Goal: Task Accomplishment & Management: Use online tool/utility

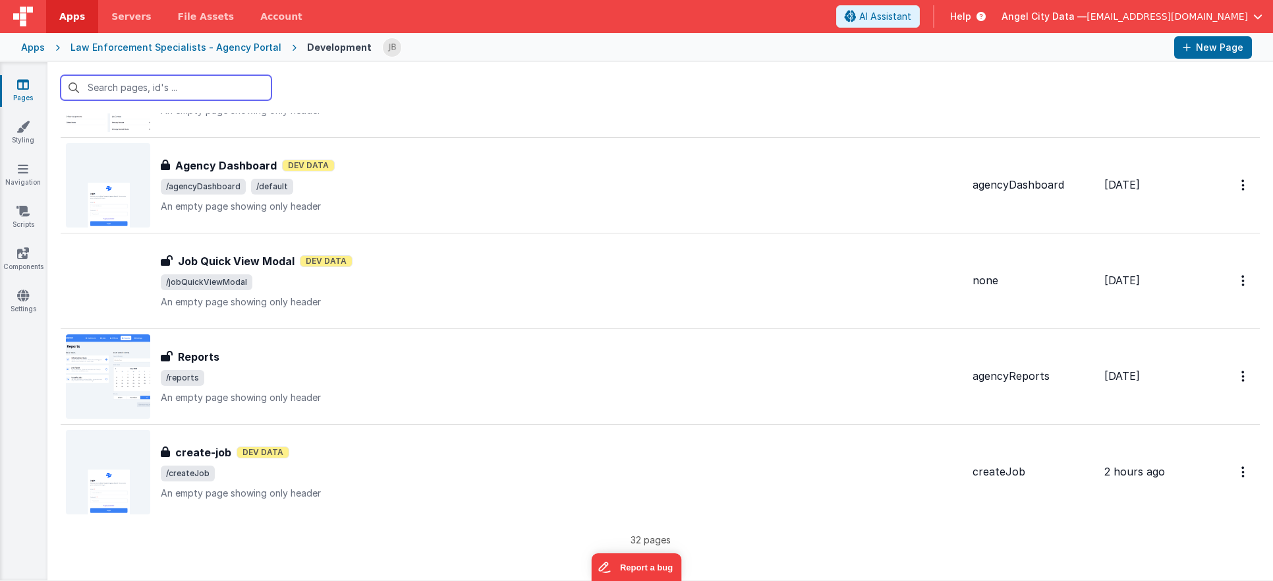
scroll to position [2680, 0]
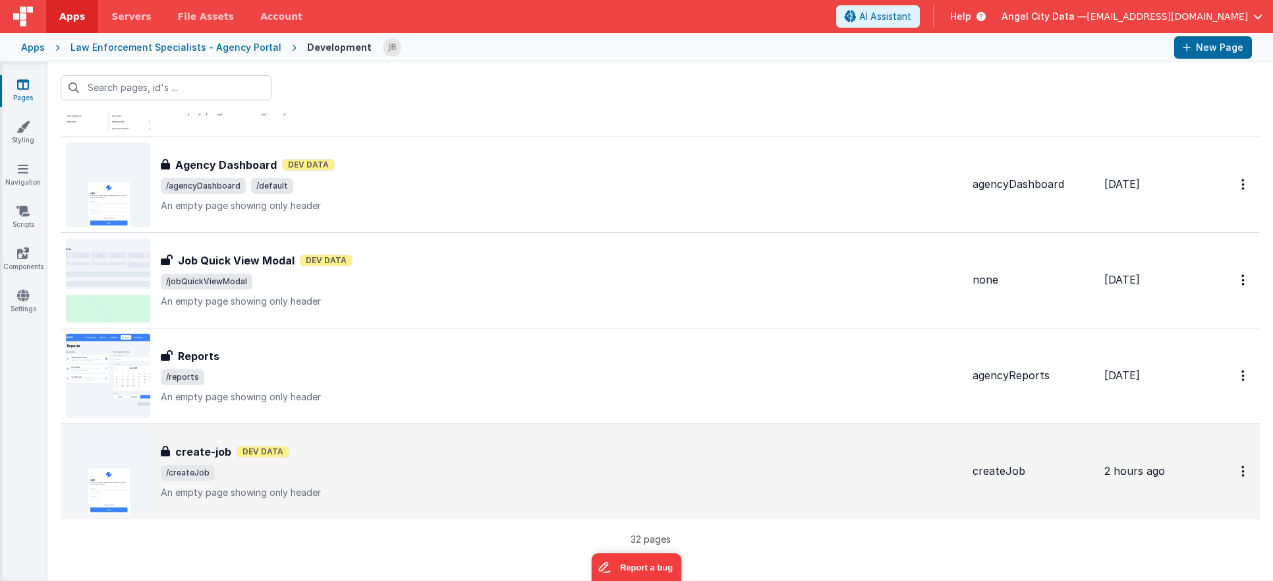
click at [200, 451] on h3 "create-job" at bounding box center [203, 452] width 56 height 16
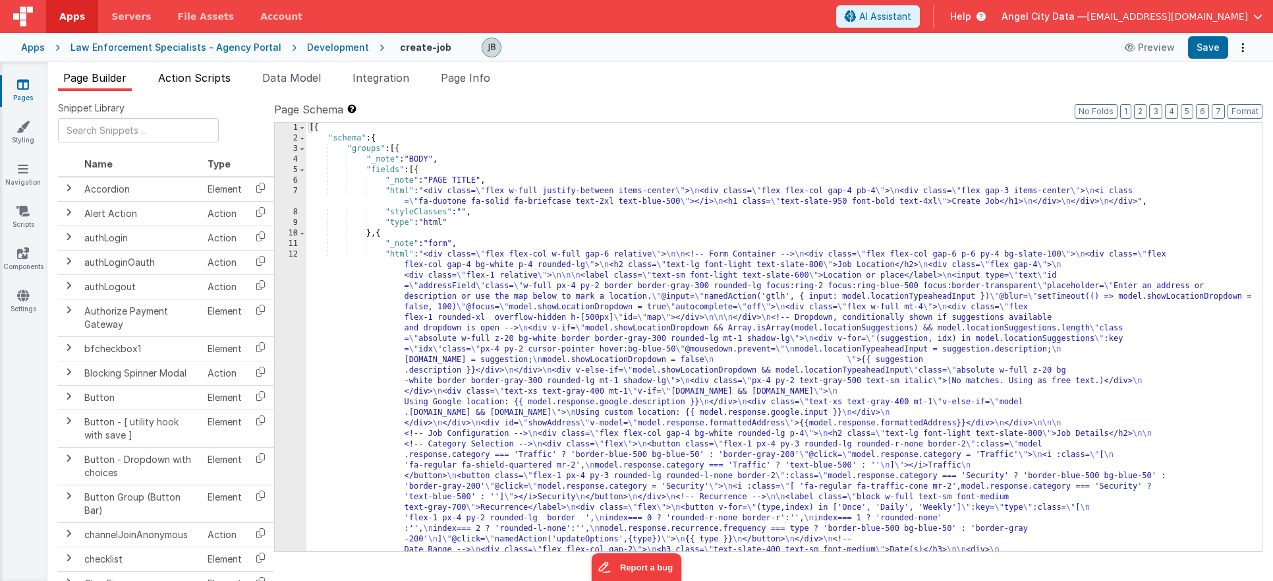
click at [189, 75] on span "Action Scripts" at bounding box center [194, 77] width 73 height 13
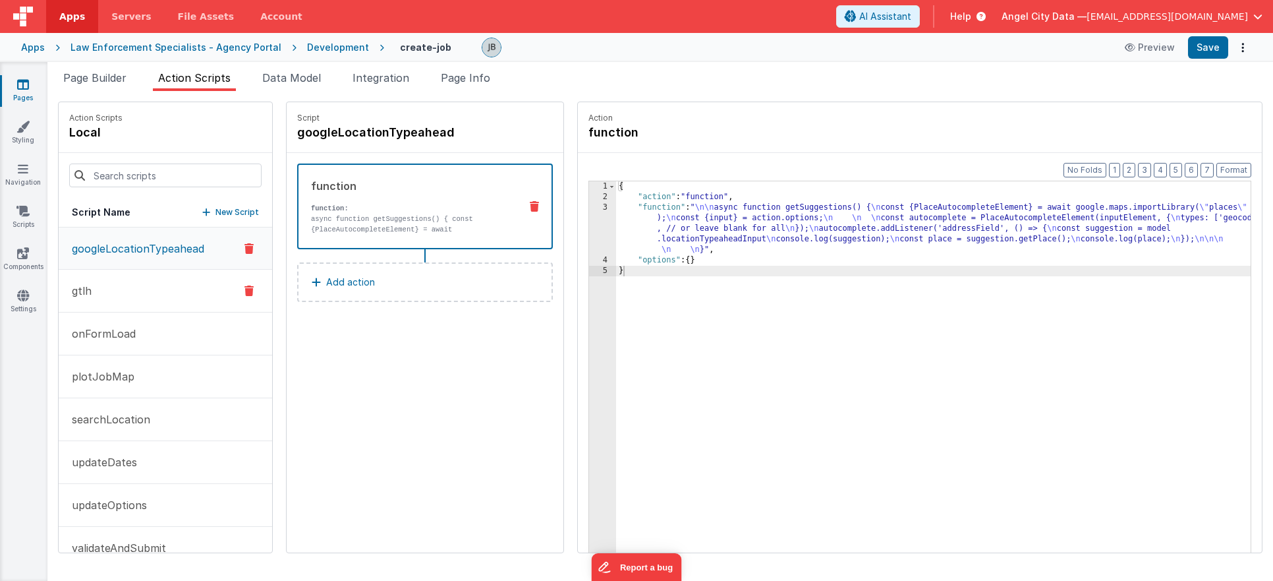
click at [147, 294] on button "gtlh" at bounding box center [166, 291] width 214 height 43
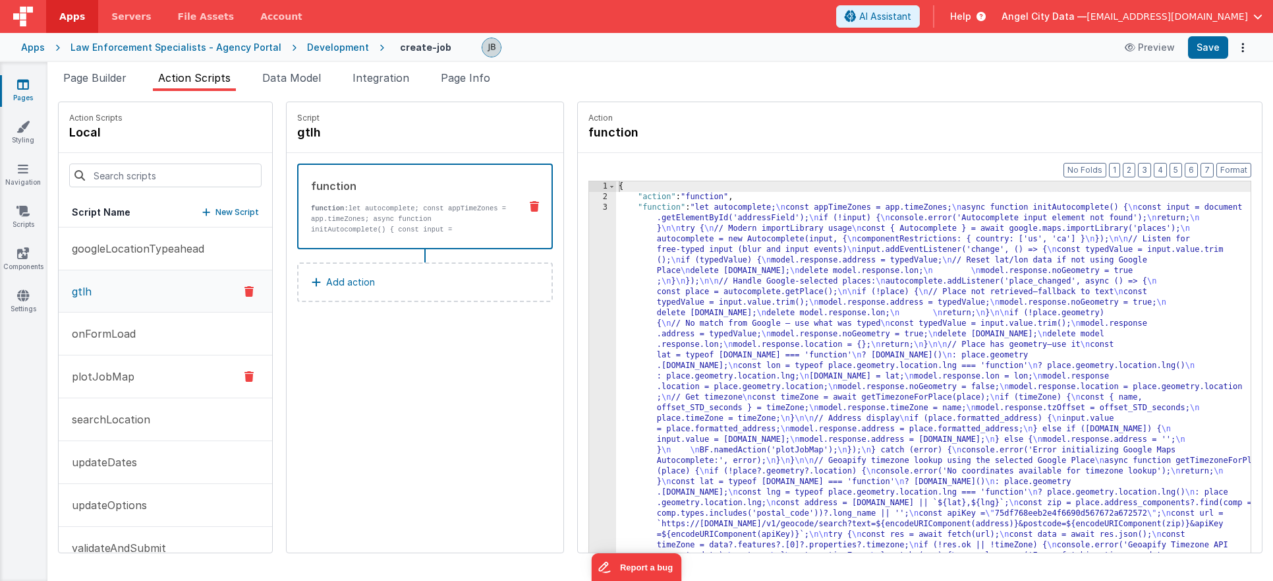
click at [127, 380] on p "plotJobMap" at bounding box center [99, 376] width 71 height 16
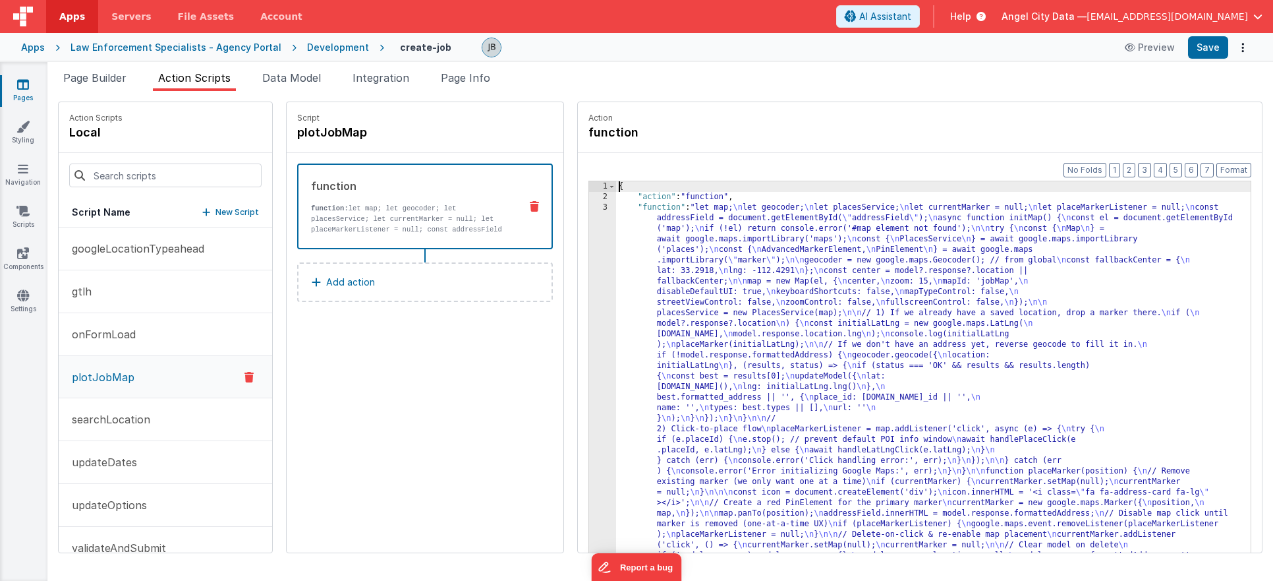
click at [589, 279] on div "3" at bounding box center [602, 523] width 27 height 643
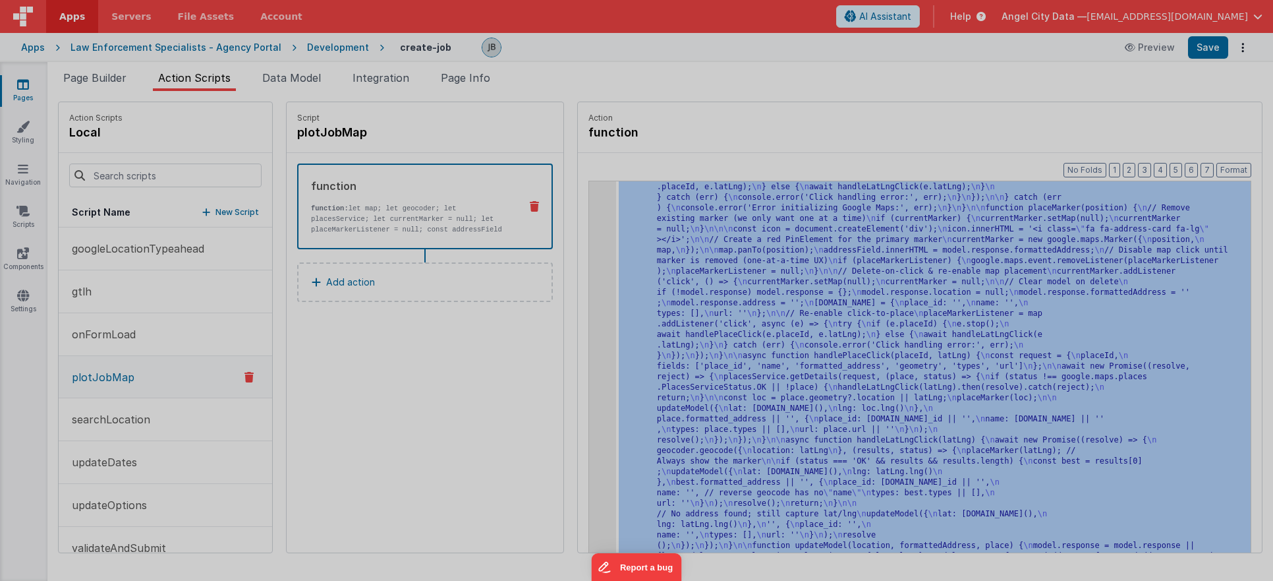
scroll to position [263, 0]
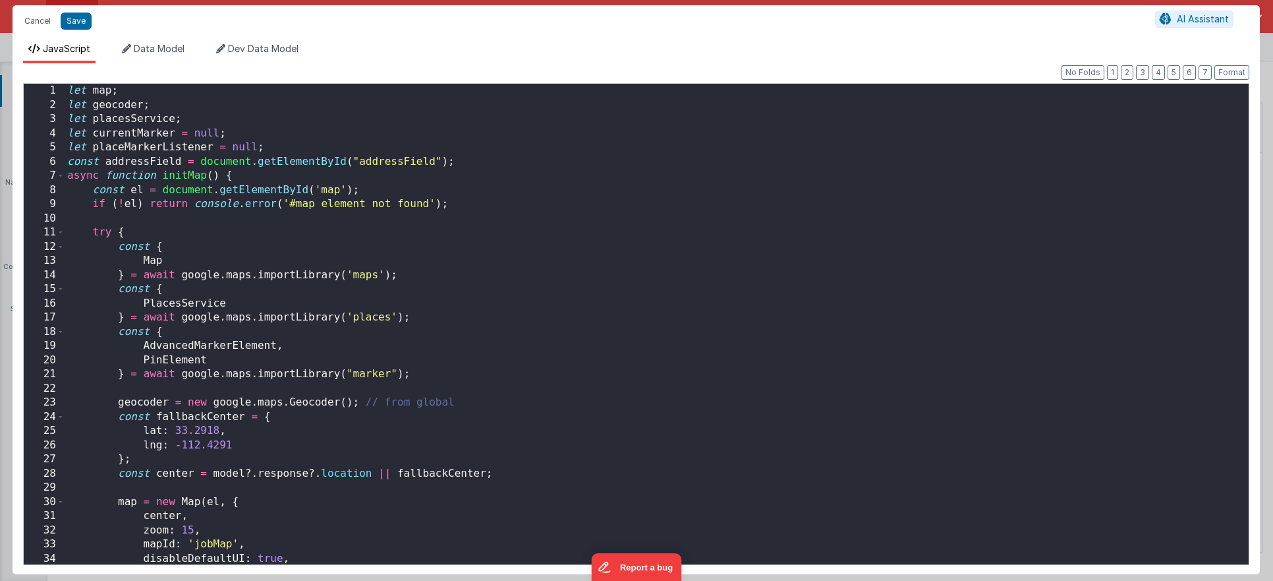
click at [579, 263] on div "let map ; let geocoder ; let placesService ; let currentMarker = null ; let pla…" at bounding box center [657, 338] width 1184 height 509
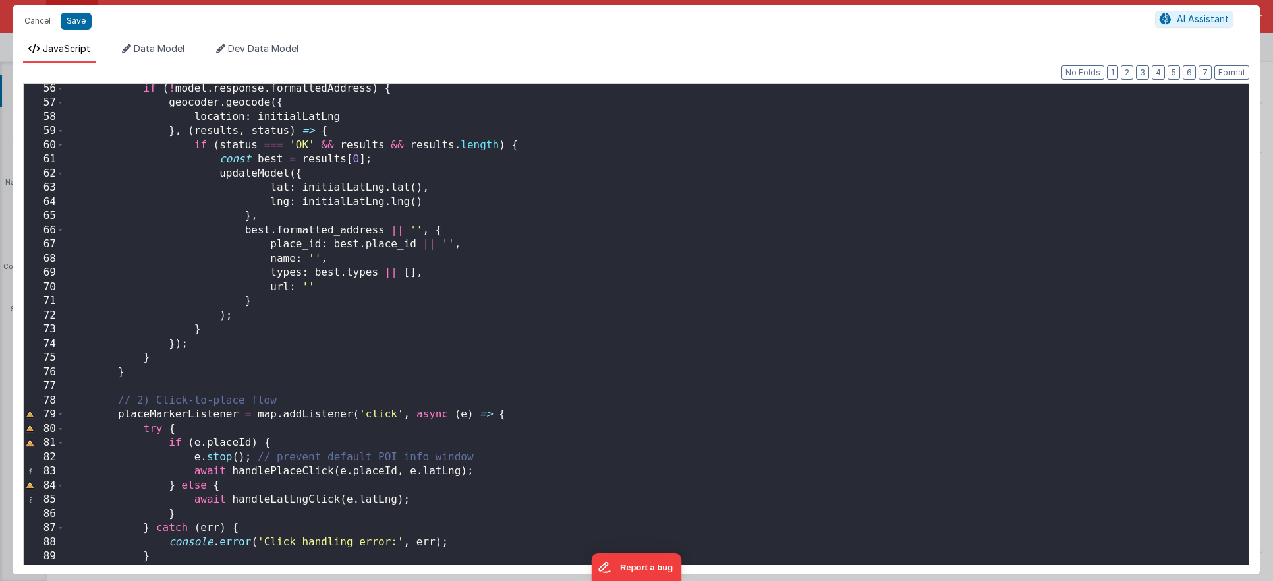
scroll to position [796, 0]
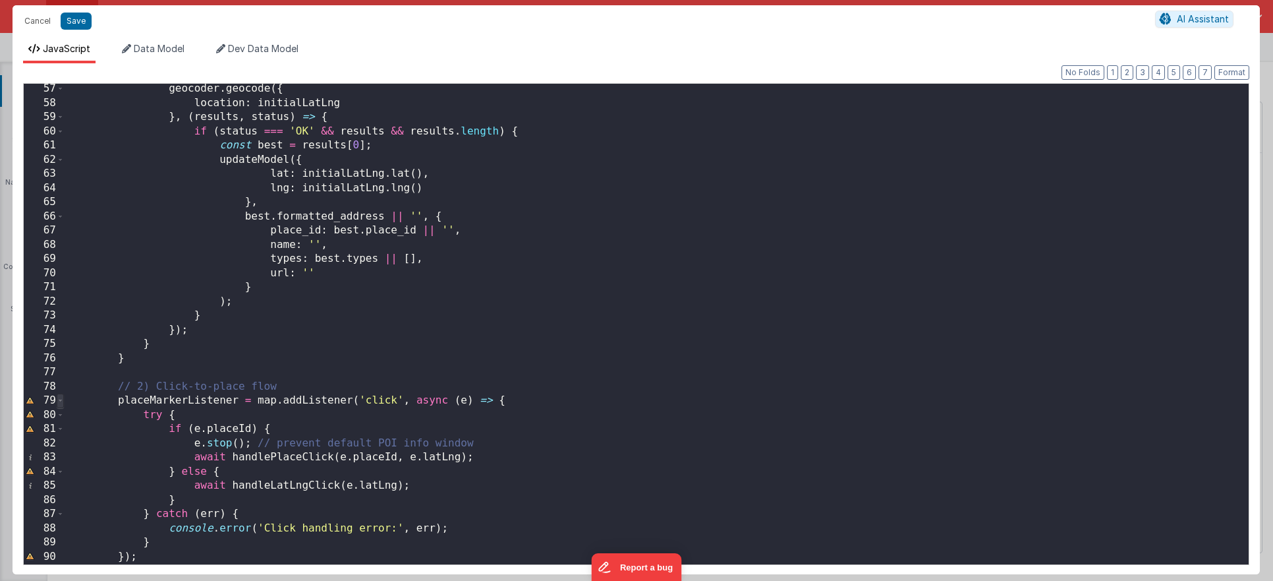
click at [61, 401] on span at bounding box center [60, 401] width 7 height 15
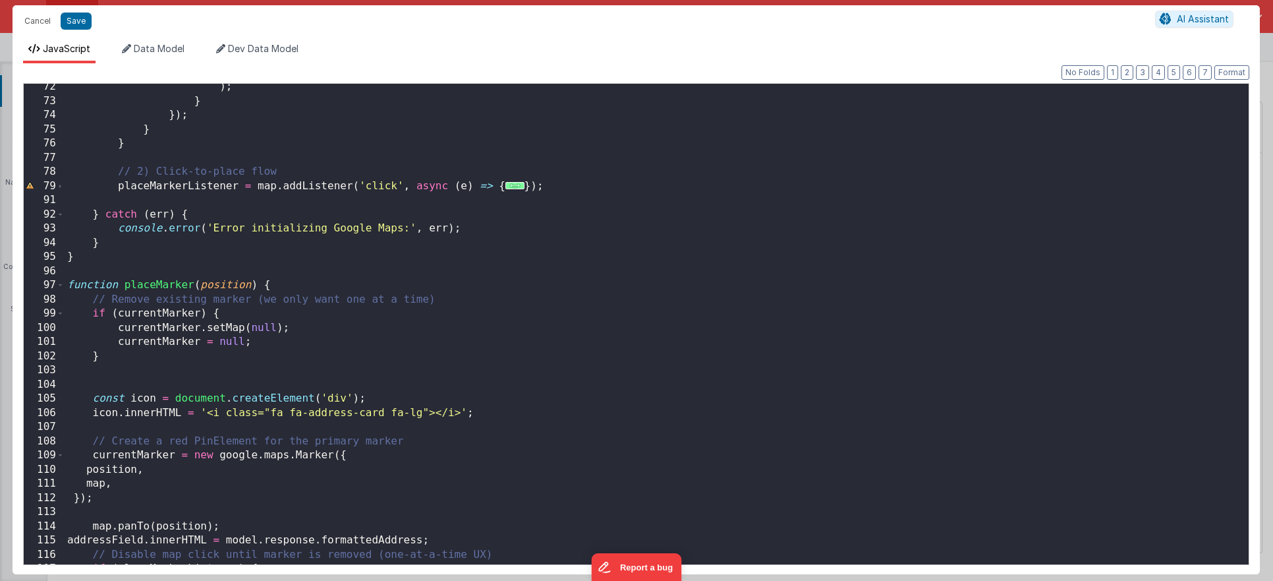
scroll to position [1010, 0]
click at [308, 469] on div ") ; } }) ; } } // 2) Click-to-place flow placeMarkerListener = map . addListene…" at bounding box center [657, 334] width 1184 height 509
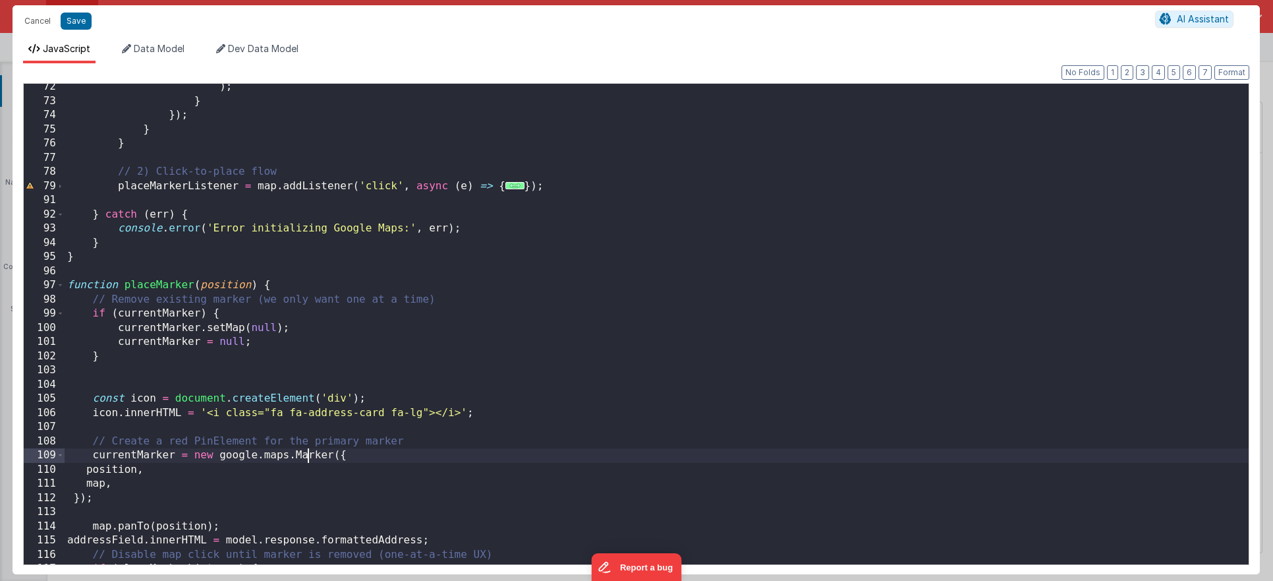
click at [308, 460] on div ") ; } }) ; } } // 2) Click-to-place flow placeMarkerListener = map . addListene…" at bounding box center [657, 334] width 1184 height 509
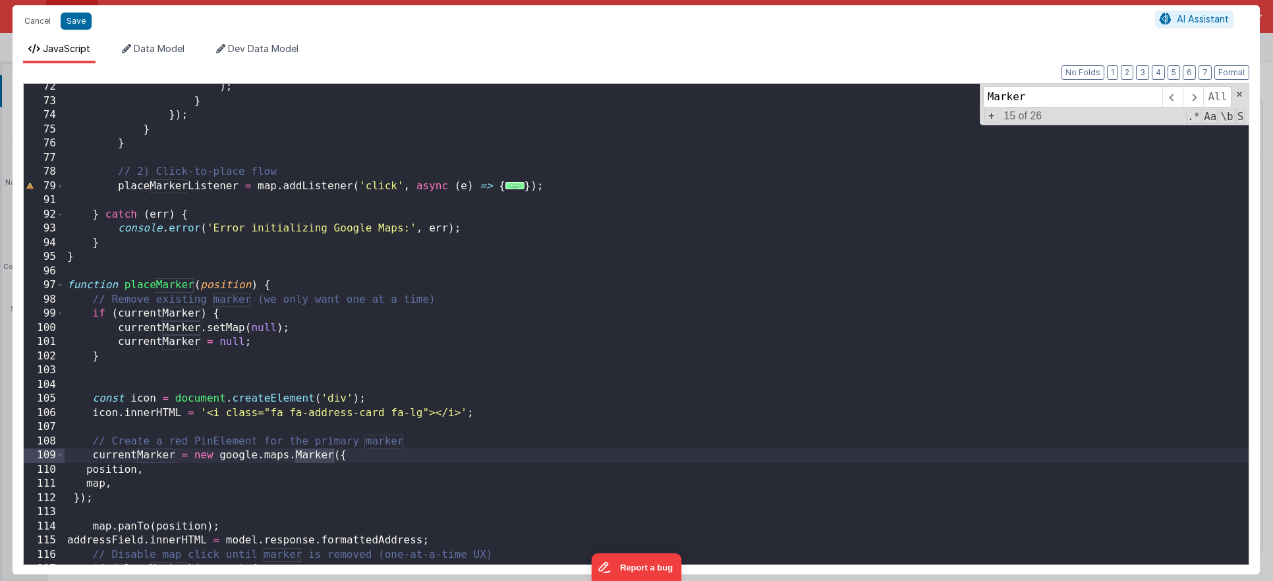
click at [165, 292] on div ") ; } }) ; } } // 2) Click-to-place flow placeMarkerListener = map . addListene…" at bounding box center [657, 334] width 1184 height 509
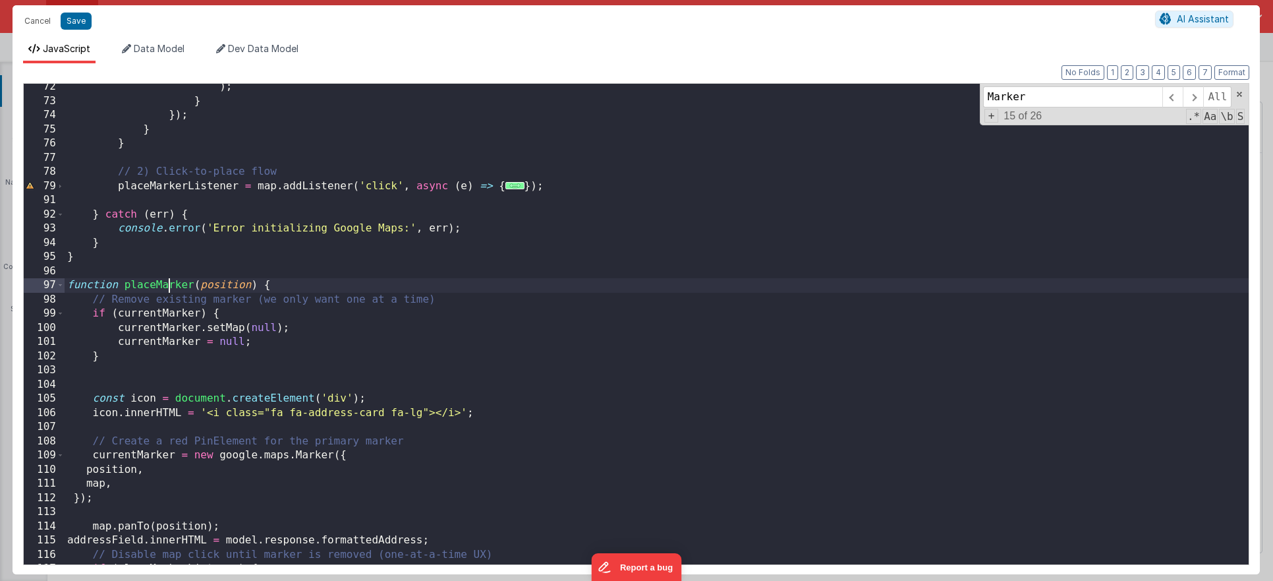
click at [165, 292] on div ") ; } }) ; } } // 2) Click-to-place flow placeMarkerListener = map . addListene…" at bounding box center [657, 334] width 1184 height 509
type input "placeMarker"
click at [1172, 96] on span at bounding box center [1173, 96] width 20 height 21
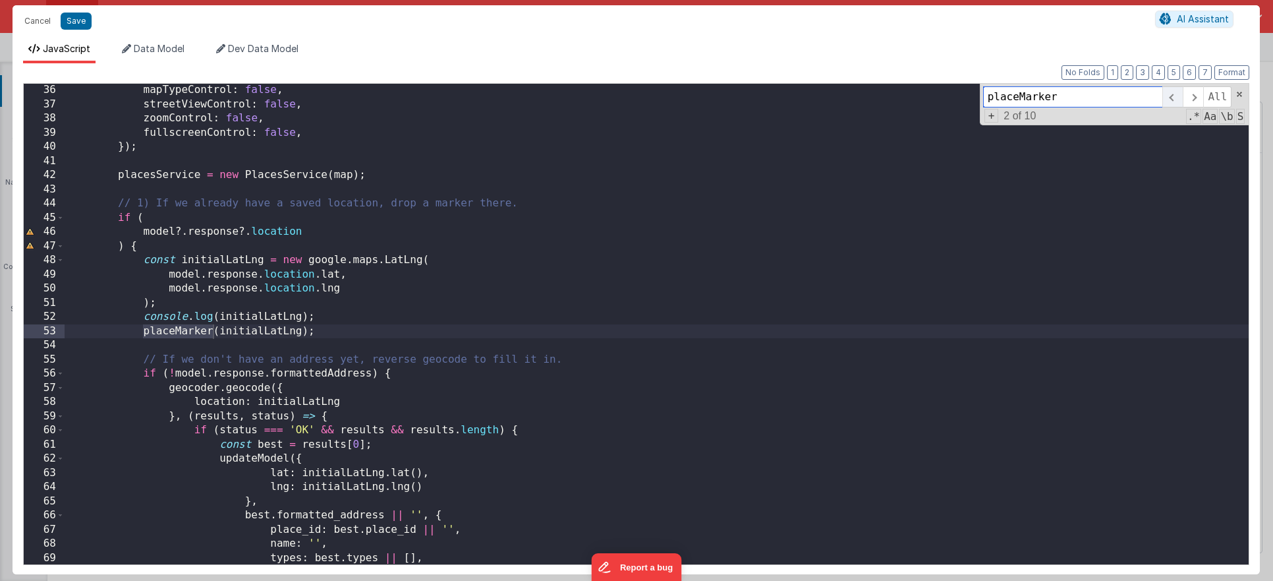
scroll to position [496, 0]
click at [1172, 96] on span at bounding box center [1173, 96] width 20 height 21
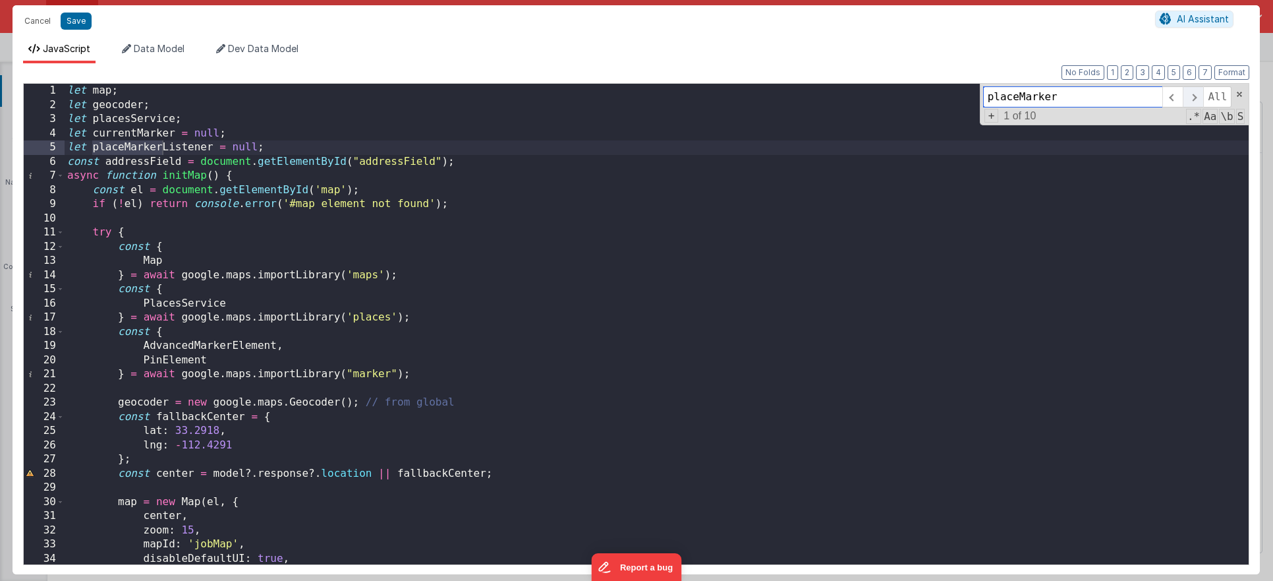
click at [1193, 99] on span at bounding box center [1193, 96] width 20 height 21
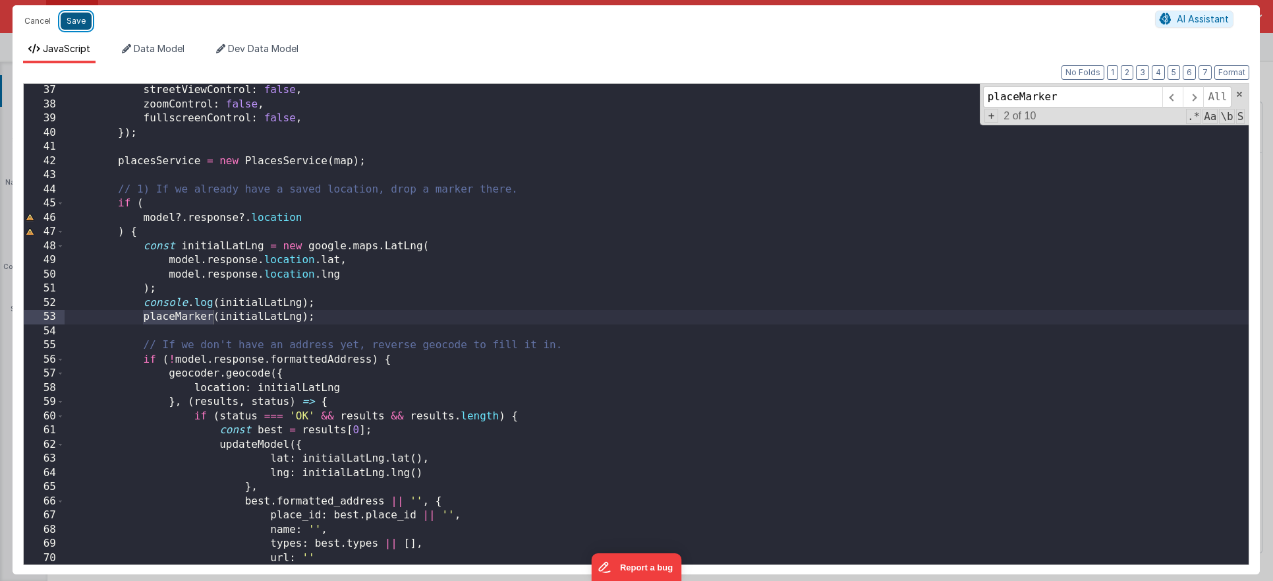
click at [73, 19] on button "Save" at bounding box center [76, 21] width 31 height 17
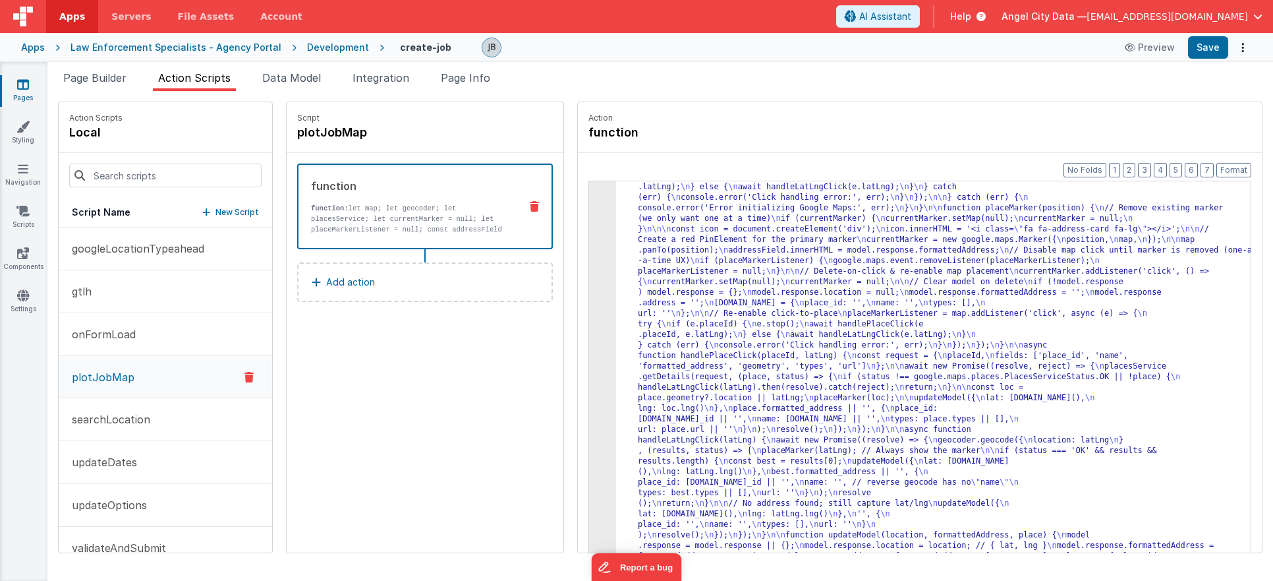
scroll to position [252, 0]
click at [1212, 53] on button "Save" at bounding box center [1208, 47] width 40 height 22
click at [1144, 50] on button "Preview" at bounding box center [1150, 47] width 66 height 21
click at [589, 290] on div "3" at bounding box center [602, 261] width 27 height 622
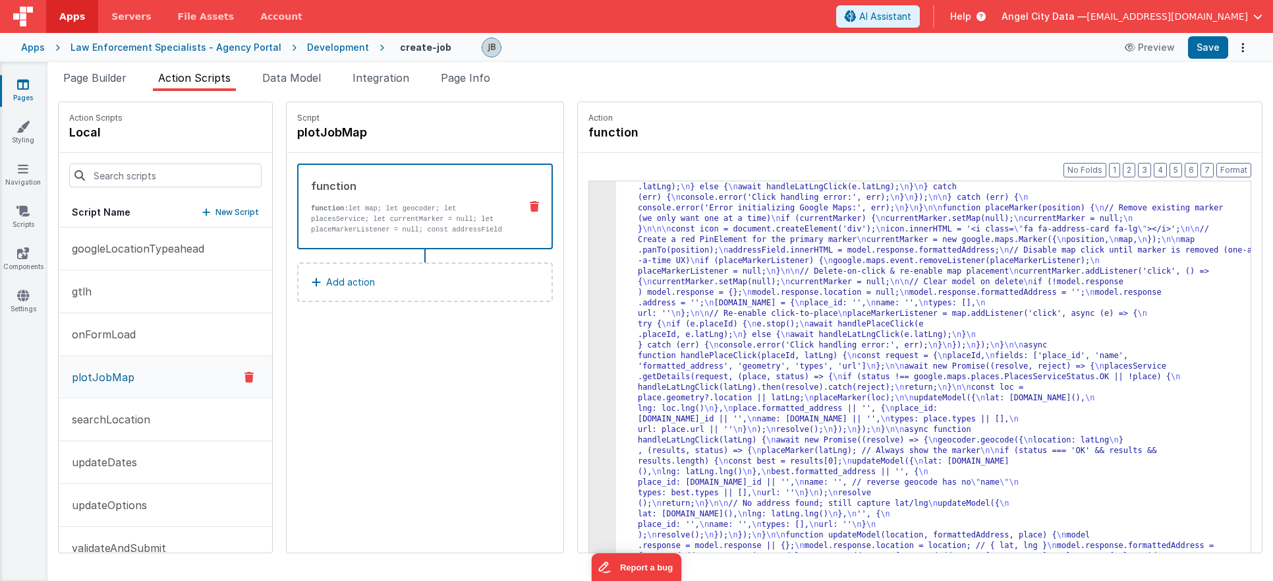
click at [589, 289] on div "3" at bounding box center [602, 261] width 27 height 622
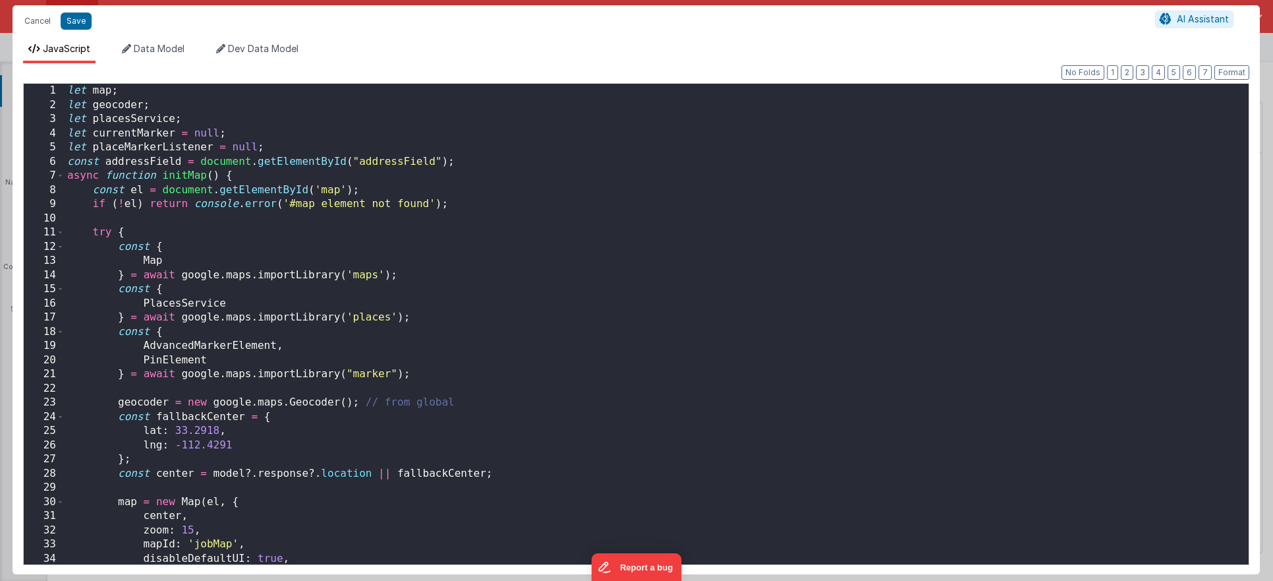
click at [580, 289] on div "Cancel Save AI Assistant JavaScript Data Model Dev Data Model Format 7 6 5 4 3 …" at bounding box center [636, 290] width 1273 height 581
click at [271, 214] on div "let map ; let geocoder ; let placesService ; let currentMarker = null ; let pla…" at bounding box center [657, 338] width 1184 height 509
click at [243, 216] on div "let map ; let geocoder ; let placesService ; let currentMarker = null ; let pla…" at bounding box center [657, 338] width 1184 height 509
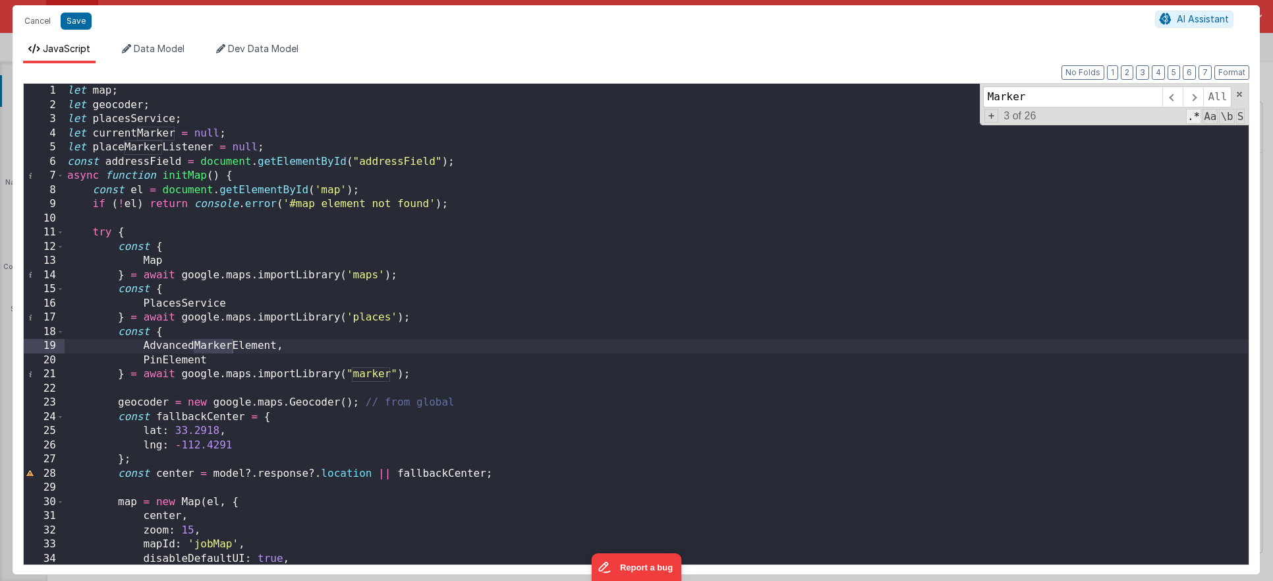
type input "Marker"
click at [1199, 121] on span ".*" at bounding box center [1193, 116] width 15 height 15
click at [1203, 121] on span "Aa" at bounding box center [1210, 116] width 15 height 15
click at [1206, 122] on span "Aa" at bounding box center [1210, 116] width 15 height 15
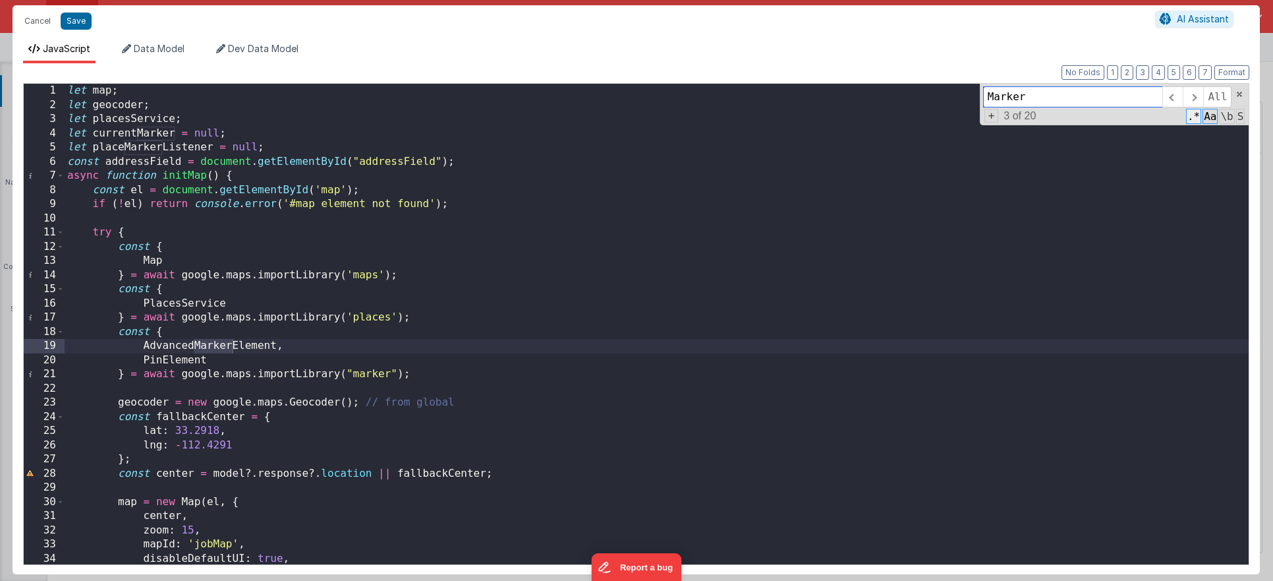
click at [1200, 121] on span ".*" at bounding box center [1193, 116] width 15 height 15
click at [1185, 93] on span at bounding box center [1193, 96] width 20 height 21
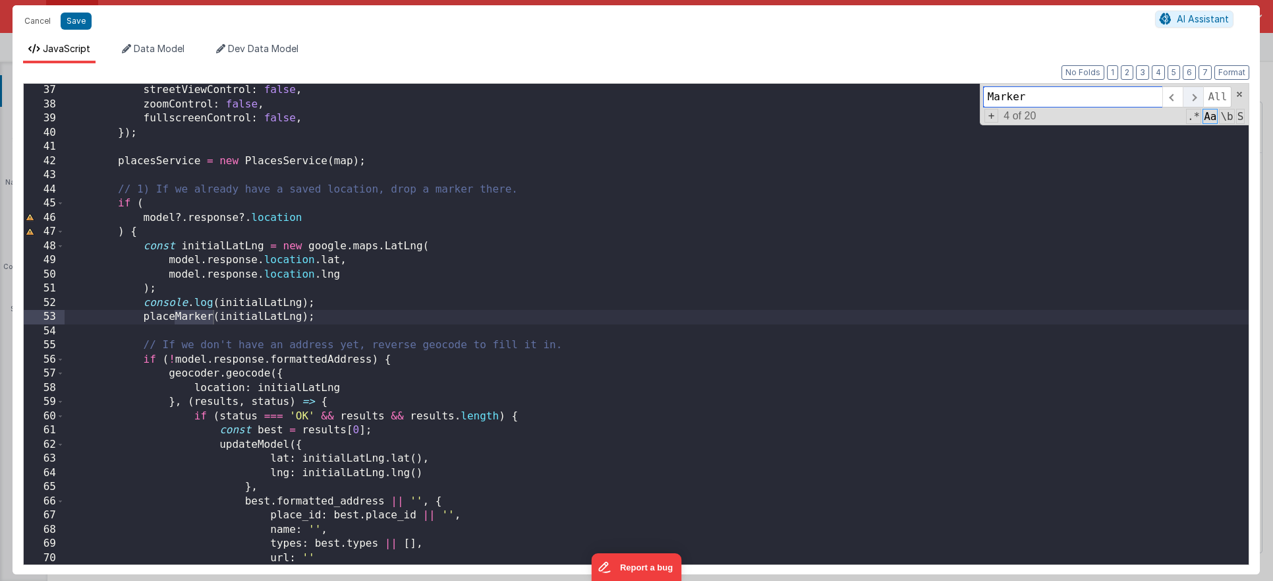
scroll to position [511, 0]
click at [1185, 93] on span at bounding box center [1193, 96] width 20 height 21
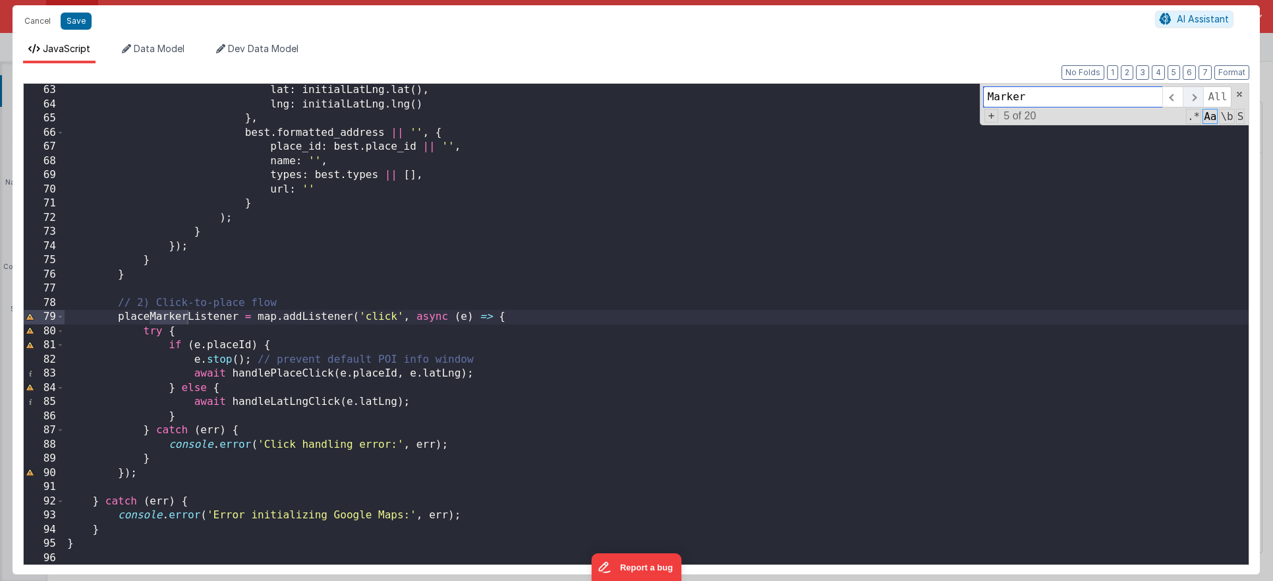
click at [1185, 93] on span at bounding box center [1193, 96] width 20 height 21
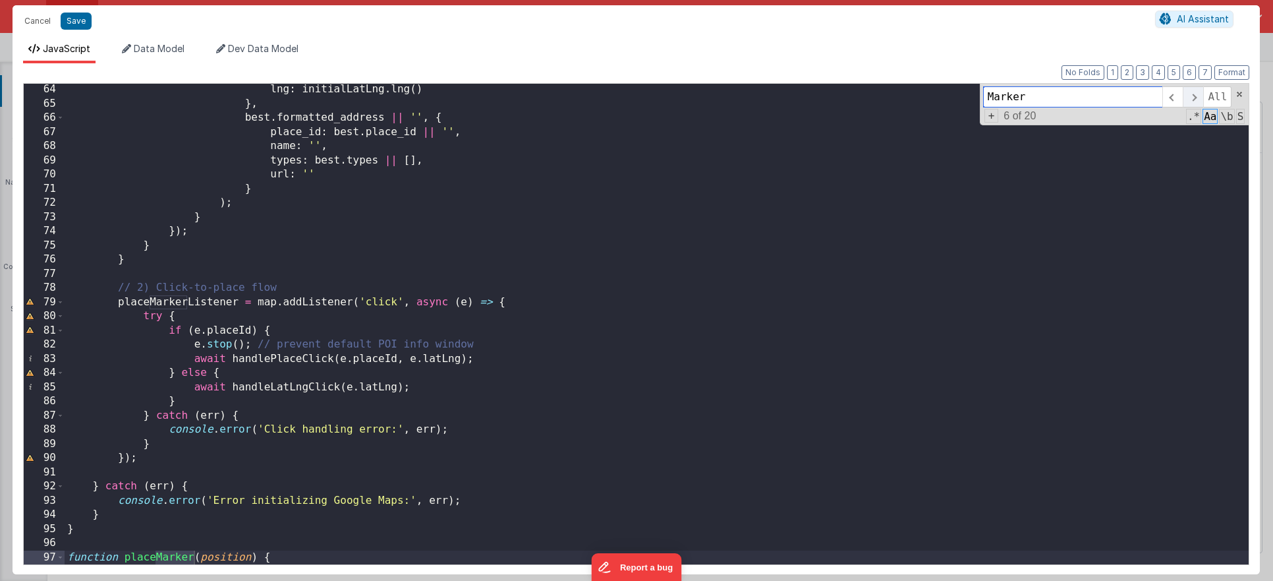
click at [1185, 93] on span at bounding box center [1193, 96] width 20 height 21
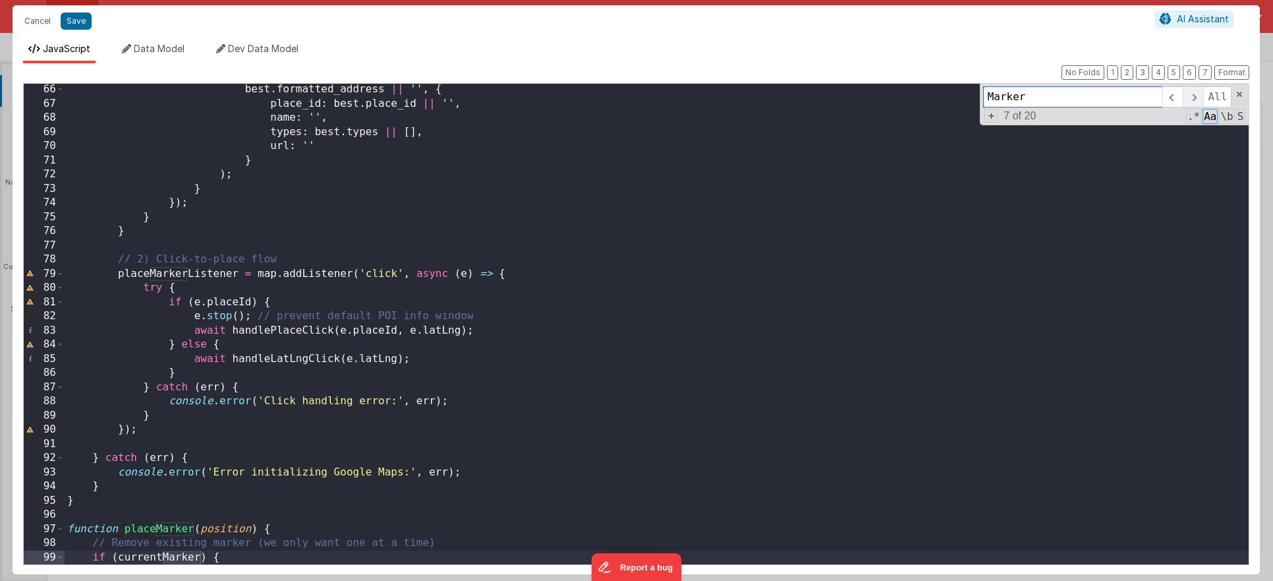
click at [1185, 93] on span at bounding box center [1193, 96] width 20 height 21
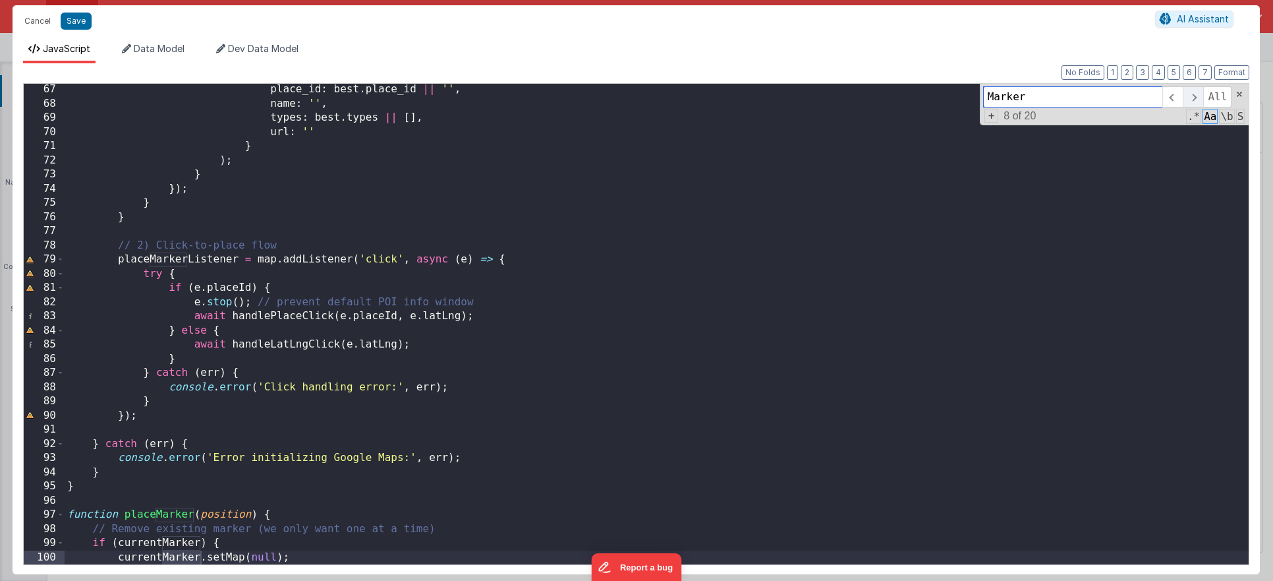
click at [1185, 93] on span at bounding box center [1193, 96] width 20 height 21
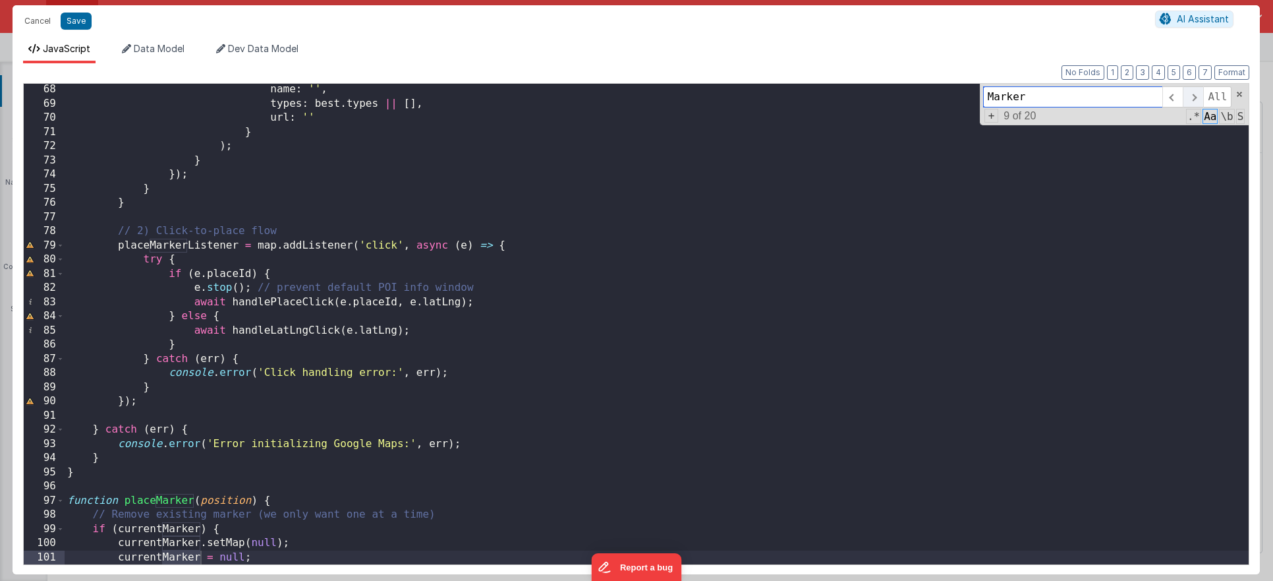
click at [1185, 93] on span at bounding box center [1193, 96] width 20 height 21
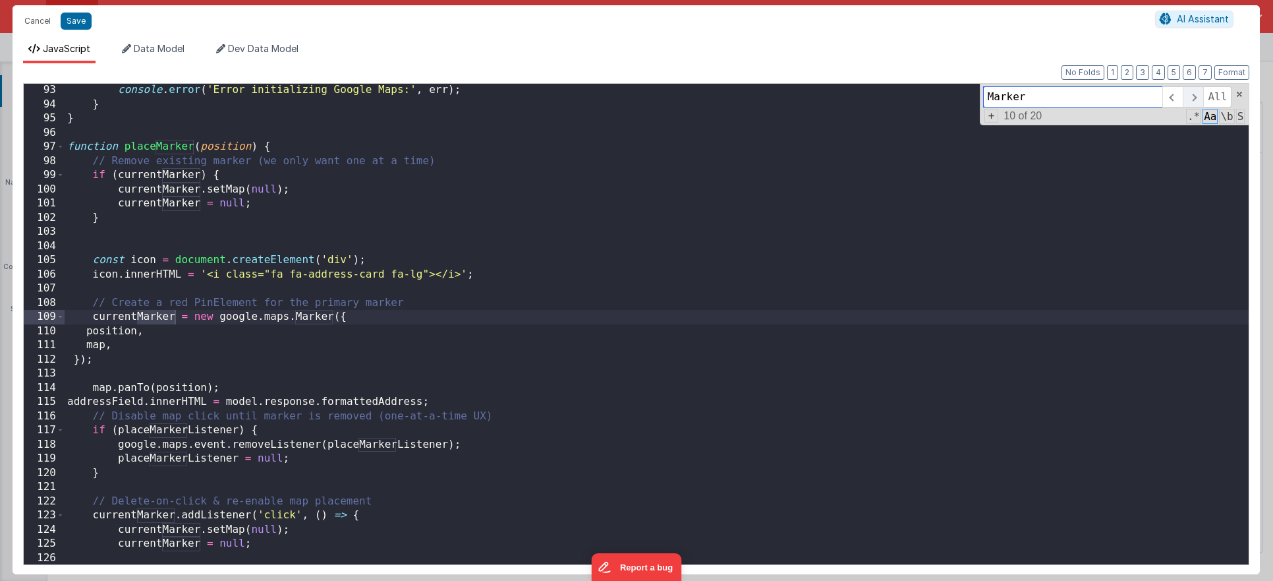
scroll to position [1304, 0]
click at [1185, 93] on span at bounding box center [1193, 96] width 20 height 21
click at [301, 319] on div "console . error ( 'Error initializing Google Maps:' , err ) ; } } function plac…" at bounding box center [657, 337] width 1184 height 509
click at [310, 314] on div "console . error ( 'Error initializing Google Maps:' , err ) ; } } function plac…" at bounding box center [657, 337] width 1184 height 509
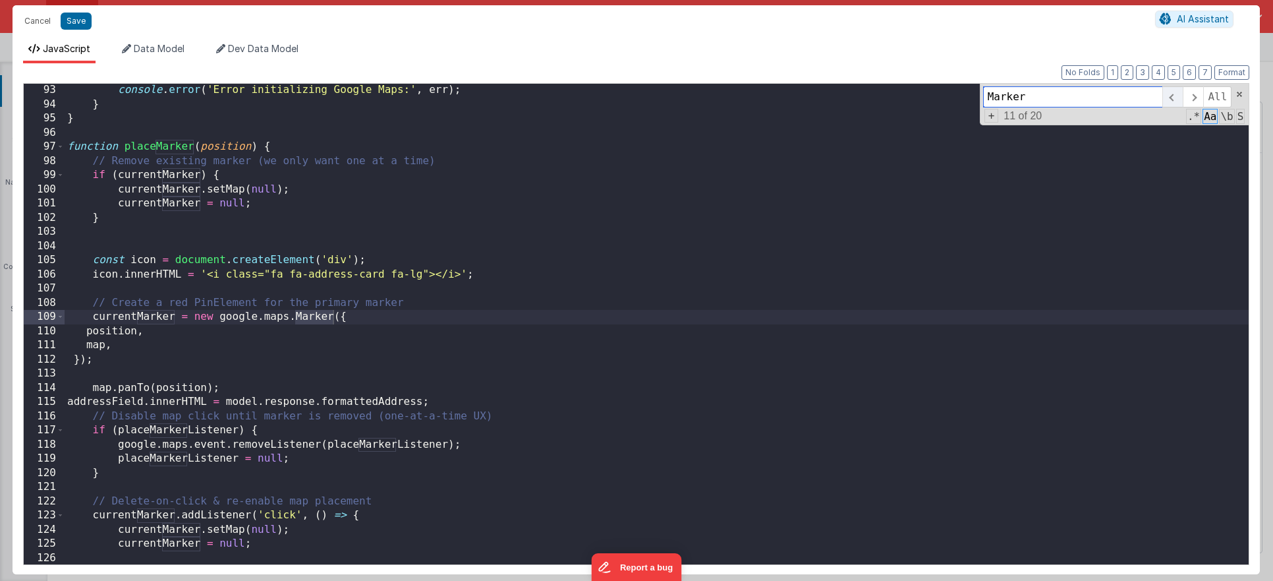
click at [1175, 96] on span at bounding box center [1173, 96] width 20 height 21
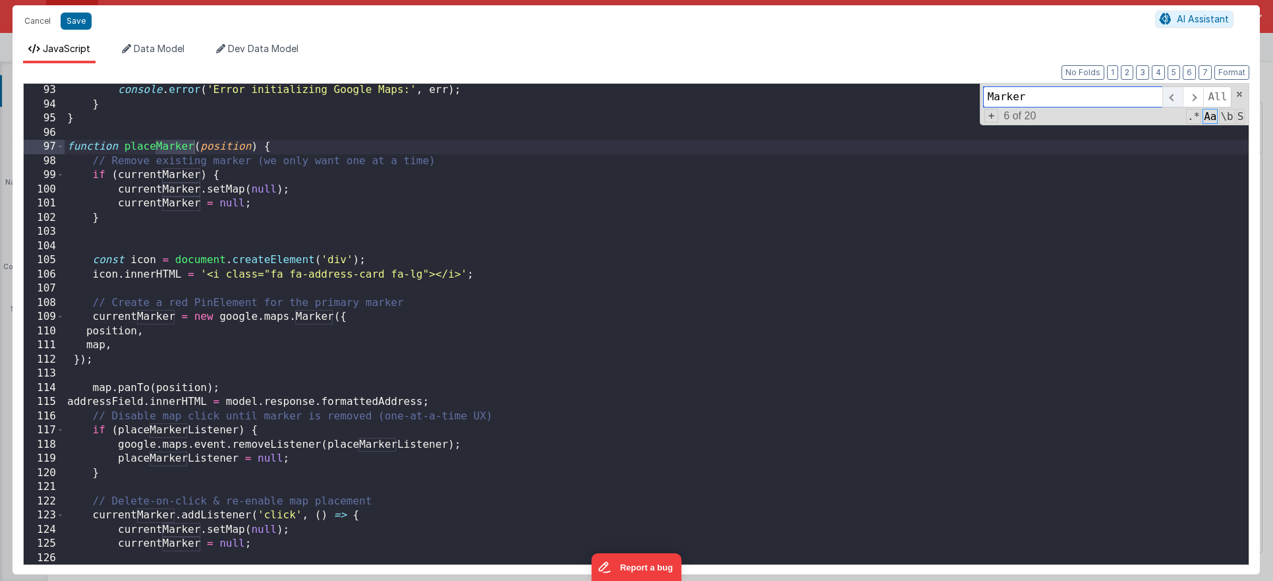
click at [1175, 96] on span at bounding box center [1173, 96] width 20 height 21
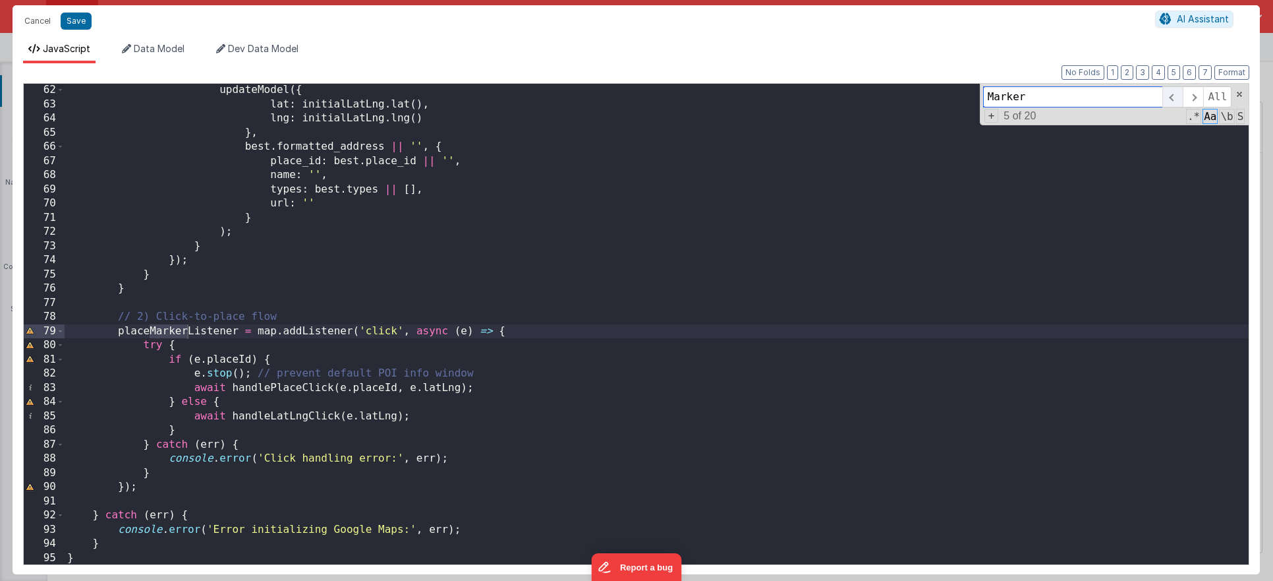
click at [1175, 96] on span at bounding box center [1173, 96] width 20 height 21
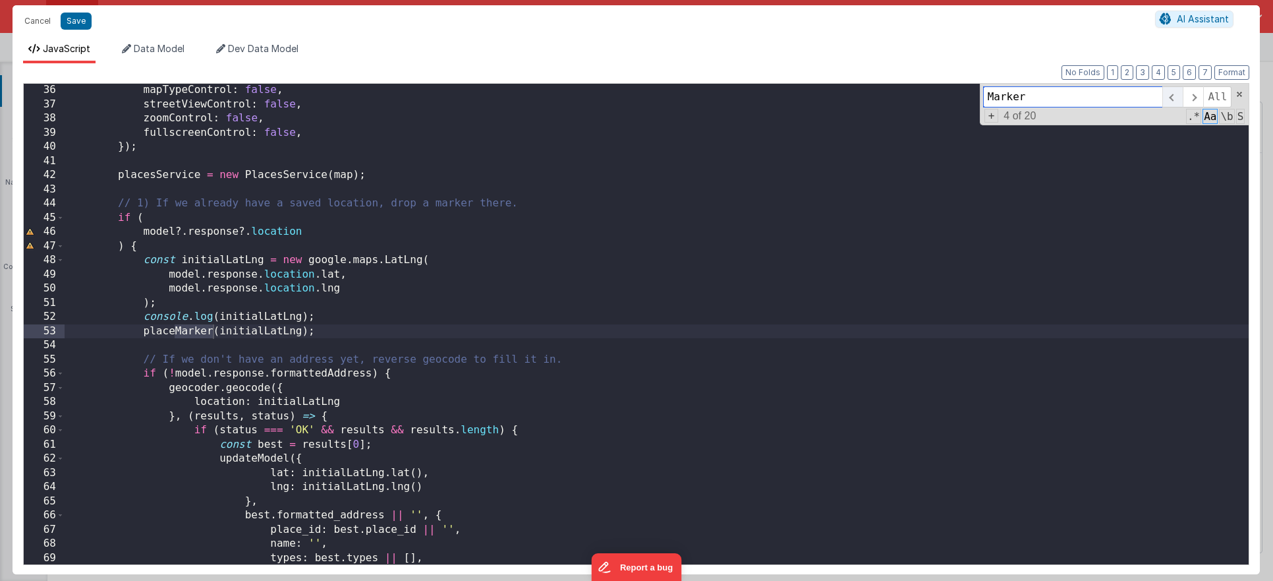
click at [1175, 96] on span at bounding box center [1173, 96] width 20 height 21
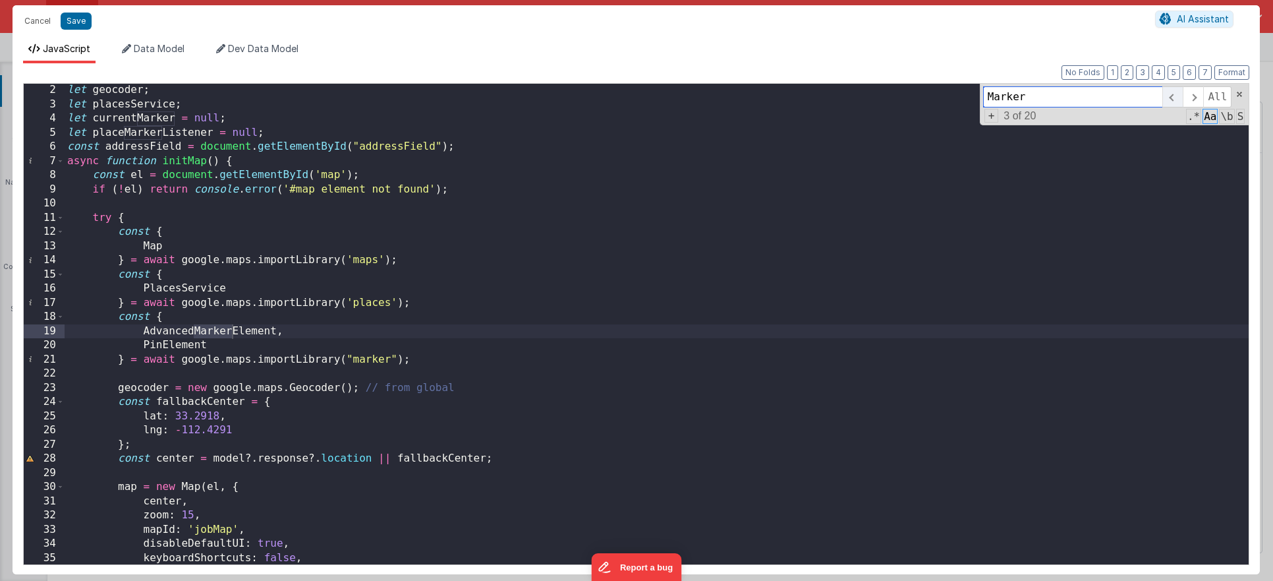
click at [1175, 96] on span at bounding box center [1173, 96] width 20 height 21
click at [1190, 98] on span at bounding box center [1193, 96] width 20 height 21
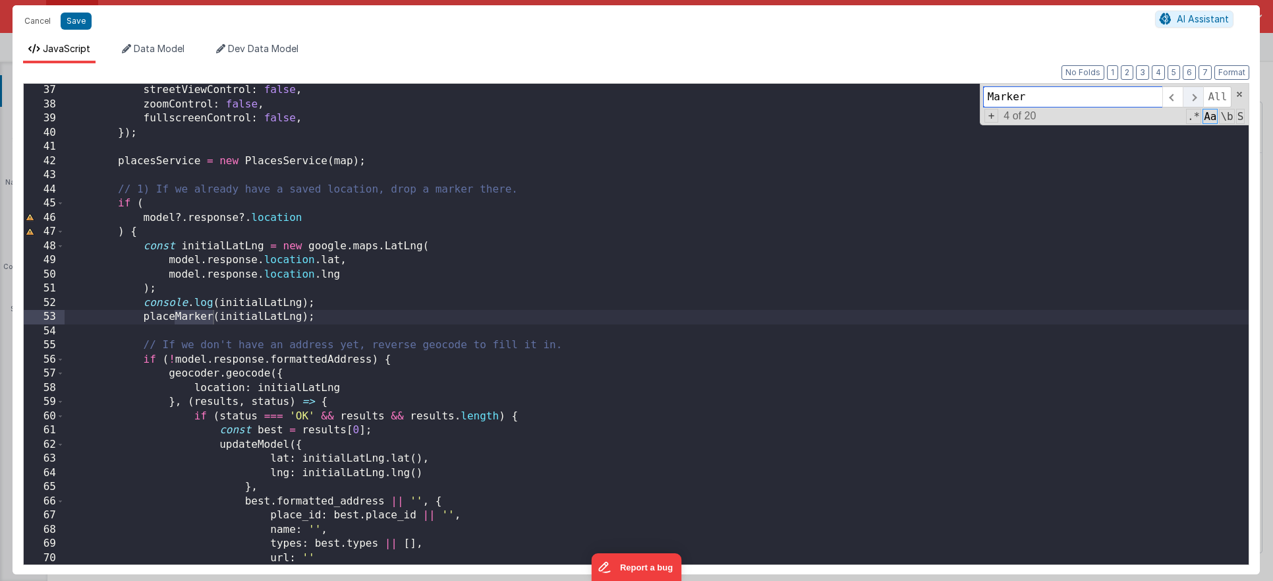
scroll to position [511, 0]
click at [1192, 100] on span at bounding box center [1193, 96] width 20 height 21
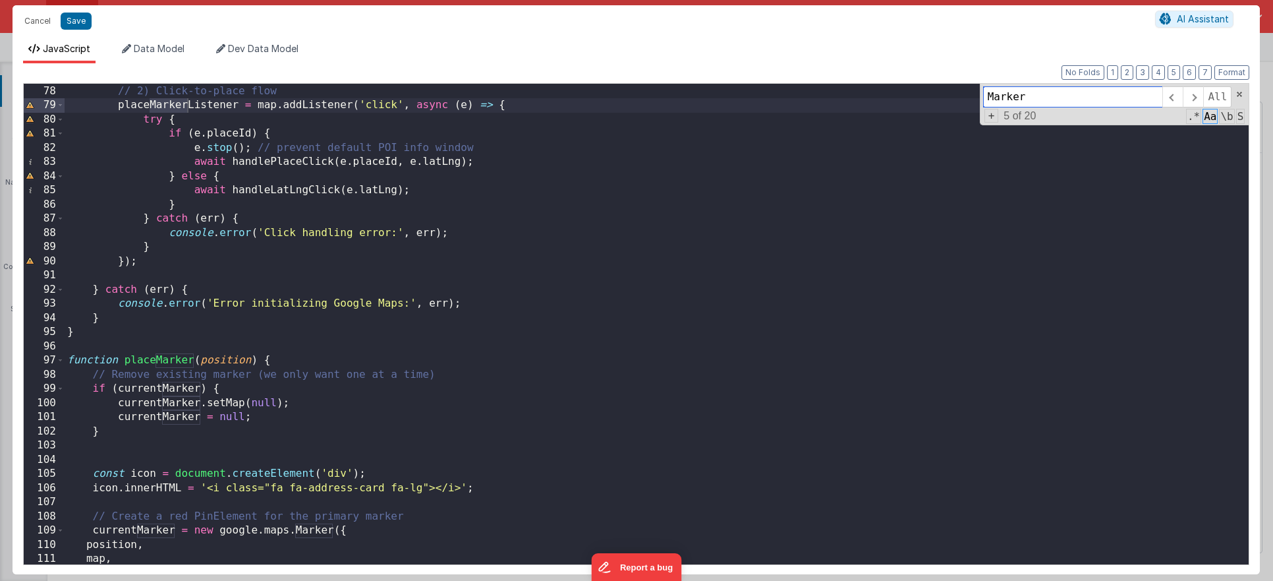
scroll to position [1092, 0]
click at [220, 322] on div "// 2) Click-to-place flow placeMarkerListener = map . addListener ( 'click' , a…" at bounding box center [657, 337] width 1184 height 509
click at [248, 278] on div "// 2) Click-to-place flow placeMarkerListener = map . addListener ( 'click' , a…" at bounding box center [657, 324] width 1184 height 509
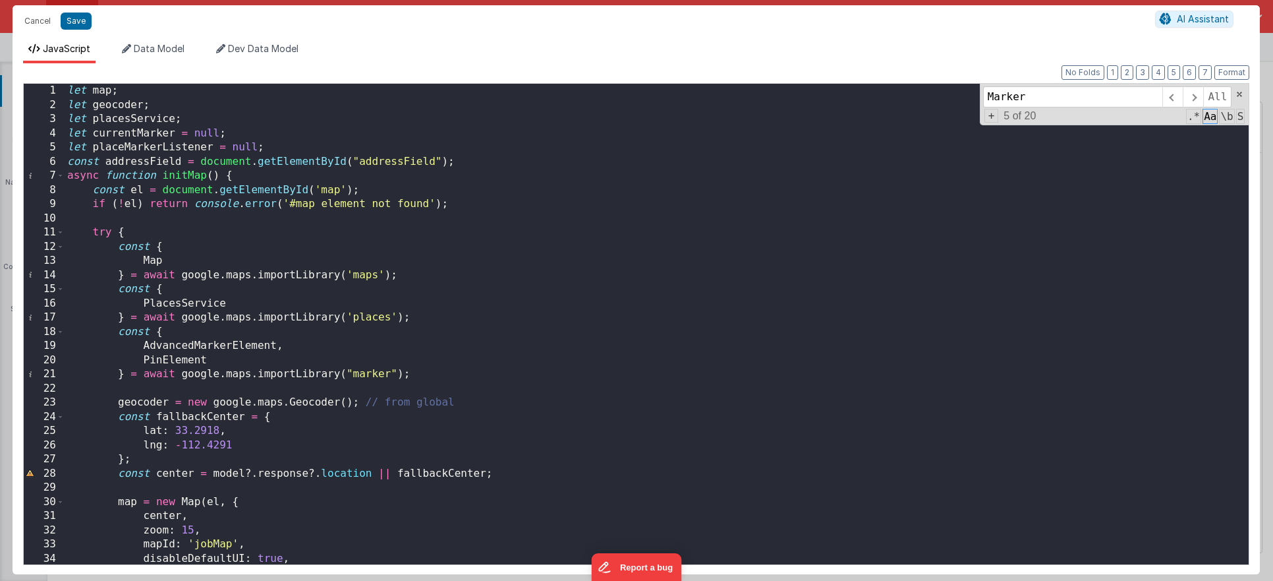
scroll to position [0, 0]
click at [205, 341] on div "let map ; let geocoder ; let placesService ; let currentMarker = null ; let pla…" at bounding box center [657, 338] width 1184 height 509
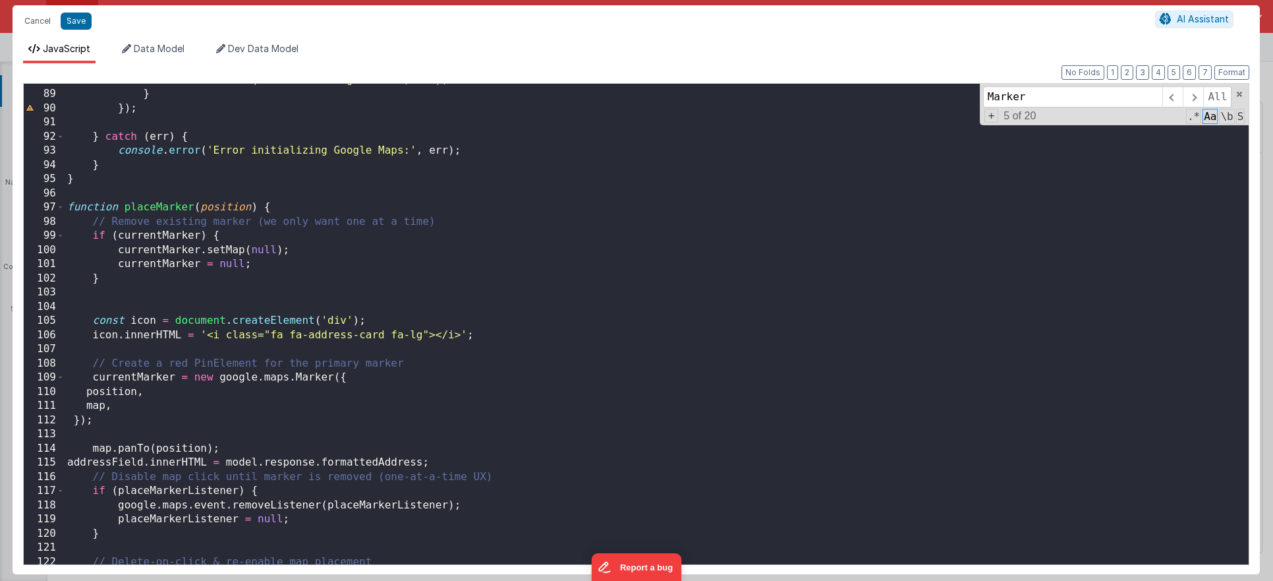
scroll to position [1244, 0]
click at [305, 376] on div "console . error ( 'Click handling error:' , err ) ; } }) ; } catch ( err ) { co…" at bounding box center [657, 326] width 1184 height 509
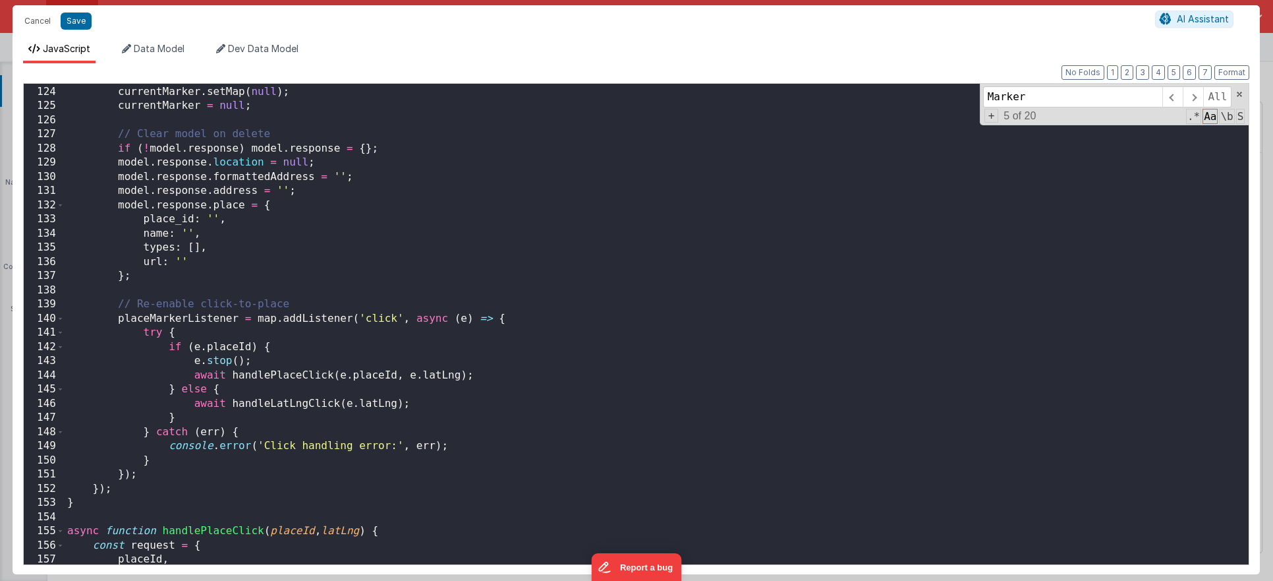
scroll to position [1736, 0]
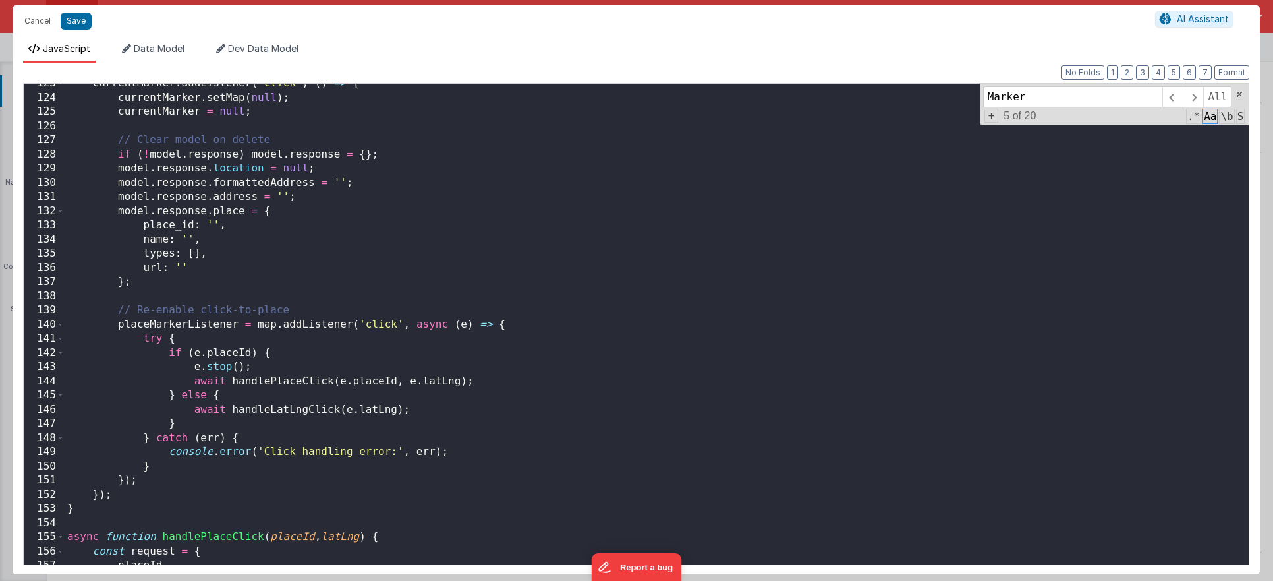
click at [273, 382] on div "currentMarker . addListener ( 'click' , ( ) => { currentMarker . setMap ( null …" at bounding box center [657, 330] width 1184 height 509
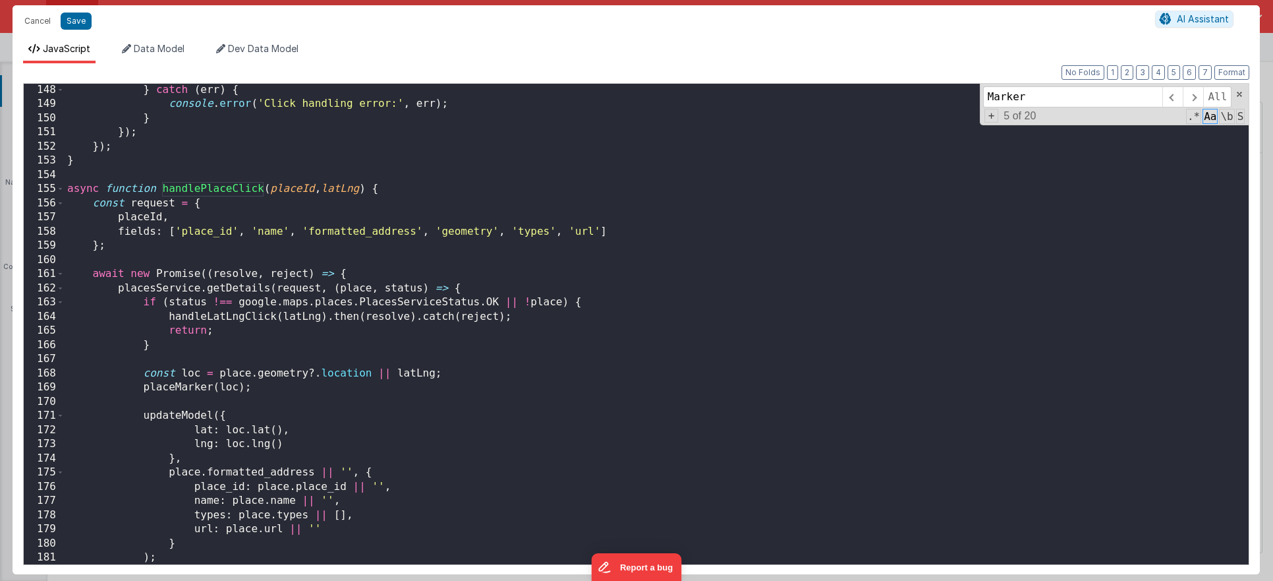
scroll to position [2084, 0]
click at [189, 395] on div "} catch ( err ) { console . error ( 'Click handling error:' , err ) ; } }) ; })…" at bounding box center [657, 337] width 1184 height 509
click at [182, 391] on div "} catch ( err ) { console . error ( 'Click handling error:' , err ) ; } }) ; })…" at bounding box center [657, 337] width 1184 height 509
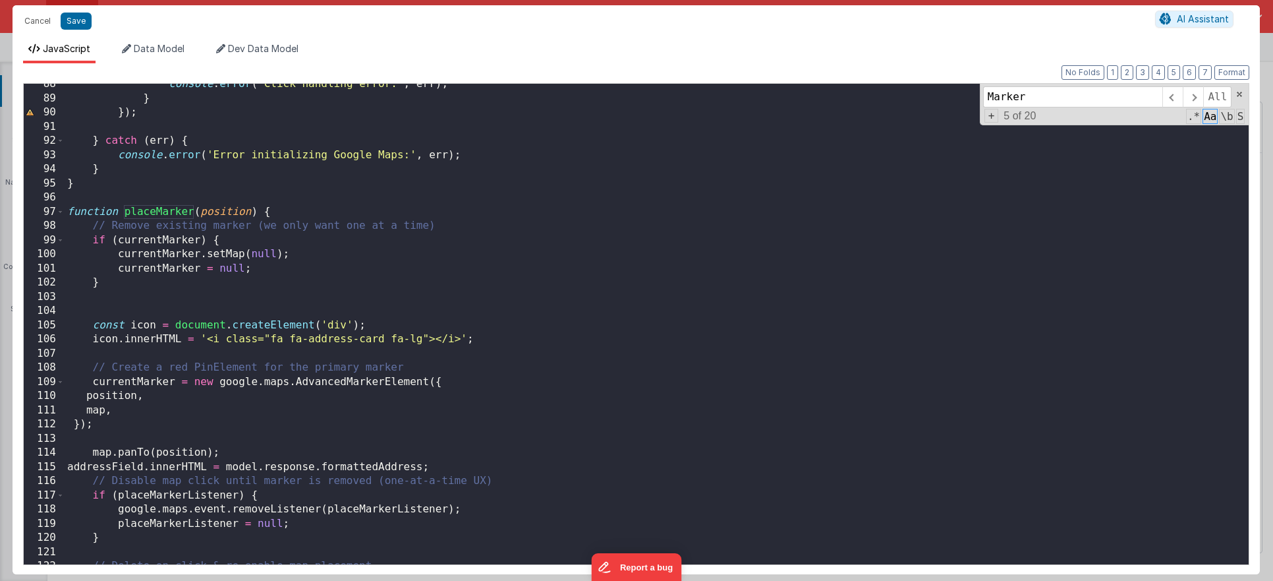
scroll to position [1239, 0]
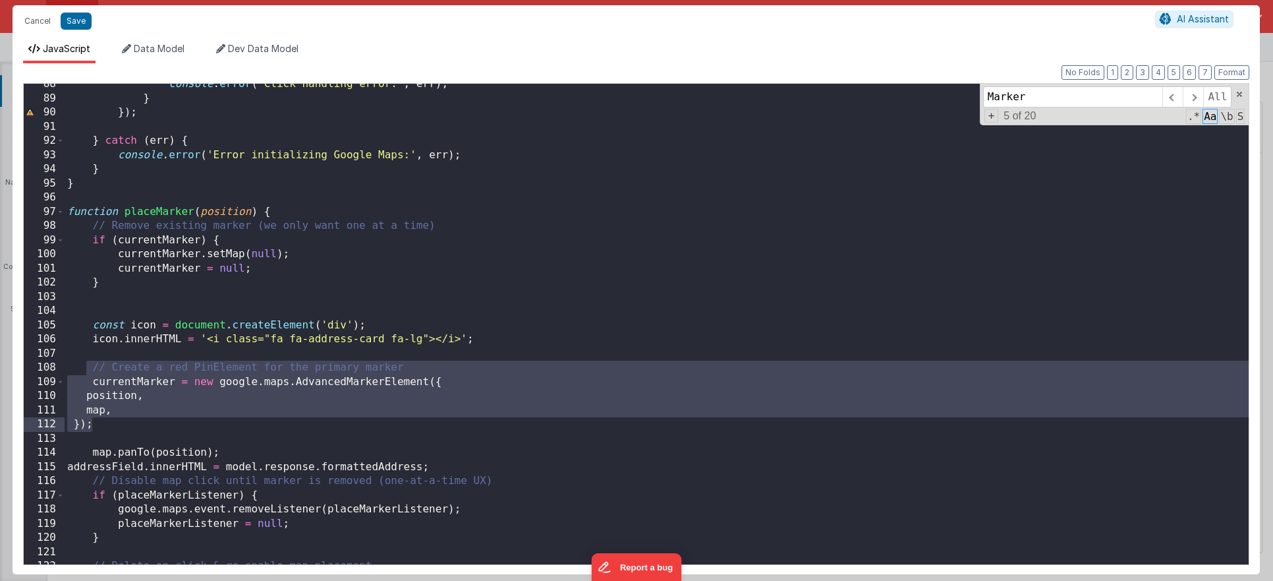
drag, startPoint x: 89, startPoint y: 367, endPoint x: 147, endPoint y: 417, distance: 76.6
click at [147, 417] on div "console . error ( 'Click handling error:' , err ) ; } }) ; } catch ( err ) { co…" at bounding box center [657, 331] width 1184 height 509
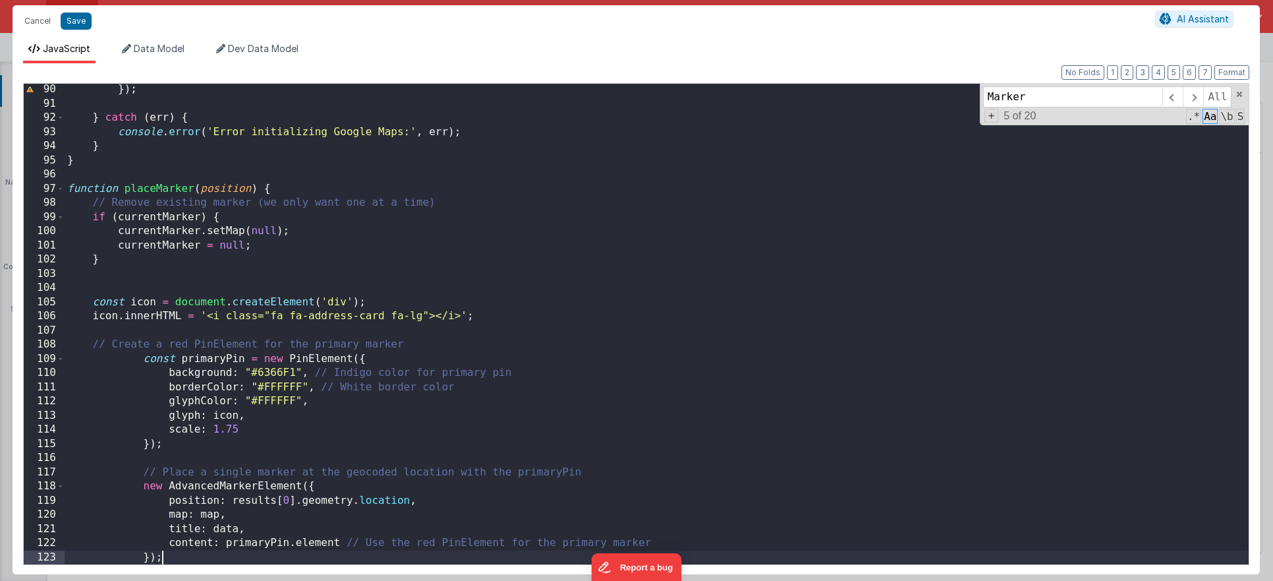
scroll to position [1262, 0]
click at [1249, 71] on button "Format" at bounding box center [1232, 72] width 35 height 15
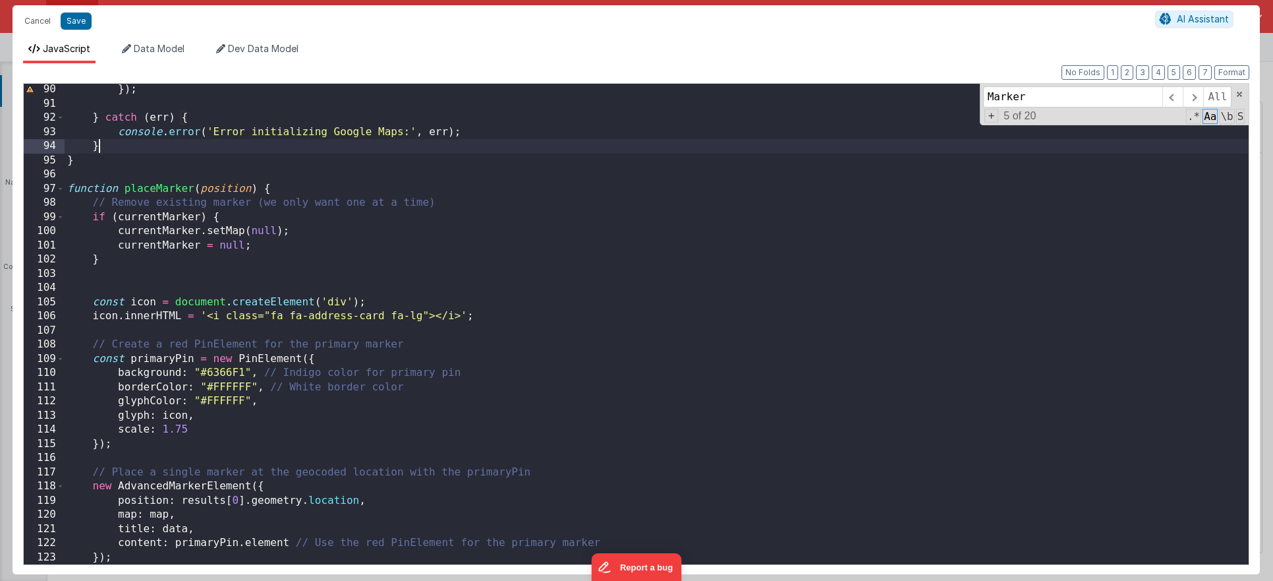
click at [384, 146] on div "}) ; } catch ( err ) { console . error ( 'Error initializing Google Maps:' , er…" at bounding box center [657, 336] width 1184 height 509
click at [80, 21] on button "Save" at bounding box center [76, 21] width 31 height 17
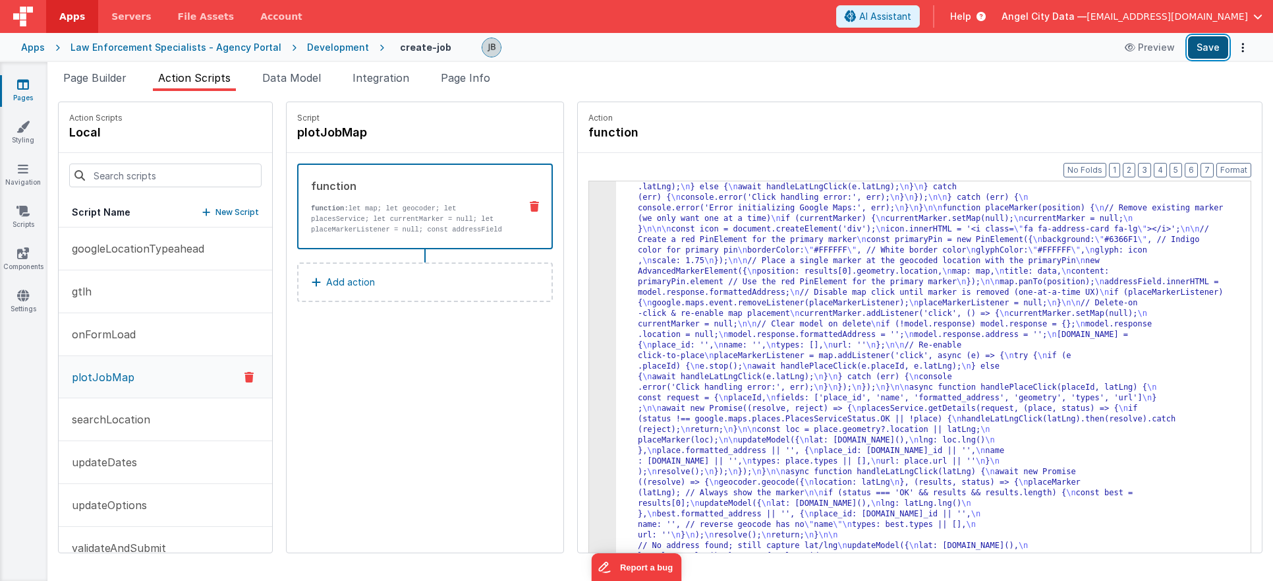
click at [1199, 53] on button "Save" at bounding box center [1208, 47] width 40 height 22
click at [416, 219] on p "function: let map; let geocoder; let placesService; let currentMarker = null; l…" at bounding box center [410, 240] width 198 height 74
click at [589, 318] on div "3" at bounding box center [602, 277] width 27 height 654
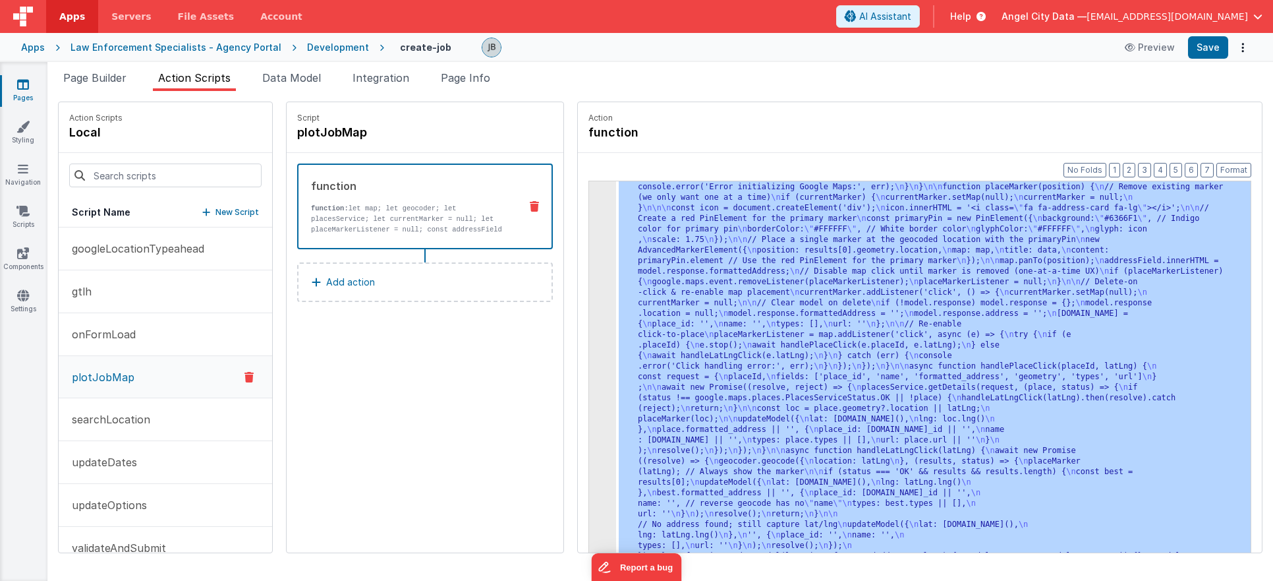
click at [589, 318] on div "3" at bounding box center [602, 256] width 27 height 654
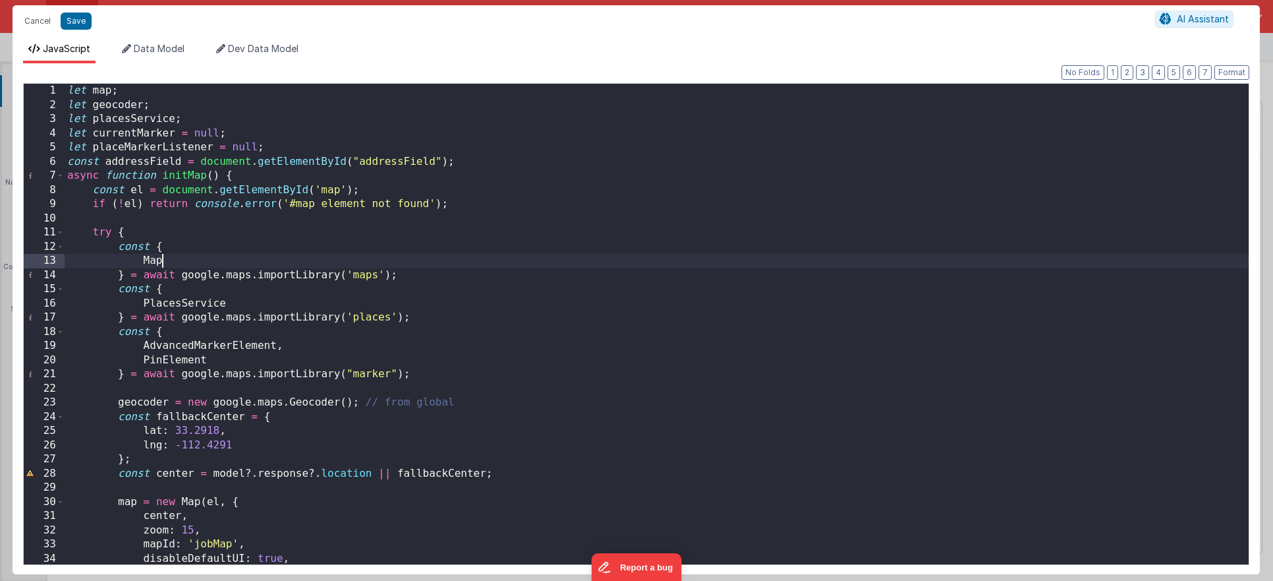
click at [262, 254] on div "let map ; let geocoder ; let placesService ; let currentMarker = null ; let pla…" at bounding box center [657, 338] width 1184 height 509
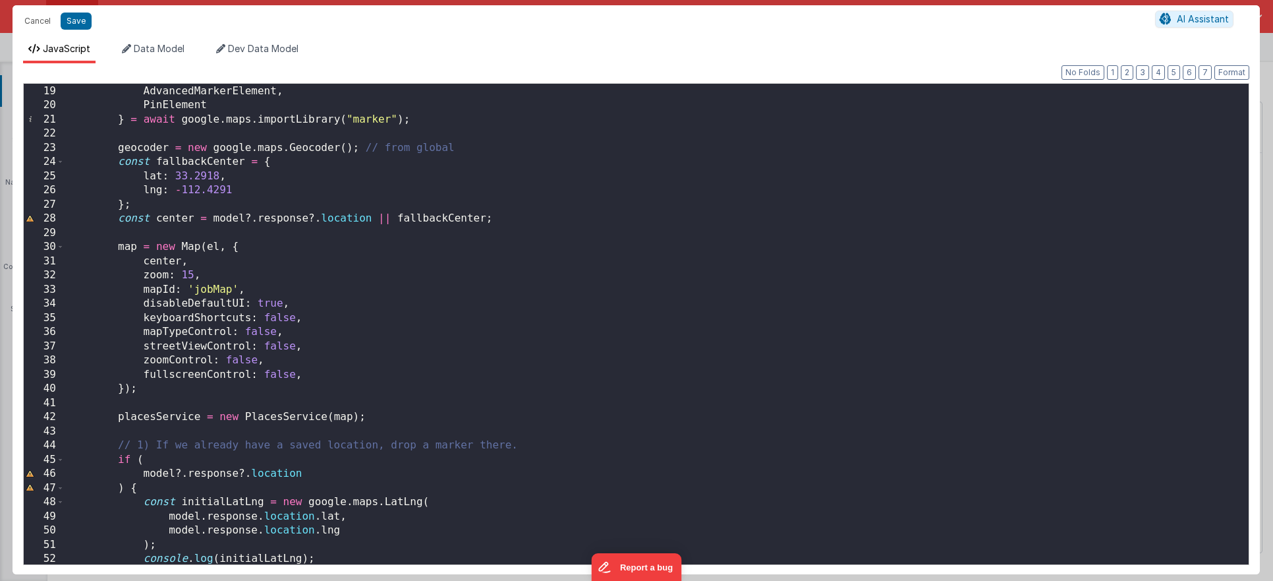
scroll to position [0, 0]
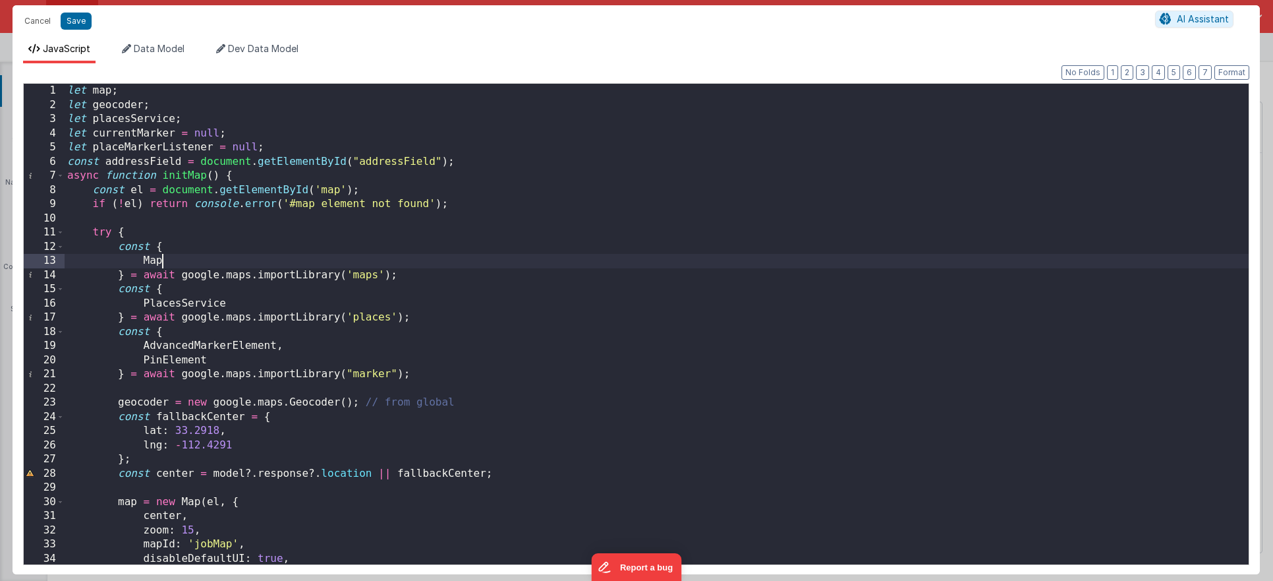
click at [177, 357] on div "let map ; let geocoder ; let placesService ; let currentMarker = null ; let pla…" at bounding box center [657, 338] width 1184 height 509
click at [63, 177] on span at bounding box center [60, 176] width 7 height 15
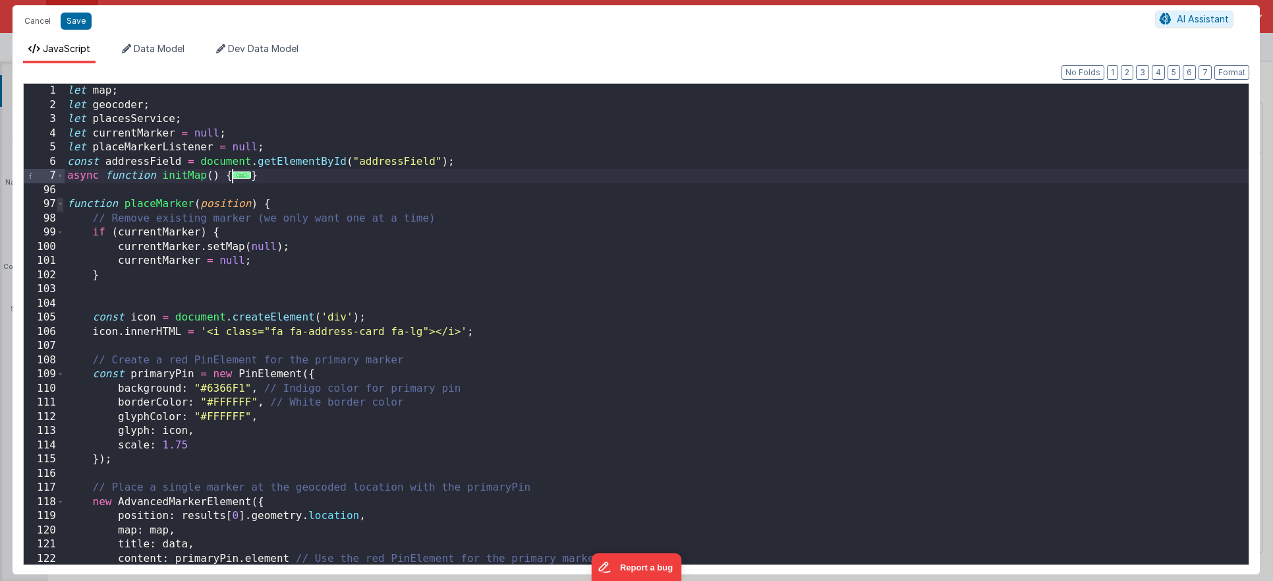
click at [61, 202] on span at bounding box center [60, 204] width 7 height 15
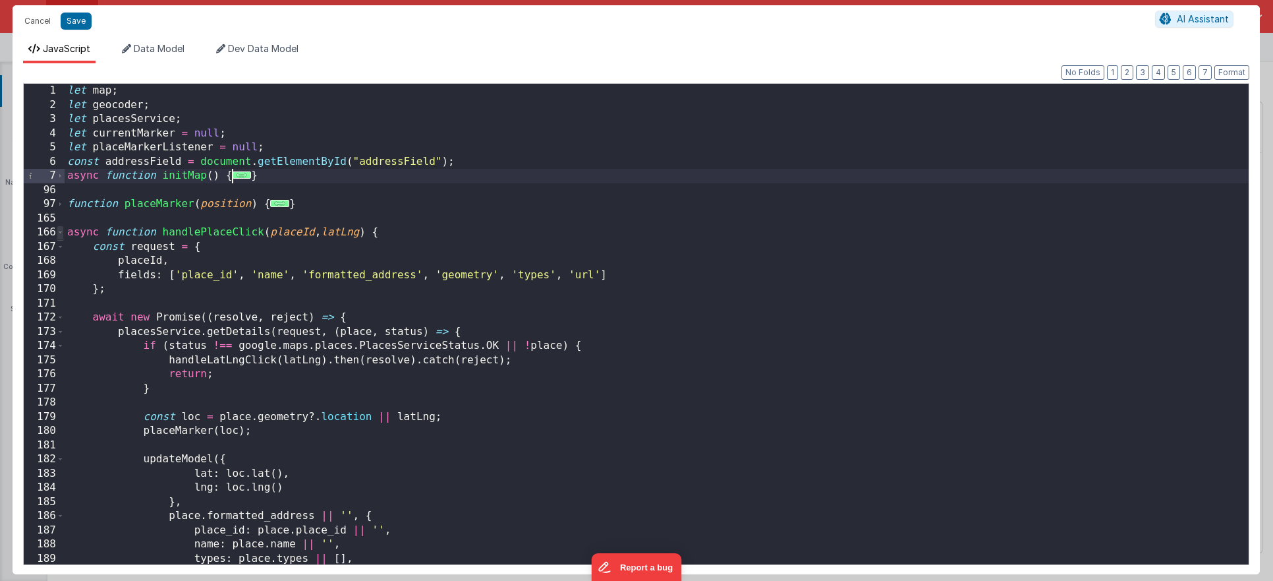
click at [63, 231] on span at bounding box center [60, 232] width 7 height 15
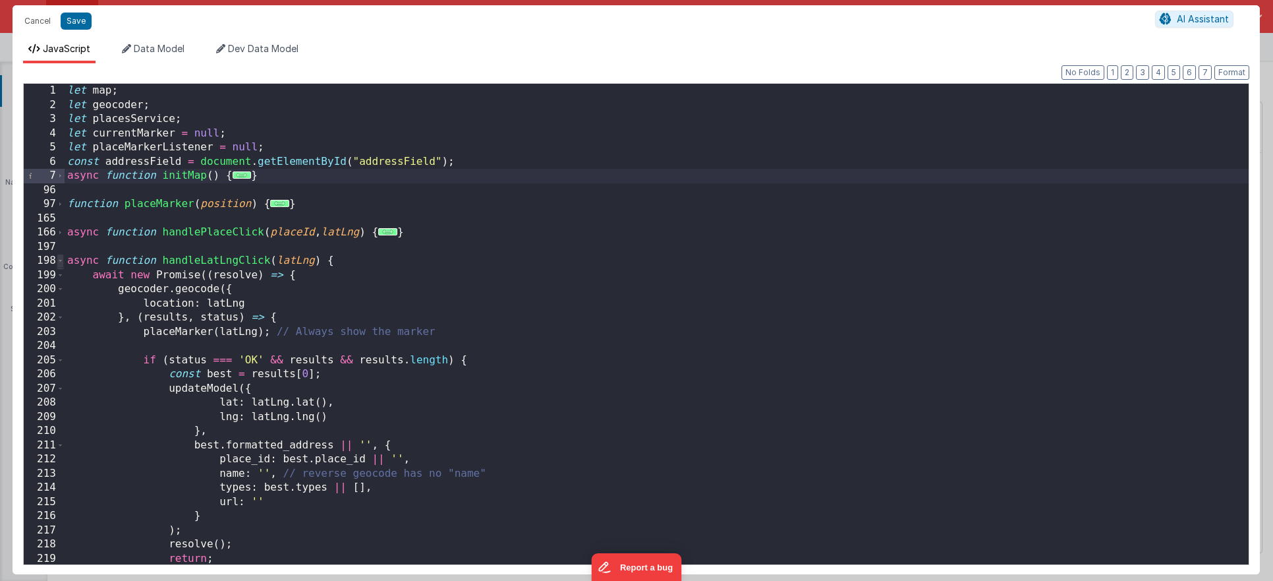
click at [61, 260] on span at bounding box center [60, 261] width 7 height 15
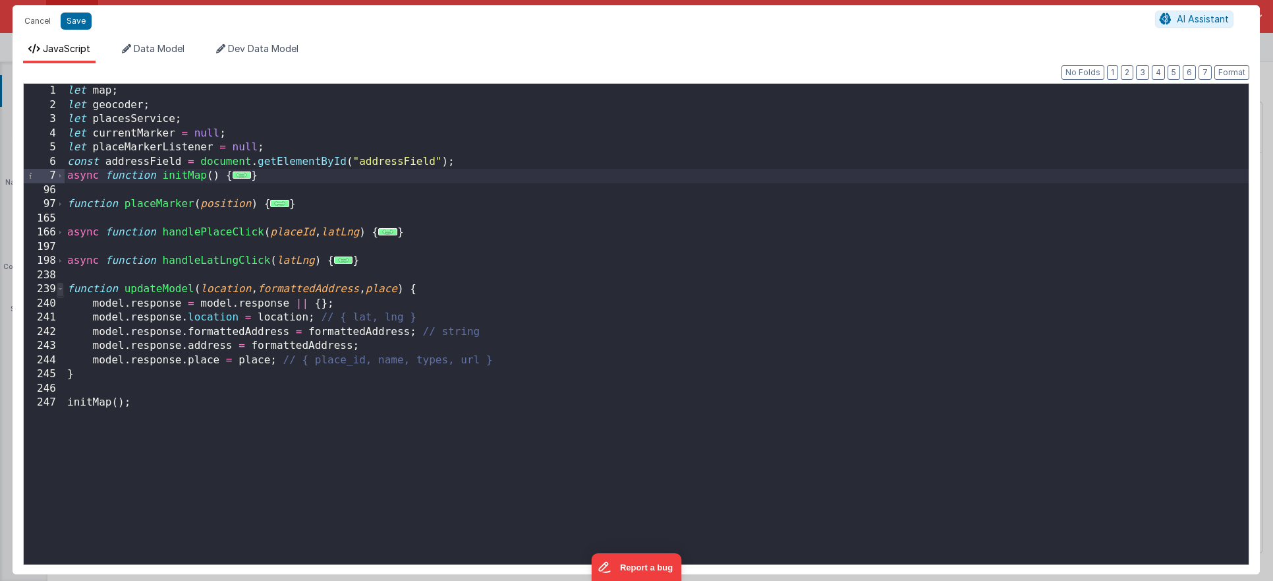
click at [63, 289] on span at bounding box center [60, 289] width 7 height 15
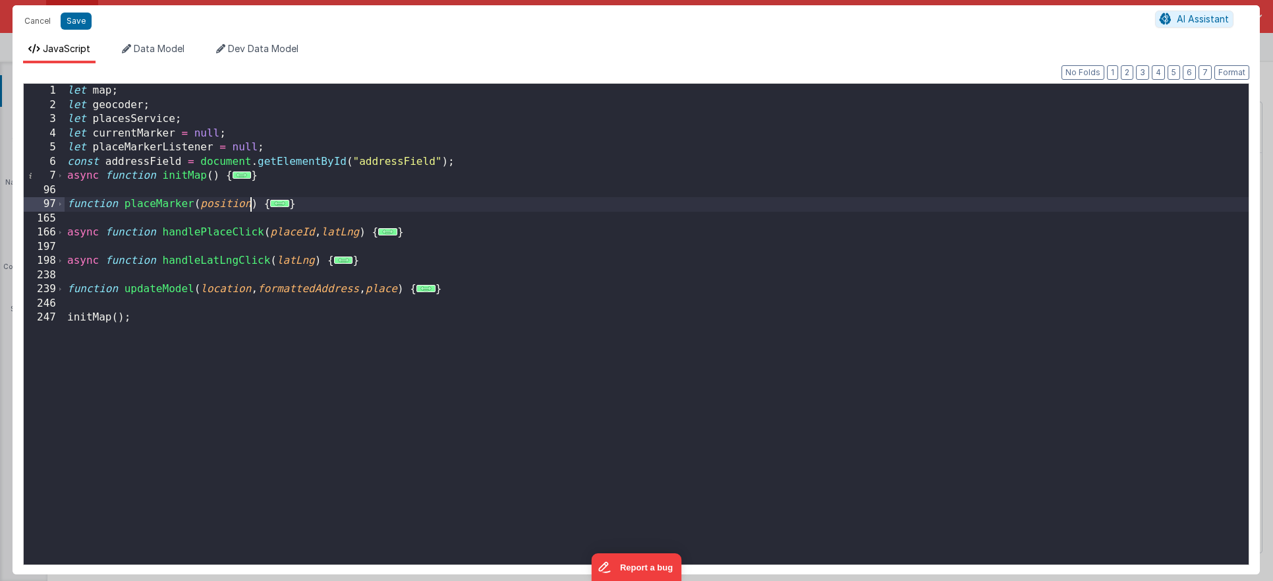
click at [249, 200] on div "let map ; let geocoder ; let placesService ; let currentMarker = null ; let pla…" at bounding box center [657, 338] width 1184 height 509
click at [63, 206] on span at bounding box center [60, 204] width 7 height 15
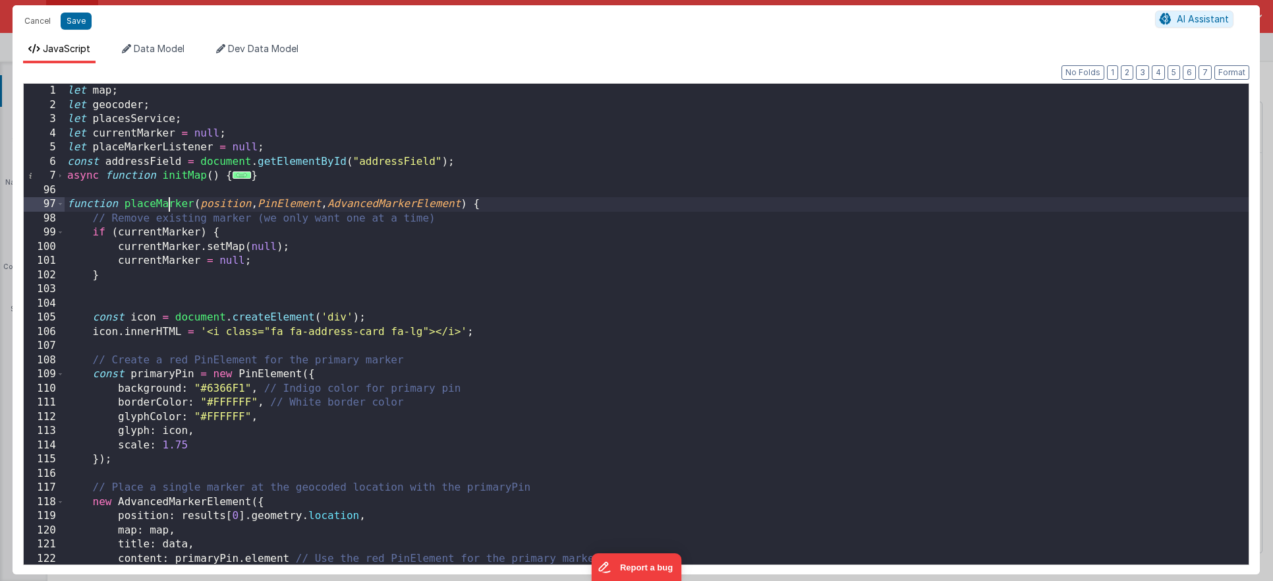
click at [169, 200] on div "let map ; let geocoder ; let placesService ; let currentMarker = null ; let pla…" at bounding box center [657, 338] width 1184 height 509
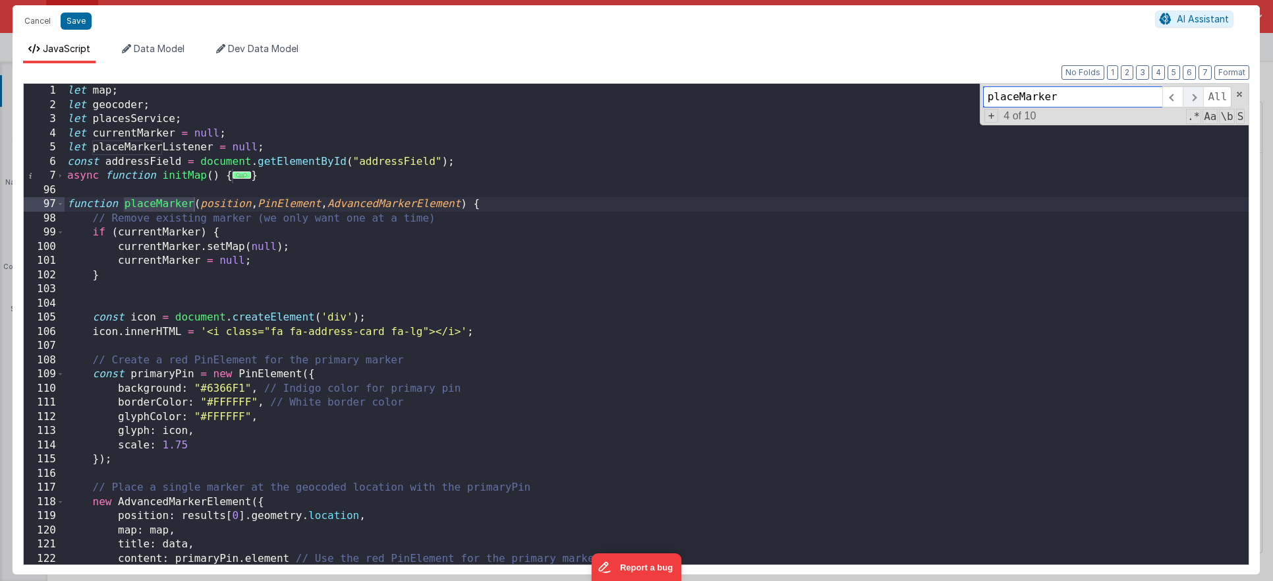
click at [1196, 92] on span at bounding box center [1193, 96] width 20 height 21
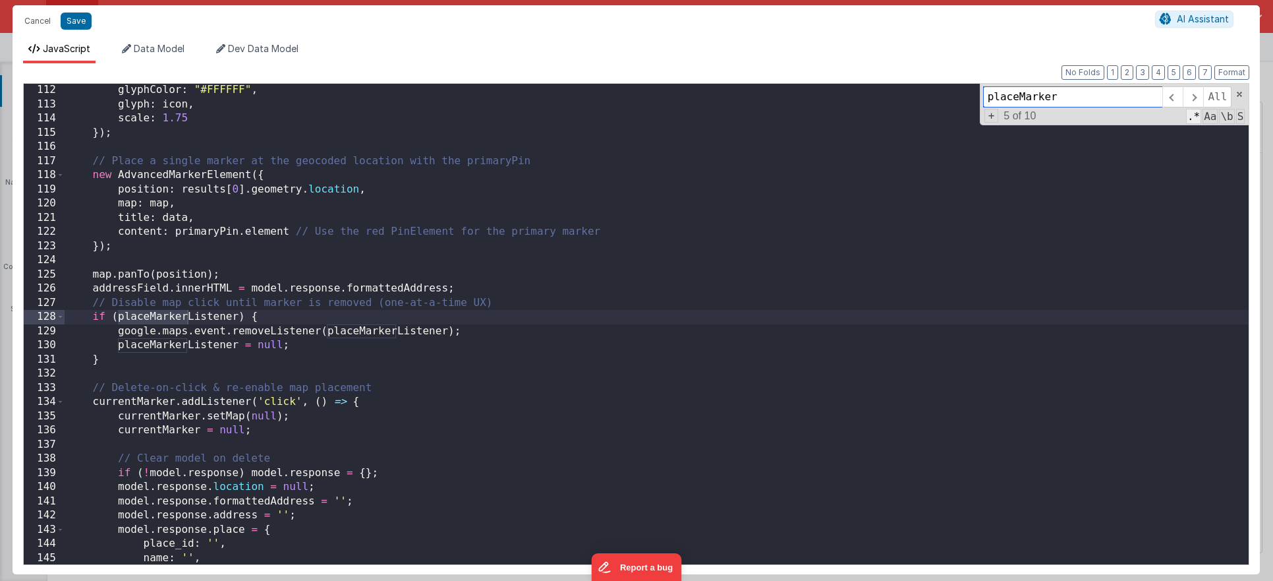
click at [1198, 120] on span ".*" at bounding box center [1193, 116] width 15 height 15
click at [1190, 116] on span ".*" at bounding box center [1193, 116] width 15 height 15
click at [1221, 117] on span "\b" at bounding box center [1226, 116] width 15 height 15
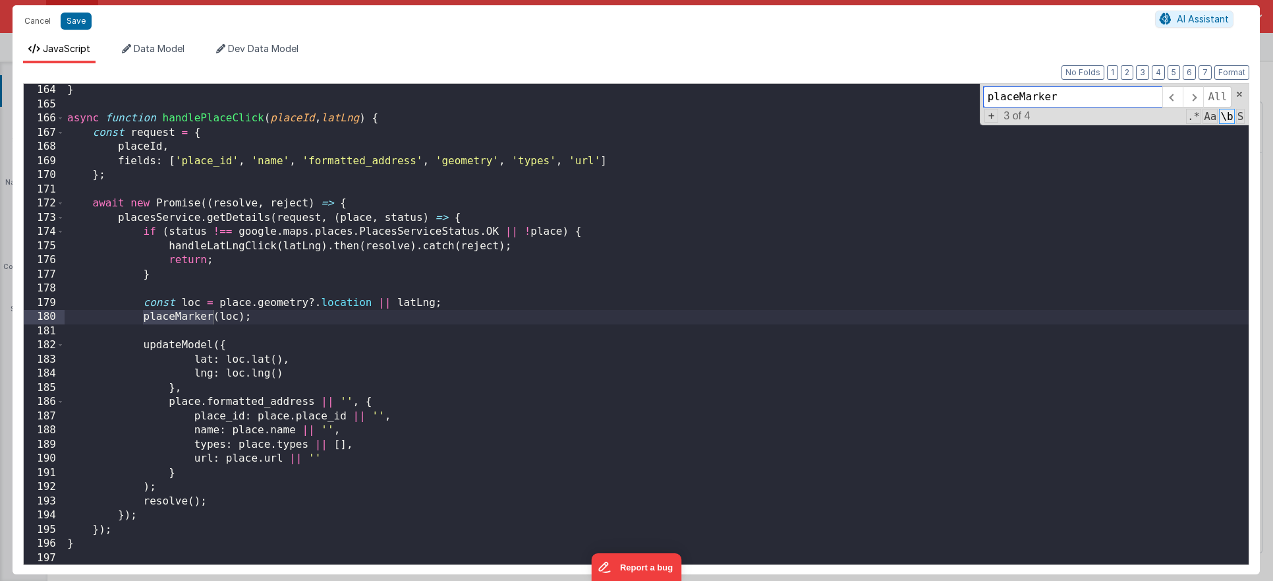
scroll to position [1063, 0]
click at [241, 318] on div "} async function handlePlaceClick ( placeId , latLng ) { const request = { plac…" at bounding box center [657, 337] width 1184 height 509
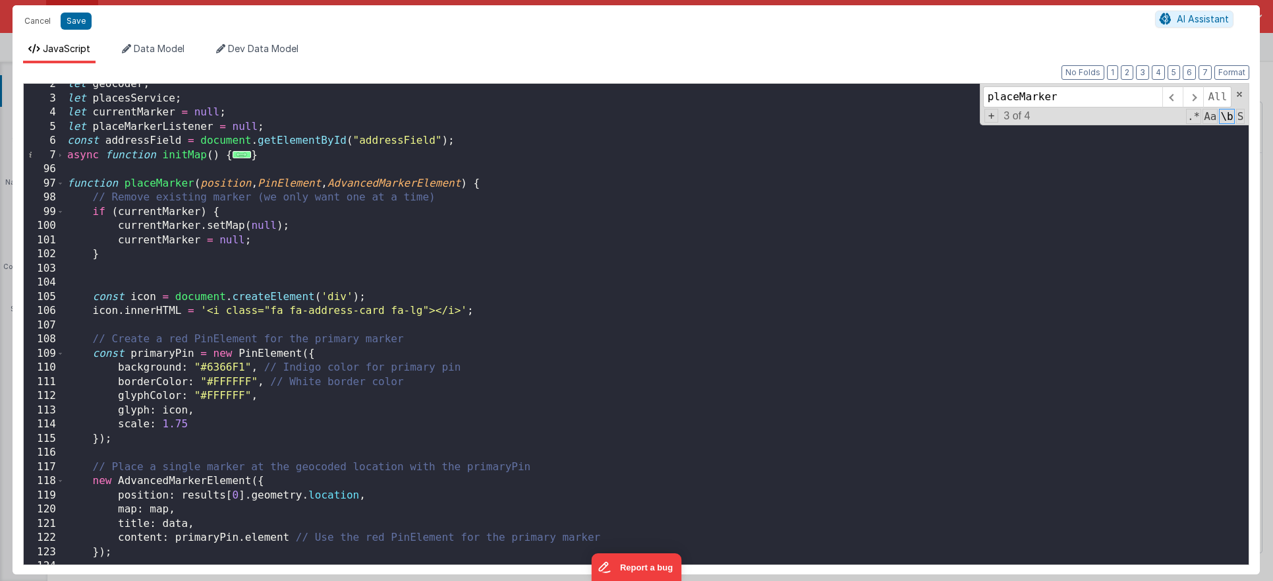
scroll to position [0, 0]
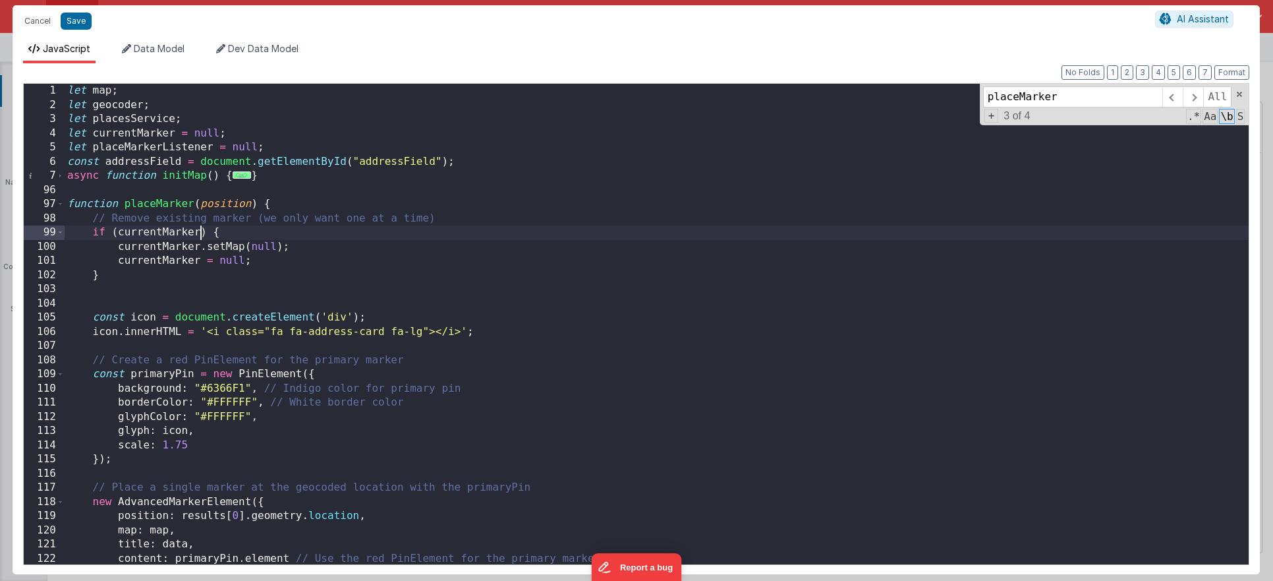
click at [198, 239] on div "let map ; let geocoder ; let placesService ; let currentMarker = null ; let pla…" at bounding box center [657, 338] width 1184 height 509
click at [198, 182] on div "let map ; let geocoder ; let placesService ; let currentMarker = null ; let pla…" at bounding box center [657, 338] width 1184 height 509
click at [61, 179] on span at bounding box center [60, 176] width 7 height 15
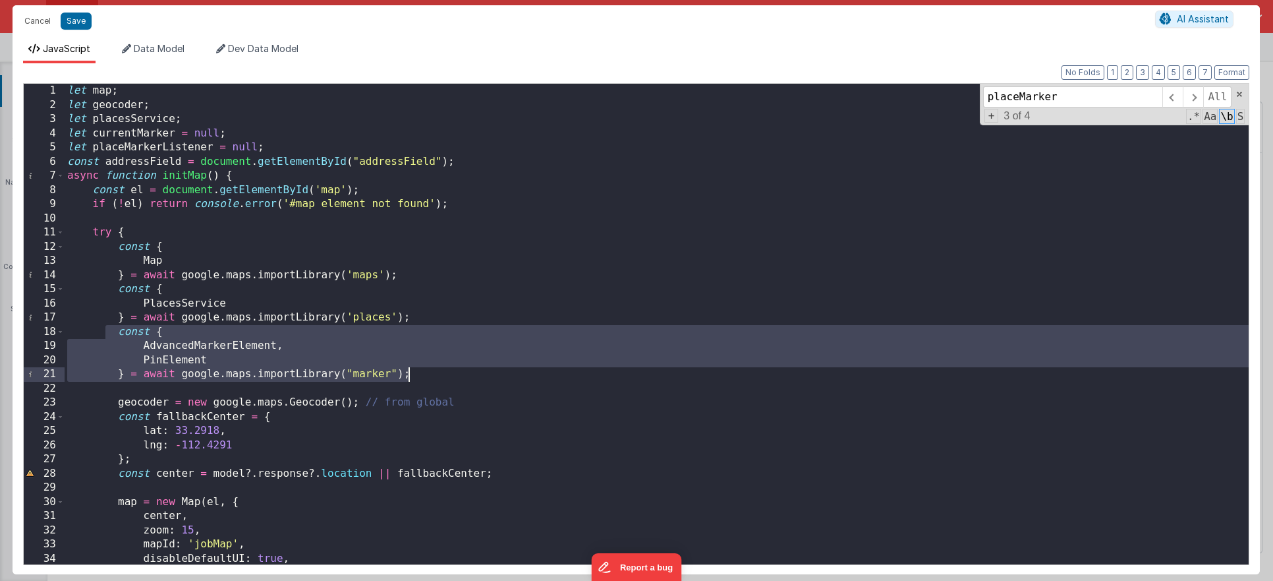
drag, startPoint x: 105, startPoint y: 332, endPoint x: 440, endPoint y: 373, distance: 336.7
click at [440, 373] on div "let map ; let geocoder ; let placesService ; let currentMarker = null ; let pla…" at bounding box center [657, 338] width 1184 height 509
click at [185, 311] on div "let map ; let geocoder ; let placesService ; let currentMarker = null ; let pla…" at bounding box center [657, 338] width 1184 height 509
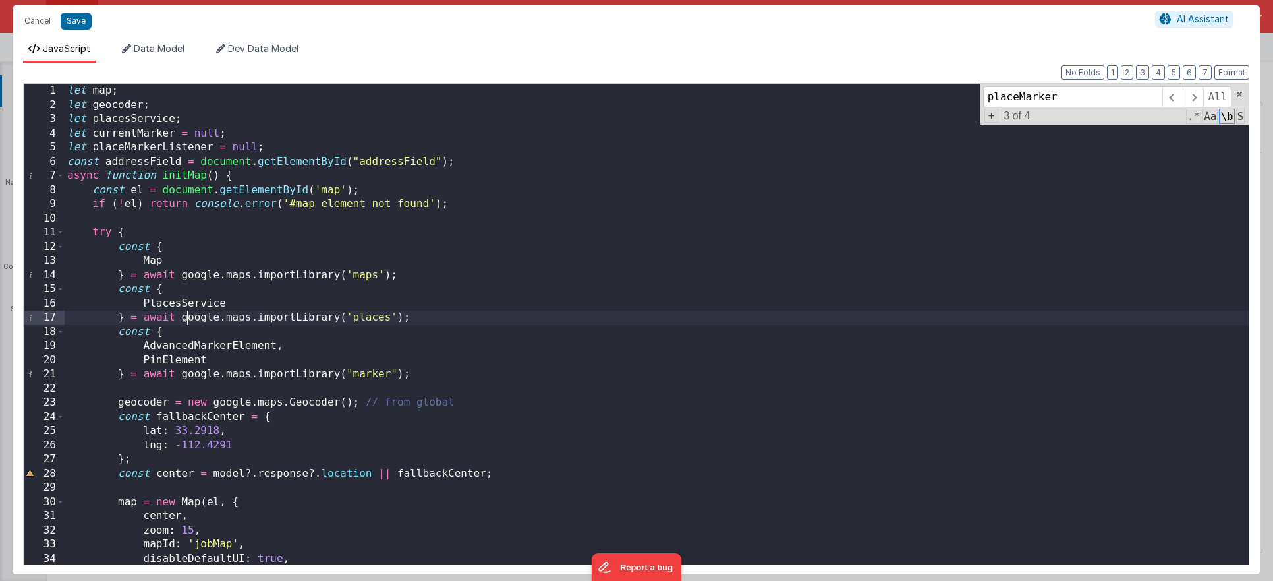
click at [185, 311] on div "let map ; let geocoder ; let placesService ; let currentMarker = null ; let pla…" at bounding box center [657, 338] width 1184 height 509
click at [173, 301] on div "let map ; let geocoder ; let placesService ; let currentMarker = null ; let pla…" at bounding box center [657, 338] width 1184 height 509
type input "PlacesService"
click at [1190, 96] on span at bounding box center [1193, 96] width 20 height 21
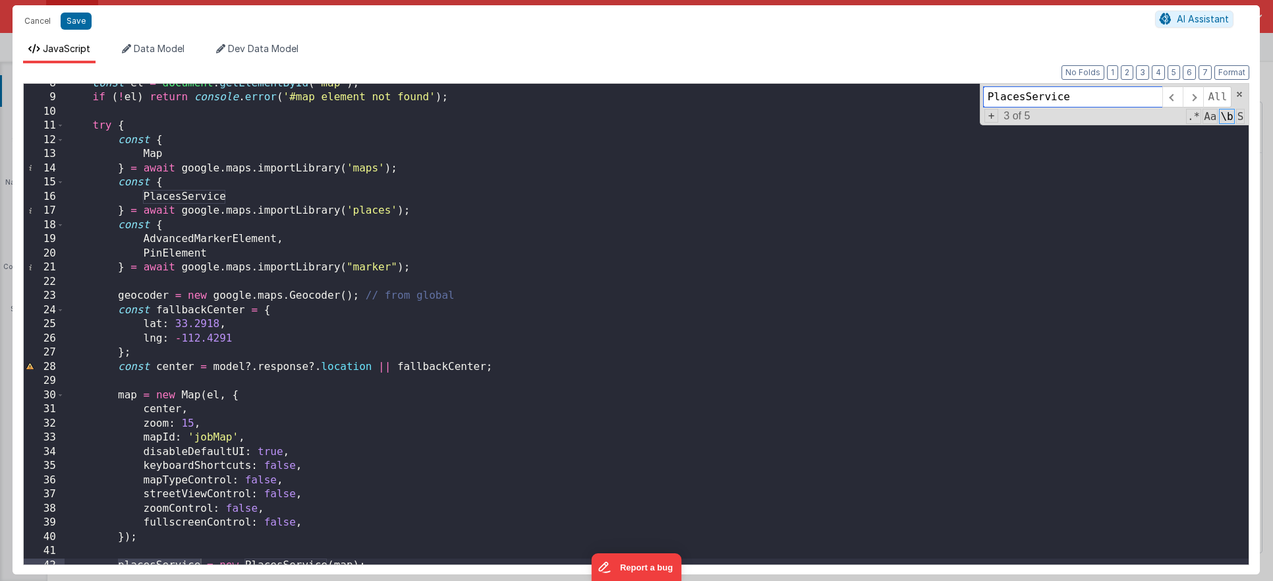
scroll to position [107, 0]
click at [1193, 98] on span at bounding box center [1193, 96] width 20 height 21
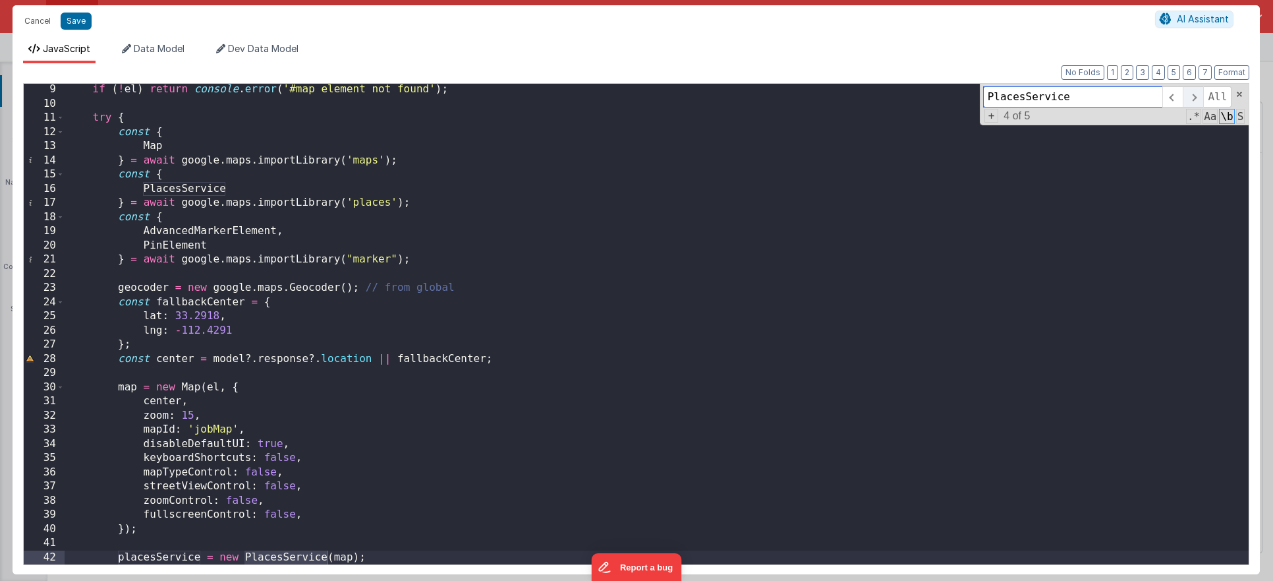
click at [1193, 98] on span at bounding box center [1193, 96] width 20 height 21
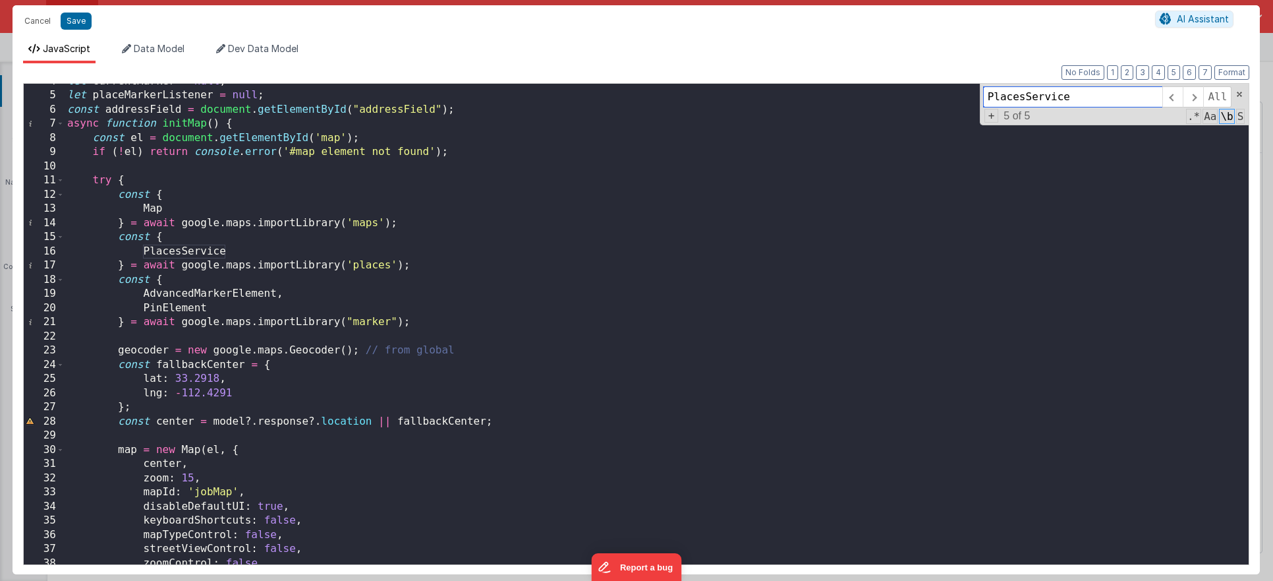
scroll to position [0, 0]
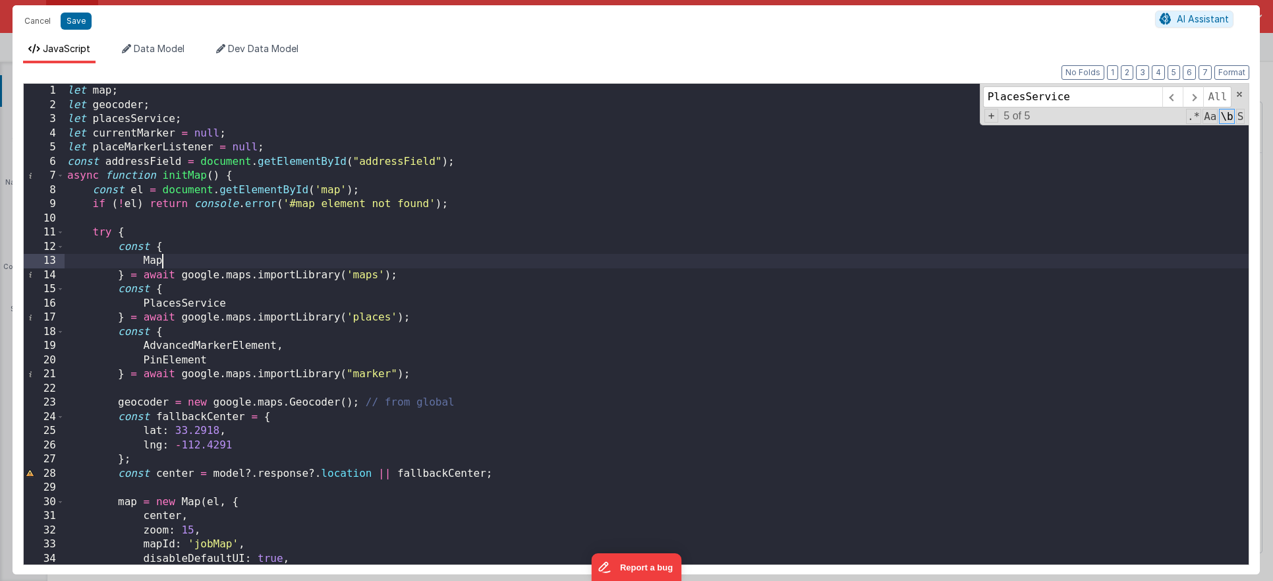
click at [180, 260] on div "let map ; let geocoder ; let placesService ; let currentMarker = null ; let pla…" at bounding box center [657, 338] width 1184 height 509
click at [168, 185] on div "let map ; let geocoder ; let placesService ; let currentMarker = null ; let pla…" at bounding box center [657, 338] width 1184 height 509
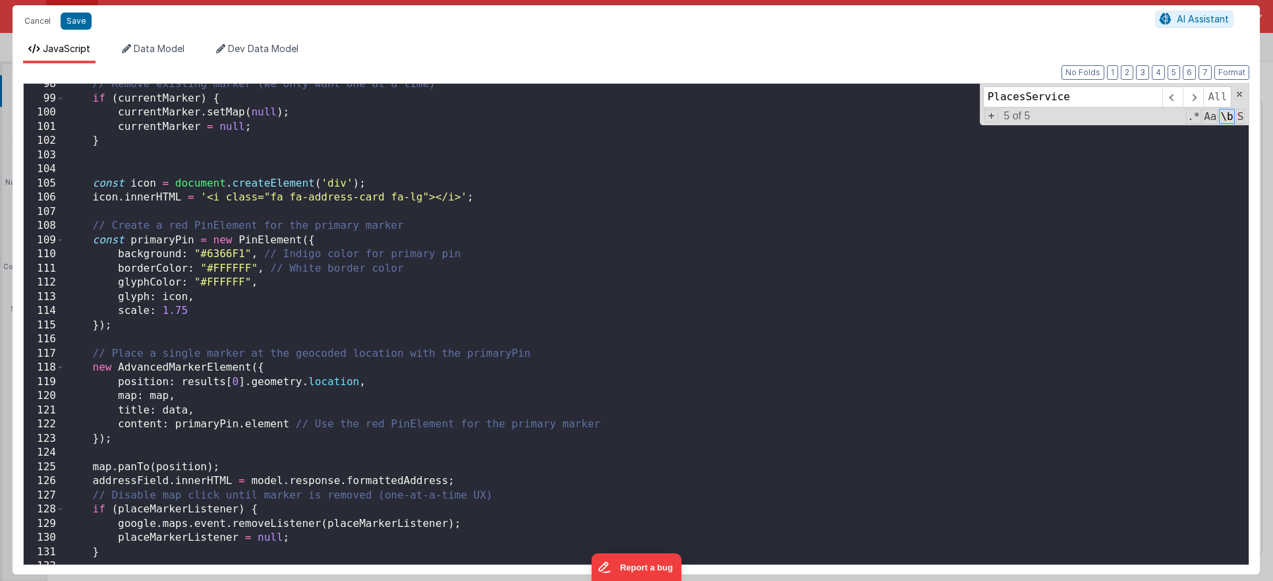
scroll to position [1382, 0]
click at [187, 253] on div "// Remove existing marker (we only want one at a time) if ( currentMarker ) { c…" at bounding box center [657, 330] width 1184 height 509
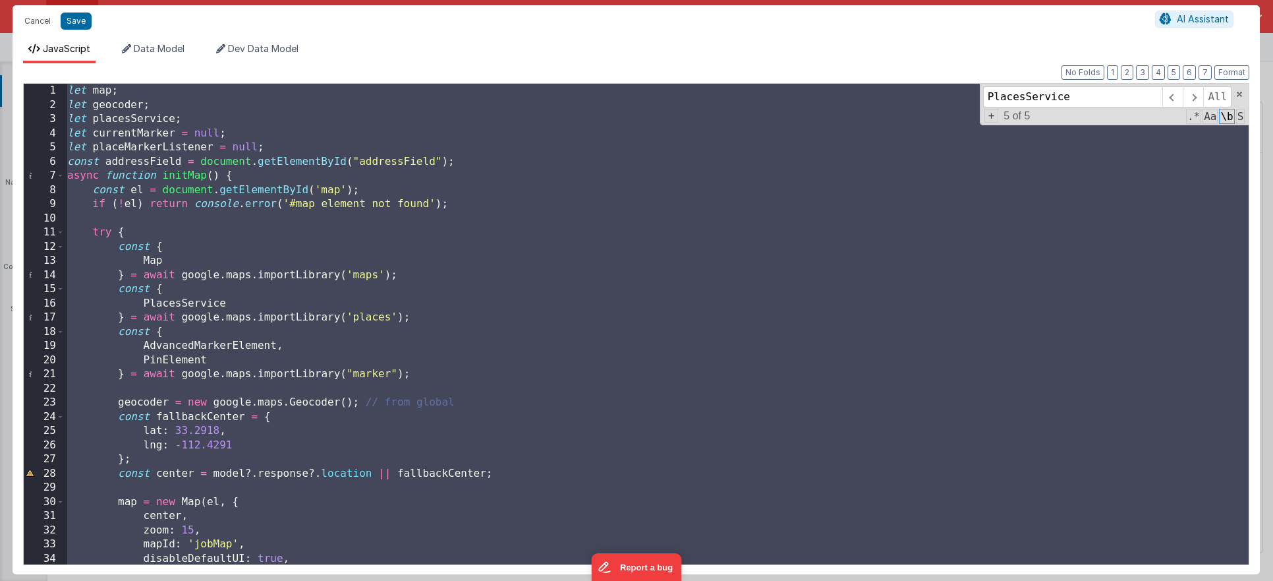
scroll to position [0, 0]
click at [257, 150] on div "let map ; let geocoder ; let placesService ; let currentMarker = null ; let pla…" at bounding box center [657, 338] width 1184 height 509
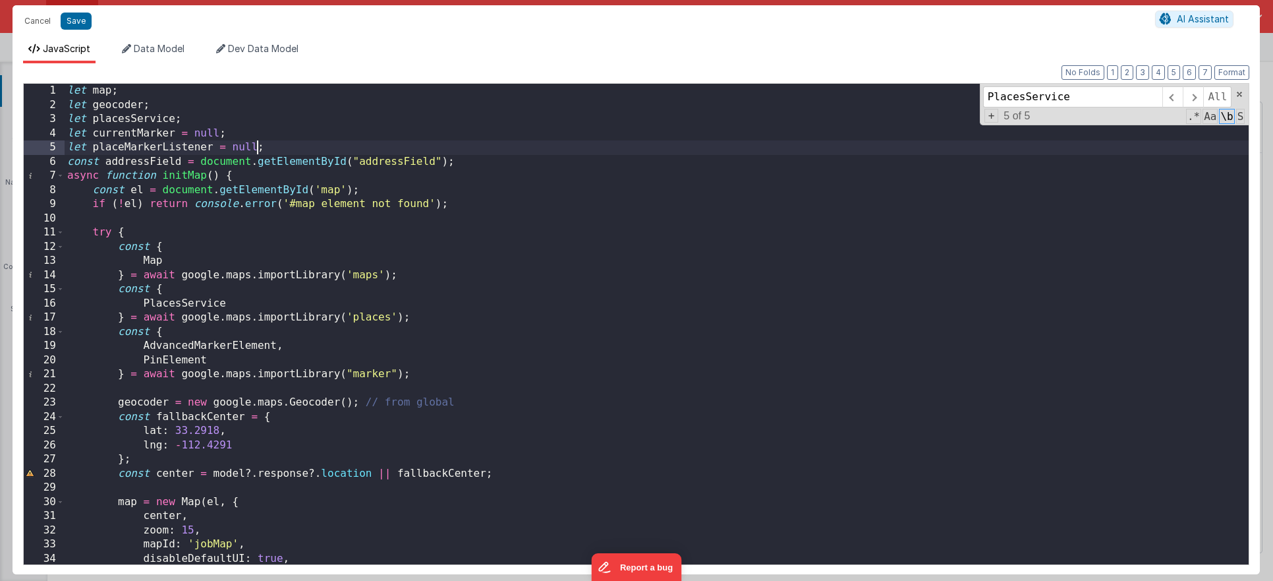
click at [293, 151] on div "let map ; let geocoder ; let placesService ; let currentMarker = null ; let pla…" at bounding box center [657, 338] width 1184 height 509
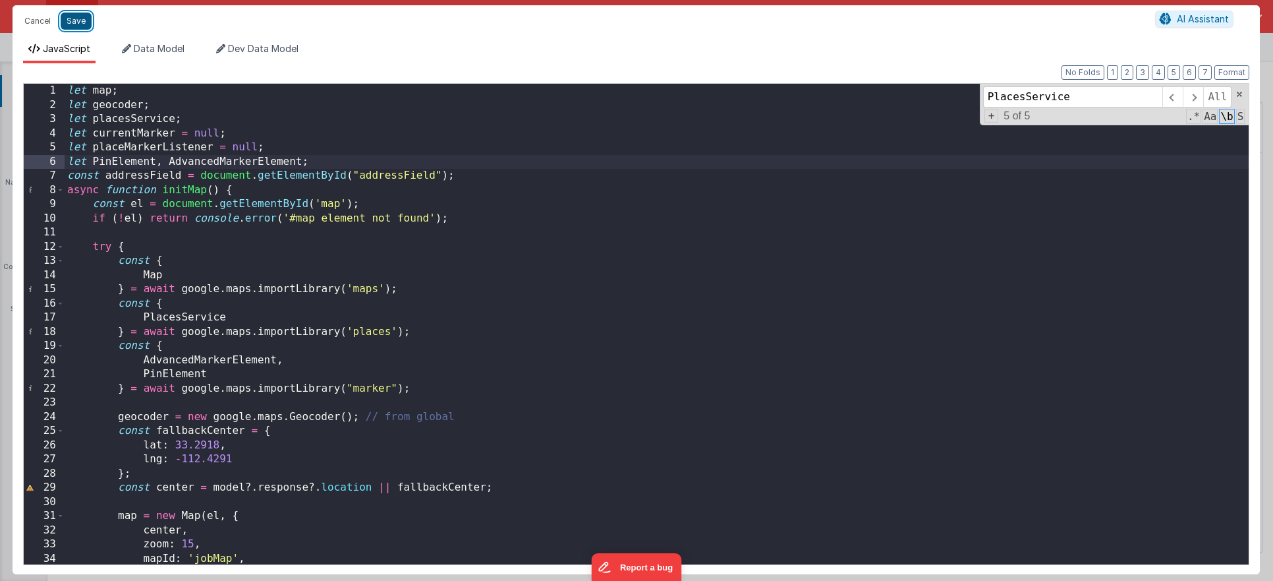
click at [77, 18] on button "Save" at bounding box center [76, 21] width 31 height 17
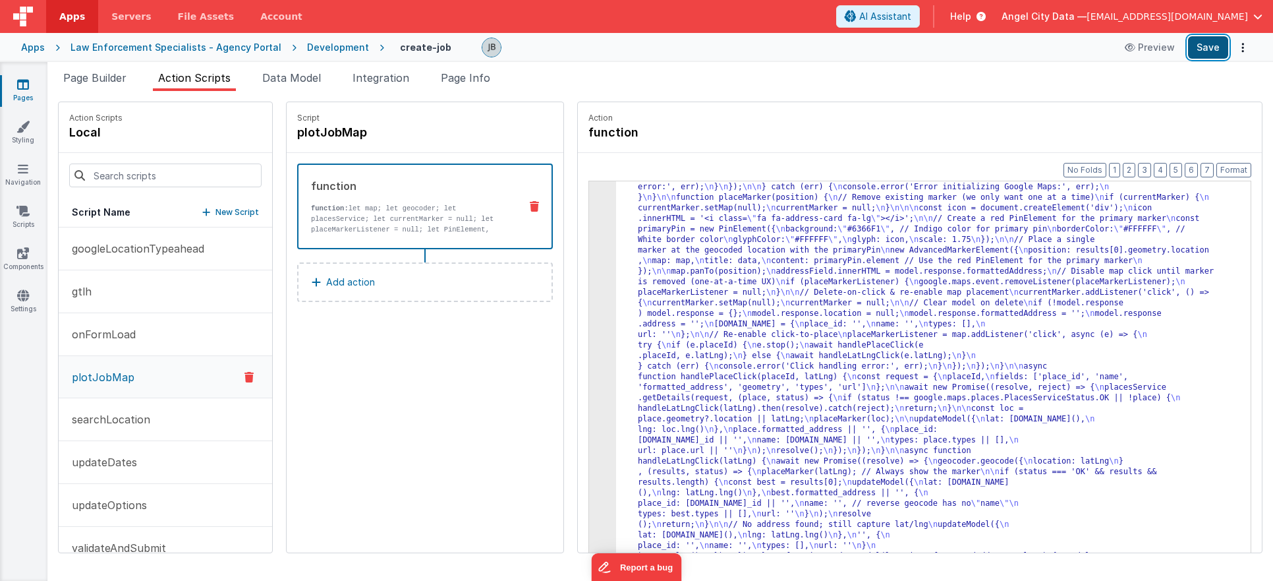
click at [1211, 45] on button "Save" at bounding box center [1208, 47] width 40 height 22
click at [1208, 45] on button "Save" at bounding box center [1208, 47] width 40 height 22
click at [589, 278] on div "3" at bounding box center [602, 262] width 27 height 664
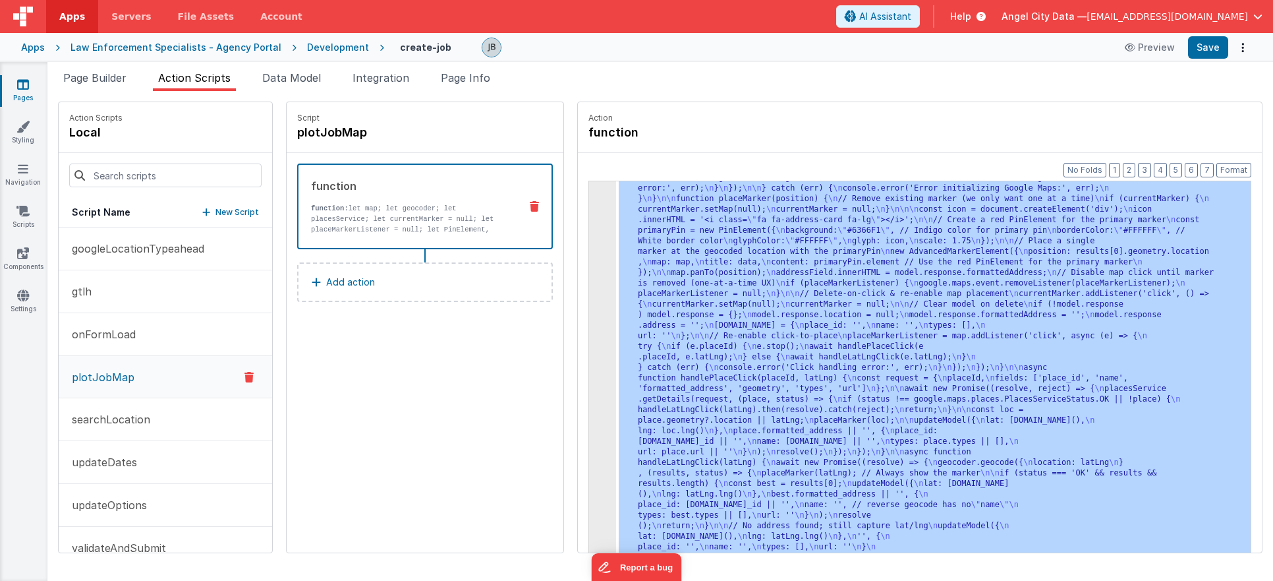
click at [589, 278] on div "3" at bounding box center [602, 262] width 27 height 664
click at [589, 268] on div "3" at bounding box center [602, 262] width 27 height 664
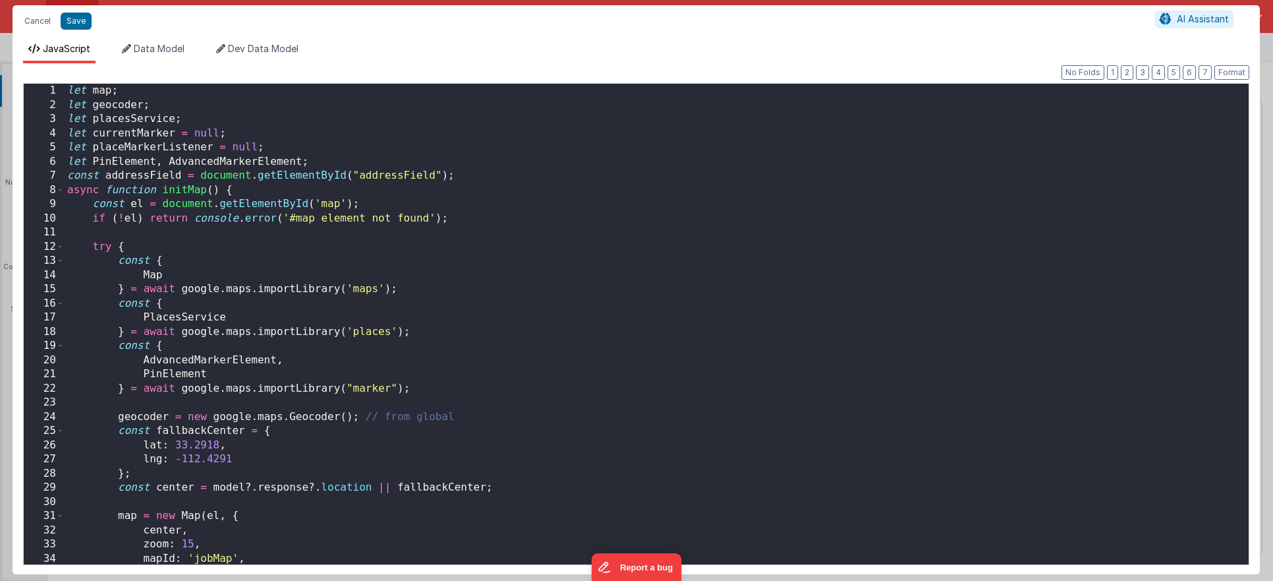
click at [573, 268] on div "Cancel Save AI Assistant JavaScript Data Model Dev Data Model Format 7 6 5 4 3 …" at bounding box center [636, 290] width 1273 height 581
click at [61, 191] on span at bounding box center [60, 190] width 7 height 15
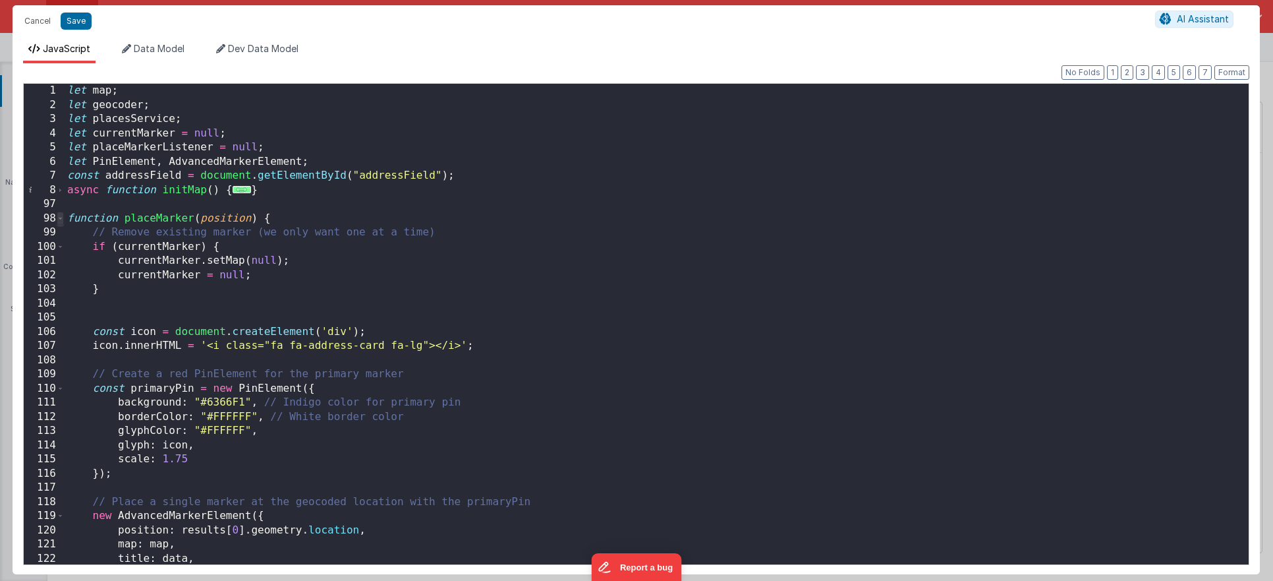
click at [63, 217] on span at bounding box center [60, 219] width 7 height 15
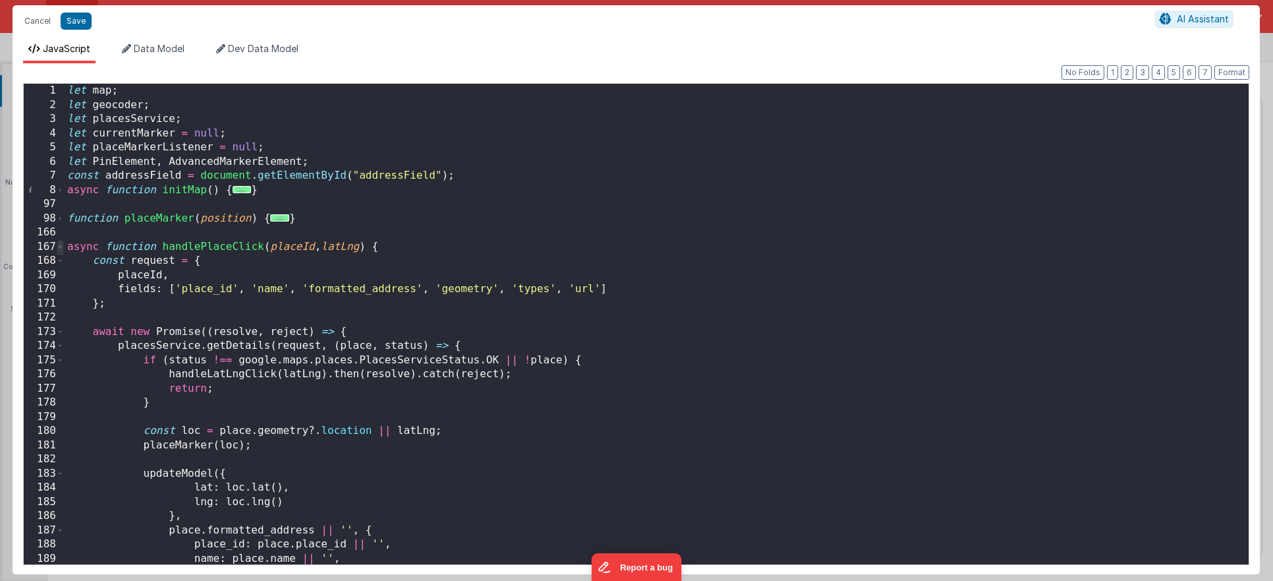
click at [61, 247] on span at bounding box center [60, 247] width 7 height 15
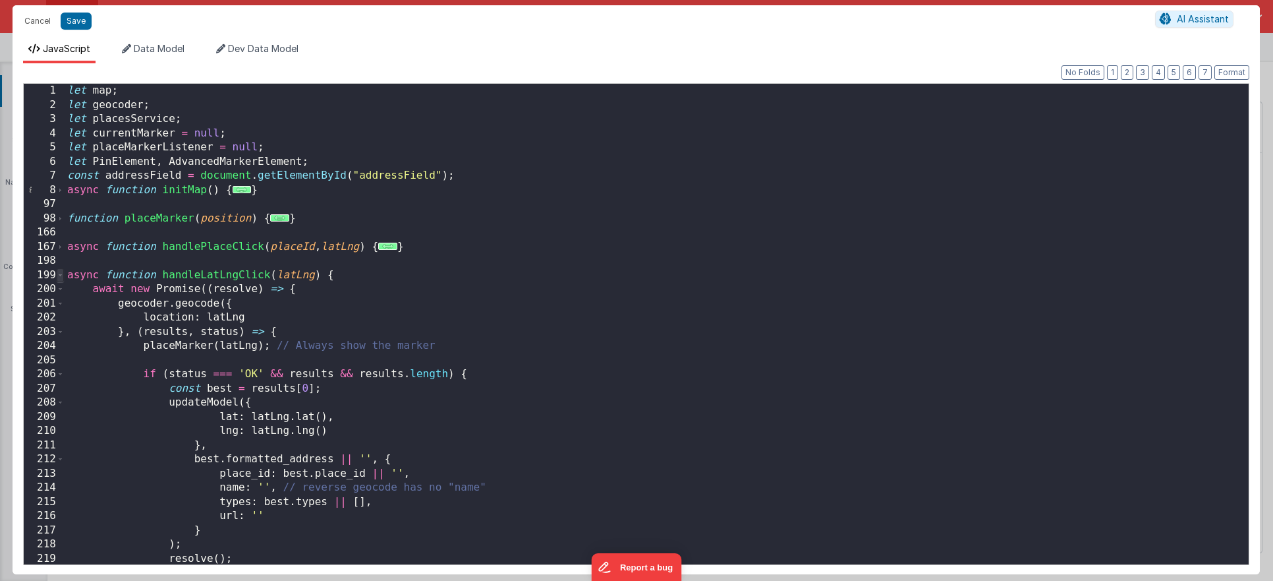
click at [59, 272] on span at bounding box center [60, 275] width 7 height 15
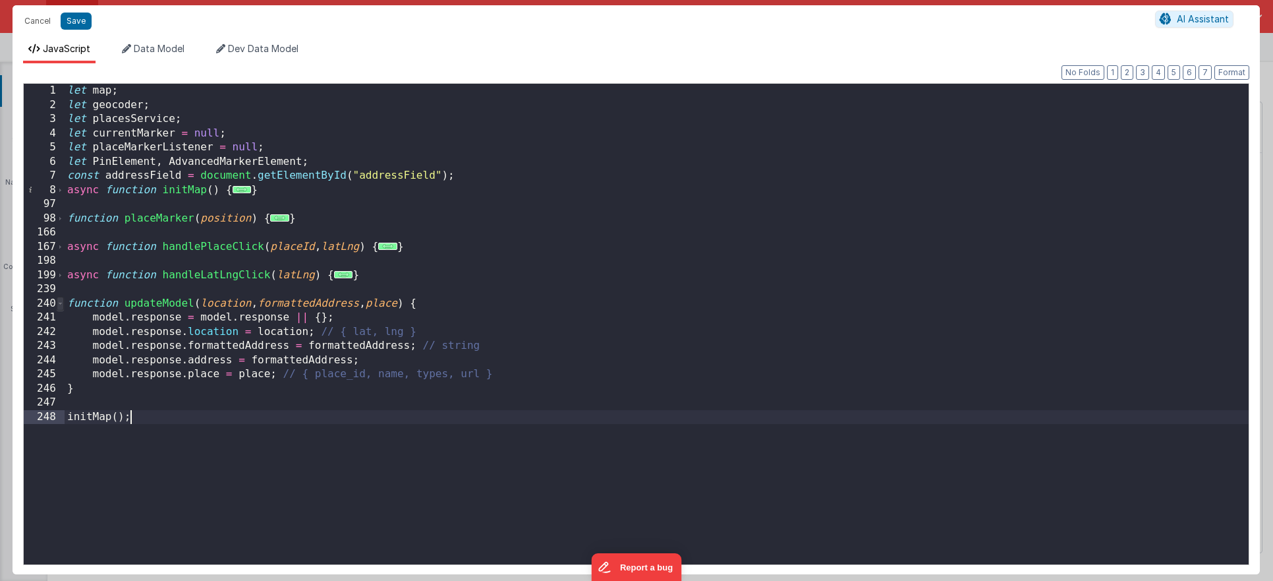
click at [61, 303] on span at bounding box center [60, 304] width 7 height 15
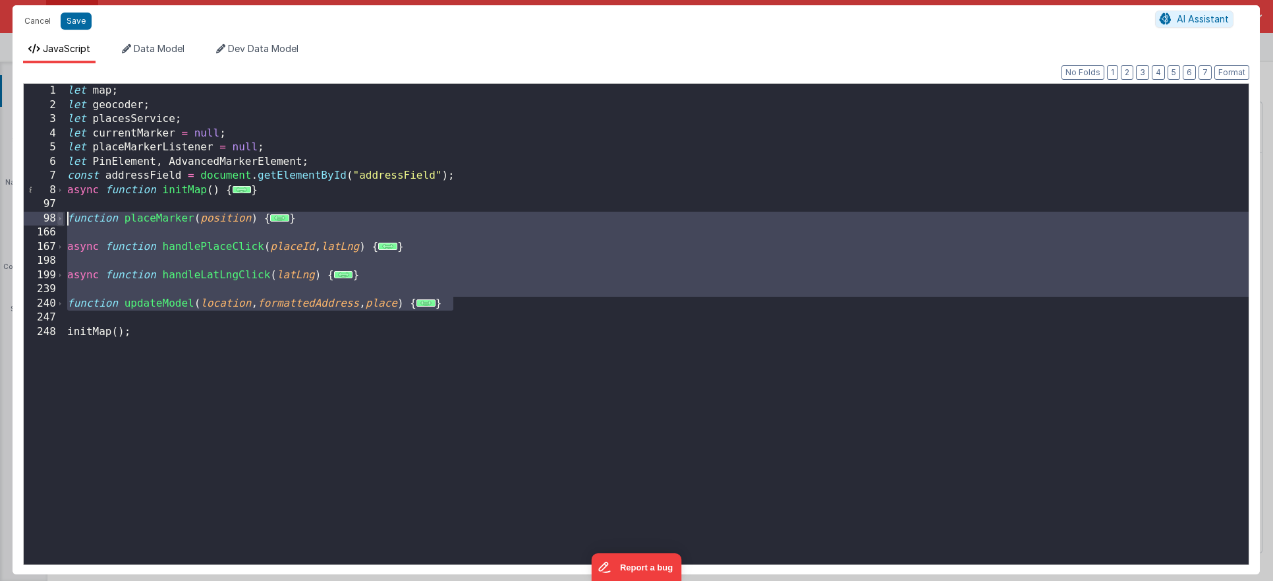
drag, startPoint x: 470, startPoint y: 300, endPoint x: 57, endPoint y: 214, distance: 422.1
click at [57, 214] on div "1 2 3 4 5 6 7 8 97 98 166 167 198 199 239 240 247 248 let map ; let geocoder ; …" at bounding box center [636, 324] width 1227 height 482
click at [63, 194] on span at bounding box center [60, 190] width 7 height 15
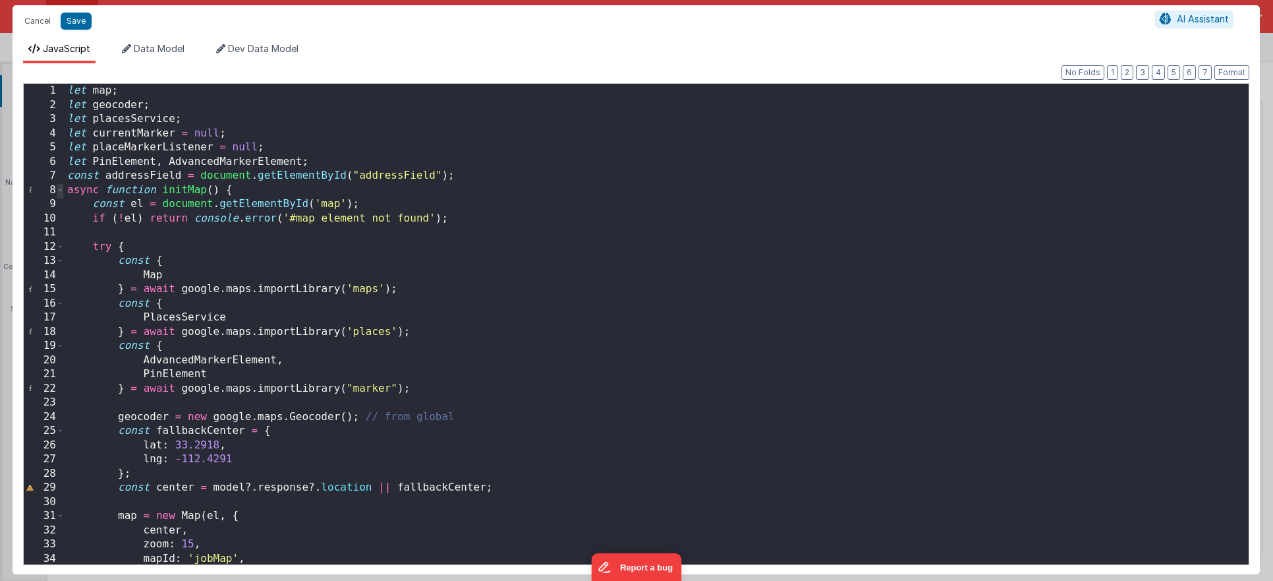
click at [63, 190] on span at bounding box center [60, 190] width 7 height 15
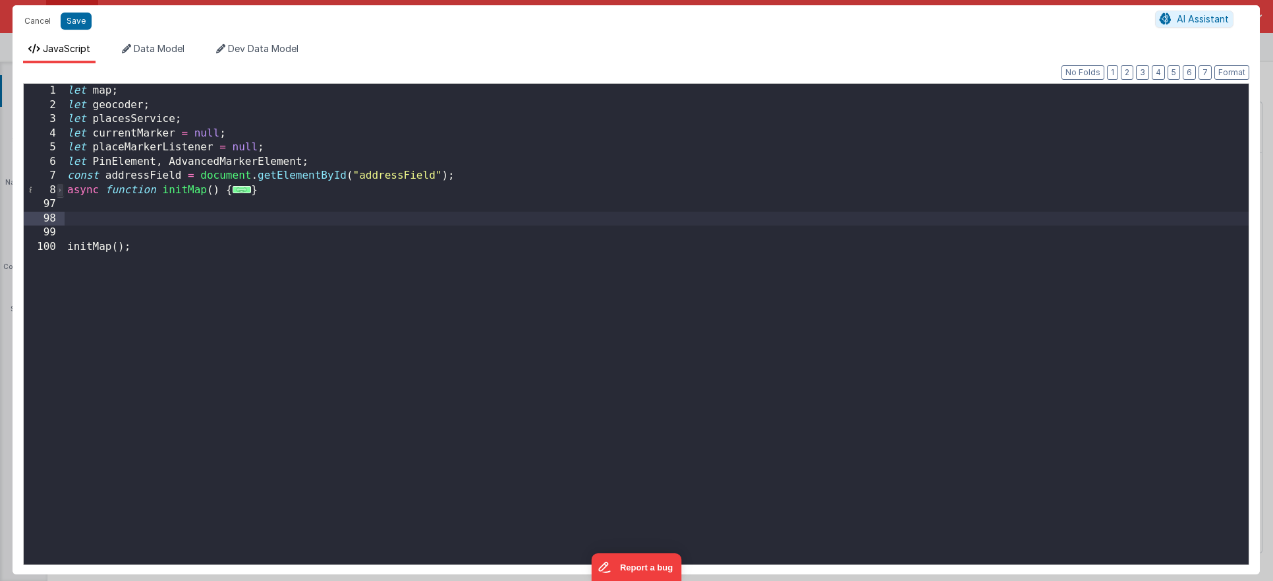
click at [62, 191] on span at bounding box center [60, 190] width 7 height 15
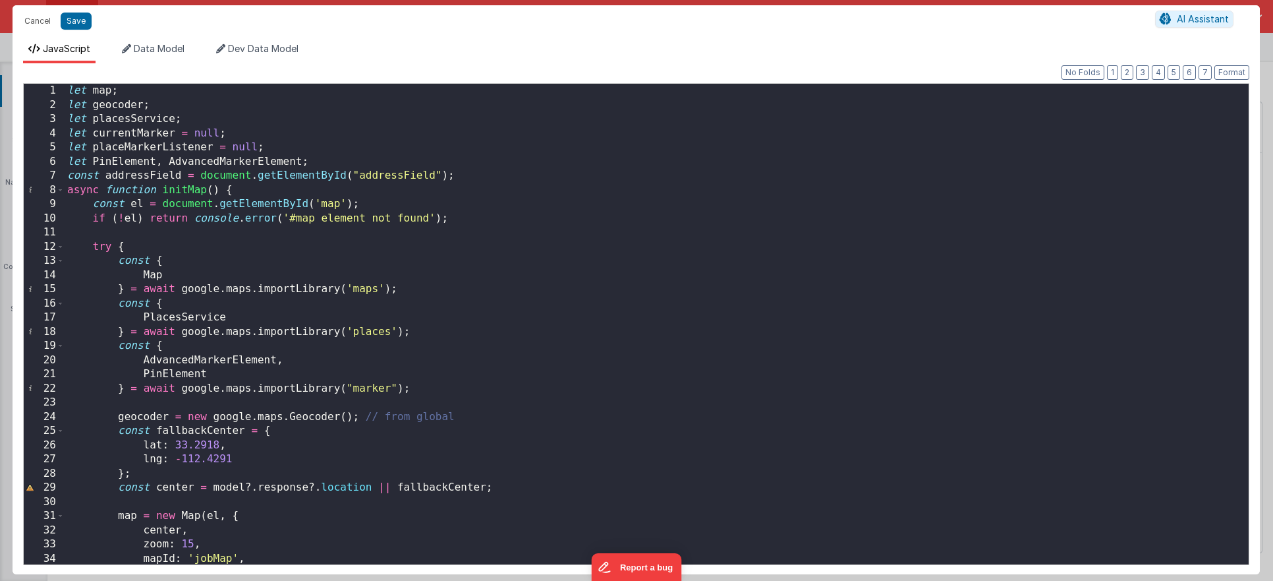
click at [230, 192] on div "let map ; let geocoder ; let placesService ; let currentMarker = null ; let pla…" at bounding box center [657, 338] width 1184 height 509
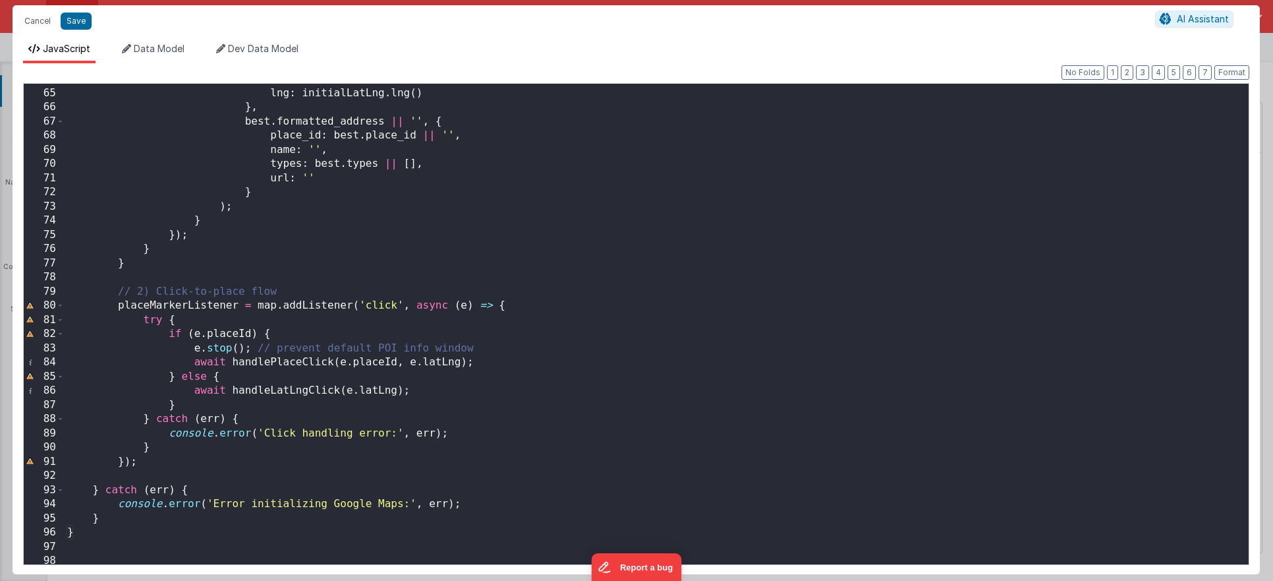
scroll to position [936, 0]
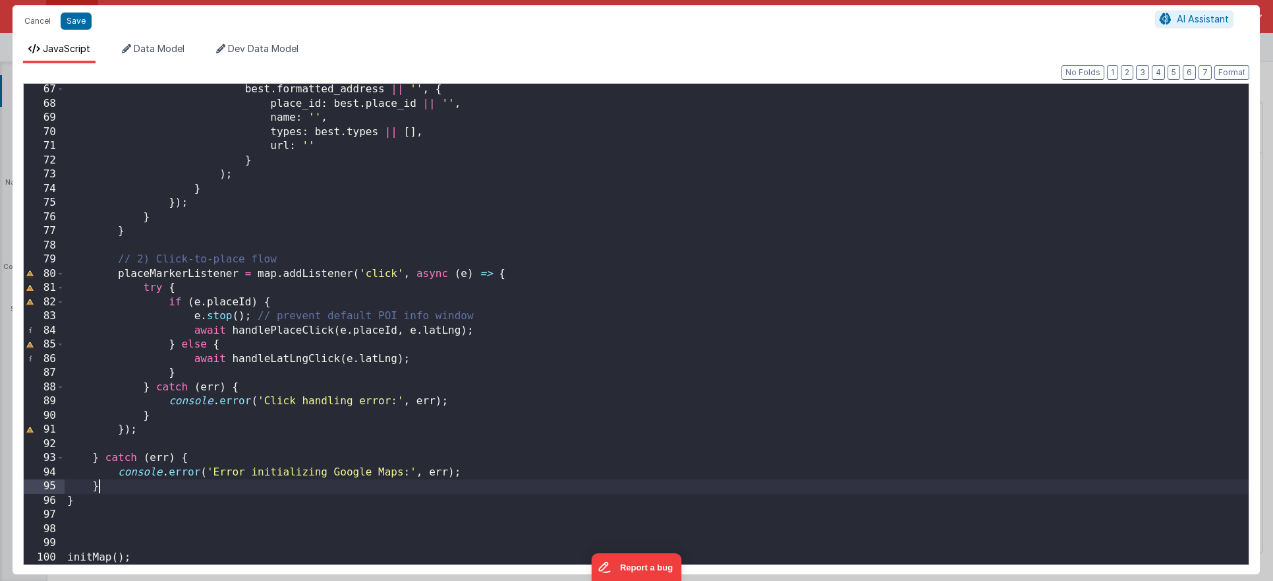
click at [120, 486] on div "best . formatted_address || '' , { place_id : best . place_id || '' , name : ''…" at bounding box center [657, 336] width 1184 height 509
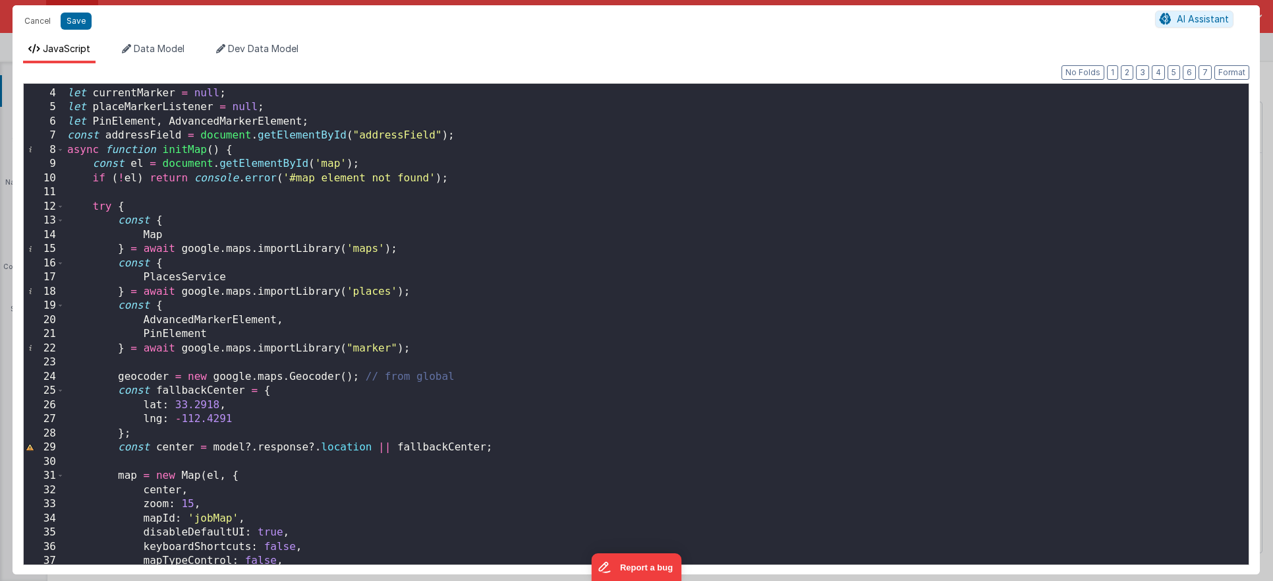
scroll to position [40, 0]
drag, startPoint x: 326, startPoint y: 125, endPoint x: 55, endPoint y: 118, distance: 271.0
click at [55, 118] on div "3 4 5 6 7 8 9 10 11 12 13 14 15 16 17 18 19 20 21 22 23 24 25 26 27 28 29 30 31…" at bounding box center [636, 324] width 1227 height 482
click at [78, 25] on button "Save" at bounding box center [76, 21] width 31 height 17
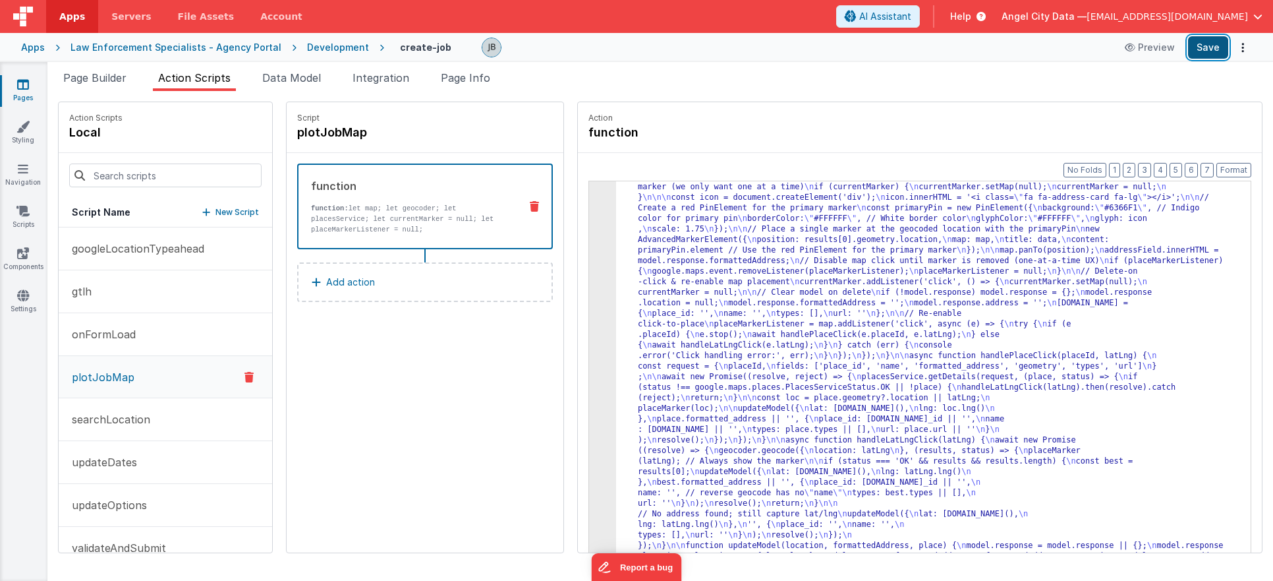
click at [1212, 56] on button "Save" at bounding box center [1208, 47] width 40 height 22
click at [589, 285] on div "3" at bounding box center [602, 245] width 27 height 654
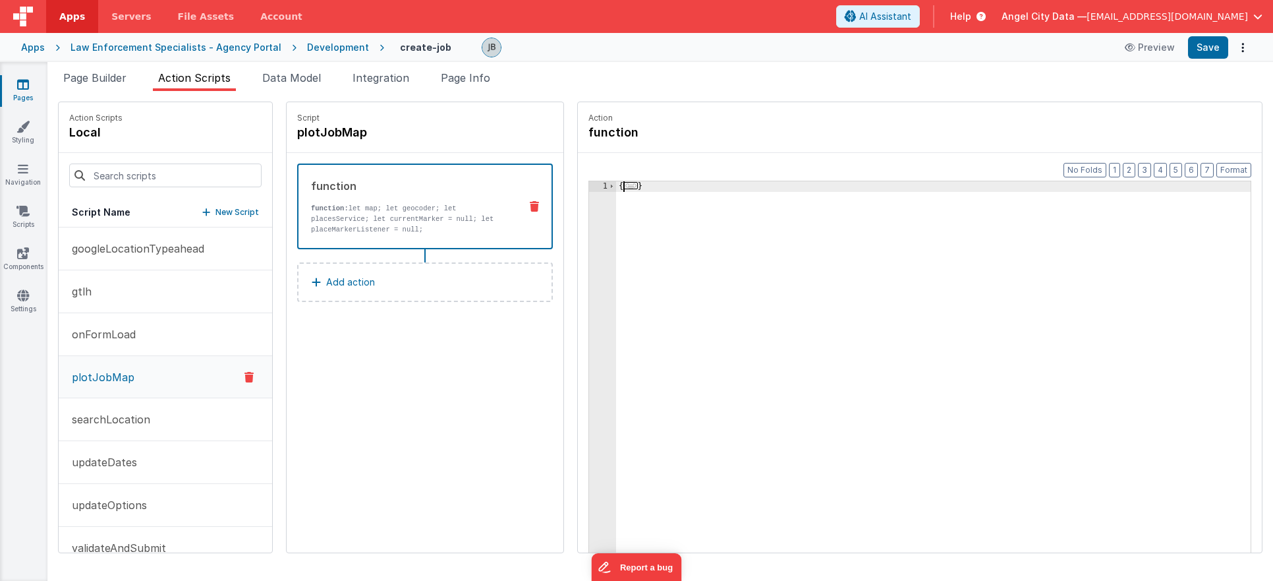
click at [589, 285] on div "1" at bounding box center [602, 397] width 27 height 433
click at [608, 183] on span at bounding box center [611, 186] width 7 height 11
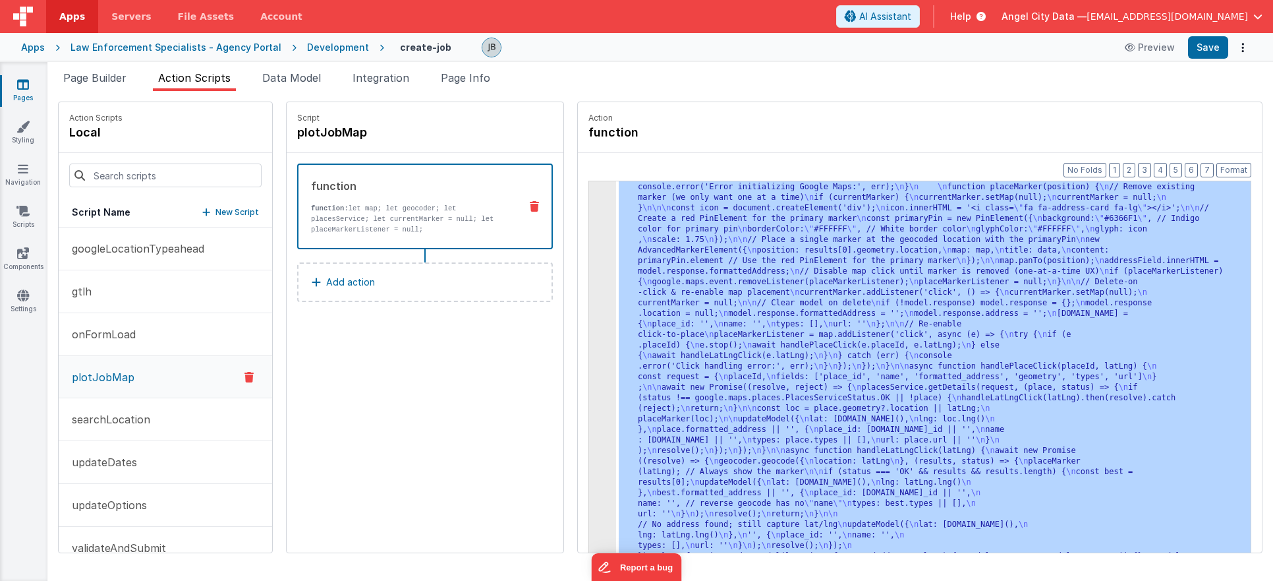
click at [589, 253] on div "3 4 5" at bounding box center [602, 467] width 27 height 1076
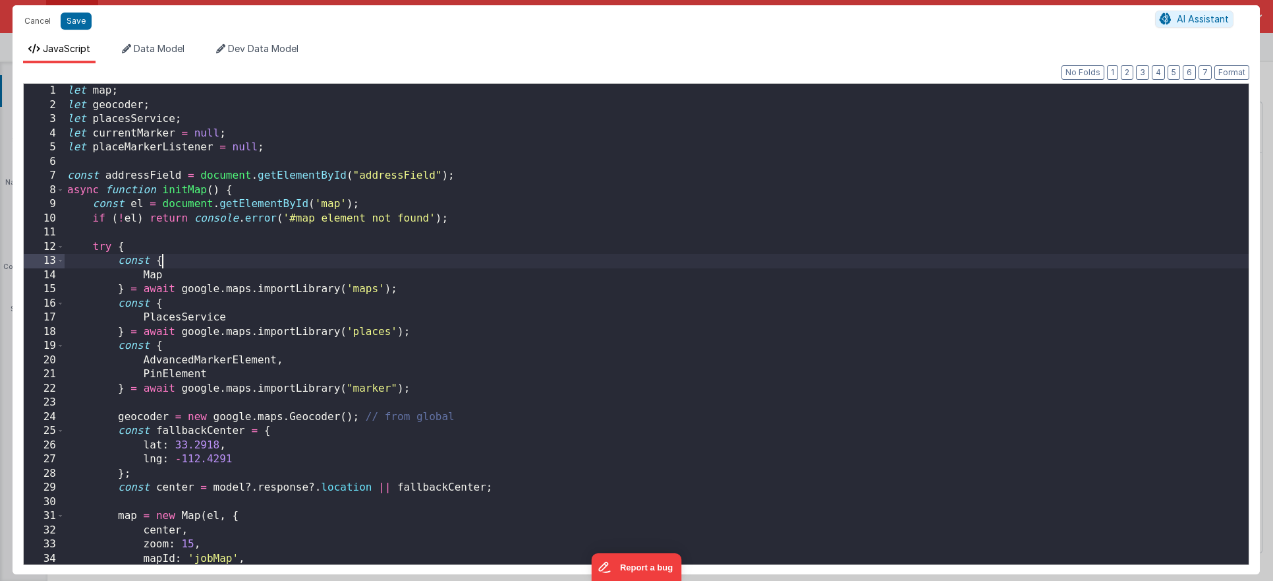
scroll to position [274, 0]
click at [339, 192] on div "let map ; let geocoder ; let placesService ; let currentMarker = null ; let pla…" at bounding box center [657, 338] width 1184 height 509
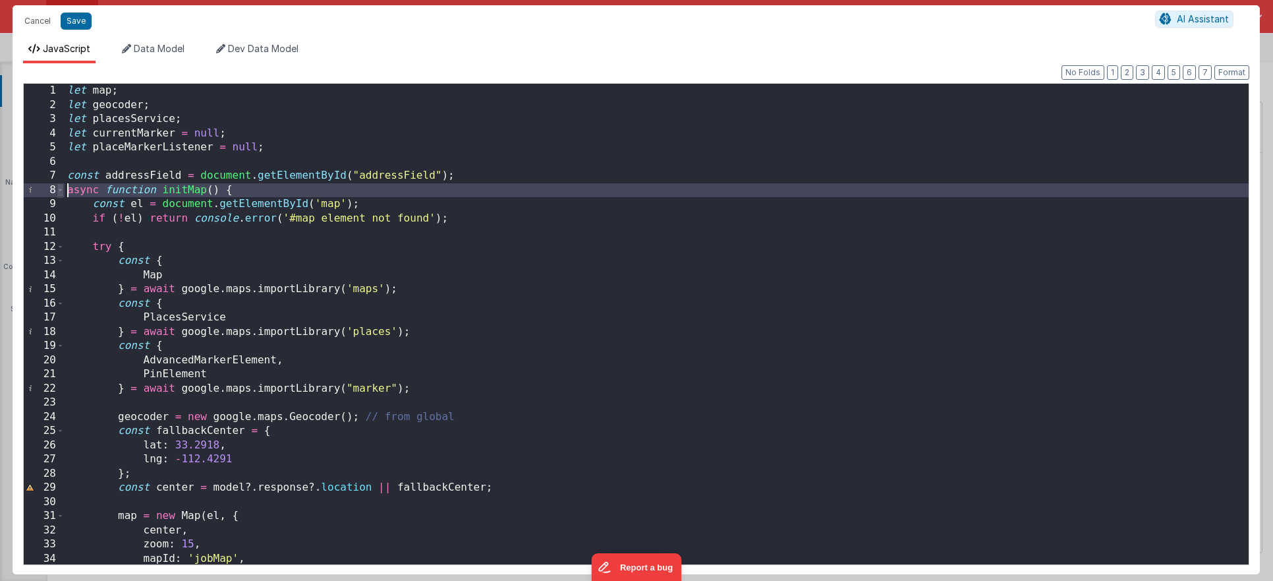
click at [57, 190] on span at bounding box center [60, 190] width 7 height 15
click at [59, 192] on span at bounding box center [60, 190] width 7 height 15
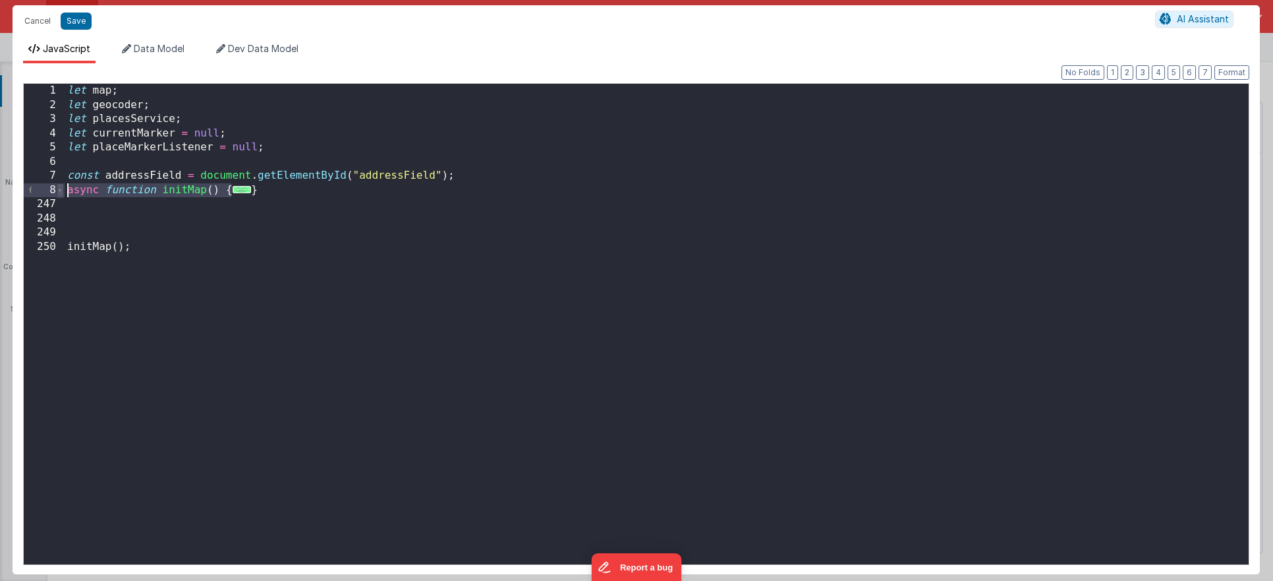
click at [59, 192] on span at bounding box center [60, 190] width 7 height 15
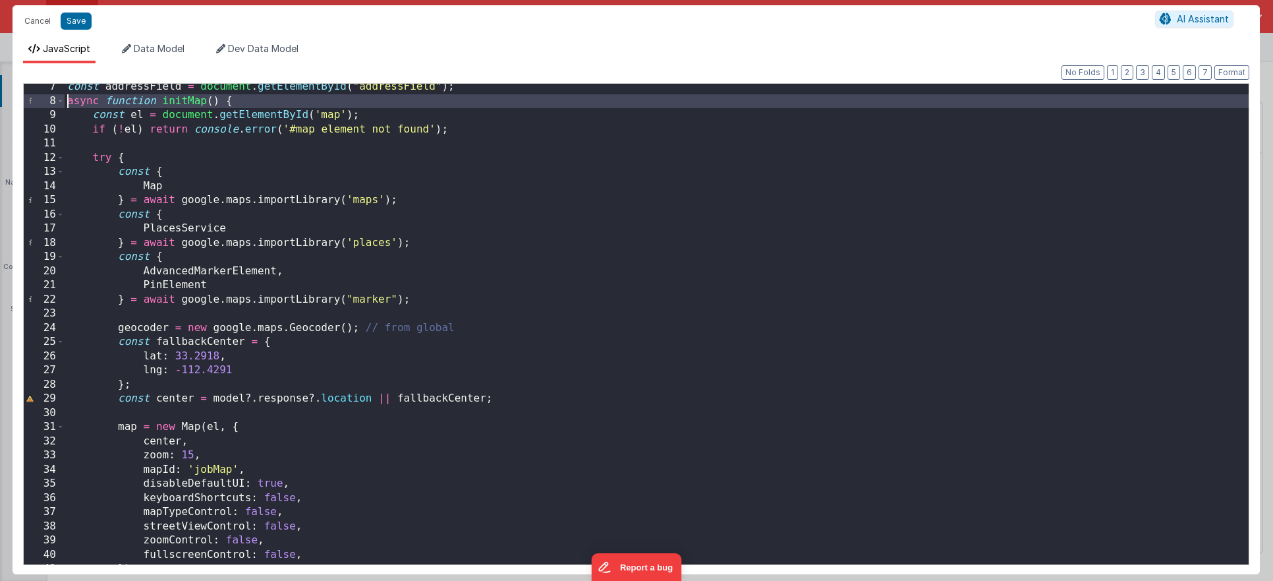
scroll to position [88, 0]
click at [167, 277] on div "const addressField = document . getElementById ( "addressField" ) ; async funct…" at bounding box center [657, 335] width 1184 height 509
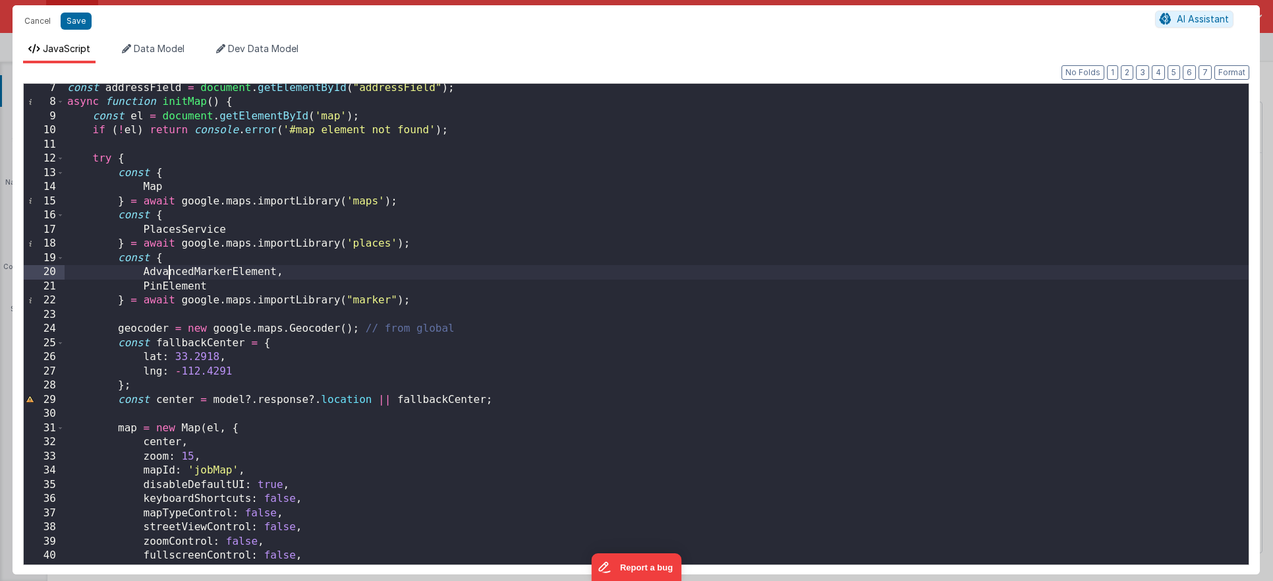
click at [167, 277] on div "const addressField = document . getElementById ( "addressField" ) ; async funct…" at bounding box center [657, 335] width 1184 height 509
click at [195, 312] on div "const addressField = document . getElementById ( "addressField" ) ; async funct…" at bounding box center [657, 335] width 1184 height 509
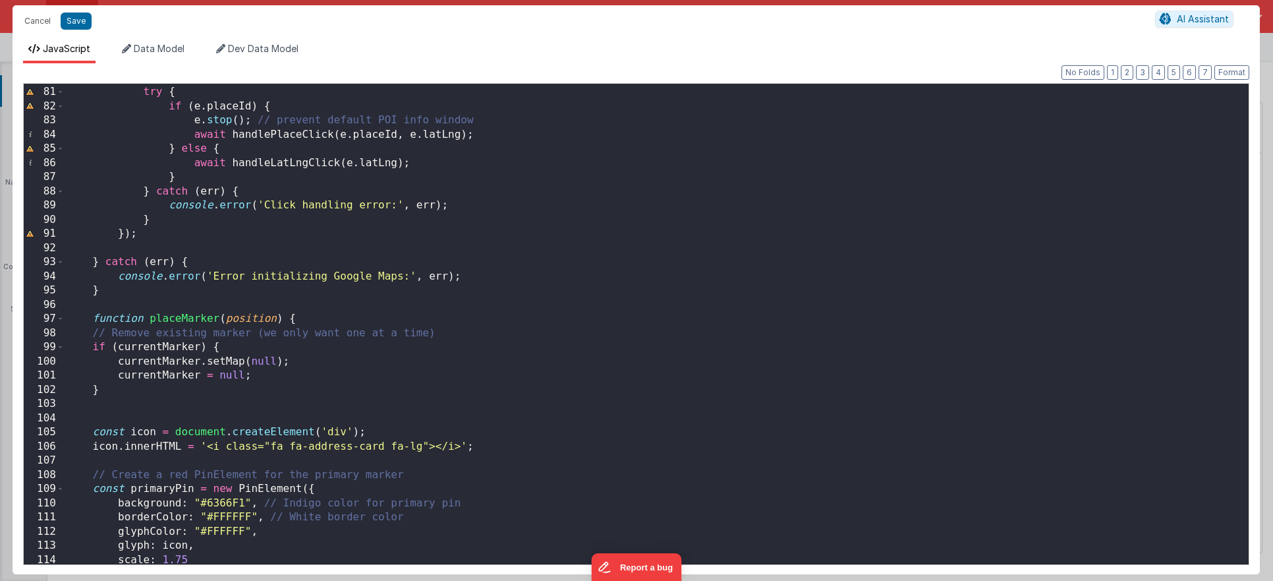
scroll to position [1132, 0]
click at [233, 351] on div "placeMarkerListener = map . addListener ( 'click' , async ( e ) => { try { if (…" at bounding box center [657, 325] width 1184 height 509
click at [233, 347] on div "placeMarkerListener = map . addListener ( 'click' , async ( e ) => { try { if (…" at bounding box center [657, 325] width 1184 height 509
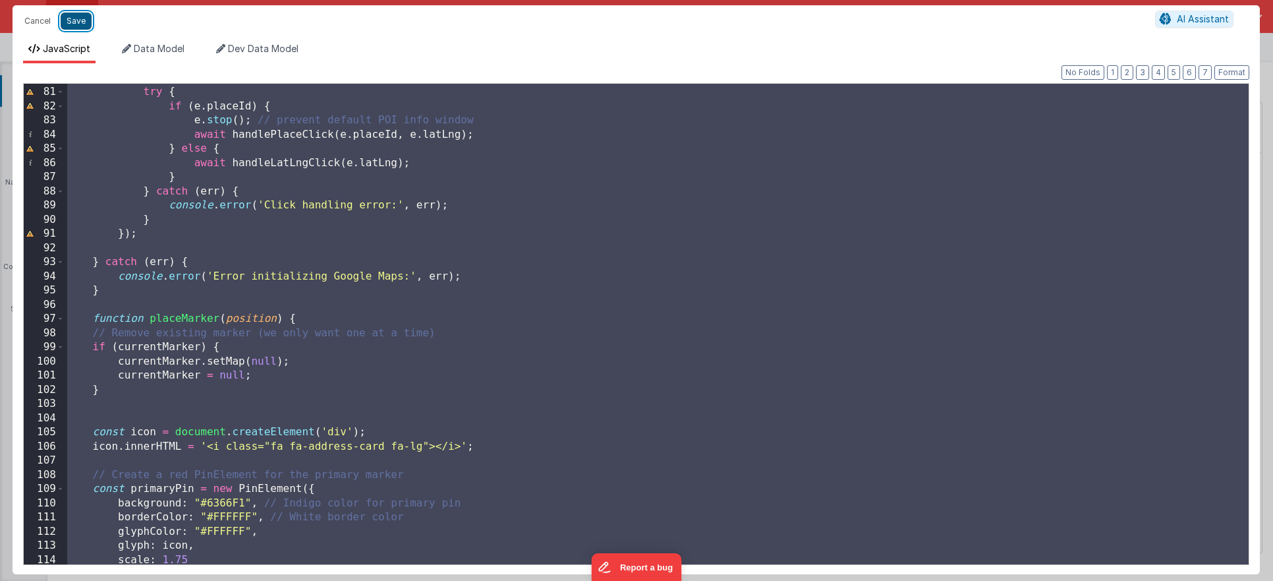
click at [76, 27] on button "Save" at bounding box center [76, 21] width 31 height 17
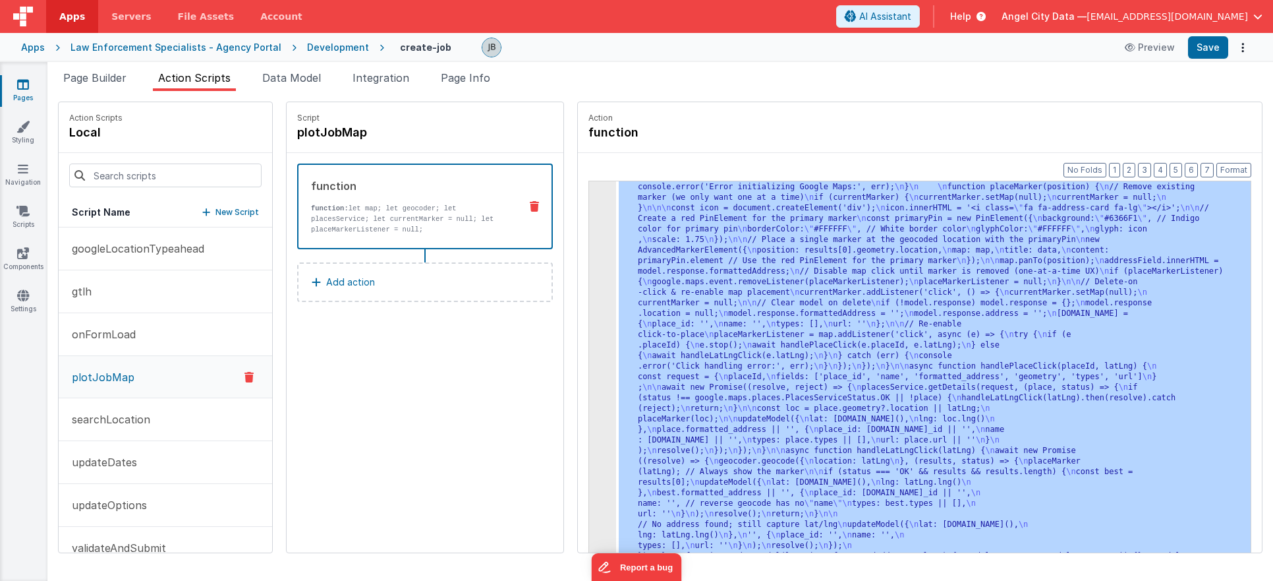
click at [434, 188] on div "function" at bounding box center [410, 186] width 198 height 16
click at [444, 202] on div "function function: let map; let geocoder; let placesService; let currentMarker …" at bounding box center [404, 206] width 211 height 57
click at [589, 266] on div "3" at bounding box center [602, 256] width 27 height 654
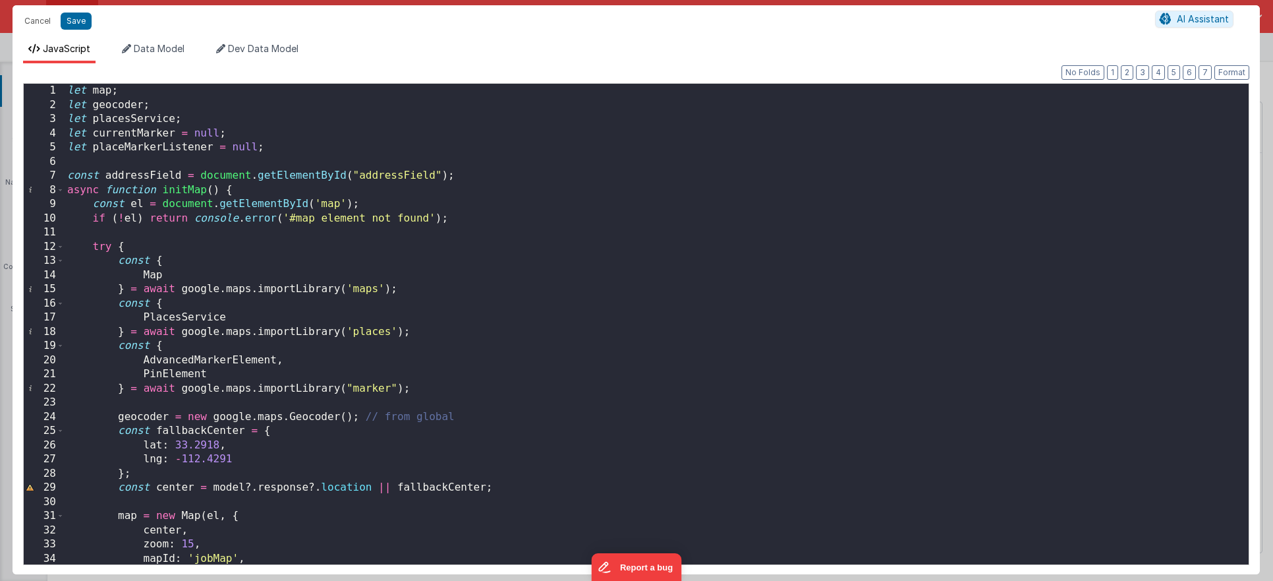
click at [110, 195] on div "let map ; let geocoder ; let placesService ; let currentMarker = null ; let pla…" at bounding box center [657, 338] width 1184 height 509
click at [396, 163] on div "let map ; let geocoder ; let placesService ; let currentMarker = null ; let pla…" at bounding box center [657, 338] width 1184 height 509
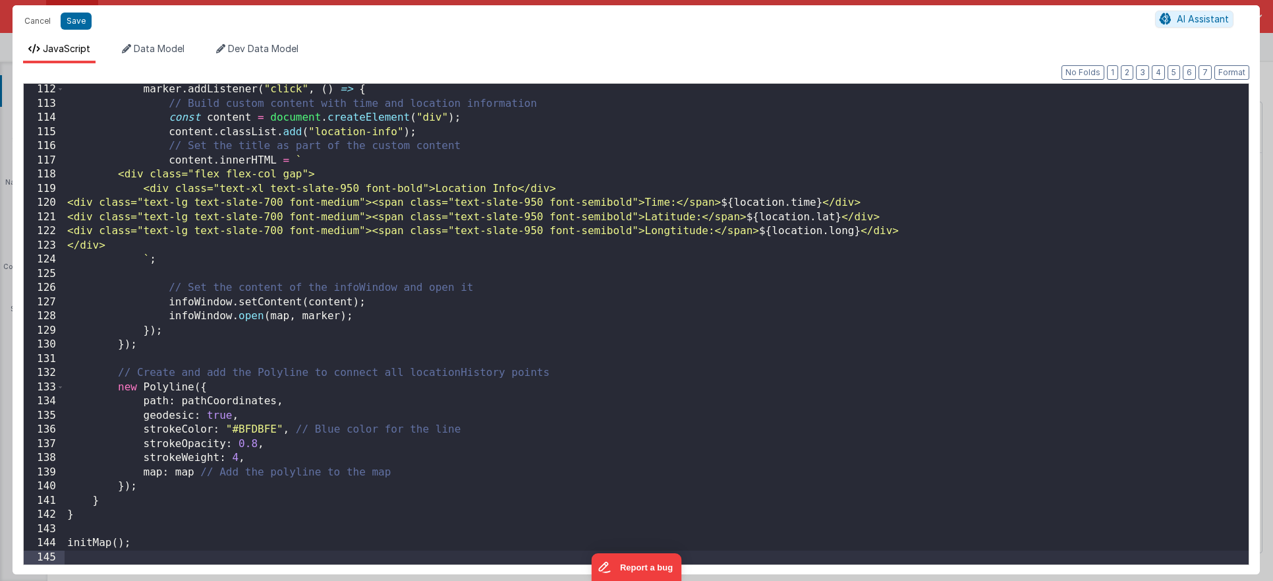
scroll to position [1573, 0]
click at [339, 299] on div "marker . addListener ( "click" , ( ) => { // Build custom content with time and…" at bounding box center [657, 338] width 1184 height 509
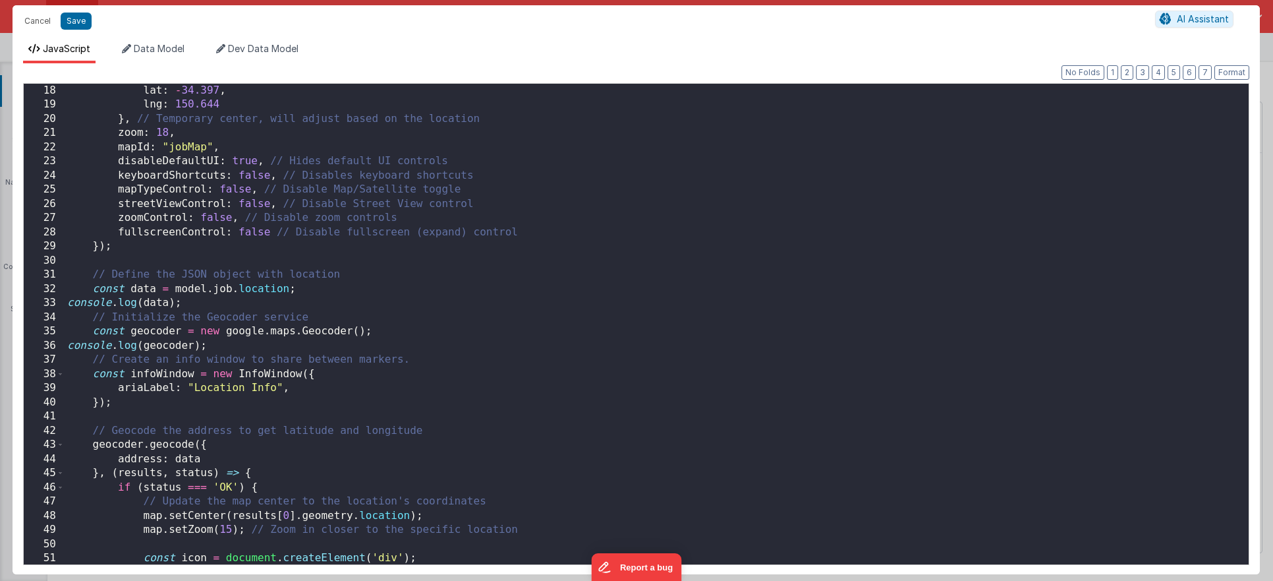
scroll to position [249, 0]
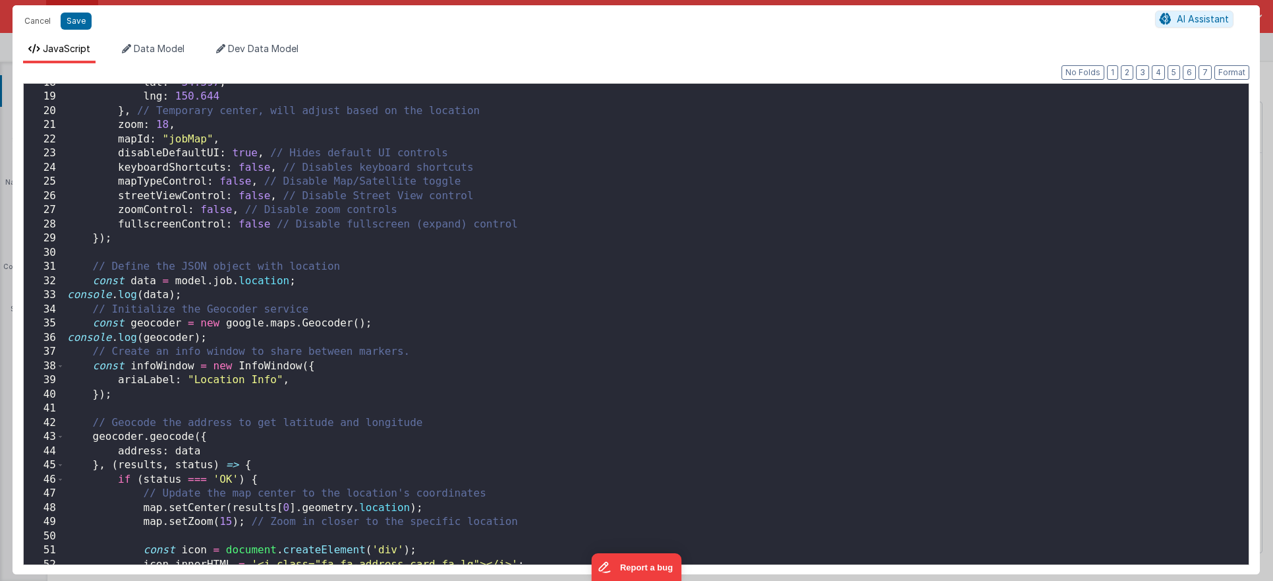
click at [228, 277] on div "lat : - 34.397 , lng : 150.644 } , // Temporary center, will adjust based on th…" at bounding box center [657, 330] width 1184 height 509
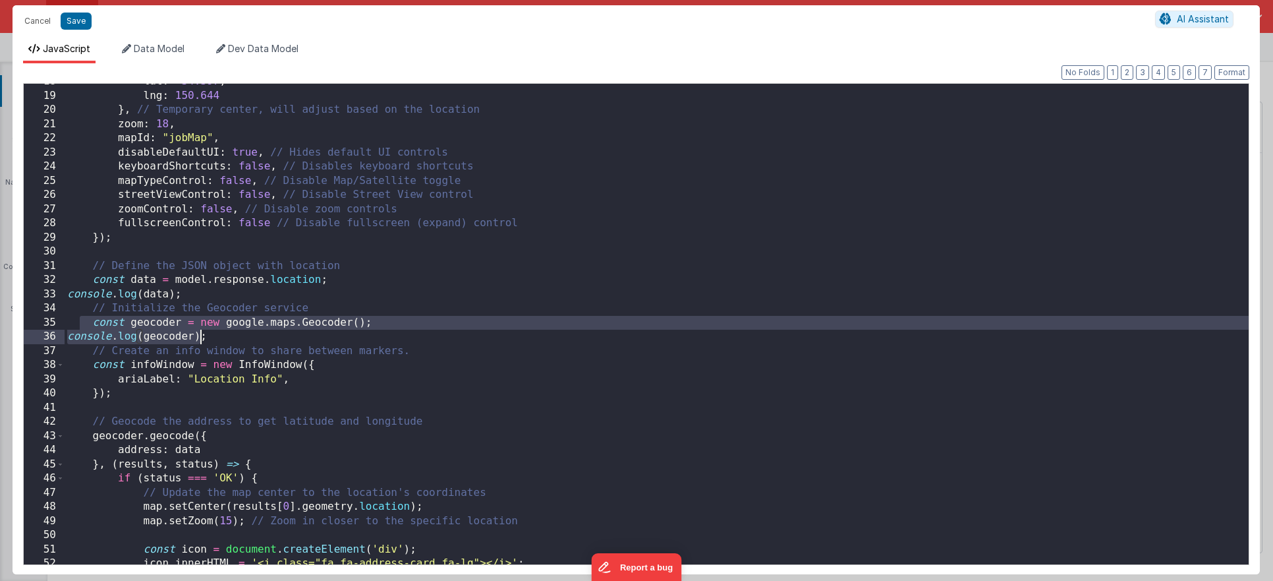
drag, startPoint x: 81, startPoint y: 318, endPoint x: 201, endPoint y: 340, distance: 122.0
click at [201, 340] on div "lat : - 34.397 , lng : 150.644 } , // Temporary center, will adjust based on th…" at bounding box center [657, 328] width 1184 height 509
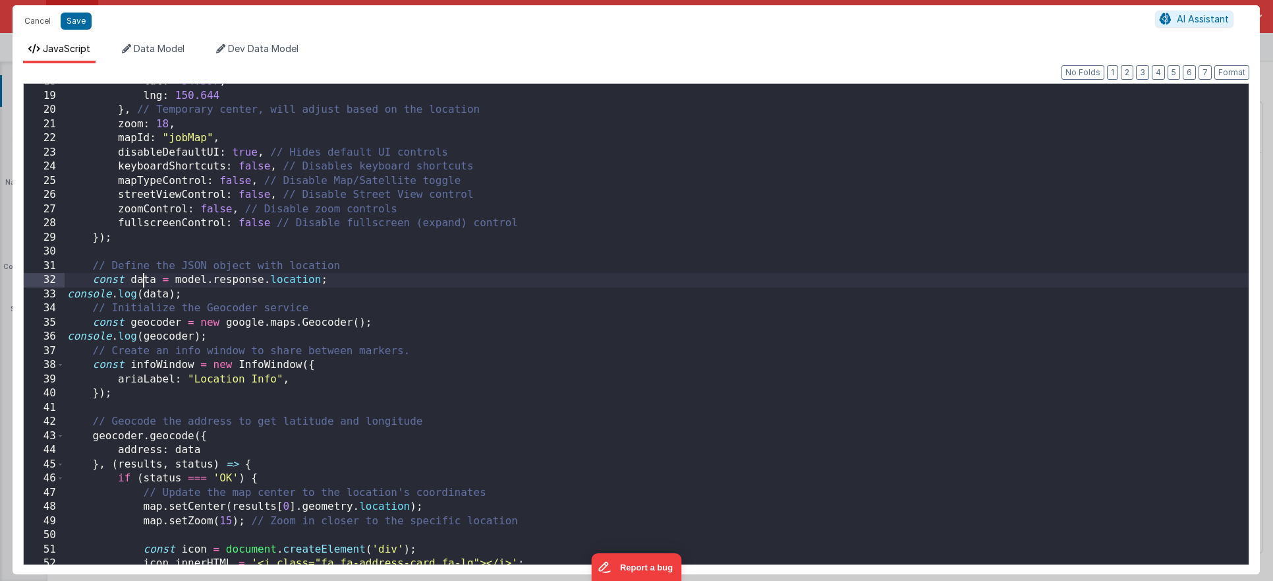
click at [144, 281] on div "lat : - 34.397 , lng : 150.644 } , // Temporary center, will adjust based on th…" at bounding box center [657, 328] width 1184 height 509
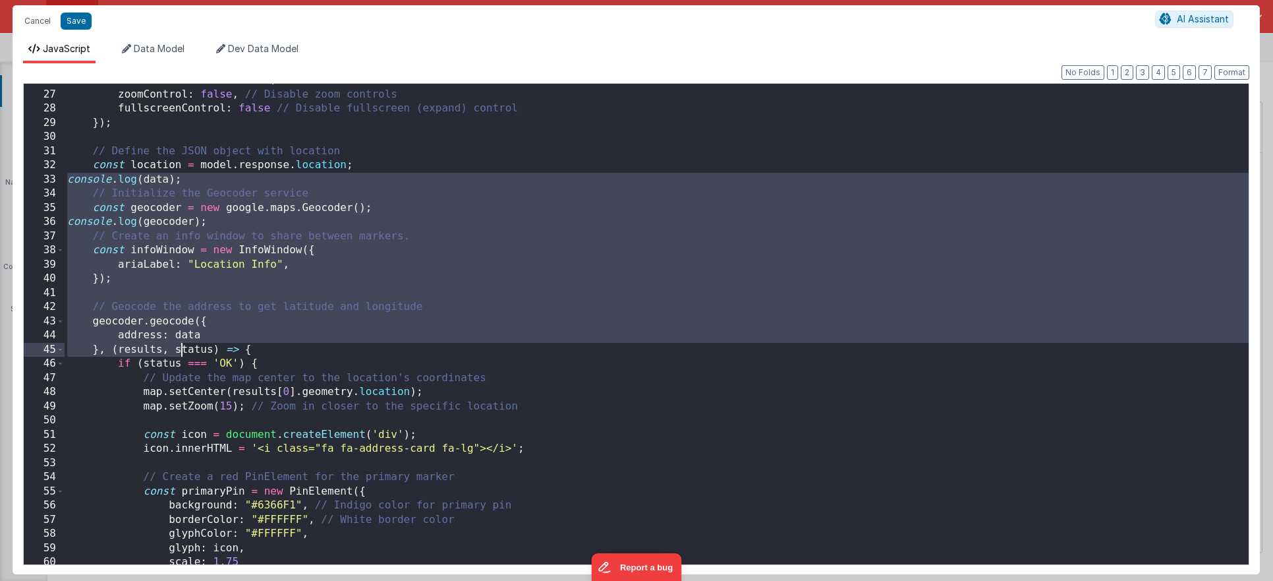
scroll to position [372, 0]
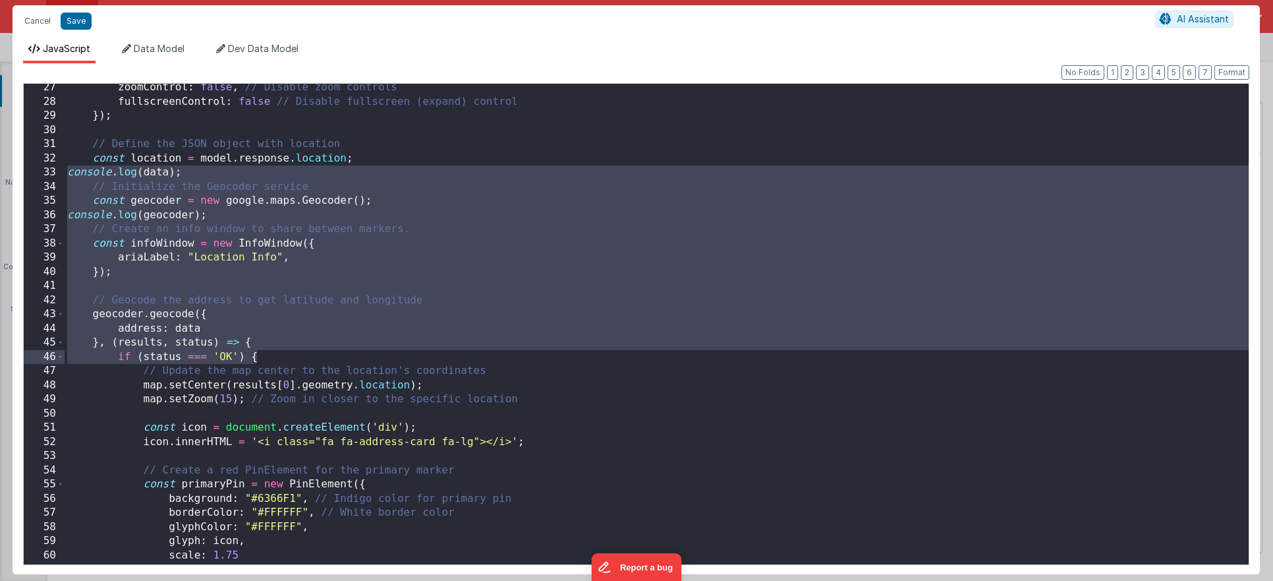
drag, startPoint x: 70, startPoint y: 295, endPoint x: 264, endPoint y: 356, distance: 203.2
click at [264, 356] on div "zoomControl : false , // Disable zoom controls fullscreenControl : false // Dis…" at bounding box center [657, 334] width 1184 height 509
click at [267, 356] on div "zoomControl : false , // Disable zoom controls fullscreenControl : false // Dis…" at bounding box center [657, 334] width 1184 height 509
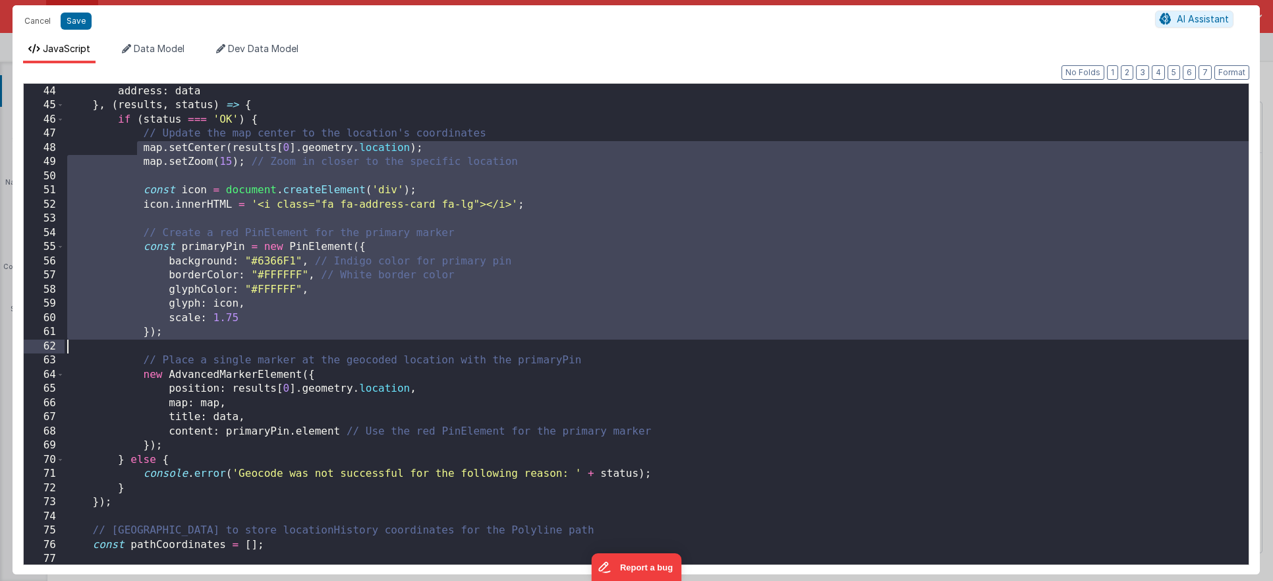
scroll to position [609, 0]
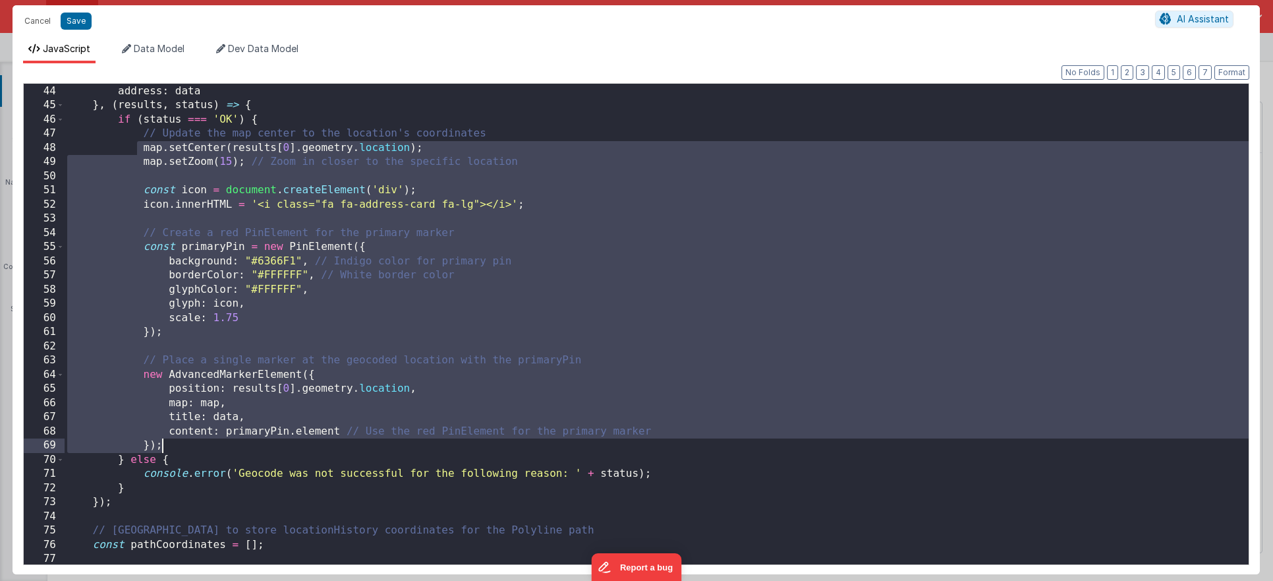
drag, startPoint x: 138, startPoint y: 263, endPoint x: 235, endPoint y: 445, distance: 206.1
click at [235, 445] on div "geocoder . geocode ({ address : data } , ( results , status ) => { if ( status …" at bounding box center [657, 324] width 1184 height 509
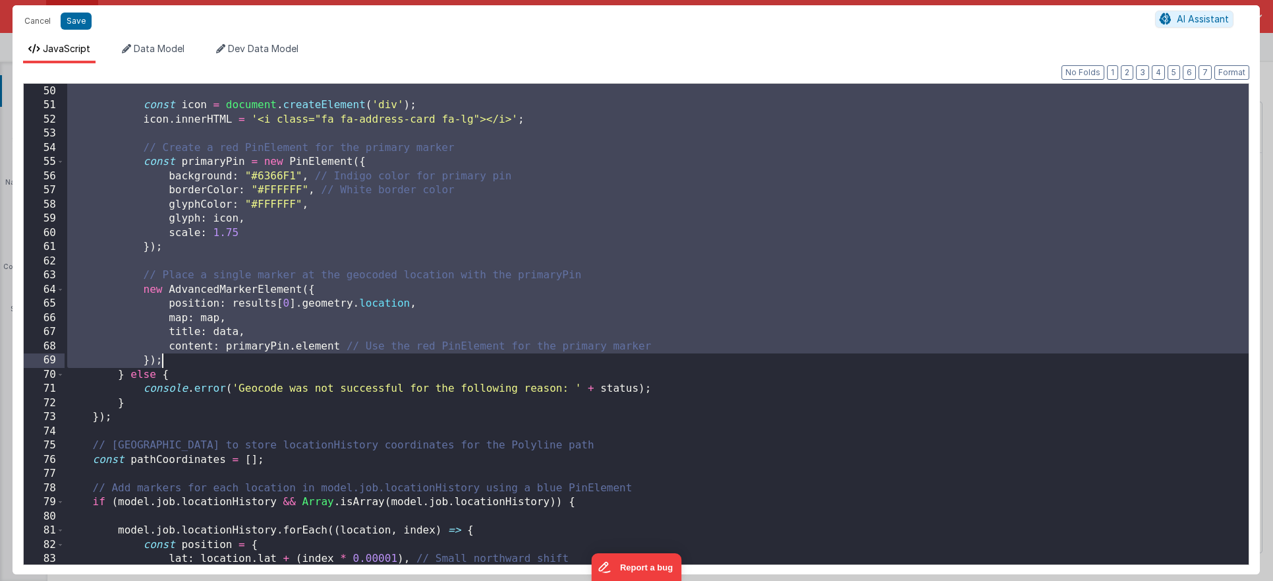
scroll to position [803, 0]
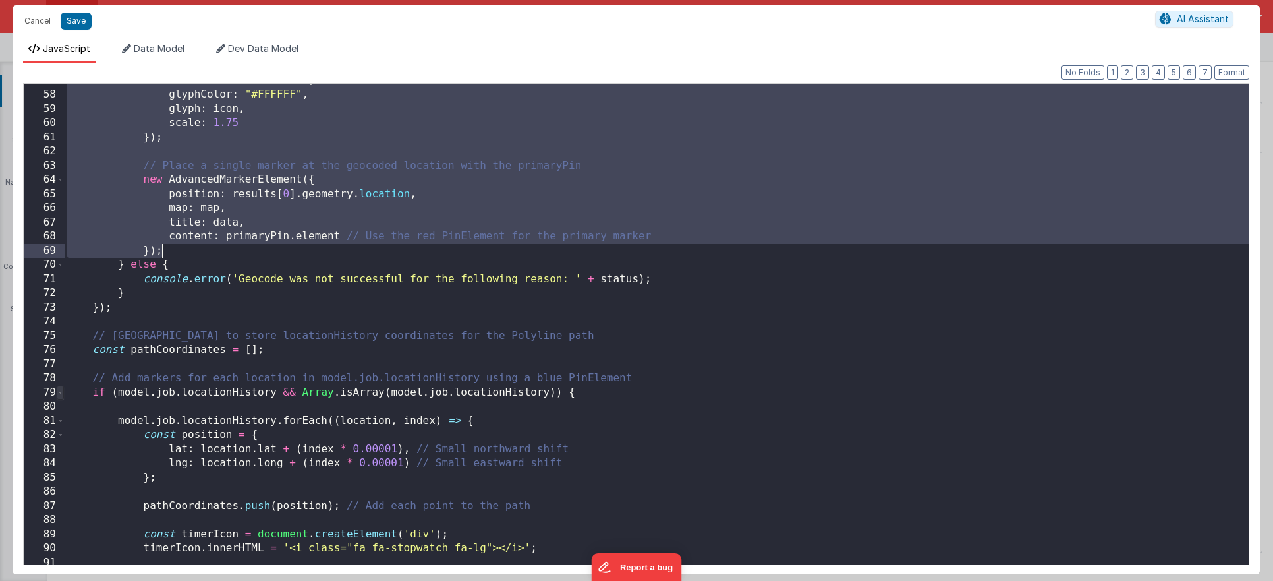
click at [59, 394] on span at bounding box center [60, 393] width 7 height 15
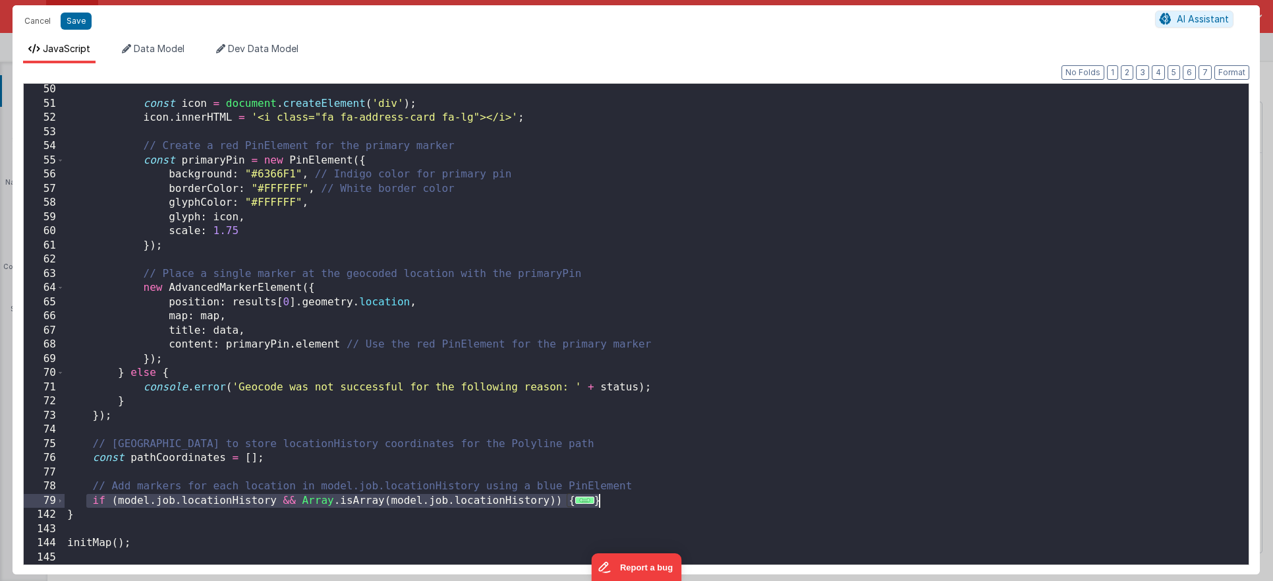
drag, startPoint x: 85, startPoint y: 498, endPoint x: 605, endPoint y: 500, distance: 520.1
click at [605, 500] on div "const icon = document . createElement ( 'div' ) ; icon . innerHTML = '<i class=…" at bounding box center [657, 336] width 1184 height 509
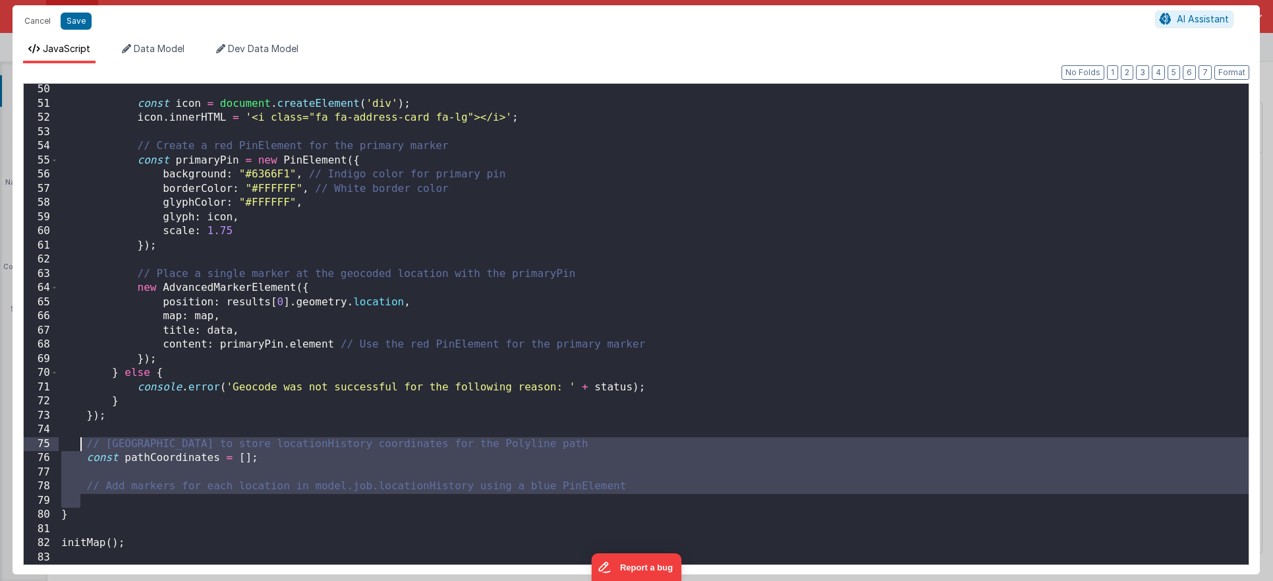
drag, startPoint x: 315, startPoint y: 506, endPoint x: 78, endPoint y: 442, distance: 245.7
click at [78, 442] on div "const icon = document . createElement ( 'div' ) ; icon . innerHTML = '<i class=…" at bounding box center [654, 336] width 1190 height 509
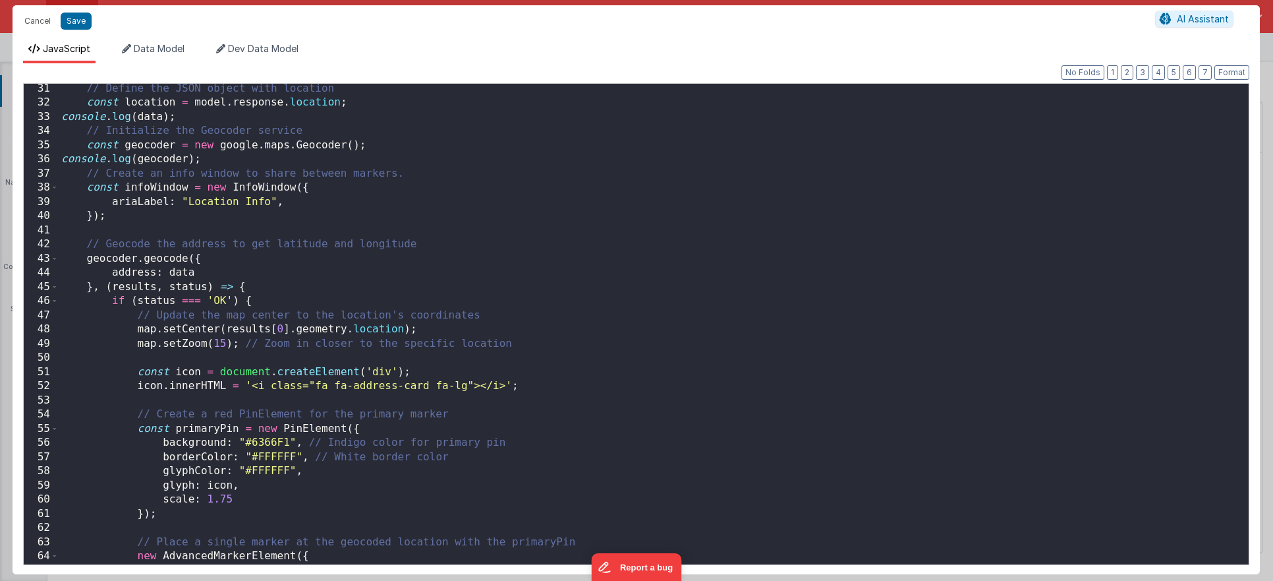
scroll to position [426, 0]
click at [146, 109] on div "// Define the JSON object with location const location = model . response . loc…" at bounding box center [654, 336] width 1190 height 509
drag, startPoint x: 179, startPoint y: 121, endPoint x: 51, endPoint y: 117, distance: 128.6
click at [51, 117] on div "31 32 33 34 35 36 37 38 39 40 41 42 43 44 45 46 47 48 49 50 51 52 53 54 55 56 5…" at bounding box center [636, 324] width 1227 height 482
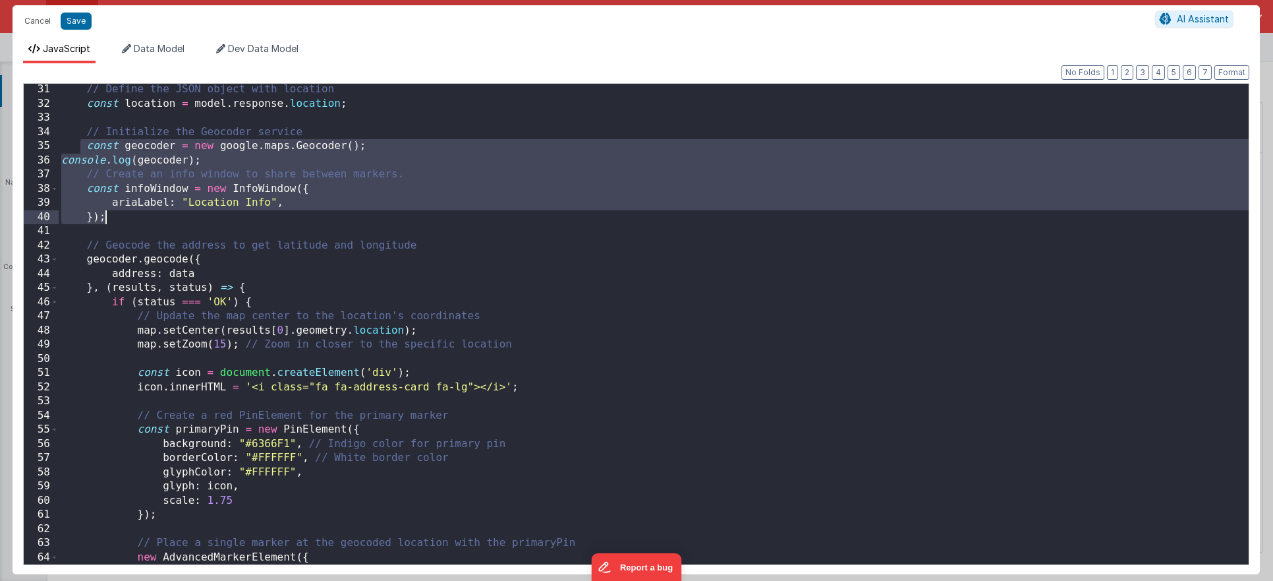
drag, startPoint x: 88, startPoint y: 145, endPoint x: 237, endPoint y: 217, distance: 166.0
click at [237, 217] on div "// Define the JSON object with location const location = model . response . loc…" at bounding box center [654, 336] width 1190 height 509
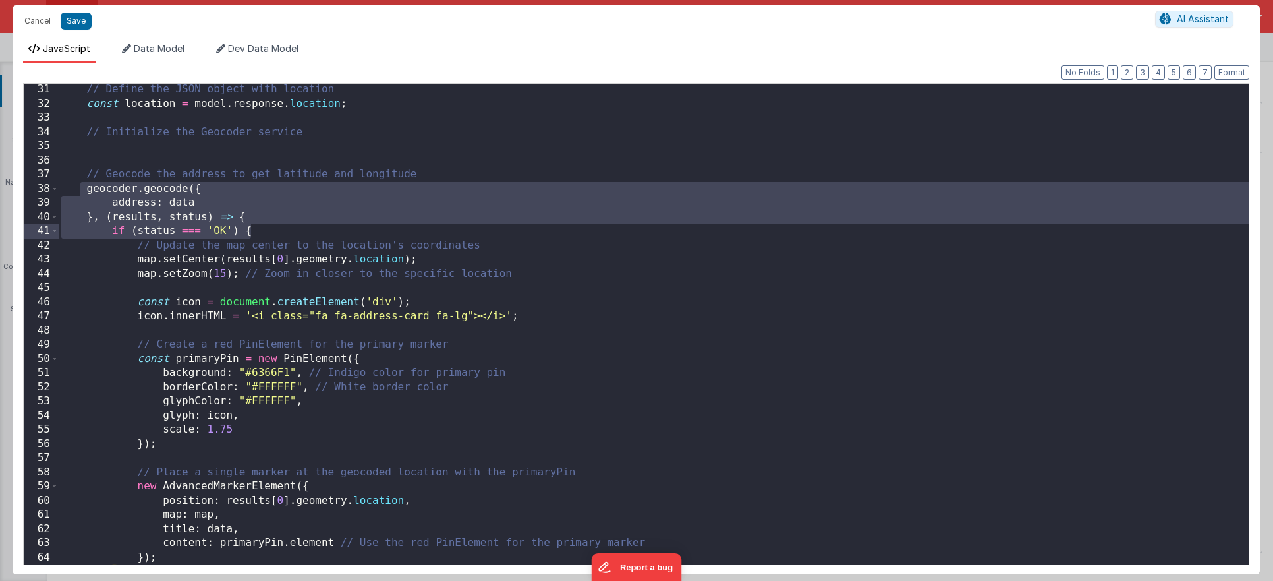
drag, startPoint x: 81, startPoint y: 183, endPoint x: 271, endPoint y: 233, distance: 196.2
click at [271, 233] on div "// Define the JSON object with location const location = model . response . loc…" at bounding box center [654, 336] width 1190 height 509
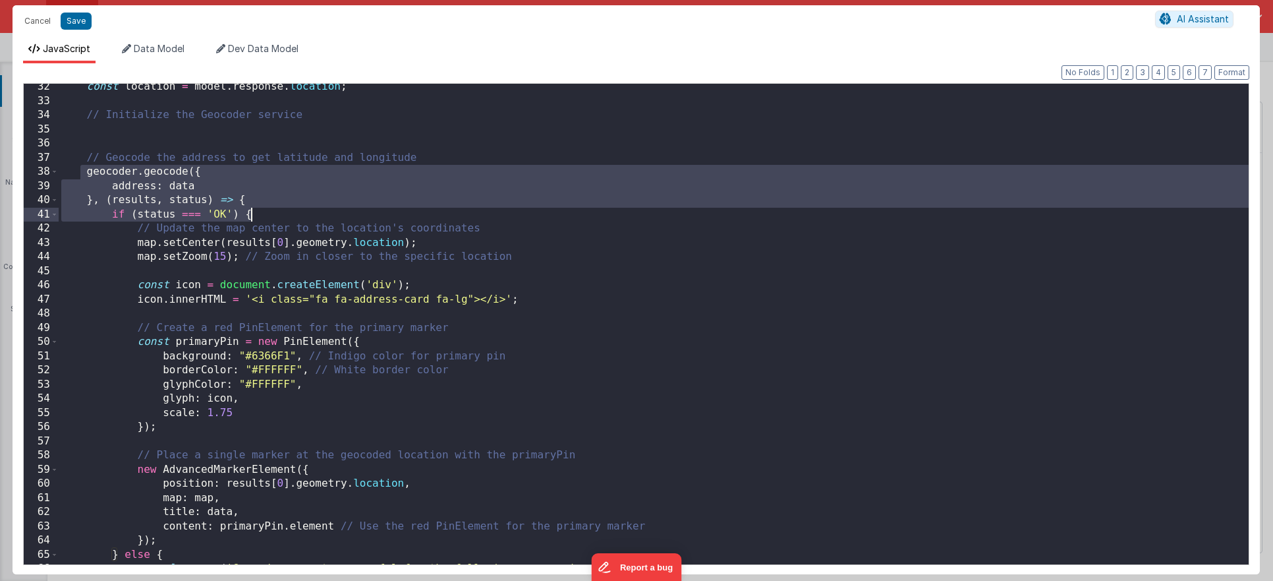
scroll to position [474, 0]
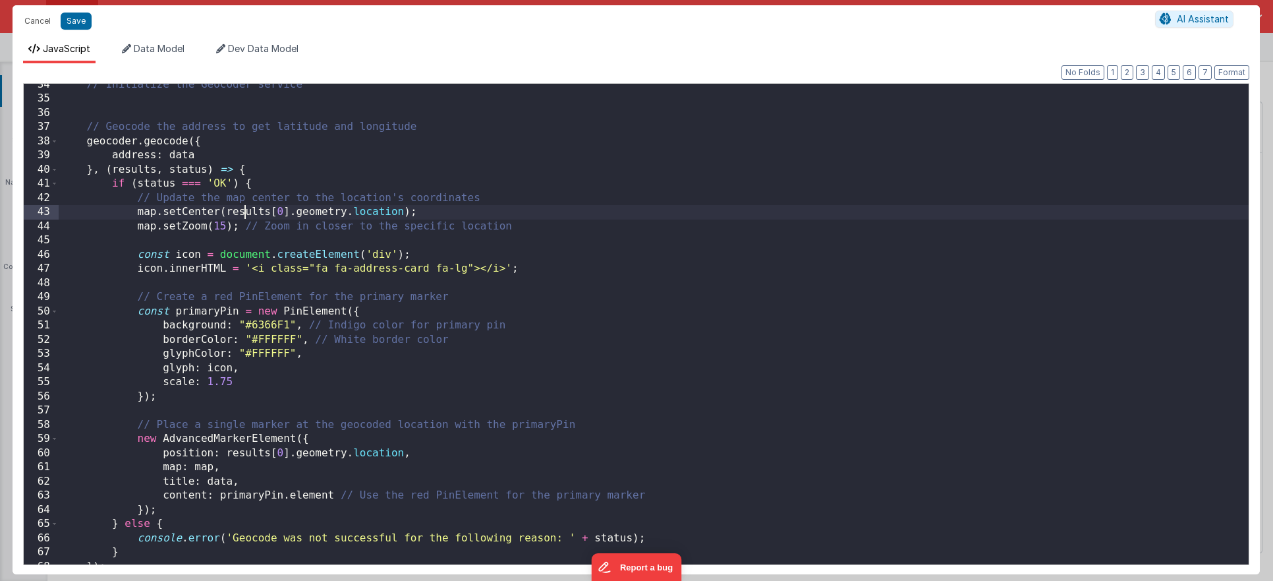
click at [247, 205] on div "// Initialize the Geocoder service // Geocode the address to get latitude and l…" at bounding box center [654, 332] width 1190 height 509
click at [247, 180] on div "// Initialize the Geocoder service // Geocode the address to get latitude and l…" at bounding box center [654, 332] width 1190 height 509
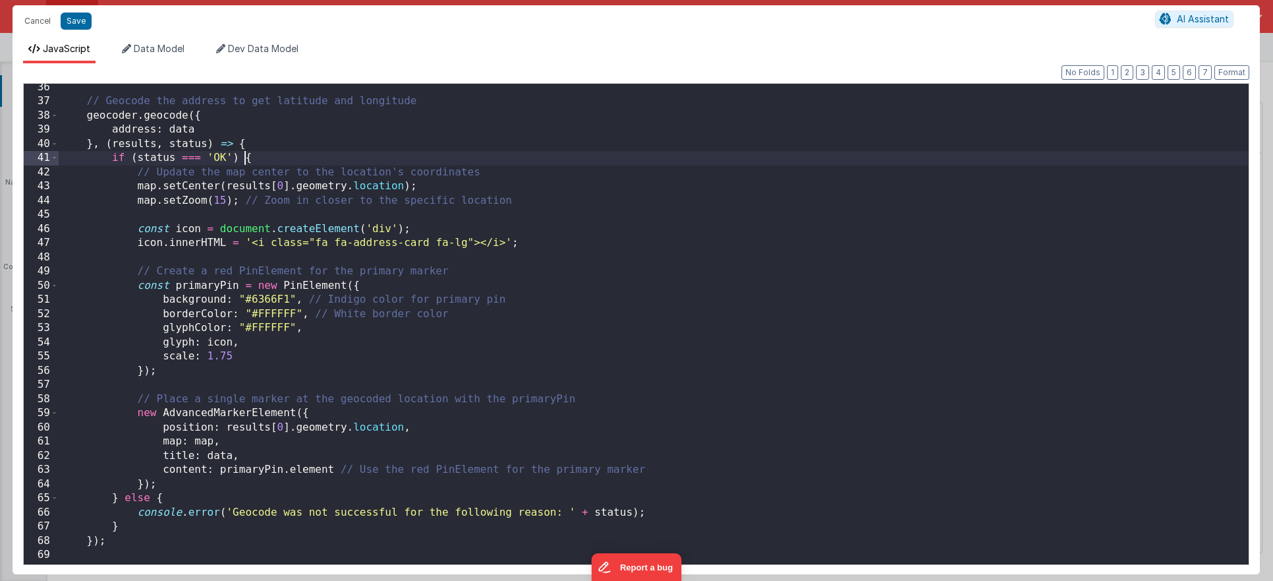
scroll to position [515, 0]
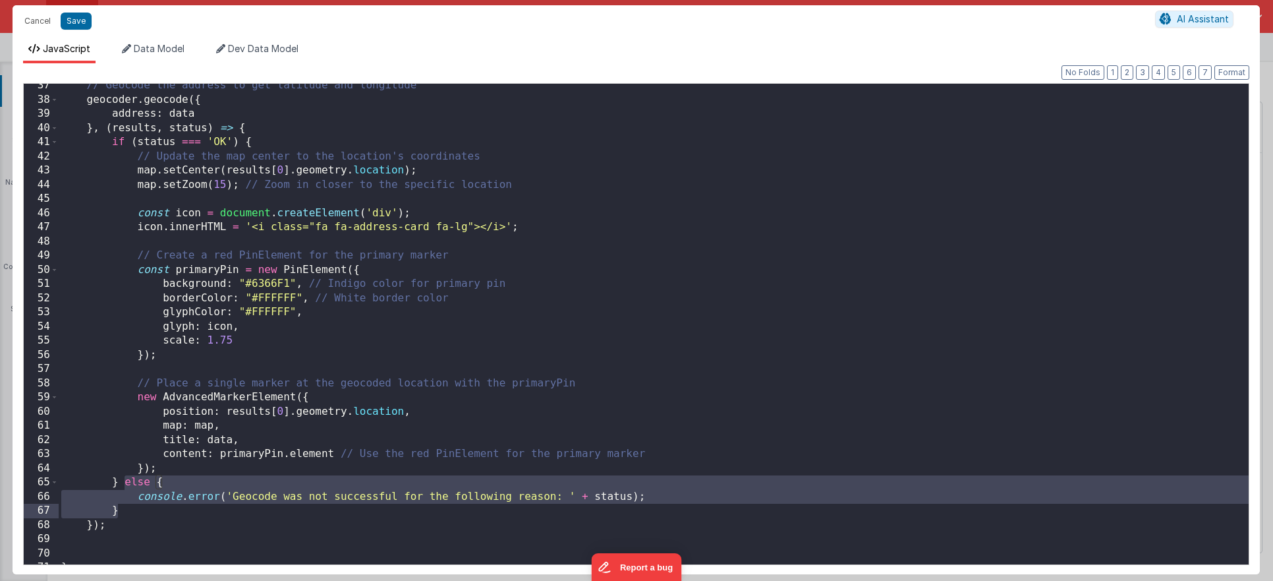
drag, startPoint x: 127, startPoint y: 484, endPoint x: 126, endPoint y: 510, distance: 25.1
click at [126, 510] on div "// Geocode the address to get latitude and longitude geocoder . geocode ({ addr…" at bounding box center [654, 332] width 1190 height 509
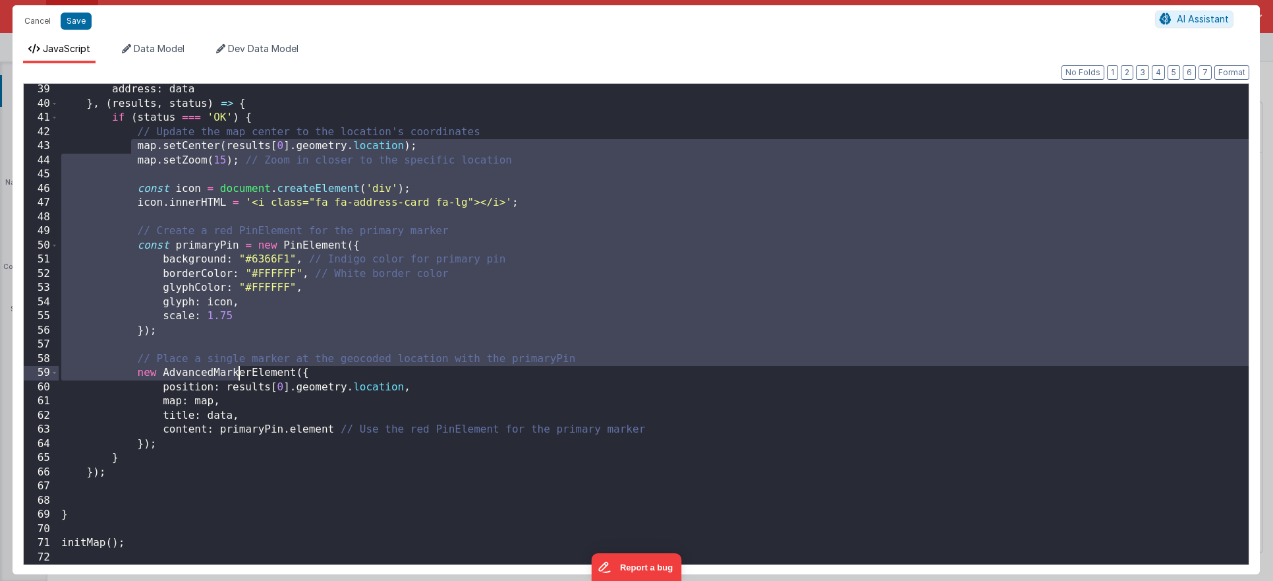
scroll to position [539, 0]
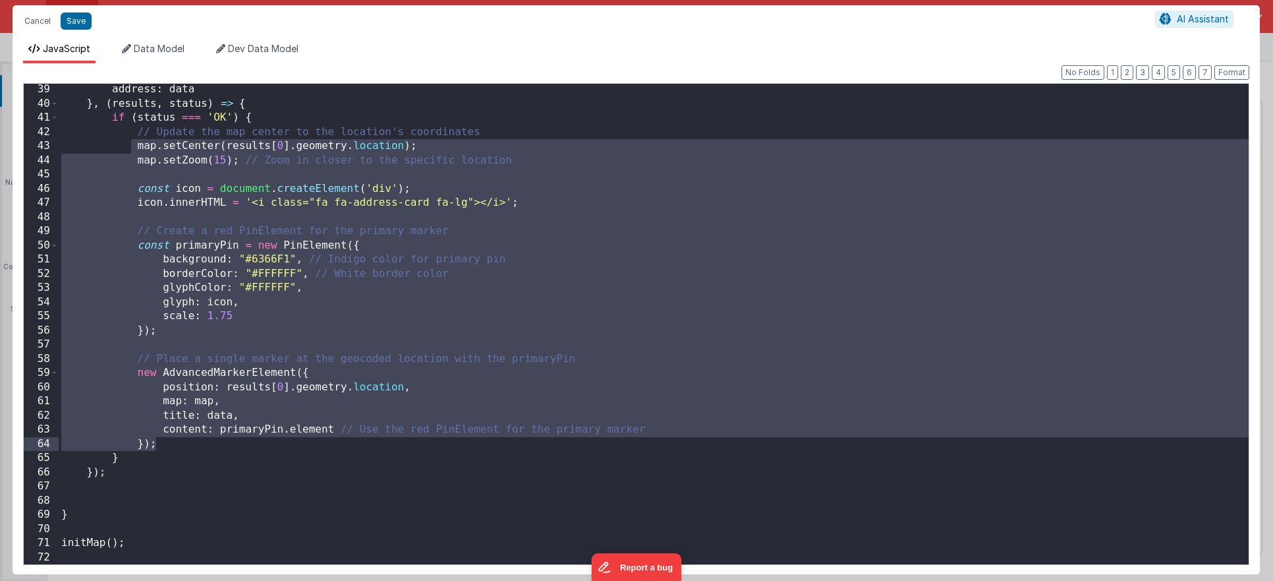
drag, startPoint x: 133, startPoint y: 274, endPoint x: 257, endPoint y: 442, distance: 208.8
click at [257, 442] on div "address : data } , ( results , status ) => { if ( status === 'OK' ) { // Update…" at bounding box center [654, 336] width 1190 height 509
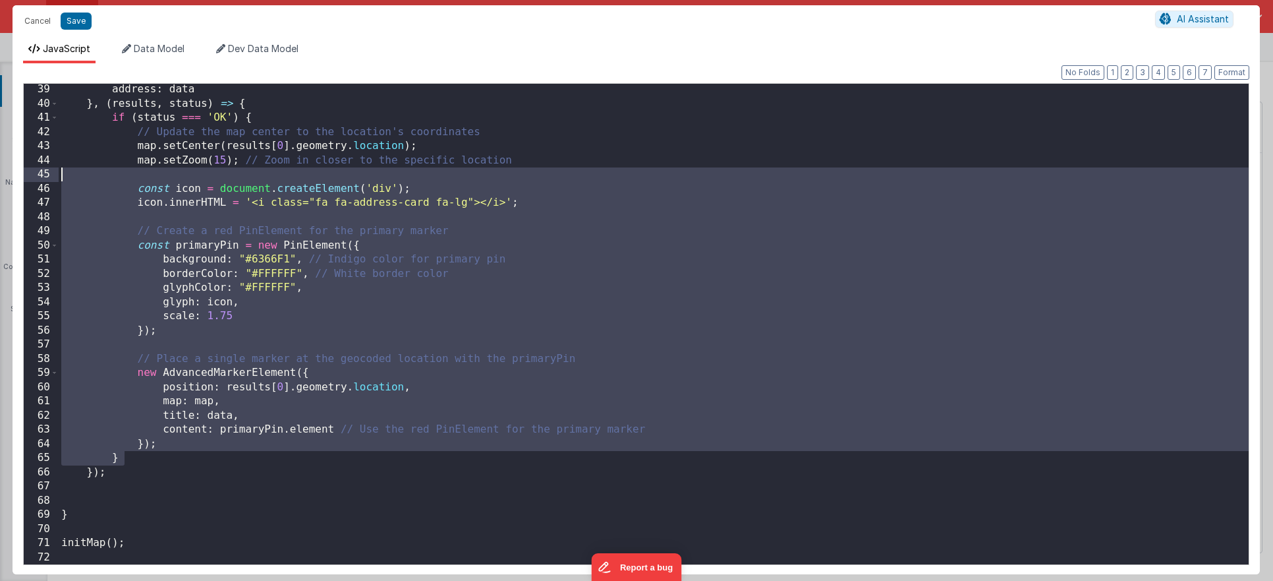
drag, startPoint x: 140, startPoint y: 463, endPoint x: 85, endPoint y: 151, distance: 317.3
click at [85, 151] on div "address : data } , ( results , status ) => { if ( status === 'OK' ) { // Update…" at bounding box center [654, 336] width 1190 height 509
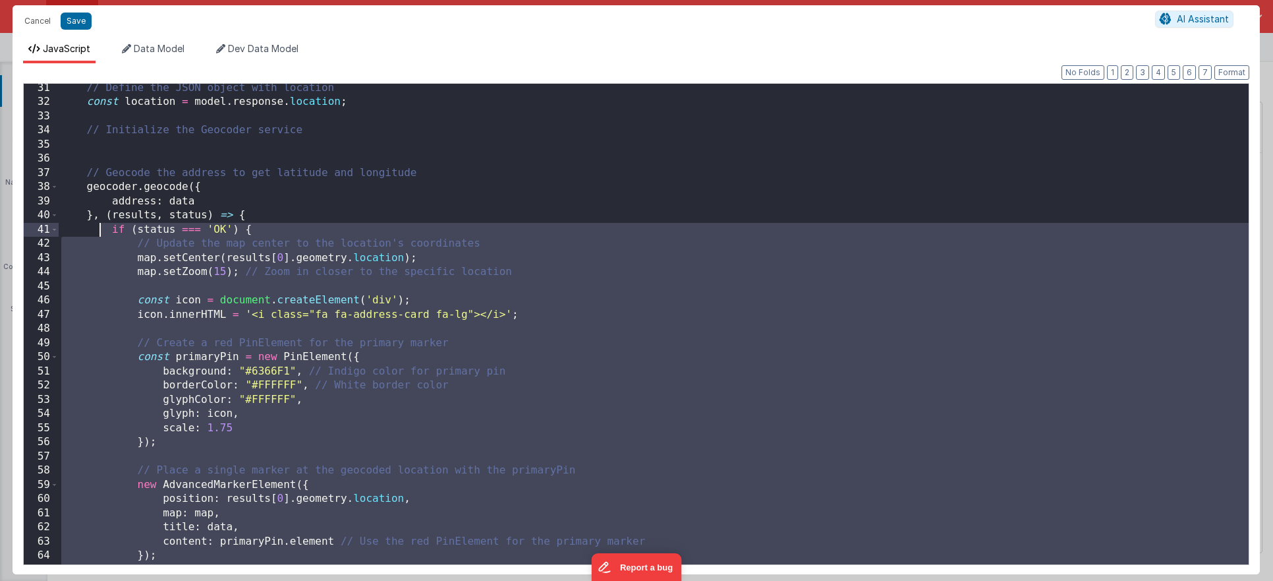
scroll to position [428, 0]
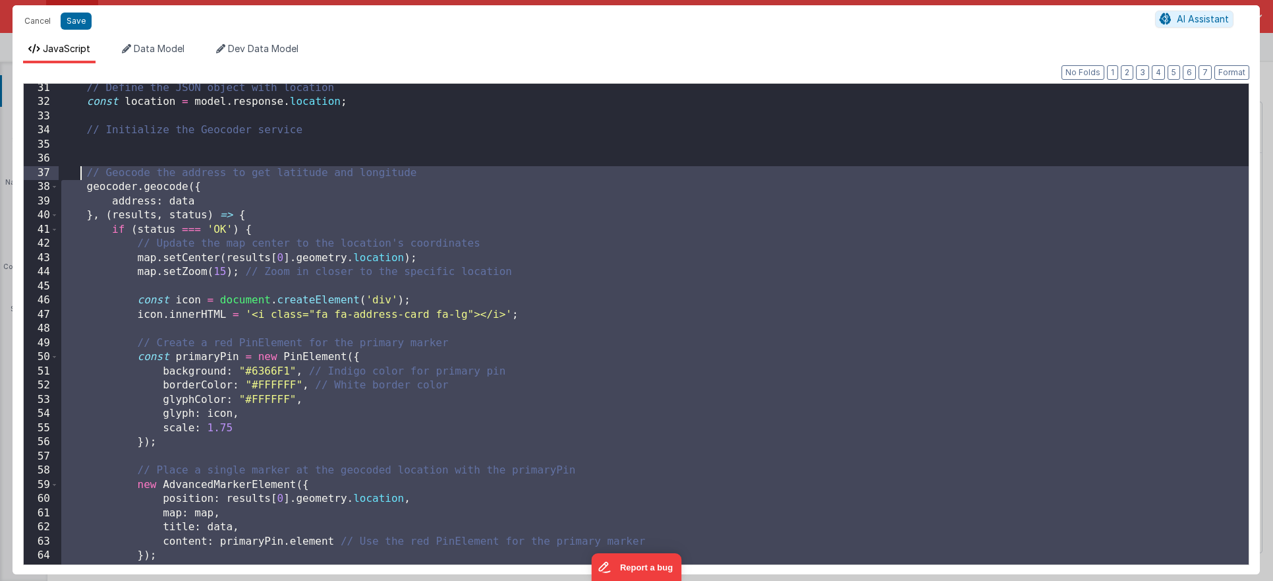
drag, startPoint x: 107, startPoint y: 487, endPoint x: 77, endPoint y: 176, distance: 312.6
click at [77, 176] on div "// Define the JSON object with location const location = model . response . loc…" at bounding box center [654, 335] width 1190 height 509
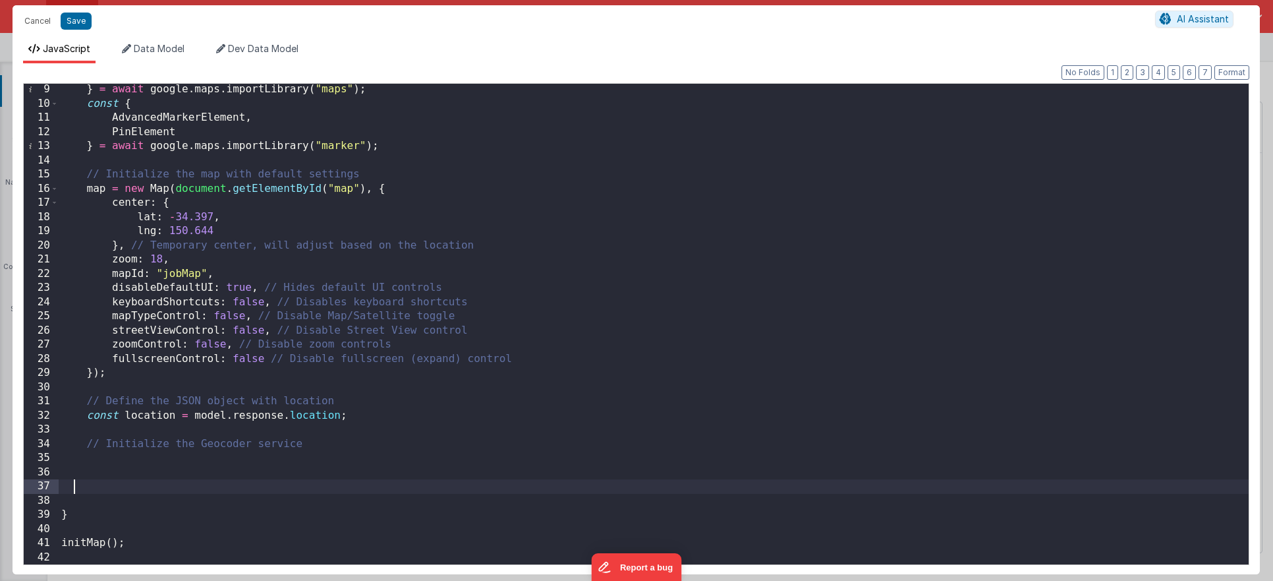
scroll to position [341, 0]
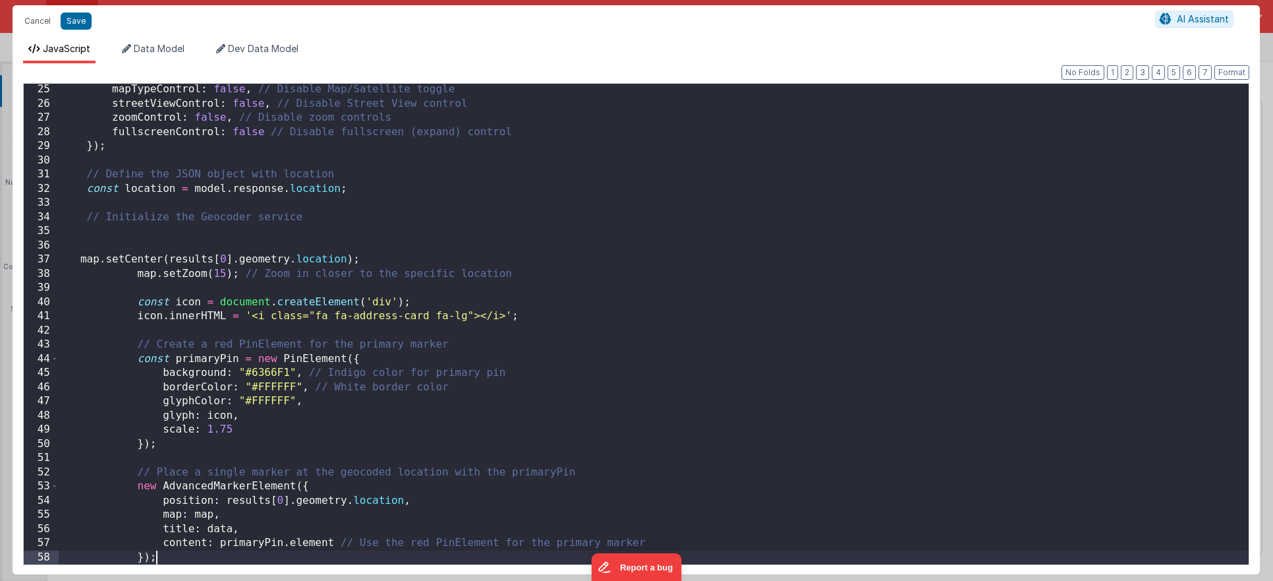
click at [322, 262] on div "mapTypeControl : false , // Disable Map/Satellite toggle streetViewControl : fa…" at bounding box center [654, 336] width 1190 height 509
drag, startPoint x: 351, startPoint y: 501, endPoint x: 225, endPoint y: 500, distance: 126.6
click at [225, 500] on div "mapTypeControl : false , // Disable Map/Satellite toggle streetViewControl : fa…" at bounding box center [654, 336] width 1190 height 509
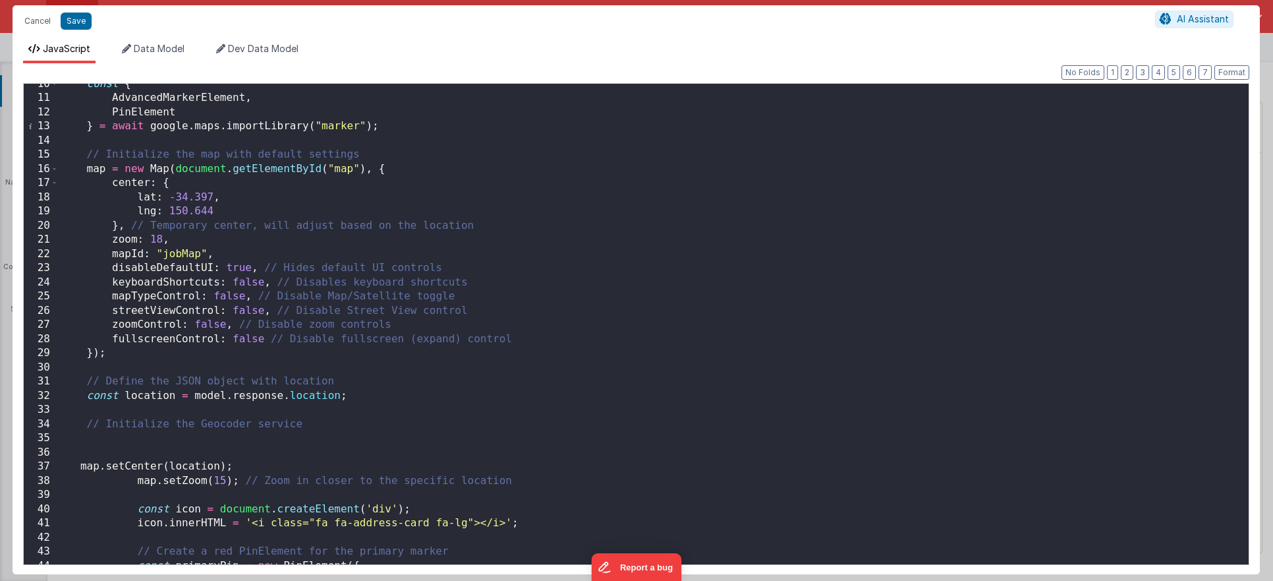
scroll to position [0, 0]
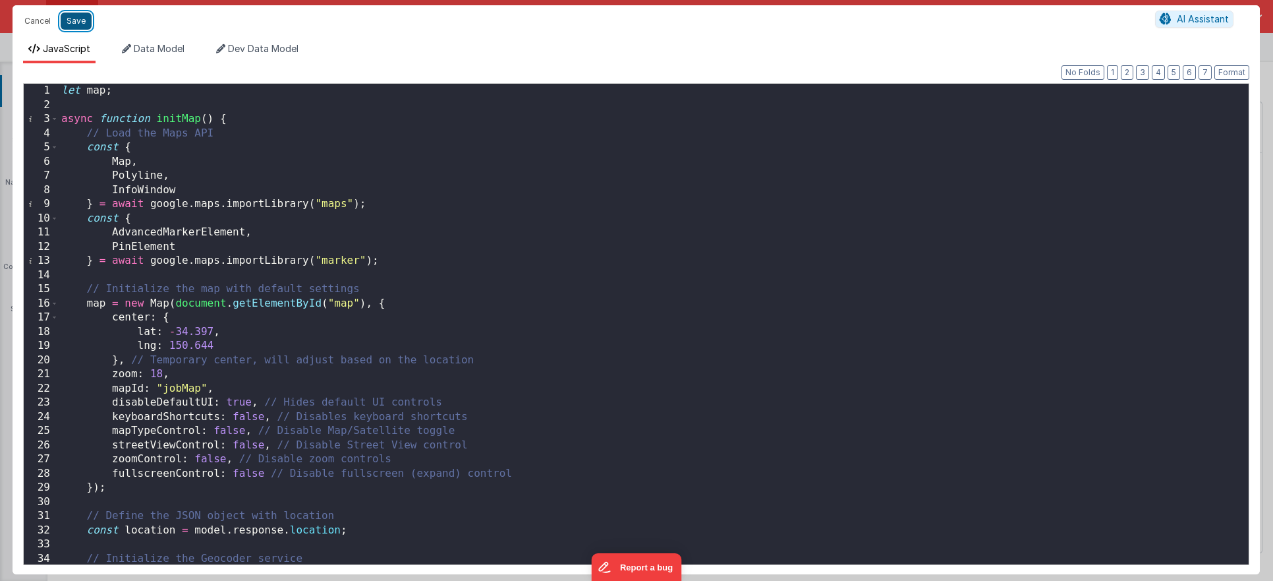
click at [84, 24] on button "Save" at bounding box center [76, 21] width 31 height 17
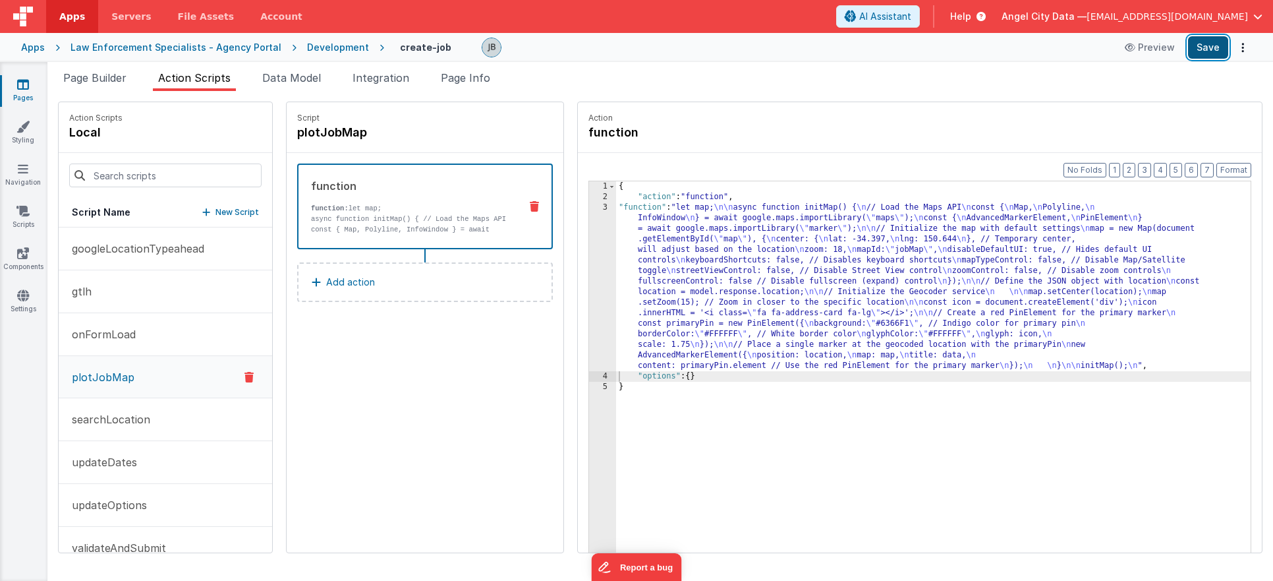
click at [1215, 44] on button "Save" at bounding box center [1208, 47] width 40 height 22
click at [589, 248] on div "3" at bounding box center [602, 286] width 27 height 169
click at [589, 245] on div "3" at bounding box center [602, 286] width 27 height 169
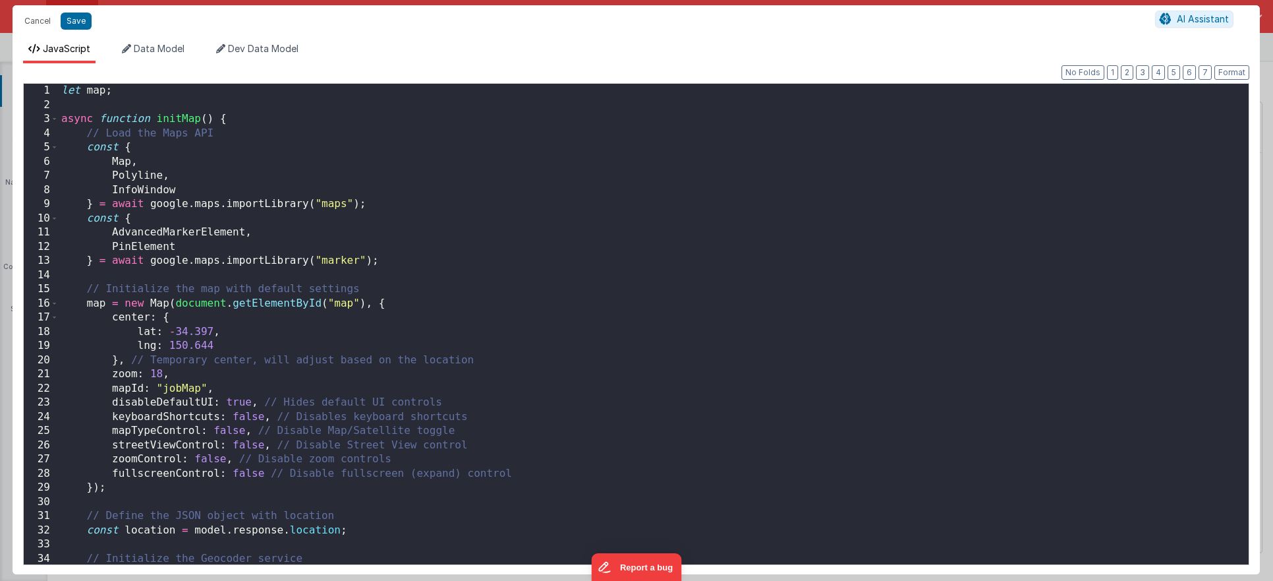
click at [579, 245] on div "Cancel Save AI Assistant JavaScript Data Model Dev Data Model Format 7 6 5 4 3 …" at bounding box center [636, 290] width 1273 height 581
click at [364, 227] on div "let map ; async function initMap ( ) { // Load the Maps API const { Map , Polyl…" at bounding box center [654, 338] width 1190 height 509
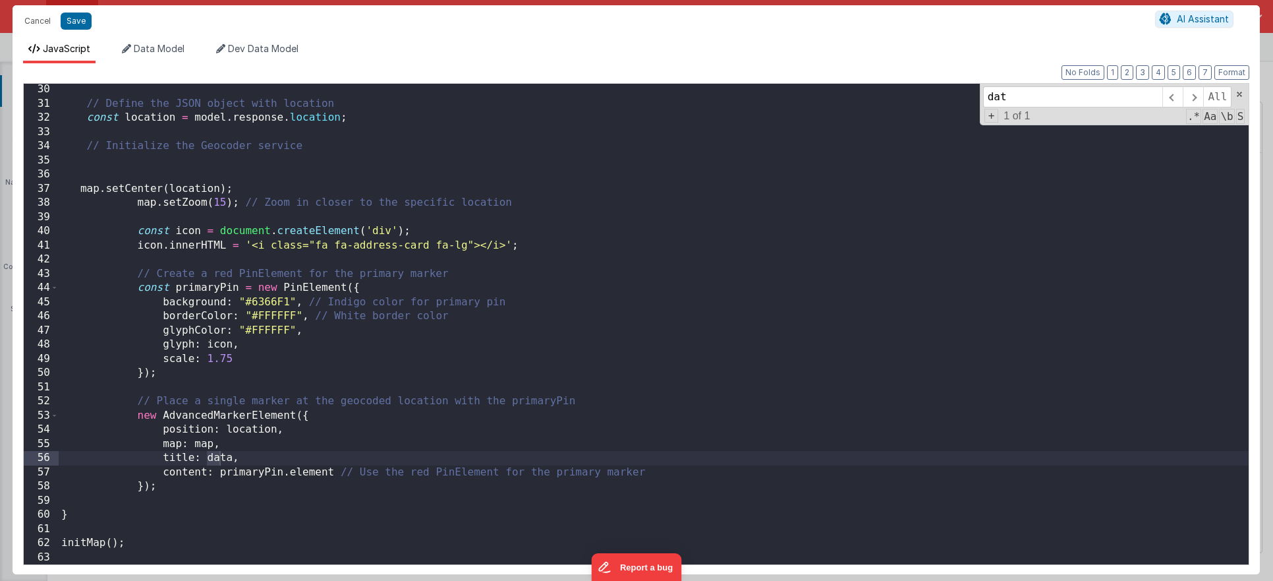
scroll to position [412, 0]
type input "data"
click at [217, 458] on div "// Define the JSON object with location const location = model . response . loc…" at bounding box center [654, 336] width 1190 height 509
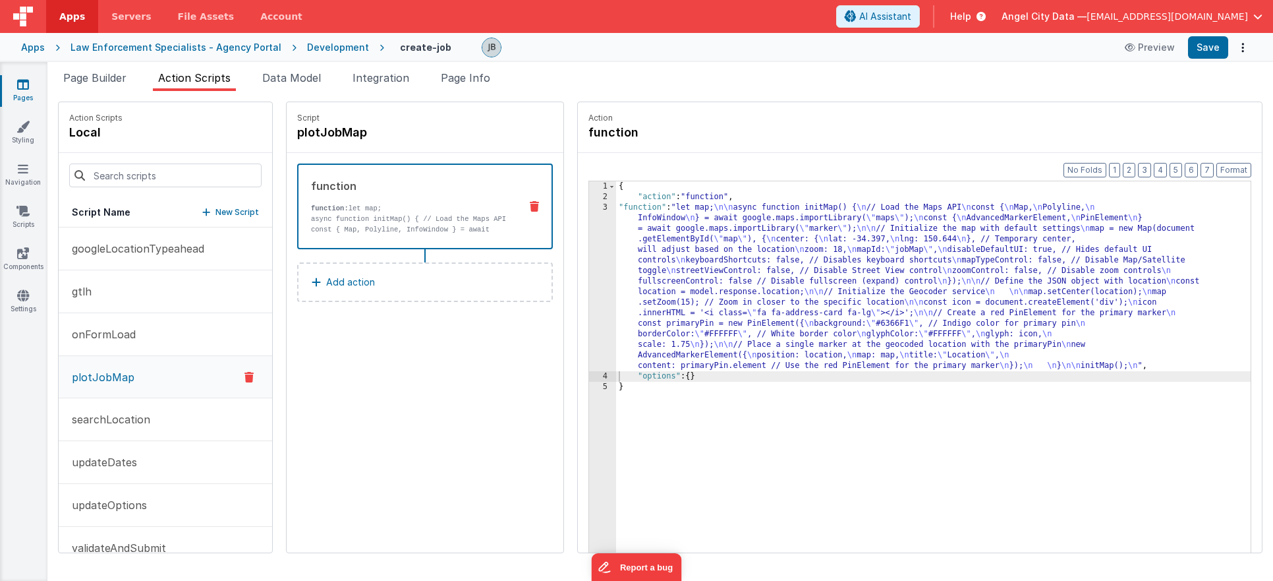
click at [589, 300] on div "3" at bounding box center [602, 286] width 27 height 169
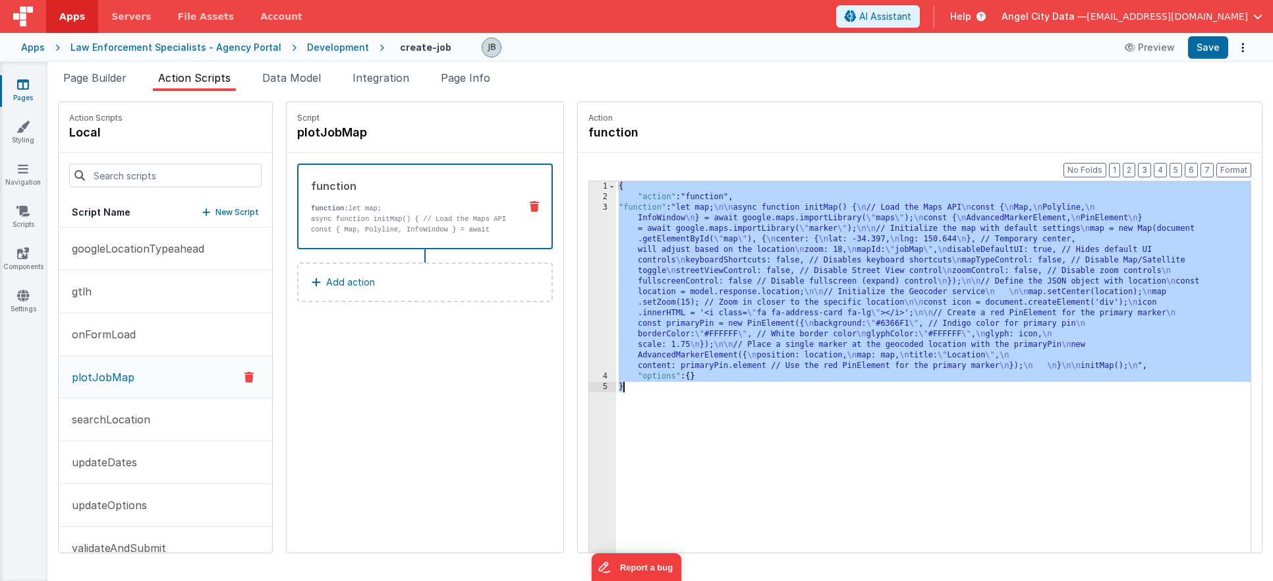
click at [589, 300] on div "3" at bounding box center [602, 286] width 27 height 169
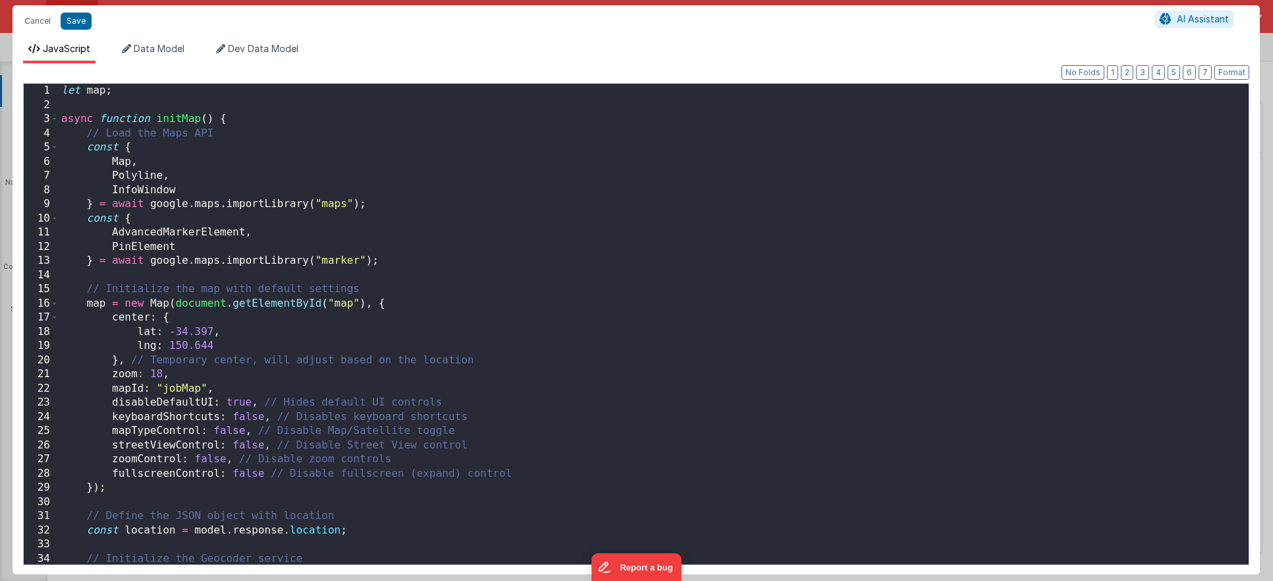
click at [573, 300] on div "Cancel Save AI Assistant JavaScript Data Model Dev Data Model Format 7 6 5 4 3 …" at bounding box center [636, 290] width 1273 height 581
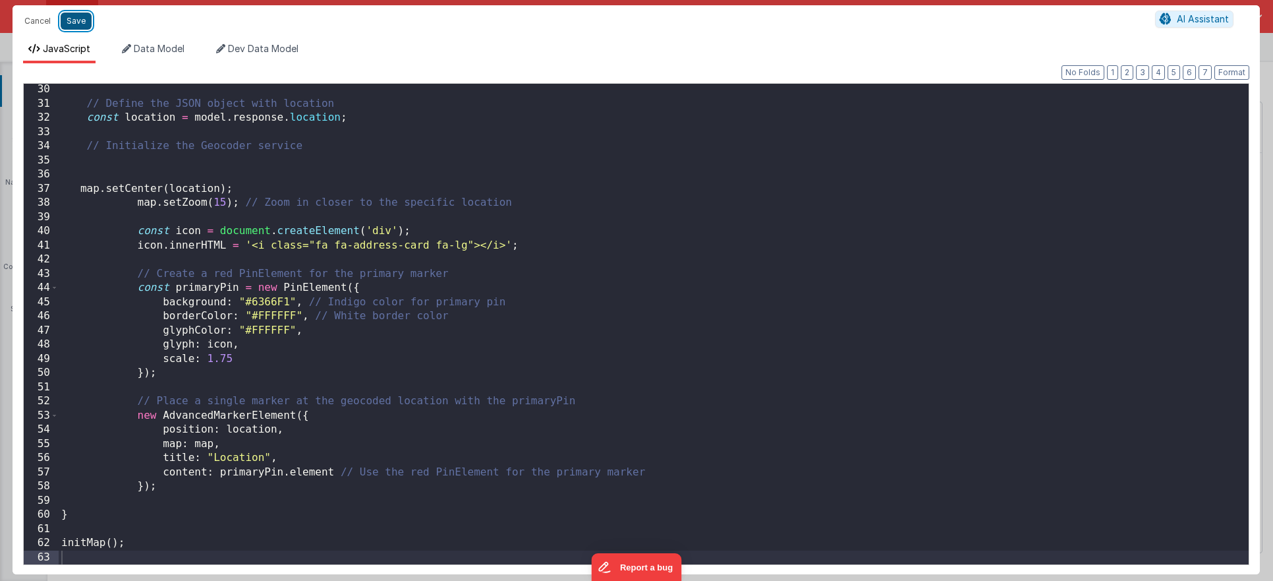
click at [77, 23] on button "Save" at bounding box center [76, 21] width 31 height 17
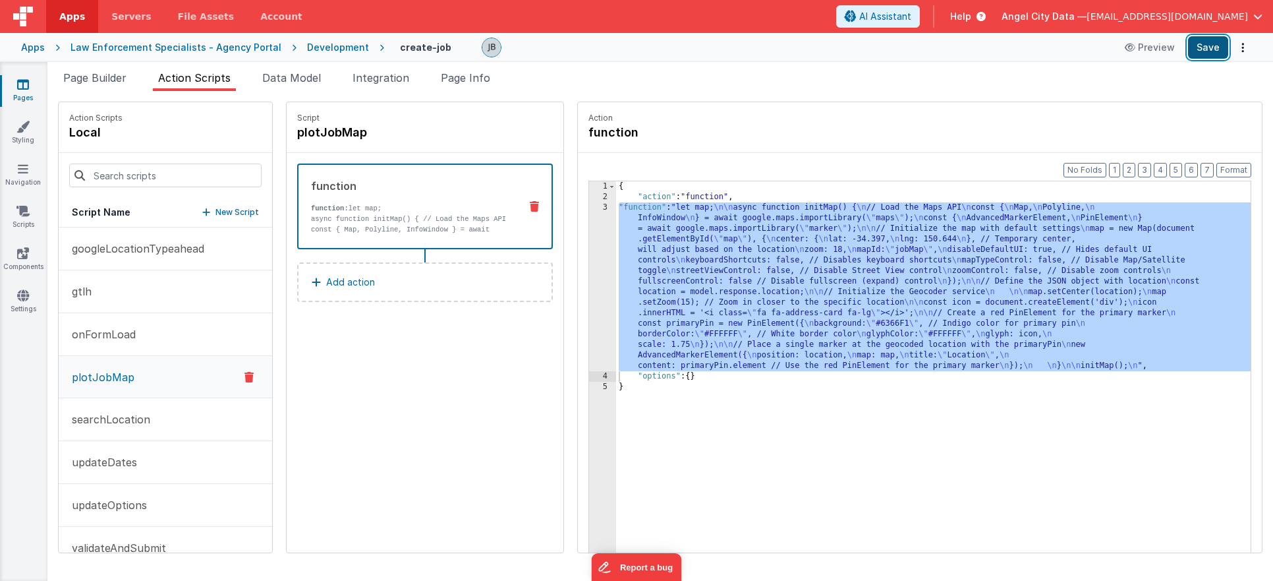
click at [1204, 50] on button "Save" at bounding box center [1208, 47] width 40 height 22
click at [453, 212] on p "function: let map;" at bounding box center [410, 208] width 198 height 11
click at [589, 287] on div "3" at bounding box center [602, 286] width 27 height 169
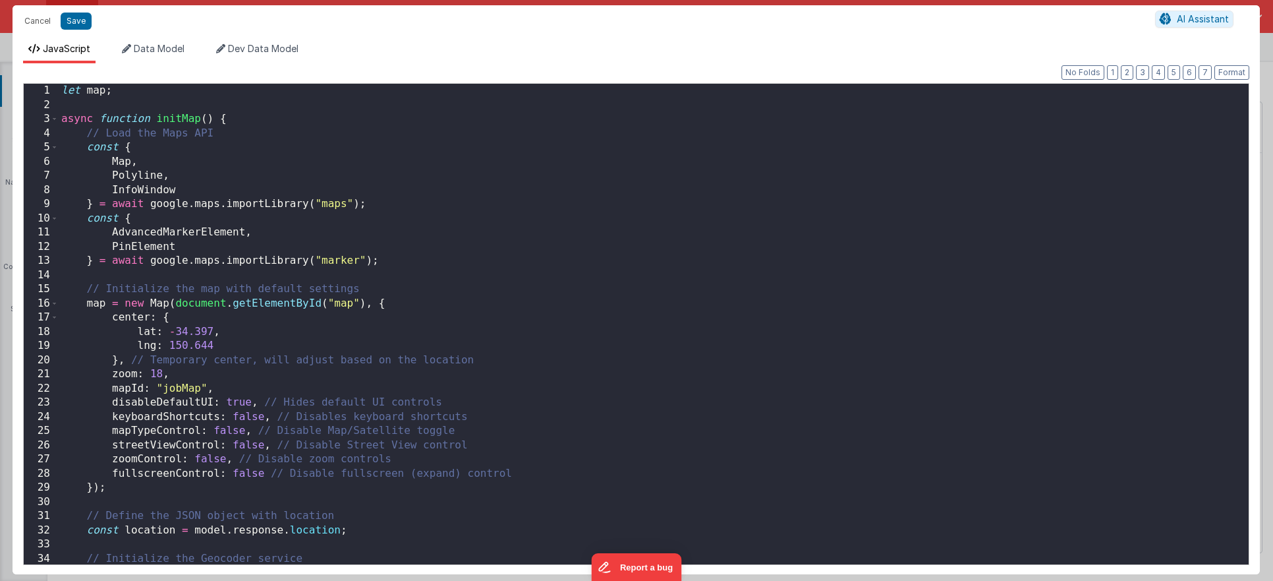
click at [572, 287] on div "Cancel Save AI Assistant JavaScript Data Model Dev Data Model Format 7 6 5 4 3 …" at bounding box center [636, 290] width 1273 height 581
click at [390, 220] on div "let map ; async function initMap ( ) { // Load the Maps API const { Map , Polyl…" at bounding box center [654, 338] width 1190 height 509
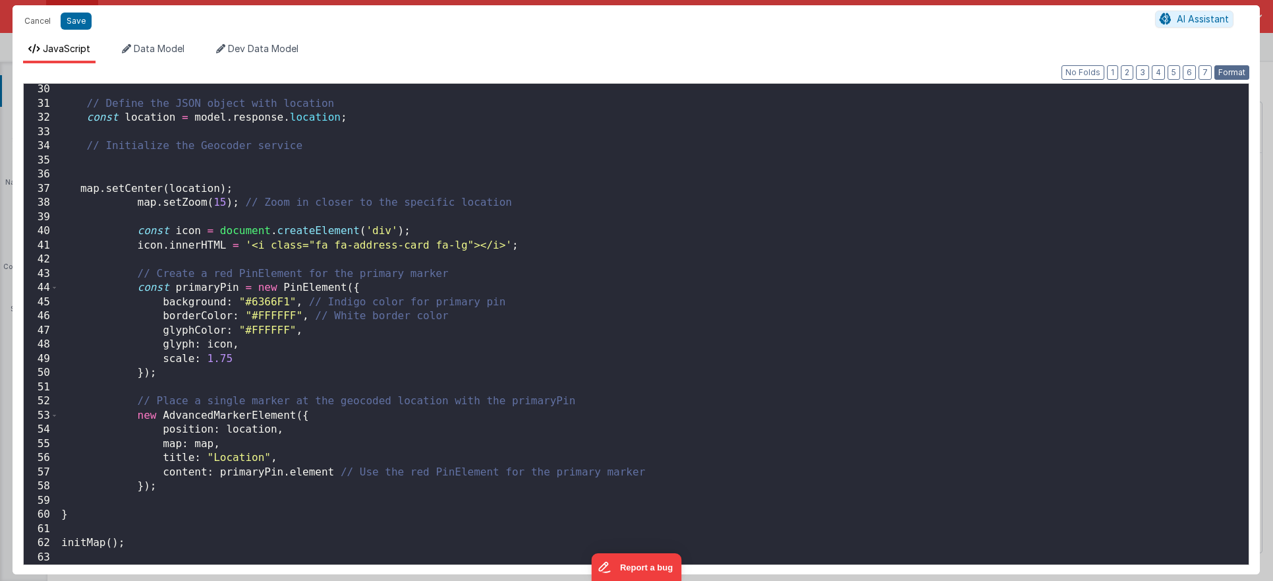
click at [1225, 76] on button "Format" at bounding box center [1232, 72] width 35 height 15
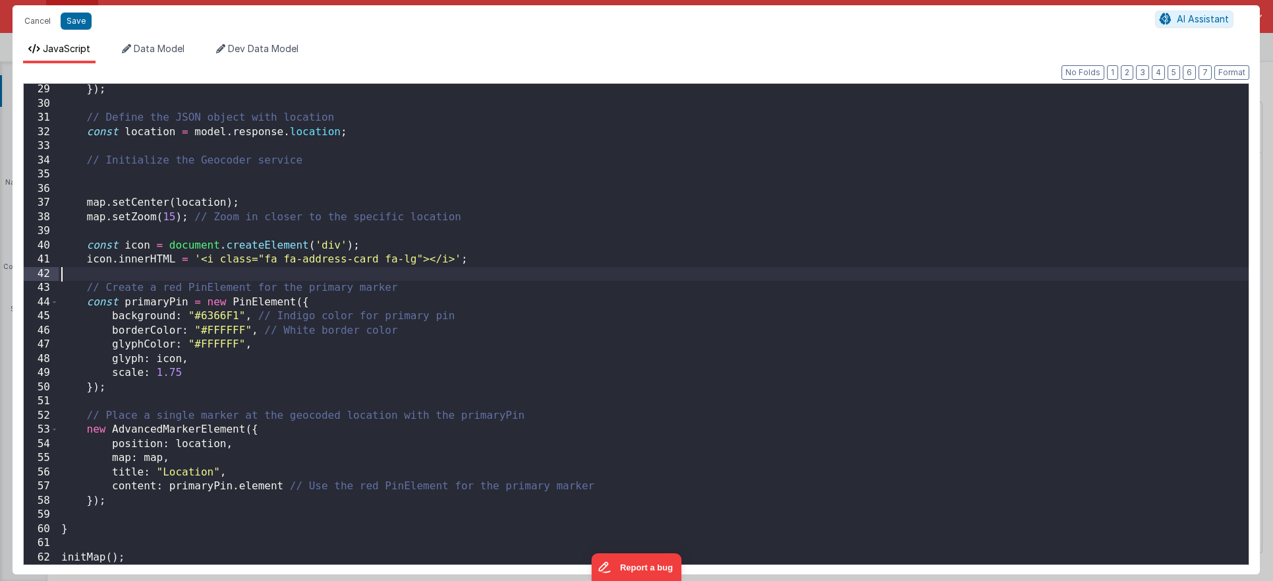
click at [308, 270] on div "}) ; // Define the JSON object with location const location = model . response …" at bounding box center [654, 336] width 1190 height 509
click at [109, 511] on div "}) ; // Define the JSON object with location const location = model . response …" at bounding box center [654, 336] width 1190 height 509
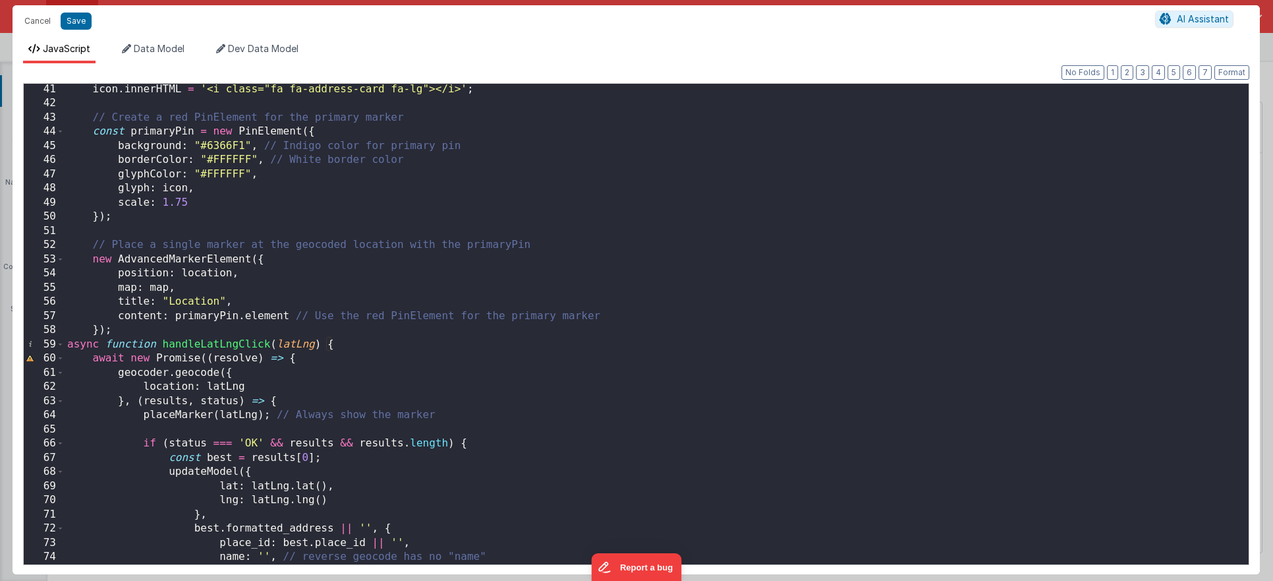
scroll to position [568, 0]
click at [63, 344] on span at bounding box center [60, 344] width 7 height 15
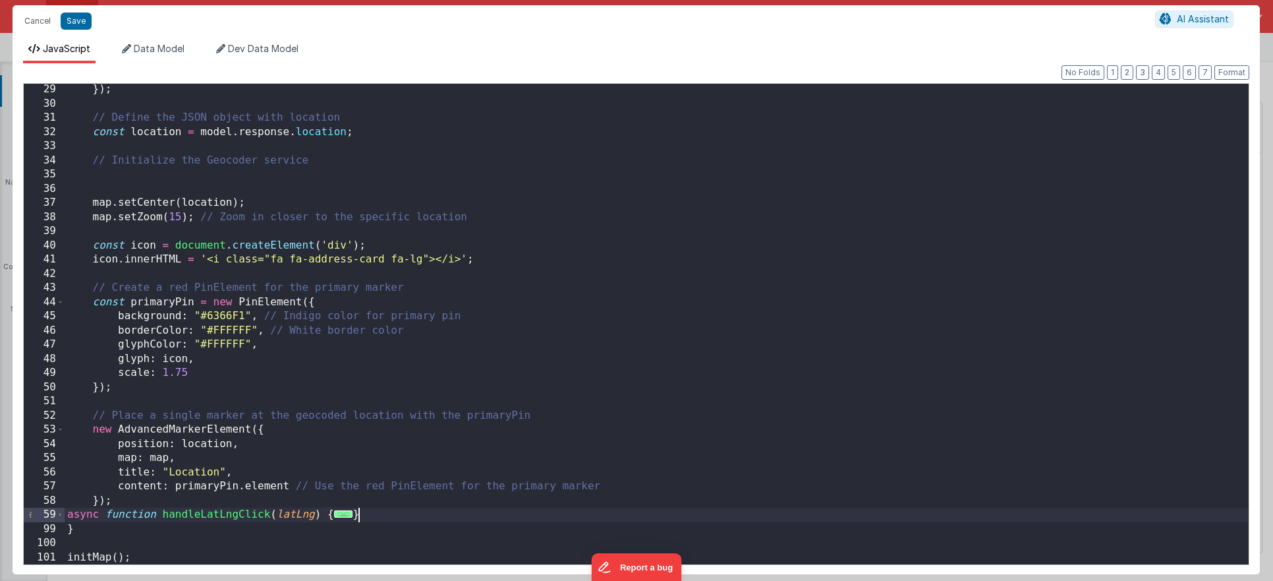
scroll to position [397, 0]
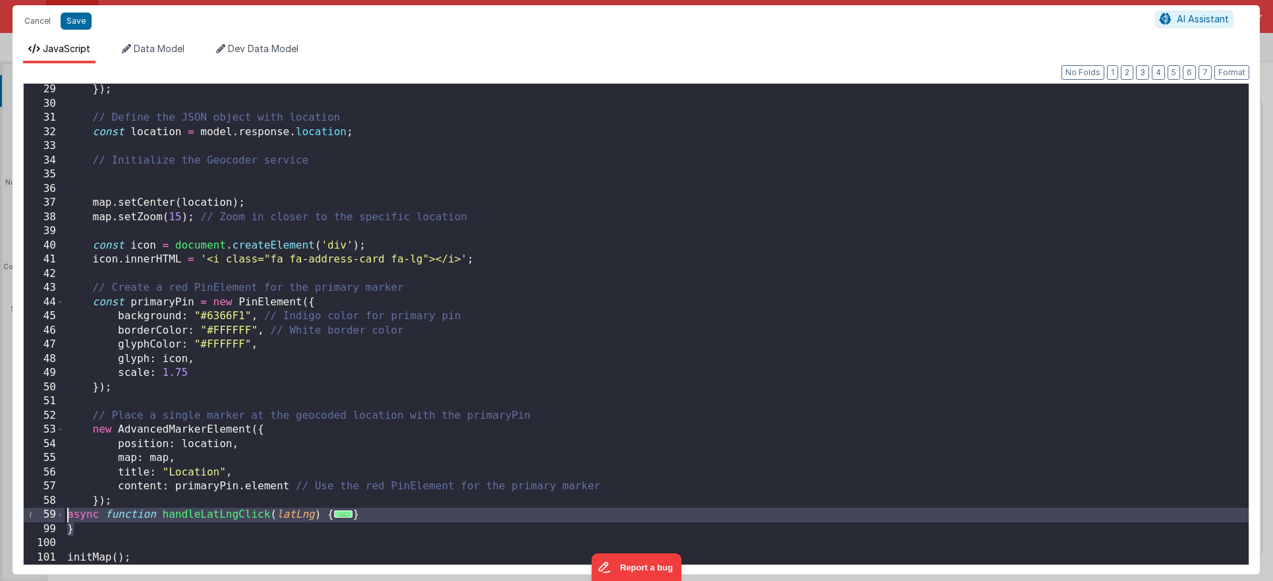
drag, startPoint x: 88, startPoint y: 527, endPoint x: 65, endPoint y: 516, distance: 25.1
click at [65, 516] on div "}) ; // Define the JSON object with location const location = model . response …" at bounding box center [657, 336] width 1184 height 509
click at [94, 519] on div "}) ; // Define the JSON object with location const location = model . response …" at bounding box center [657, 336] width 1184 height 509
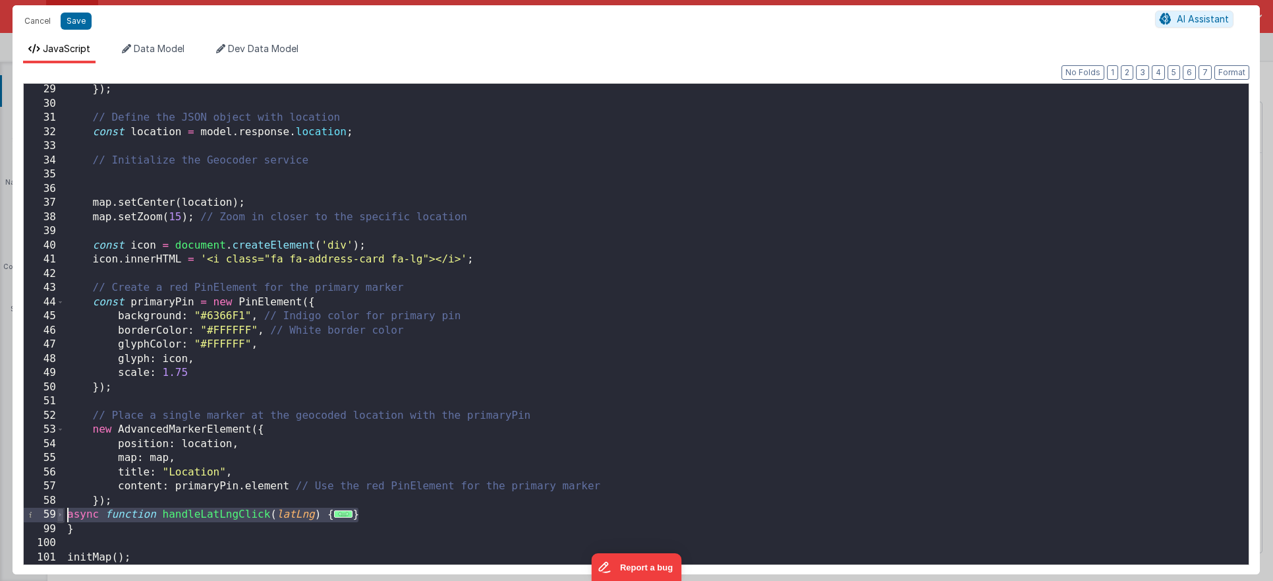
drag, startPoint x: 379, startPoint y: 511, endPoint x: 63, endPoint y: 511, distance: 315.7
click at [63, 511] on div "29 30 31 32 33 34 35 36 37 38 39 40 41 42 43 44 45 46 47 48 49 50 51 52 53 54 5…" at bounding box center [636, 324] width 1227 height 482
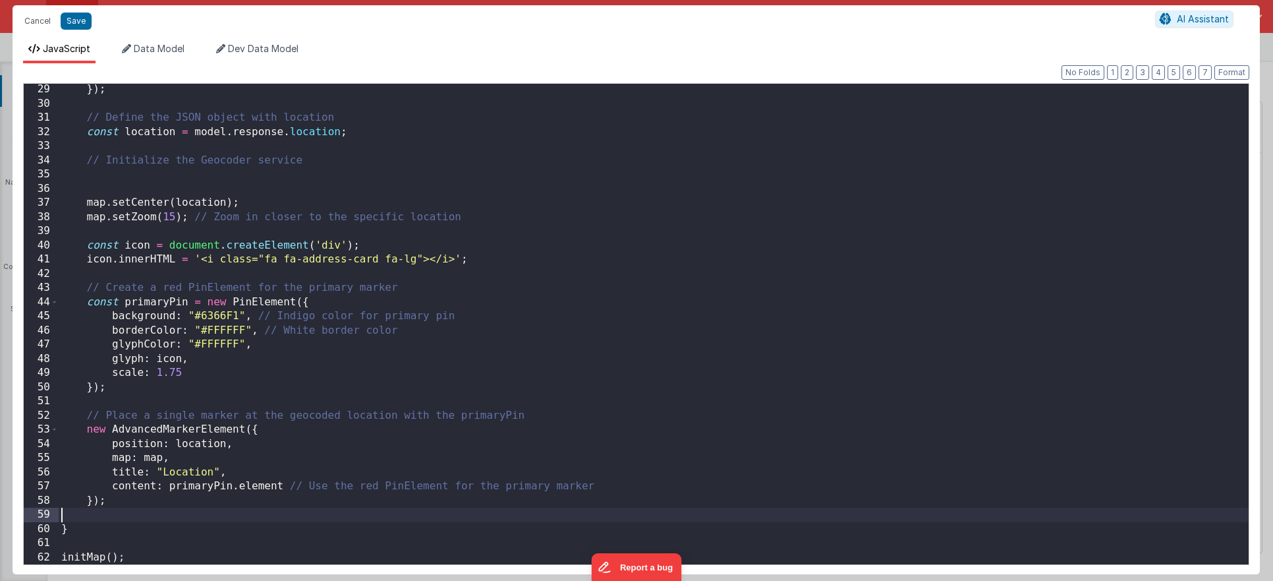
click at [79, 545] on div "}) ; // Define the JSON object with location const location = model . response …" at bounding box center [654, 336] width 1190 height 509
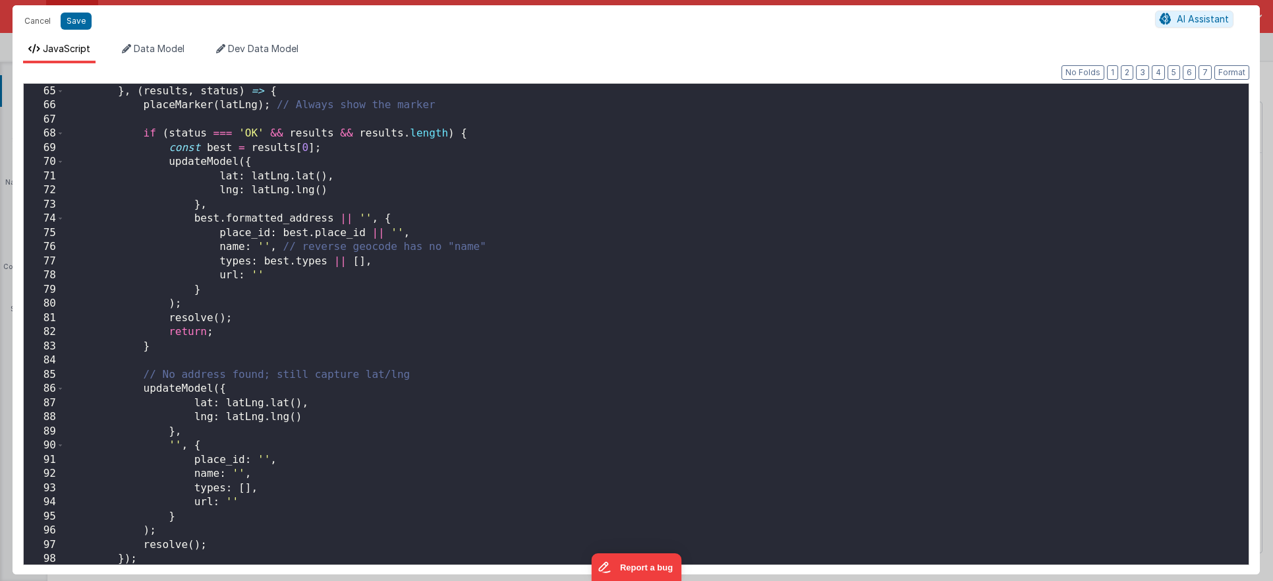
scroll to position [924, 0]
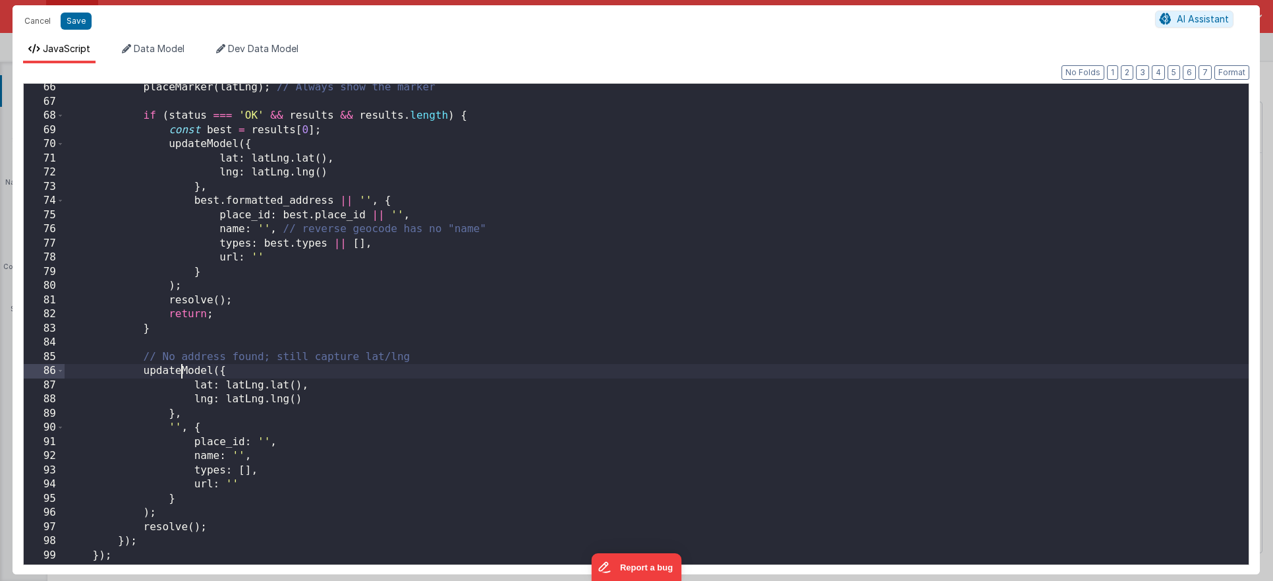
click at [181, 374] on div "placeMarker ( latLng ) ; // Always show the marker if ( status === 'OK' && resu…" at bounding box center [657, 334] width 1184 height 509
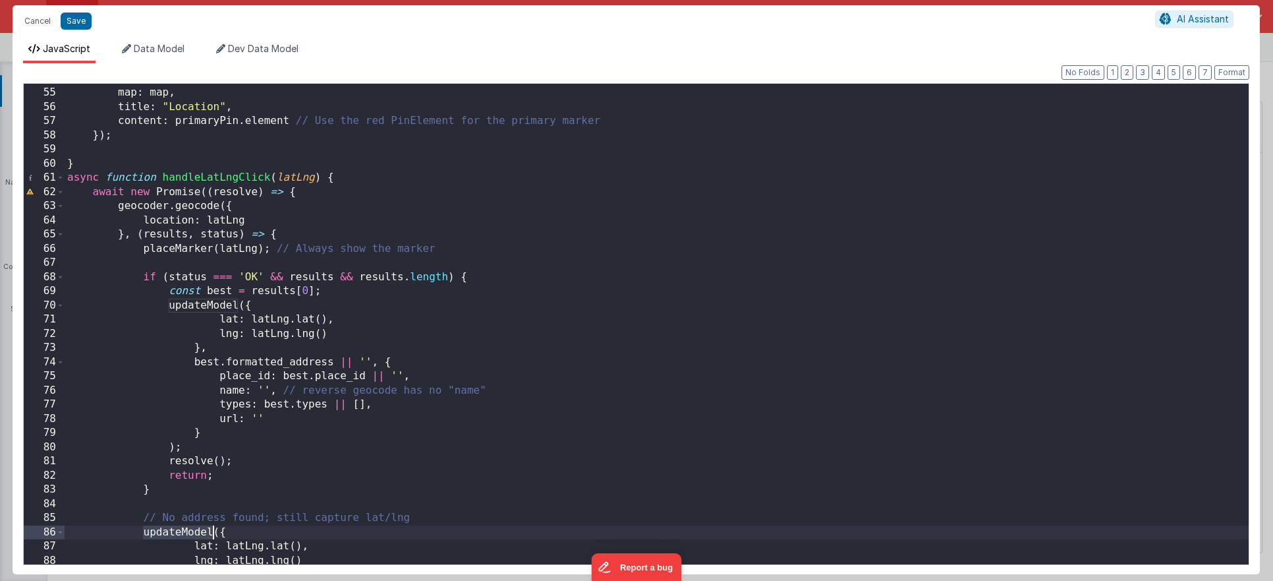
scroll to position [678, 0]
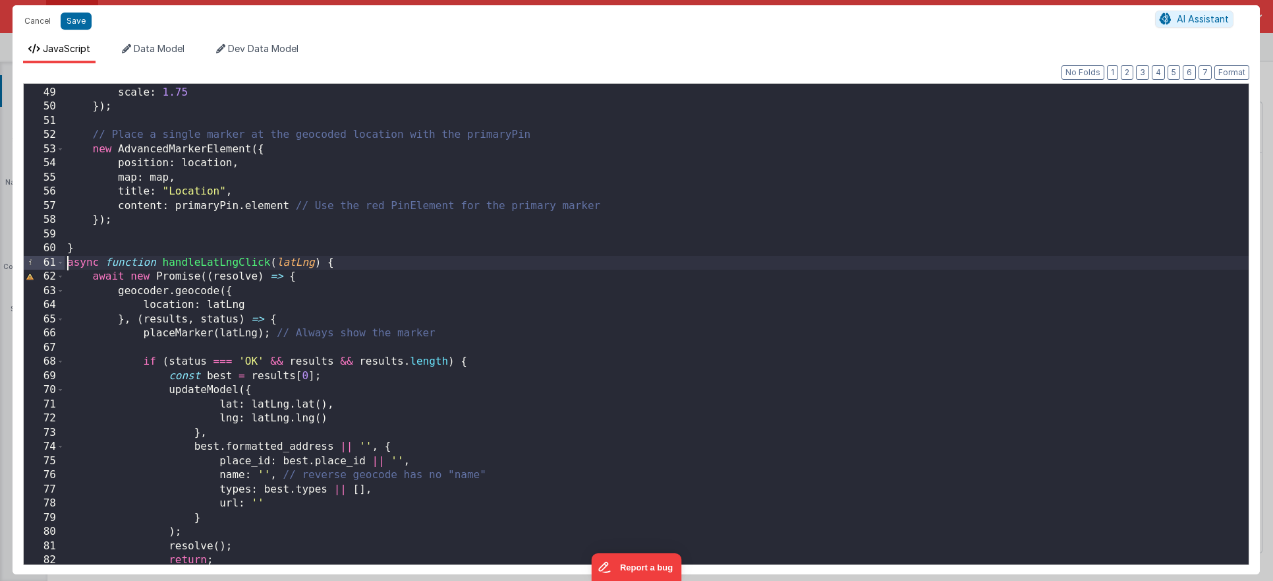
click at [65, 264] on div "glyph : icon , scale : 1.75 }) ; // Place a single marker at the geocoded locat…" at bounding box center [657, 325] width 1184 height 509
click at [59, 263] on span at bounding box center [60, 263] width 7 height 15
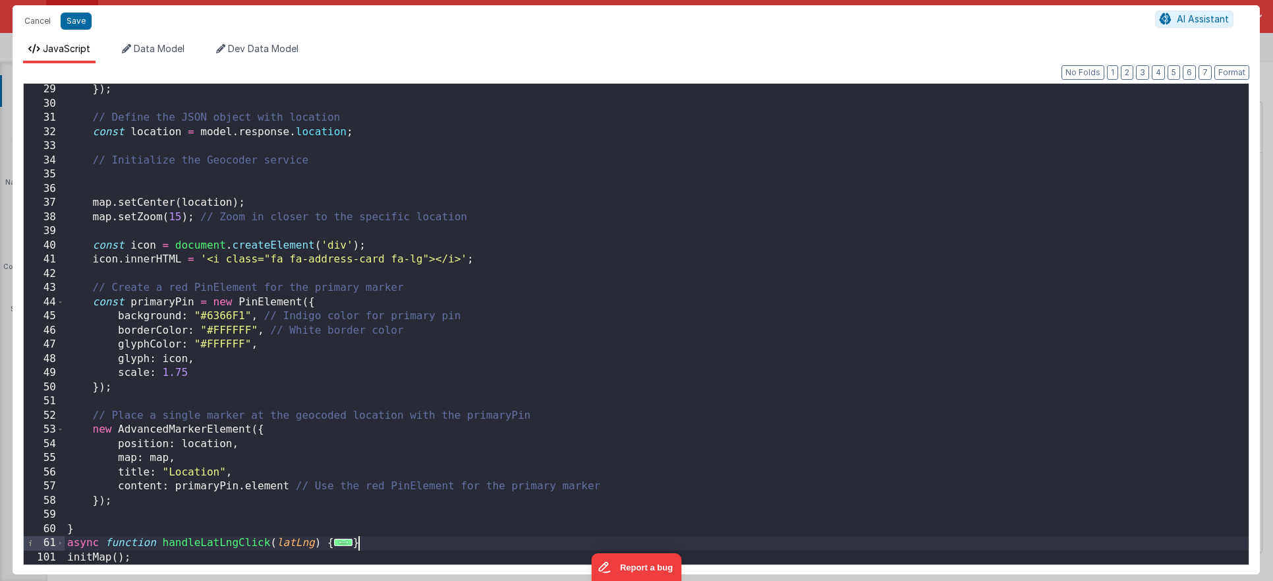
click at [378, 539] on div "}) ; // Define the JSON object with location const location = model . response …" at bounding box center [657, 336] width 1184 height 509
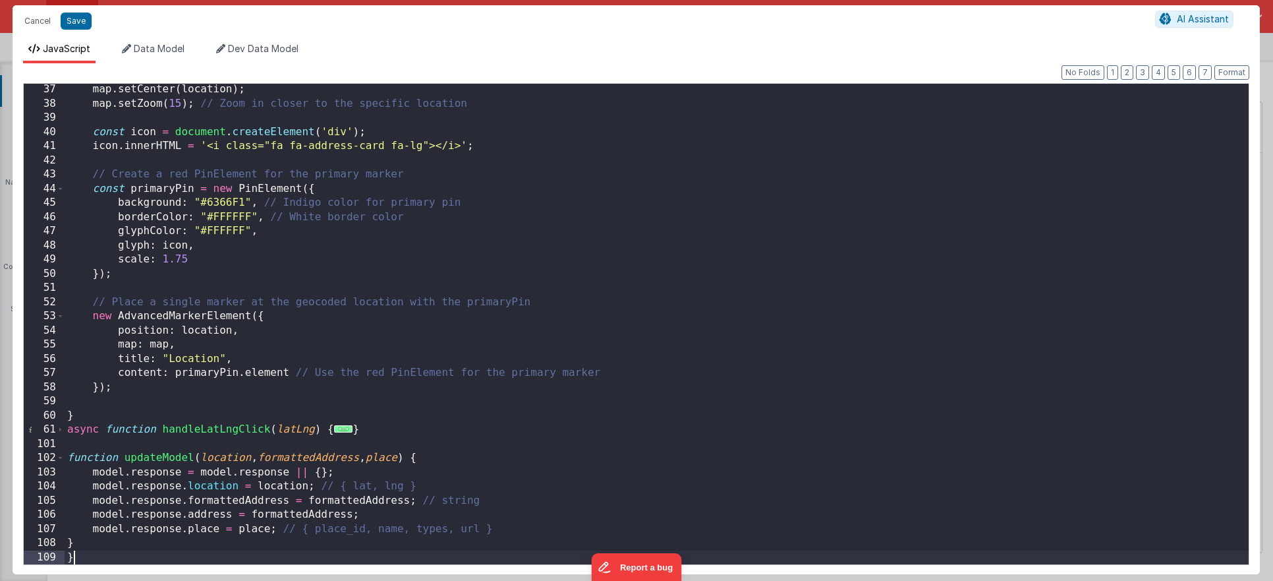
scroll to position [511, 0]
click at [364, 428] on div "map . [GEOGRAPHIC_DATA] ( location ) ; map . setZoom ( 15 ) ; // Zoom in closer…" at bounding box center [657, 336] width 1184 height 509
click at [61, 431] on span at bounding box center [60, 430] width 7 height 15
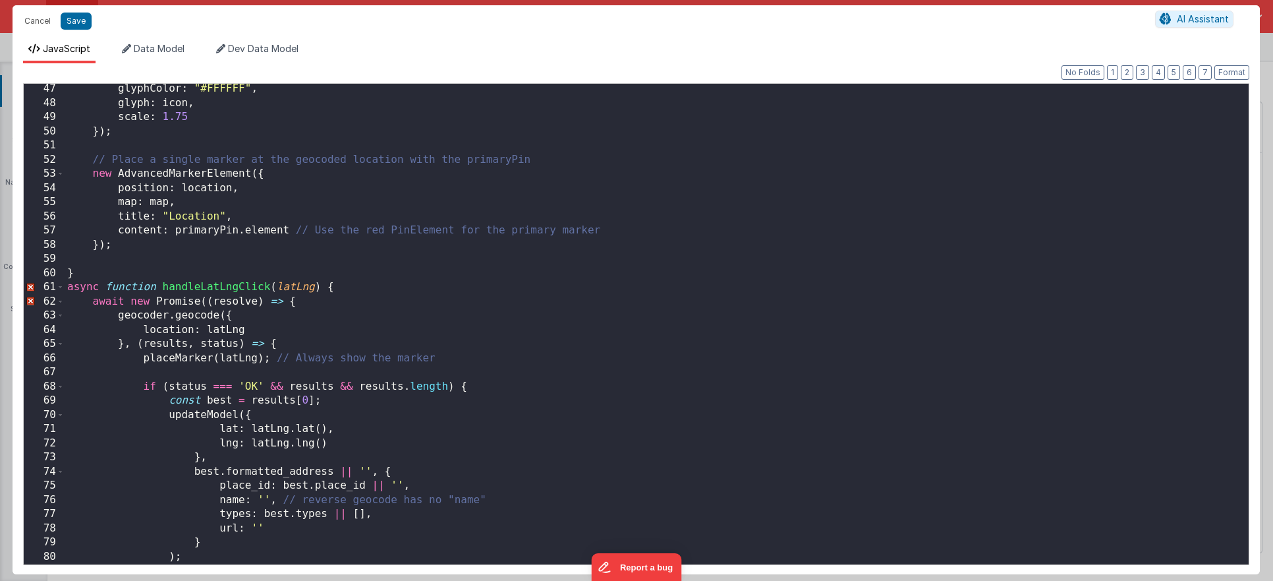
scroll to position [654, 0]
click at [62, 301] on span at bounding box center [60, 302] width 7 height 15
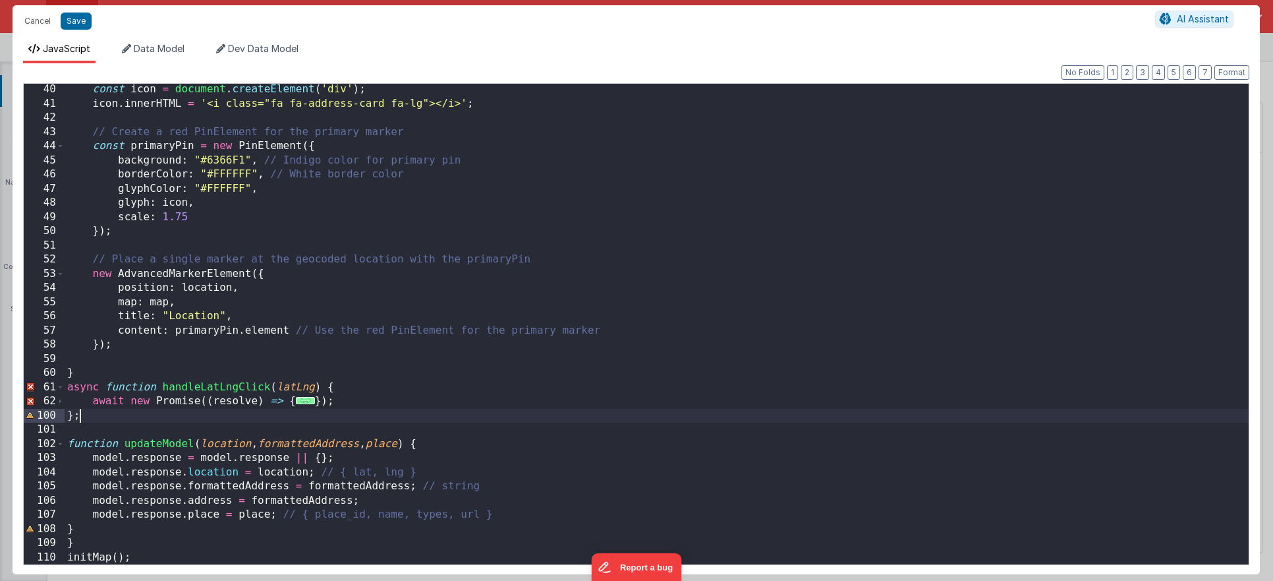
scroll to position [554, 0]
click at [61, 401] on span at bounding box center [60, 401] width 7 height 15
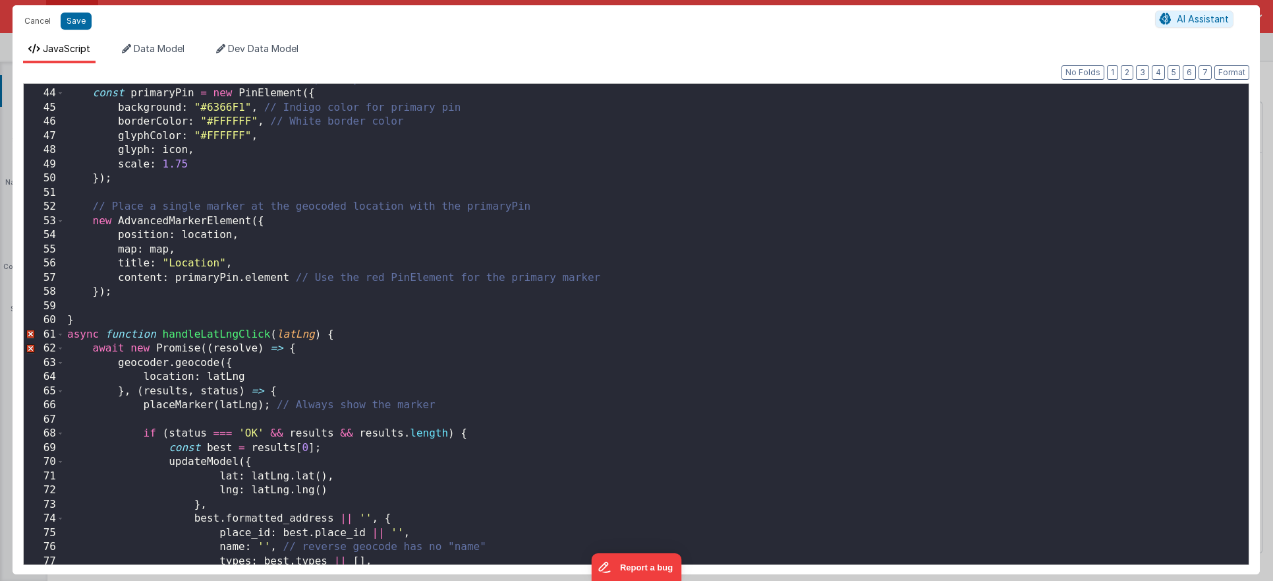
scroll to position [606, 0]
click at [59, 336] on span at bounding box center [60, 335] width 7 height 15
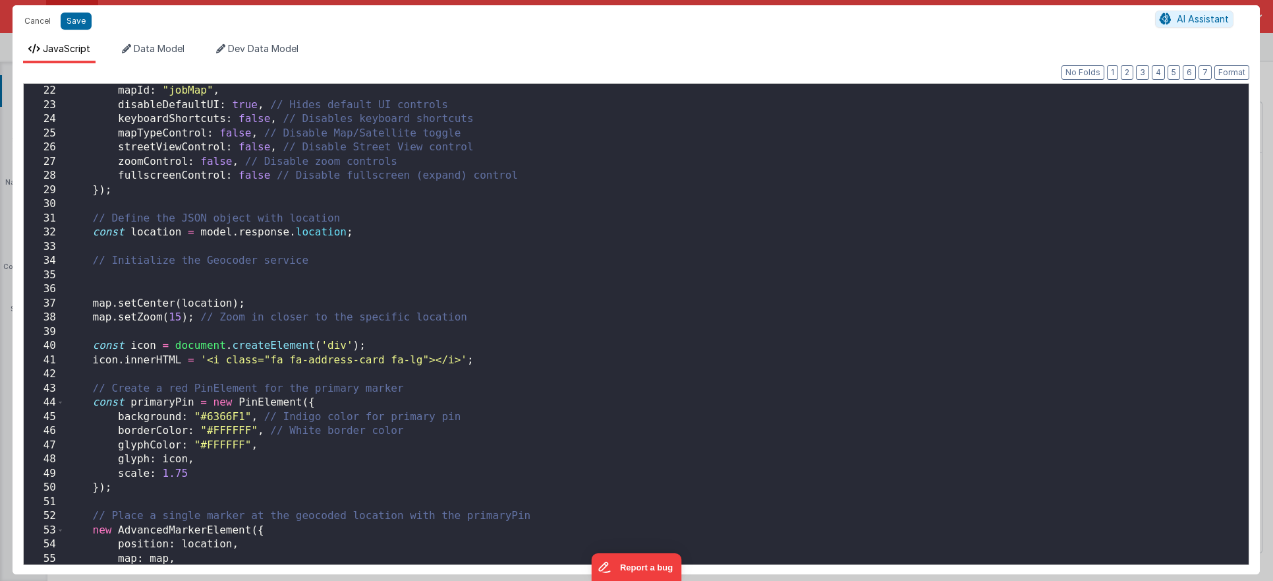
scroll to position [0, 0]
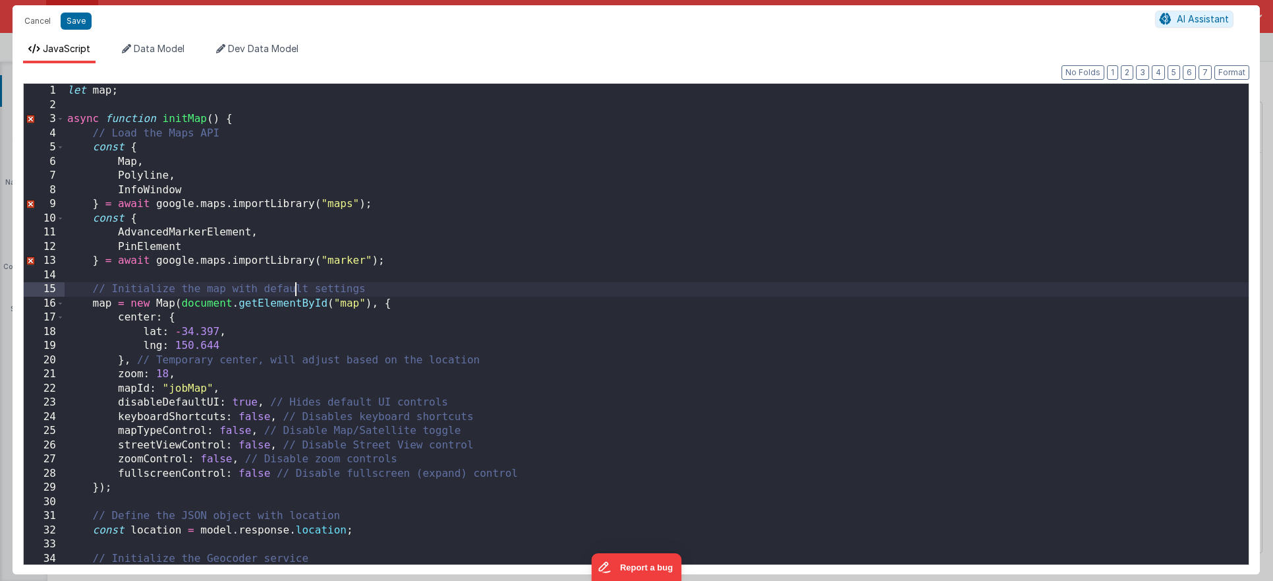
click at [296, 290] on div "let map ; async function initMap ( ) { // Load the Maps API const { Map , Polyl…" at bounding box center [657, 338] width 1184 height 509
click at [367, 208] on div "let map ; async function initMap ( ) { // Load the Maps API const { Map , Polyl…" at bounding box center [657, 338] width 1184 height 509
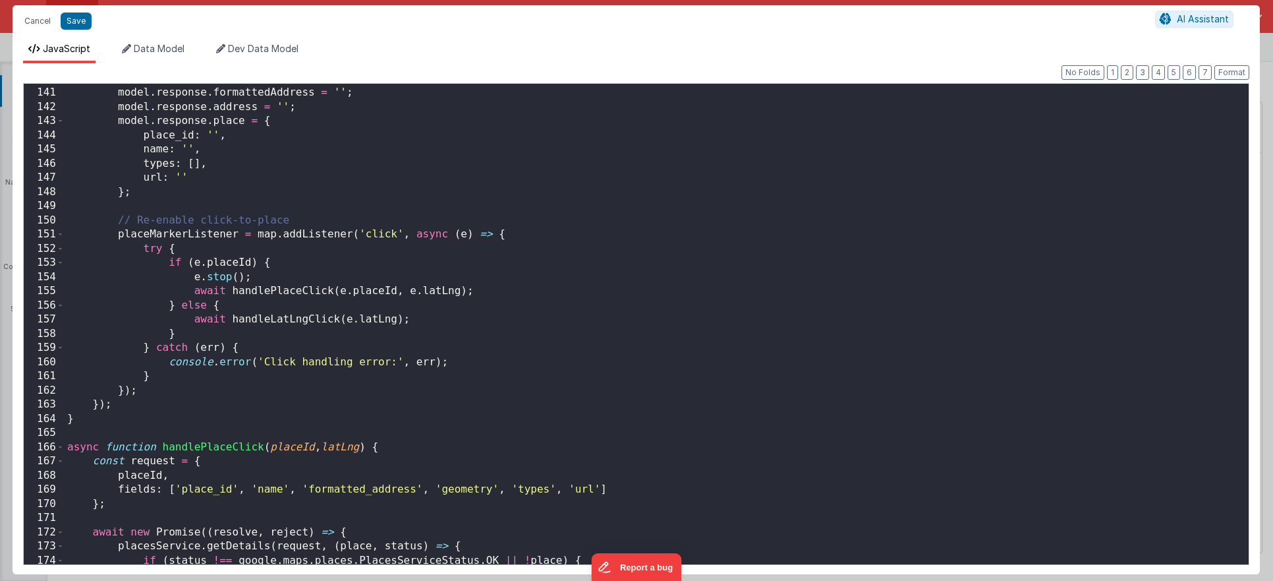
scroll to position [1759, 0]
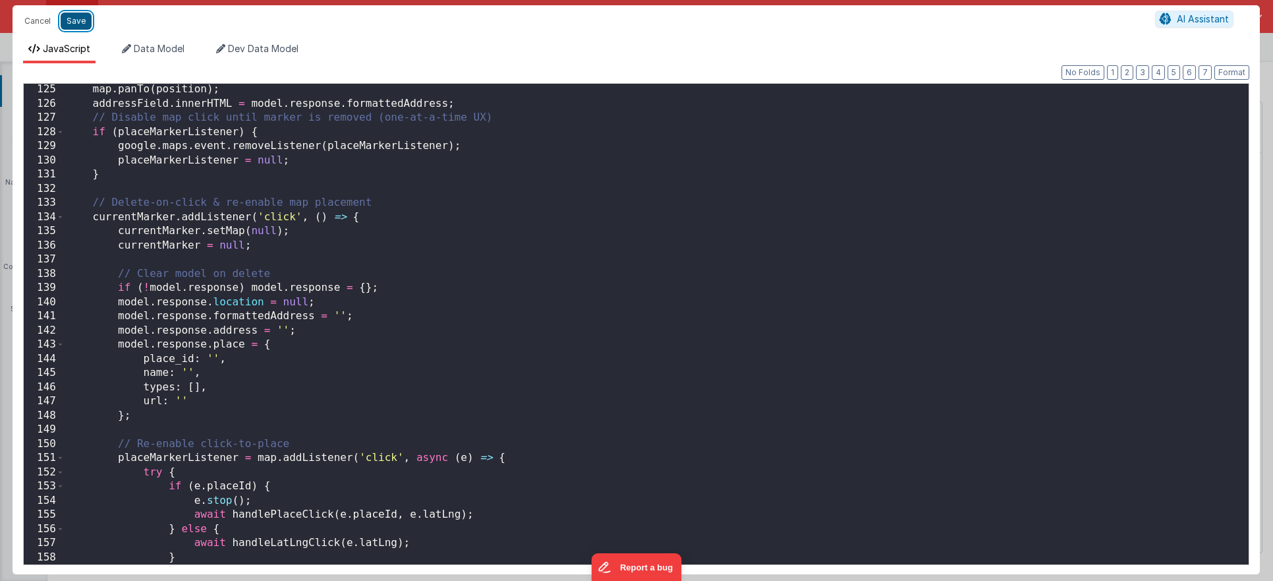
click at [76, 22] on button "Save" at bounding box center [76, 21] width 31 height 17
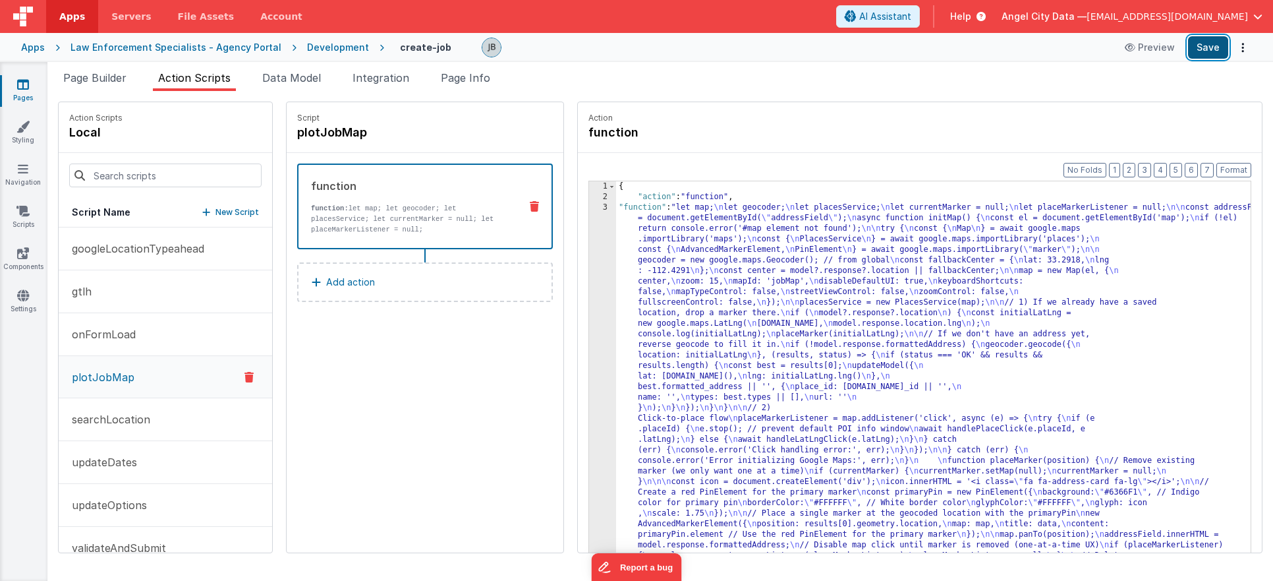
click at [1197, 46] on button "Save" at bounding box center [1208, 47] width 40 height 22
click at [1211, 49] on button "Save" at bounding box center [1208, 47] width 40 height 22
click at [589, 335] on div "3" at bounding box center [602, 529] width 27 height 654
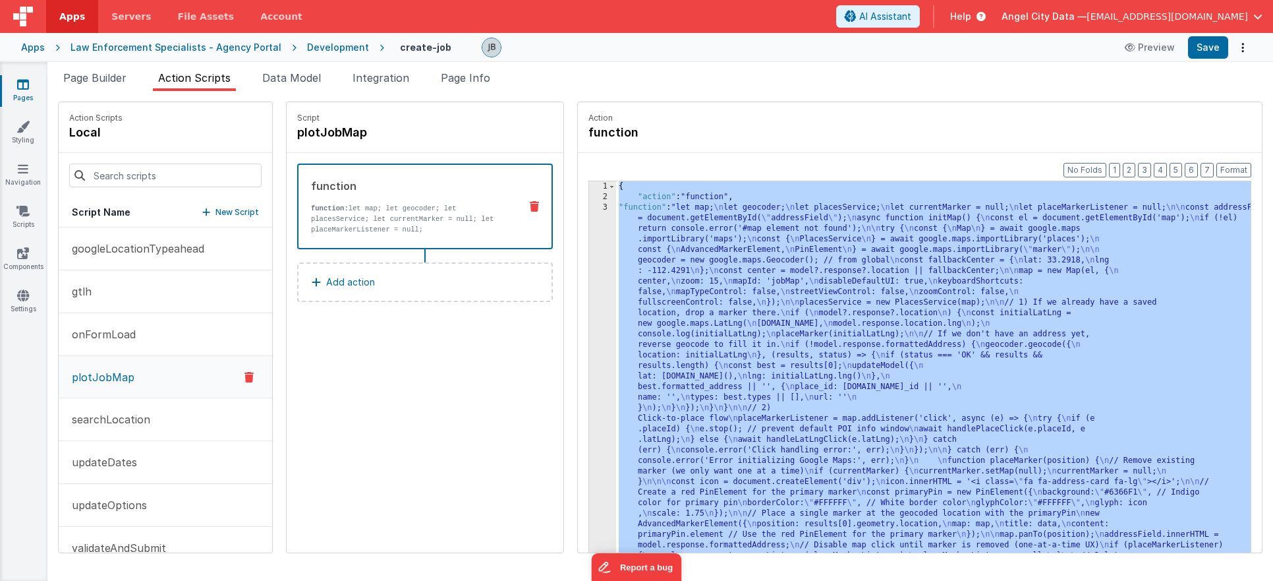
click at [589, 335] on div "3" at bounding box center [602, 529] width 27 height 654
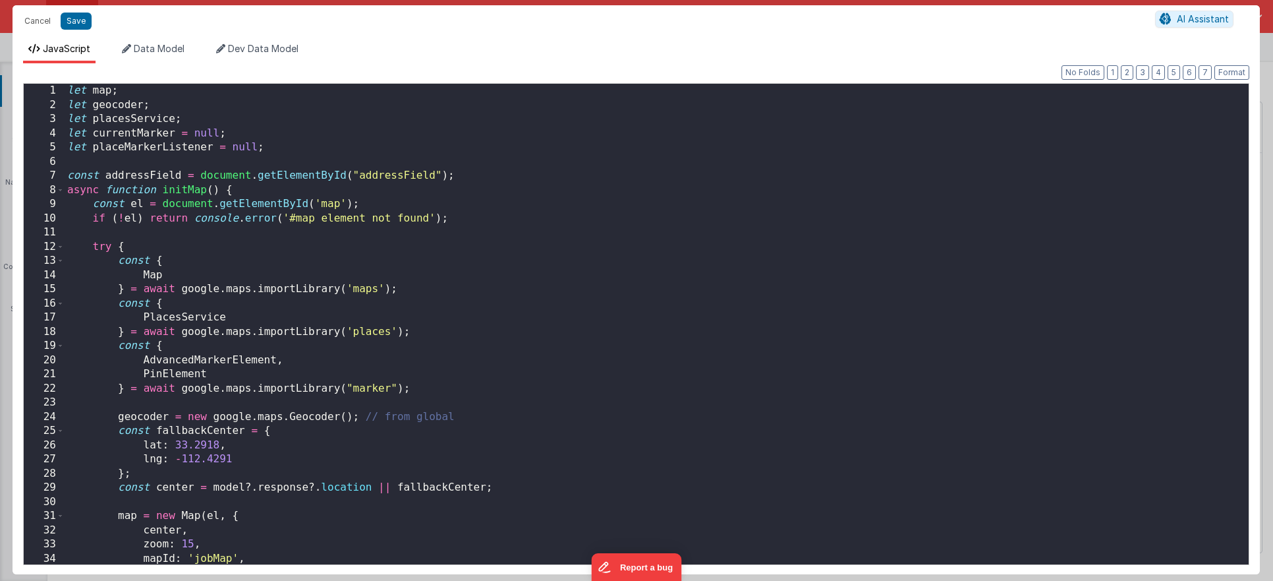
scroll to position [274, 0]
click at [151, 253] on div "let map ; let geocoder ; let placesService ; let currentMarker = null ; let pla…" at bounding box center [657, 338] width 1184 height 509
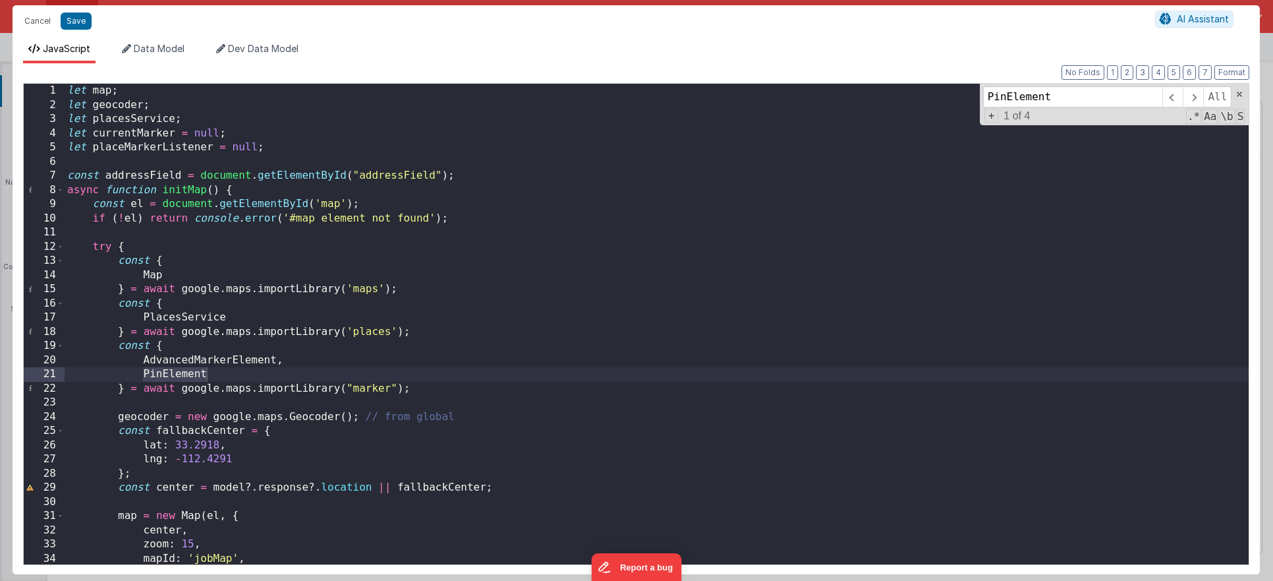
type input "PinElement"
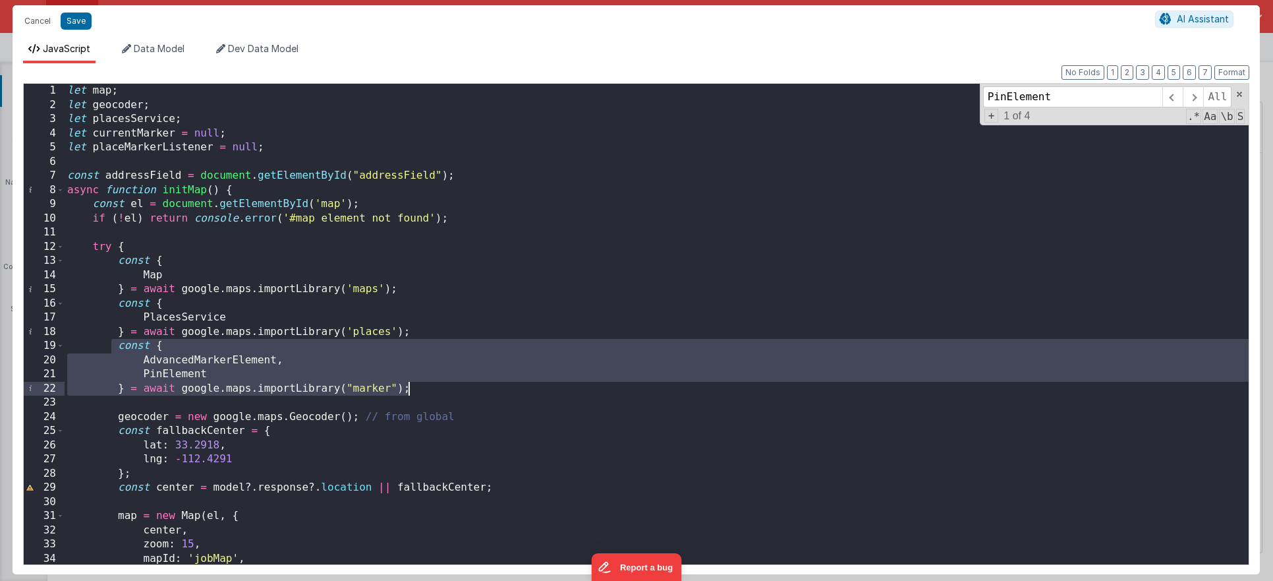
drag, startPoint x: 113, startPoint y: 349, endPoint x: 415, endPoint y: 391, distance: 304.8
click at [415, 391] on div "let map ; let geocoder ; let placesService ; let currentMarker = null ; let pla…" at bounding box center [657, 338] width 1184 height 509
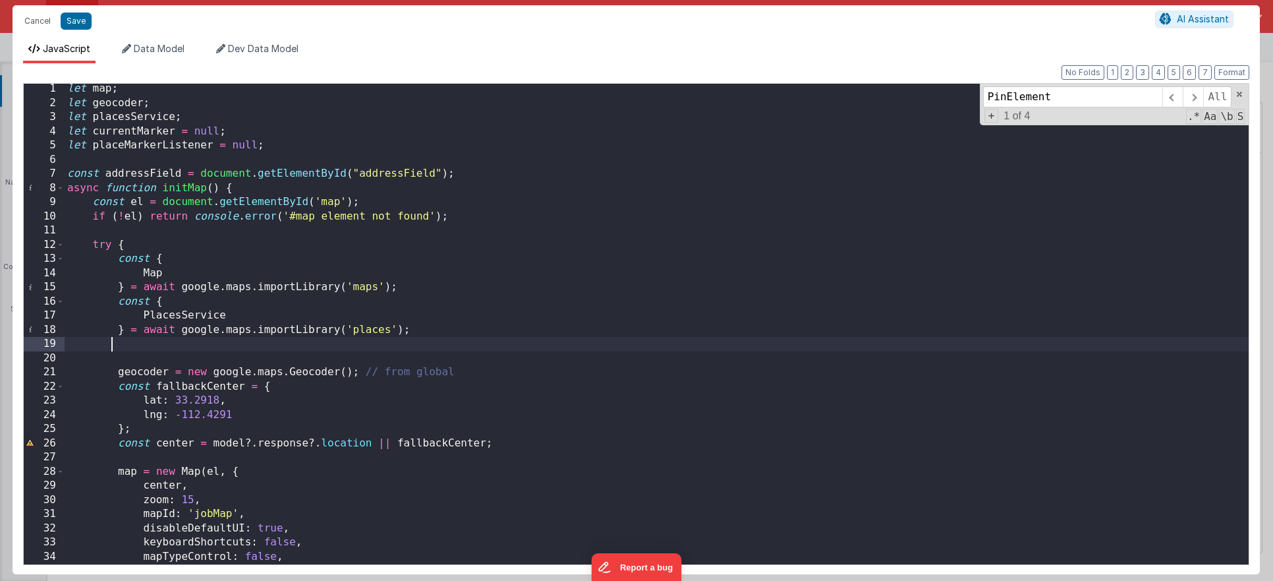
click at [242, 338] on div "let map ; let geocoder ; let placesService ; let currentMarker = null ; let pla…" at bounding box center [657, 336] width 1184 height 509
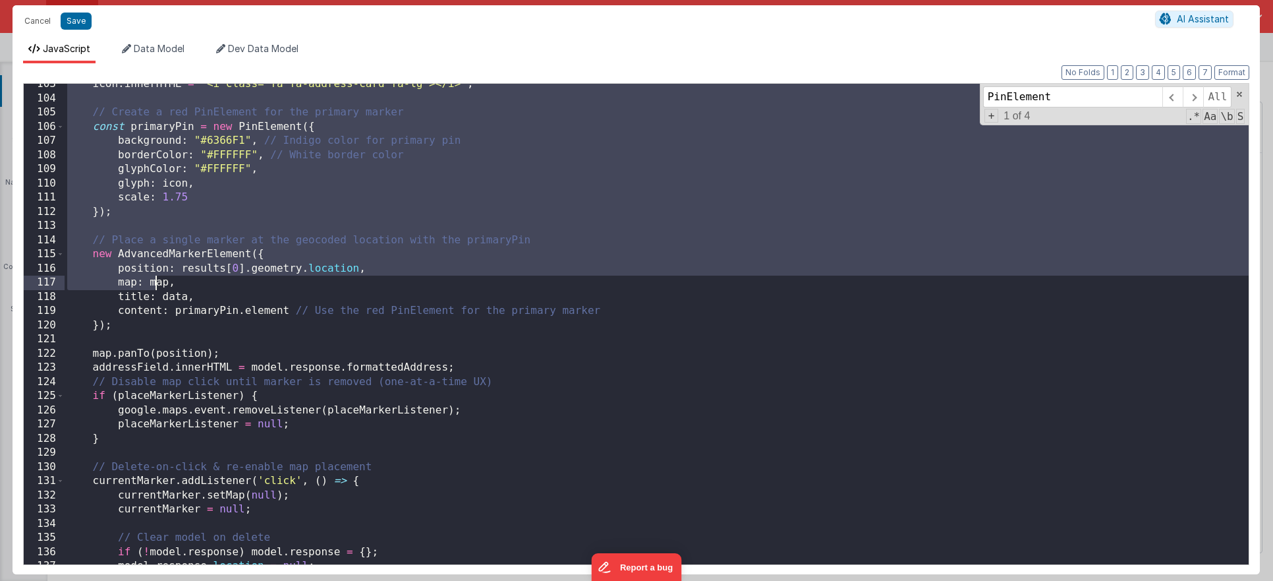
scroll to position [1452, 0]
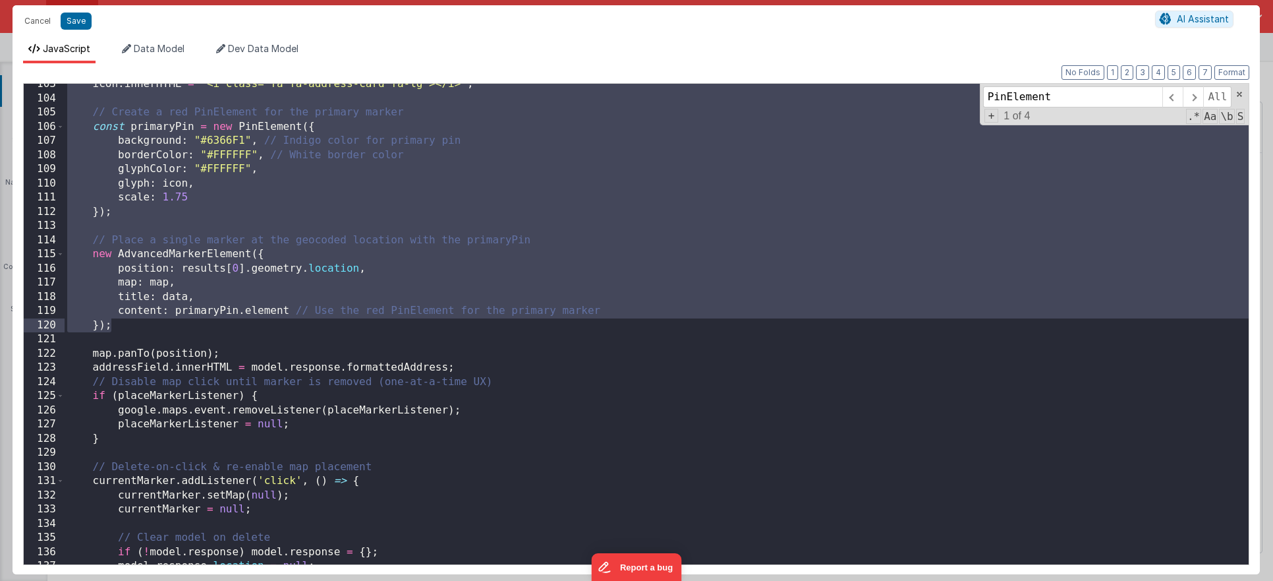
drag, startPoint x: 92, startPoint y: 194, endPoint x: 168, endPoint y: 324, distance: 151.3
click at [168, 324] on div "icon . innerHTML = '<i class="fa fa-address-card fa-lg"></i>' ; // Create a red…" at bounding box center [657, 331] width 1184 height 509
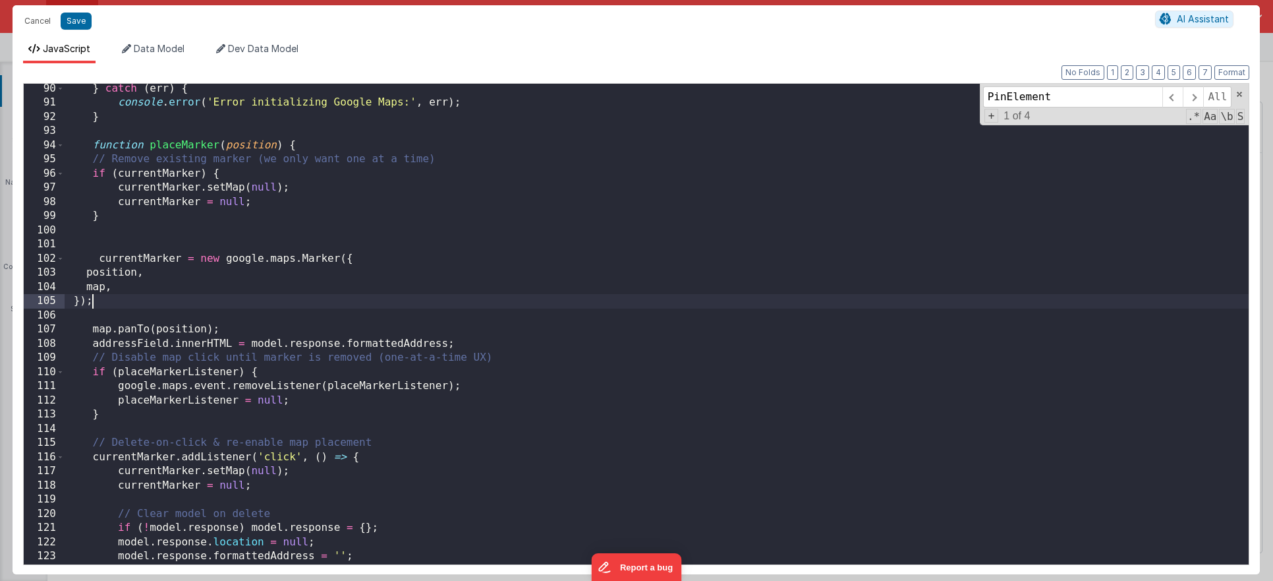
scroll to position [1278, 0]
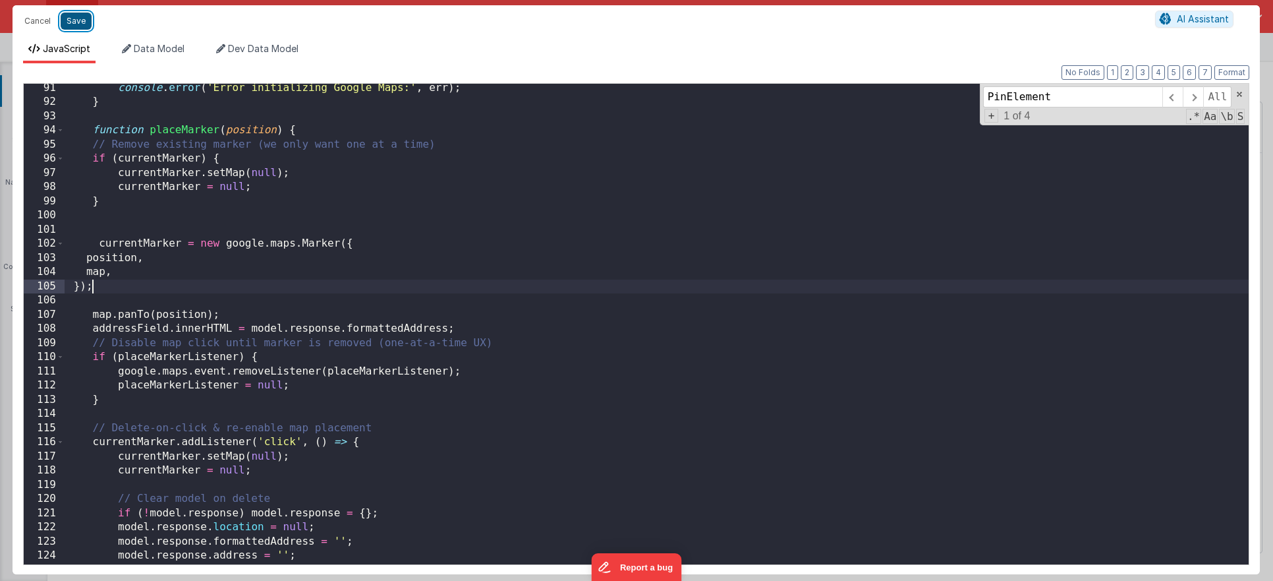
click at [76, 24] on button "Save" at bounding box center [76, 21] width 31 height 17
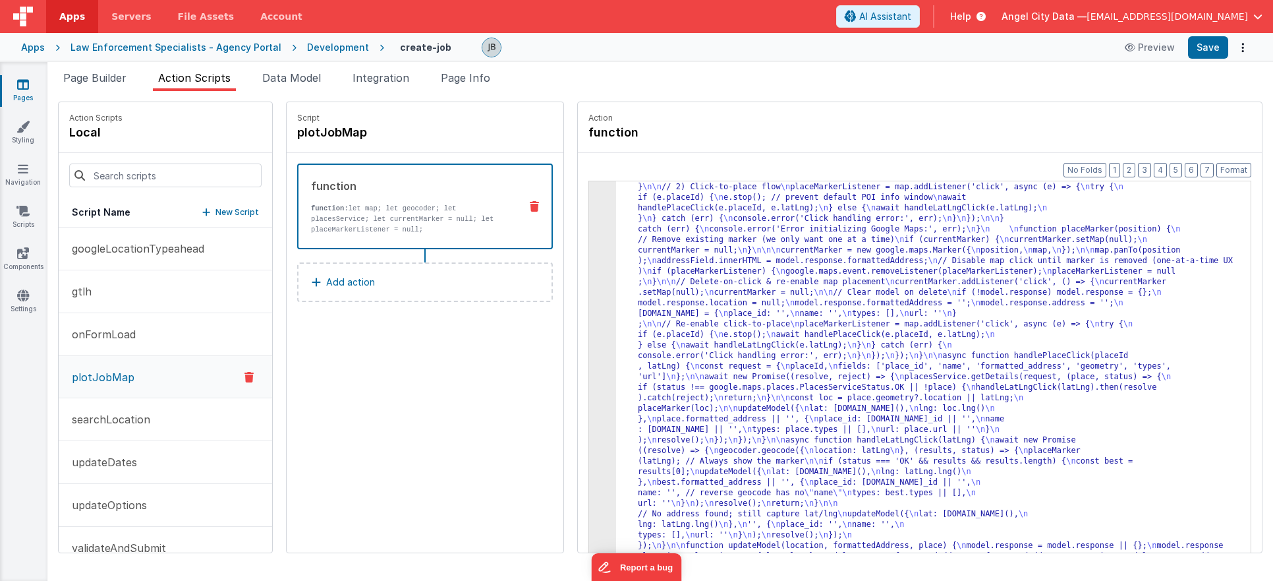
scroll to position [221, 0]
click at [1206, 53] on button "Save" at bounding box center [1208, 47] width 40 height 22
click at [1209, 49] on button "Save" at bounding box center [1208, 47] width 40 height 22
click at [589, 318] on div "3" at bounding box center [602, 277] width 27 height 591
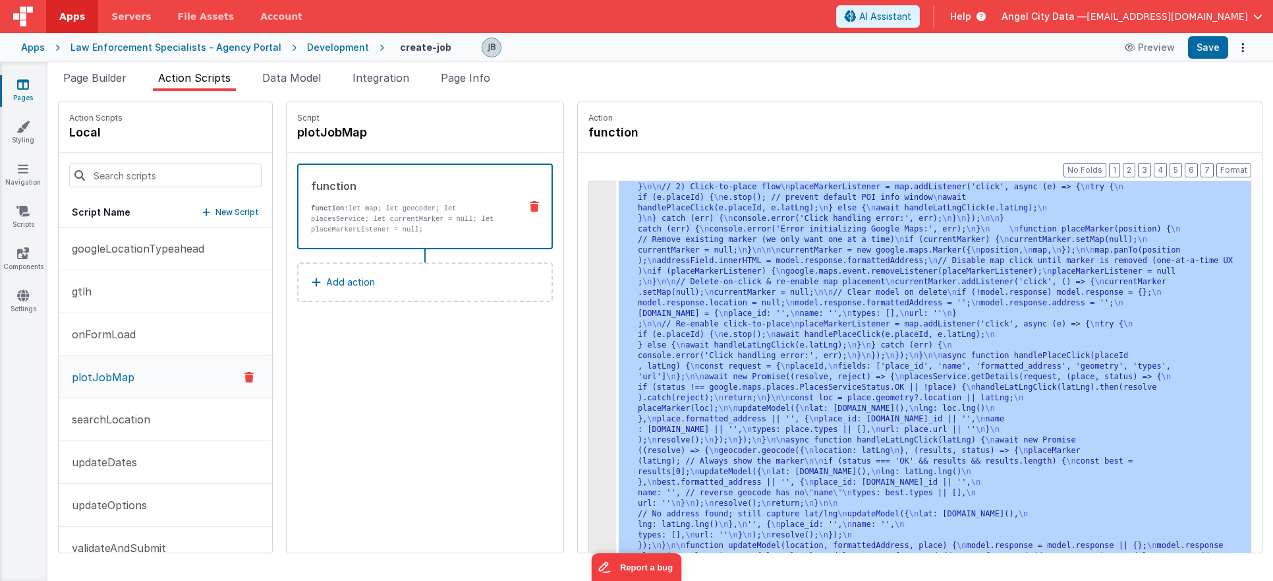
click at [589, 318] on div "3" at bounding box center [602, 277] width 27 height 591
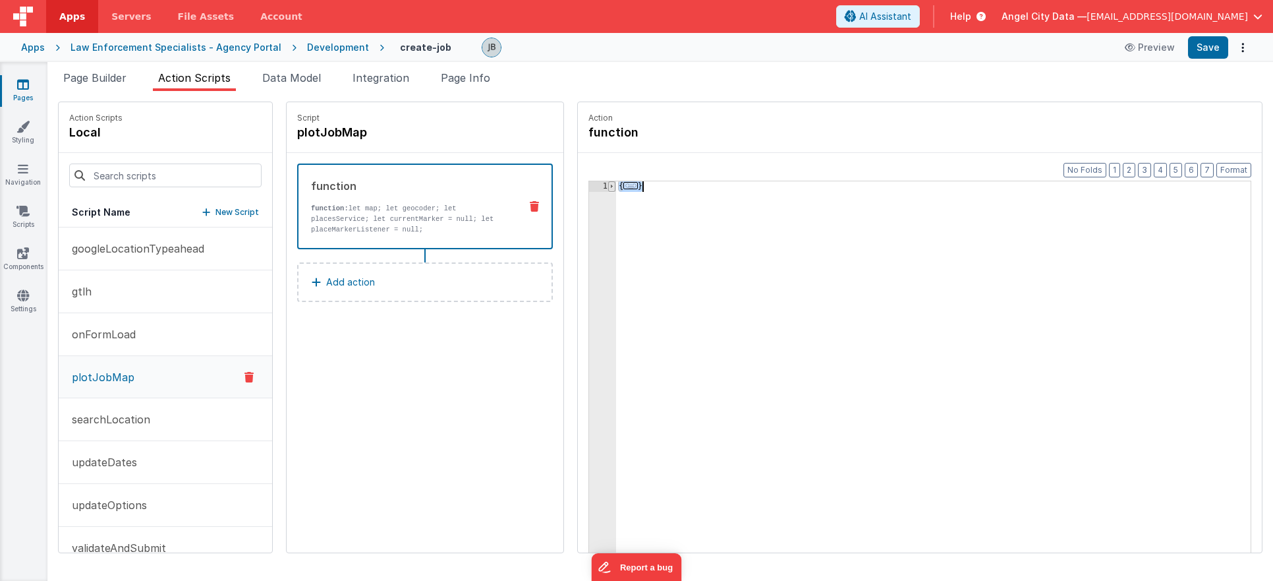
click at [608, 185] on span at bounding box center [611, 186] width 7 height 11
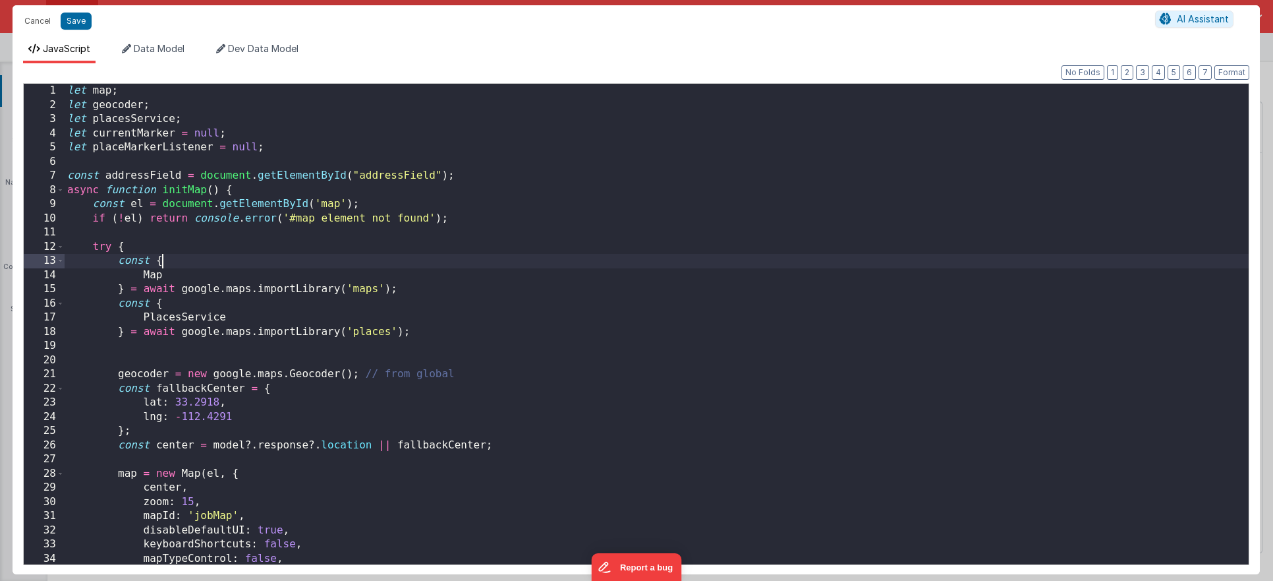
scroll to position [210, 0]
click at [323, 236] on div "let map ; let geocoder ; let placesService ; let currentMarker = null ; let pla…" at bounding box center [657, 338] width 1184 height 509
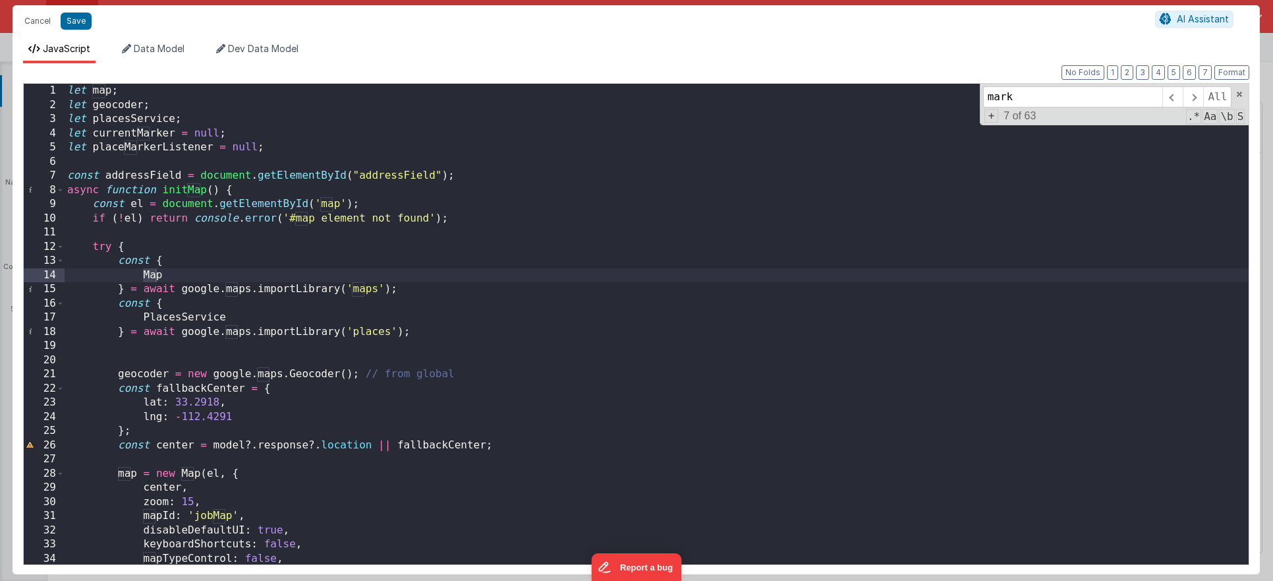
scroll to position [355, 0]
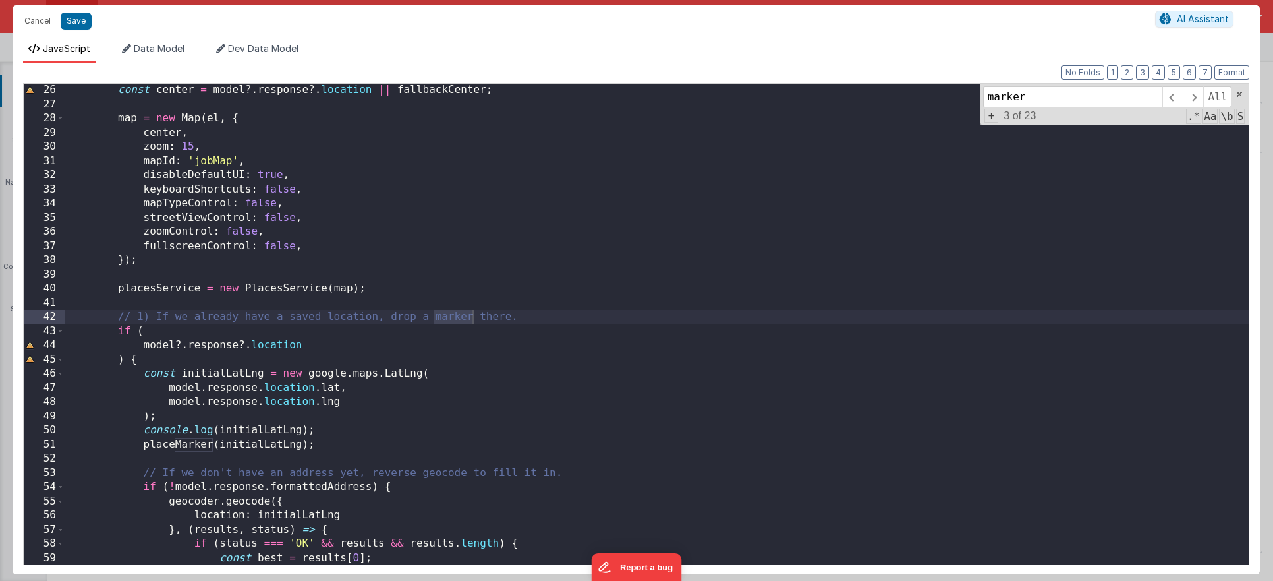
type input "marker"
click at [172, 442] on div "const center = model ?. response ?. location || fallbackCenter ; map = new Map …" at bounding box center [657, 337] width 1184 height 509
click at [79, 24] on button "Save" at bounding box center [76, 21] width 31 height 17
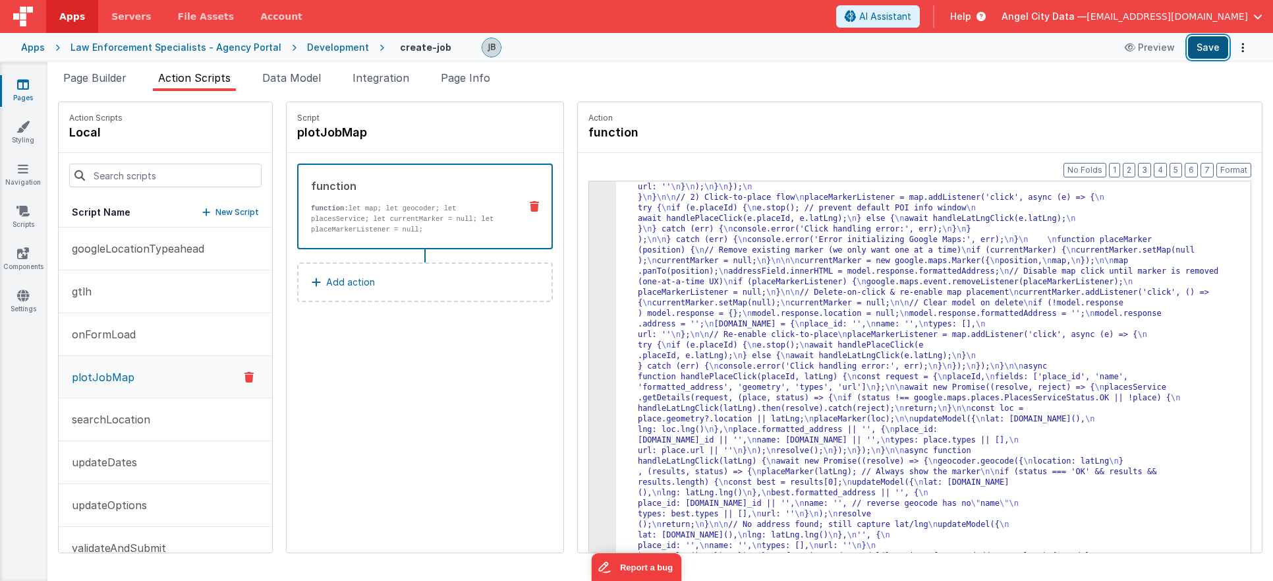
click at [1208, 51] on button "Save" at bounding box center [1208, 47] width 40 height 22
click at [121, 286] on button "gtlh" at bounding box center [166, 291] width 214 height 43
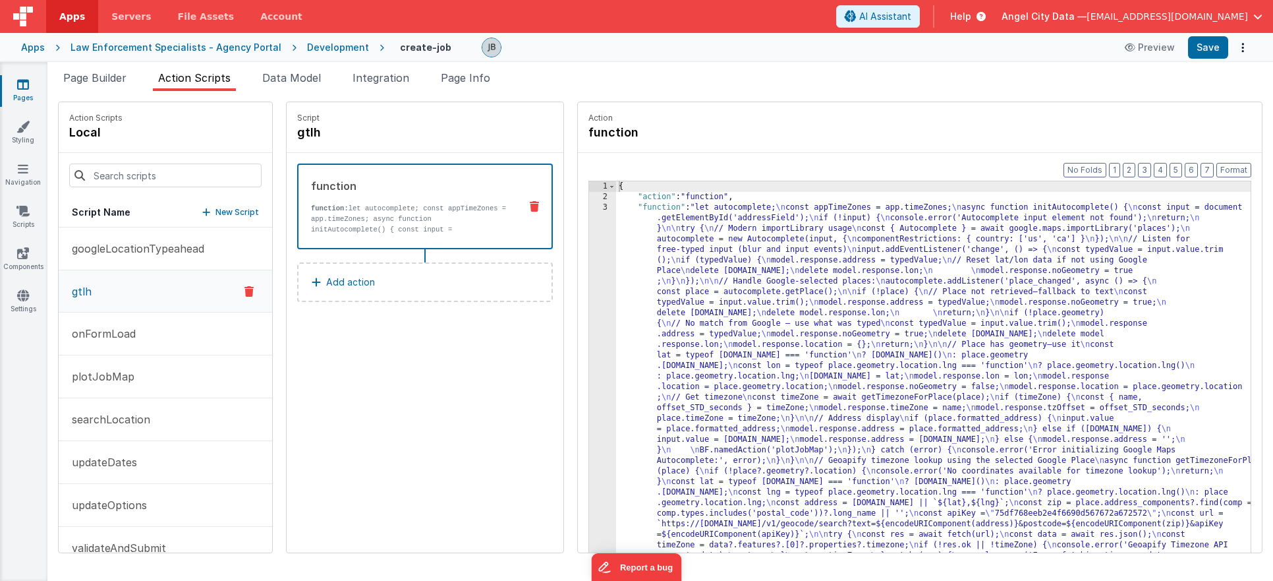
click at [616, 245] on div "{ "action" : "function" , "function" : "let autocomplete; \n const appTimeZones…" at bounding box center [947, 397] width 662 height 433
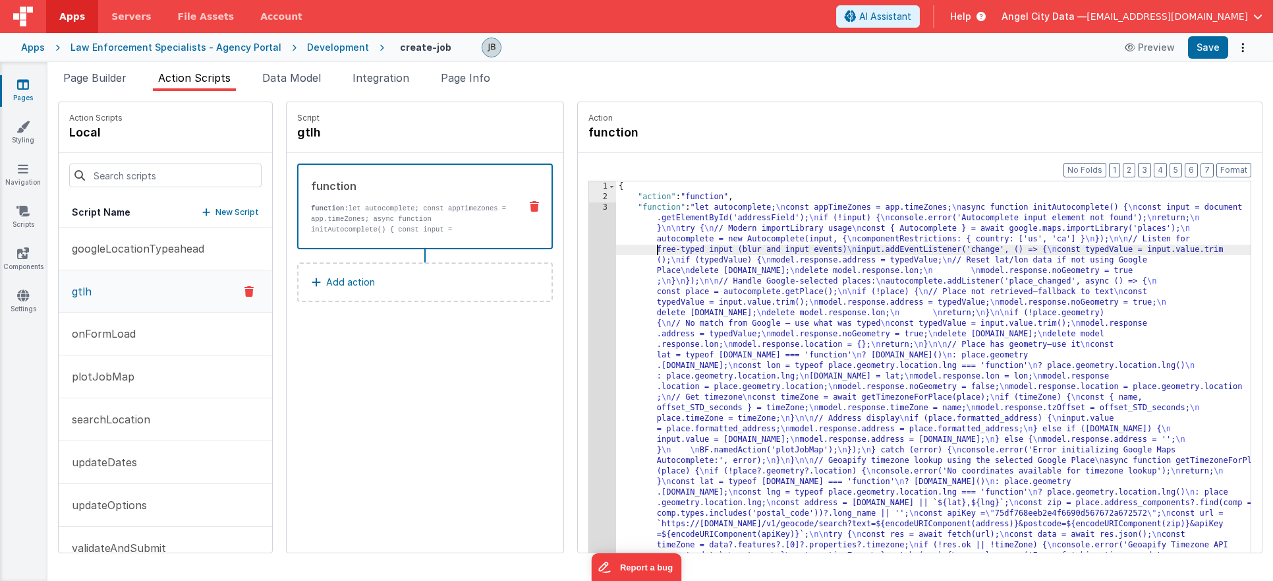
click at [589, 245] on div "3" at bounding box center [602, 386] width 27 height 369
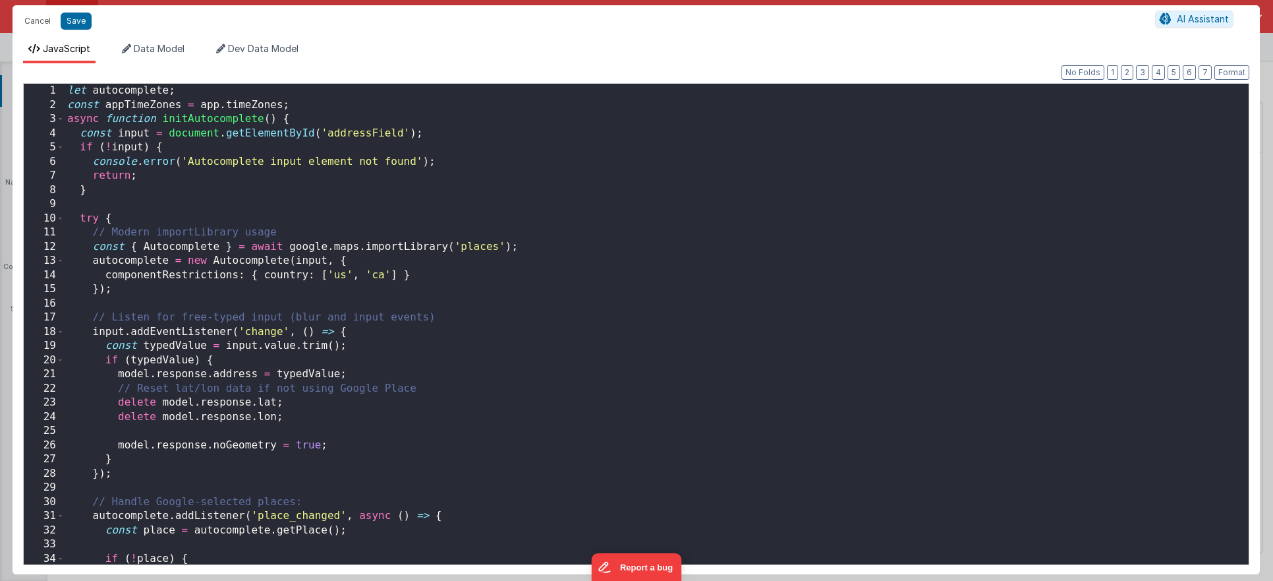
click at [574, 245] on div "Cancel Save AI Assistant JavaScript Data Model Dev Data Model Format 7 6 5 4 3 …" at bounding box center [636, 290] width 1273 height 581
click at [409, 229] on div "let autocomplete ; const appTimeZones = app . timeZones ; async function initAu…" at bounding box center [657, 338] width 1184 height 509
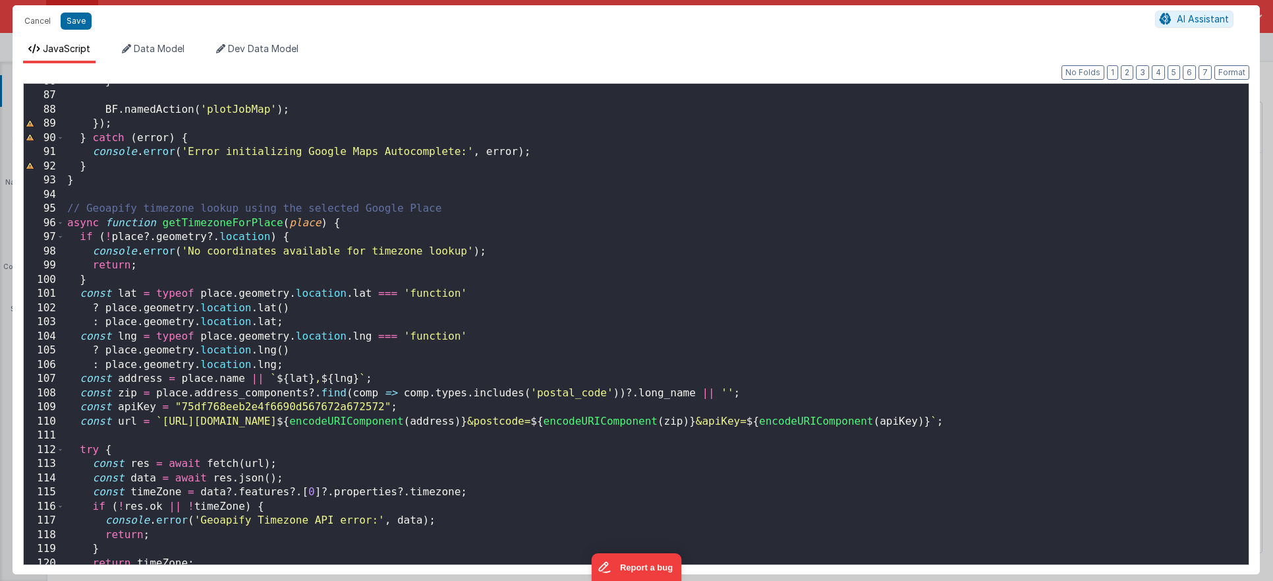
scroll to position [1214, 0]
click at [193, 228] on div "} BF . namedAction ( 'plotJobMap' ) ; }) ; } catch ( error ) { console . error …" at bounding box center [657, 328] width 1184 height 509
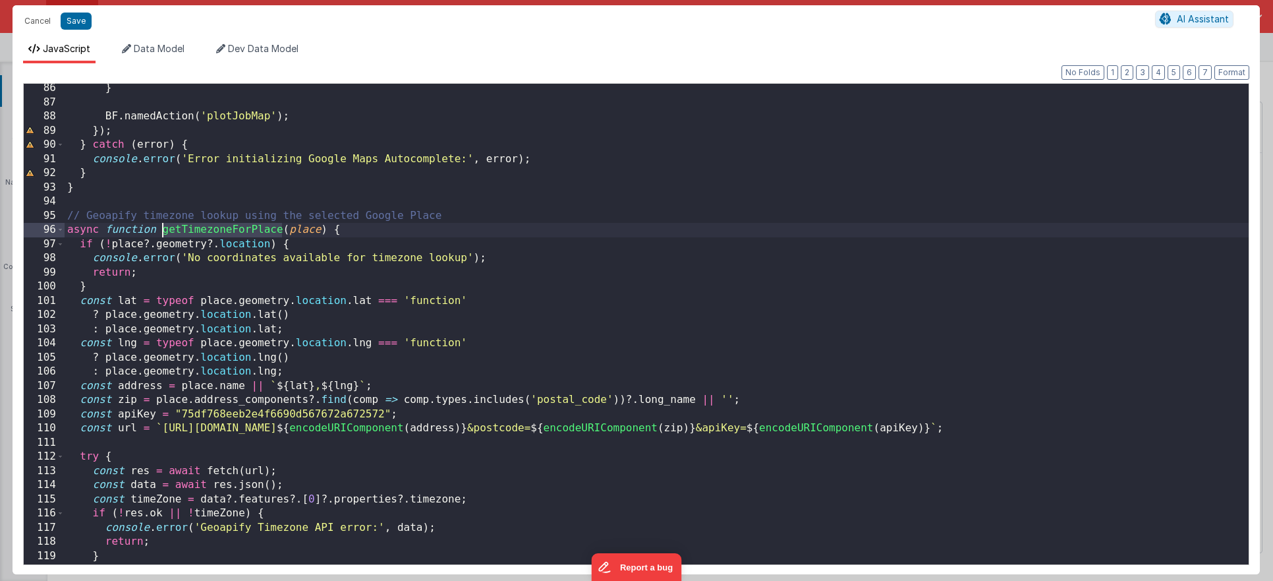
scroll to position [1199, 0]
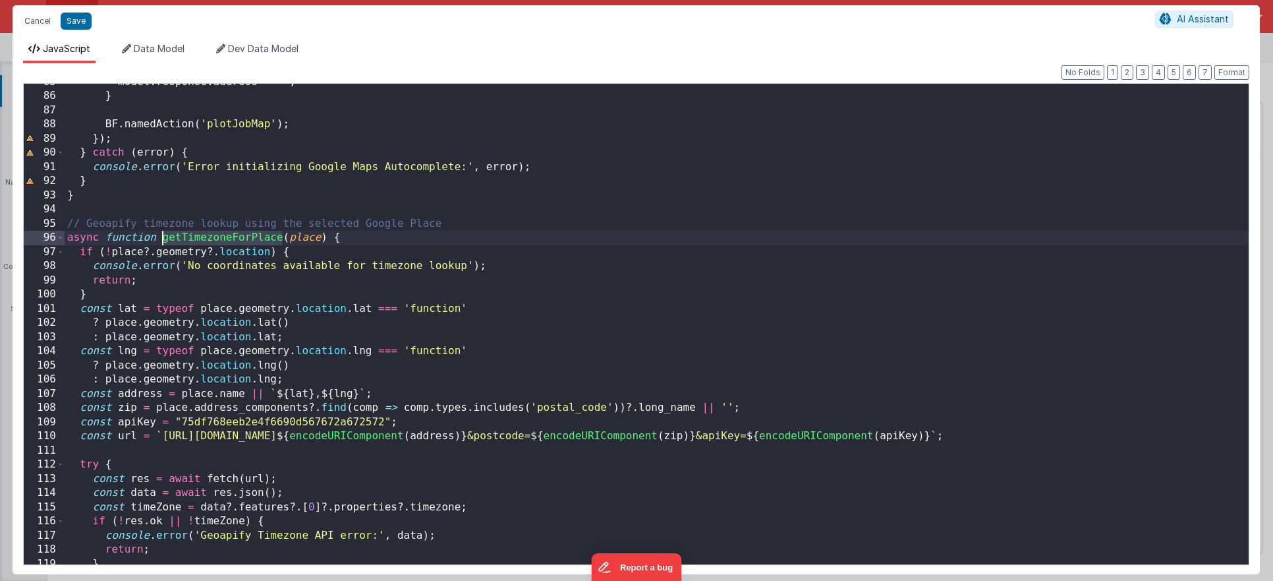
click at [215, 241] on div "model . response . address = '' ; } BF . namedAction ( 'plotJobMap' ) ; }) ; } …" at bounding box center [657, 329] width 1184 height 509
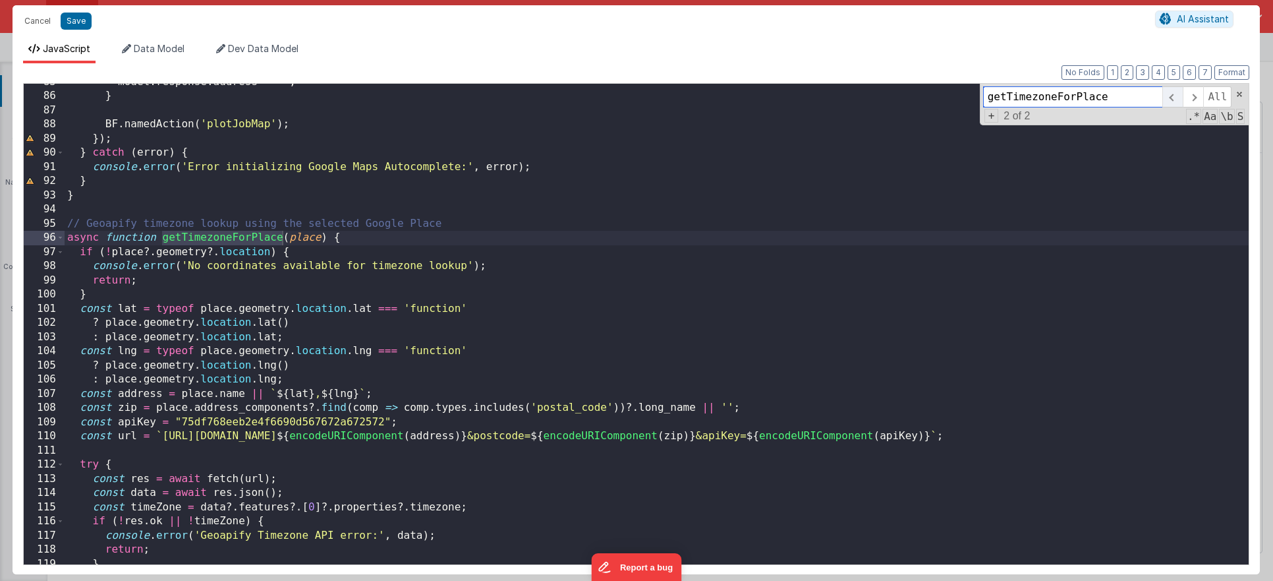
click at [1171, 98] on span at bounding box center [1173, 96] width 20 height 21
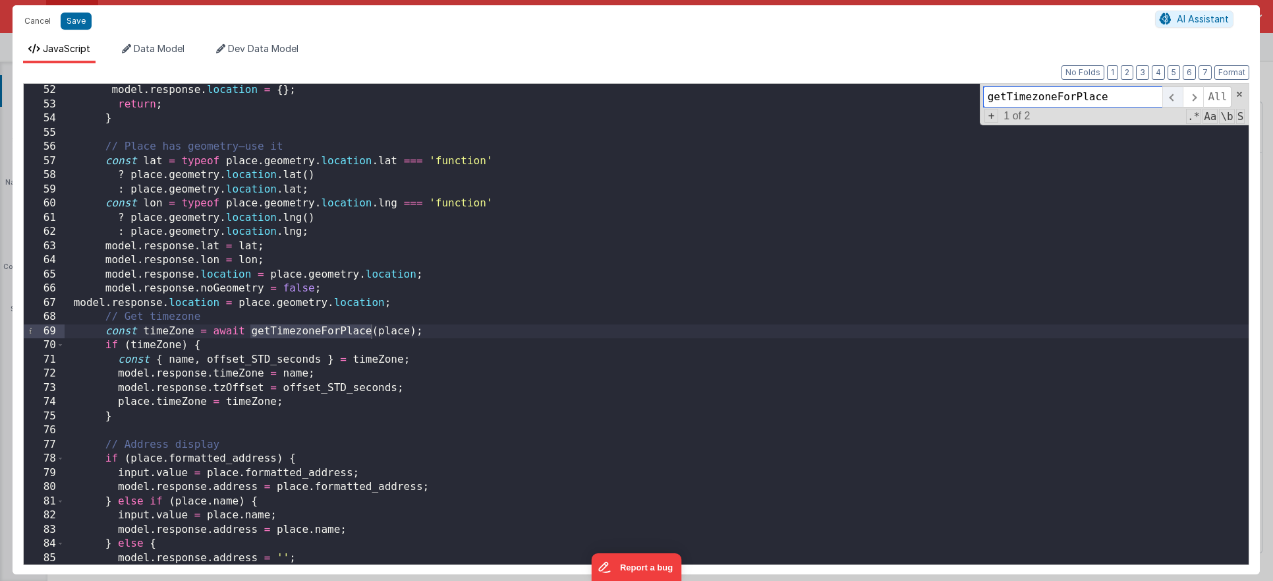
scroll to position [723, 0]
drag, startPoint x: 103, startPoint y: 334, endPoint x: 440, endPoint y: 337, distance: 336.8
click at [440, 337] on div "model . response . location = { } ; return ; } // Place has geometry—use it con…" at bounding box center [657, 337] width 1184 height 509
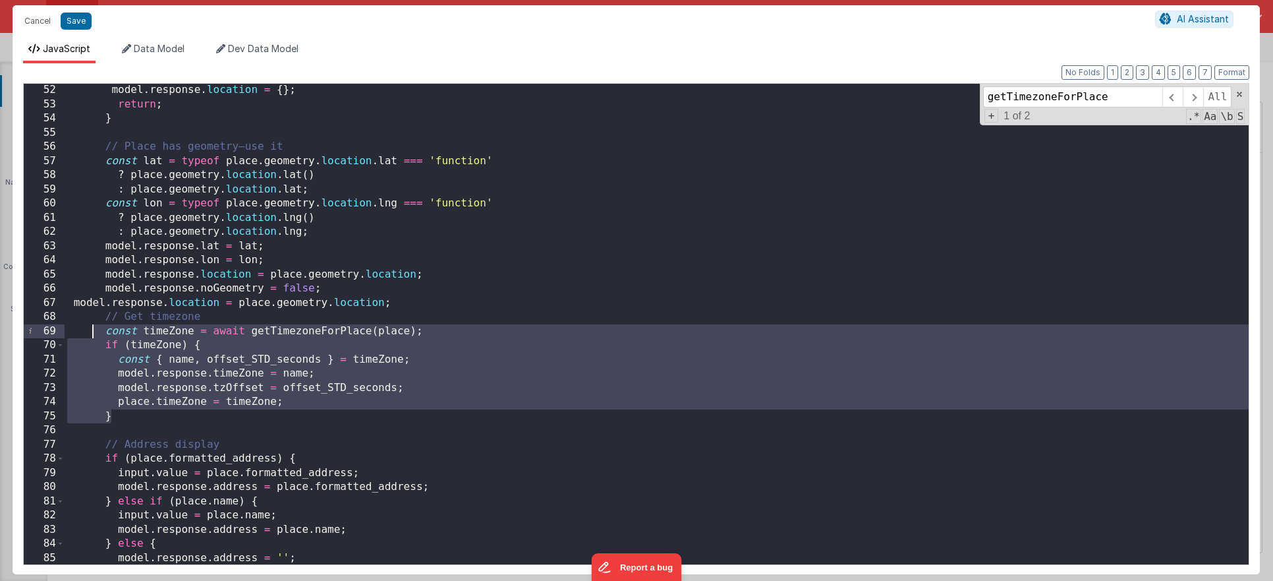
drag, startPoint x: 142, startPoint y: 415, endPoint x: 92, endPoint y: 334, distance: 94.7
click at [92, 334] on div "model . response . location = { } ; return ; } // Place has geometry—use it con…" at bounding box center [657, 337] width 1184 height 509
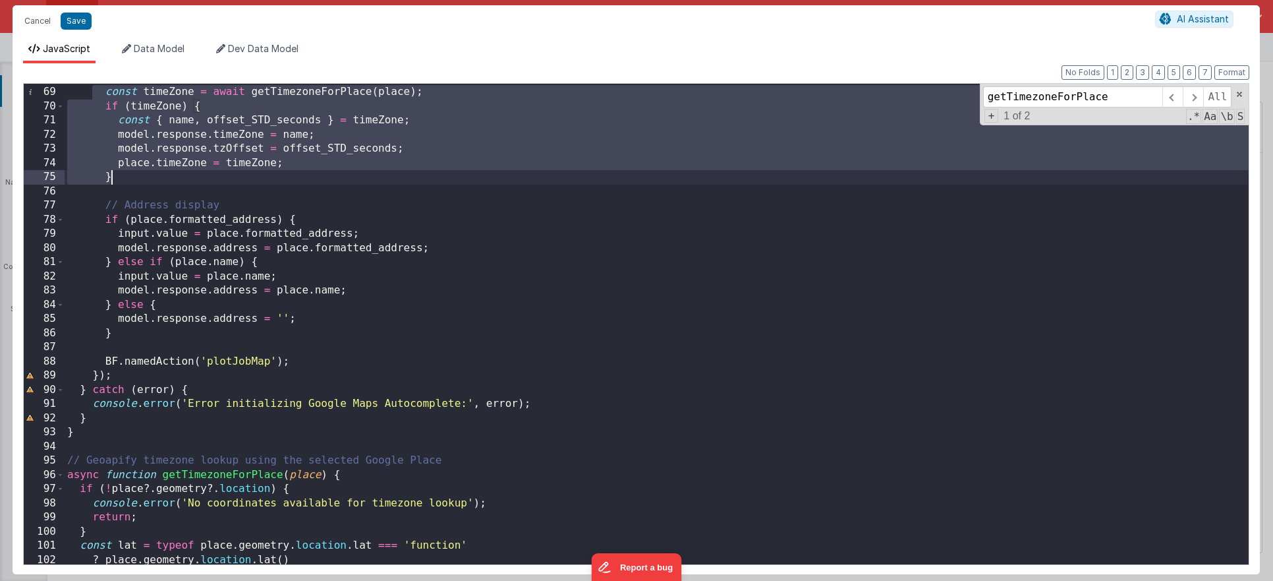
scroll to position [963, 0]
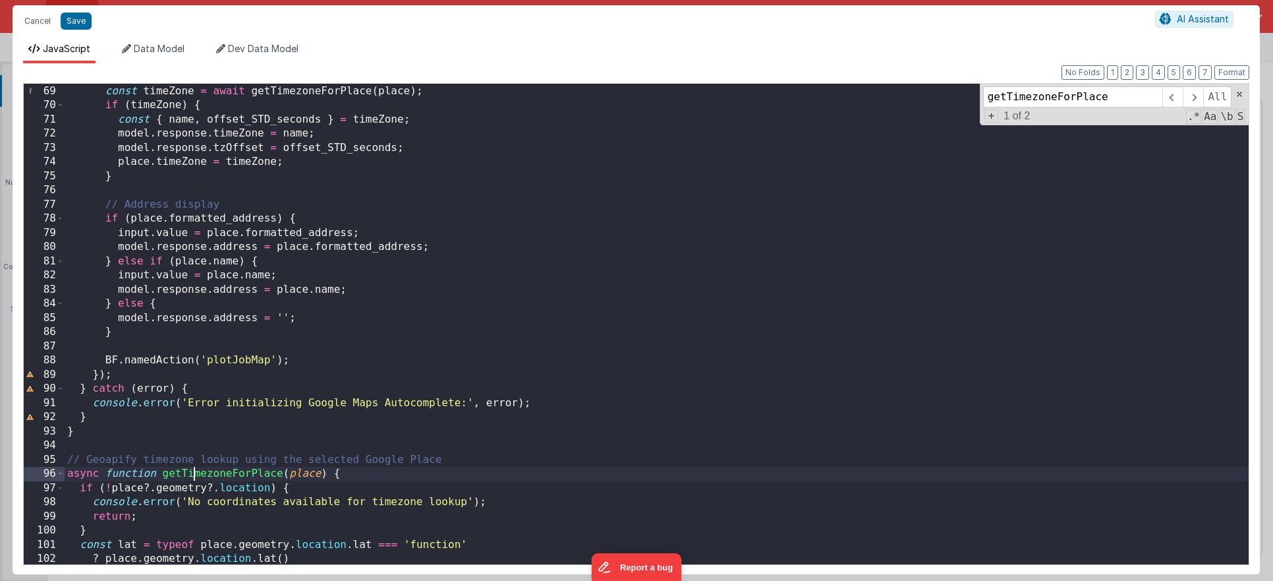
click at [196, 471] on div "// Get timezone const timeZone = await getTimezoneForPlace ( place ) ; if ( tim…" at bounding box center [657, 324] width 1184 height 509
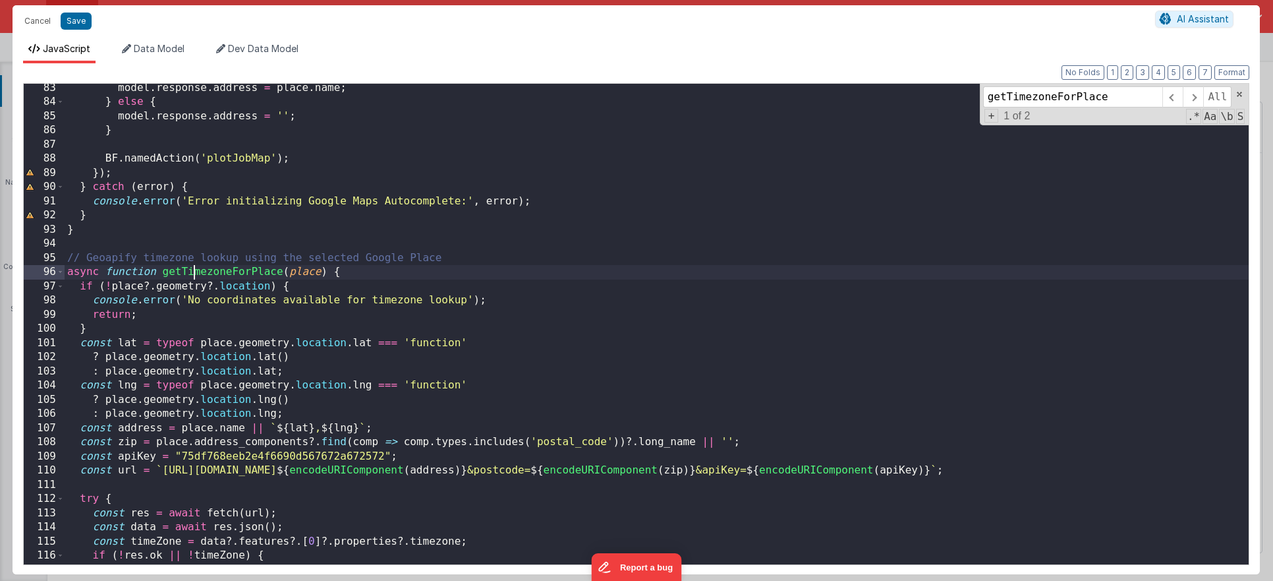
scroll to position [1172, 0]
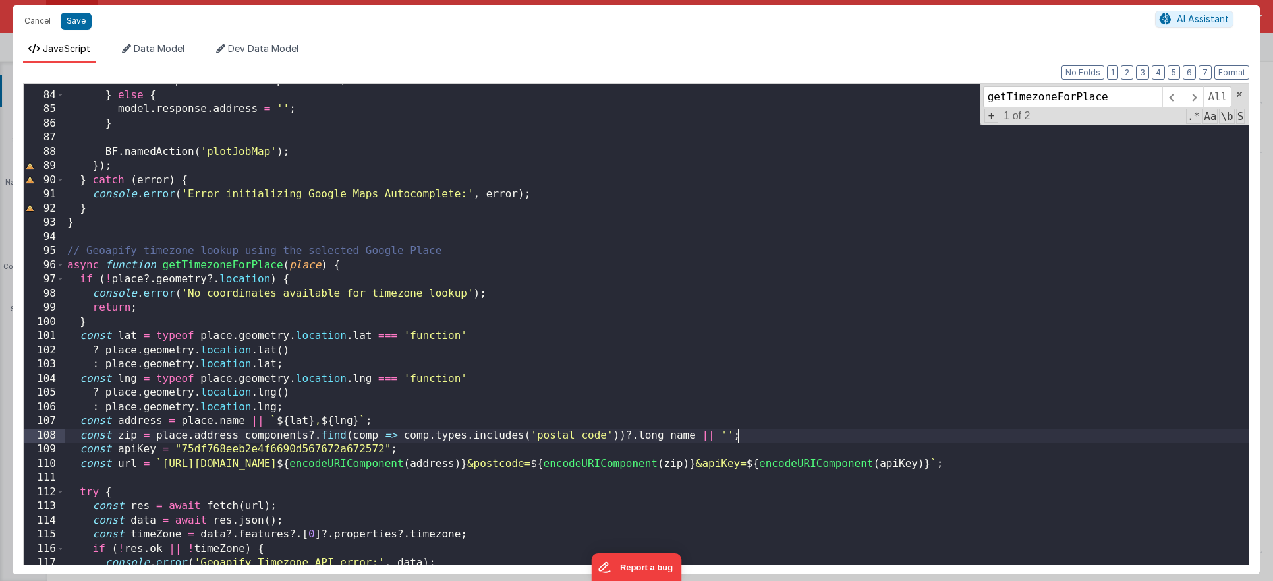
click at [757, 438] on div "model . response . address = place . name ; } else { model . response . address…" at bounding box center [657, 328] width 1184 height 509
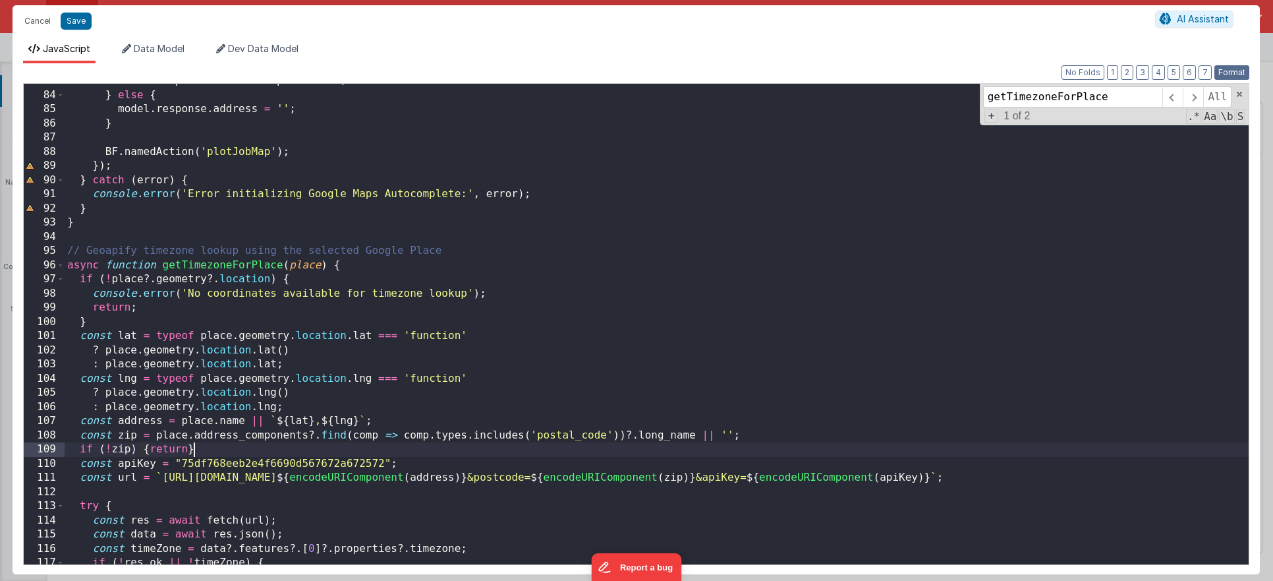
click at [1225, 75] on button "Format" at bounding box center [1232, 72] width 35 height 15
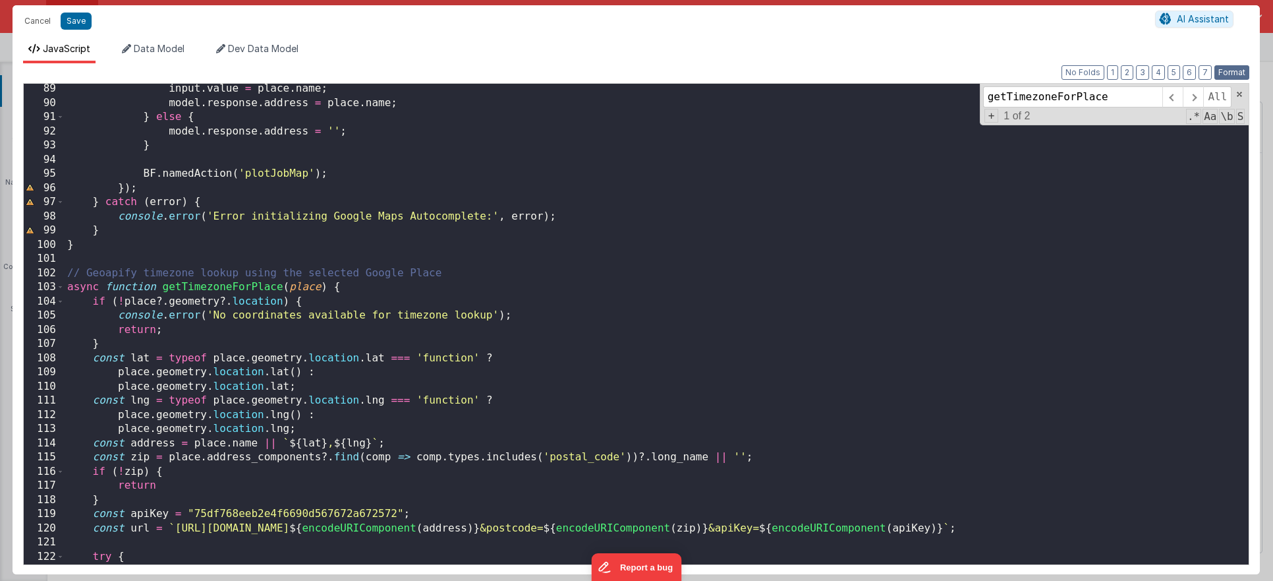
scroll to position [1275, 0]
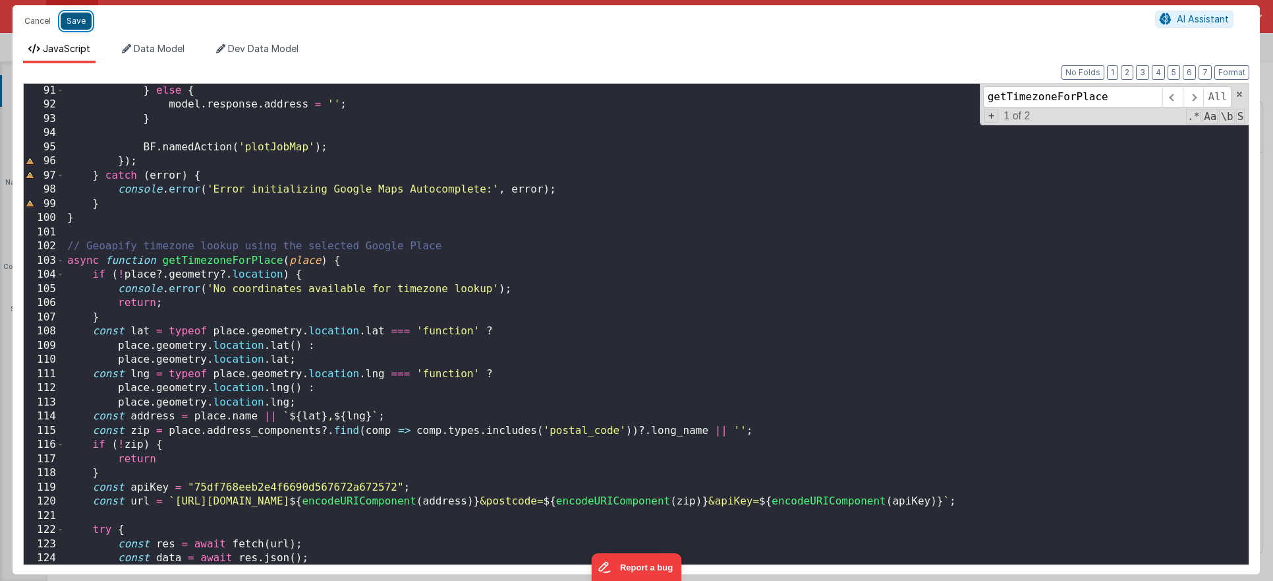
click at [72, 22] on button "Save" at bounding box center [76, 21] width 31 height 17
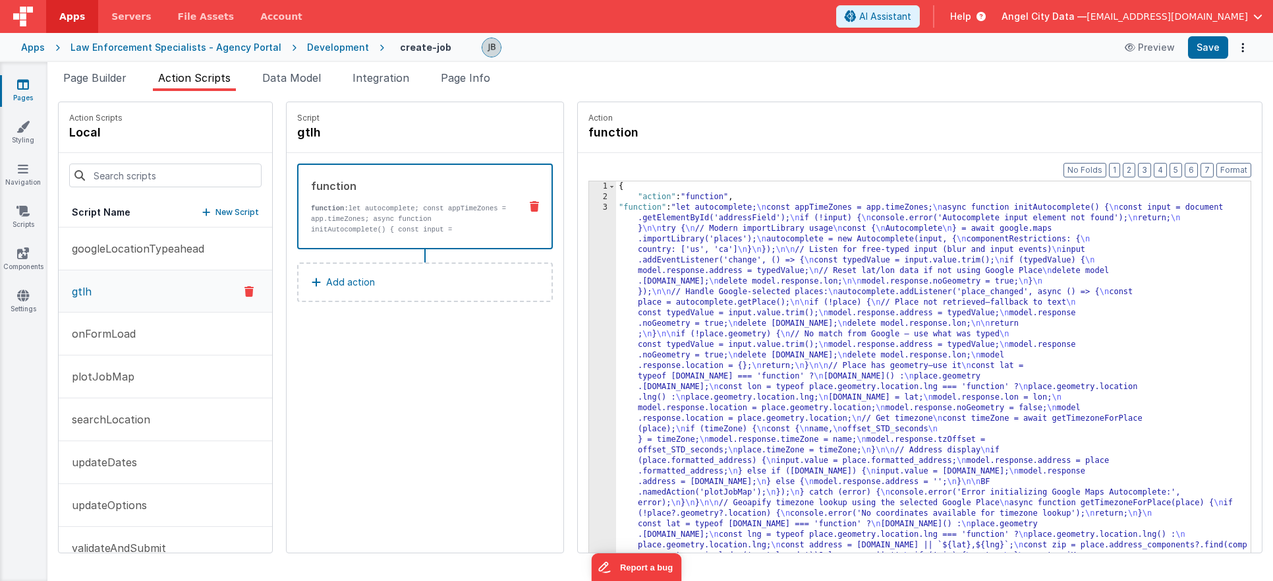
scroll to position [0, 0]
click at [1211, 49] on button "Save" at bounding box center [1208, 47] width 40 height 22
click at [589, 256] on div "3" at bounding box center [602, 413] width 27 height 422
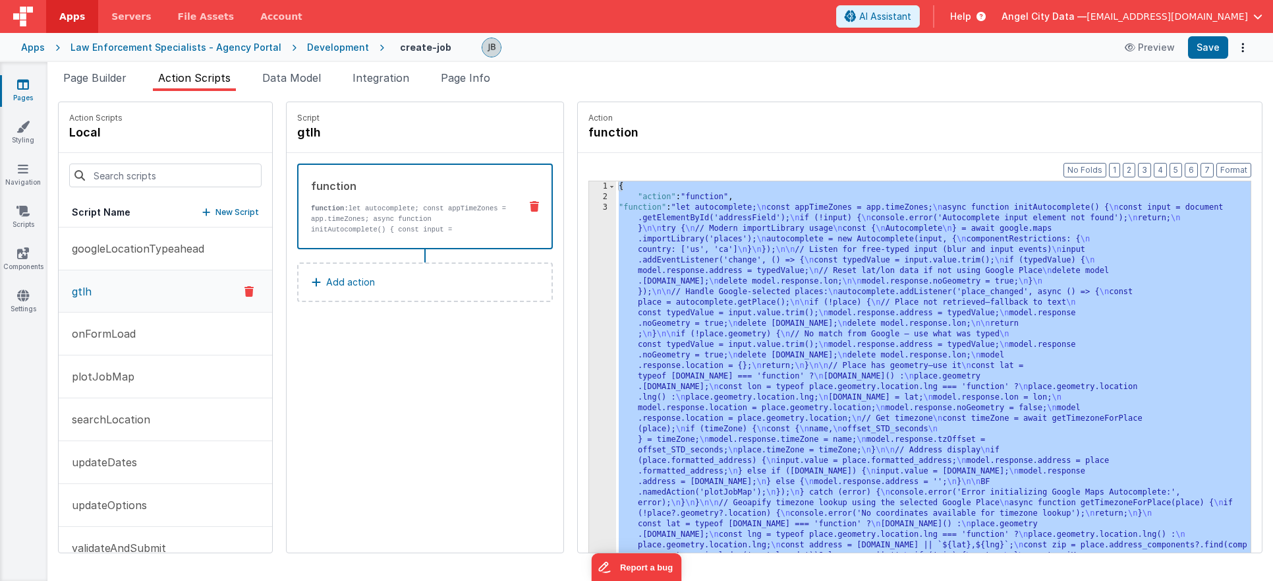
click at [589, 256] on div "3" at bounding box center [602, 413] width 27 height 422
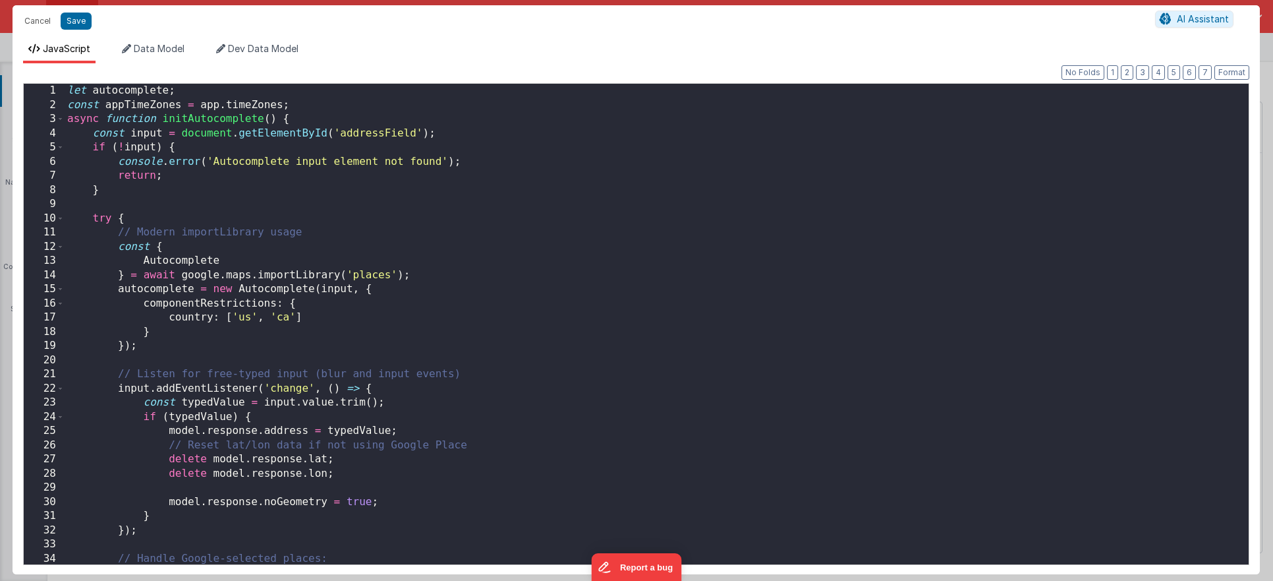
click at [576, 260] on div "Cancel Save AI Assistant JavaScript Data Model Dev Data Model Format 7 6 5 4 3 …" at bounding box center [636, 290] width 1273 height 581
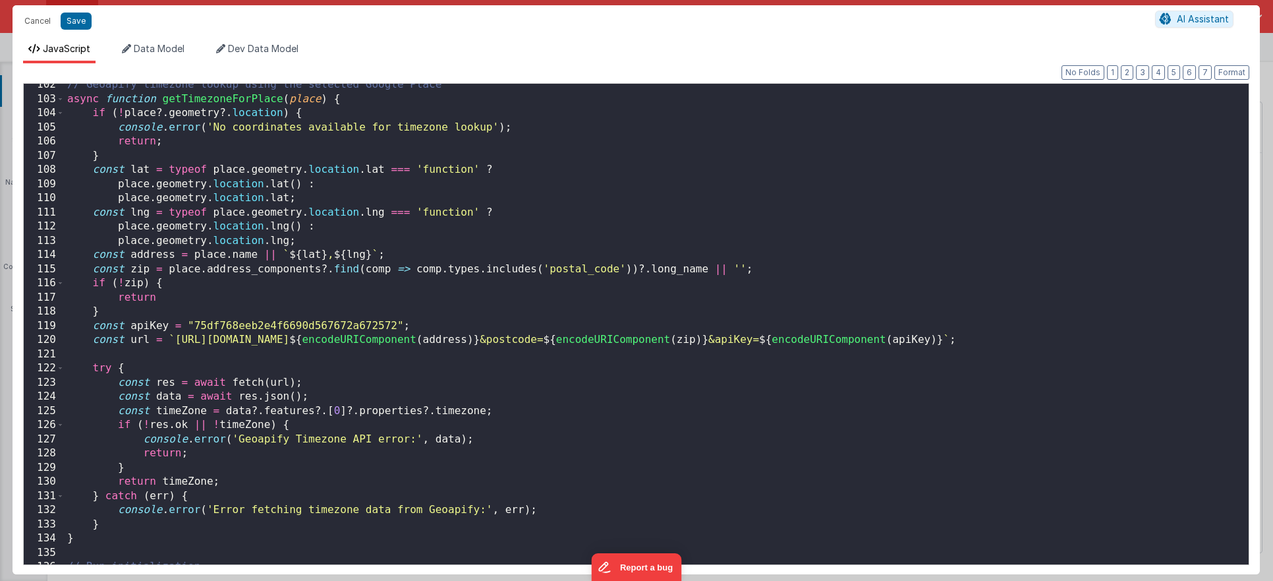
scroll to position [1435, 0]
click at [131, 320] on div "// Geoapify timezone lookup using the selected Google Place async function getT…" at bounding box center [657, 334] width 1184 height 509
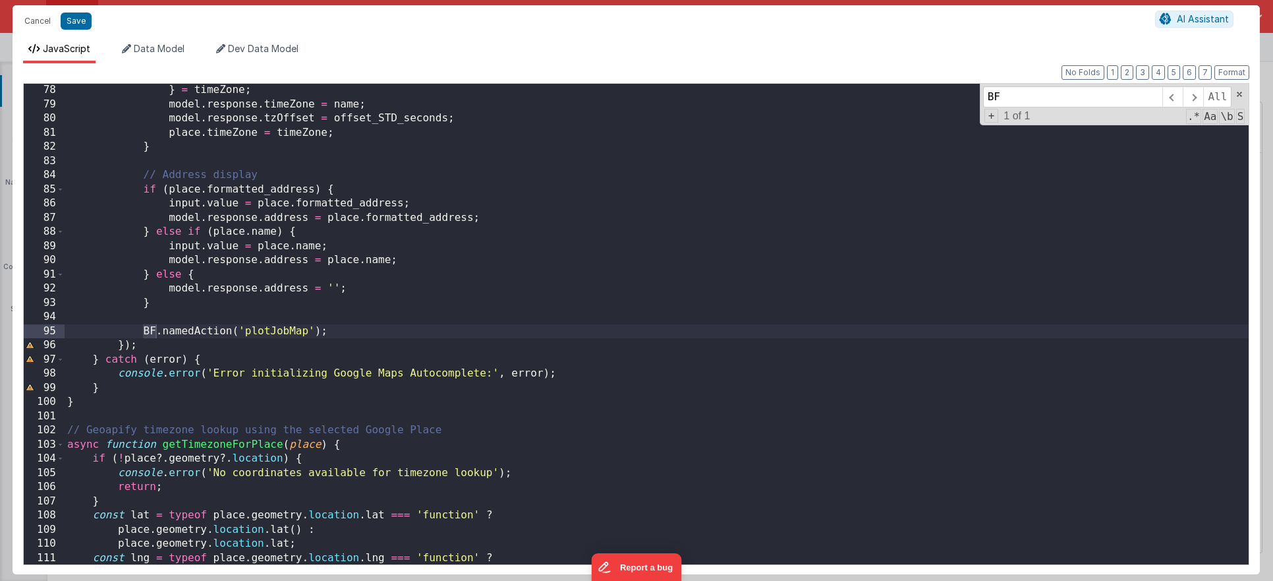
scroll to position [1092, 0]
type input "BF."
click at [158, 335] on div "} = timeZone ; model . response . timeZone = name ; model . response . tzOffset…" at bounding box center [657, 337] width 1184 height 509
drag, startPoint x: 138, startPoint y: 332, endPoint x: 337, endPoint y: 333, distance: 199.1
click at [337, 333] on div "} = timeZone ; model . response . timeZone = name ; model . response . tzOffset…" at bounding box center [657, 337] width 1184 height 509
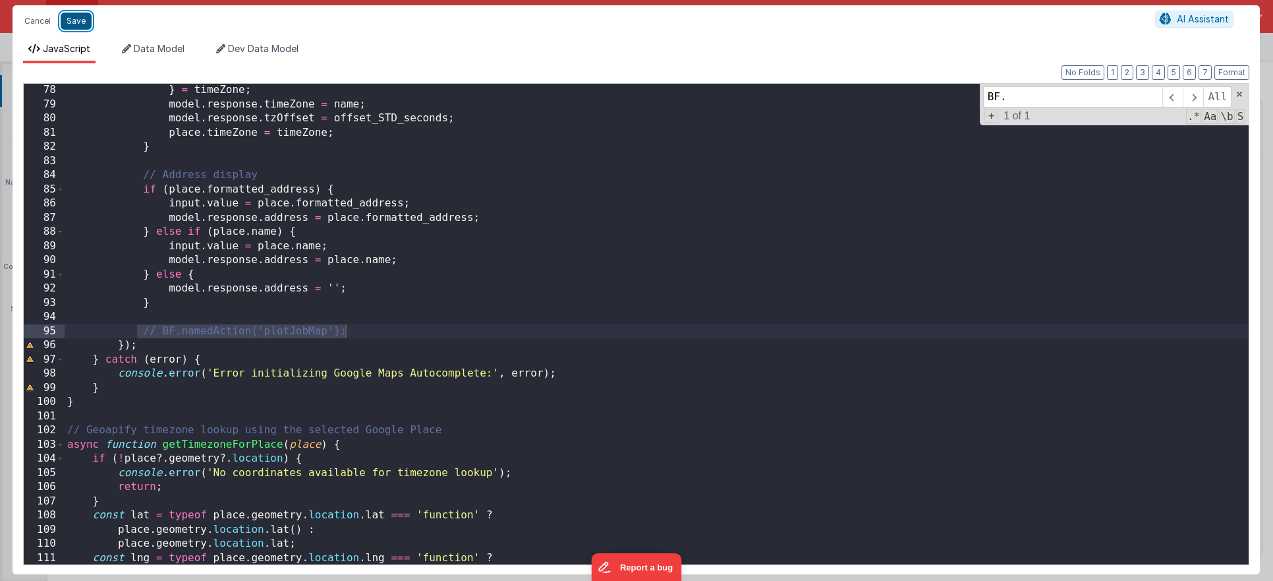
click at [82, 19] on button "Save" at bounding box center [76, 21] width 31 height 17
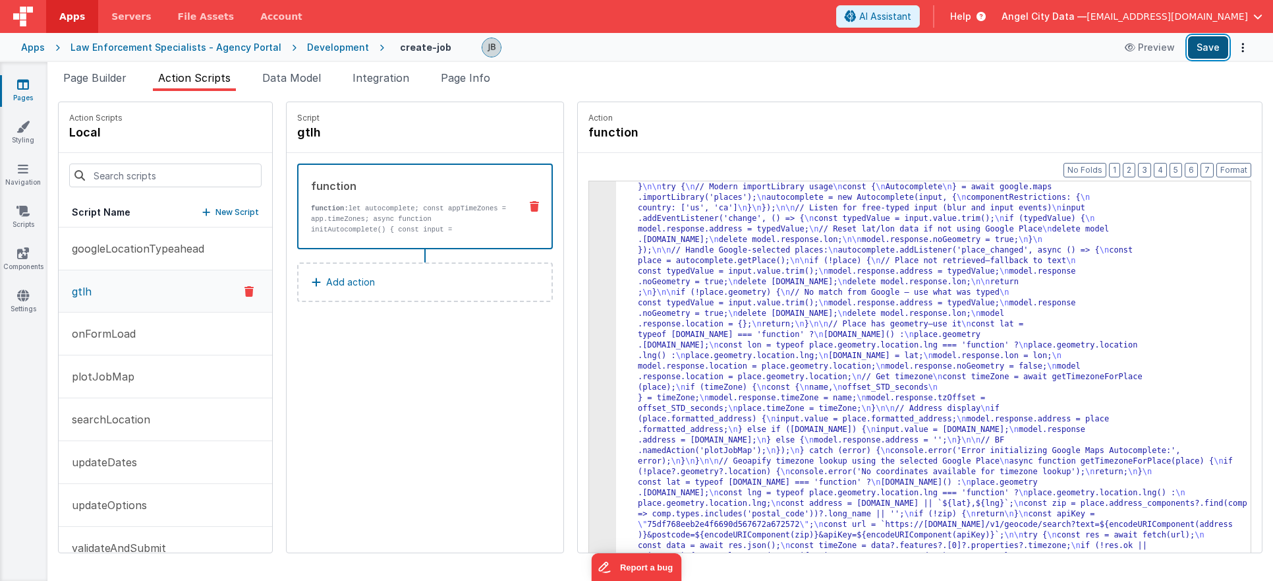
click at [1207, 45] on button "Save" at bounding box center [1208, 47] width 40 height 22
click at [589, 290] on div "3" at bounding box center [602, 372] width 27 height 422
click at [589, 282] on div "3" at bounding box center [602, 372] width 27 height 422
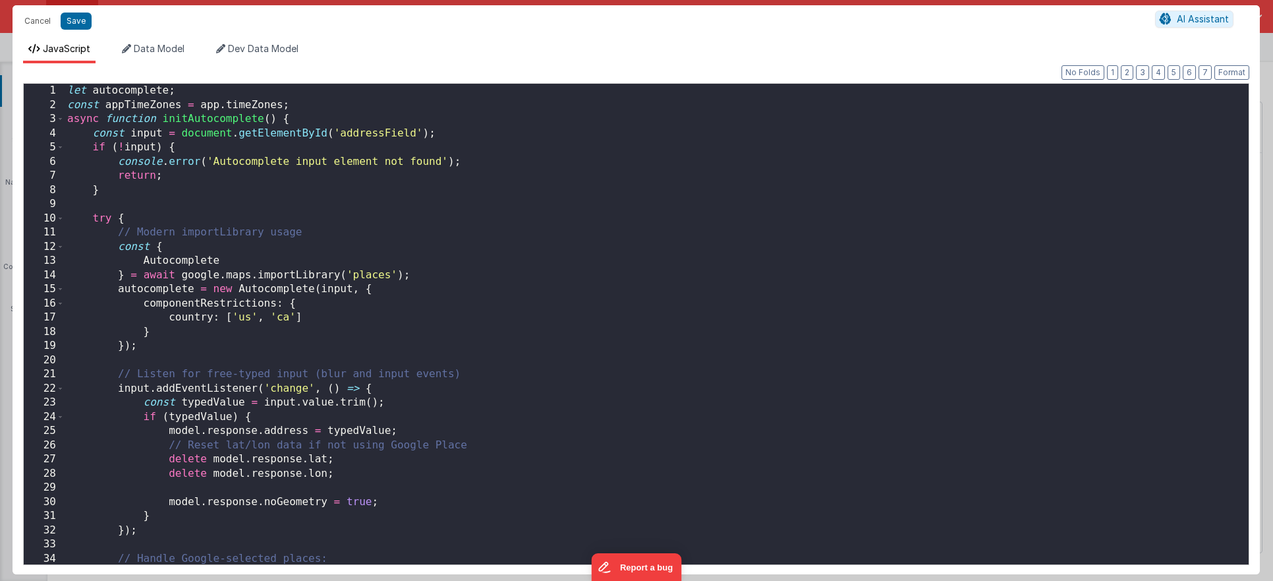
click at [578, 282] on div "Cancel Save AI Assistant JavaScript Data Model Dev Data Model Format 7 6 5 4 3 …" at bounding box center [636, 290] width 1273 height 581
click at [270, 274] on div "let autocomplete ; const appTimeZones = app . timeZones ; async function initAu…" at bounding box center [657, 338] width 1184 height 509
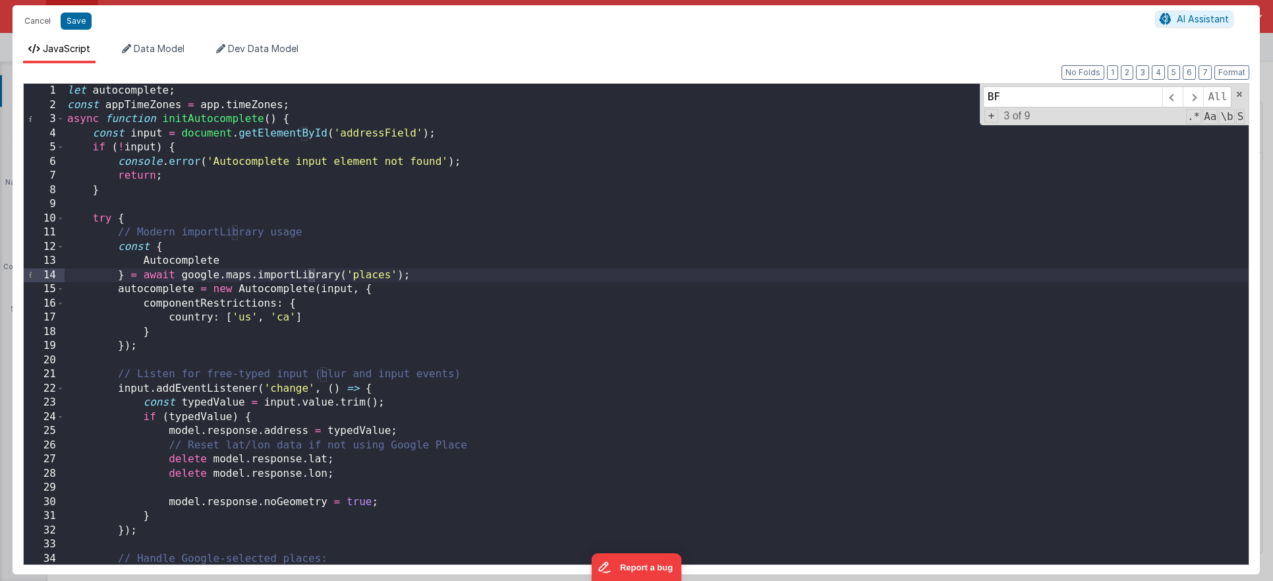
scroll to position [1106, 0]
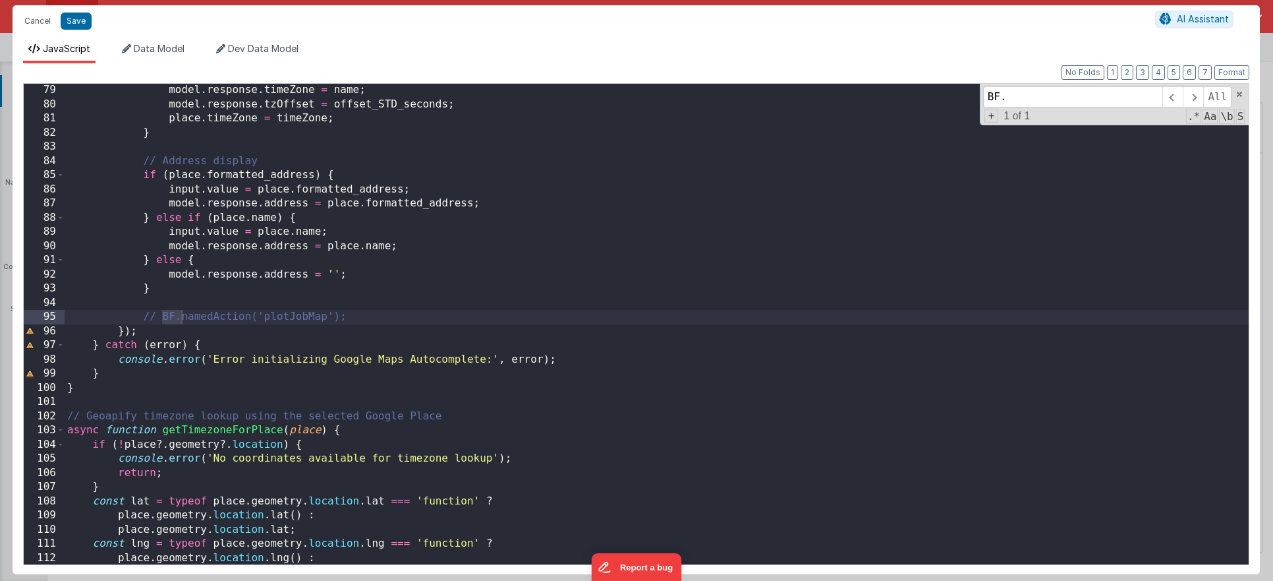
type input "BF."
click at [179, 317] on div "model . response . timeZone = name ; model . response . tzOffset = offset_STD_s…" at bounding box center [657, 337] width 1184 height 509
click at [77, 20] on button "Save" at bounding box center [76, 21] width 31 height 17
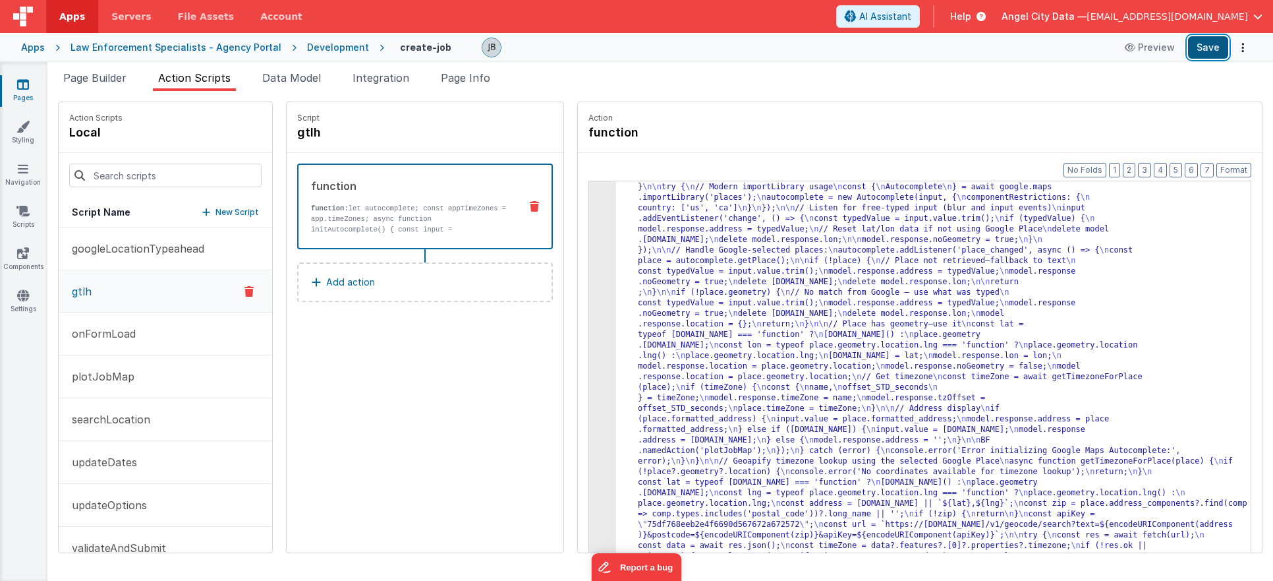
click at [1209, 50] on button "Save" at bounding box center [1208, 47] width 40 height 22
click at [129, 380] on p "plotJobMap" at bounding box center [99, 376] width 71 height 16
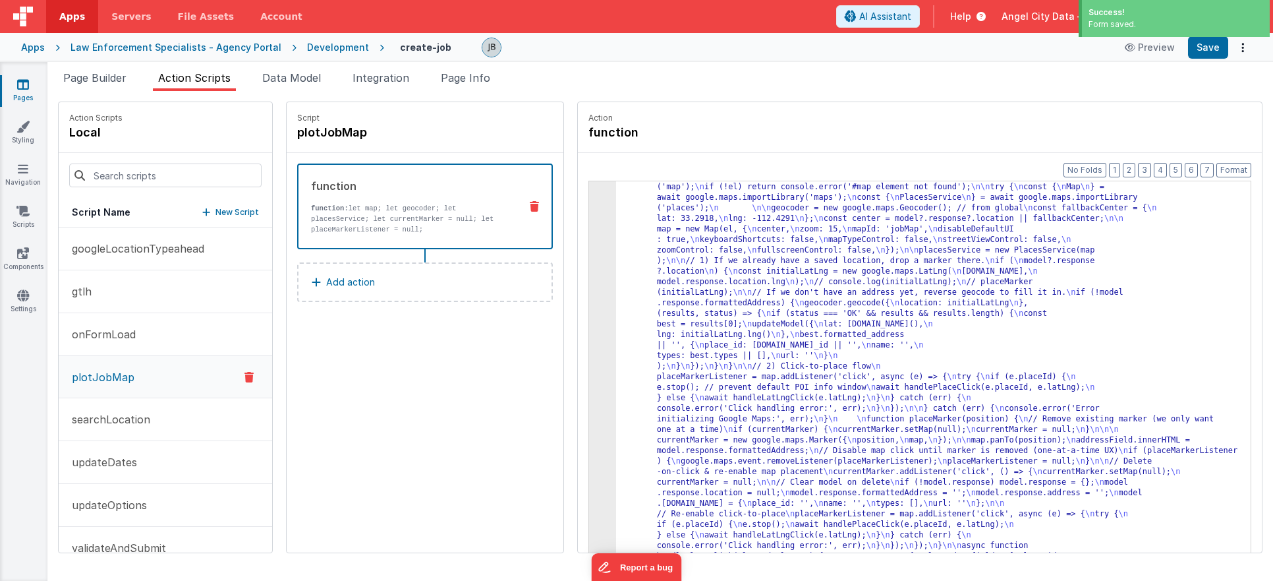
click at [424, 215] on p "function: let map; let geocoder; let placesService; let currentMarker = null; l…" at bounding box center [410, 219] width 198 height 32
click at [589, 244] on div "3" at bounding box center [602, 467] width 27 height 612
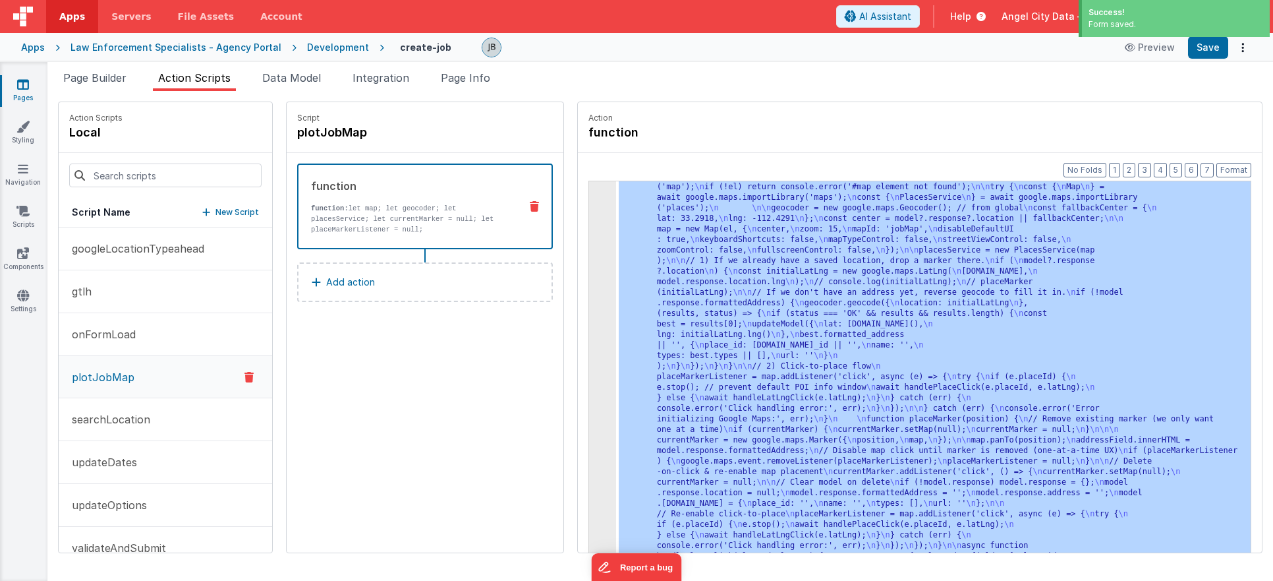
click at [589, 245] on div "3" at bounding box center [602, 467] width 27 height 612
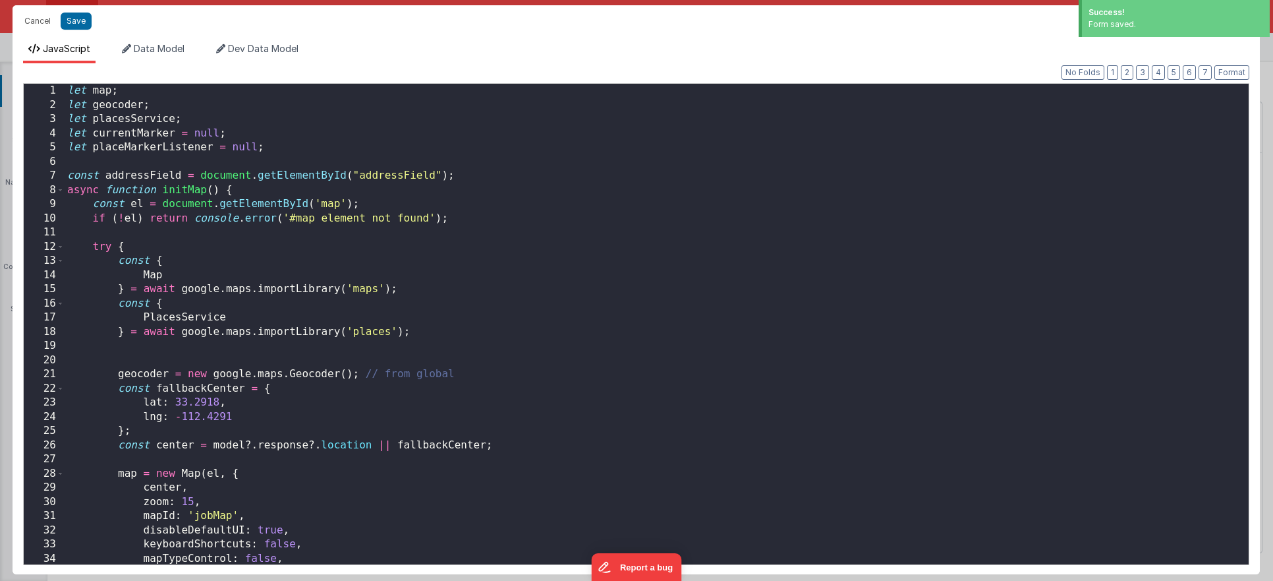
click at [575, 245] on div "Cancel Save AI Assistant JavaScript Data Model Dev Data Model Format 7 6 5 4 3 …" at bounding box center [636, 290] width 1273 height 581
click at [352, 216] on div "let map ; let geocoder ; let placesService ; let currentMarker = null ; let pla…" at bounding box center [657, 338] width 1184 height 509
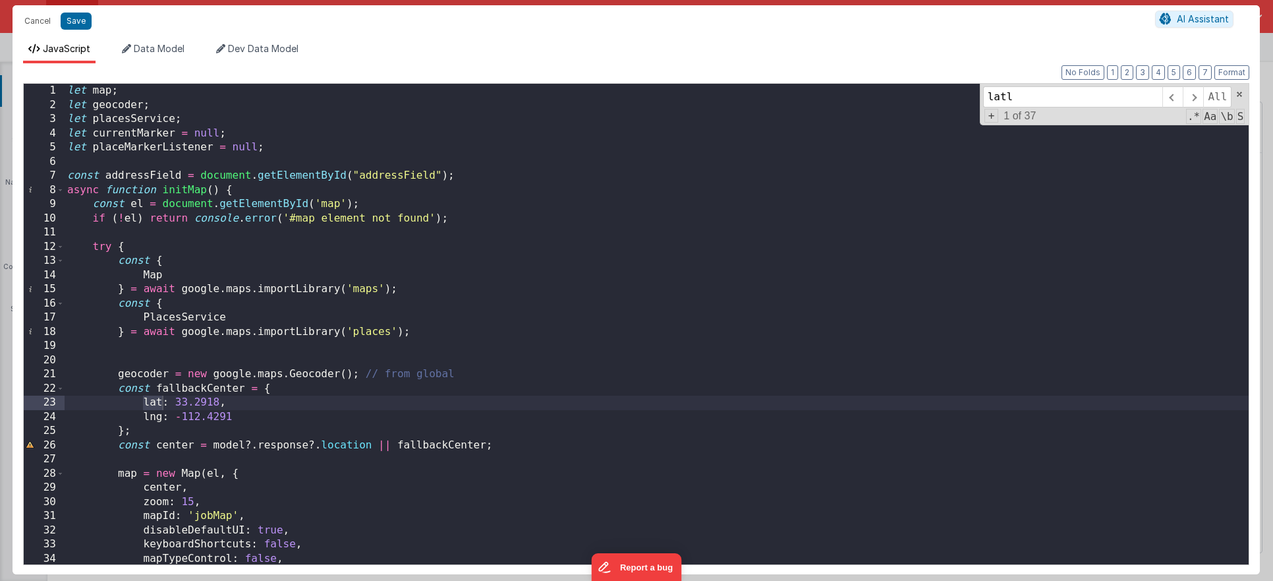
scroll to position [411, 0]
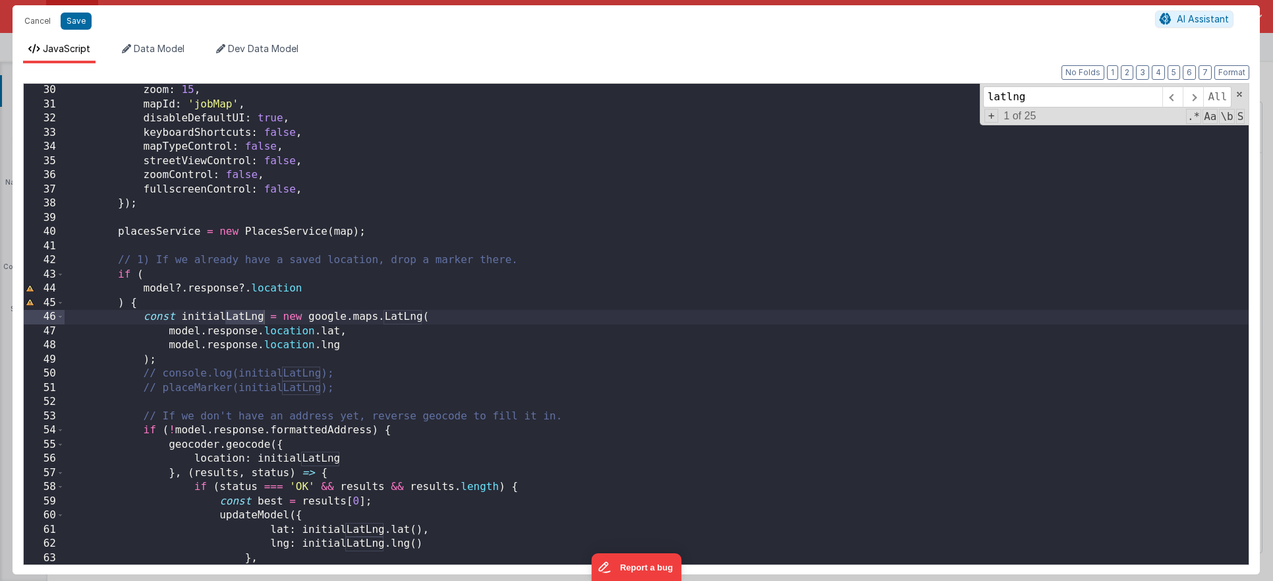
type input "latlng"
click at [264, 290] on div "zoom : 15 , mapId : 'jobMap' , disableDefaultUI : true , keyboardShortcuts : fa…" at bounding box center [657, 337] width 1184 height 509
click at [343, 283] on div "zoom : 15 , mapId : 'jobMap' , disableDefaultUI : true , keyboardShortcuts : fa…" at bounding box center [657, 337] width 1184 height 509
click at [388, 305] on div "zoom : 15 , mapId : 'jobMap' , disableDefaultUI : true , keyboardShortcuts : fa…" at bounding box center [657, 337] width 1184 height 509
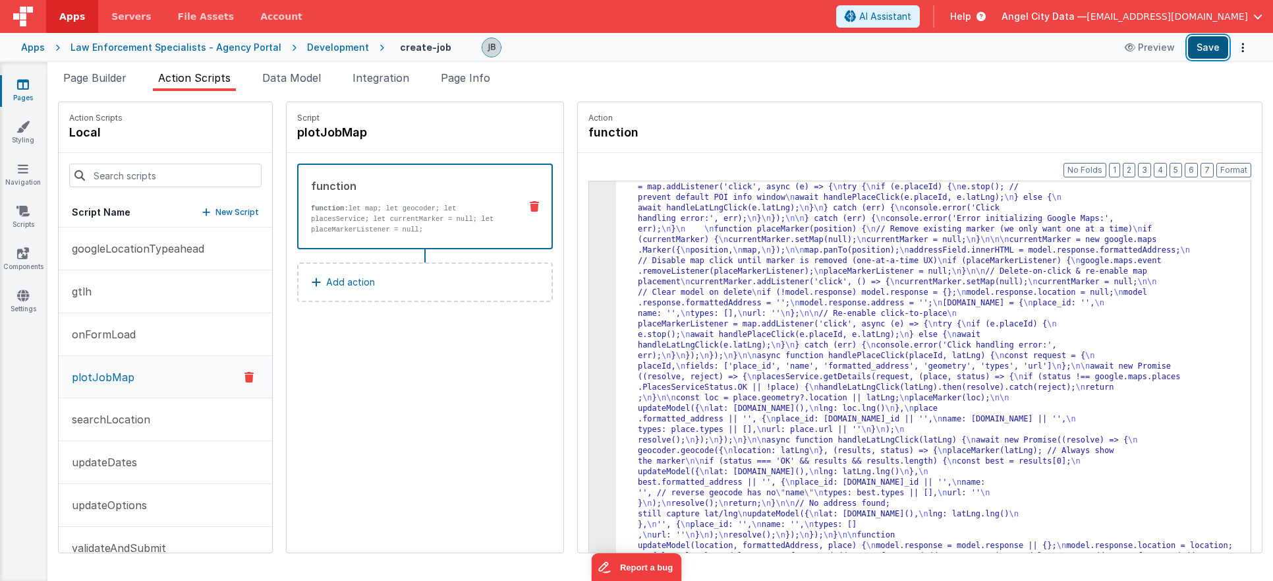
click at [1210, 42] on button "Save" at bounding box center [1208, 47] width 40 height 22
click at [589, 252] on div "3" at bounding box center [602, 271] width 27 height 601
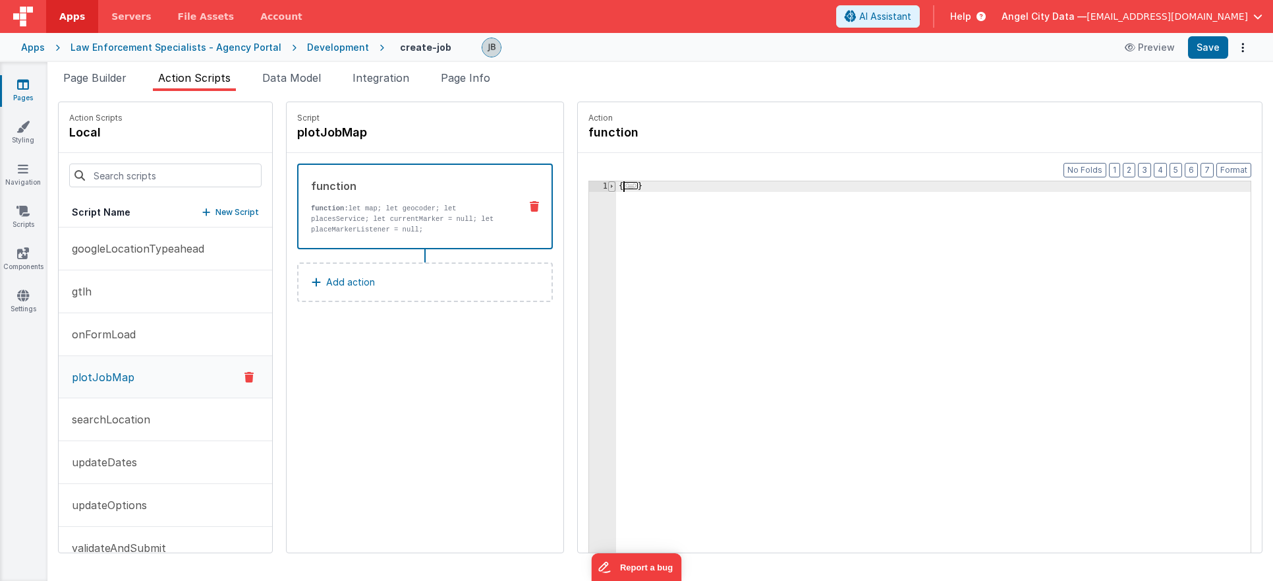
click at [608, 184] on span at bounding box center [611, 186] width 7 height 11
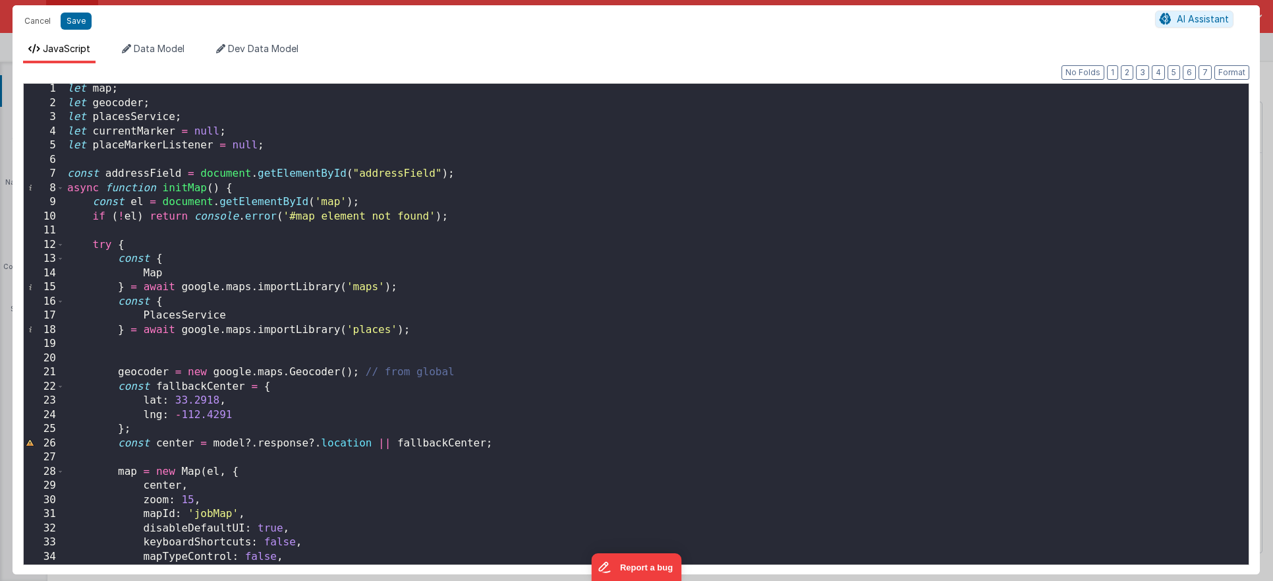
scroll to position [3, 0]
click at [382, 482] on div "let map ; let geocoder ; let placesService ; let currentMarker = null ; let pla…" at bounding box center [657, 335] width 1184 height 509
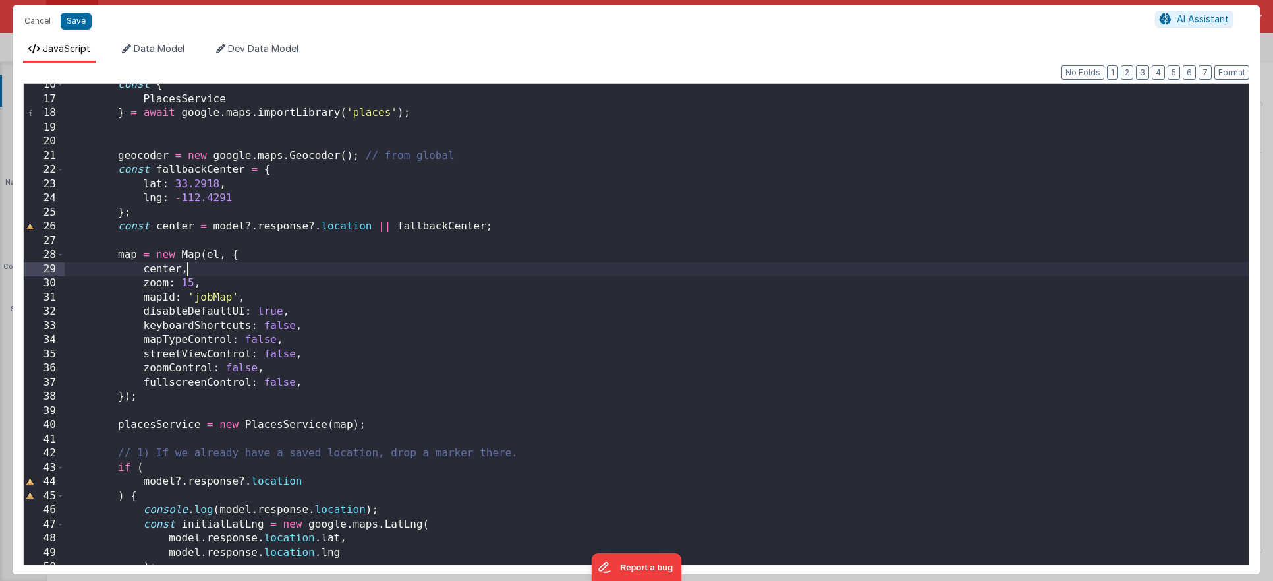
scroll to position [223, 0]
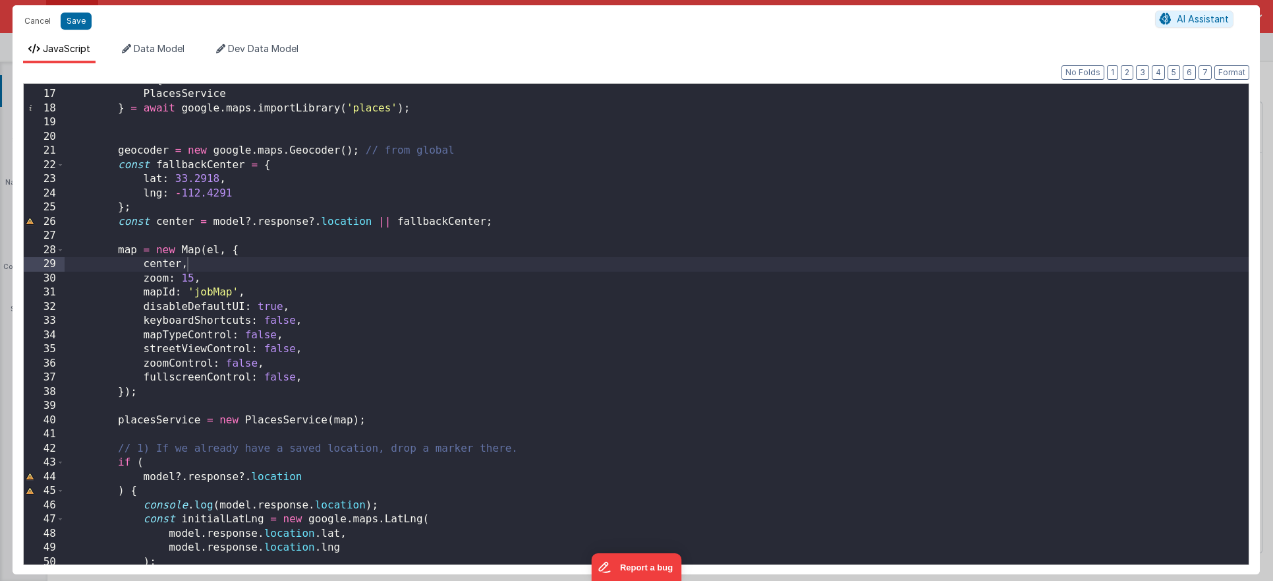
click at [5, 311] on div "Cancel Save AI Assistant JavaScript Data Model Dev Data Model Format 7 6 5 4 3 …" at bounding box center [636, 290] width 1273 height 581
click at [411, 223] on div "const { PlacesService } = await google . maps . importLibrary ( 'places' ) ; ge…" at bounding box center [657, 327] width 1184 height 509
click at [815, 289] on div "const { PlacesService } = await google . maps . importLibrary ( 'places' ) ; ge…" at bounding box center [657, 327] width 1184 height 509
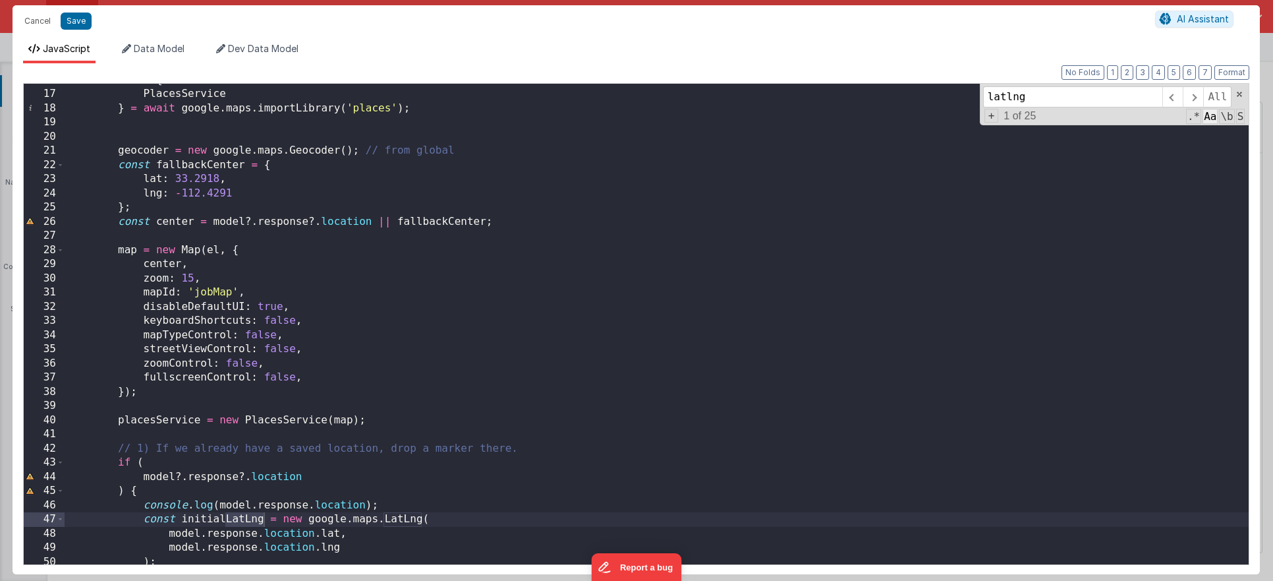
type input "latlng"
click at [1210, 116] on span "Aa" at bounding box center [1210, 116] width 15 height 15
click at [1196, 119] on span ".*" at bounding box center [1193, 116] width 15 height 15
click at [1195, 119] on span ".*" at bounding box center [1193, 116] width 15 height 15
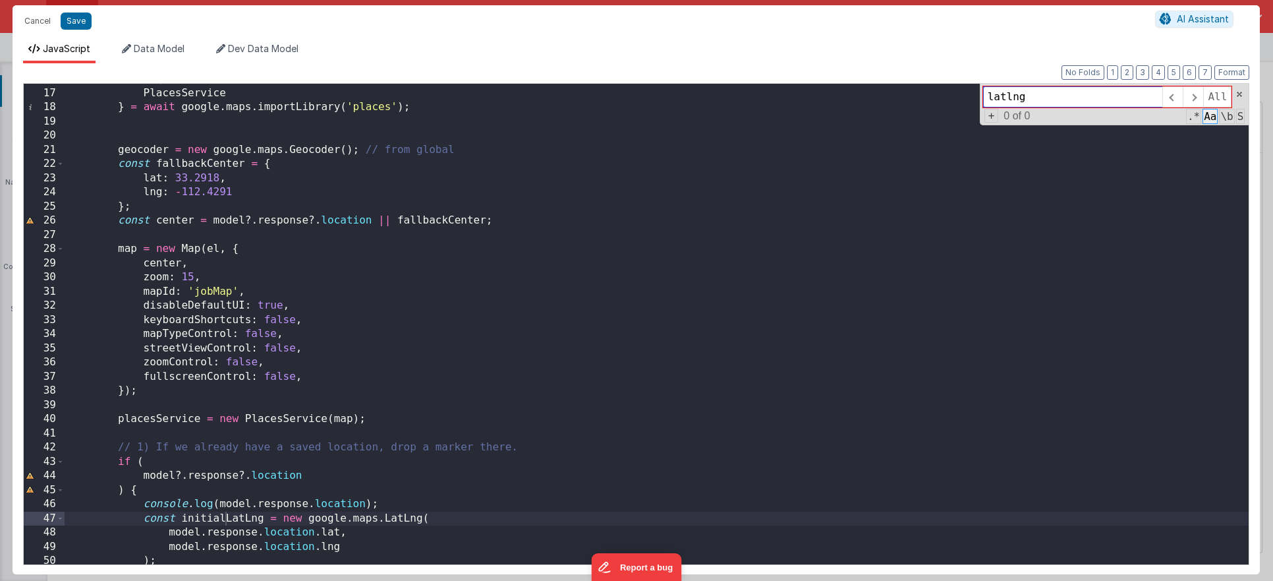
click at [1213, 119] on span "Aa" at bounding box center [1210, 116] width 15 height 15
click at [1195, 100] on span at bounding box center [1193, 96] width 20 height 21
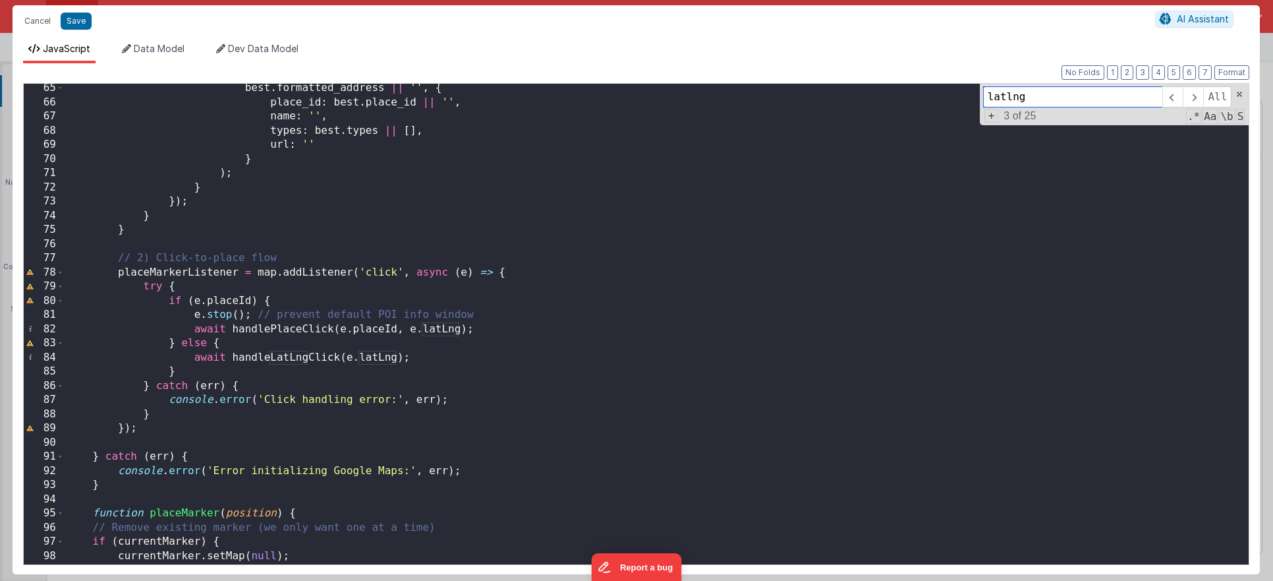
scroll to position [997, 0]
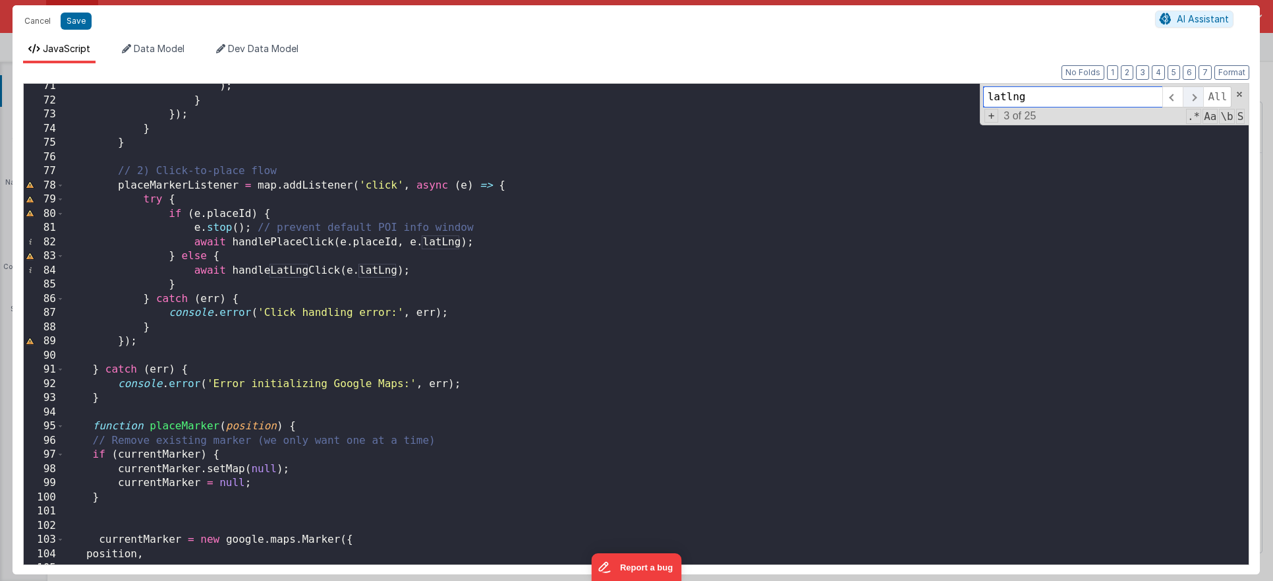
click at [1194, 99] on span at bounding box center [1193, 96] width 20 height 21
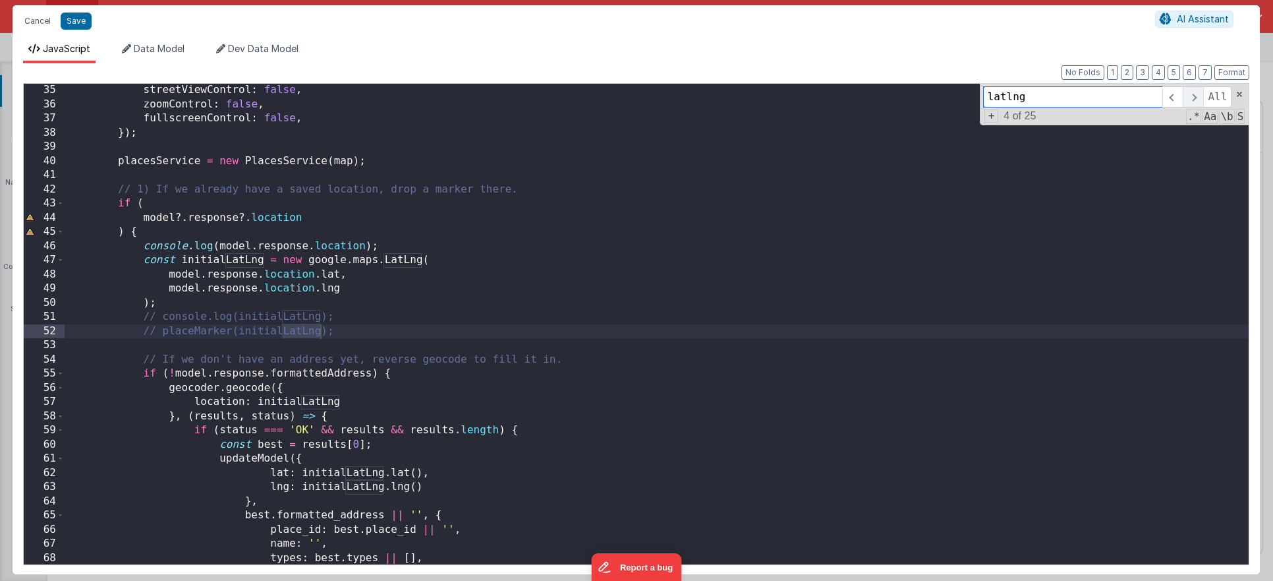
click at [1194, 99] on span at bounding box center [1193, 96] width 20 height 21
click at [1229, 117] on span "\b" at bounding box center [1226, 116] width 15 height 15
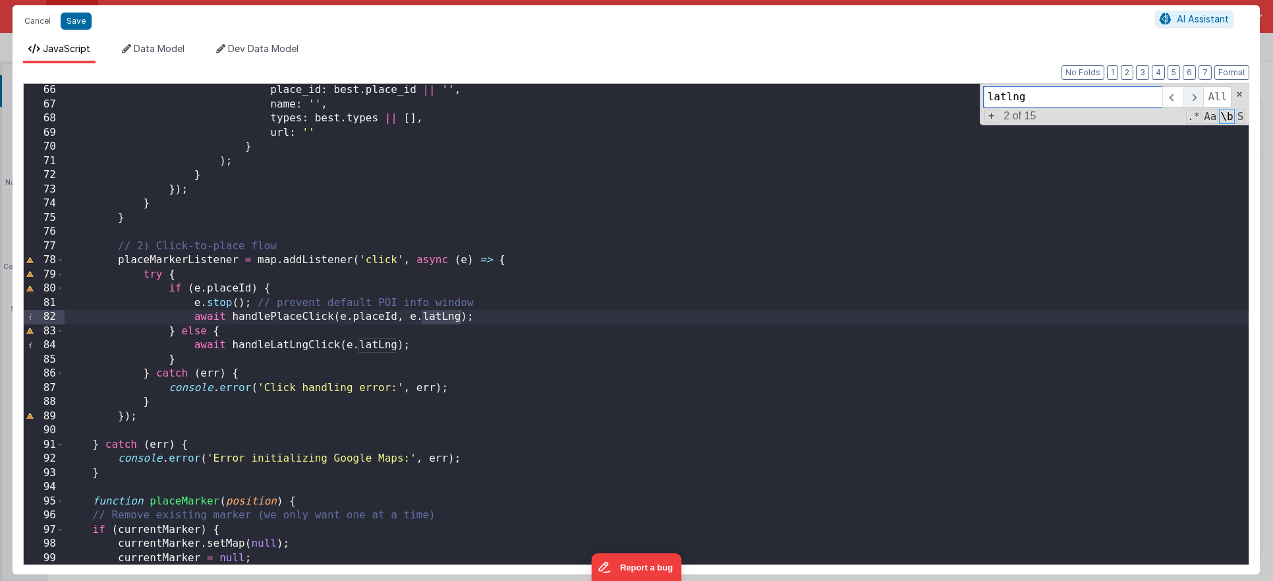
click at [1197, 94] on span at bounding box center [1193, 96] width 20 height 21
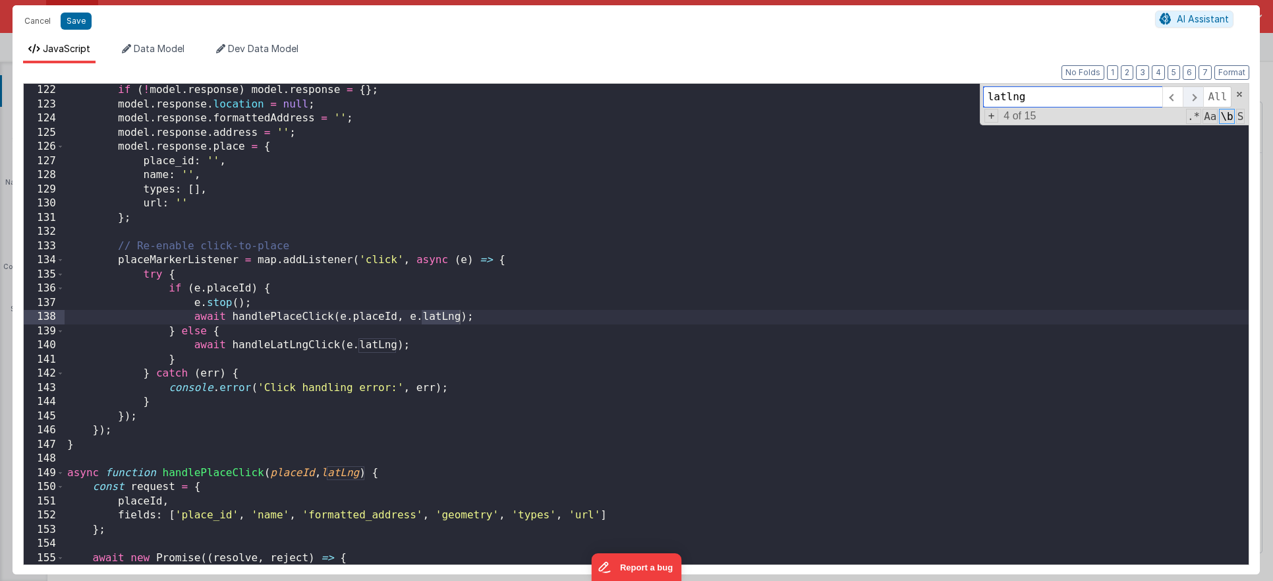
click at [1197, 94] on span at bounding box center [1193, 96] width 20 height 21
click at [1192, 94] on span at bounding box center [1193, 96] width 20 height 21
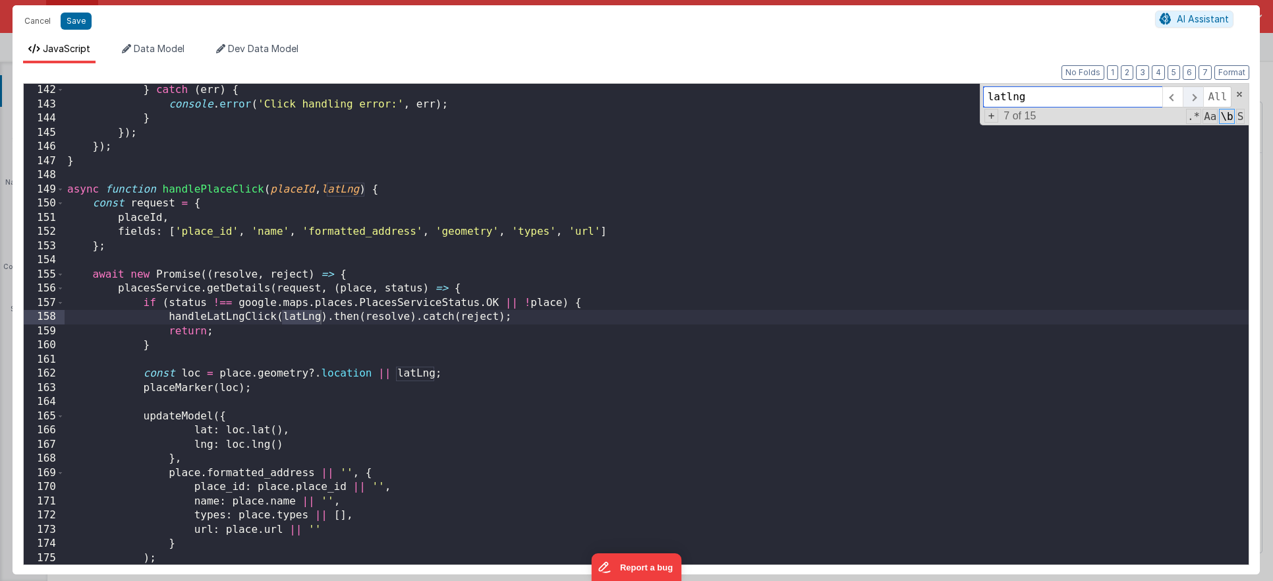
scroll to position [1998, 0]
click at [315, 306] on div "} catch ( err ) { console . error ( 'Click handling error:' , err ) ; } }) ; })…" at bounding box center [657, 337] width 1184 height 509
click at [268, 312] on div "} catch ( err ) { console . error ( 'Click handling error:' , err ) ; } }) ; })…" at bounding box center [657, 337] width 1184 height 509
click at [252, 312] on div "} catch ( err ) { console . error ( 'Click handling error:' , err ) ; } }) ; })…" at bounding box center [657, 337] width 1184 height 509
click at [215, 248] on div "} catch ( err ) { console . error ( 'Click handling error:' , err ) ; } }) ; })…" at bounding box center [657, 337] width 1184 height 509
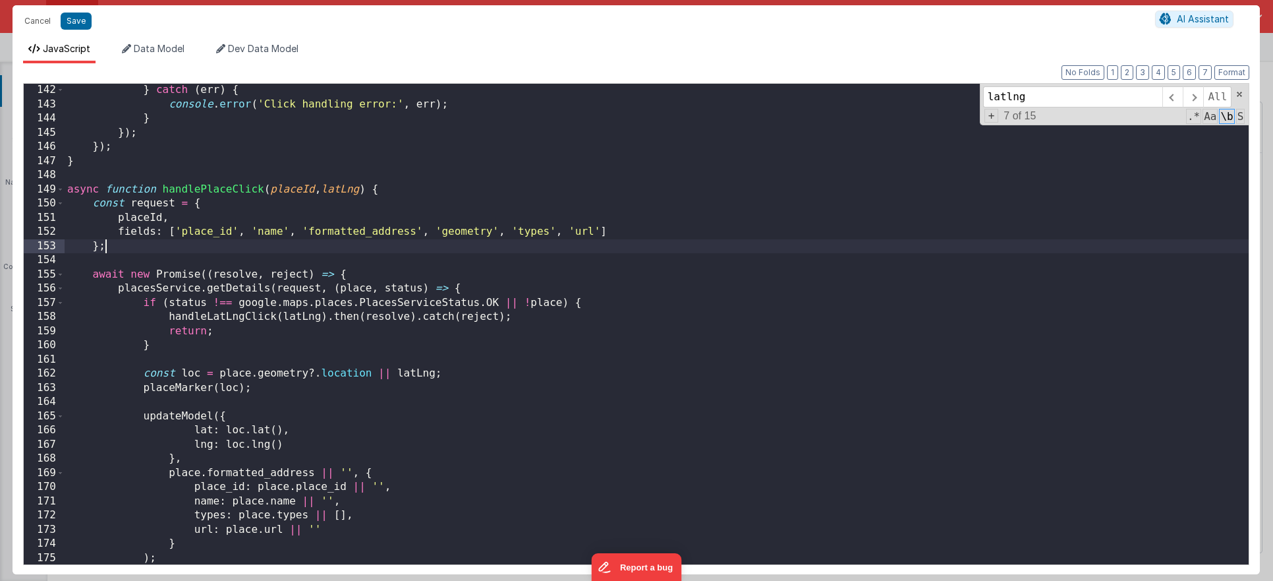
click at [215, 260] on div "} catch ( err ) { console . error ( 'Click handling error:' , err ) ; } }) ; })…" at bounding box center [657, 337] width 1184 height 509
click at [273, 256] on div "} catch ( err ) { console . error ( 'Click handling error:' , err ) ; } }) ; })…" at bounding box center [657, 337] width 1184 height 509
click at [73, 22] on button "Save" at bounding box center [76, 21] width 31 height 17
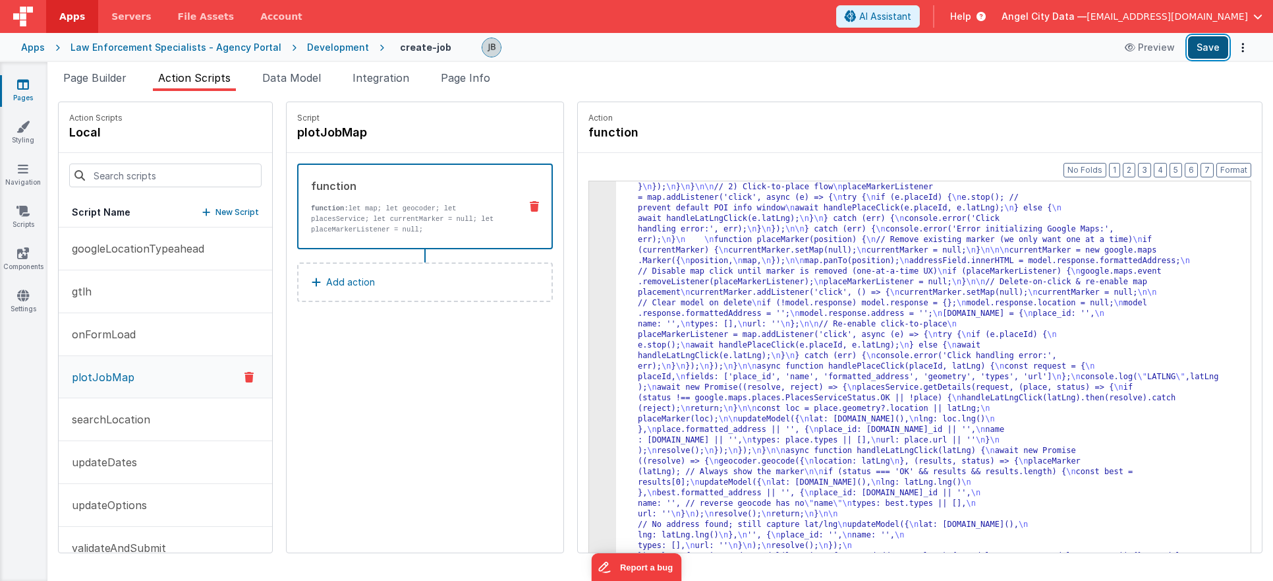
click at [1217, 51] on button "Save" at bounding box center [1208, 47] width 40 height 22
click at [589, 446] on div "3" at bounding box center [602, 282] width 27 height 601
click at [589, 413] on div "3" at bounding box center [602, 282] width 27 height 601
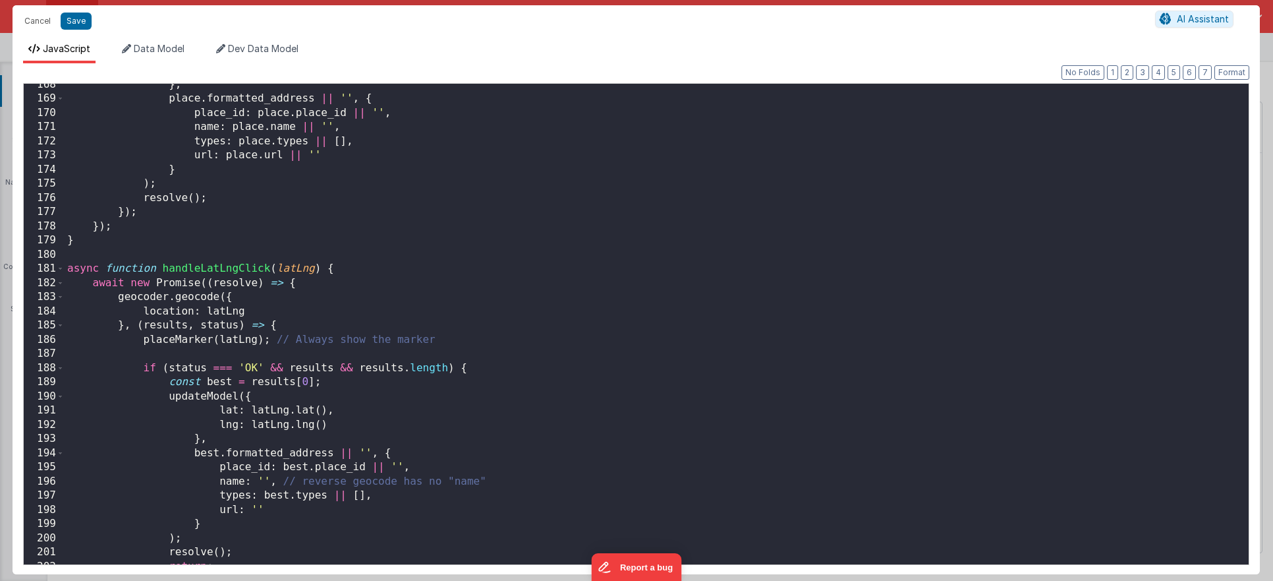
scroll to position [2373, 0]
click at [225, 265] on div "} , place . formatted_address || '' , { place_id : place . place_id || '' , nam…" at bounding box center [657, 332] width 1184 height 509
click at [74, 16] on button "Save" at bounding box center [76, 21] width 31 height 17
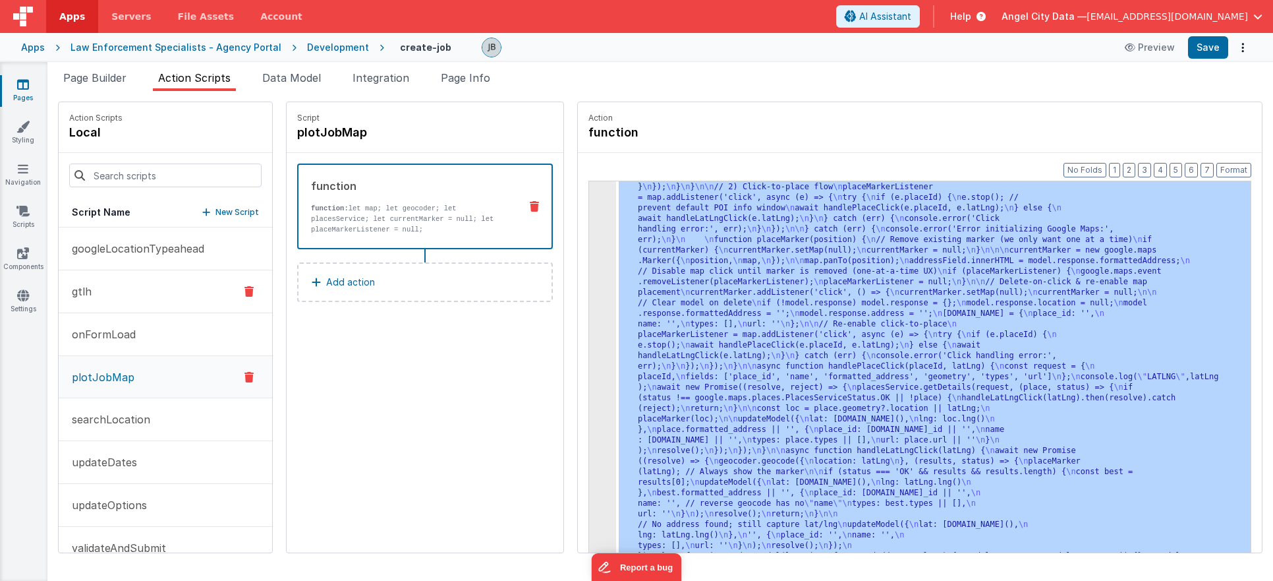
click at [111, 291] on button "gtlh" at bounding box center [166, 291] width 214 height 43
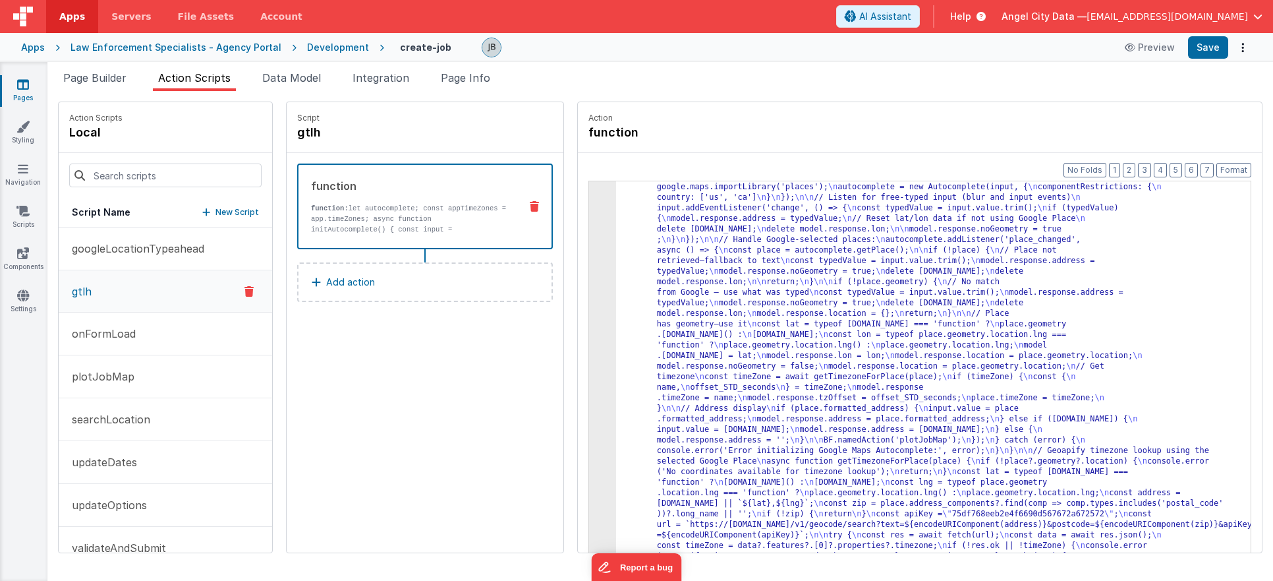
click at [589, 266] on div "3" at bounding box center [602, 361] width 27 height 422
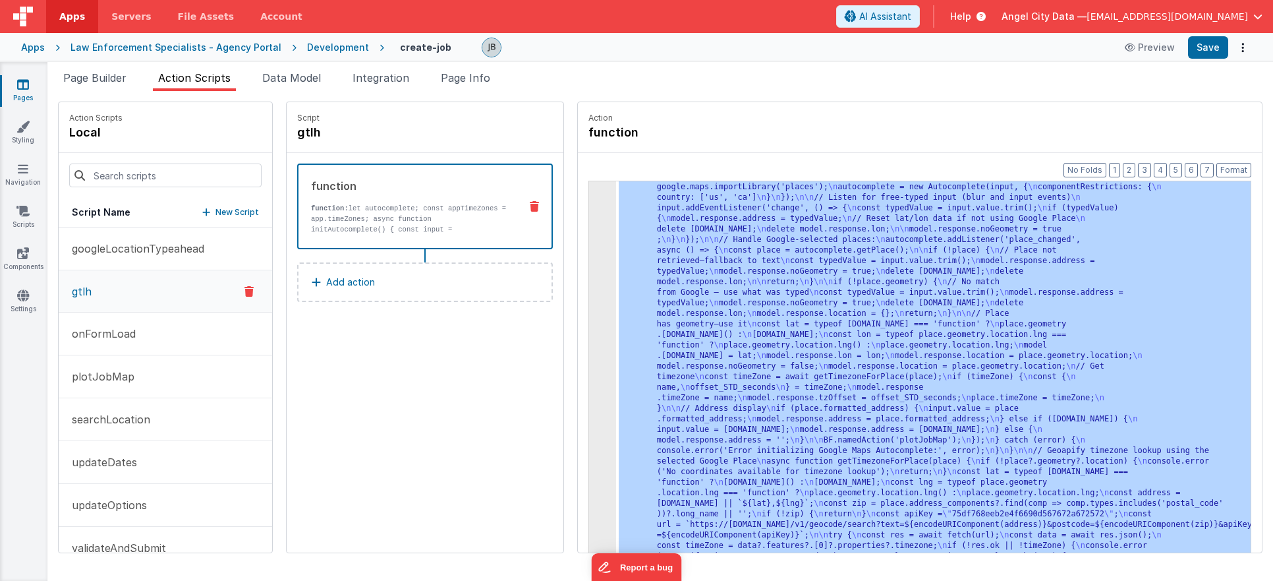
click at [589, 262] on div "3" at bounding box center [602, 361] width 27 height 422
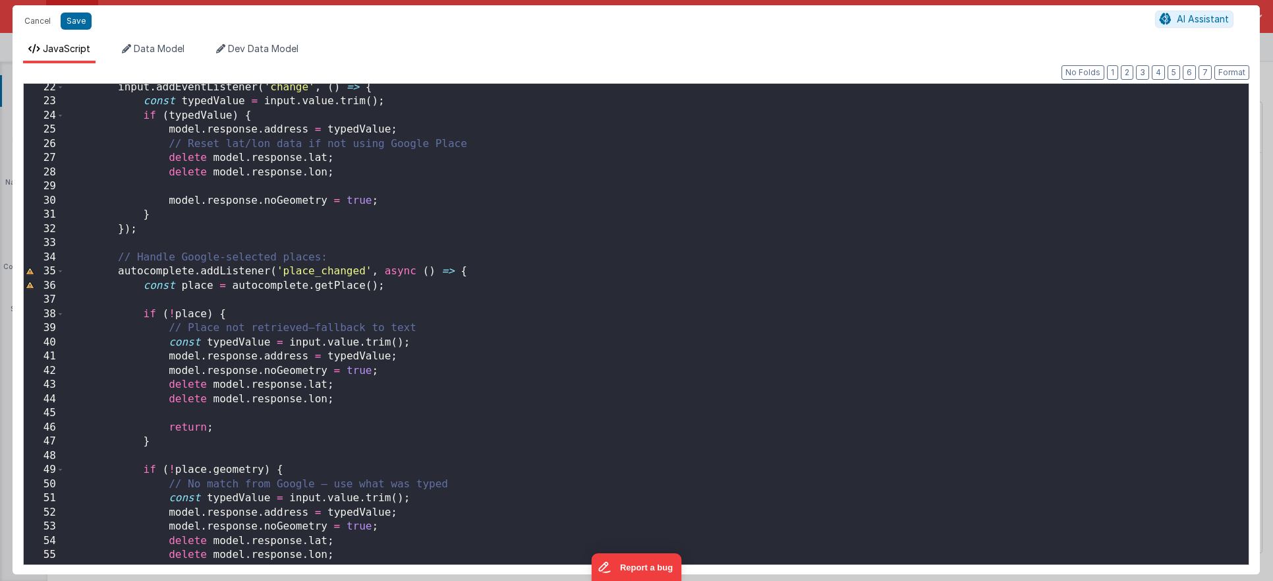
scroll to position [301, 0]
click at [235, 297] on div "input . addEventListener ( 'change' , ( ) => { const typedValue = input . value…" at bounding box center [657, 334] width 1184 height 509
click at [1228, 73] on button "Format" at bounding box center [1232, 72] width 35 height 15
click at [78, 26] on button "Save" at bounding box center [76, 21] width 31 height 17
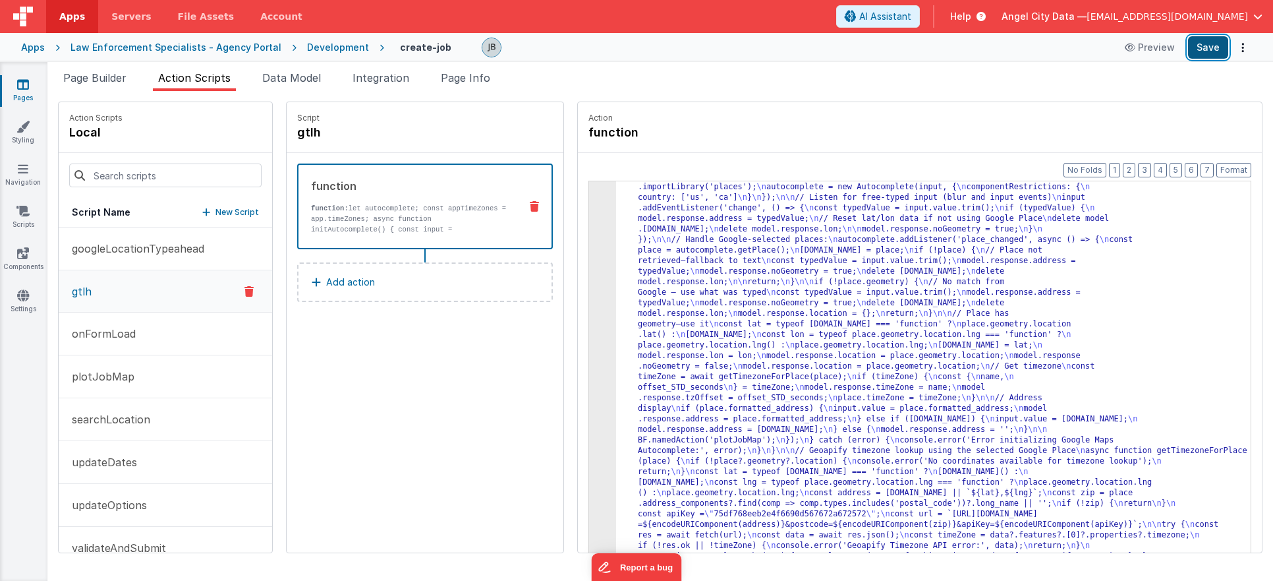
click at [1210, 49] on button "Save" at bounding box center [1208, 47] width 40 height 22
click at [111, 383] on p "plotJobMap" at bounding box center [99, 376] width 71 height 16
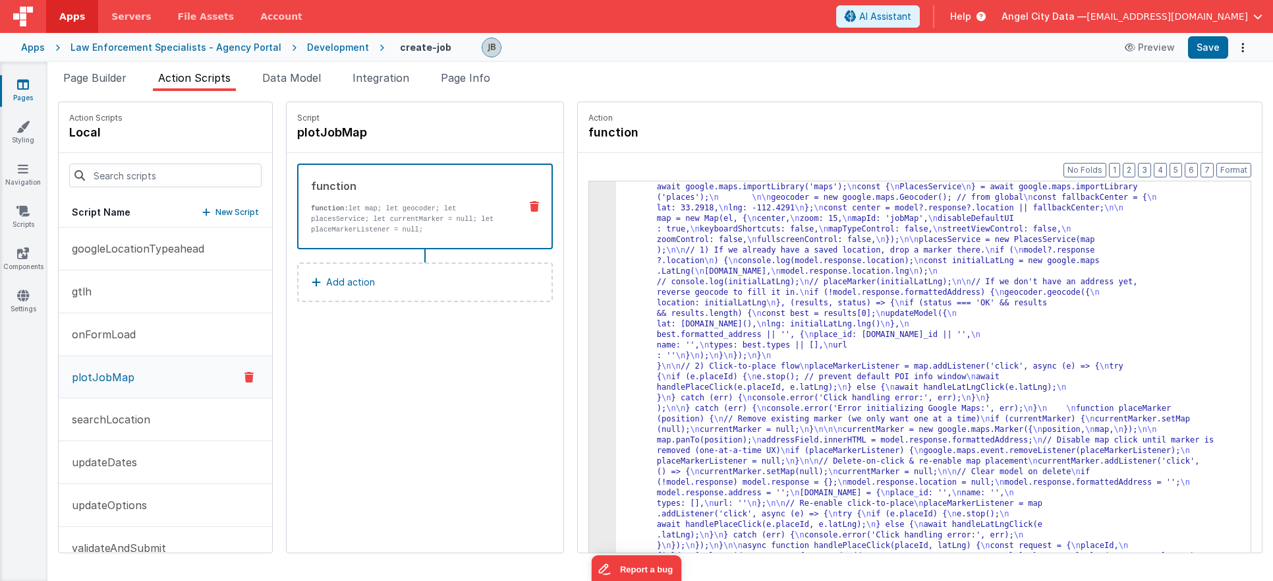
click at [470, 219] on p "function: let map; let geocoder; let placesService; let currentMarker = null; l…" at bounding box center [410, 219] width 198 height 32
click at [589, 243] on div "3" at bounding box center [602, 461] width 27 height 622
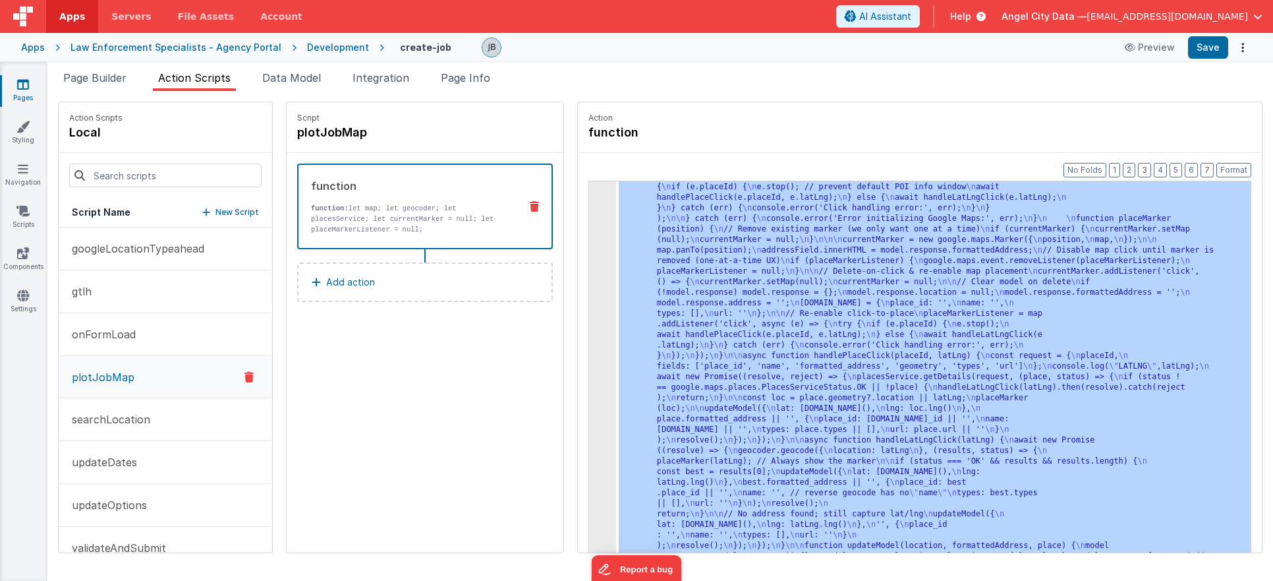
click at [589, 243] on div "3" at bounding box center [602, 271] width 27 height 622
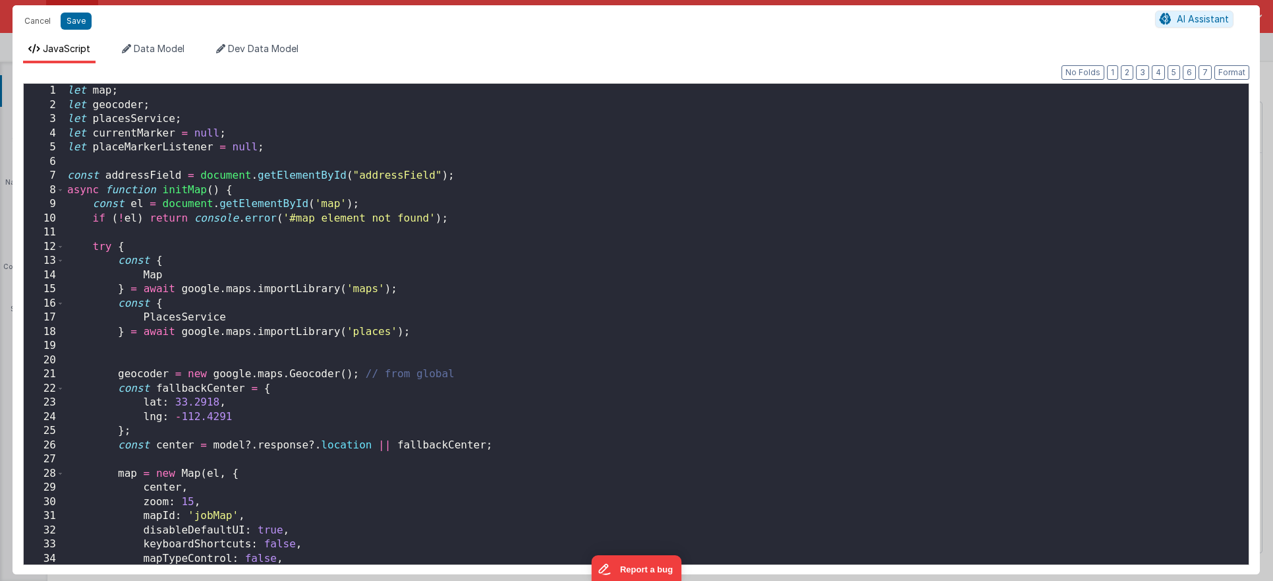
scroll to position [242, 0]
click at [579, 243] on div "let map ; let geocoder ; let placesService ; let currentMarker = null ; let pla…" at bounding box center [657, 338] width 1184 height 509
click at [319, 227] on div "let map ; let geocoder ; let placesService ; let currentMarker = null ; let pla…" at bounding box center [657, 338] width 1184 height 509
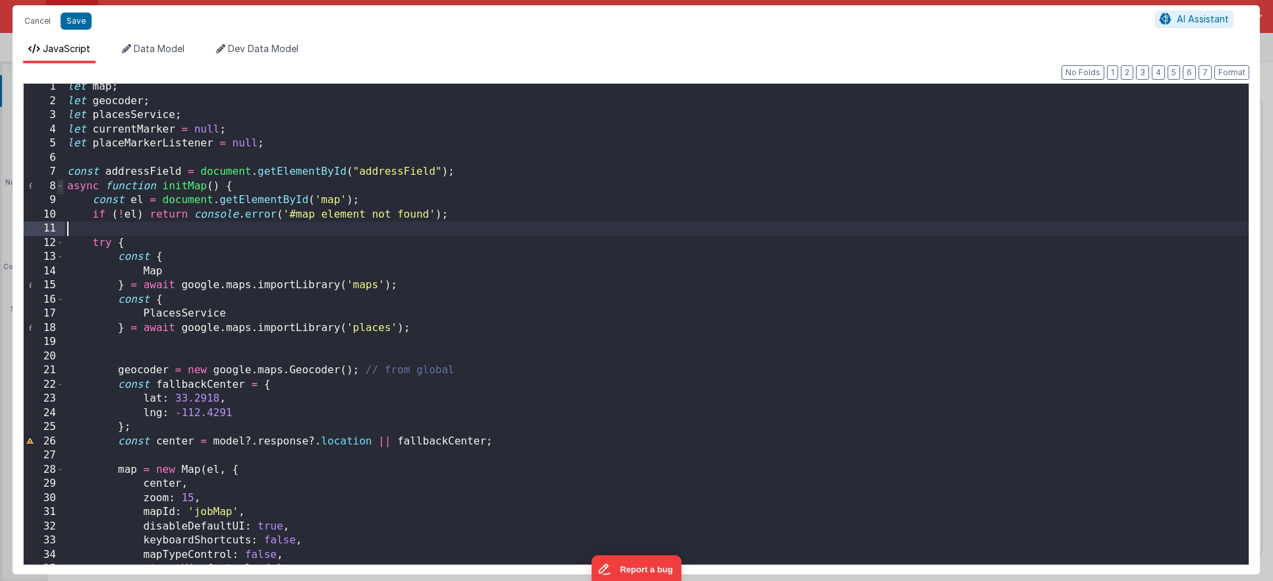
click at [60, 189] on span at bounding box center [60, 186] width 7 height 15
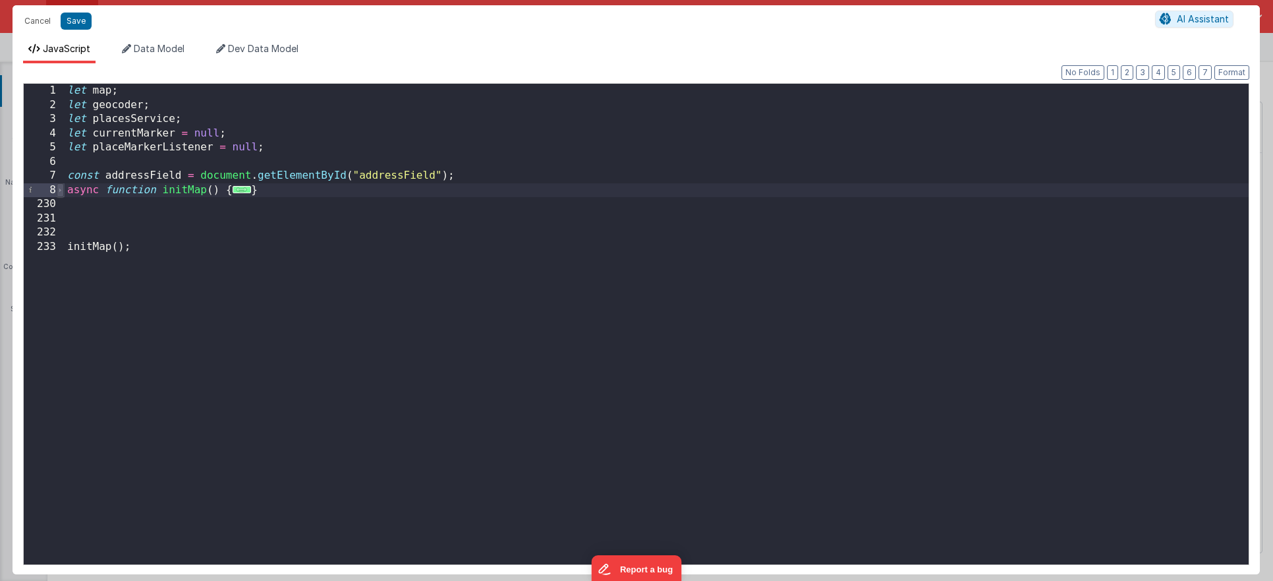
click at [60, 187] on span at bounding box center [60, 190] width 7 height 15
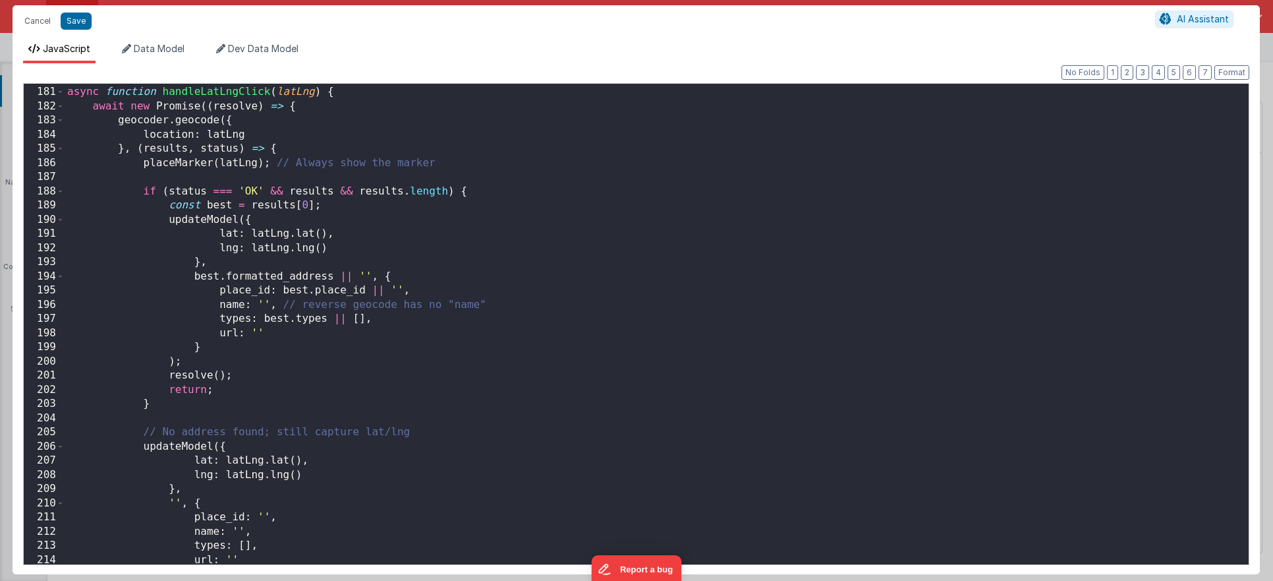
scroll to position [2540, 0]
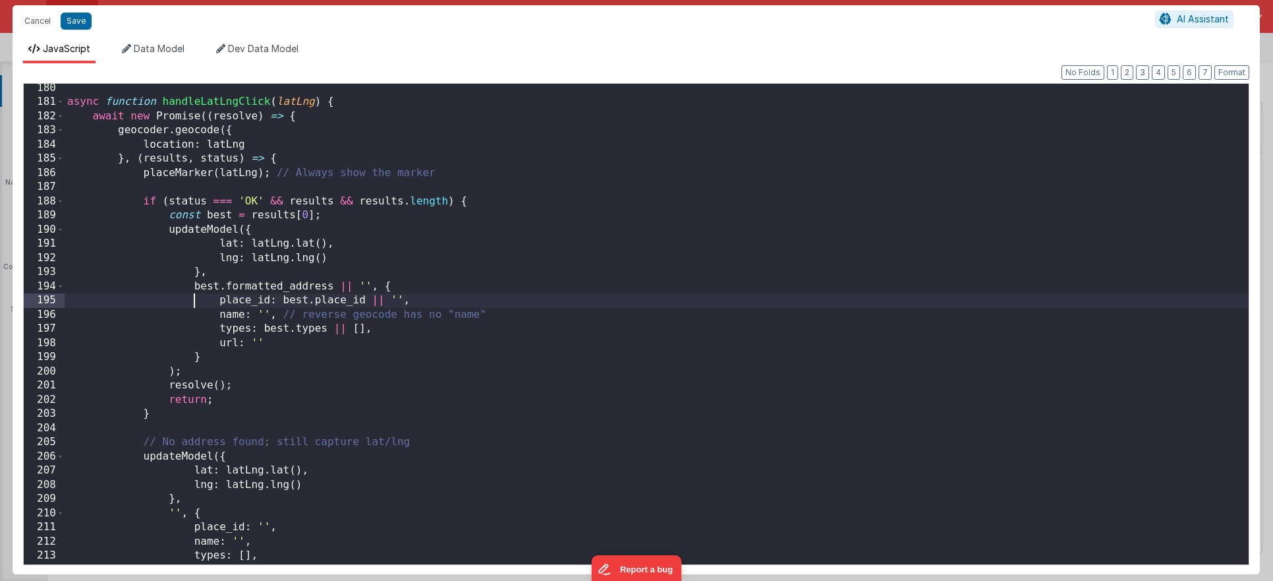
click at [196, 295] on div "async function handleLatLngClick ( latLng ) { await new Promise (( resolve ) =>…" at bounding box center [657, 335] width 1184 height 509
click at [216, 120] on div "async function handleLatLngClick ( latLng ) { await new Promise (( resolve ) =>…" at bounding box center [657, 336] width 1184 height 509
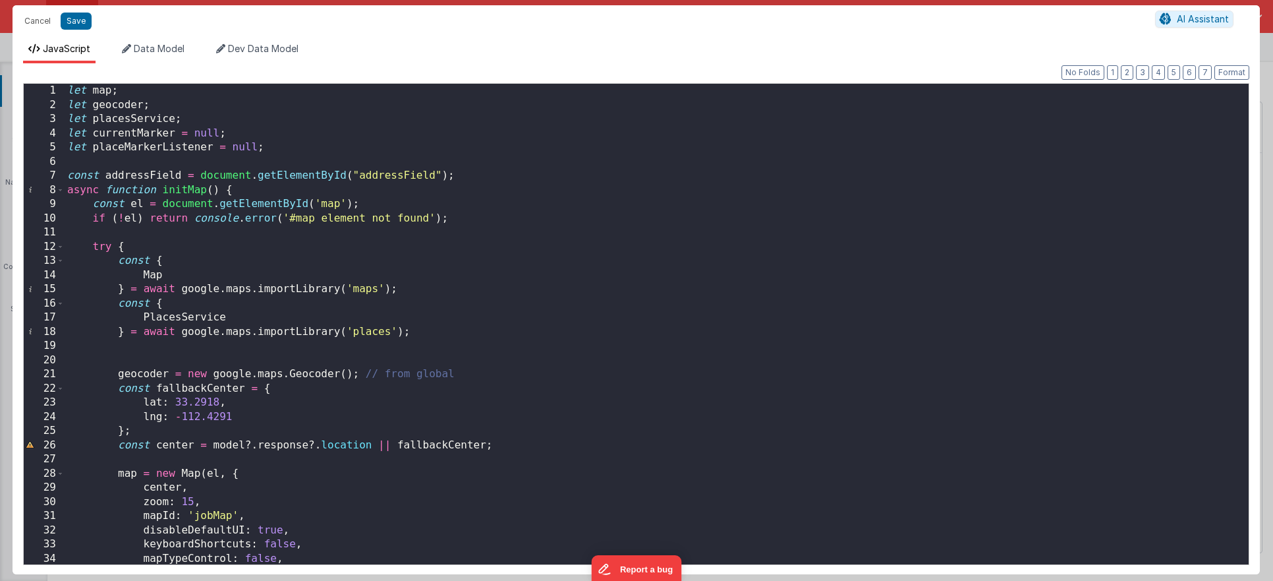
scroll to position [0, 0]
click at [61, 192] on span at bounding box center [60, 190] width 7 height 15
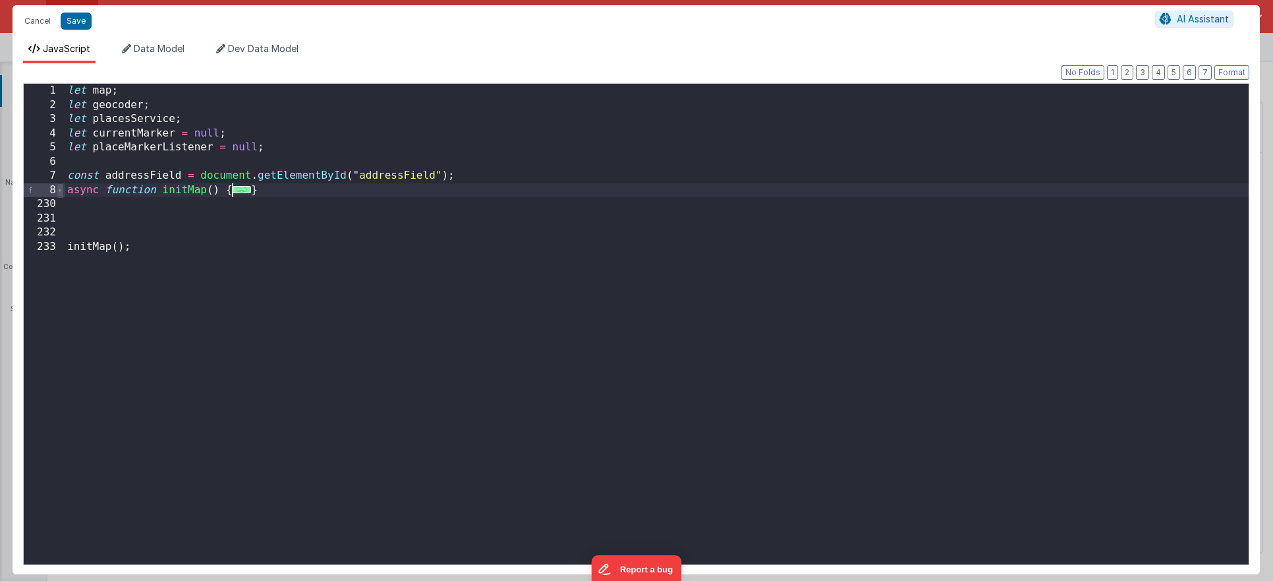
click at [61, 192] on span at bounding box center [60, 190] width 7 height 15
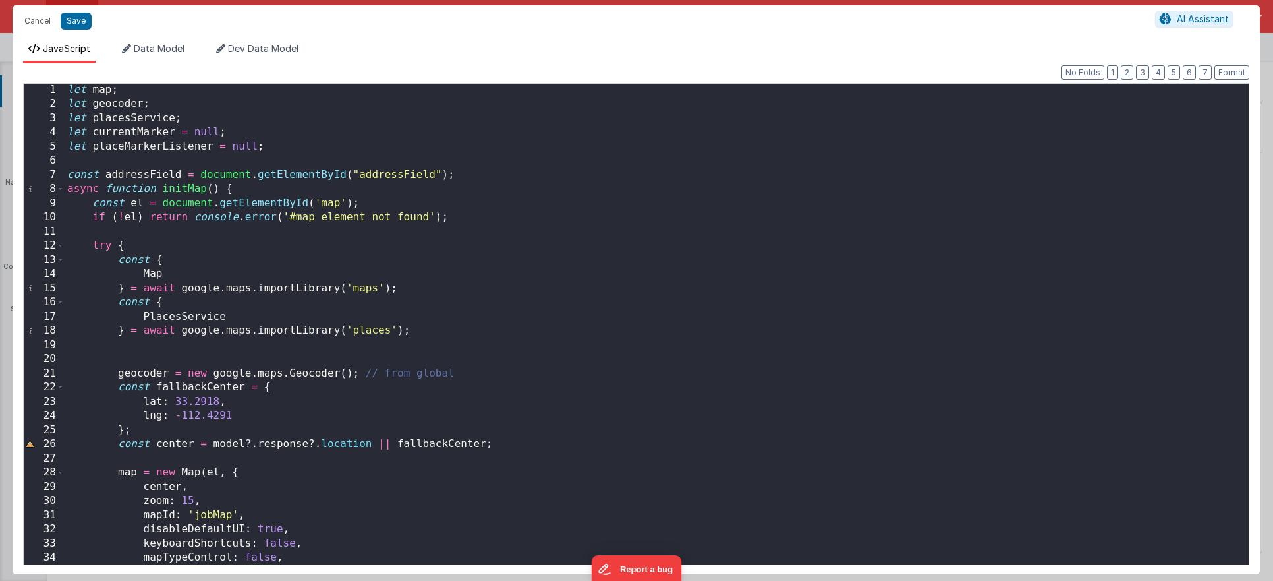
scroll to position [1, 0]
click at [322, 438] on div "let map ; let geocoder ; let placesService ; let currentMarker = null ; let pla…" at bounding box center [657, 337] width 1184 height 509
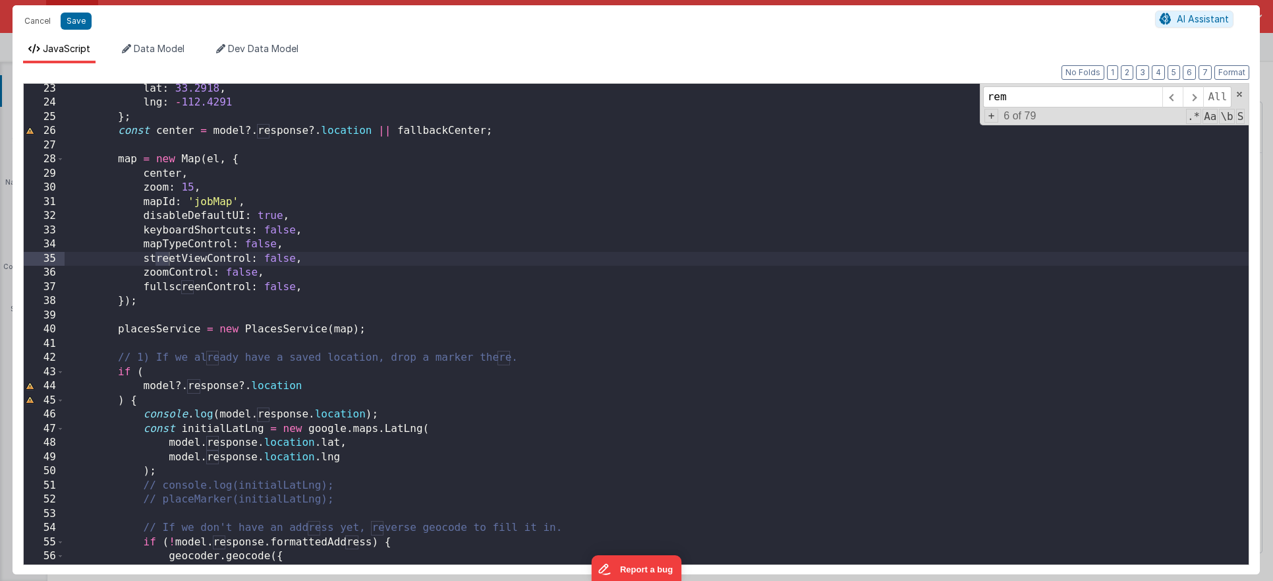
scroll to position [1120, 0]
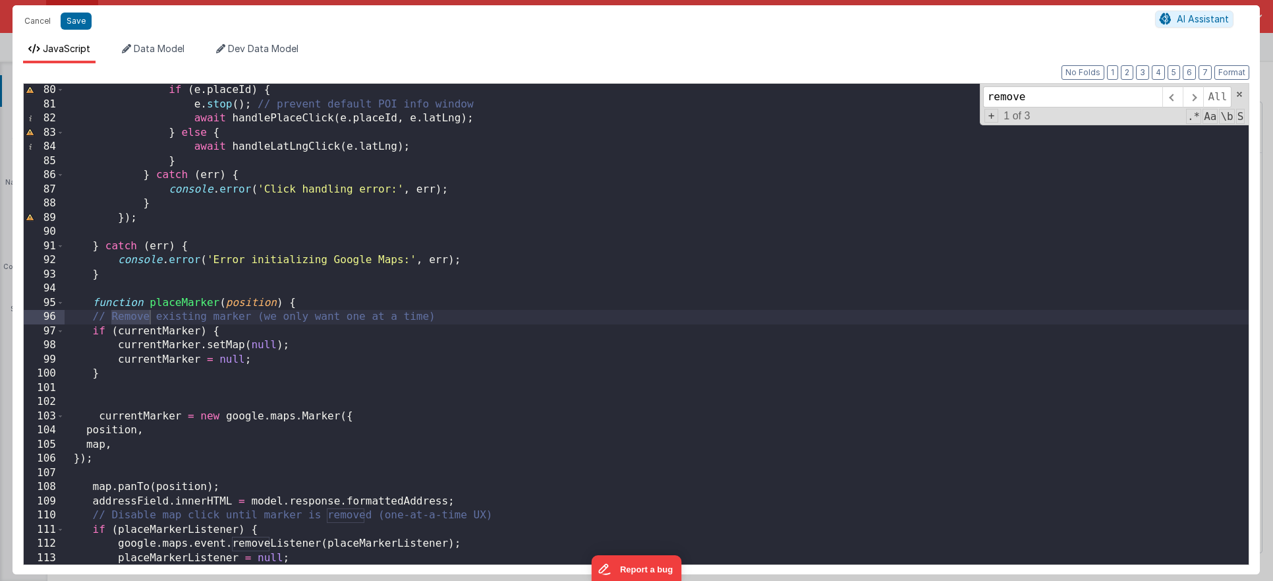
type input "remove"
click at [170, 331] on div "if ( e . placeId ) { e . stop ( ) ; // prevent default POI info window await ha…" at bounding box center [657, 337] width 1184 height 509
click at [262, 358] on div "if ( e . placeId ) { e . stop ( ) ; // prevent default POI info window await ha…" at bounding box center [657, 337] width 1184 height 509
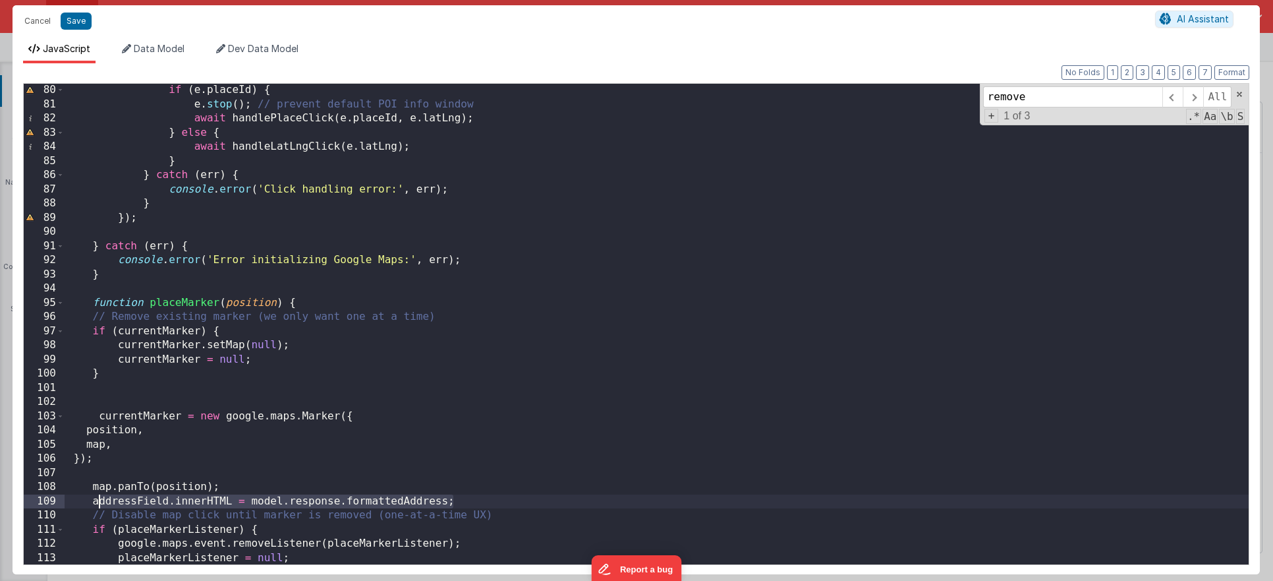
drag, startPoint x: 465, startPoint y: 499, endPoint x: 96, endPoint y: 498, distance: 368.5
click at [96, 498] on div "if ( e . placeId ) { e . stop ( ) ; // prevent default POI info window await ha…" at bounding box center [657, 337] width 1184 height 509
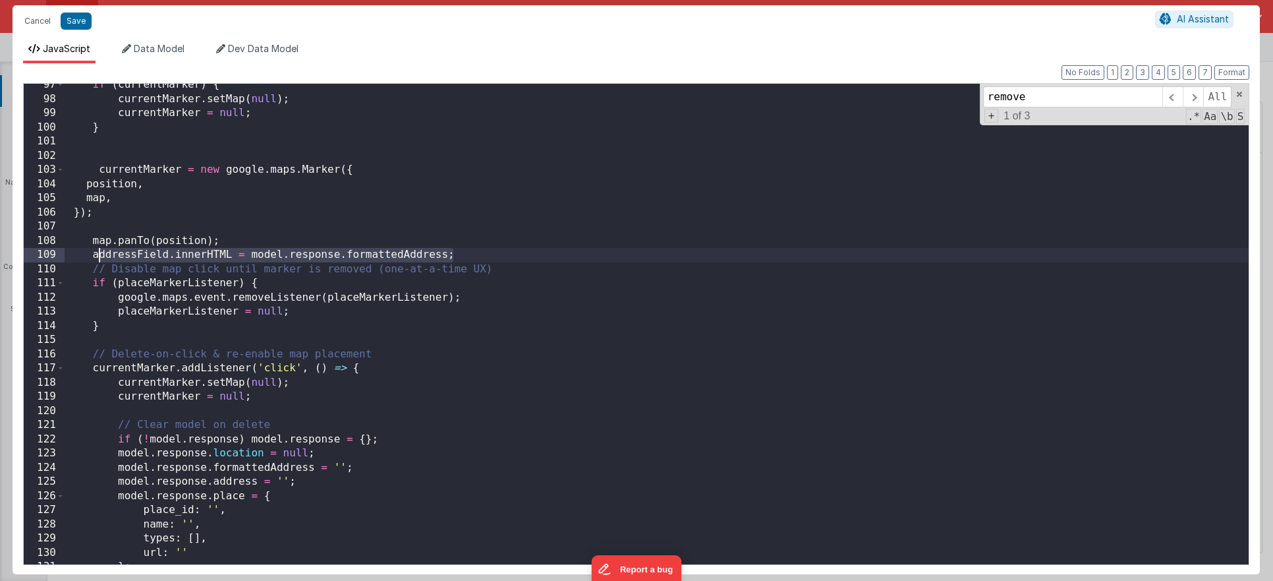
scroll to position [1370, 0]
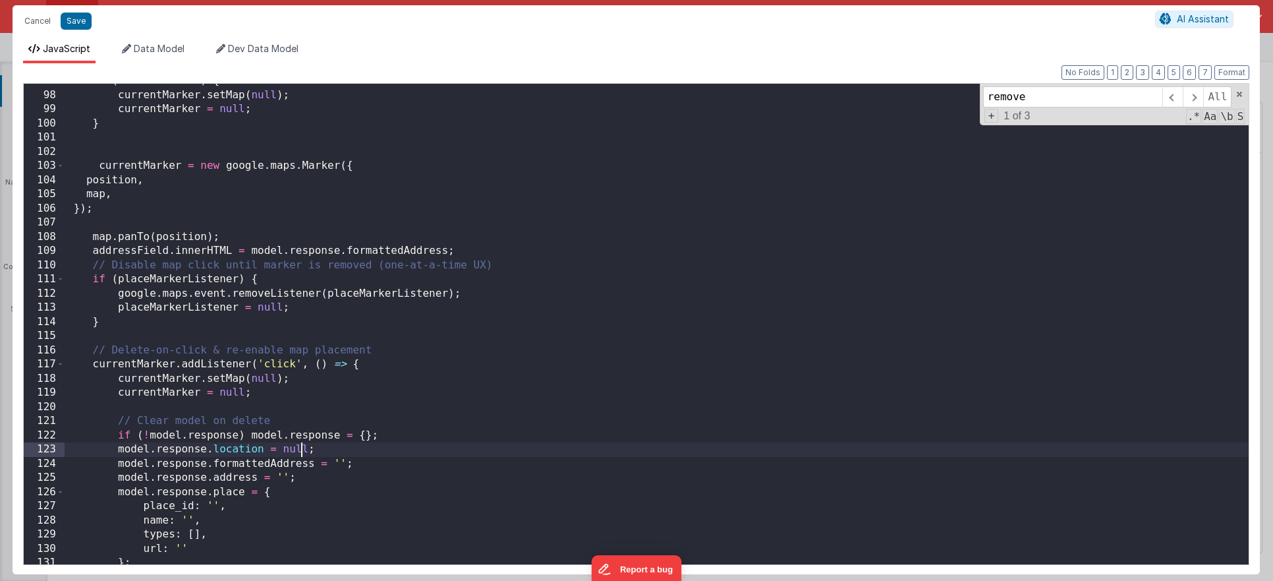
click at [300, 444] on div "if ( currentMarker ) { currentMarker . setMap ( null ) ; currentMarker = null ;…" at bounding box center [657, 328] width 1184 height 509
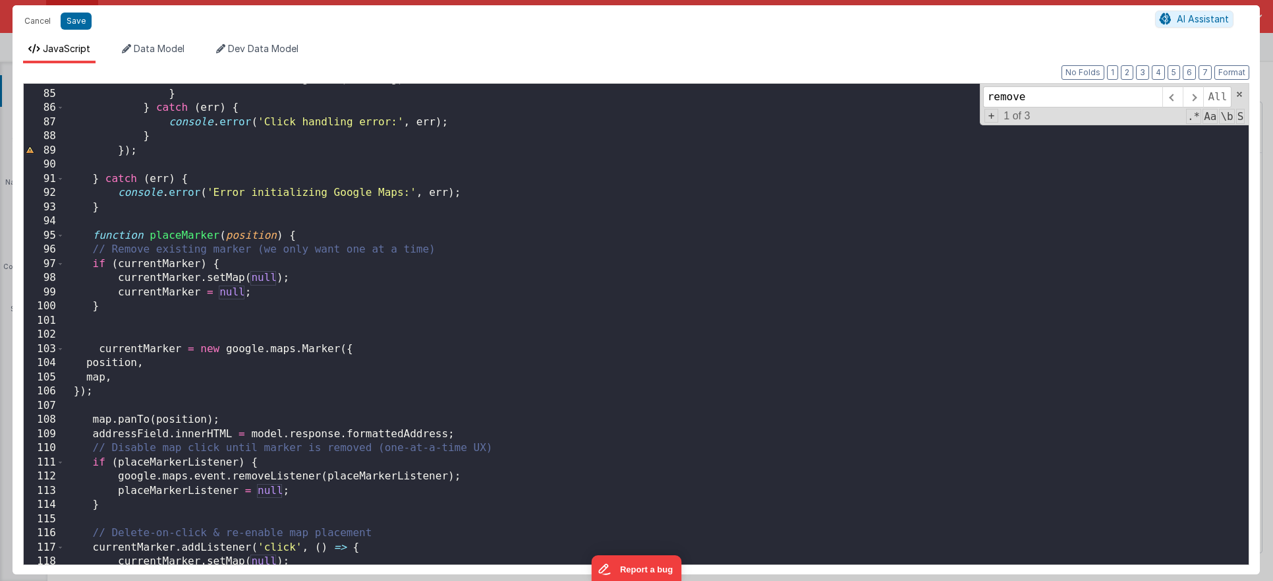
scroll to position [1185, 0]
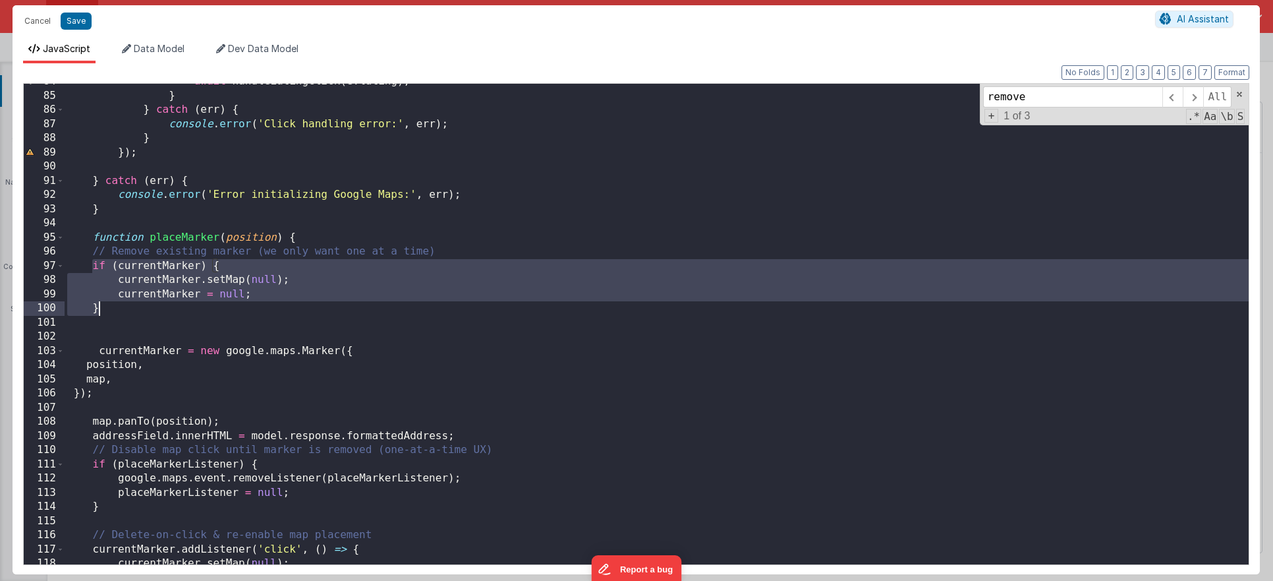
drag, startPoint x: 90, startPoint y: 262, endPoint x: 142, endPoint y: 309, distance: 70.9
click at [142, 309] on div "await handleLatLngClick ( e . latLng ) ; } } catch ( err ) { console . error ( …" at bounding box center [657, 328] width 1184 height 509
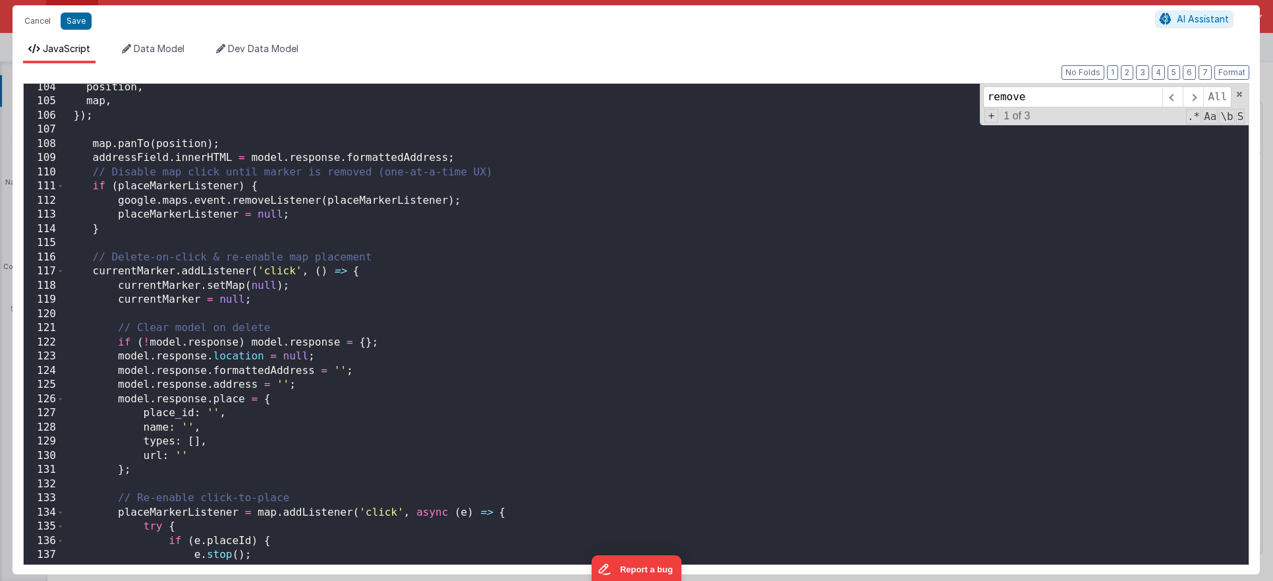
scroll to position [1465, 0]
click at [363, 355] on div "position , map , }) ; map . panTo ( position ) ; addressField . innerHTML = mod…" at bounding box center [657, 332] width 1184 height 509
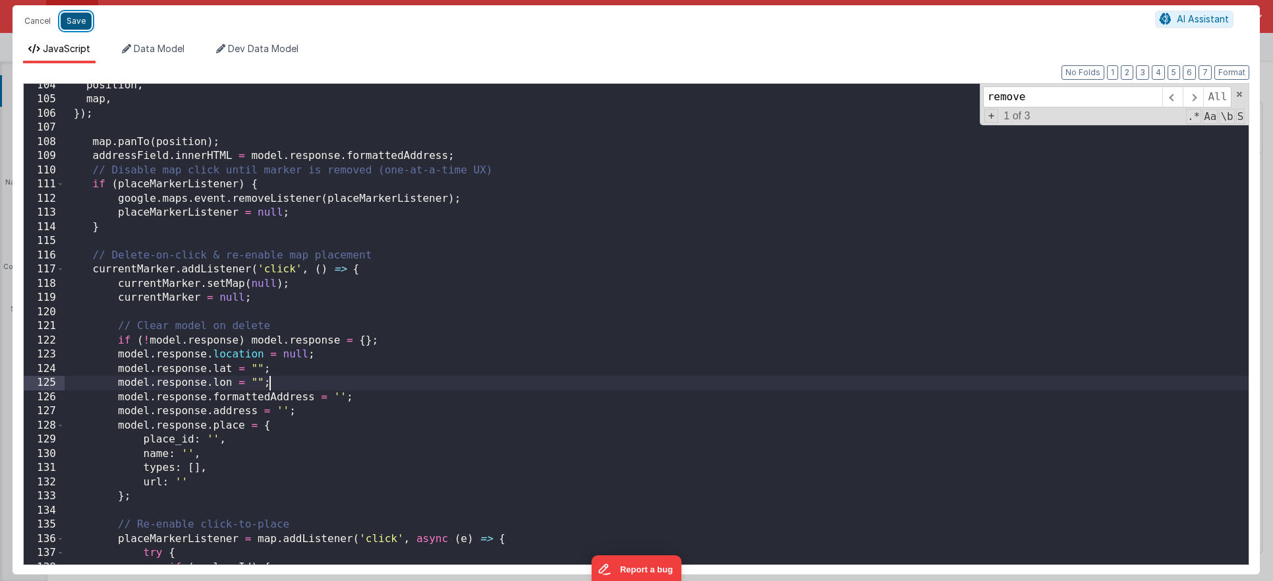
click at [74, 22] on button "Save" at bounding box center [76, 21] width 31 height 17
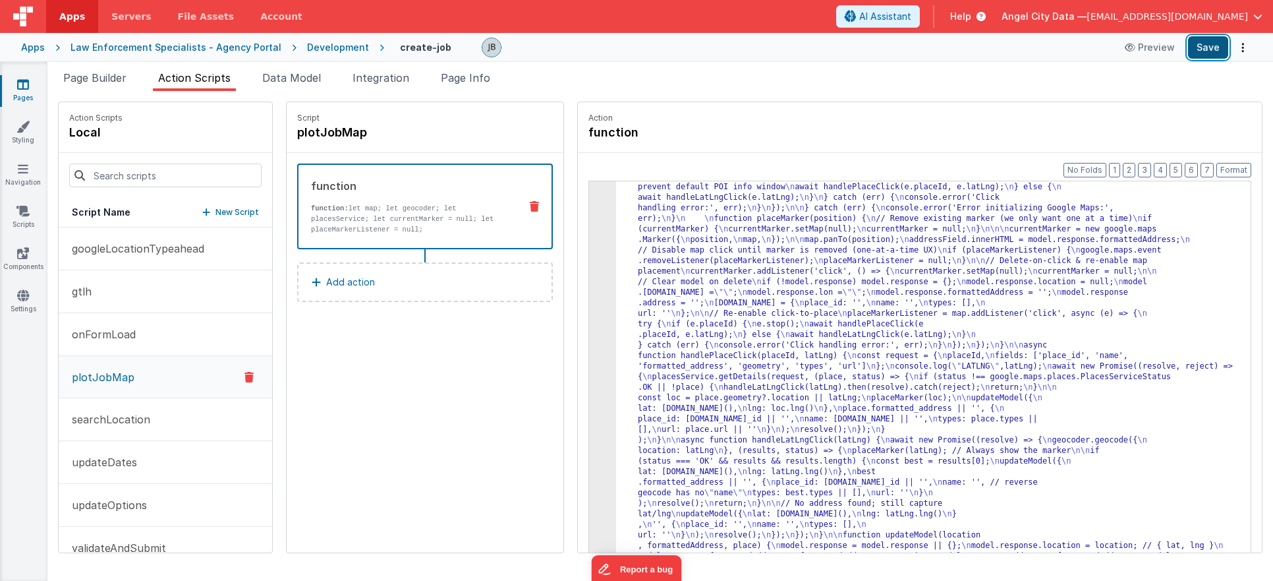
click at [1215, 48] on button "Save" at bounding box center [1208, 47] width 40 height 22
click at [589, 286] on div "3" at bounding box center [602, 266] width 27 height 612
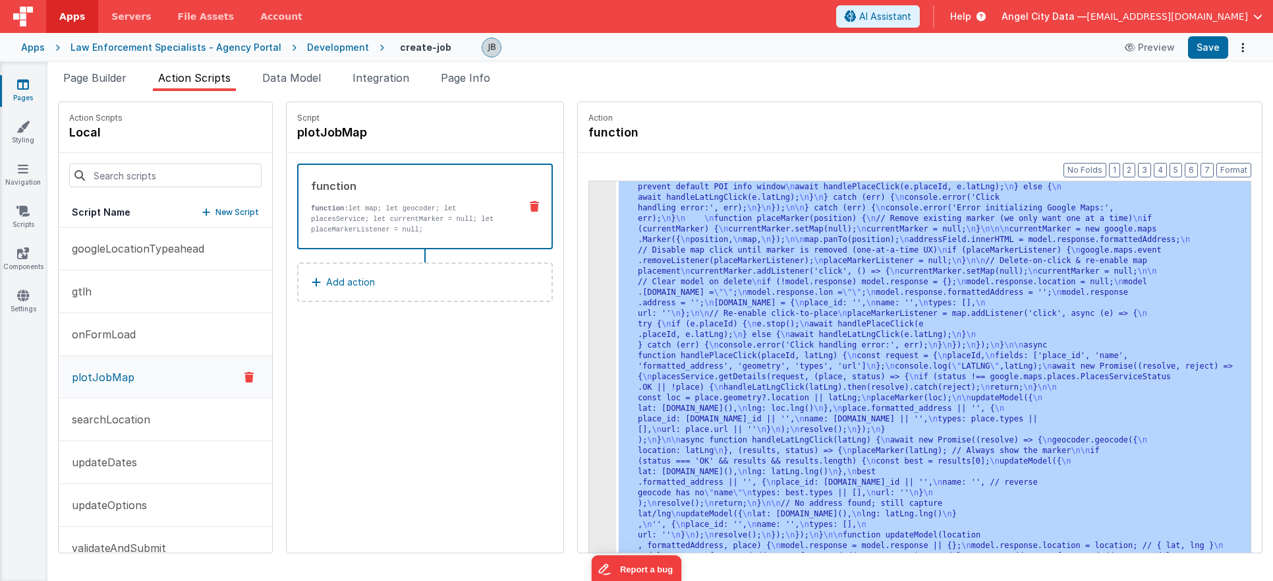
click at [589, 286] on div "3" at bounding box center [602, 266] width 27 height 612
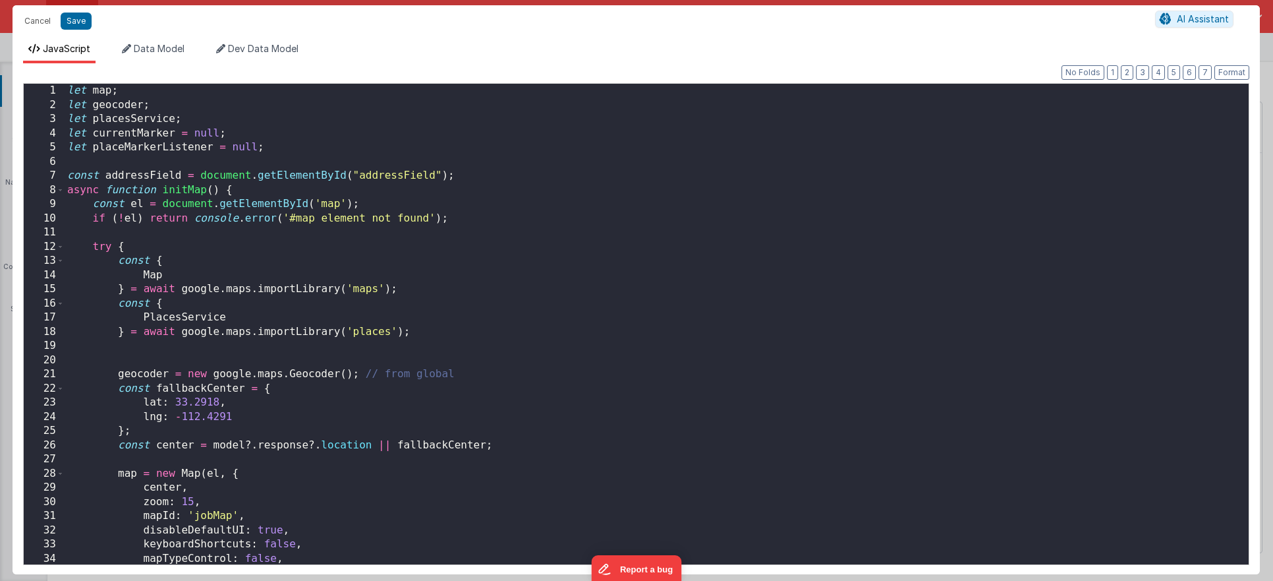
click at [569, 286] on div "Cancel Save AI Assistant JavaScript Data Model Dev Data Model Format 7 6 5 4 3 …" at bounding box center [636, 290] width 1273 height 581
click at [329, 222] on div "let map ; let geocoder ; let placesService ; let currentMarker = null ; let pla…" at bounding box center [657, 338] width 1184 height 509
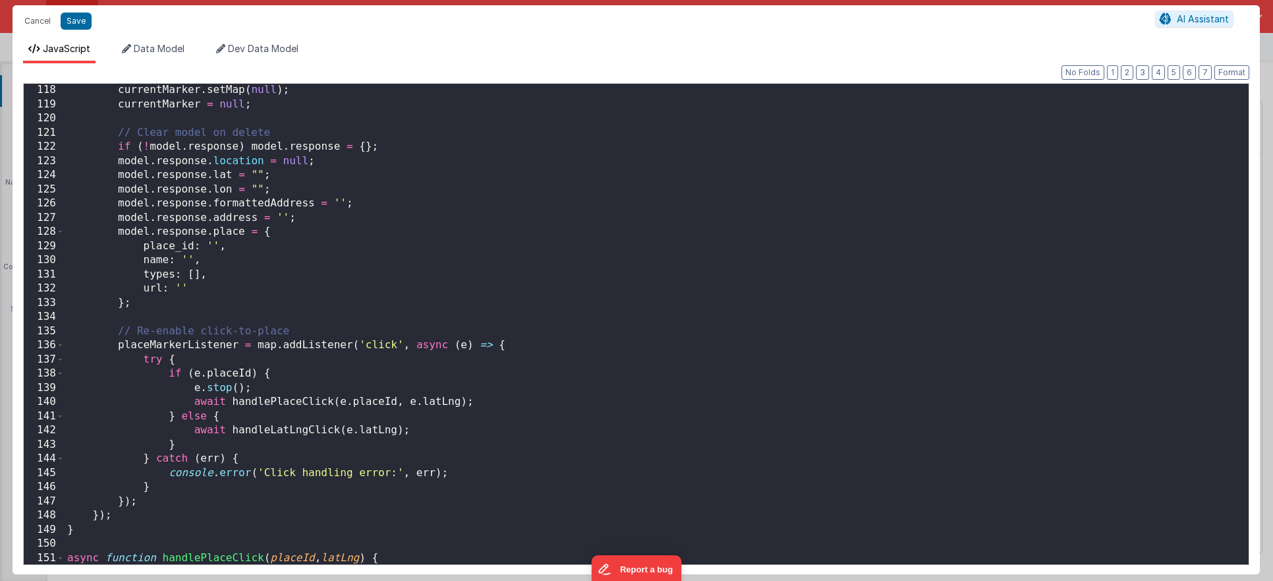
scroll to position [1662, 0]
click at [384, 360] on div "currentMarker . setMap ( null ) ; currentMarker = null ; // Clear model on dele…" at bounding box center [657, 333] width 1184 height 509
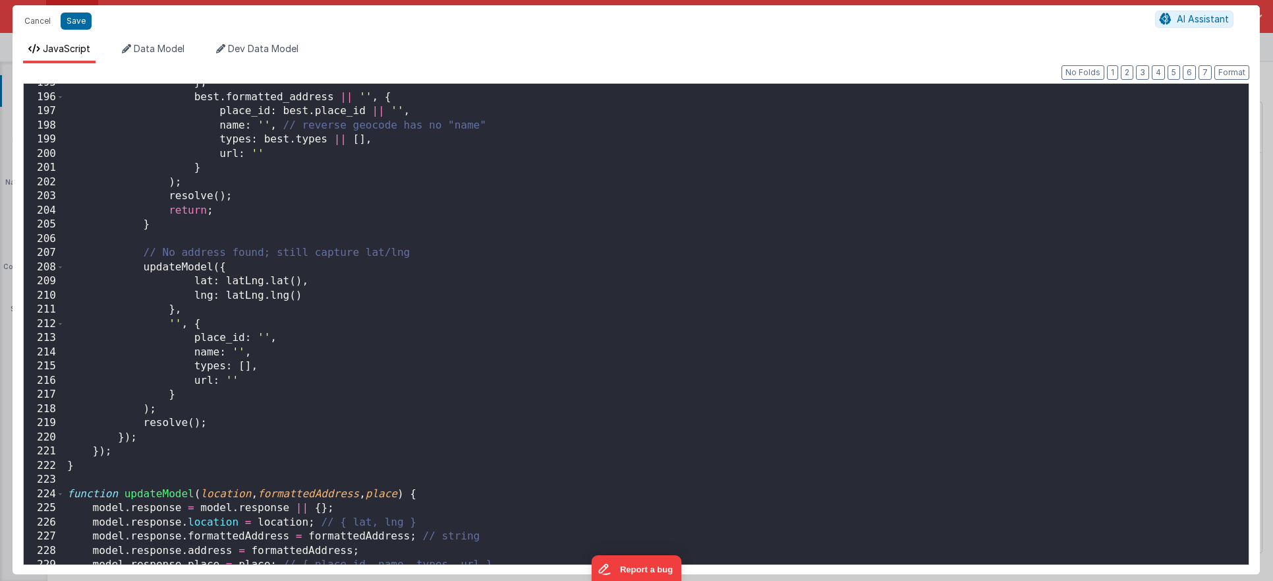
scroll to position [2849, 0]
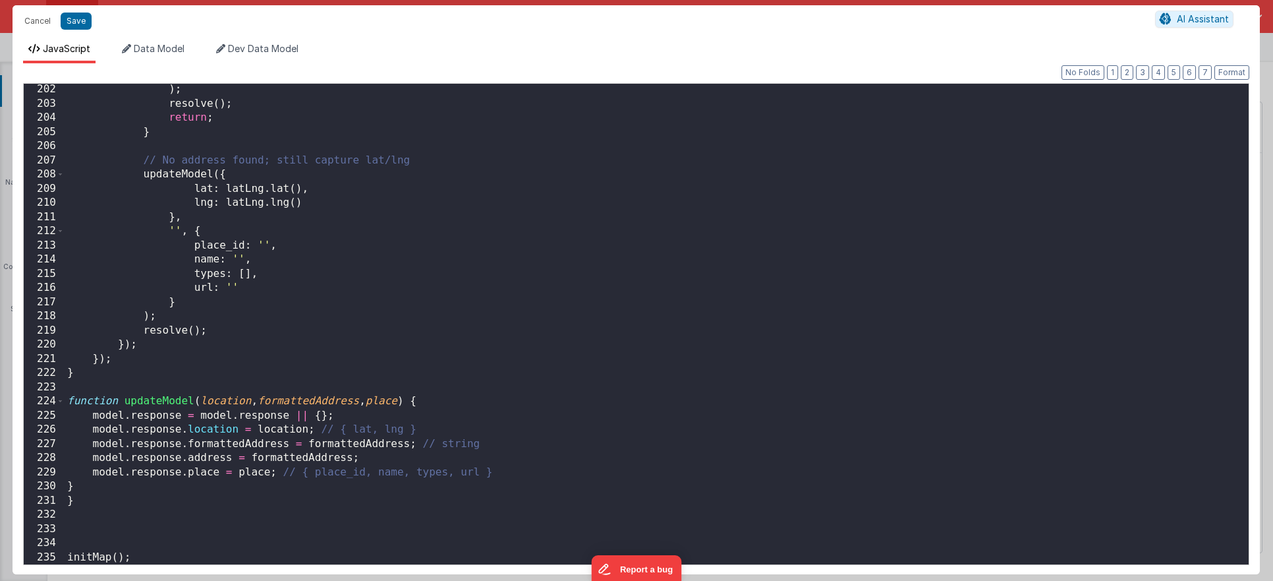
click at [326, 428] on div ") ; resolve ( ) ; return ; } // No address found; still capture lat/lng updateM…" at bounding box center [657, 336] width 1184 height 509
click at [448, 429] on div ") ; resolve ( ) ; return ; } // No address found; still capture lat/lng updateM…" at bounding box center [657, 336] width 1184 height 509
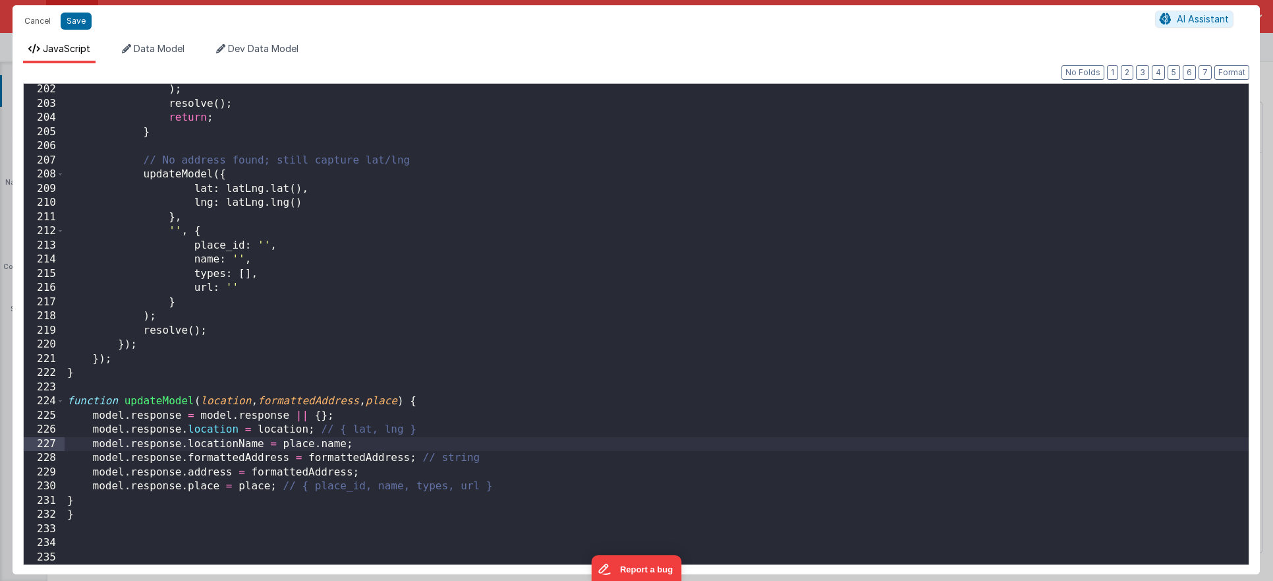
scroll to position [2851, 0]
click at [80, 21] on button "Save" at bounding box center [76, 21] width 31 height 17
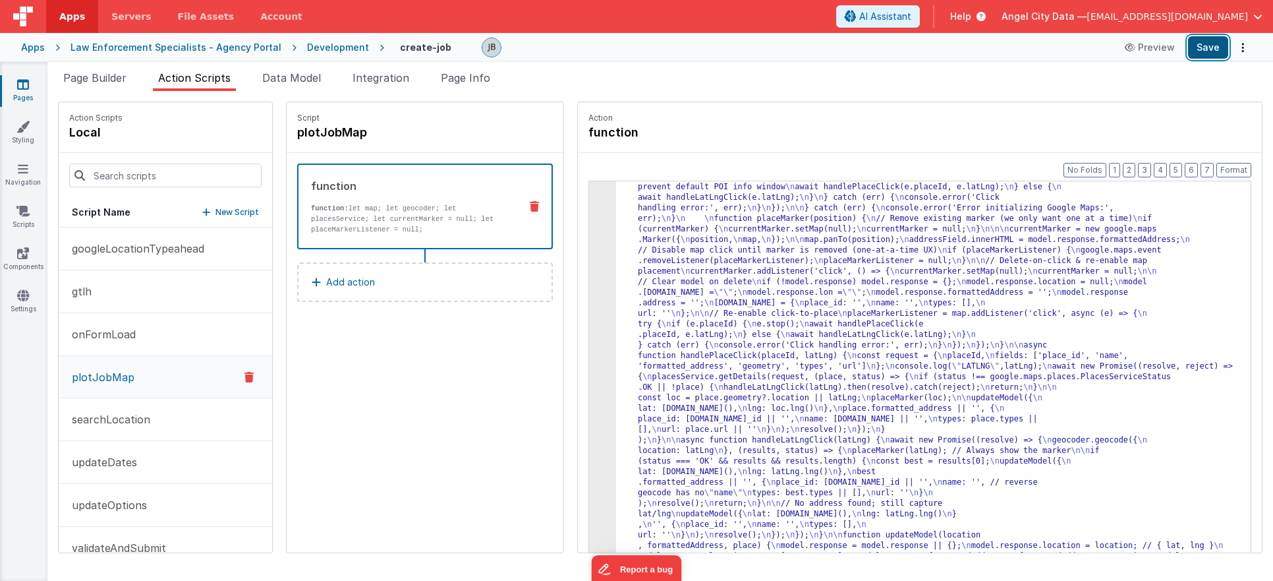
click at [1201, 49] on button "Save" at bounding box center [1208, 47] width 40 height 22
click at [90, 65] on div "Page Builder Action Scripts Data Model Integration Page Info Snippet Library Na…" at bounding box center [660, 321] width 1226 height 519
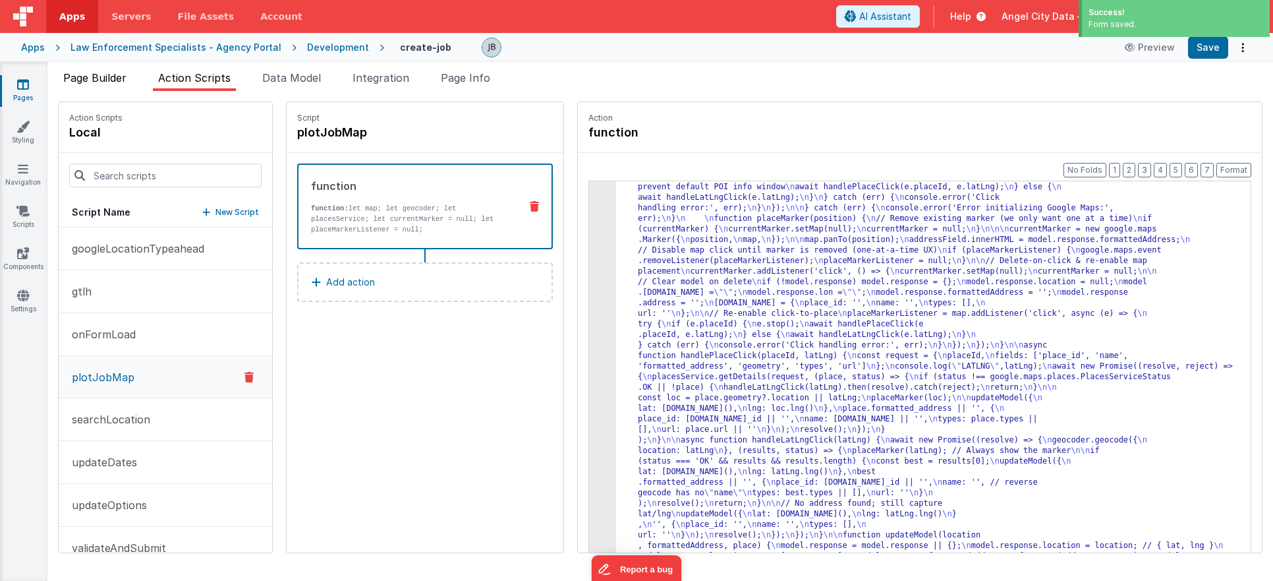
click at [92, 76] on span "Page Builder" at bounding box center [94, 77] width 63 height 13
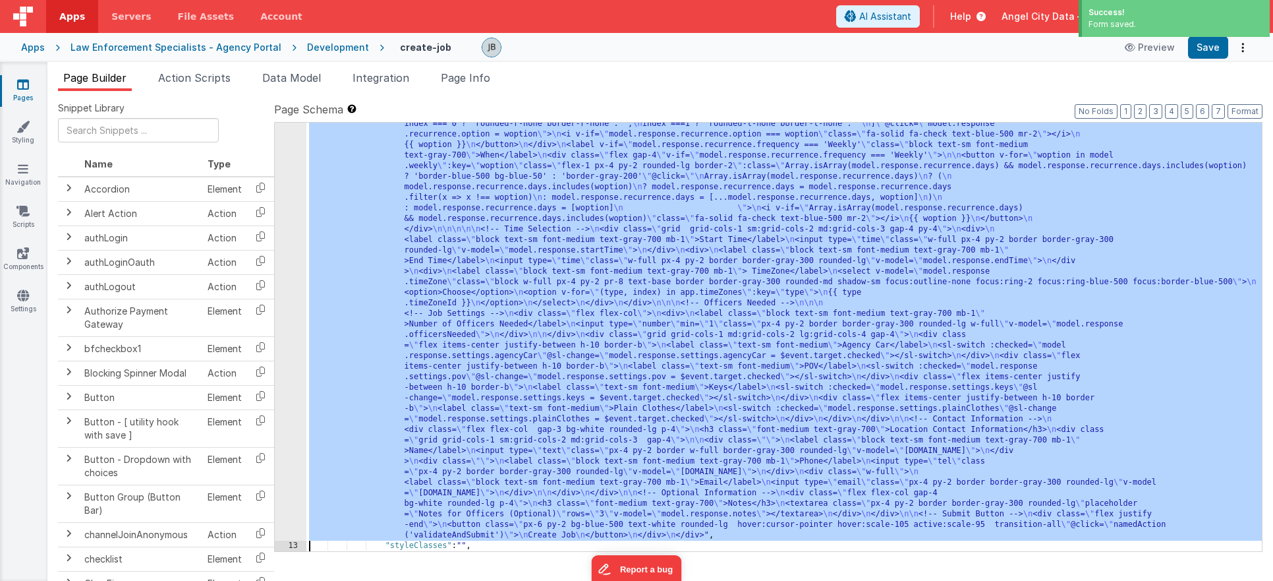
scroll to position [510, 0]
click at [297, 270] on div "12" at bounding box center [291, 140] width 32 height 802
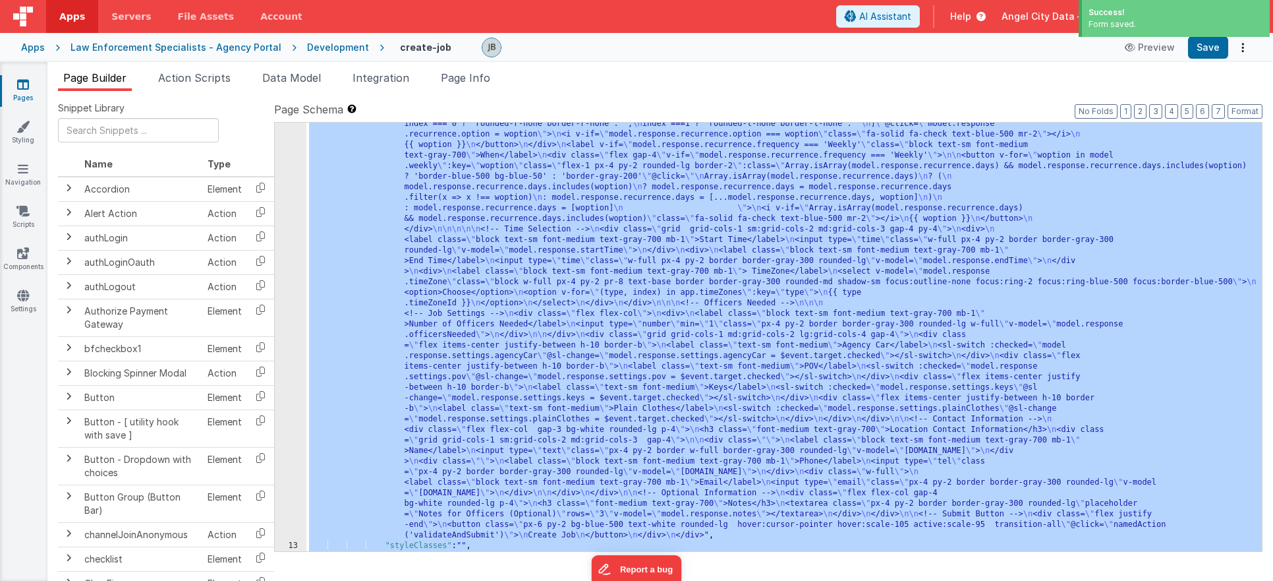
click at [297, 270] on div "12" at bounding box center [291, 140] width 32 height 802
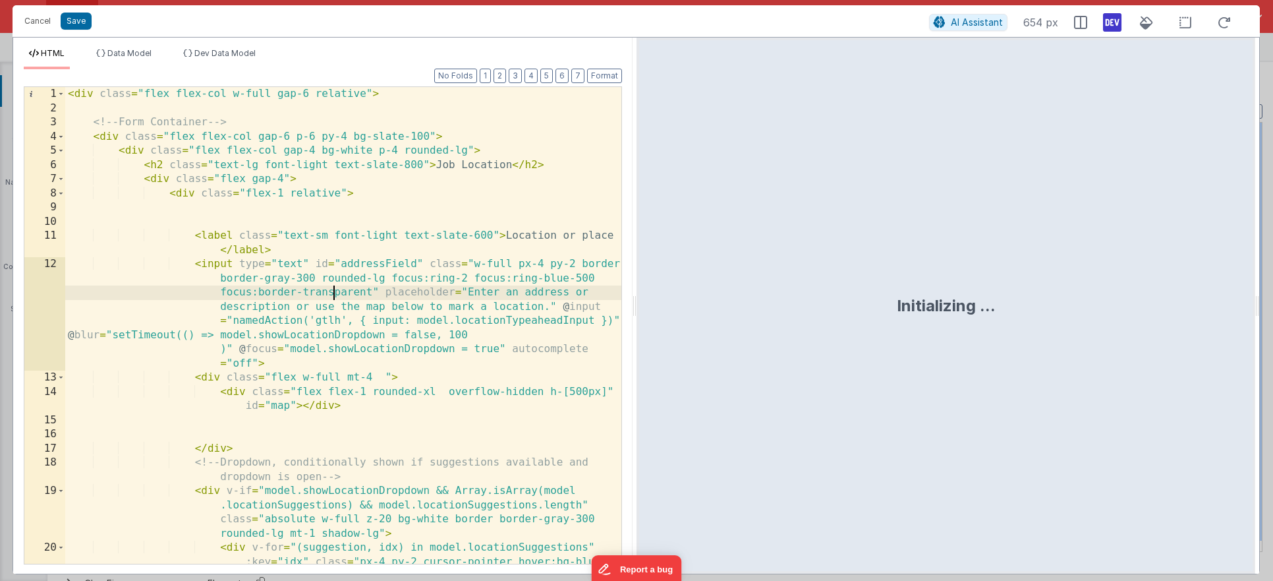
click at [332, 295] on div "< div class = "flex flex-col w-full gap-6 relative" > <!-- Form Container --> <…" at bounding box center [343, 353] width 556 height 533
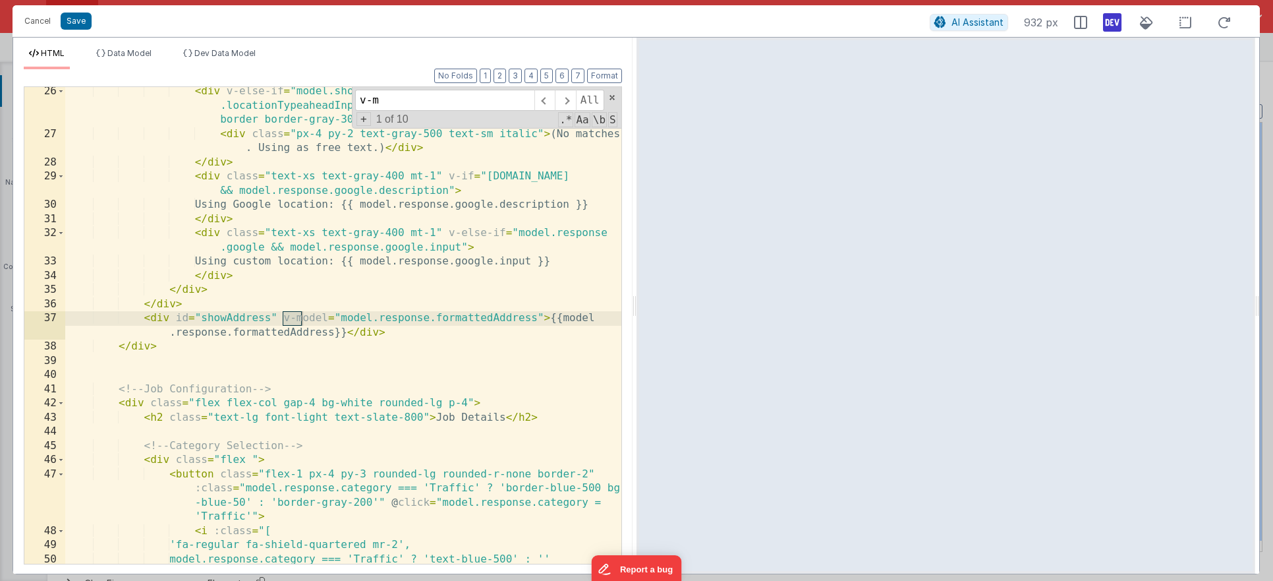
scroll to position [569, 0]
type input "v-mdel"
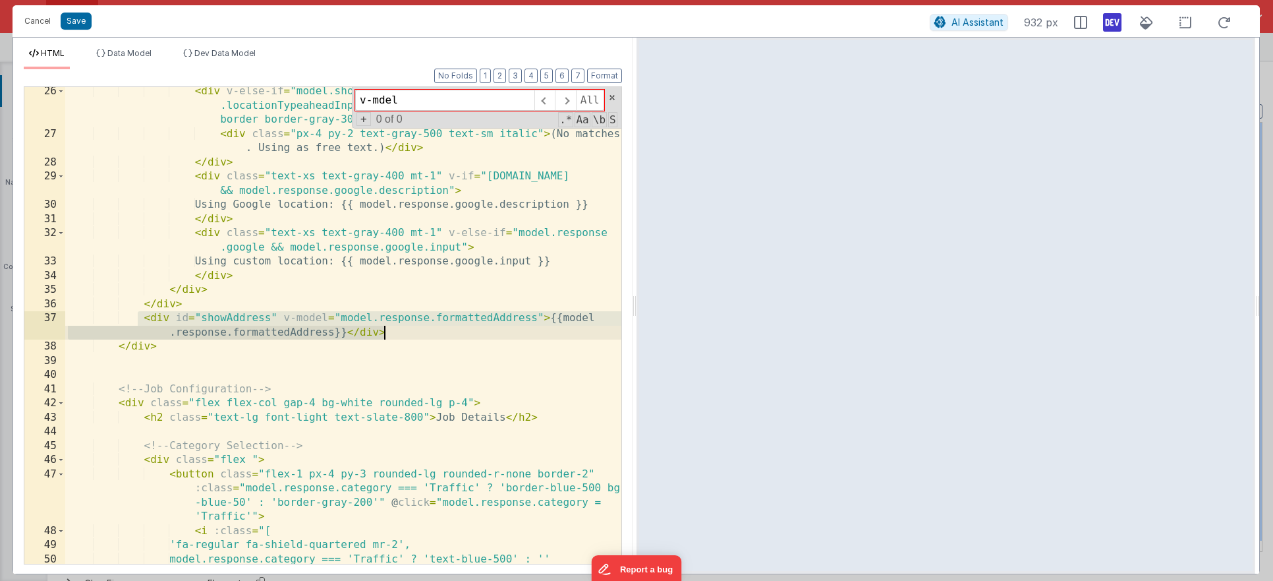
drag, startPoint x: 138, startPoint y: 320, endPoint x: 395, endPoint y: 330, distance: 257.3
click at [395, 330] on div "< div v-else-if = "model.showLocationDropdown && model .locationTypeaheadInput"…" at bounding box center [343, 350] width 556 height 533
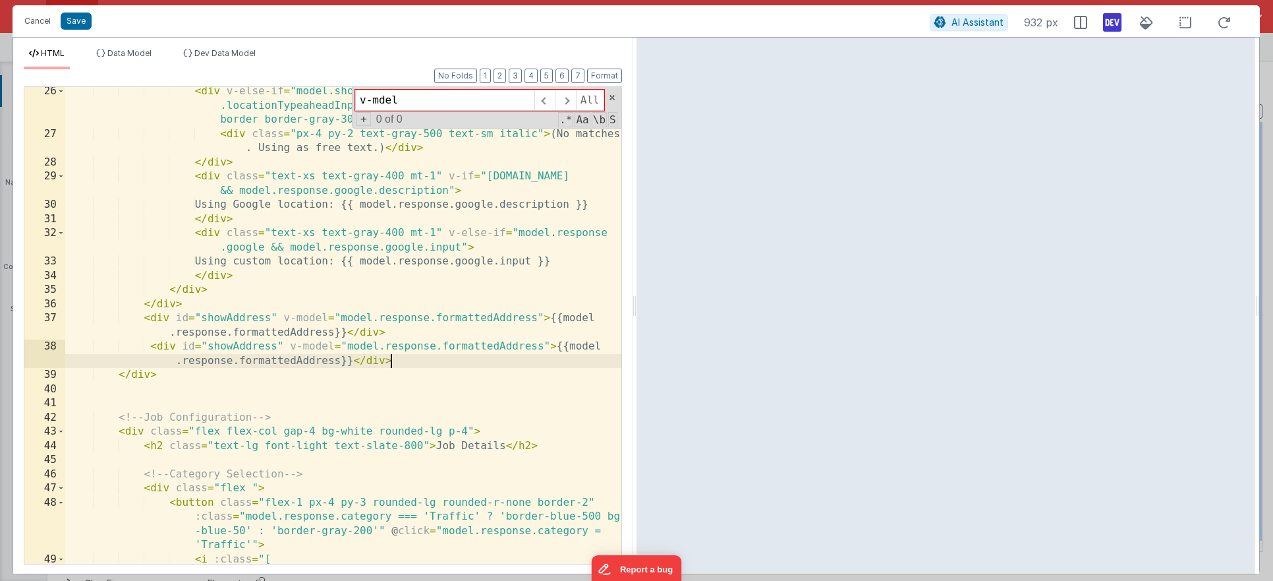
click at [318, 363] on div "< div v-else-if = "model.showLocationDropdown && model .locationTypeaheadInput"…" at bounding box center [343, 350] width 556 height 533
click at [469, 349] on div "< div v-else-if = "model.showLocationDropdown && model .locationTypeaheadInput"…" at bounding box center [343, 350] width 556 height 533
click at [74, 24] on button "Save" at bounding box center [76, 21] width 31 height 17
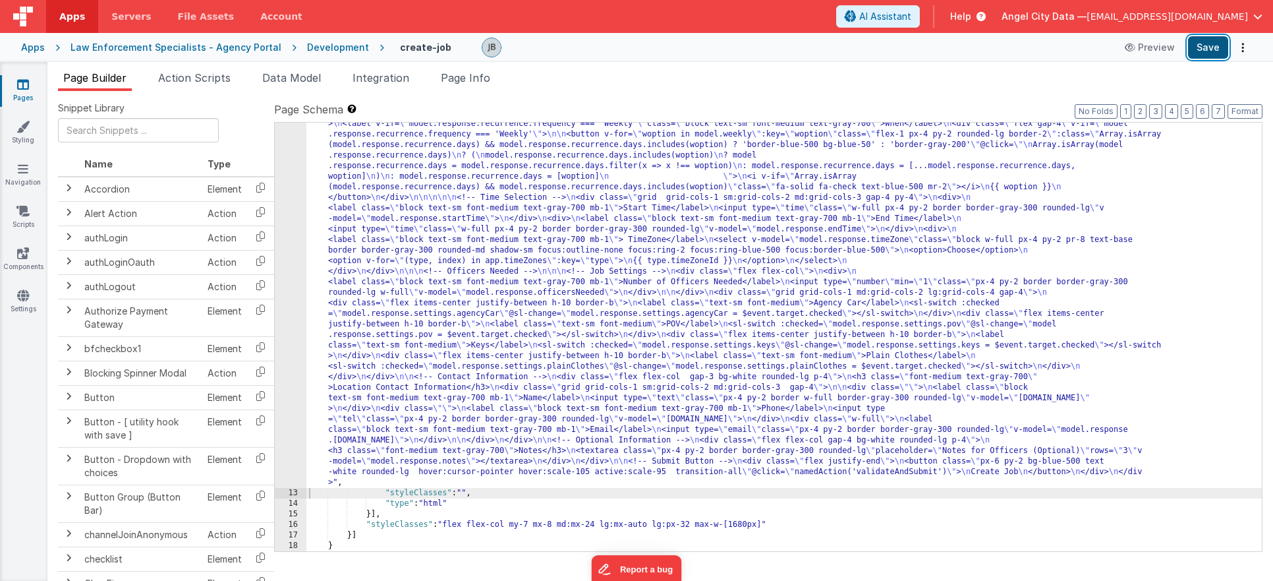
click at [1207, 53] on button "Save" at bounding box center [1208, 47] width 40 height 22
click at [1208, 49] on button "Save" at bounding box center [1208, 47] width 40 height 22
click at [290, 276] on div "12" at bounding box center [291, 113] width 32 height 749
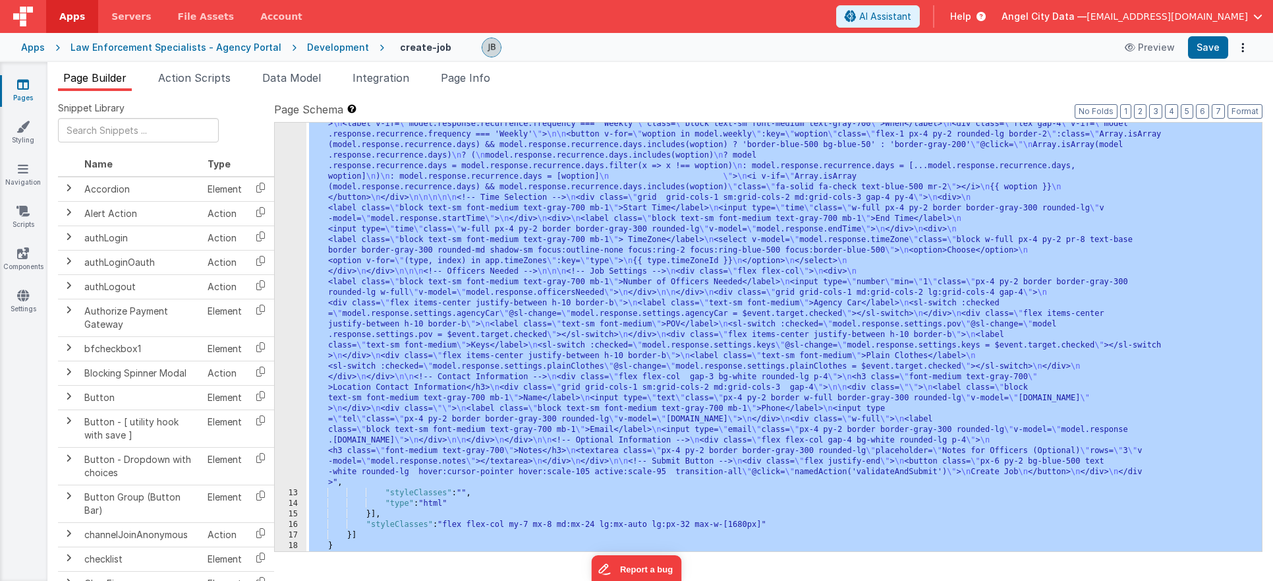
click at [290, 276] on div "12" at bounding box center [291, 113] width 32 height 749
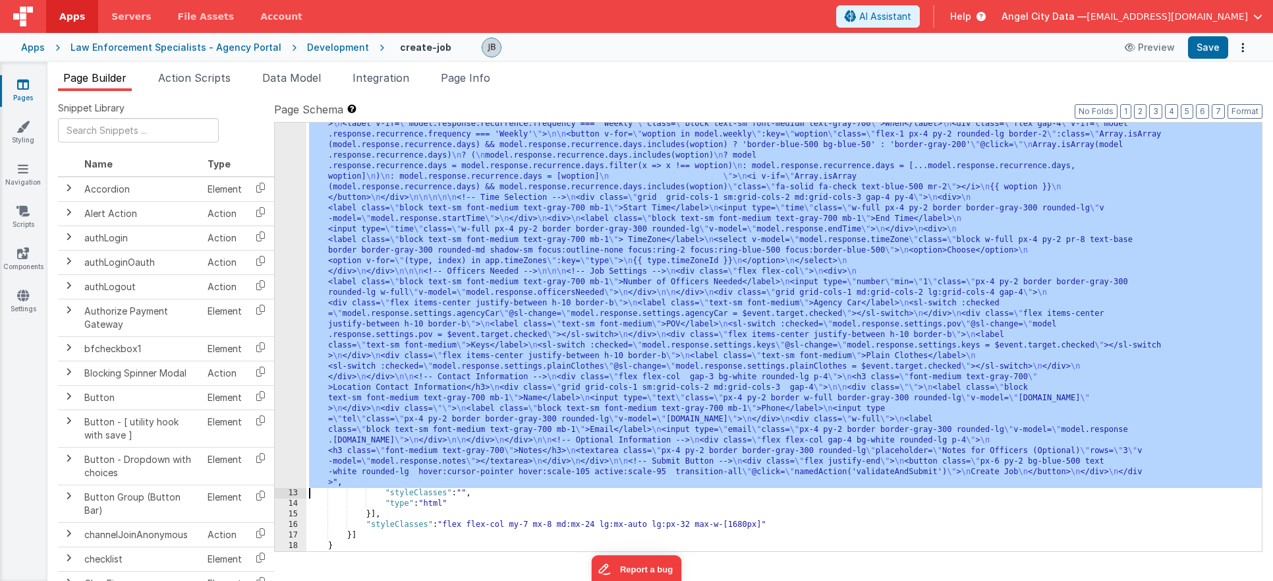
click at [294, 276] on div "12" at bounding box center [291, 113] width 32 height 749
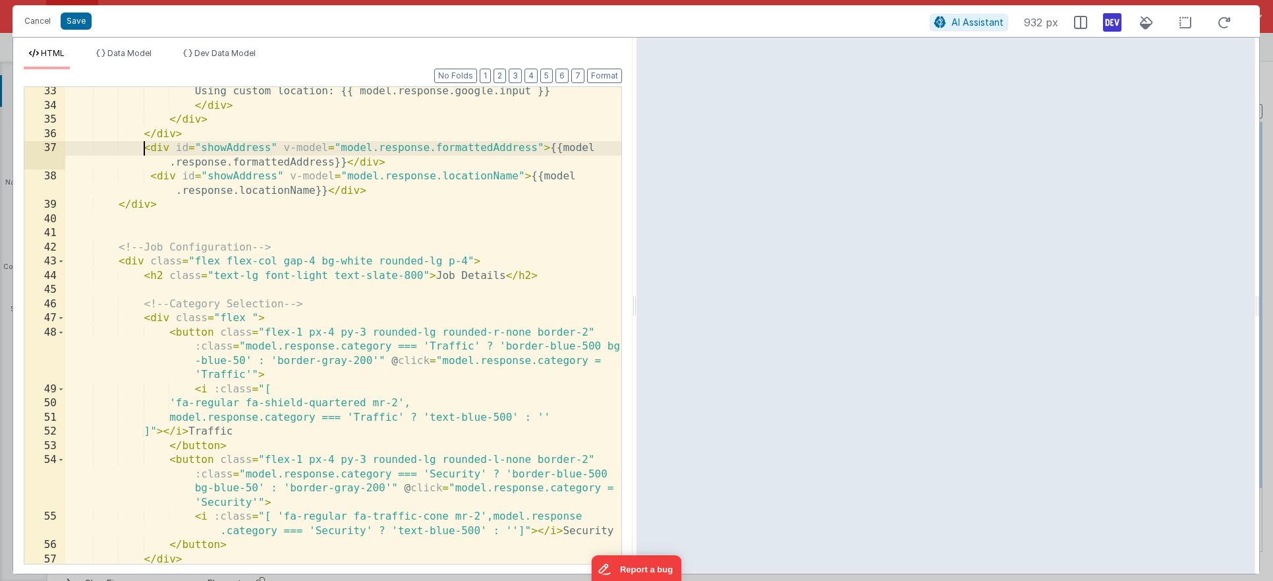
scroll to position [0, 0]
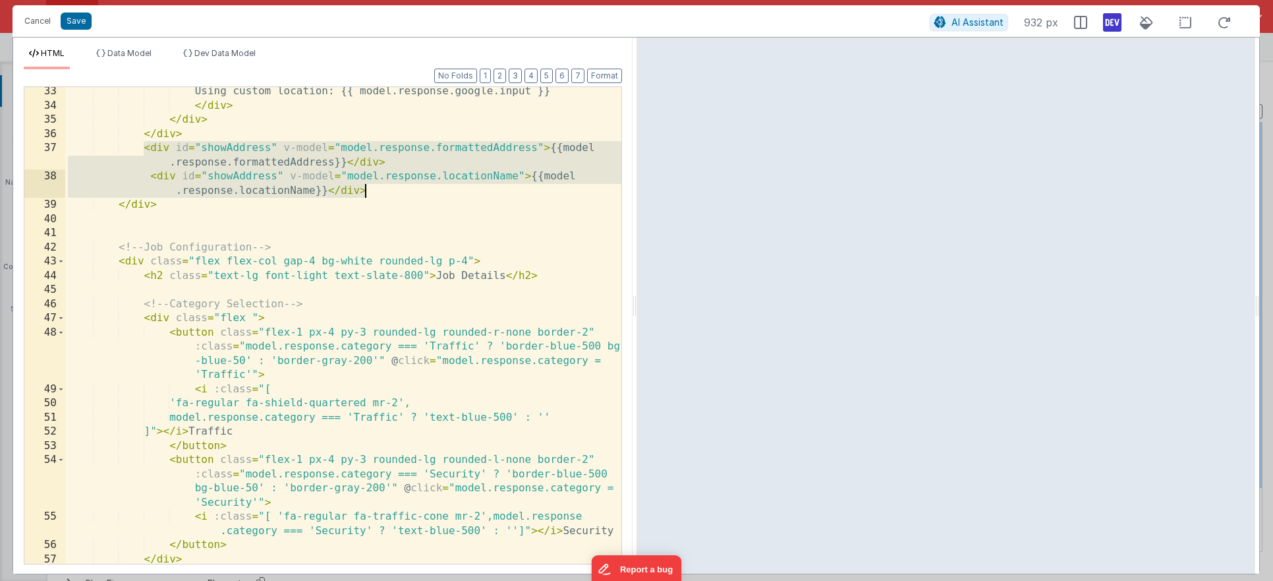
drag, startPoint x: 144, startPoint y: 153, endPoint x: 389, endPoint y: 190, distance: 248.0
click at [389, 190] on div "Using custom location: {{ model.response.google.input }} </ div > </ div > </ d…" at bounding box center [343, 336] width 556 height 505
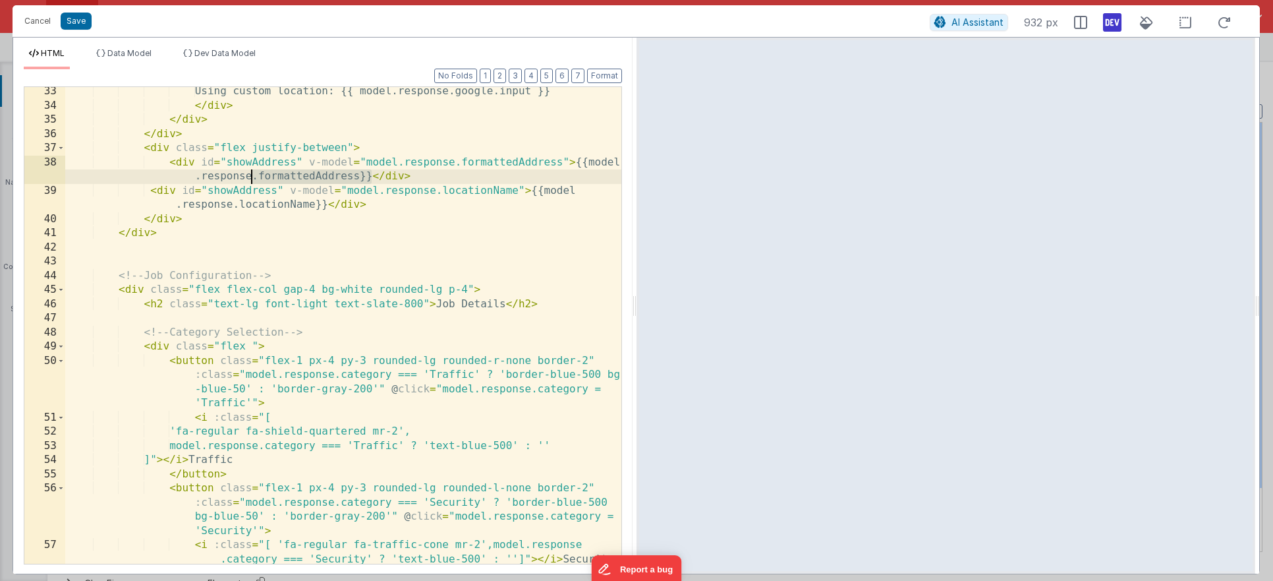
drag, startPoint x: 368, startPoint y: 175, endPoint x: 252, endPoint y: 173, distance: 115.4
click at [252, 173] on div "Using custom location: {{ model.response.google.input }} </ div > </ div > </ d…" at bounding box center [343, 336] width 556 height 505
click at [355, 177] on div "Using custom location: {{ model.response.google.input }} </ div > </ div > </ d…" at bounding box center [343, 336] width 556 height 505
click at [144, 59] on li "Data Model" at bounding box center [124, 58] width 66 height 21
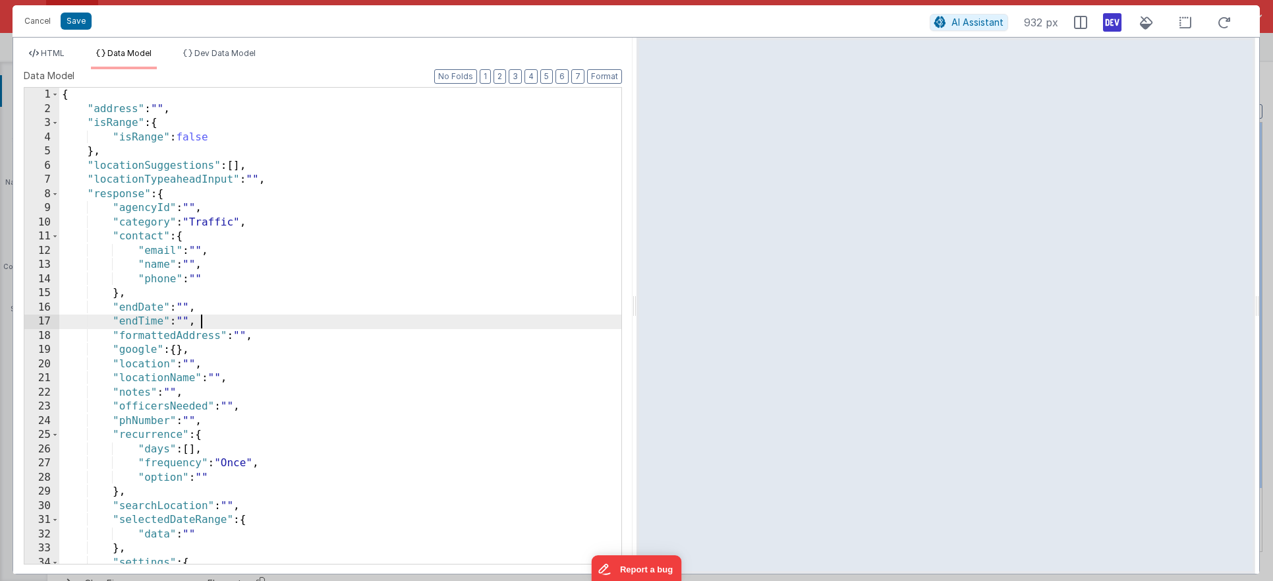
click at [218, 314] on div "{ "address" : "" , "isRange" : { "isRange" : false } , "locationSuggestions" : …" at bounding box center [340, 340] width 562 height 504
click at [245, 333] on div "{ "address" : "" , "isRange" : { "isRange" : false } , "locationSuggestions" : …" at bounding box center [340, 340] width 562 height 504
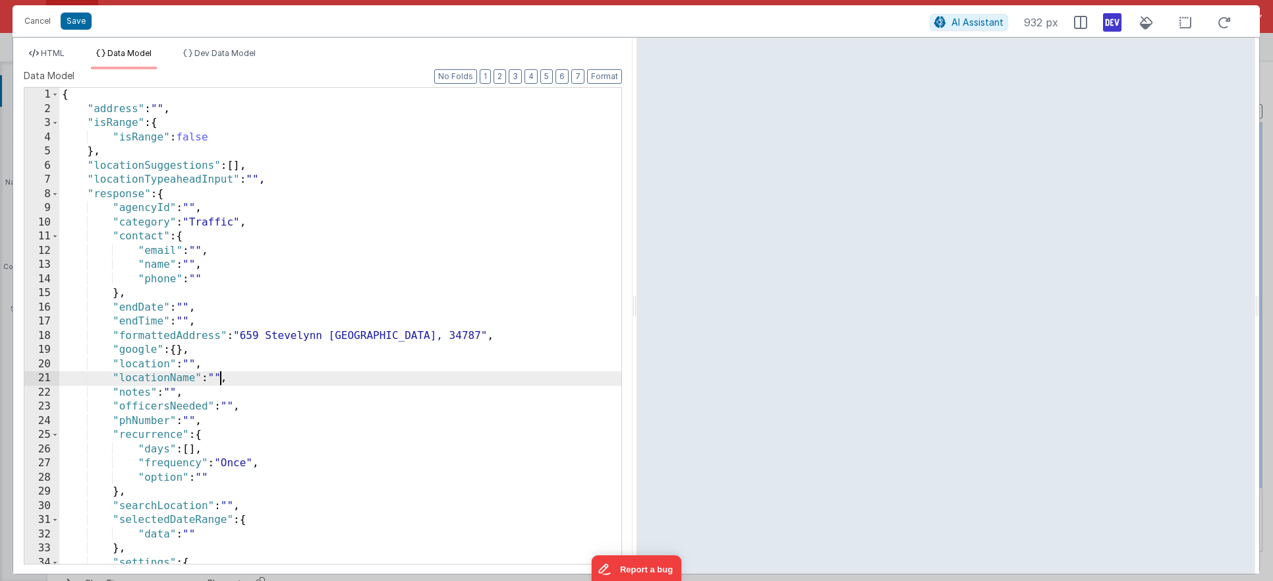
click at [218, 374] on div "{ "address" : "" , "isRange" : { "isRange" : false } , "locationSuggestions" : …" at bounding box center [340, 340] width 562 height 504
click at [181, 57] on li "Dev Data Model" at bounding box center [219, 58] width 83 height 21
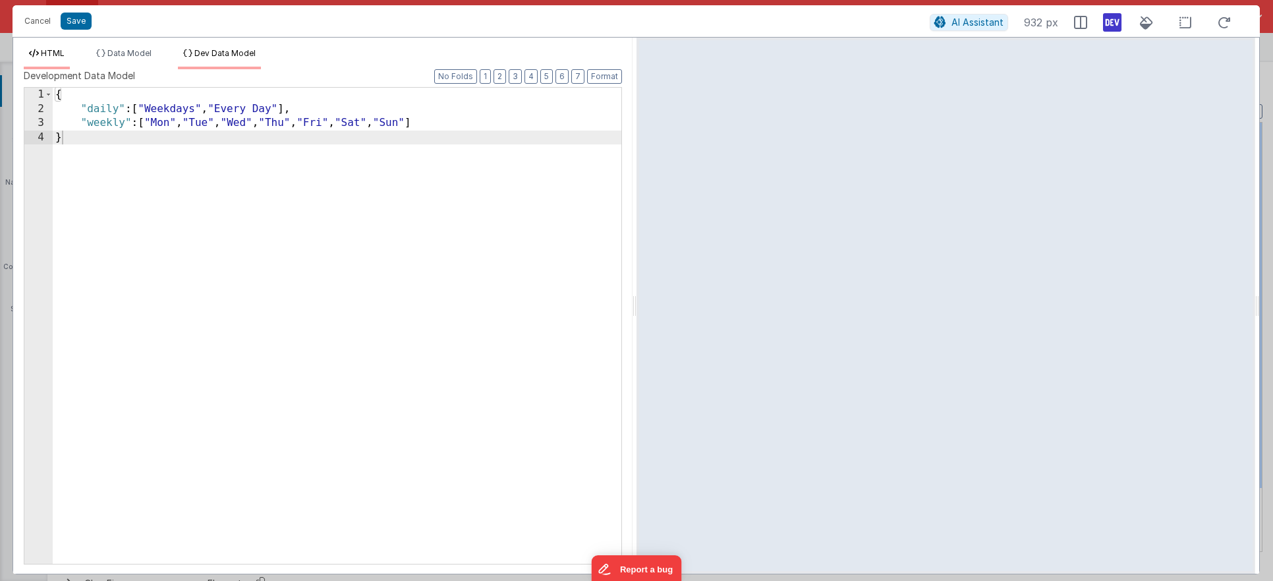
click at [60, 53] on span "HTML" at bounding box center [53, 53] width 24 height 10
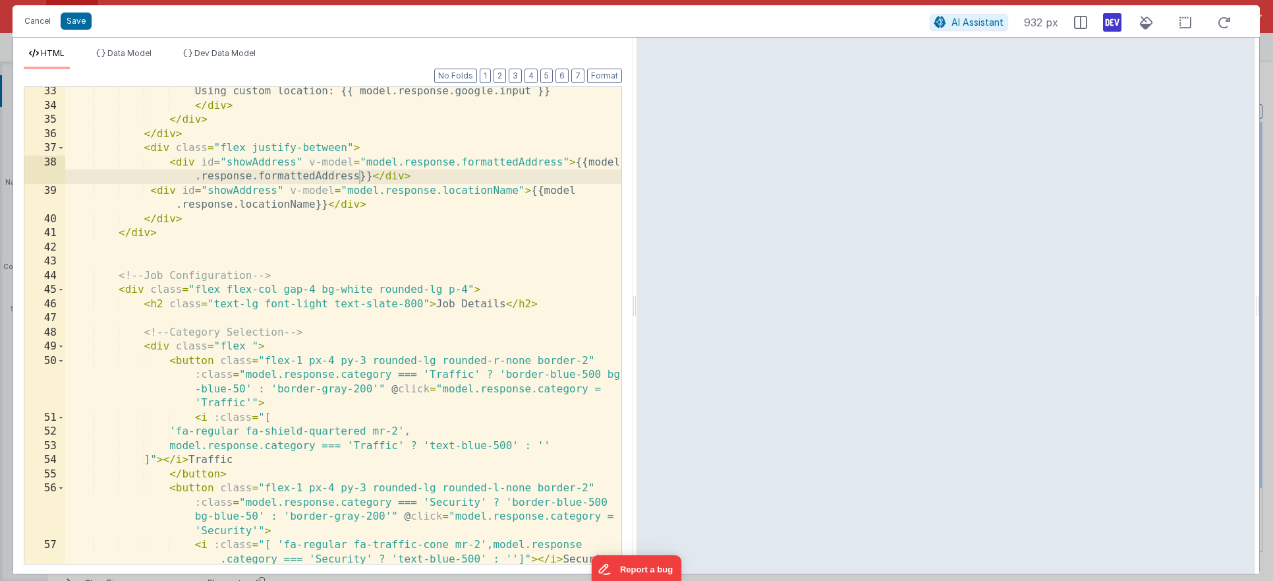
click at [270, 350] on div "Using custom location: {{ model.response.google.input }} </ div > </ div > </ d…" at bounding box center [343, 336] width 556 height 505
drag, startPoint x: 161, startPoint y: 163, endPoint x: 448, endPoint y: 176, distance: 287.0
click at [448, 176] on div "Using custom location: {{ model.response.google.input }} </ div > </ div > </ d…" at bounding box center [343, 336] width 556 height 505
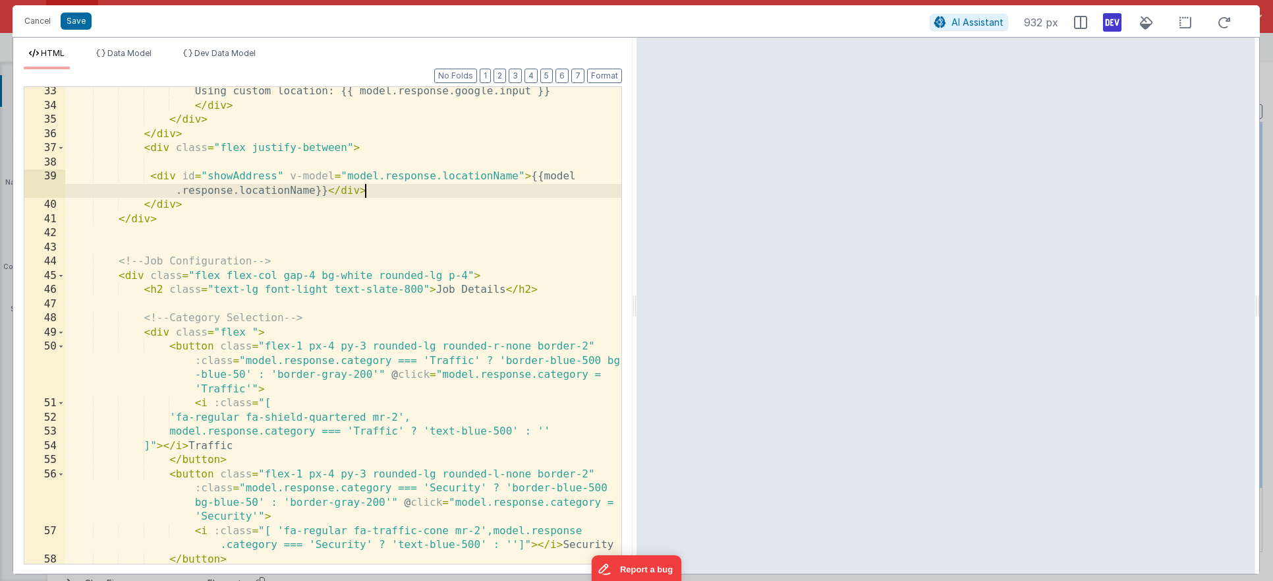
click at [415, 189] on div "Using custom location: {{ model.response.google.input }} </ div > </ div > </ d…" at bounding box center [343, 336] width 556 height 505
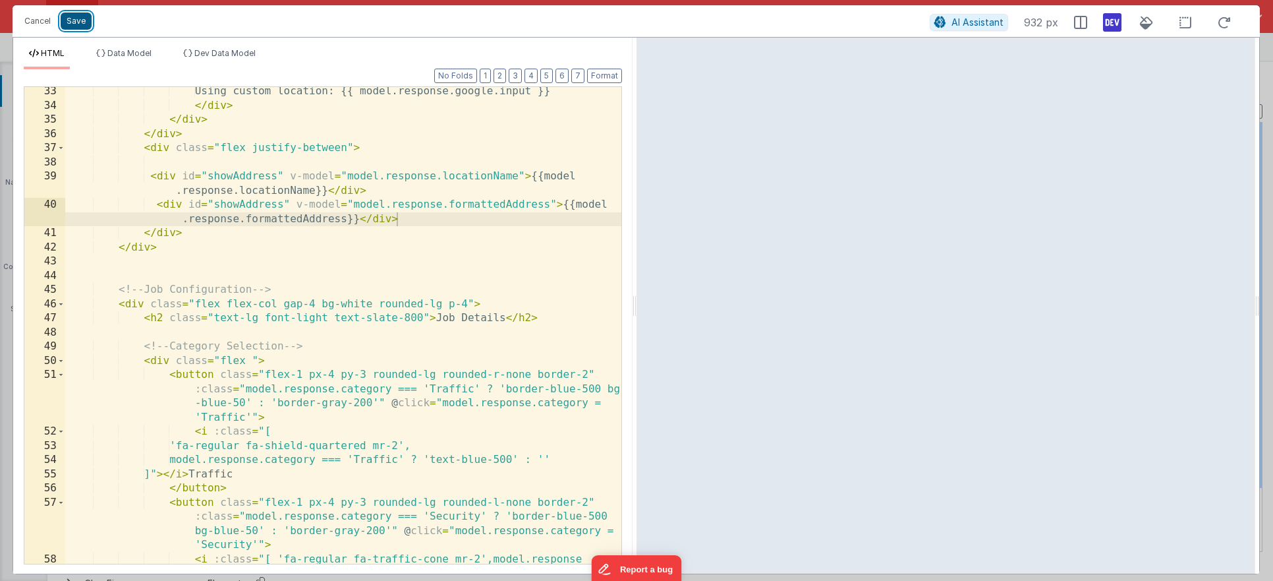
click at [78, 28] on button "Save" at bounding box center [76, 21] width 31 height 17
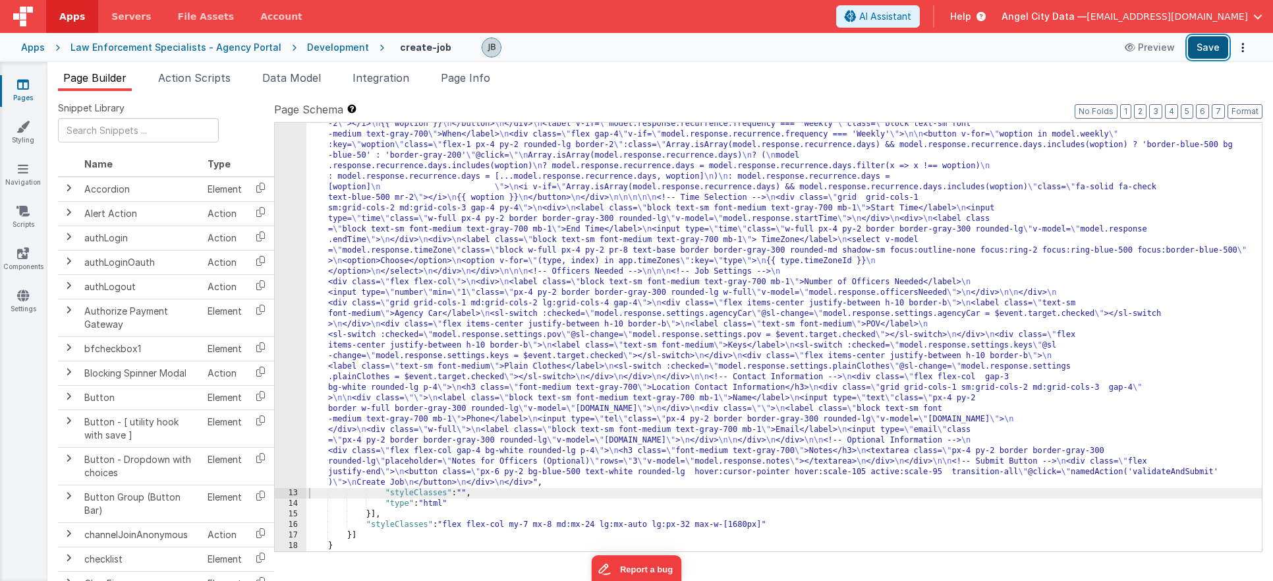
click at [1203, 53] on button "Save" at bounding box center [1208, 47] width 40 height 22
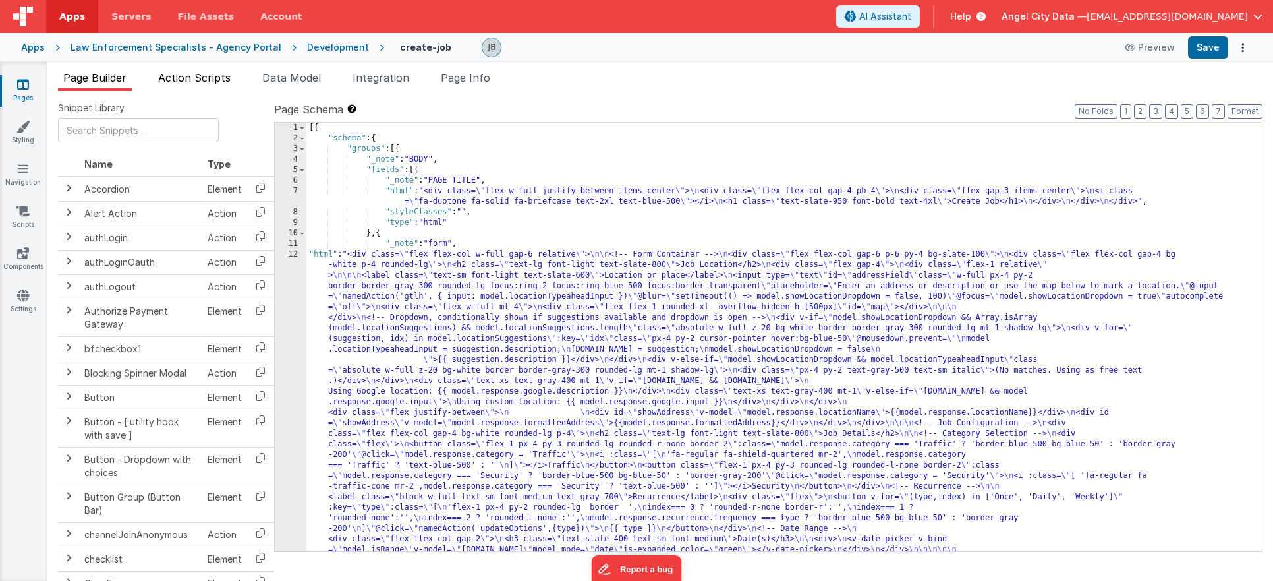
click at [198, 78] on span "Action Scripts" at bounding box center [194, 77] width 73 height 13
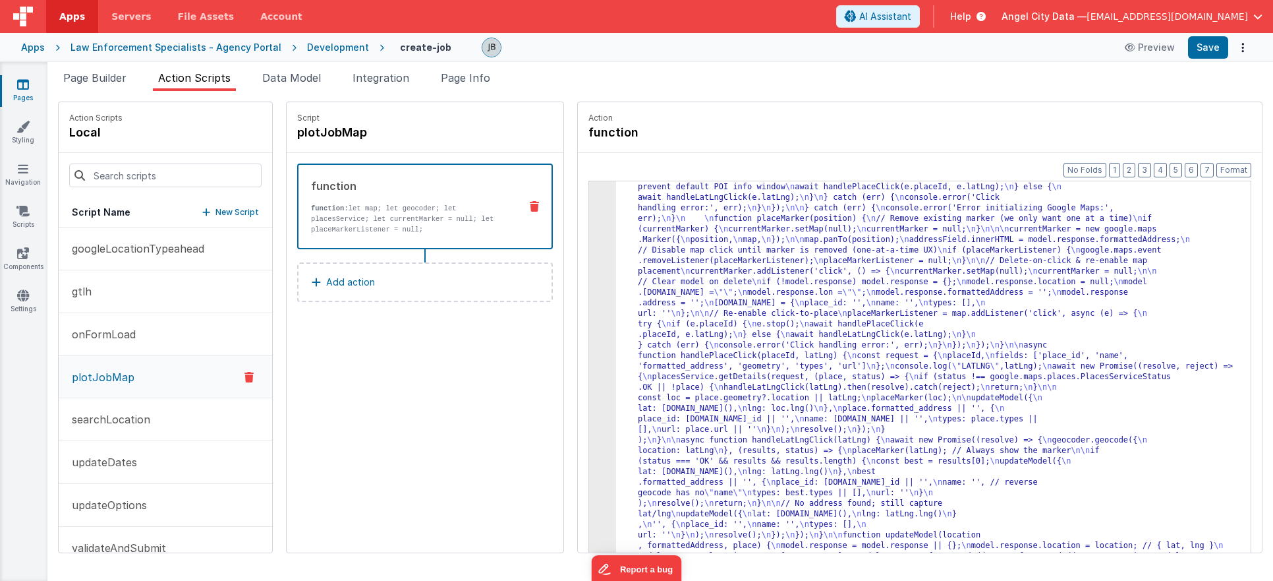
click at [346, 208] on p "function: let map; let geocoder; let placesService; let currentMarker = null; l…" at bounding box center [410, 219] width 198 height 32
click at [356, 212] on p "function: let map; let geocoder; let placesService; let currentMarker = null; l…" at bounding box center [410, 219] width 198 height 32
click at [129, 285] on button "gtlh" at bounding box center [166, 291] width 214 height 43
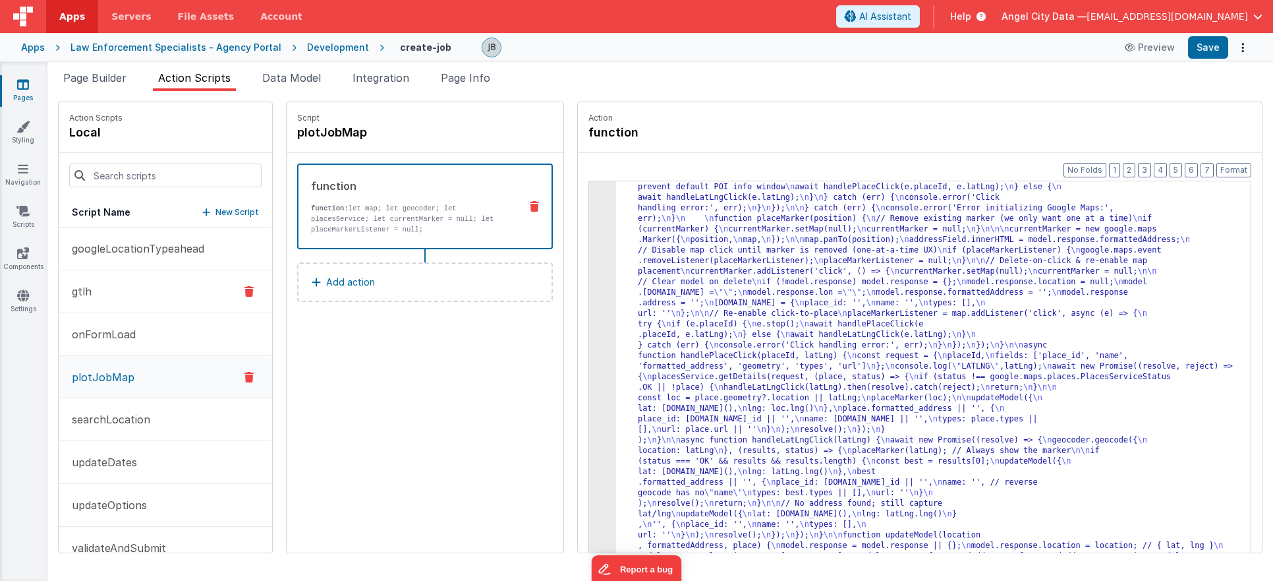
click at [129, 285] on button "gtlh" at bounding box center [166, 291] width 214 height 43
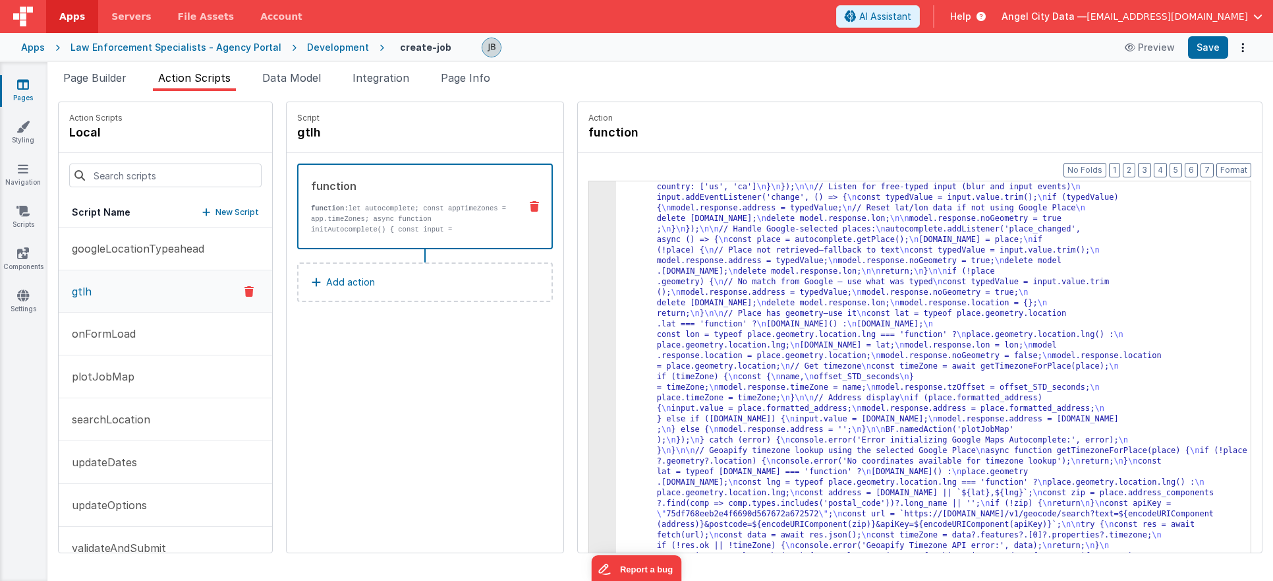
click at [388, 220] on p "function: let autocomplete; const appTimeZones = app.timeZones; async function …" at bounding box center [410, 234] width 198 height 63
click at [589, 267] on div "3" at bounding box center [602, 356] width 27 height 432
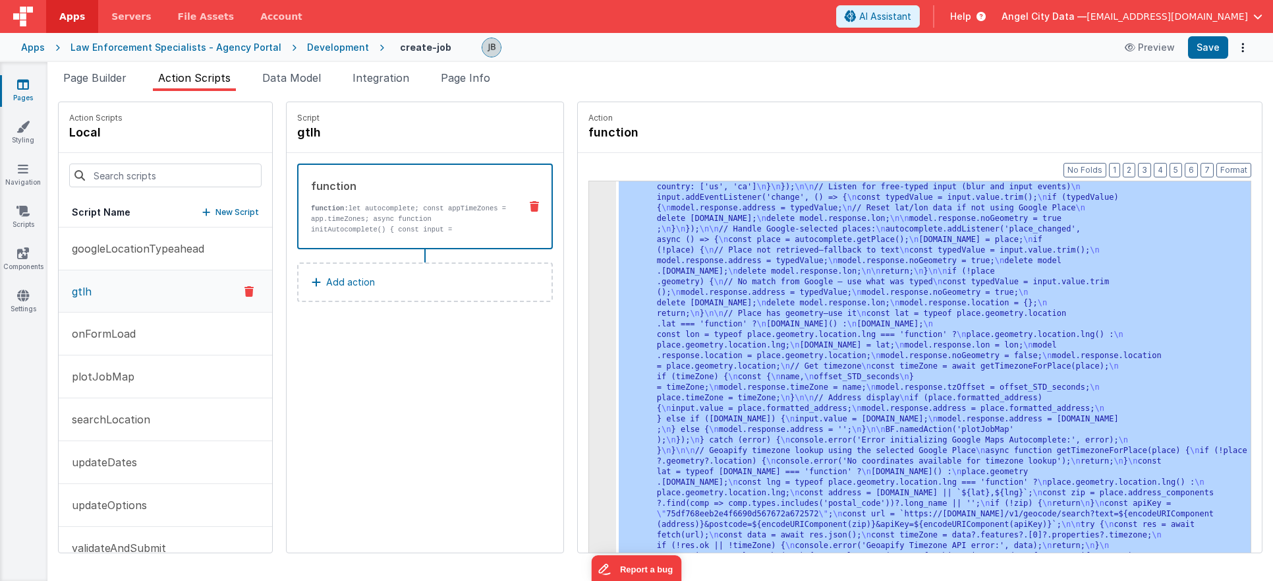
click at [589, 267] on div "3" at bounding box center [602, 356] width 27 height 432
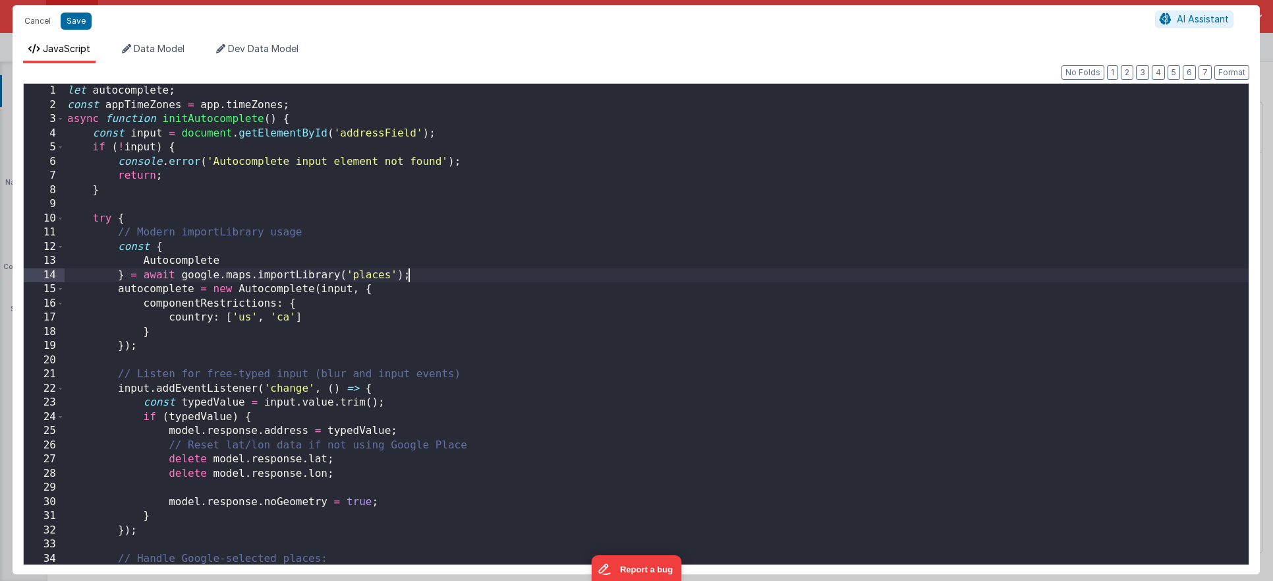
click at [579, 267] on div "let autocomplete ; const appTimeZones = app . timeZones ; async function initAu…" at bounding box center [657, 338] width 1184 height 509
click at [466, 232] on div "let autocomplete ; const appTimeZones = app . timeZones ; async function initAu…" at bounding box center [657, 338] width 1184 height 509
click at [294, 415] on div "let autocomplete ; const appTimeZones = app . timeZones ; async function initAu…" at bounding box center [657, 338] width 1184 height 509
click at [156, 388] on div "let autocomplete ; const appTimeZones = app . timeZones ; async function initAu…" at bounding box center [657, 338] width 1184 height 509
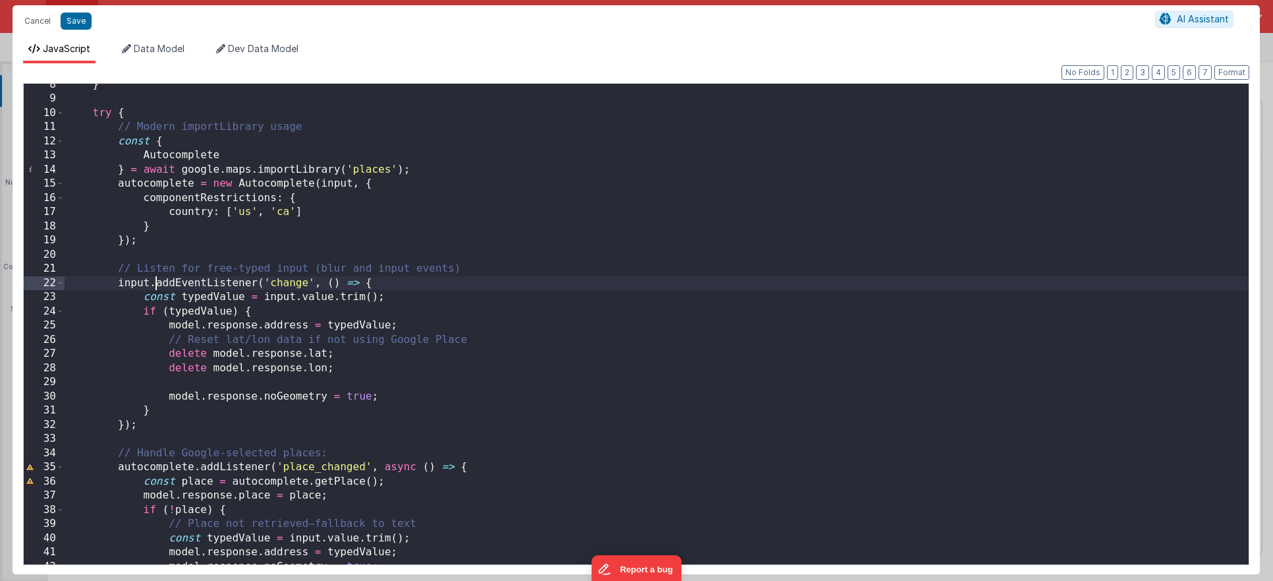
scroll to position [264, 0]
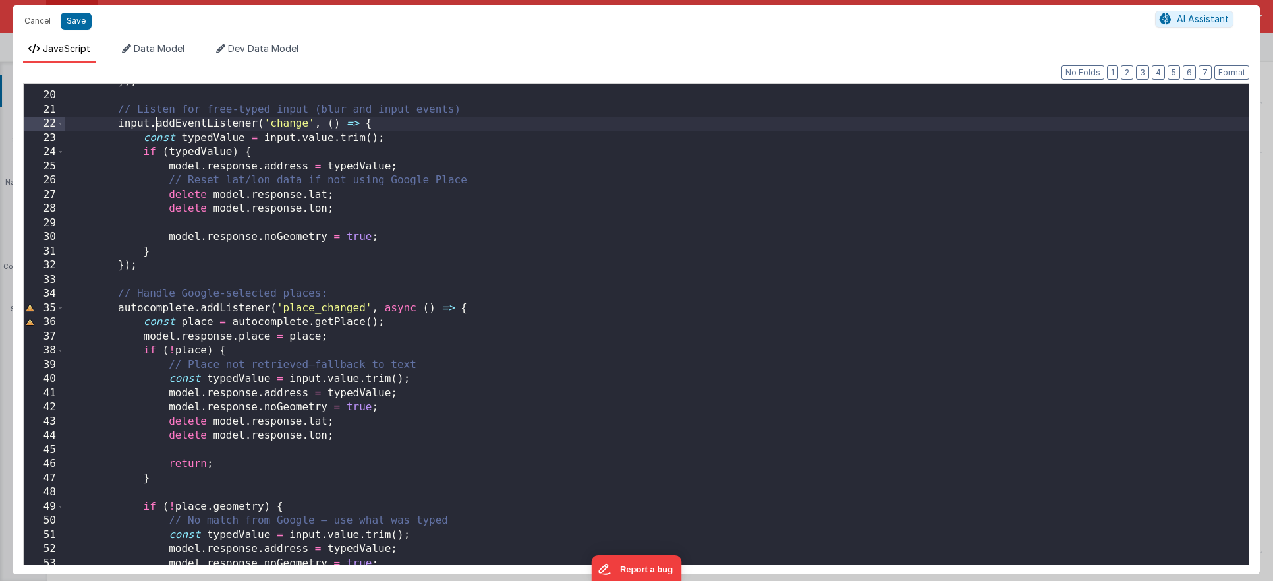
click at [204, 368] on div "}) ; // Listen for free-typed input (blur and input events) input . addEventLis…" at bounding box center [657, 328] width 1184 height 509
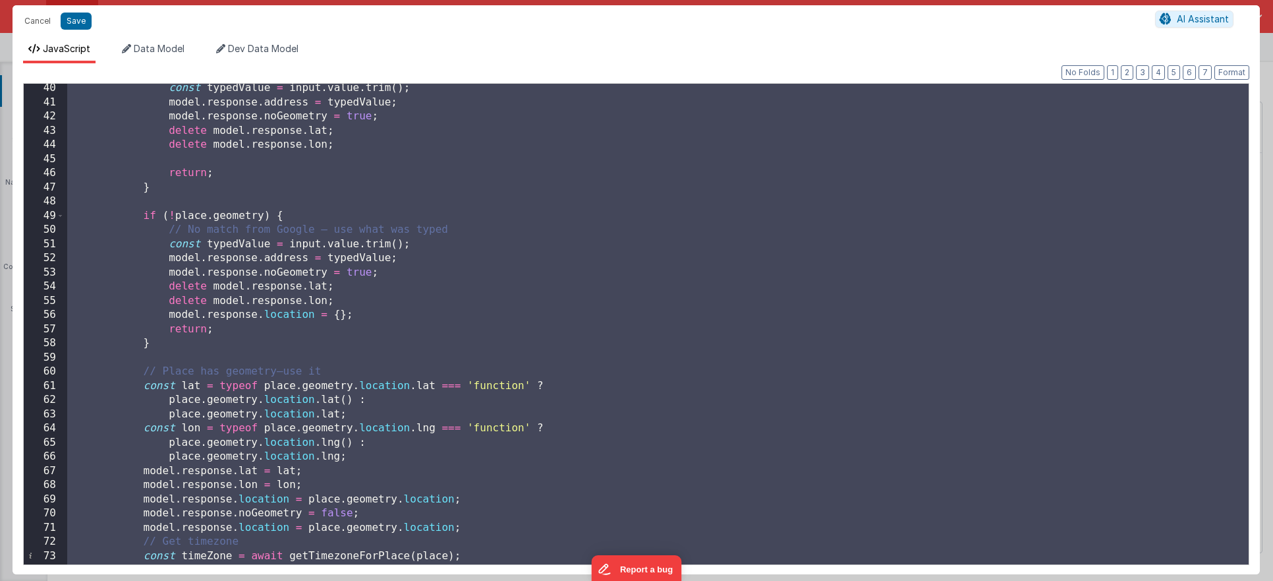
scroll to position [555, 0]
click at [421, 185] on div "const typedValue = input . value . trim ( ) ; model . response . address = type…" at bounding box center [657, 335] width 1184 height 509
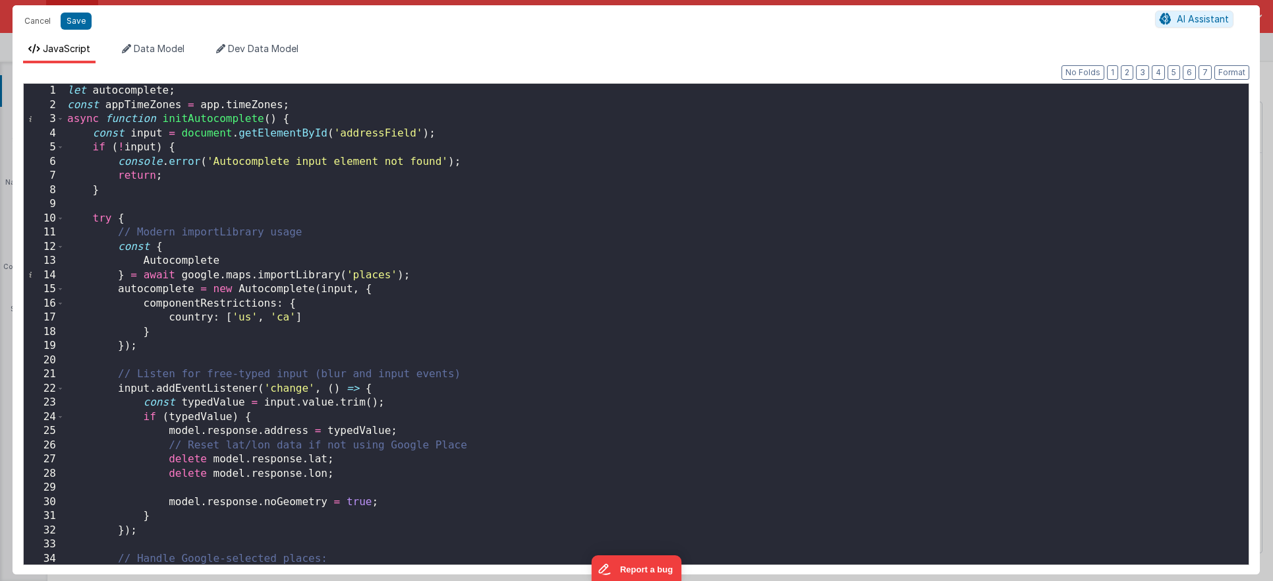
scroll to position [0, 0]
click at [62, 217] on span at bounding box center [60, 219] width 7 height 15
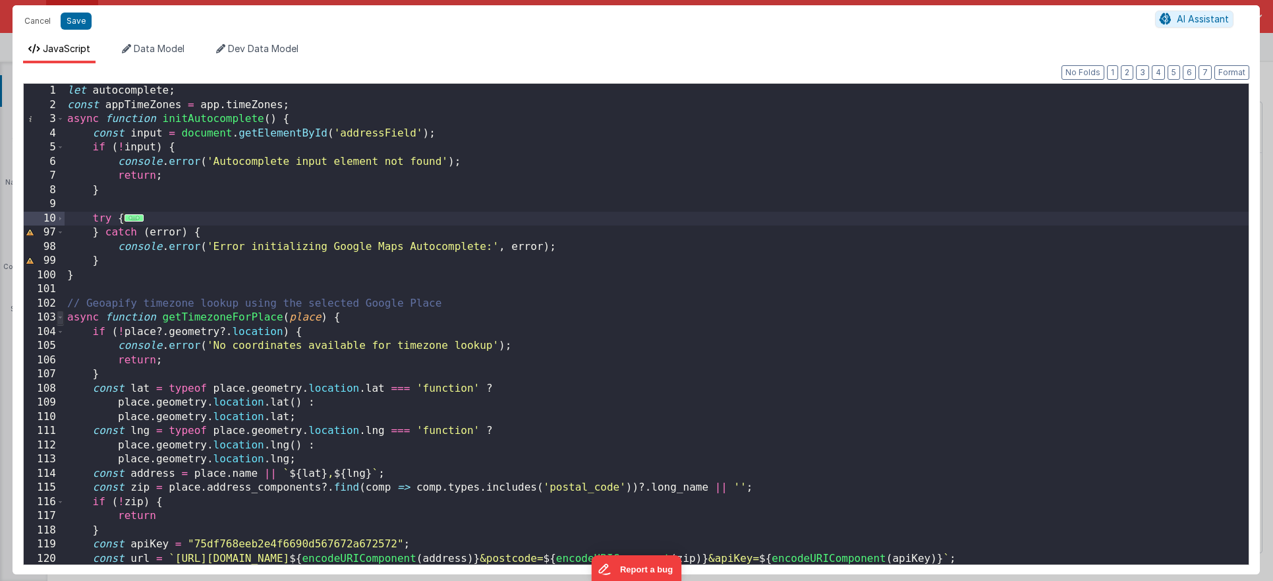
click at [63, 319] on span at bounding box center [60, 317] width 7 height 15
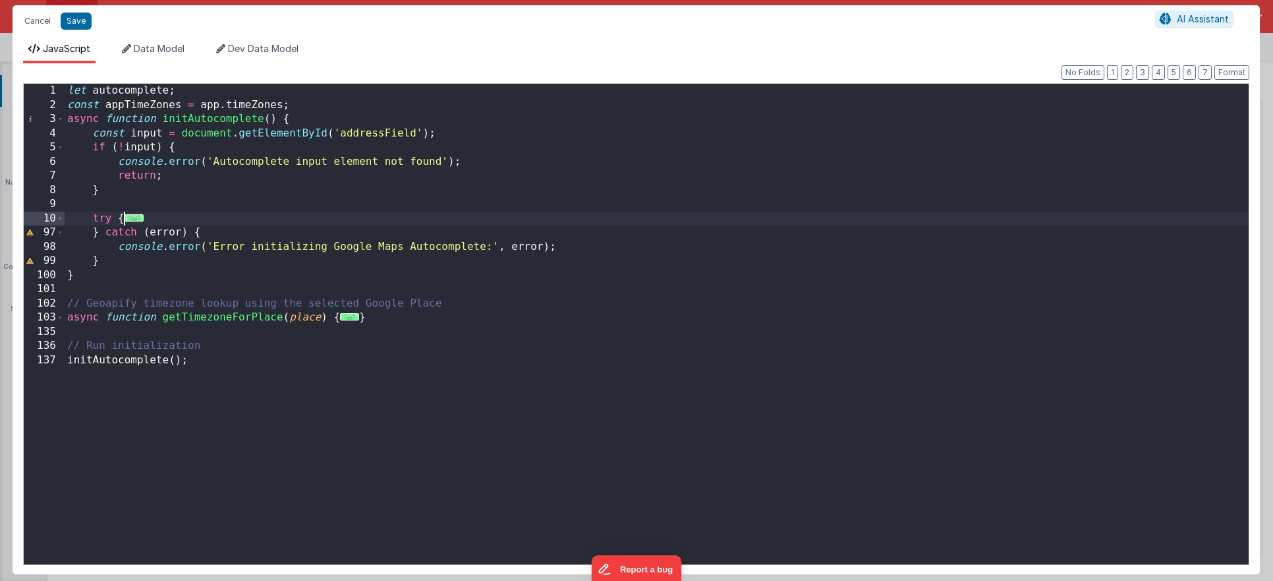
click at [144, 196] on div "let autocomplete ; const appTimeZones = app . timeZones ; async function initAu…" at bounding box center [657, 338] width 1184 height 509
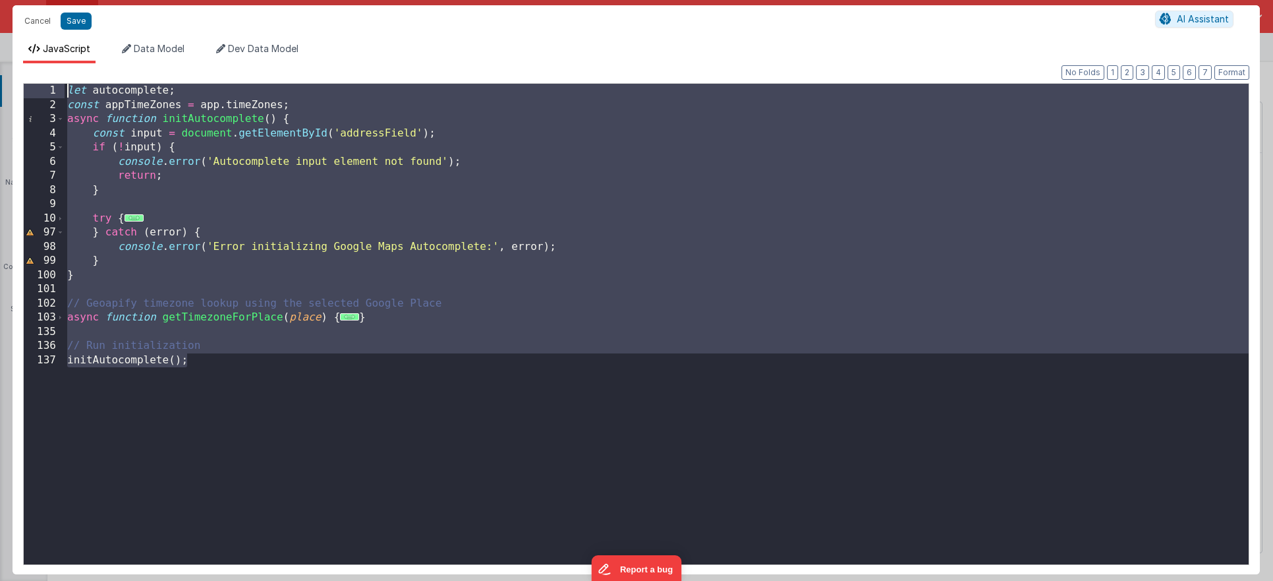
drag, startPoint x: 222, startPoint y: 402, endPoint x: 27, endPoint y: -1, distance: 448.1
click at [27, 0] on html "Cancel Save AI Assistant JavaScript Data Model Dev Data Model Format 7 6 5 4 3 …" at bounding box center [636, 290] width 1273 height 581
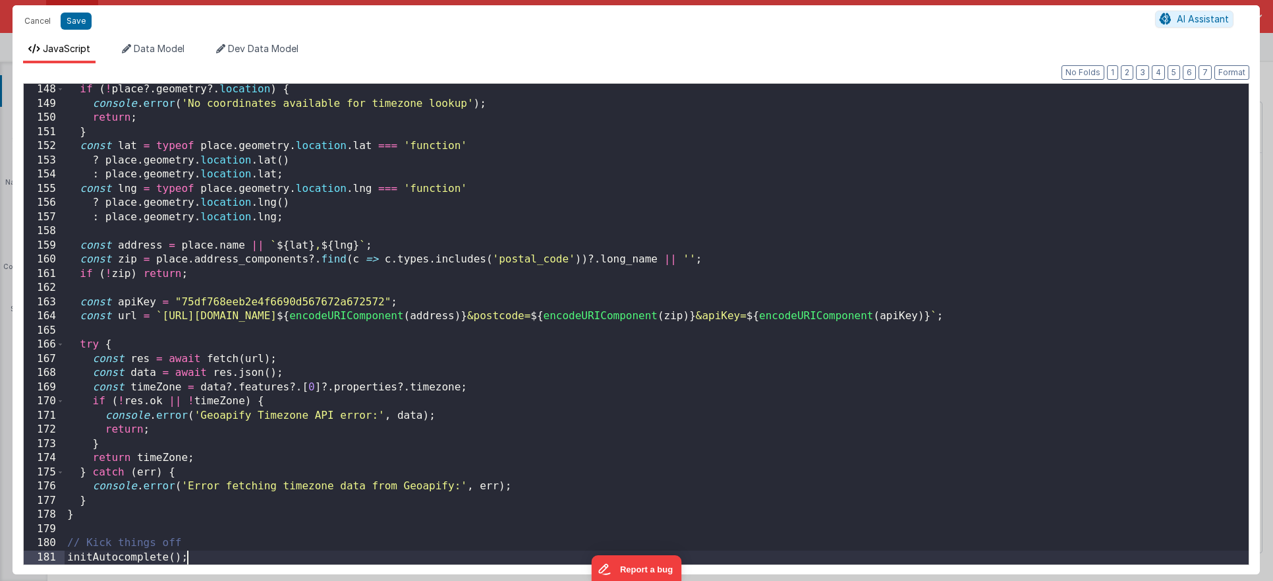
click at [78, 11] on div "Cancel Save AI Assistant" at bounding box center [637, 21] width 1248 height 32
click at [77, 20] on button "Save" at bounding box center [76, 21] width 31 height 17
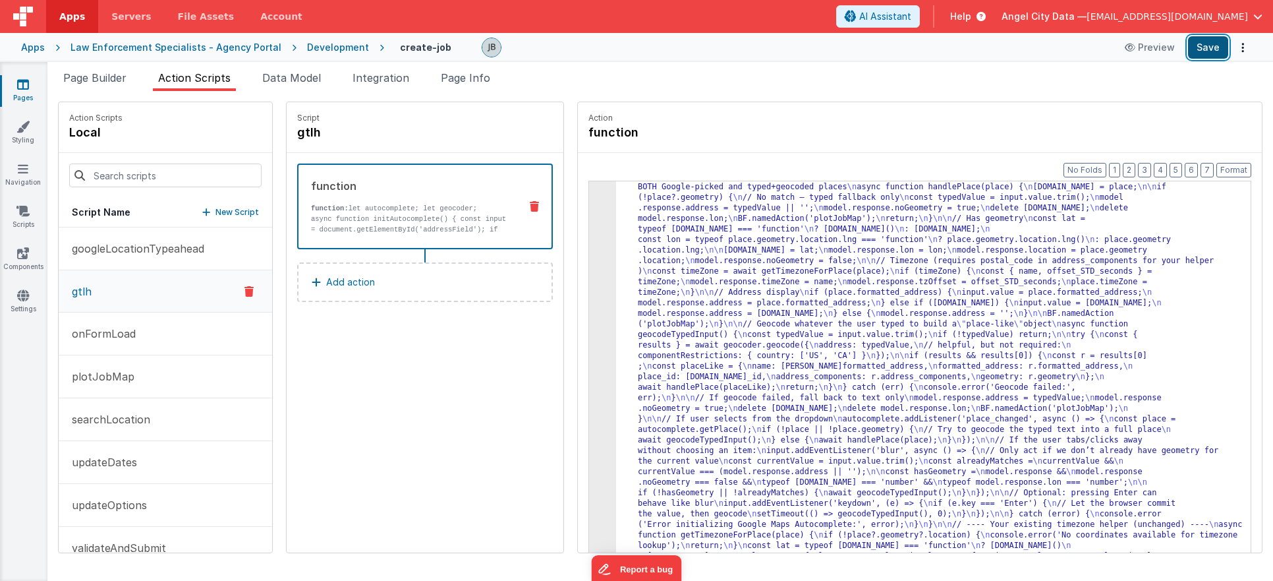
click at [1193, 53] on button "Save" at bounding box center [1208, 47] width 40 height 22
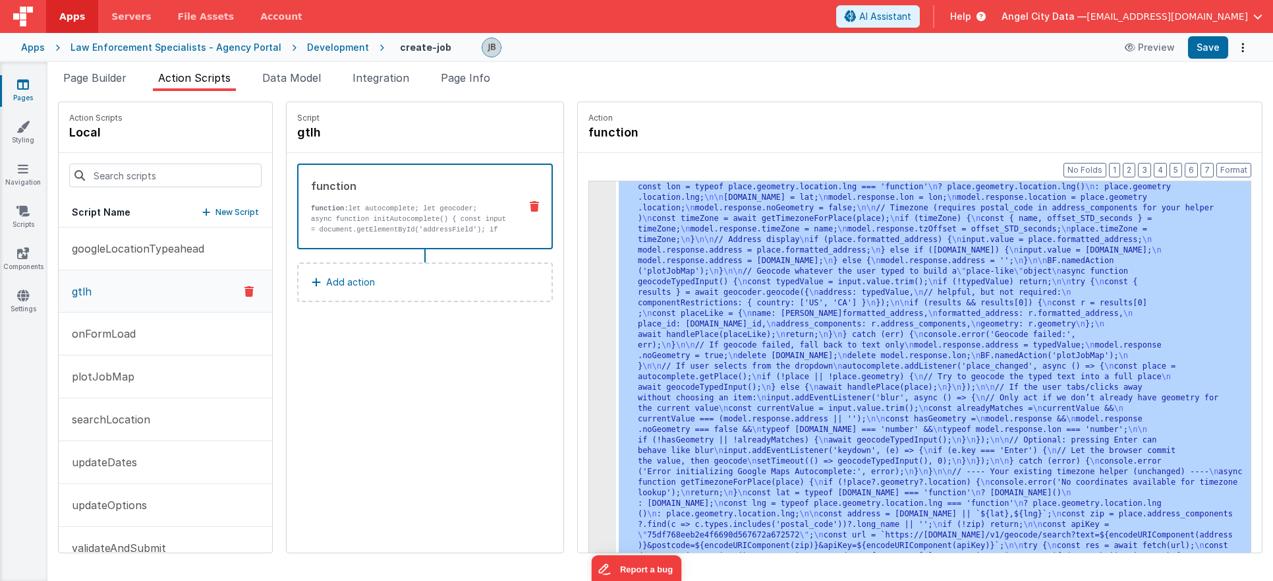
click at [589, 274] on div "3" at bounding box center [602, 335] width 27 height 496
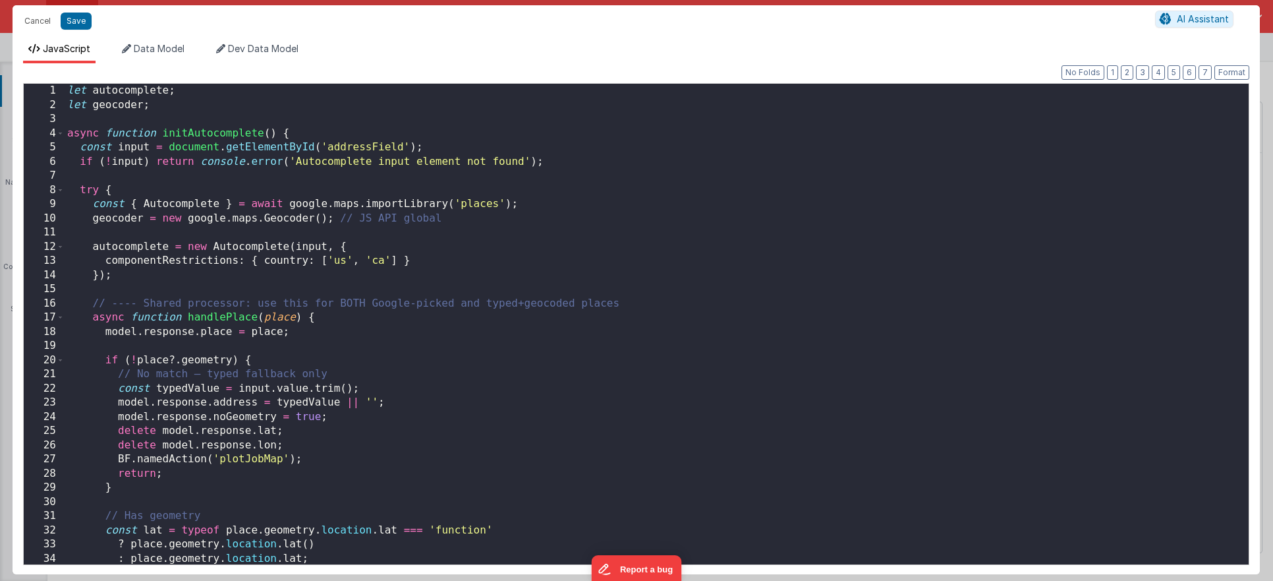
click at [577, 274] on div "let autocomplete ; let geocoder ; async function initAutocomplete ( ) { const i…" at bounding box center [657, 338] width 1184 height 509
click at [531, 274] on div "let autocomplete ; let geocoder ; async function initAutocomplete ( ) { const i…" at bounding box center [657, 338] width 1184 height 509
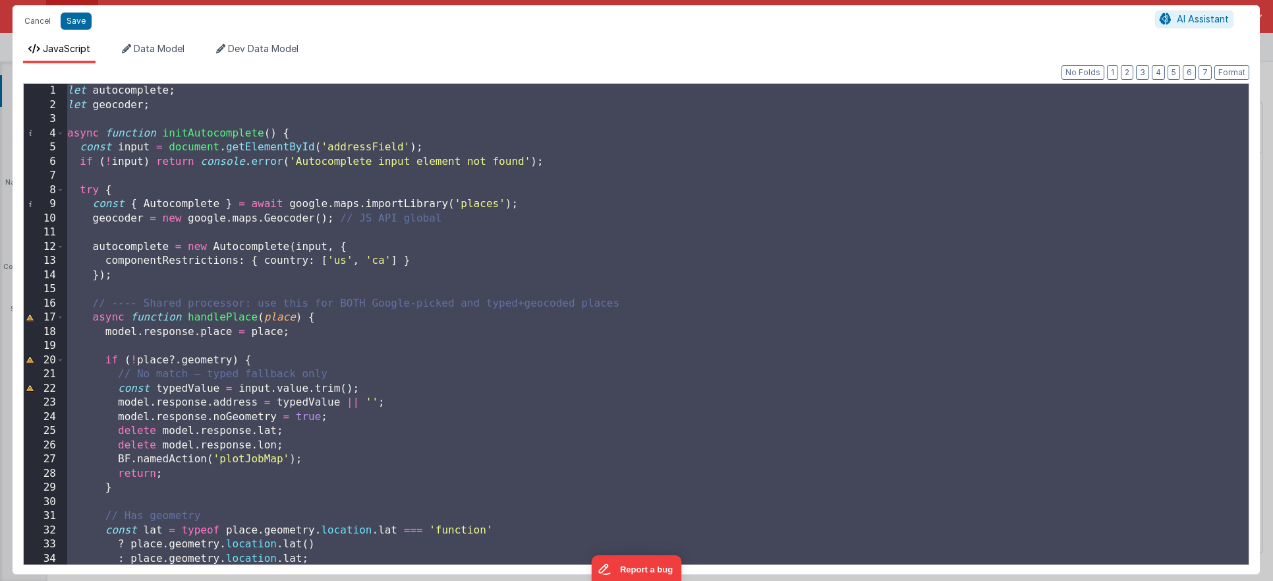
scroll to position [1546, 0]
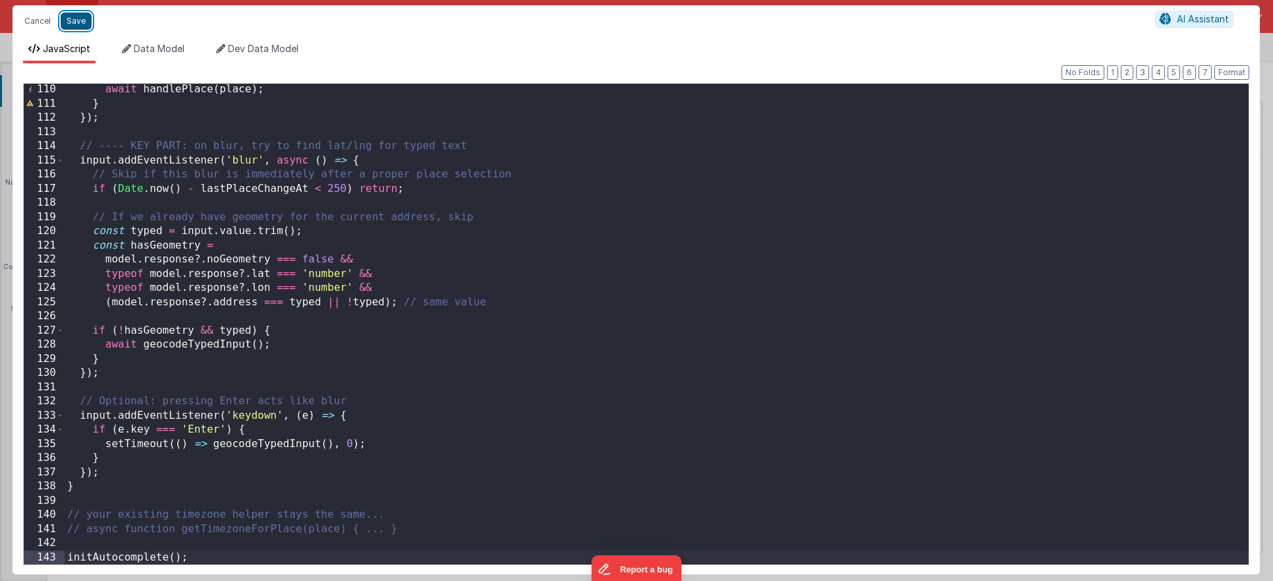
click at [77, 20] on button "Save" at bounding box center [76, 21] width 31 height 17
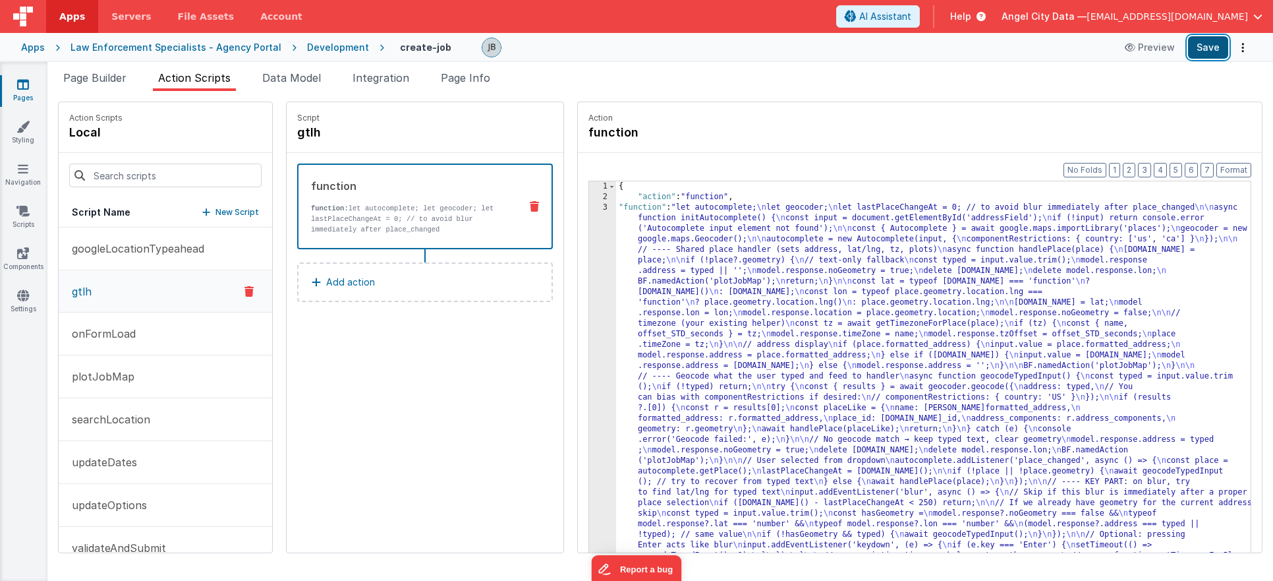
click at [1215, 49] on button "Save" at bounding box center [1208, 47] width 40 height 22
click at [297, 80] on span "Data Model" at bounding box center [291, 77] width 59 height 13
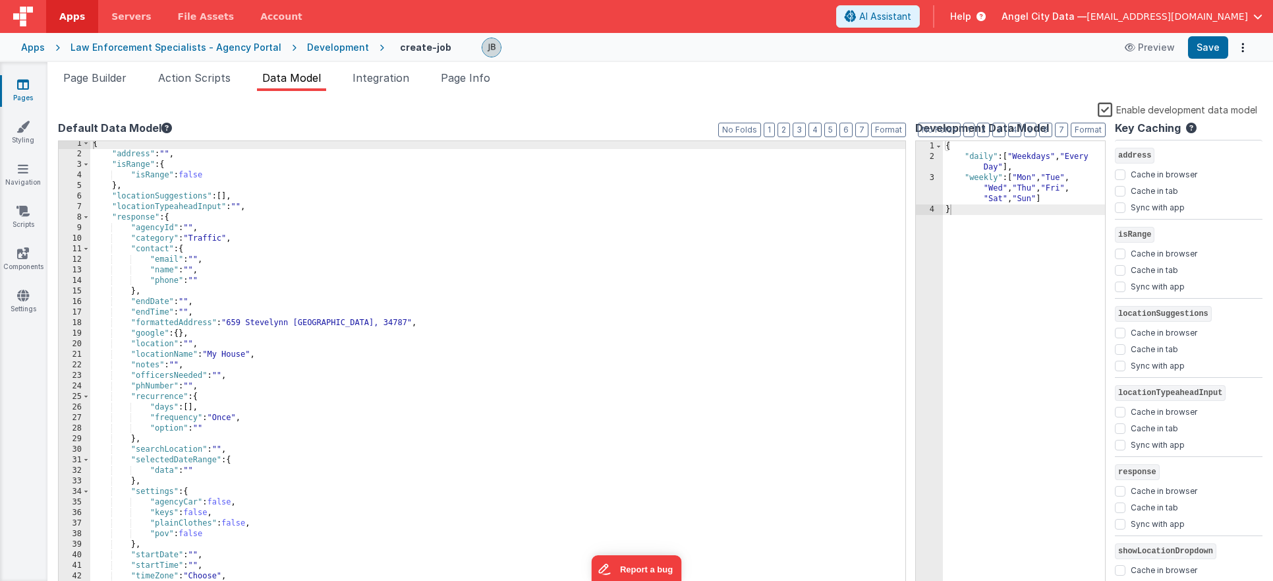
scroll to position [34, 0]
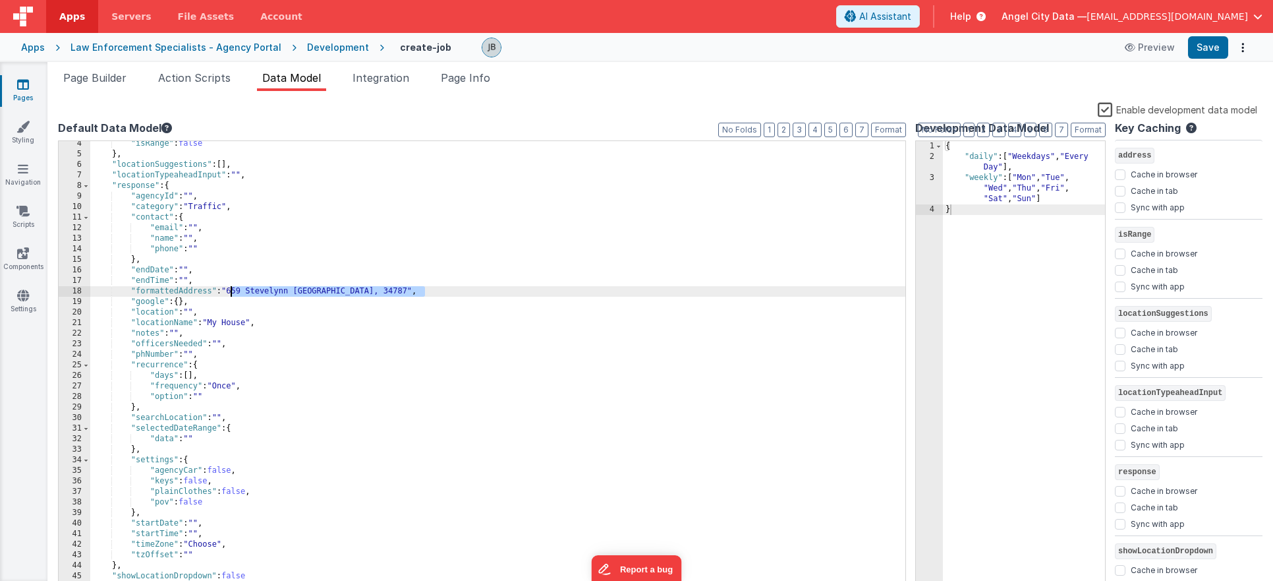
drag, startPoint x: 424, startPoint y: 293, endPoint x: 231, endPoint y: 293, distance: 193.1
click at [231, 293] on div ""isRange" : false } , "locationSuggestions" : [ ] , "locationTypeaheadInput" : …" at bounding box center [500, 374] width 820 height 472
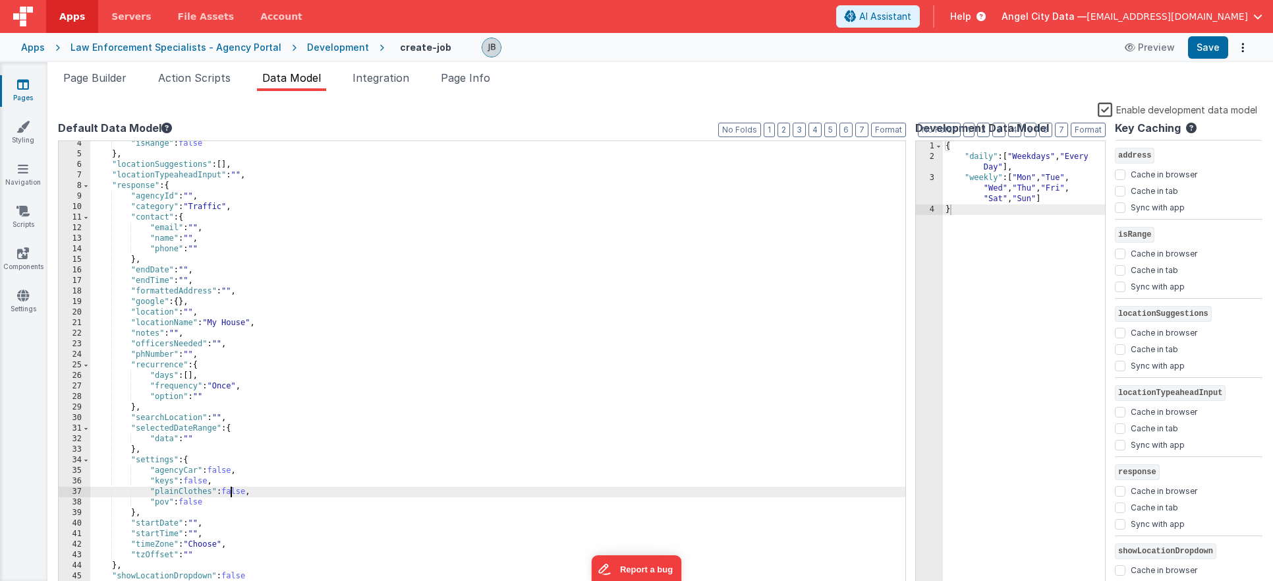
click at [232, 490] on div ""isRange" : false } , "locationSuggestions" : [ ] , "locationTypeaheadInput" : …" at bounding box center [500, 374] width 820 height 472
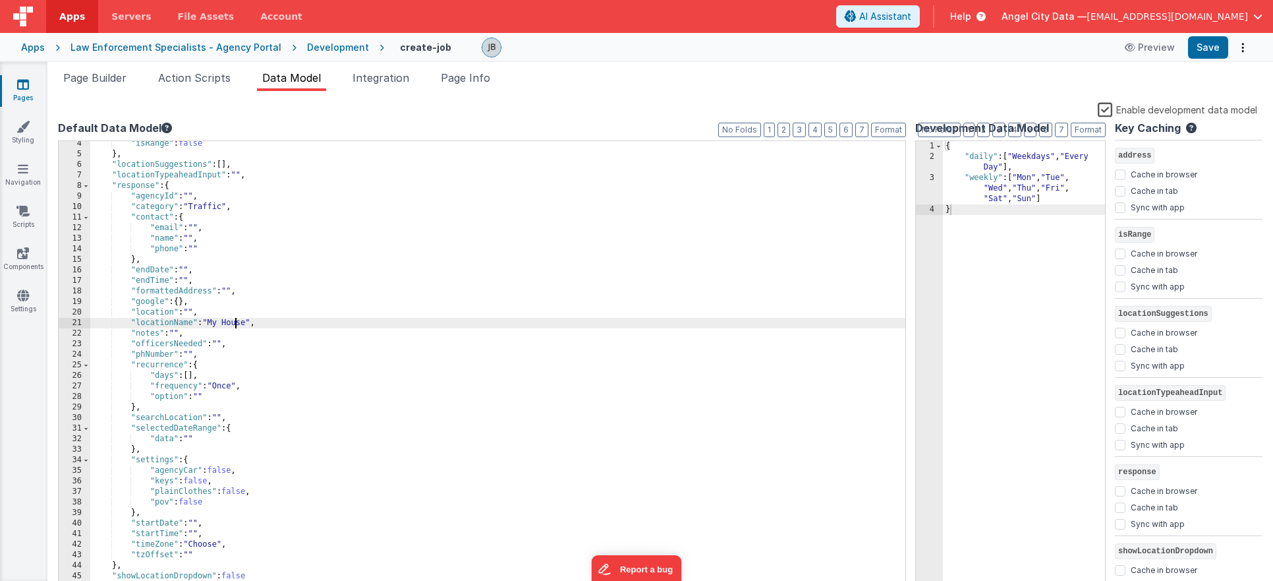
click at [236, 322] on div ""isRange" : false } , "locationSuggestions" : [ ] , "locationTypeaheadInput" : …" at bounding box center [500, 374] width 820 height 472
click at [240, 322] on div ""isRange" : false } , "locationSuggestions" : [ ] , "locationTypeaheadInput" : …" at bounding box center [500, 374] width 820 height 472
click at [1204, 51] on button "Save" at bounding box center [1208, 47] width 40 height 22
drag, startPoint x: 205, startPoint y: 312, endPoint x: 129, endPoint y: 312, distance: 76.5
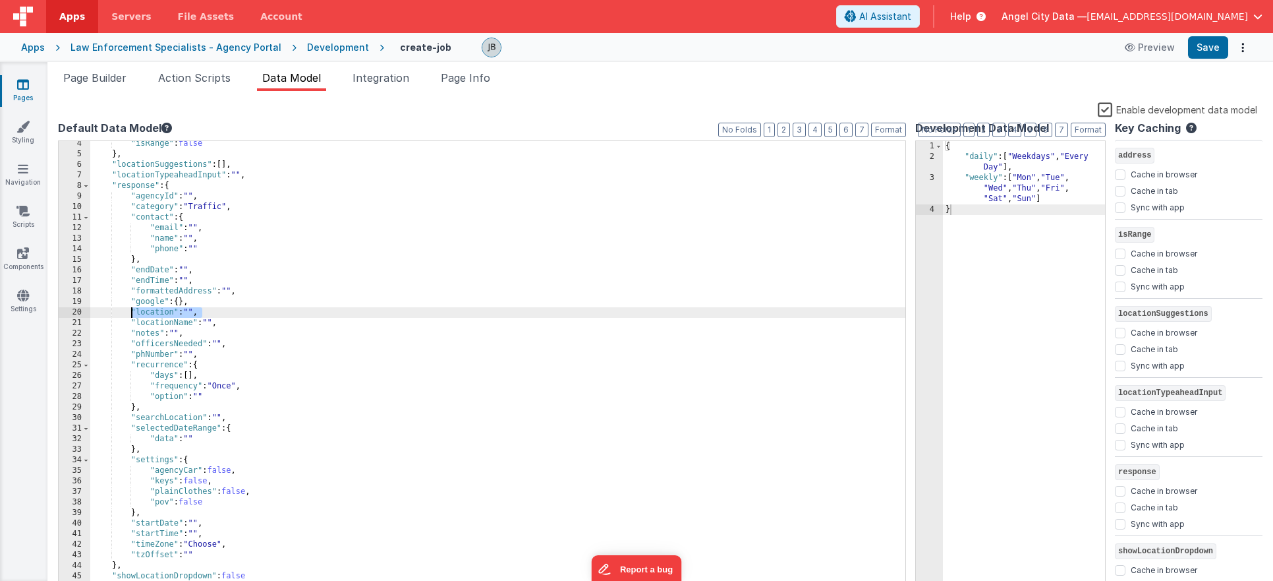
click at [129, 312] on div ""isRange" : false } , "locationSuggestions" : [ ] , "locationTypeaheadInput" : …" at bounding box center [500, 374] width 820 height 472
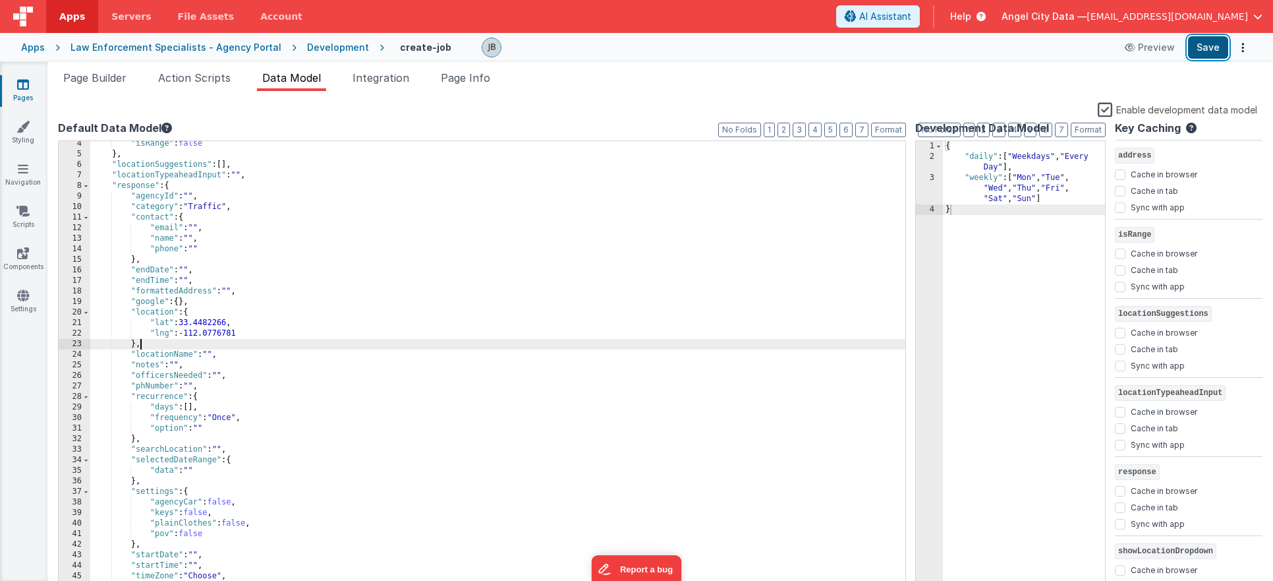
click at [1202, 54] on button "Save" at bounding box center [1208, 47] width 40 height 22
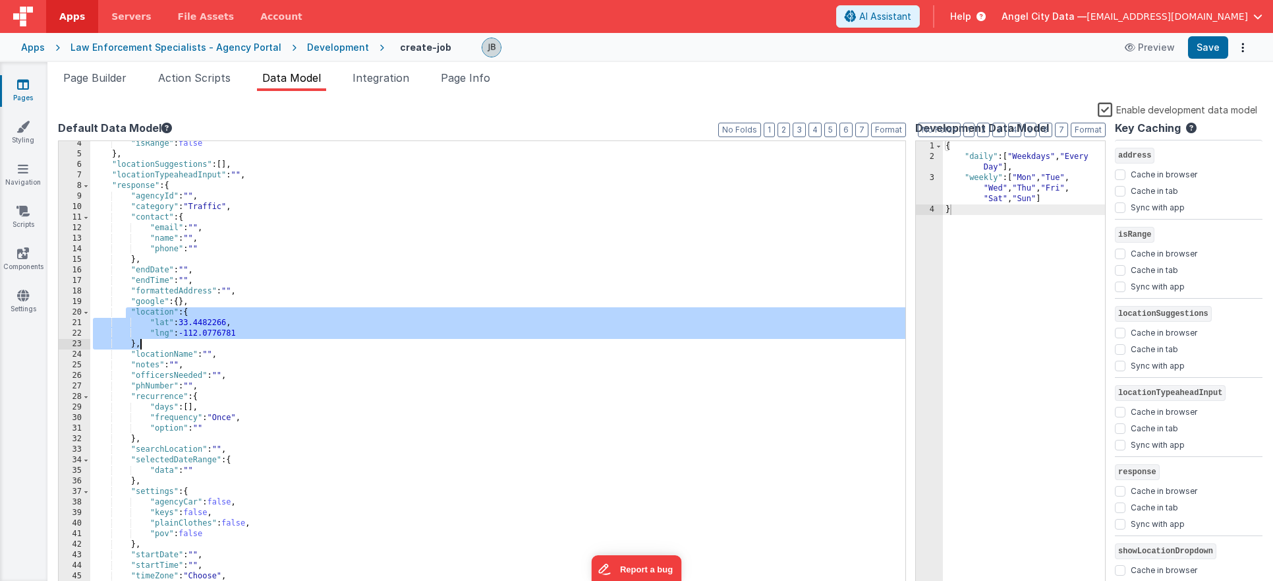
drag, startPoint x: 128, startPoint y: 310, endPoint x: 151, endPoint y: 344, distance: 41.3
click at [151, 344] on div ""isRange" : false } , "locationSuggestions" : [ ] , "locationTypeaheadInput" : …" at bounding box center [500, 374] width 820 height 472
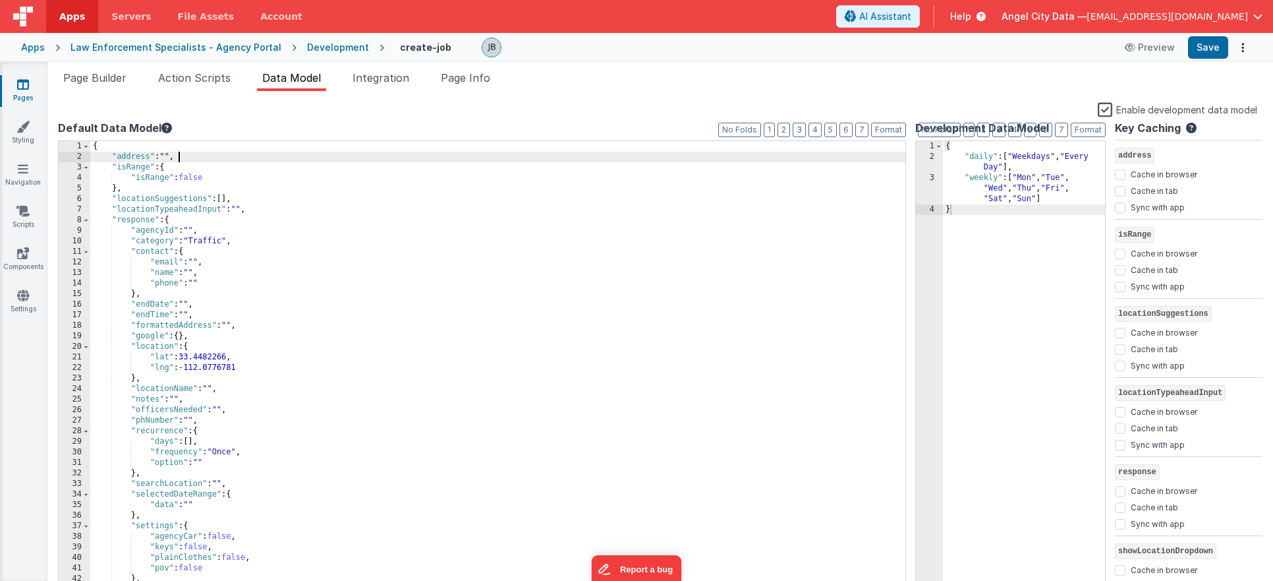
click at [187, 157] on div "{ "address" : "" , "isRange" : { "isRange" : false } , "locationSuggestions" : …" at bounding box center [500, 377] width 820 height 472
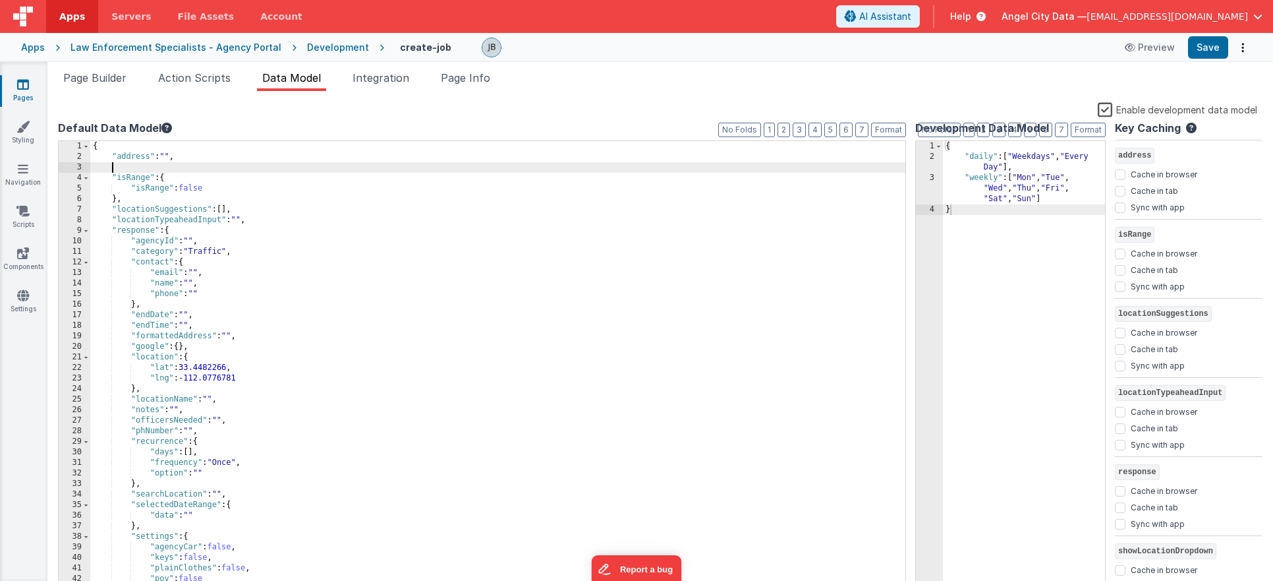
paste textarea
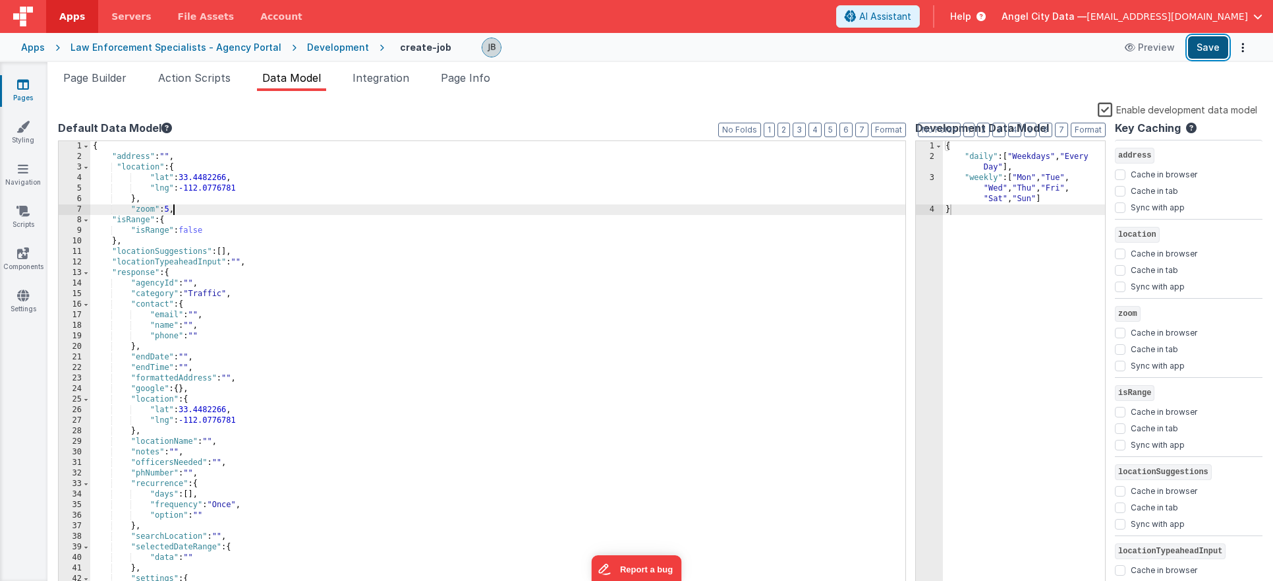
click at [1201, 48] on button "Save" at bounding box center [1208, 47] width 40 height 22
click at [205, 78] on span "Action Scripts" at bounding box center [194, 77] width 73 height 13
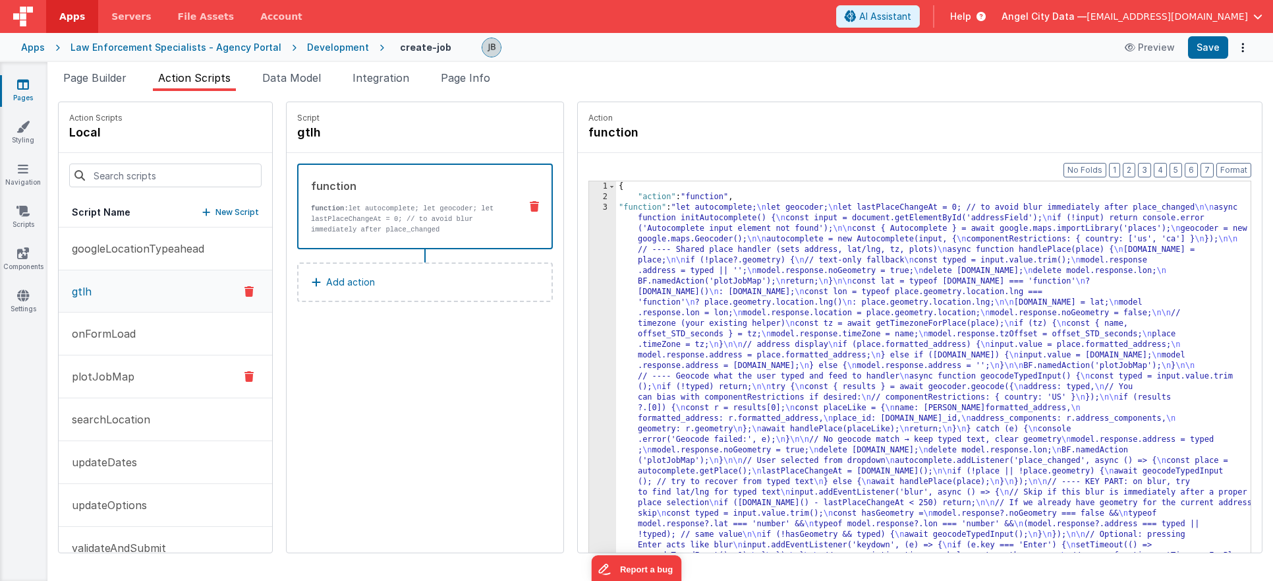
click at [111, 378] on p "plotJobMap" at bounding box center [99, 376] width 71 height 16
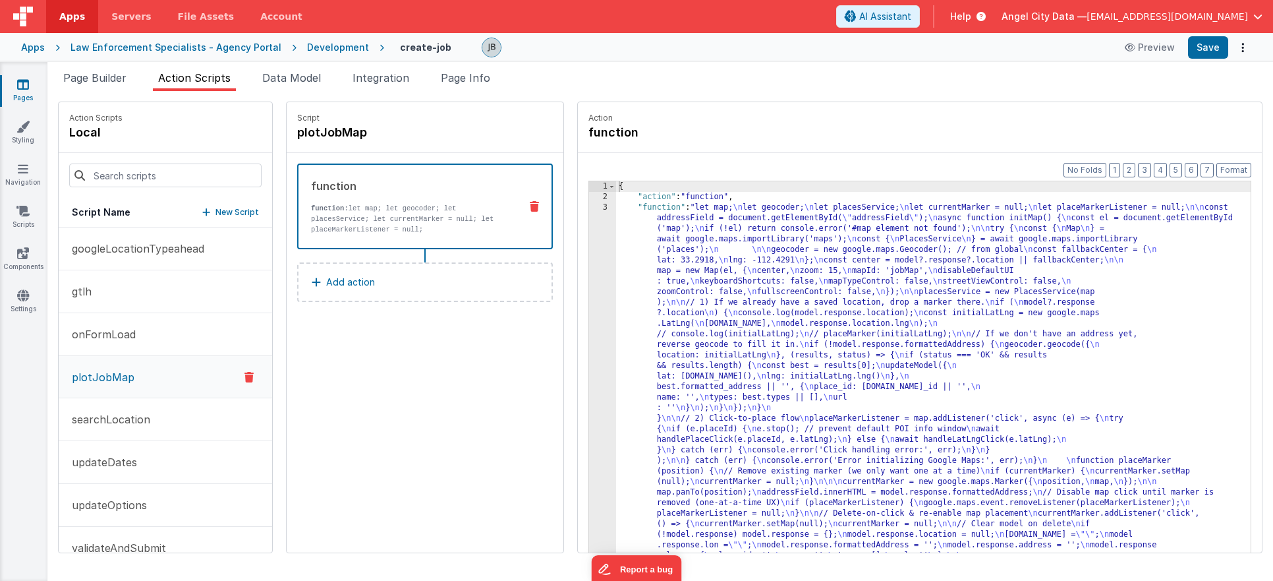
click at [382, 230] on p "function: let map; let geocoder; let placesService; let currentMarker = null; l…" at bounding box center [410, 219] width 198 height 32
click at [589, 293] on div "3" at bounding box center [602, 518] width 27 height 633
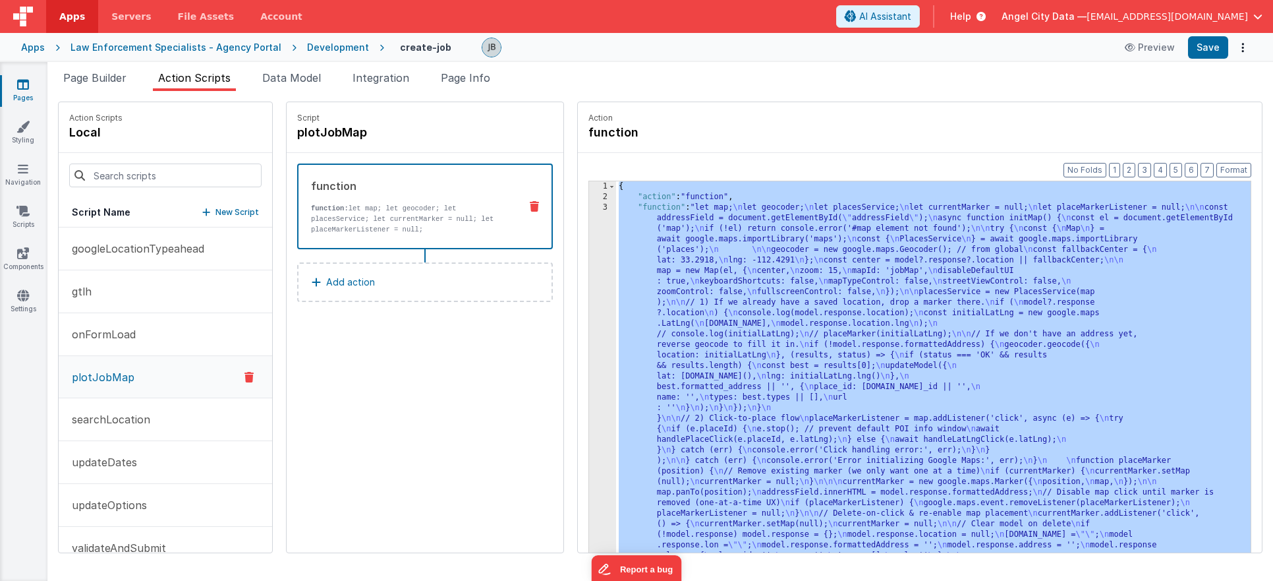
click at [589, 293] on div "3" at bounding box center [602, 518] width 27 height 633
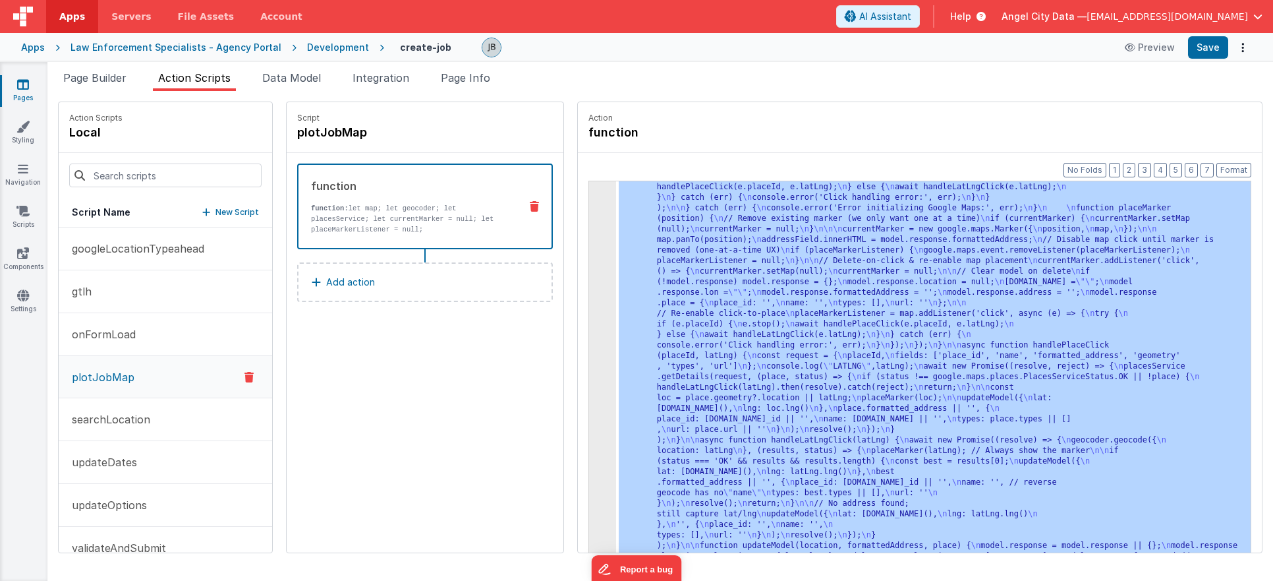
click at [589, 293] on div "3 4 5" at bounding box center [602, 477] width 27 height 1055
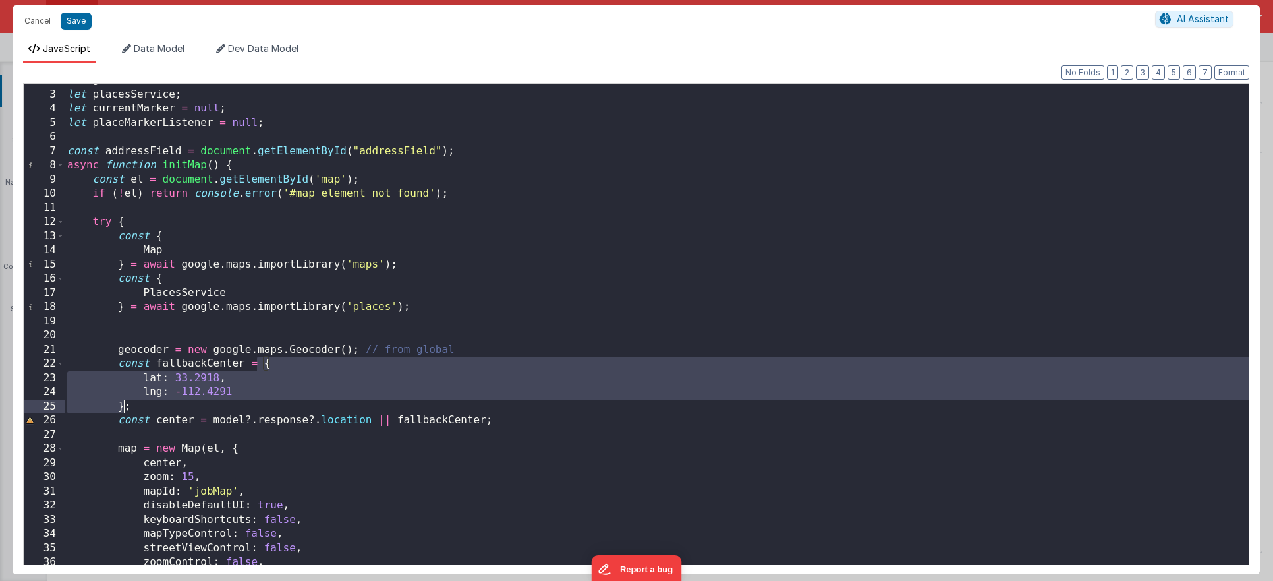
drag, startPoint x: 259, startPoint y: 363, endPoint x: 125, endPoint y: 412, distance: 143.0
click at [125, 412] on div "let geocoder ; let placesService ; let currentMarker = null ; let placeMarkerLi…" at bounding box center [657, 327] width 1184 height 509
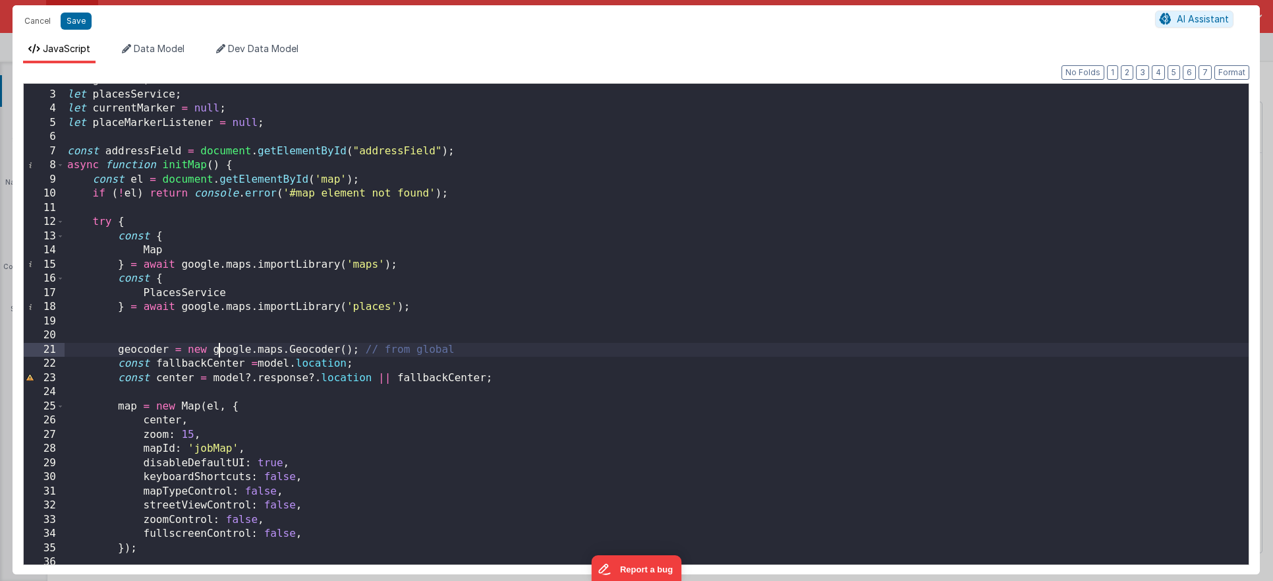
click at [221, 354] on div "let geocoder ; let placesService ; let currentMarker = null ; let placeMarkerLi…" at bounding box center [657, 327] width 1184 height 509
click at [185, 435] on div "let geocoder ; let placesService ; let currentMarker = null ; let placeMarkerLi…" at bounding box center [657, 327] width 1184 height 509
click at [74, 19] on button "Save" at bounding box center [76, 21] width 31 height 17
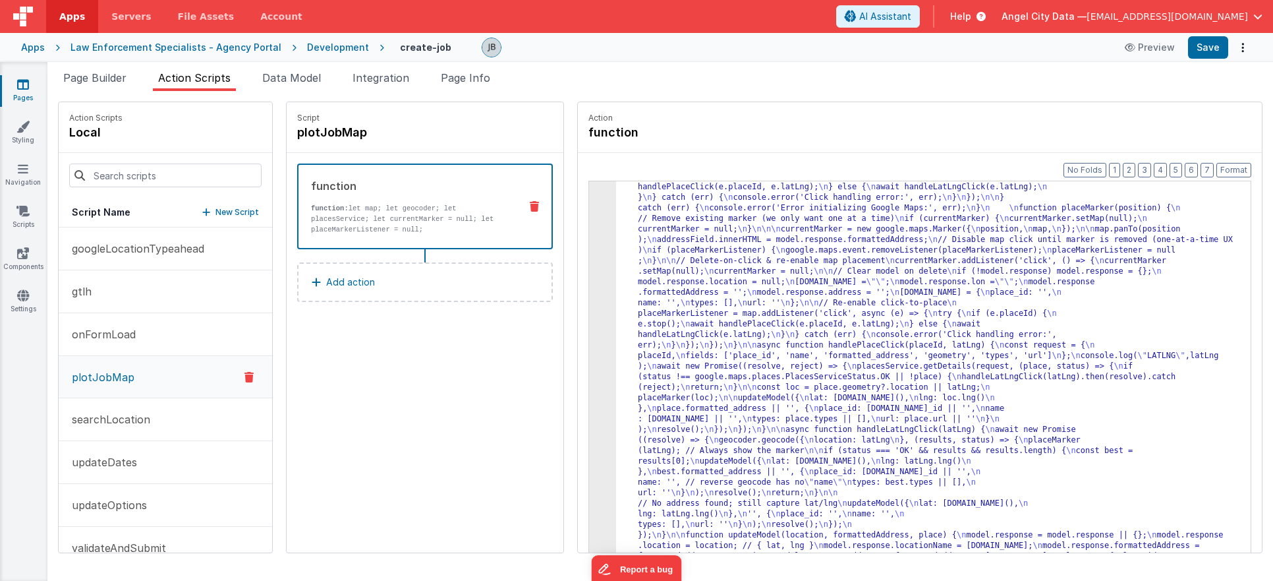
scroll to position [242, 0]
click at [1204, 50] on button "Save" at bounding box center [1208, 47] width 40 height 22
click at [291, 77] on span "Data Model" at bounding box center [291, 77] width 59 height 13
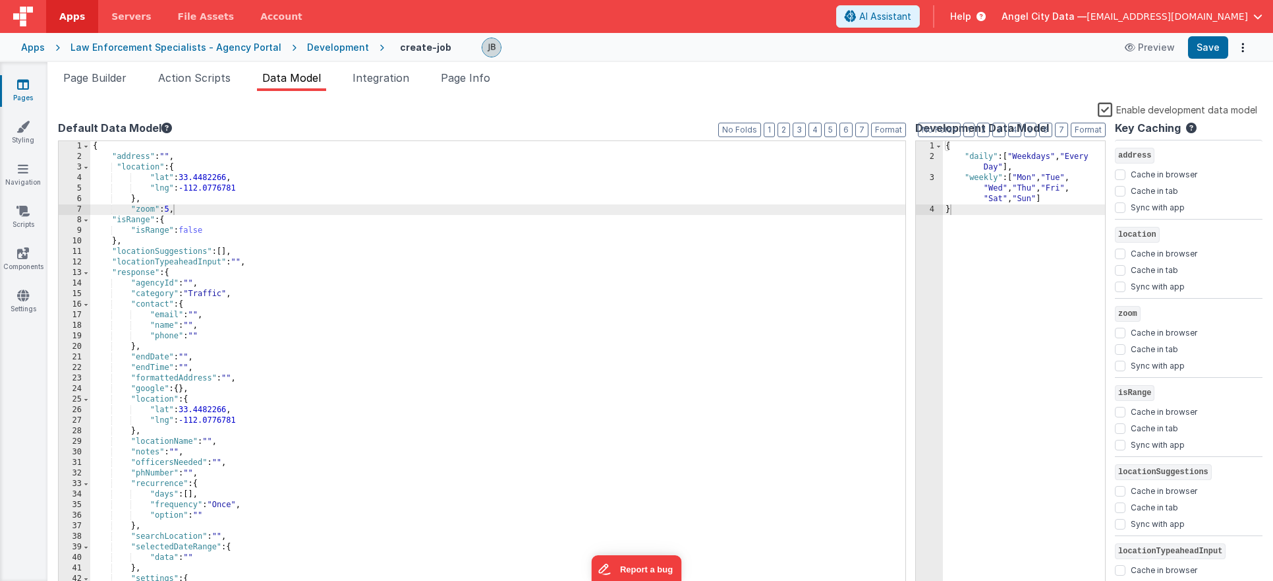
click at [165, 206] on div "{ "address" : "" , "location" : { "lat" : 33.4482266 , "lng" : -112.0776781 } ,…" at bounding box center [500, 377] width 820 height 472
click at [1209, 51] on button "Save" at bounding box center [1208, 47] width 40 height 22
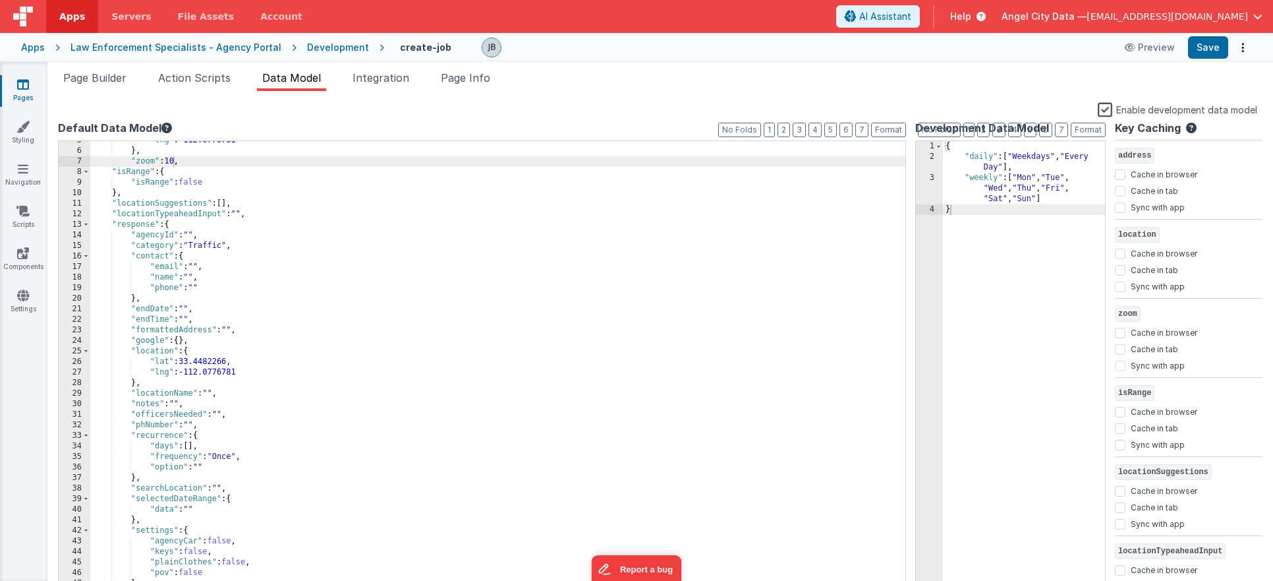
scroll to position [73, 0]
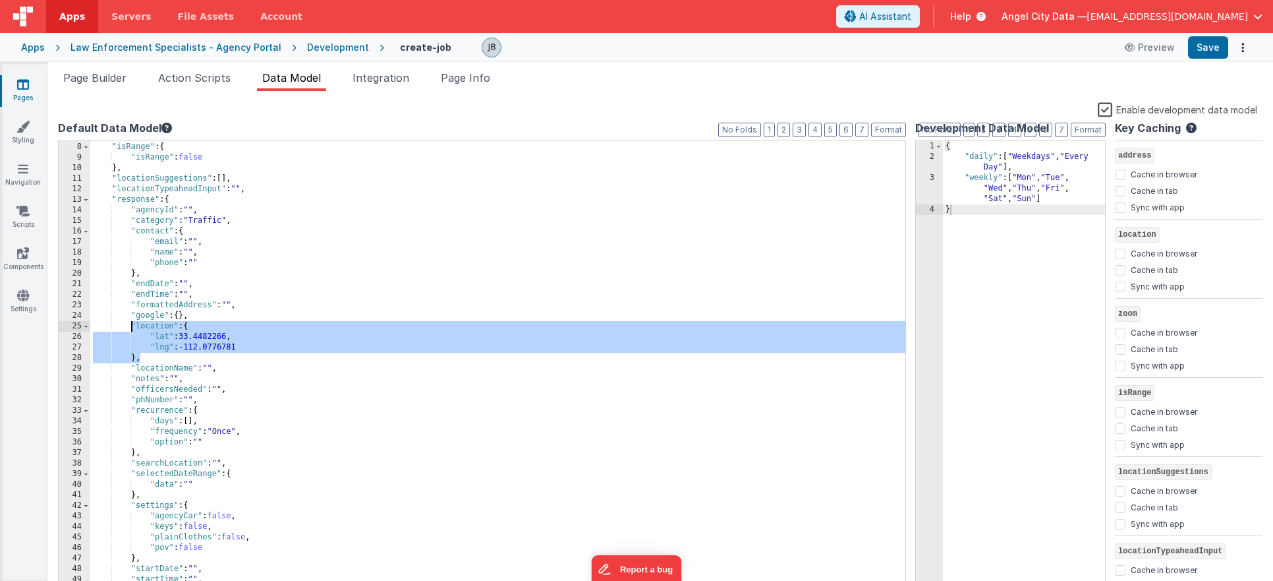
drag, startPoint x: 152, startPoint y: 356, endPoint x: 130, endPoint y: 326, distance: 37.2
click at [130, 326] on div ""zoom" : 10 , "isRange" : { "isRange" : false } , "locationSuggestions" : [ ] ,…" at bounding box center [500, 367] width 820 height 472
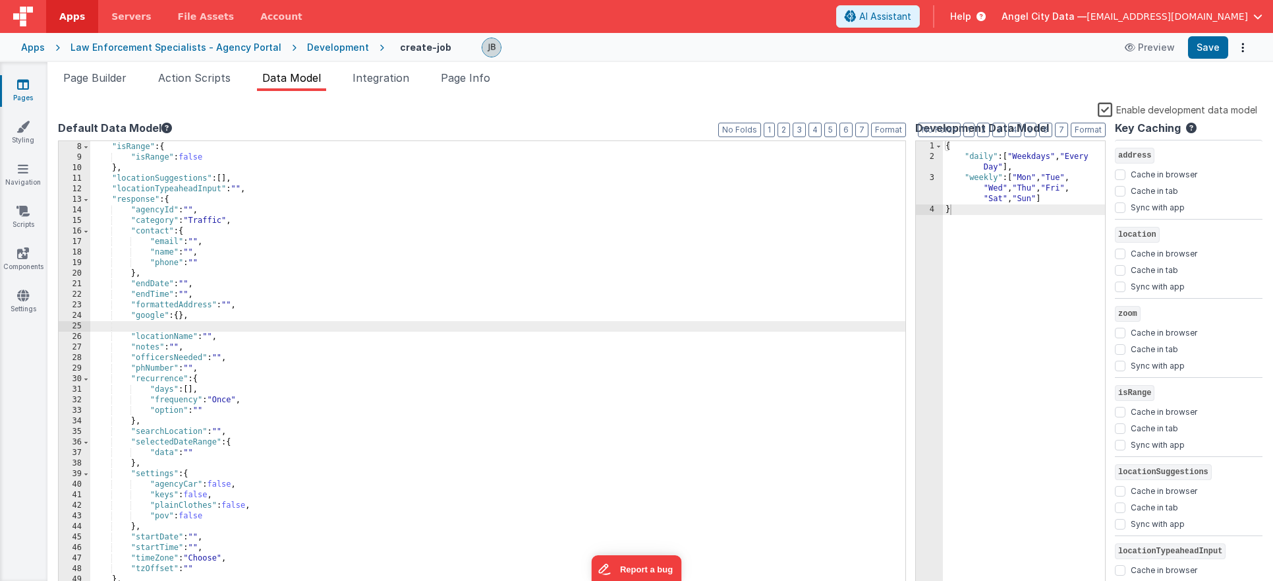
click at [149, 327] on div ""zoom" : 10 , "isRange" : { "isRange" : false } , "locationSuggestions" : [ ] ,…" at bounding box center [500, 367] width 820 height 472
click at [1203, 55] on button "Save" at bounding box center [1208, 47] width 40 height 22
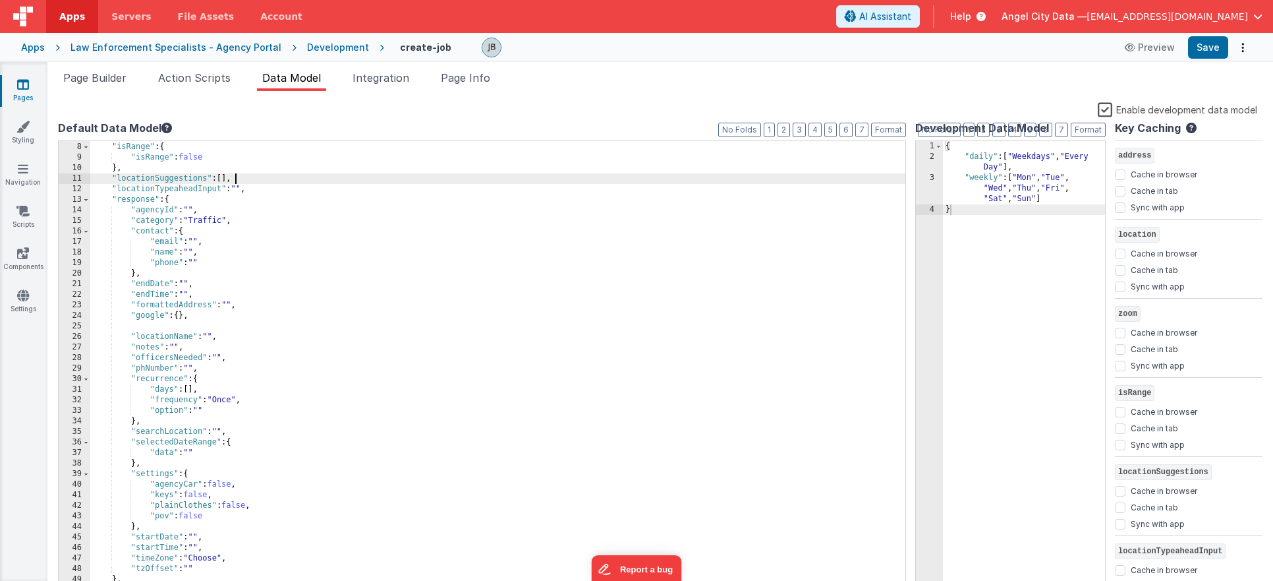
click at [443, 179] on div ""zoom" : 10 , "isRange" : { "isRange" : false } , "locationSuggestions" : [ ] ,…" at bounding box center [500, 367] width 820 height 472
click at [451, 312] on div ""zoom" : 10 , "isRange" : { "isRange" : false } , "locationSuggestions" : [ ] ,…" at bounding box center [500, 367] width 820 height 472
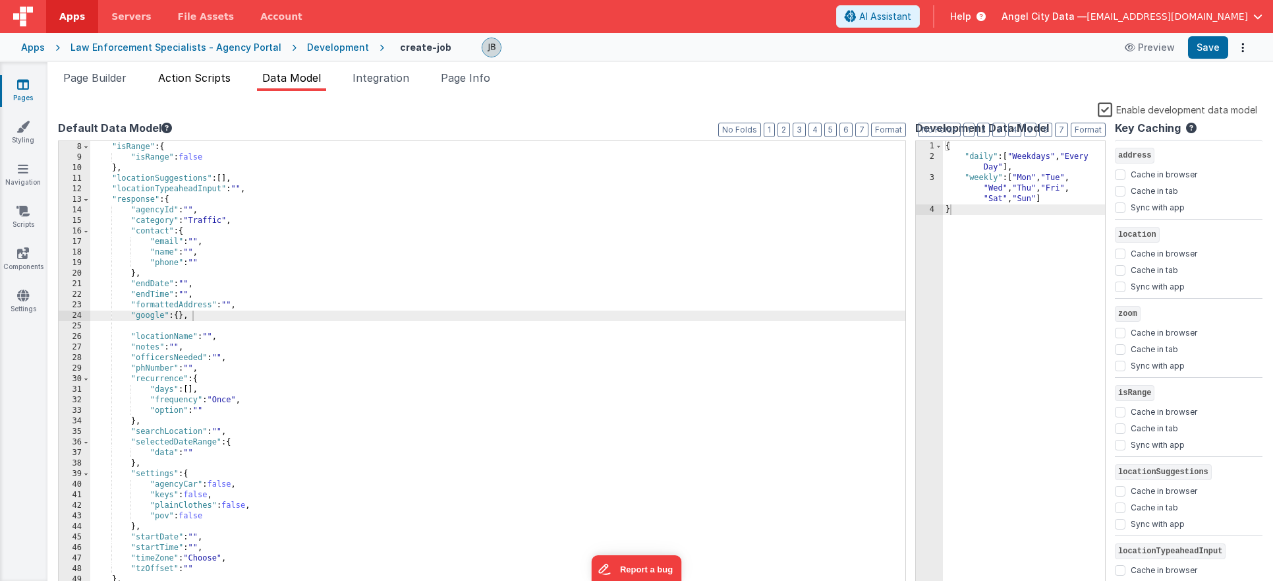
click at [188, 80] on span "Action Scripts" at bounding box center [194, 77] width 73 height 13
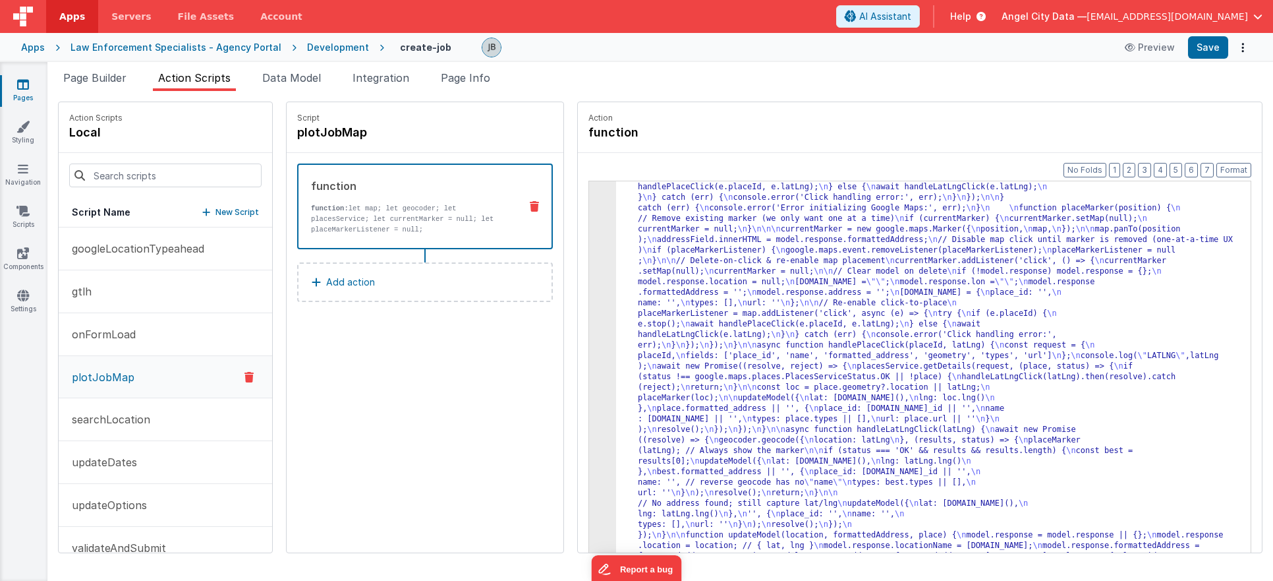
click at [589, 303] on div "3" at bounding box center [602, 266] width 27 height 612
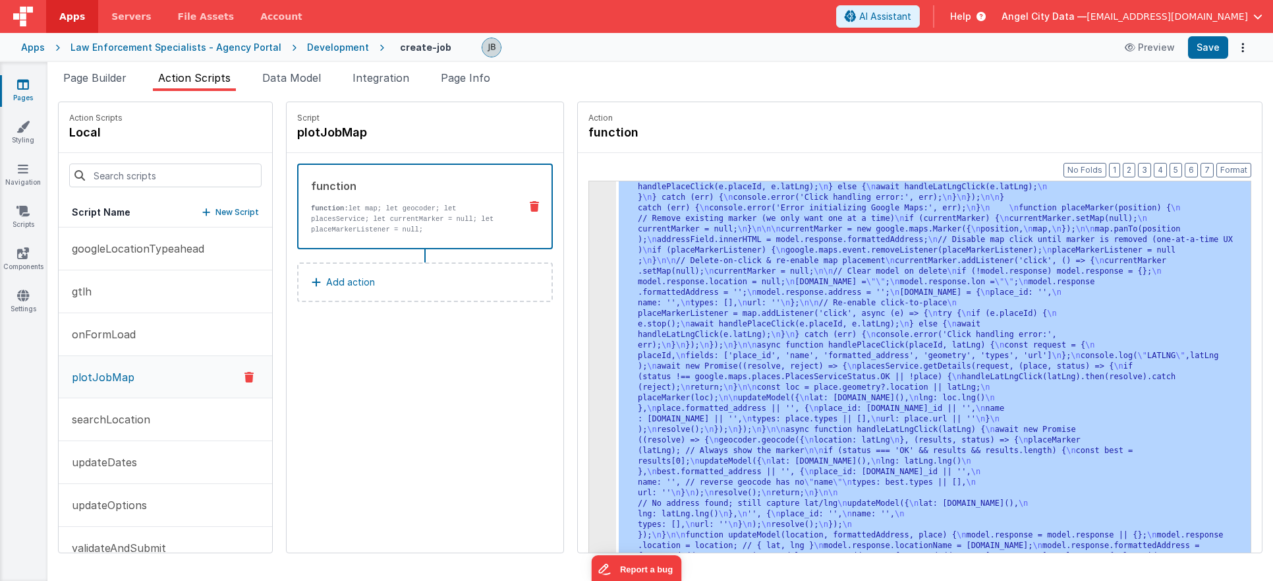
click at [589, 301] on div "3" at bounding box center [602, 266] width 27 height 612
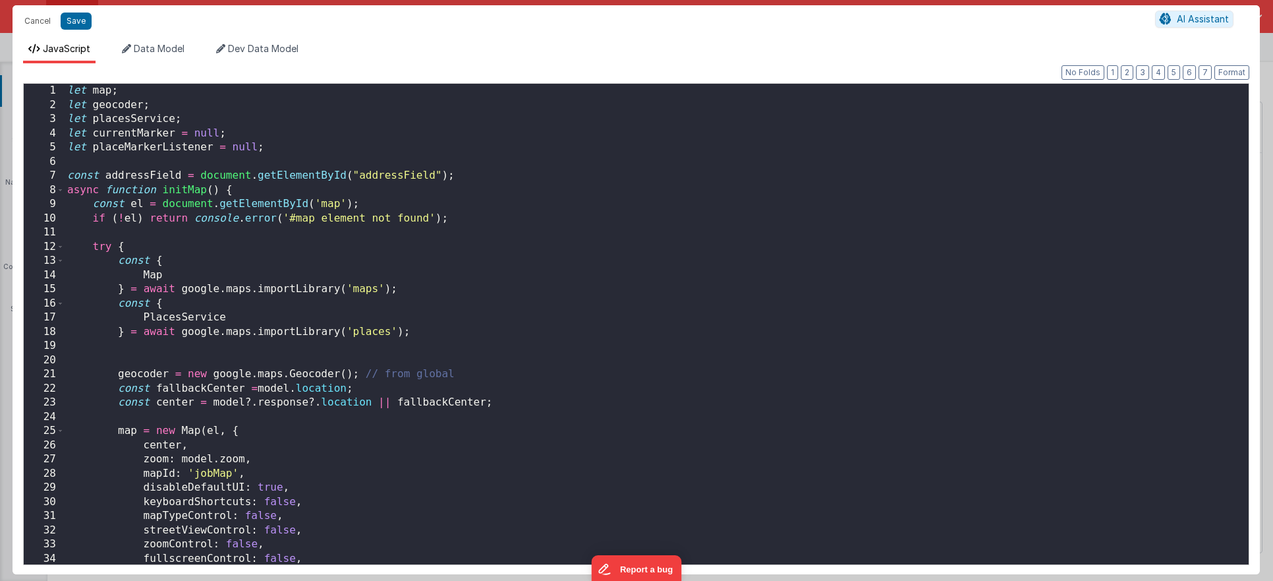
click at [573, 301] on div "Cancel Save AI Assistant JavaScript Data Model Dev Data Model Format 7 6 5 4 3 …" at bounding box center [636, 290] width 1273 height 581
click at [280, 212] on div "let map ; let geocoder ; let placesService ; let currentMarker = null ; let pla…" at bounding box center [657, 338] width 1184 height 509
click at [40, 21] on button "Cancel" at bounding box center [38, 21] width 40 height 18
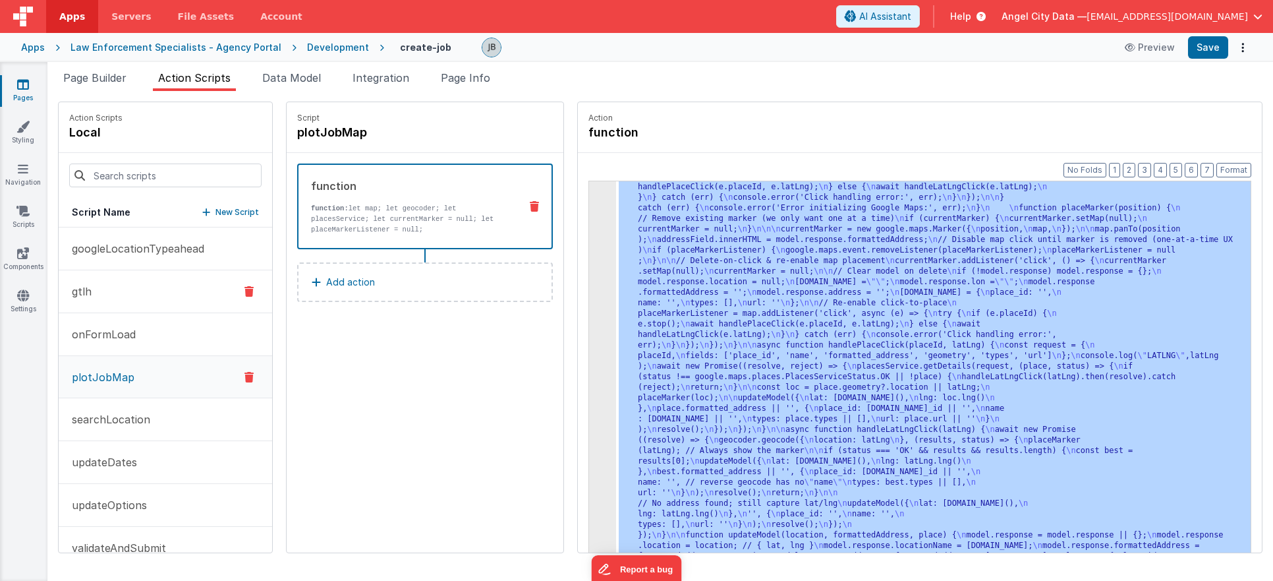
click at [123, 283] on button "gtlh" at bounding box center [166, 291] width 214 height 43
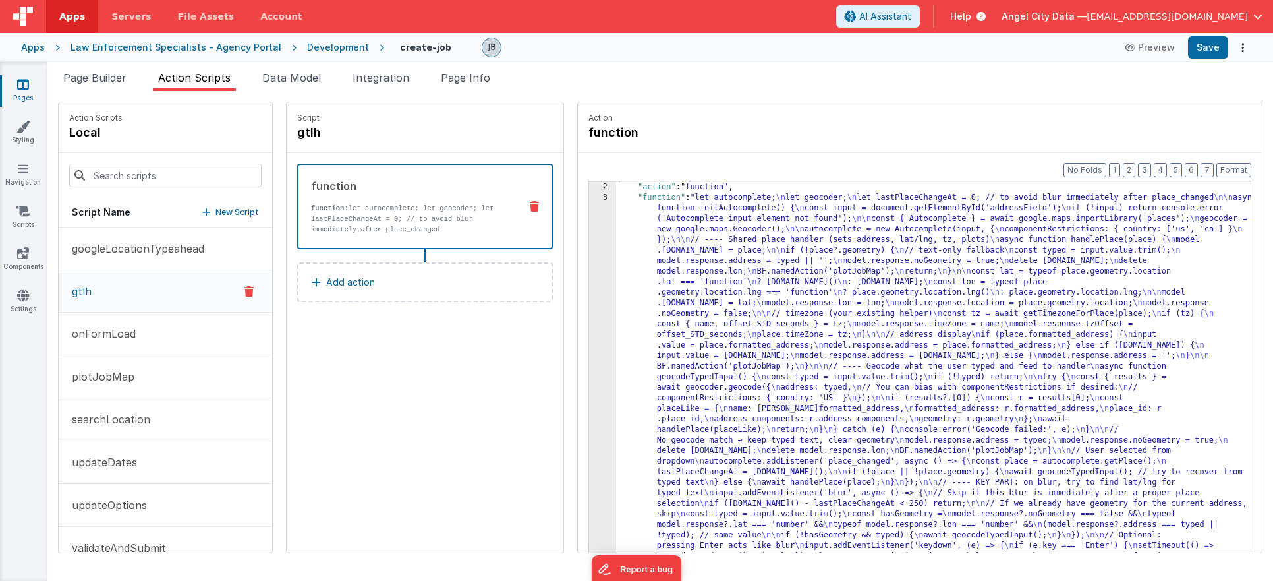
scroll to position [10, 0]
click at [589, 305] on div "3" at bounding box center [602, 382] width 27 height 380
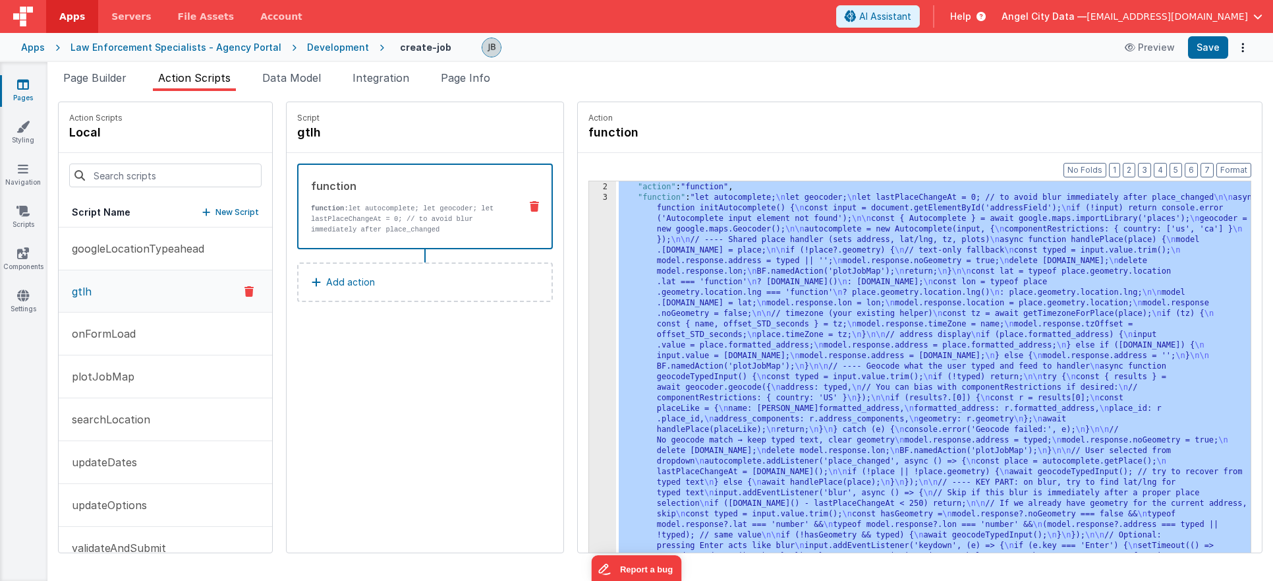
click at [589, 305] on div "3" at bounding box center [602, 382] width 27 height 380
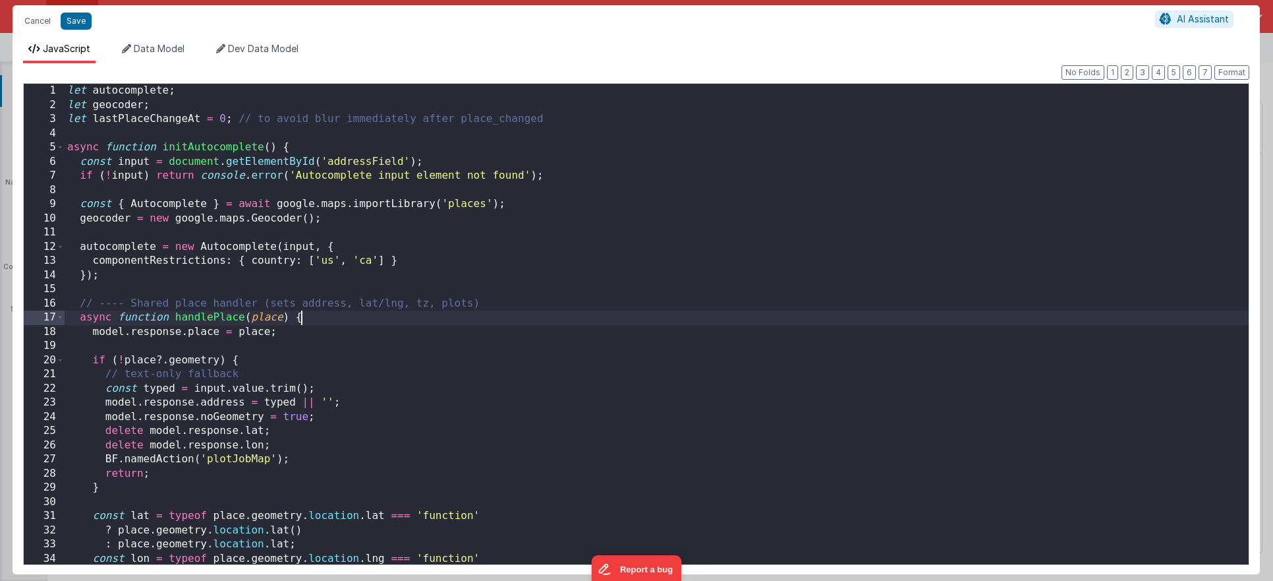
click at [539, 295] on div "let autocomplete ; let geocoder ; let lastPlaceChangeAt = 0 ; // to avoid blur …" at bounding box center [657, 338] width 1184 height 509
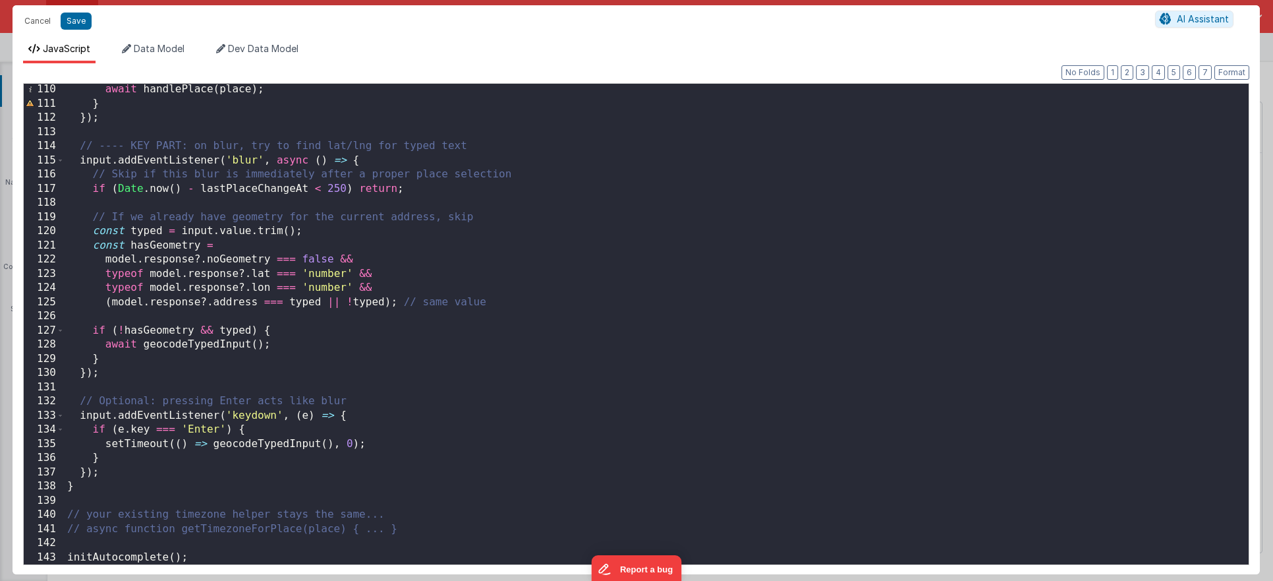
scroll to position [1546, 0]
click at [46, 20] on button "Cancel" at bounding box center [38, 21] width 40 height 18
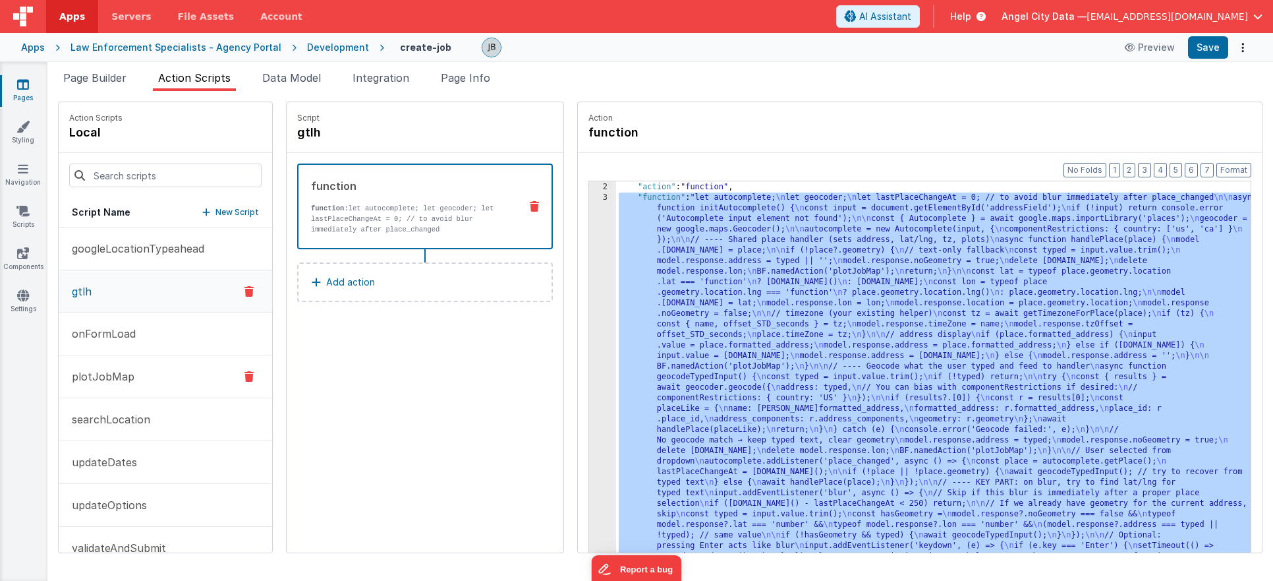
click at [167, 370] on button "plotJobMap" at bounding box center [166, 376] width 214 height 43
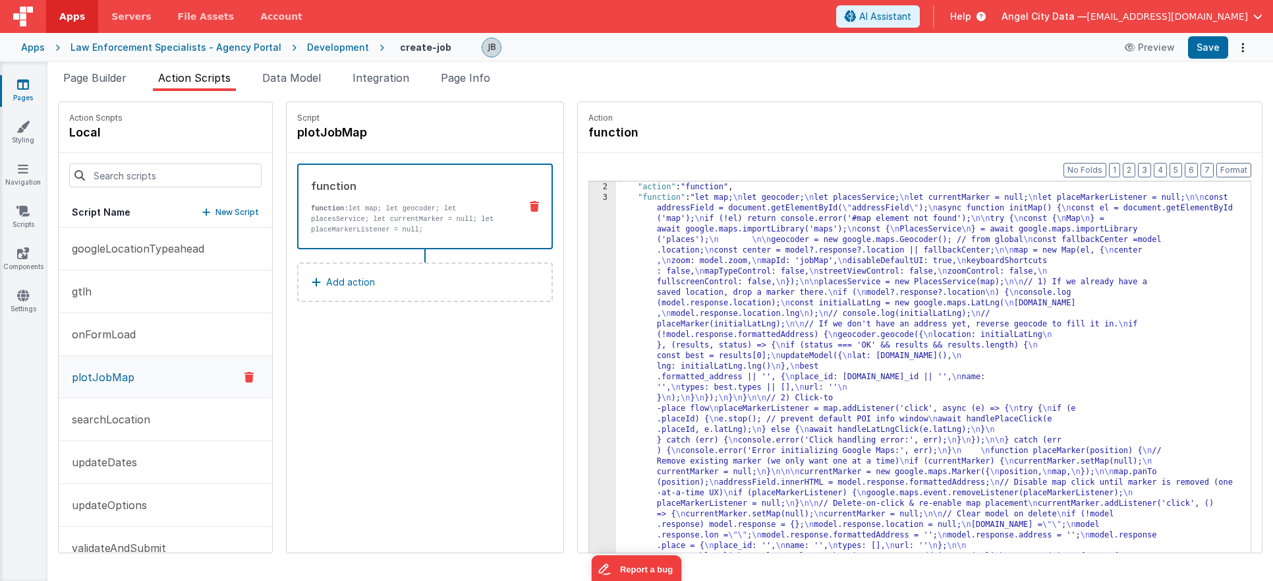
click at [438, 214] on p "function: let map; let geocoder; let placesService; let currentMarker = null; l…" at bounding box center [410, 219] width 198 height 32
click at [589, 265] on div "3" at bounding box center [602, 508] width 27 height 633
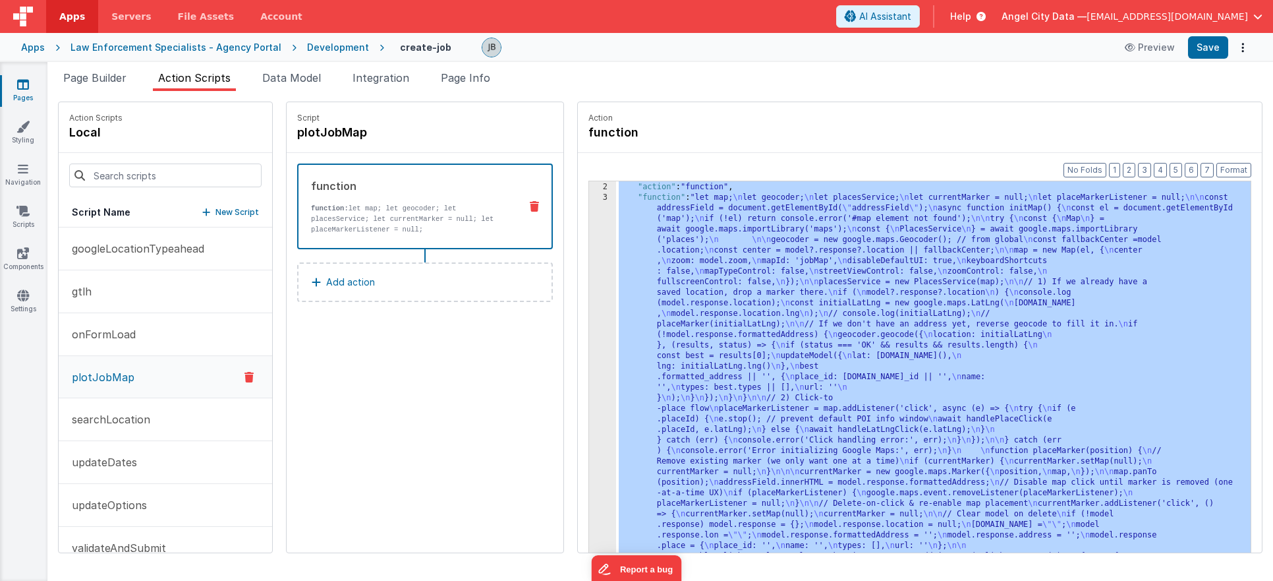
click at [589, 265] on div "3" at bounding box center [602, 508] width 27 height 633
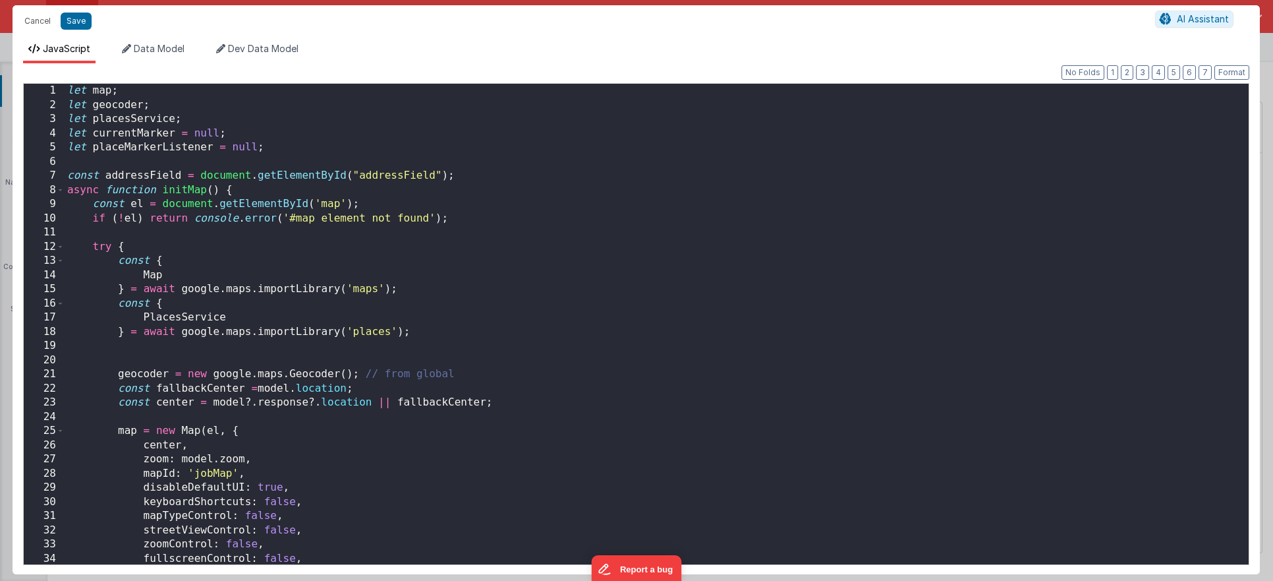
click at [572, 263] on div "Cancel Save AI Assistant JavaScript Data Model Dev Data Model Format 7 6 5 4 3 …" at bounding box center [636, 290] width 1273 height 581
click at [272, 232] on div "let map ; let geocoder ; let placesService ; let currentMarker = null ; let pla…" at bounding box center [657, 338] width 1184 height 509
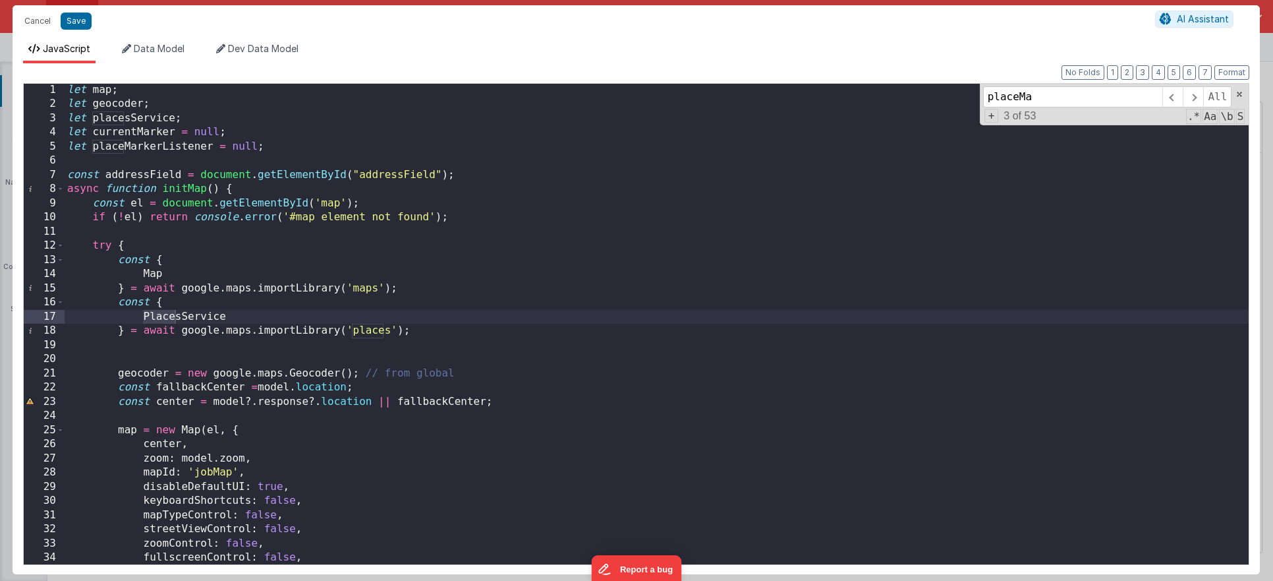
scroll to position [454, 0]
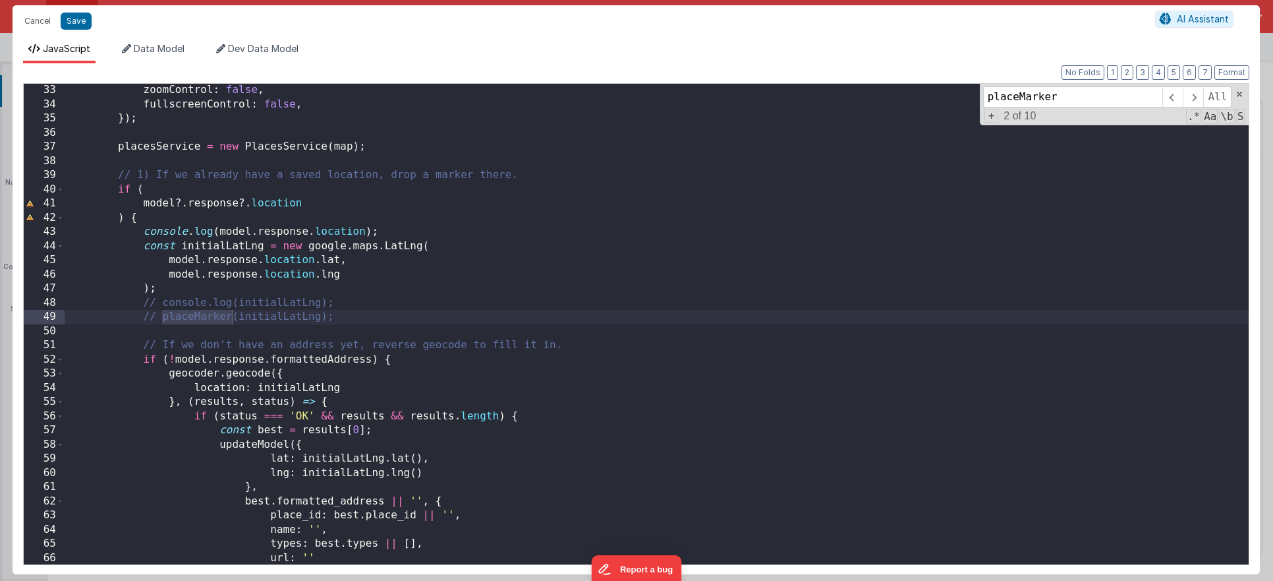
type input "placeMarker"
click at [206, 326] on div "zoomControl : false , fullscreenControl : false , }) ; placesService = new Plac…" at bounding box center [657, 337] width 1184 height 509
click at [200, 316] on div "zoomControl : false , fullscreenControl : false , }) ; placesService = new Plac…" at bounding box center [657, 337] width 1184 height 509
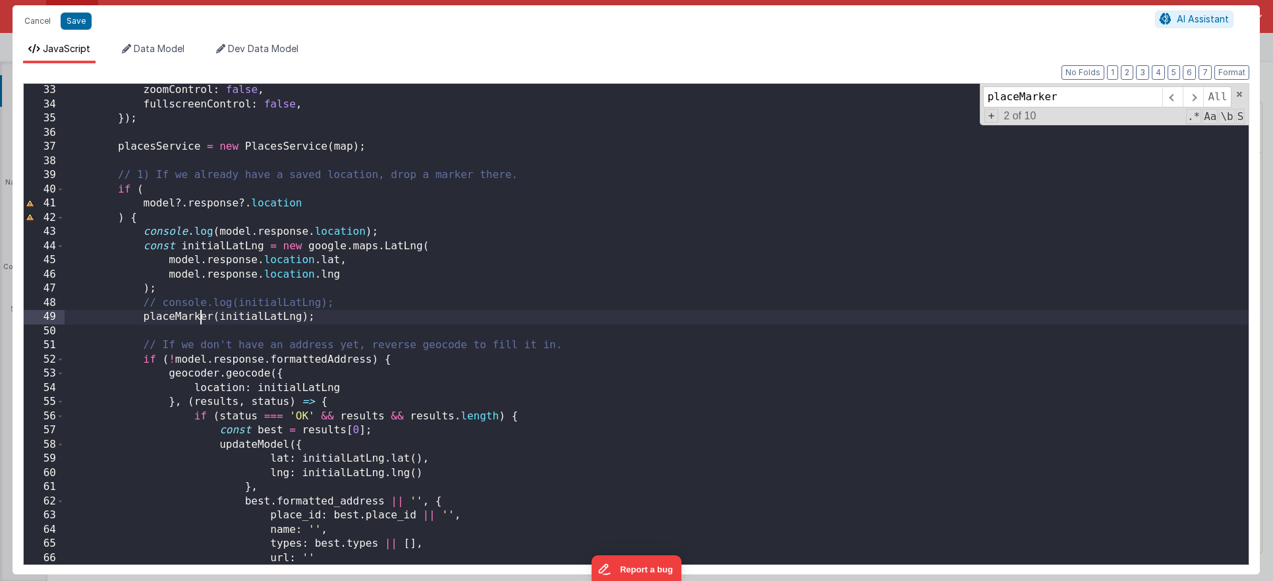
click at [200, 316] on div "zoomControl : false , fullscreenControl : false , }) ; placesService = new Plac…" at bounding box center [657, 337] width 1184 height 509
click at [1176, 98] on span at bounding box center [1173, 96] width 20 height 21
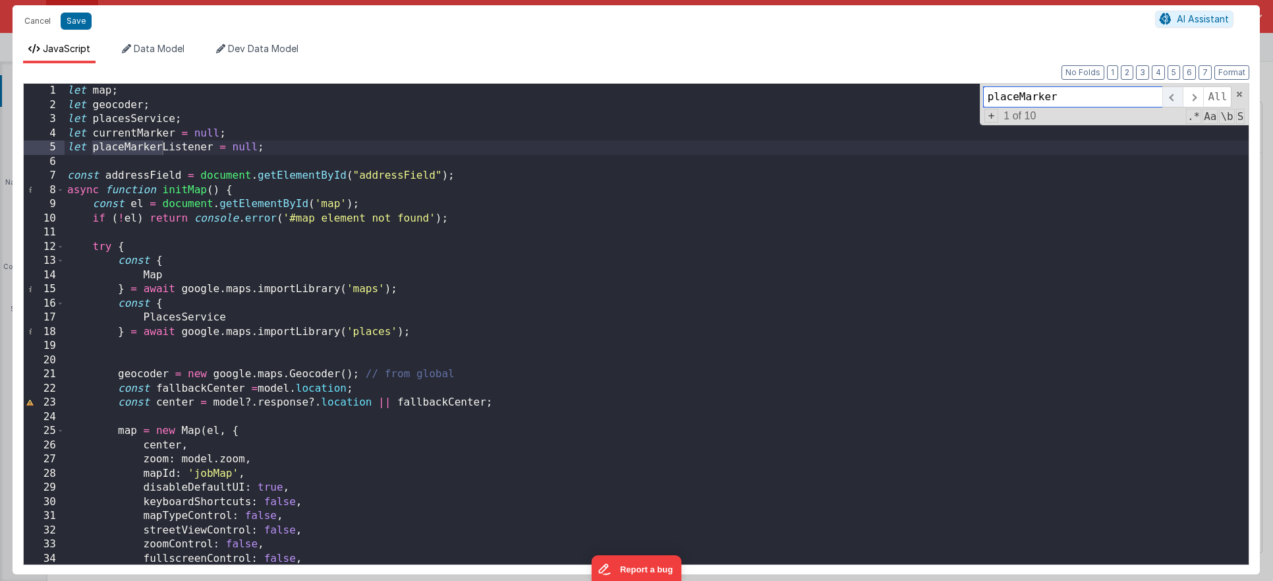
scroll to position [0, 0]
click at [1229, 117] on span "\b" at bounding box center [1226, 116] width 15 height 15
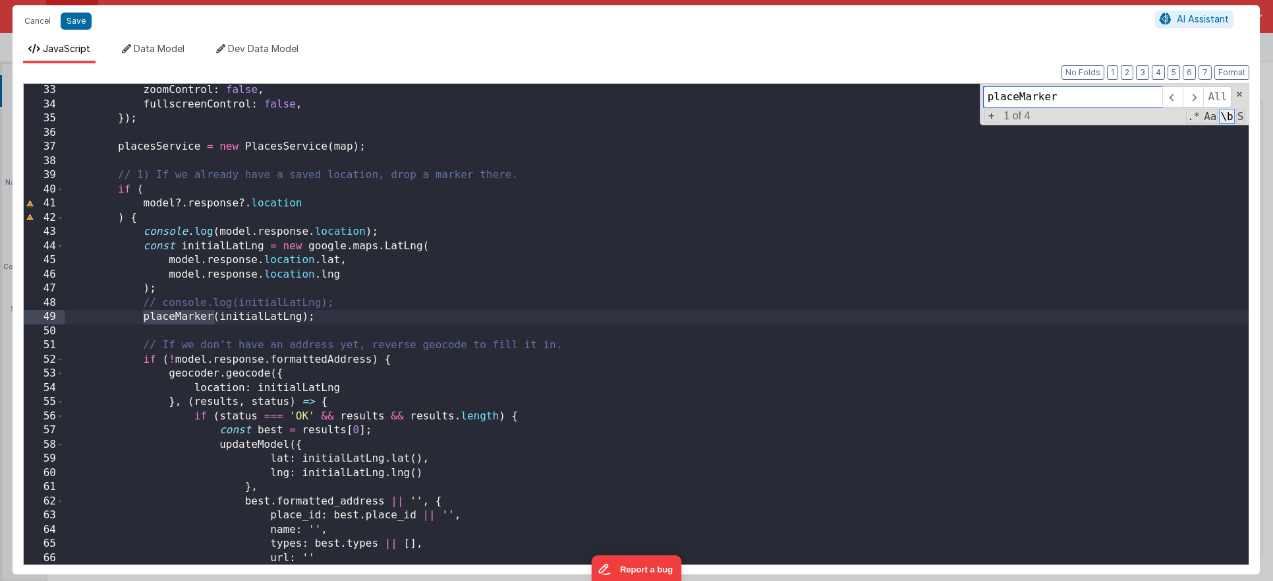
scroll to position [454, 0]
click at [1194, 102] on span at bounding box center [1193, 96] width 20 height 21
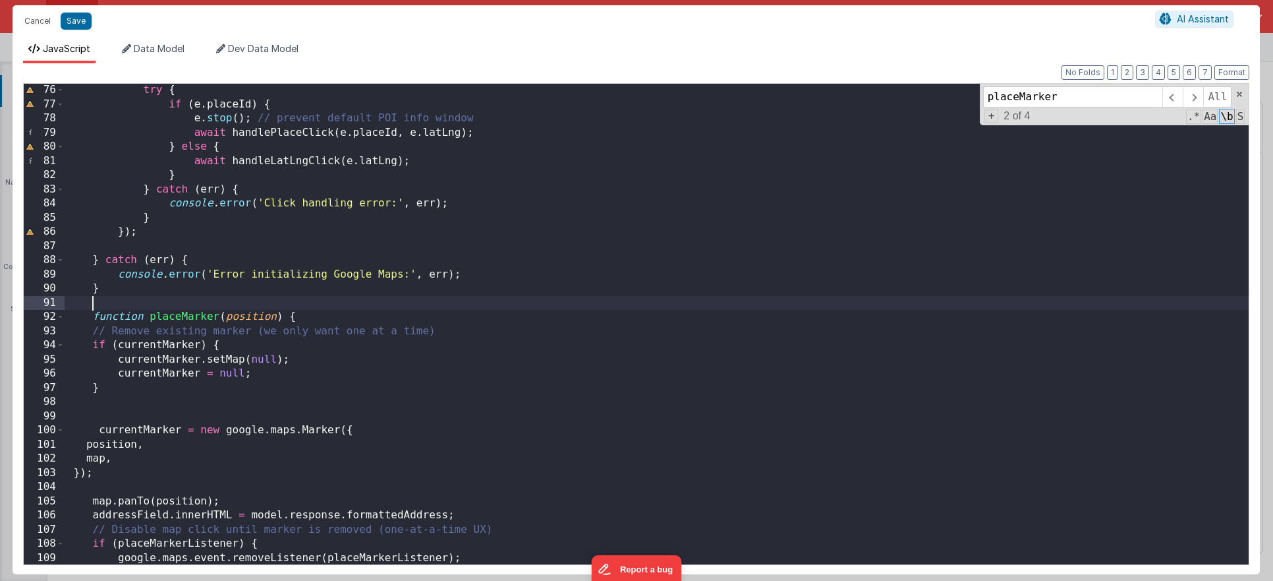
click at [293, 309] on div "try { if ( e . placeId ) { e . stop ( ) ; // prevent default POI info window aw…" at bounding box center [657, 337] width 1184 height 509
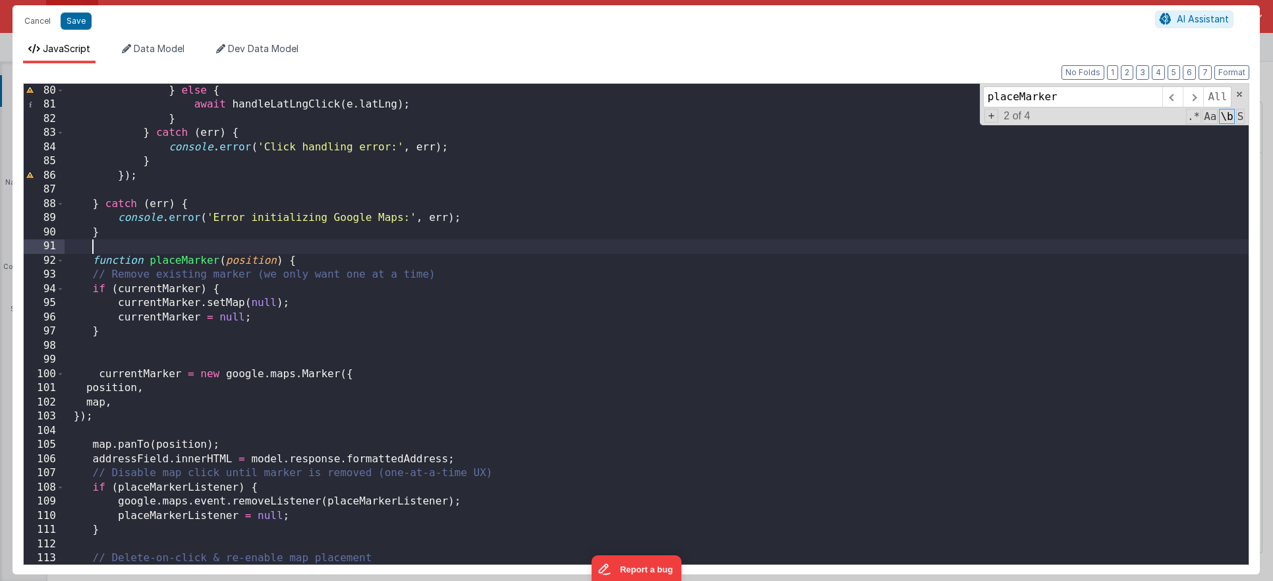
scroll to position [1120, 0]
click at [716, 153] on div "} else { await handleLatLngClick ( e . latLng ) ; } } catch ( err ) { console .…" at bounding box center [657, 338] width 1184 height 509
click at [80, 24] on button "Save" at bounding box center [76, 21] width 31 height 17
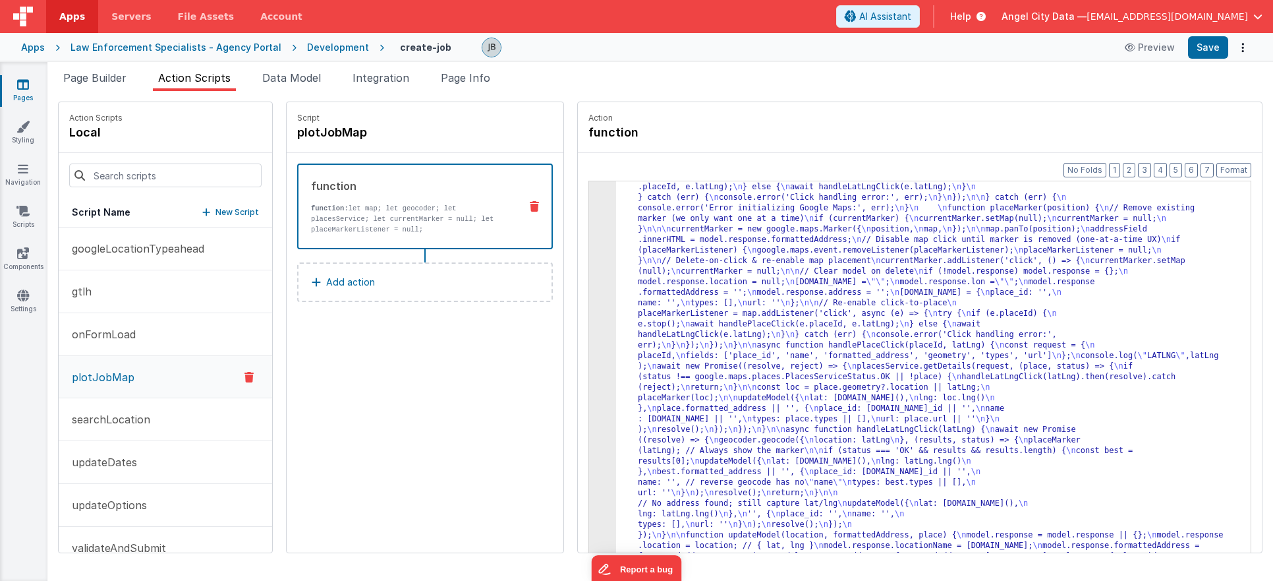
scroll to position [242, 0]
click at [1211, 54] on button "Save" at bounding box center [1208, 47] width 40 height 22
click at [403, 210] on p "function: let map; let geocoder; let placesService; let currentMarker = null; l…" at bounding box center [410, 219] width 198 height 32
click at [589, 270] on div "3" at bounding box center [602, 266] width 27 height 612
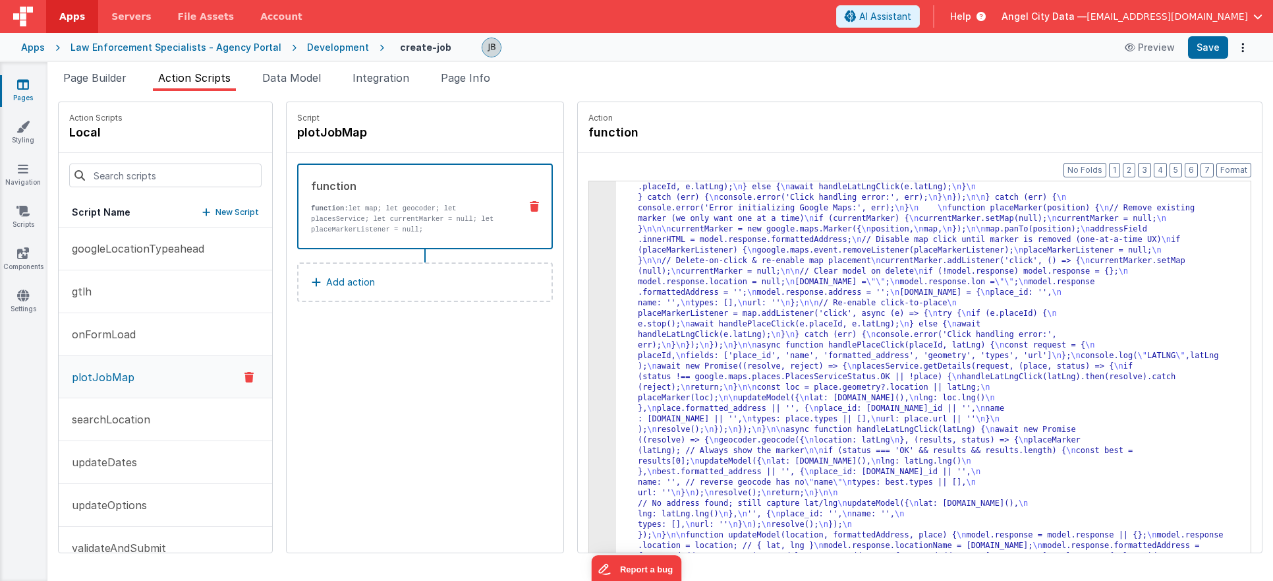
click at [589, 270] on div "3" at bounding box center [602, 266] width 27 height 612
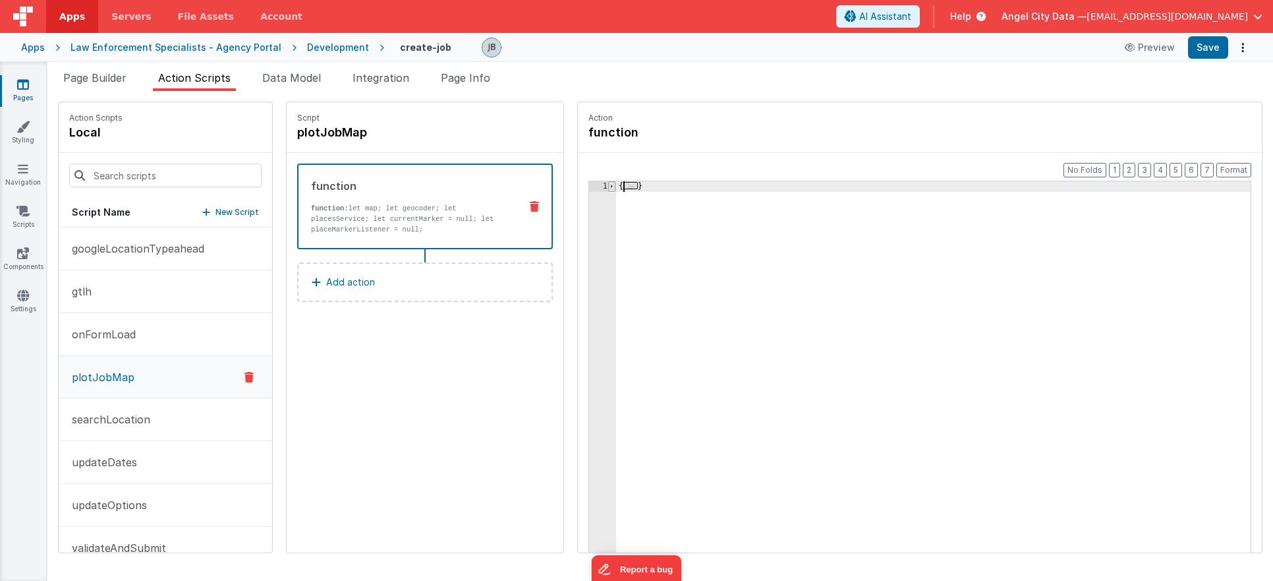
click at [608, 187] on span at bounding box center [611, 186] width 7 height 11
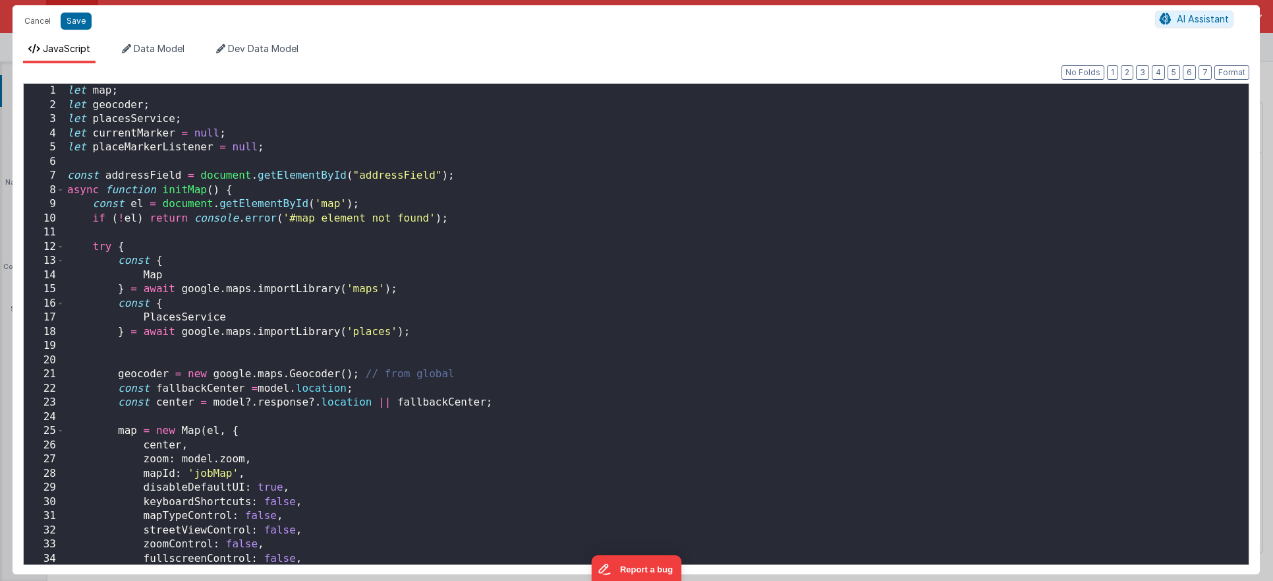
click at [564, 256] on div "Cancel Save AI Assistant JavaScript Data Model Dev Data Model Format 7 6 5 4 3 …" at bounding box center [636, 290] width 1273 height 581
click at [202, 324] on div "let map ; let geocoder ; let placesService ; let currentMarker = null ; let pla…" at bounding box center [657, 338] width 1184 height 509
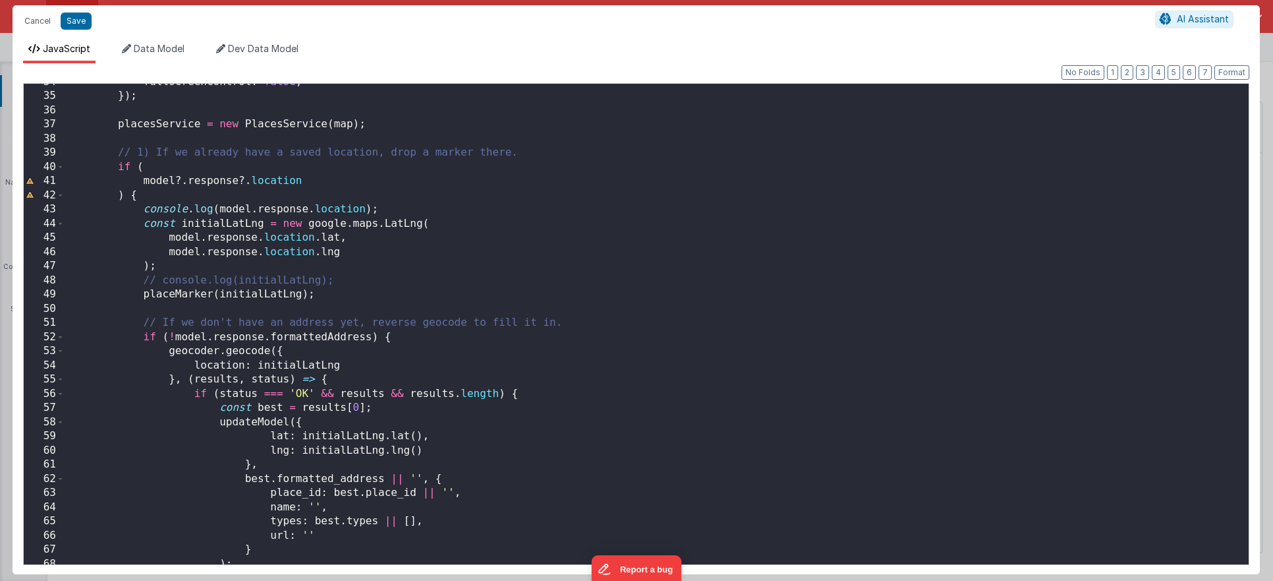
scroll to position [477, 0]
click at [294, 296] on div "fullscreenControl : false , }) ; placesService = new PlacesService ( map ) ; //…" at bounding box center [657, 328] width 1184 height 509
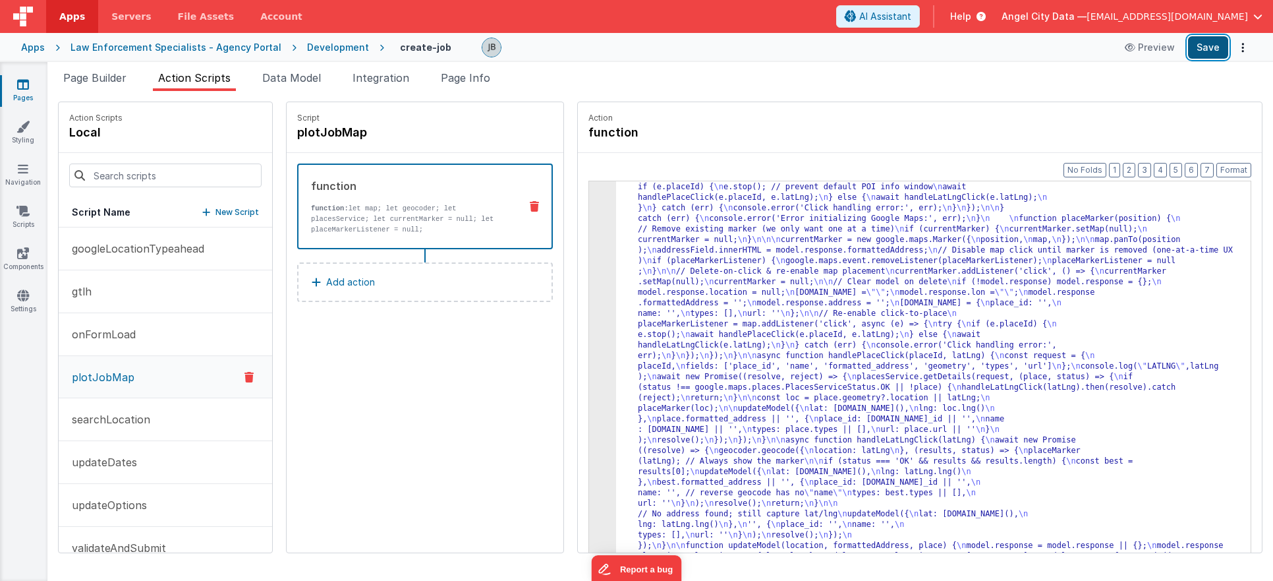
click at [1206, 52] on button "Save" at bounding box center [1208, 47] width 40 height 22
click at [417, 214] on p "function: let map; let geocoder; let placesService; let currentMarker = null; l…" at bounding box center [410, 219] width 198 height 32
click at [145, 289] on button "gtlh" at bounding box center [166, 291] width 214 height 43
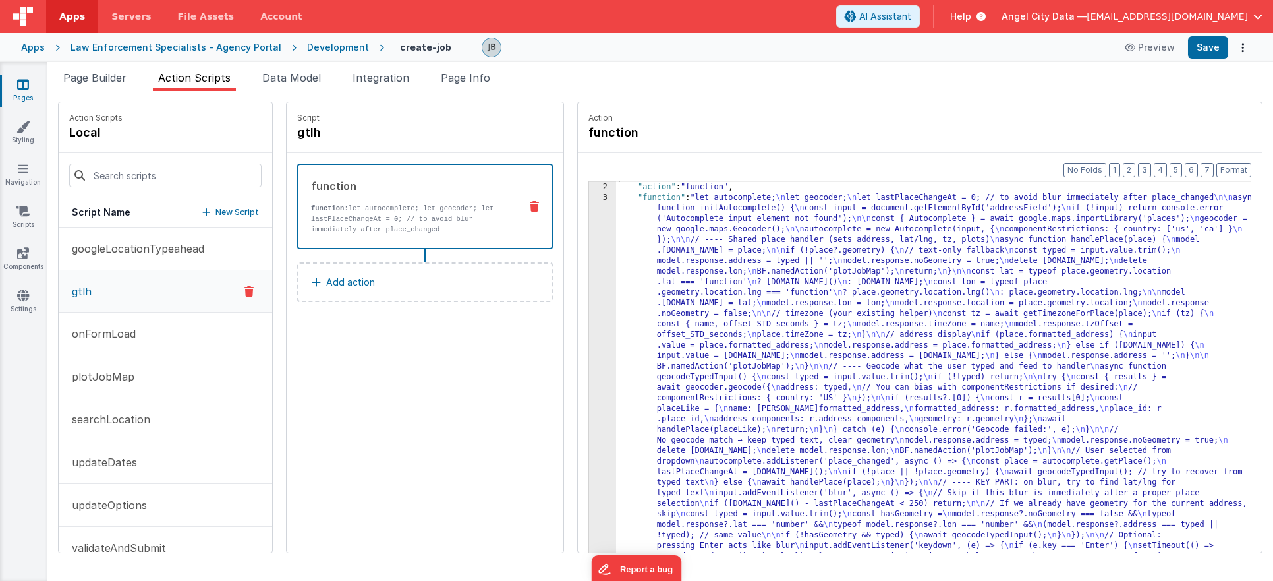
scroll to position [10, 0]
click at [356, 219] on p "function: let autocomplete; let geocoder; let lastPlaceChangeAt = 0; // to avoi…" at bounding box center [410, 219] width 198 height 32
click at [589, 260] on div "3" at bounding box center [602, 382] width 27 height 380
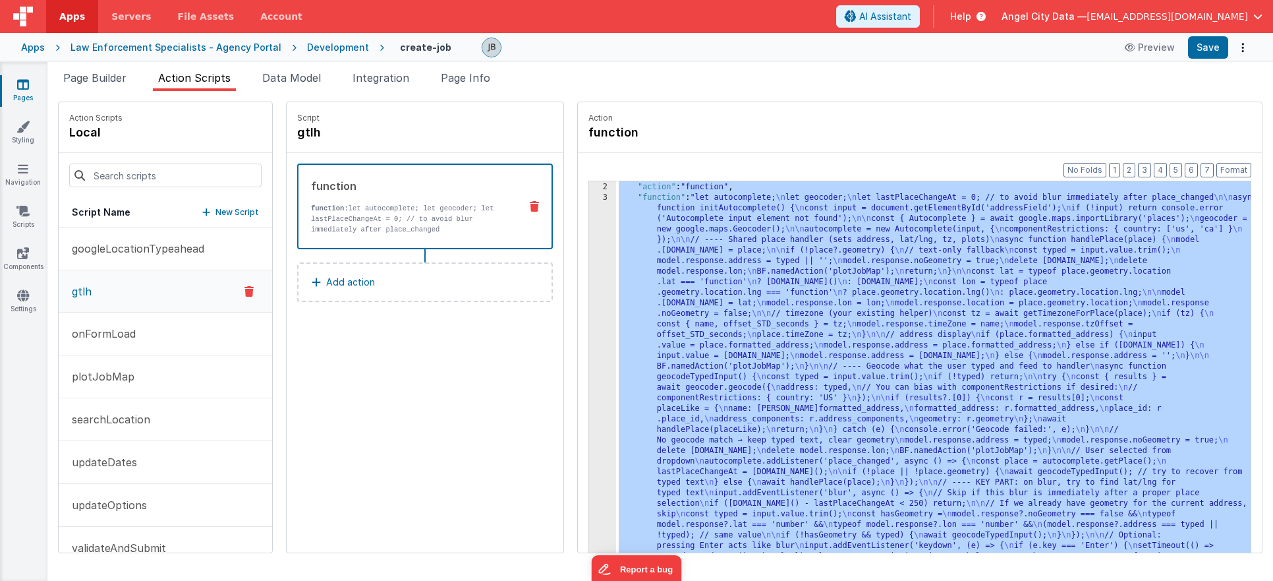
click at [589, 260] on div "3" at bounding box center [602, 382] width 27 height 380
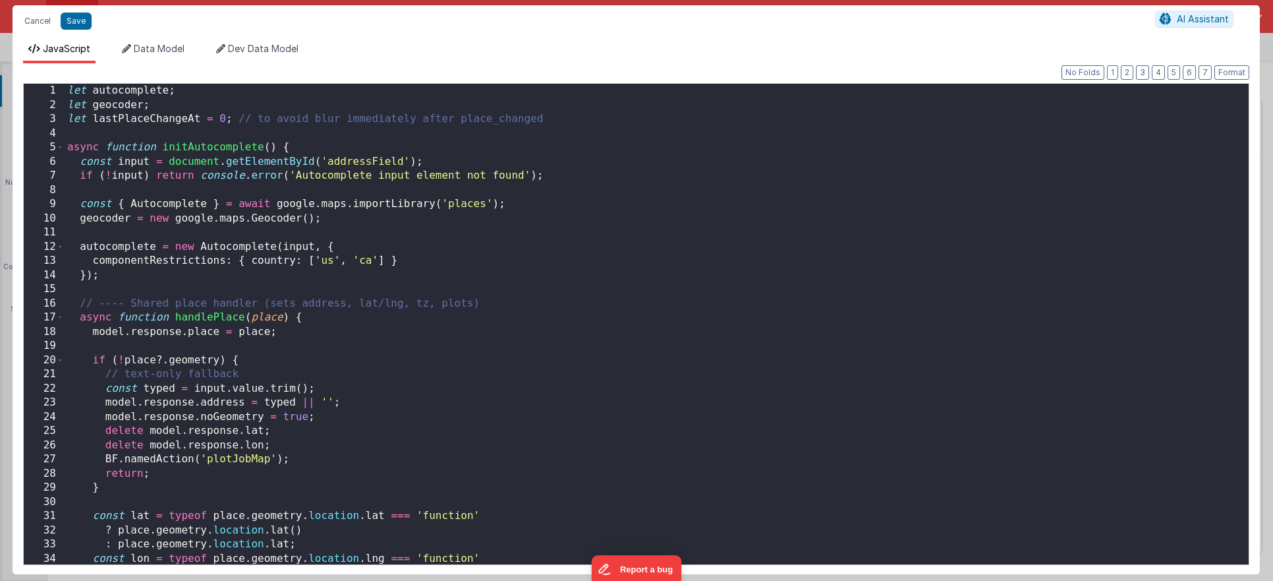
click at [573, 260] on div "Cancel Save AI Assistant JavaScript Data Model Dev Data Model Format 7 6 5 4 3 …" at bounding box center [636, 290] width 1273 height 581
click at [492, 281] on div "let autocomplete ; let geocoder ; let lastPlaceChangeAt = 0 ; // to avoid blur …" at bounding box center [657, 338] width 1184 height 509
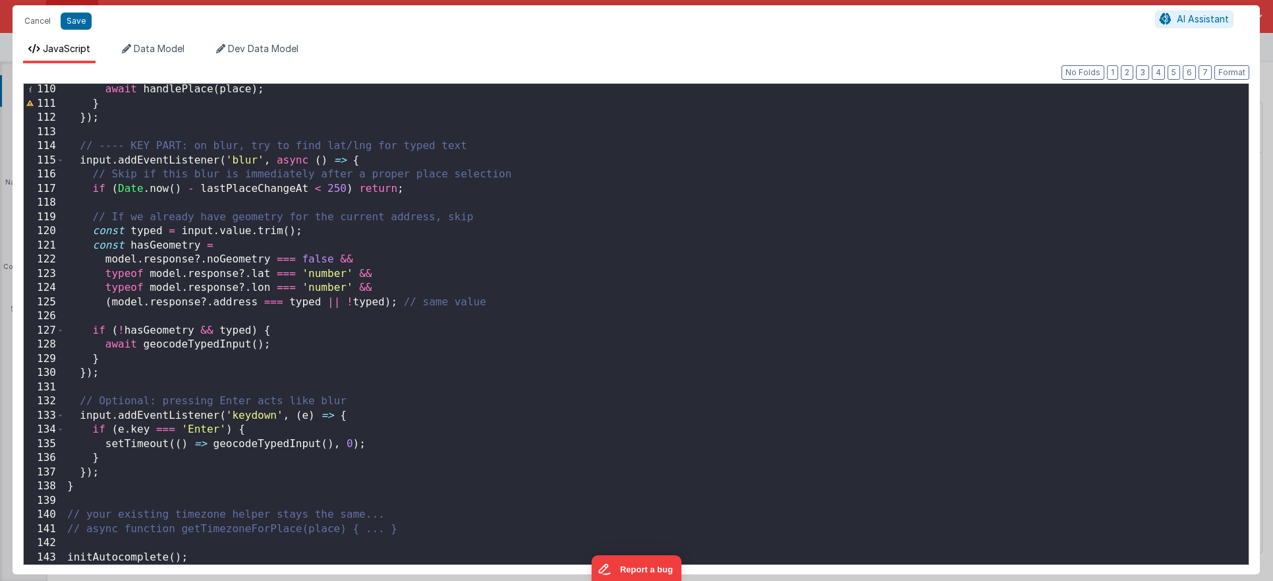
scroll to position [1546, 0]
click at [264, 341] on div "await handlePlace ( place ) ; } }) ; // ---- KEY PART: on blur, try to find lat…" at bounding box center [657, 336] width 1184 height 509
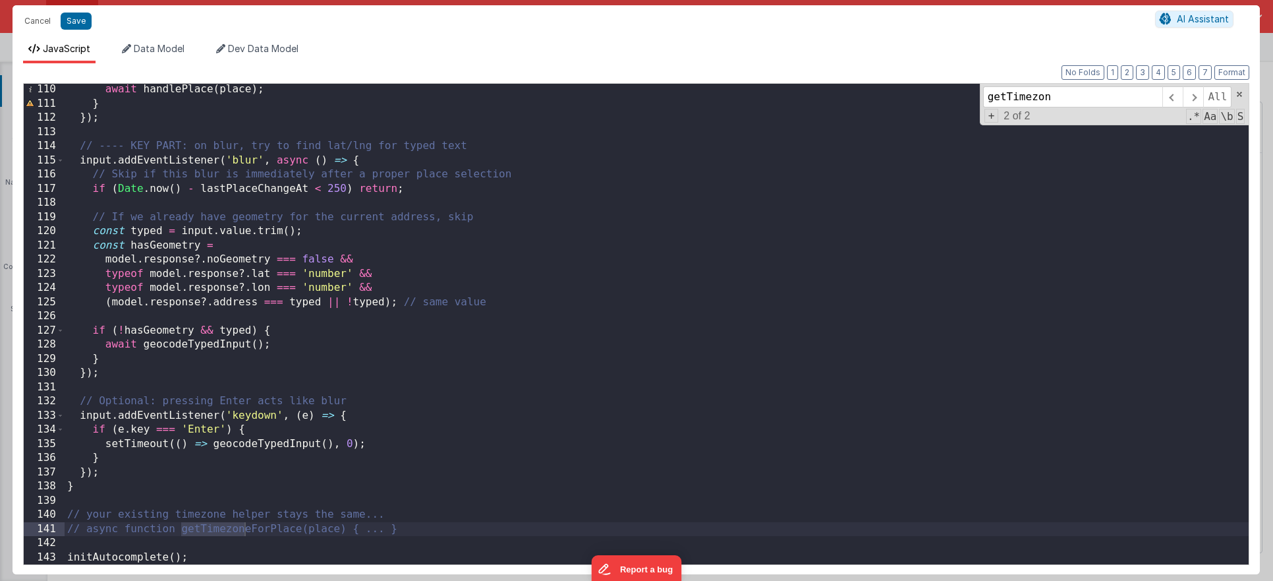
click at [109, 529] on div "await handlePlace ( place ) ; } }) ; // ---- KEY PART: on blur, try to find lat…" at bounding box center [657, 336] width 1184 height 509
drag, startPoint x: 387, startPoint y: 525, endPoint x: 57, endPoint y: 523, distance: 330.2
click at [57, 523] on div "110 111 112 113 114 115 116 117 118 119 120 121 122 123 124 125 126 127 128 129…" at bounding box center [636, 324] width 1227 height 482
click at [69, 531] on div "await handlePlace ( place ) ; } }) ; // ---- KEY PART: on blur, try to find lat…" at bounding box center [657, 336] width 1184 height 509
click at [136, 533] on div "await handlePlace ( place ) ; } }) ; // ---- KEY PART: on blur, try to find lat…" at bounding box center [657, 336] width 1184 height 509
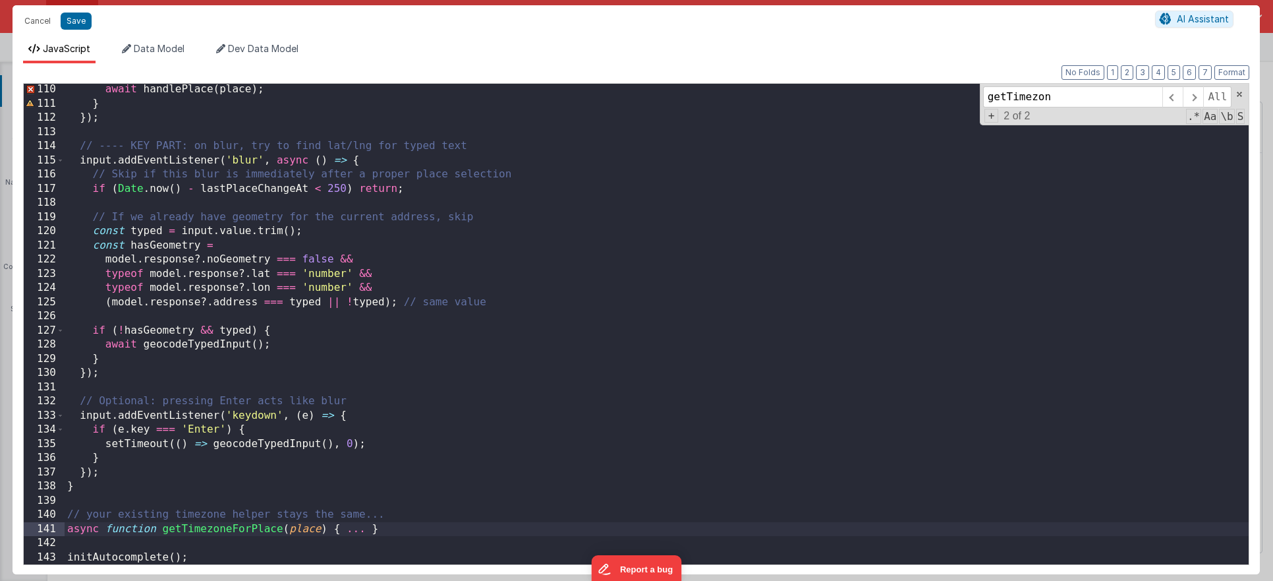
click at [331, 537] on div "await handlePlace ( place ) ; } }) ; // ---- KEY PART: on blur, try to find lat…" at bounding box center [657, 336] width 1184 height 509
click at [332, 536] on div "await handlePlace ( place ) ; } }) ; // ---- KEY PART: on blur, try to find lat…" at bounding box center [657, 336] width 1184 height 509
click at [335, 531] on div "await handlePlace ( place ) ; } }) ; // ---- KEY PART: on blur, try to find lat…" at bounding box center [657, 336] width 1184 height 509
click at [353, 531] on div "await handlePlace ( place ) ; } }) ; // ---- KEY PART: on blur, try to find lat…" at bounding box center [657, 336] width 1184 height 509
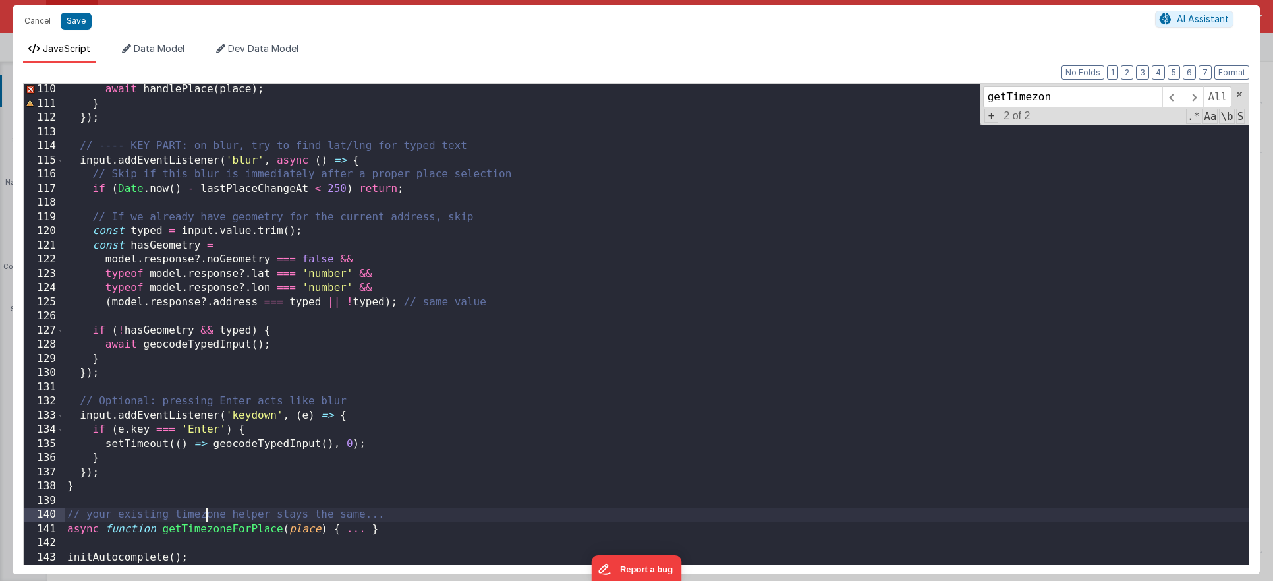
click at [209, 518] on div "await handlePlace ( place ) ; } }) ; // ---- KEY PART: on blur, try to find lat…" at bounding box center [657, 336] width 1184 height 509
click at [208, 536] on div "await handlePlace ( place ) ; } }) ; // ---- KEY PART: on blur, try to find lat…" at bounding box center [657, 336] width 1184 height 509
click at [204, 531] on div "await handlePlace ( place ) ; } }) ; // ---- KEY PART: on blur, try to find lat…" at bounding box center [657, 336] width 1184 height 509
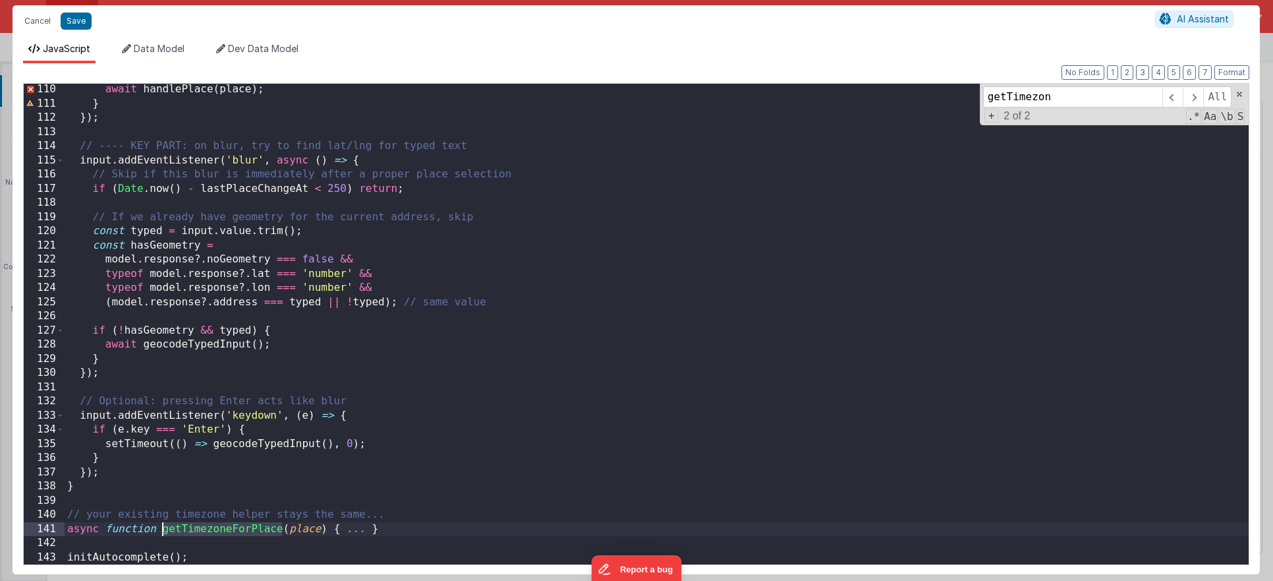
click at [231, 167] on div "await handlePlace ( place ) ; } }) ; // ---- KEY PART: on blur, try to find lat…" at bounding box center [657, 336] width 1184 height 509
click at [1007, 104] on input "getTimezon" at bounding box center [1072, 96] width 179 height 21
paste input "eForPlace"
type input "getTimezoneForPlace"
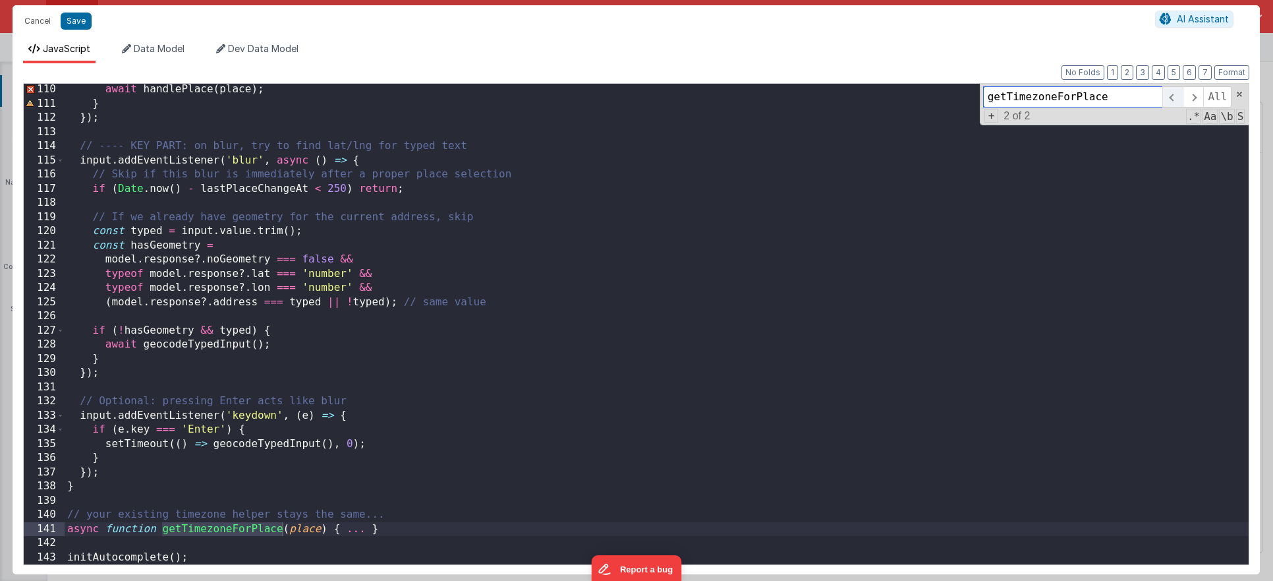
click at [1175, 99] on span at bounding box center [1173, 96] width 20 height 21
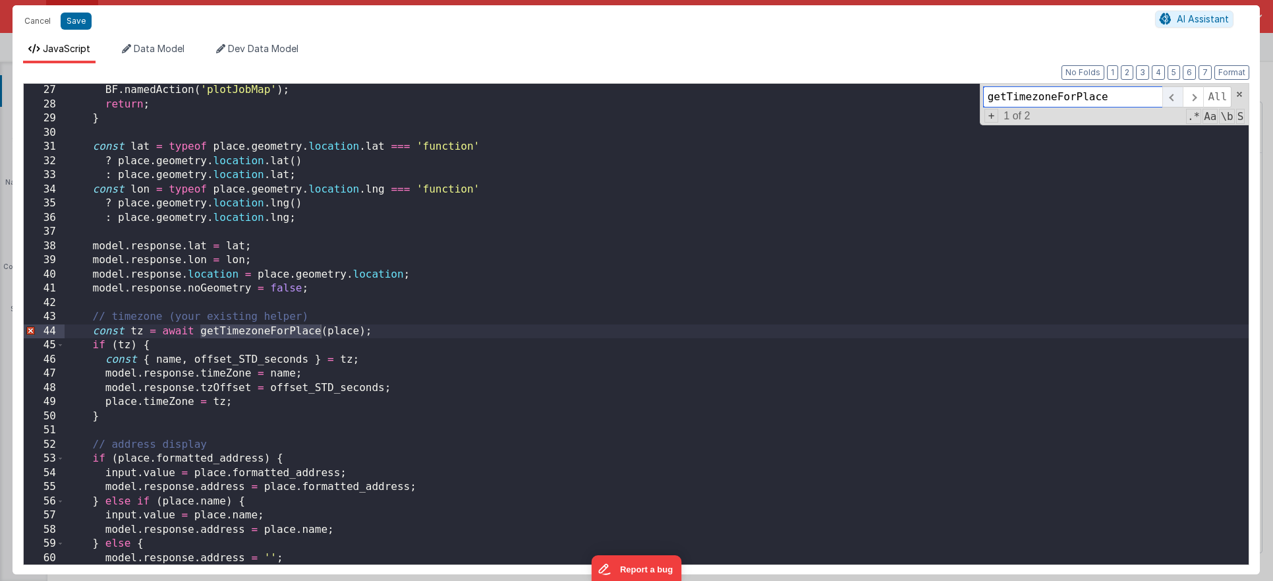
scroll to position [369, 0]
click at [1194, 96] on span at bounding box center [1193, 96] width 20 height 21
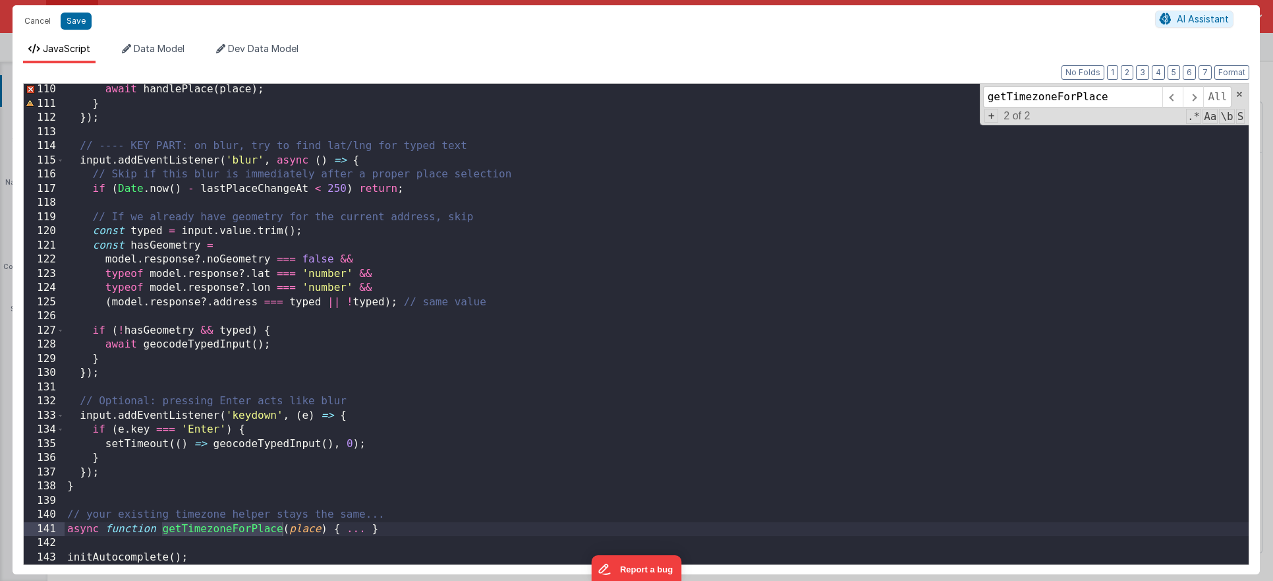
click at [380, 511] on div "await handlePlace ( place ) ; } }) ; // ---- KEY PART: on blur, try to find lat…" at bounding box center [657, 336] width 1184 height 509
click at [183, 469] on div "await handlePlace ( place ) ; } }) ; // ---- KEY PART: on blur, try to find lat…" at bounding box center [657, 336] width 1184 height 509
drag, startPoint x: 386, startPoint y: 529, endPoint x: 65, endPoint y: 529, distance: 321.7
click at [65, 529] on div "await handlePlace ( place ) ; } }) ; // ---- KEY PART: on blur, try to find lat…" at bounding box center [657, 336] width 1184 height 509
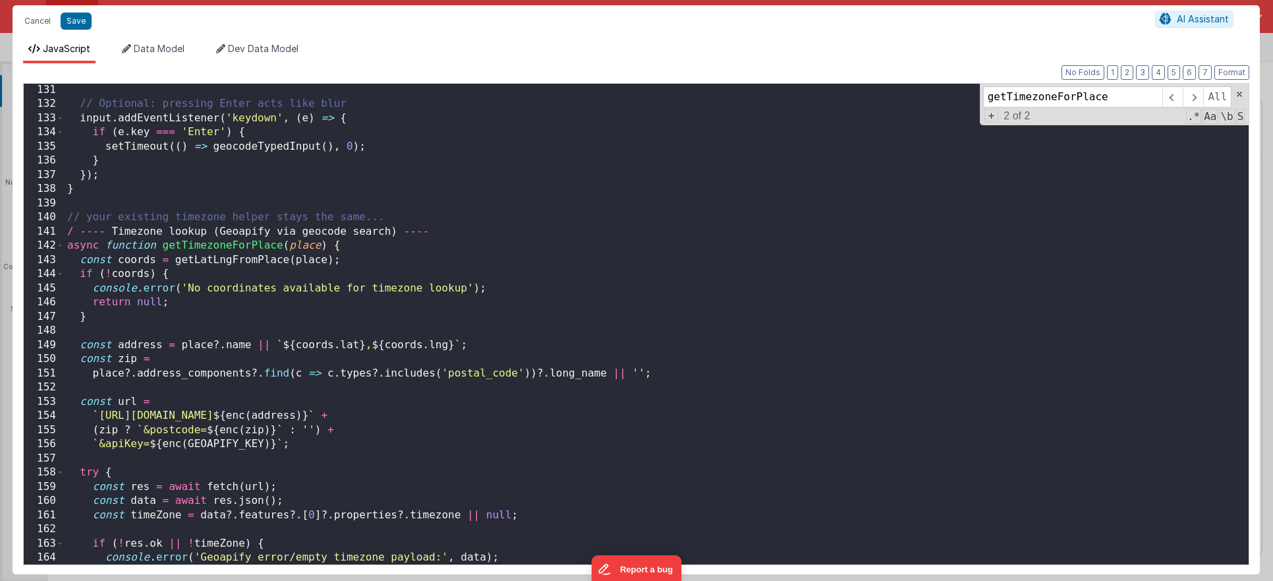
scroll to position [1843, 0]
click at [72, 232] on div "// Optional: pressing Enter acts like blur input . addEventListener ( 'keydown'…" at bounding box center [657, 337] width 1184 height 509
click at [211, 223] on div "// Optional: pressing Enter acts like blur input . addEventListener ( 'keydown'…" at bounding box center [657, 337] width 1184 height 509
click at [84, 25] on button "Save" at bounding box center [76, 21] width 31 height 17
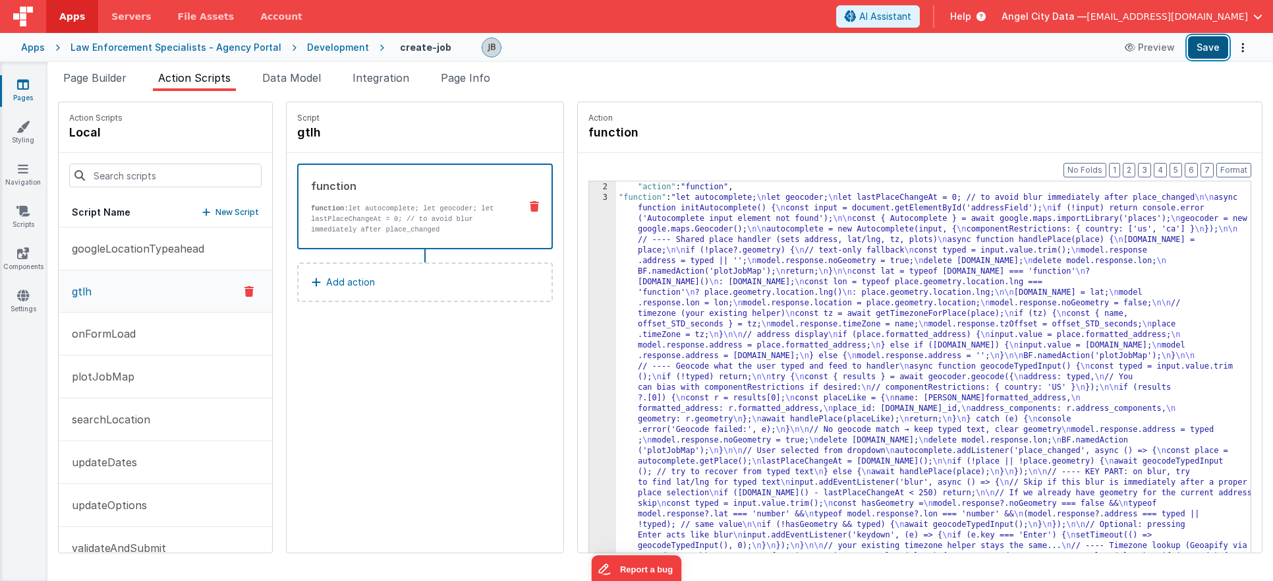
click at [1208, 49] on button "Save" at bounding box center [1208, 47] width 40 height 22
click at [361, 215] on p "function: let autocomplete; let geocoder; let lastPlaceChangeAt = 0; // to avoi…" at bounding box center [410, 219] width 198 height 32
click at [367, 209] on p "function: let autocomplete; let geocoder; let lastPlaceChangeAt = 0; // to avoi…" at bounding box center [410, 219] width 198 height 32
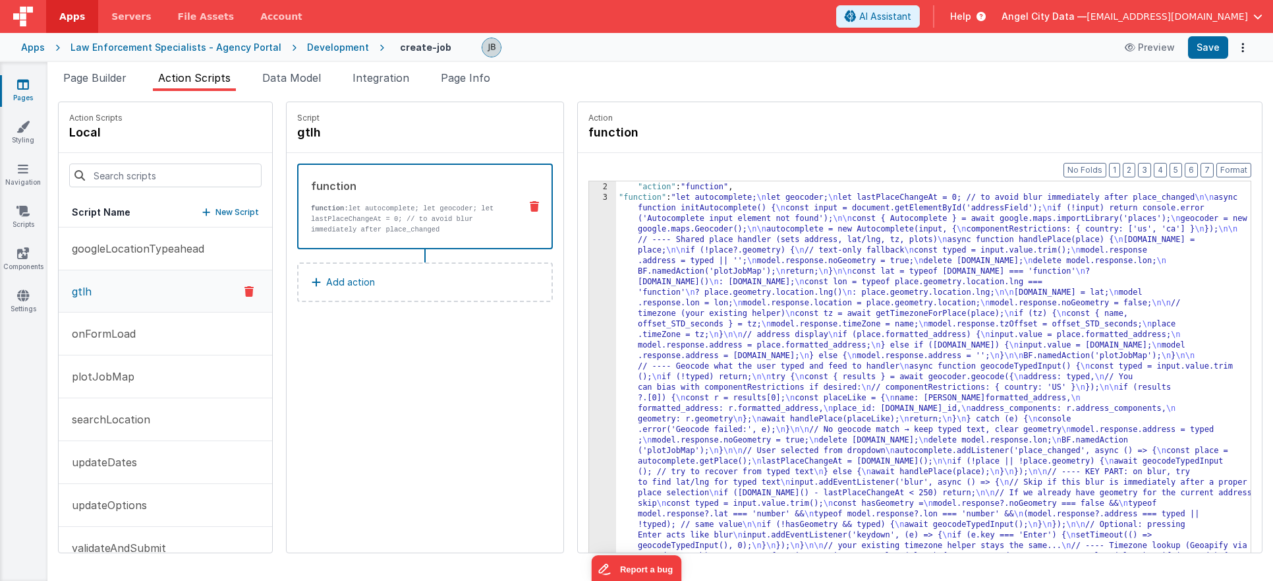
click at [589, 269] on div "3" at bounding box center [602, 413] width 27 height 443
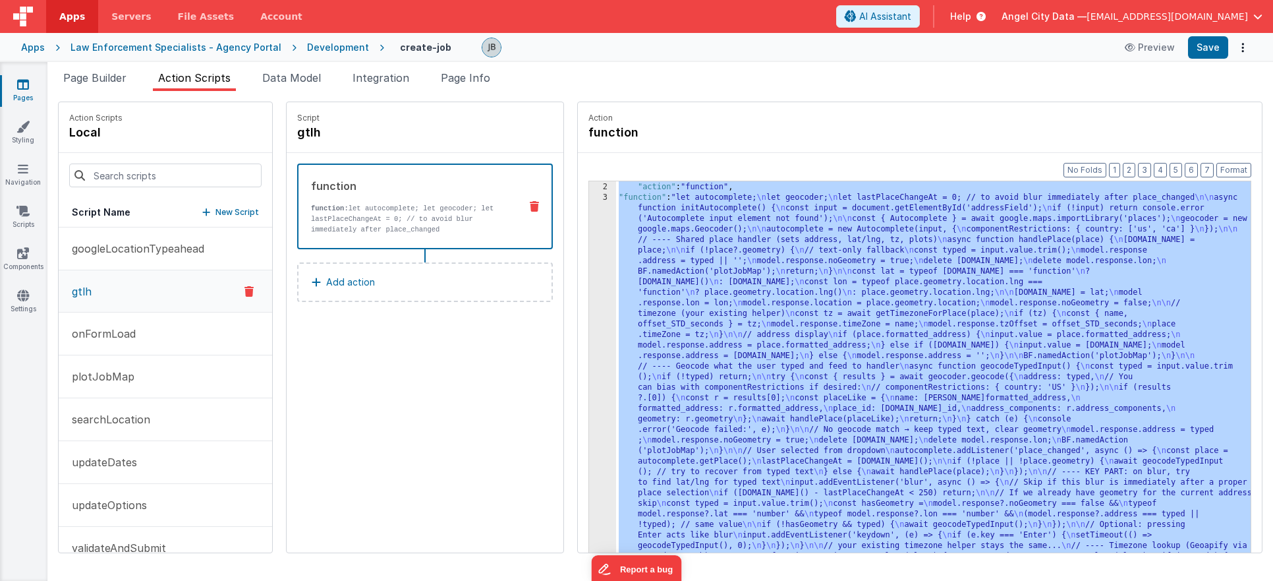
click at [589, 269] on div "3" at bounding box center [602, 413] width 27 height 443
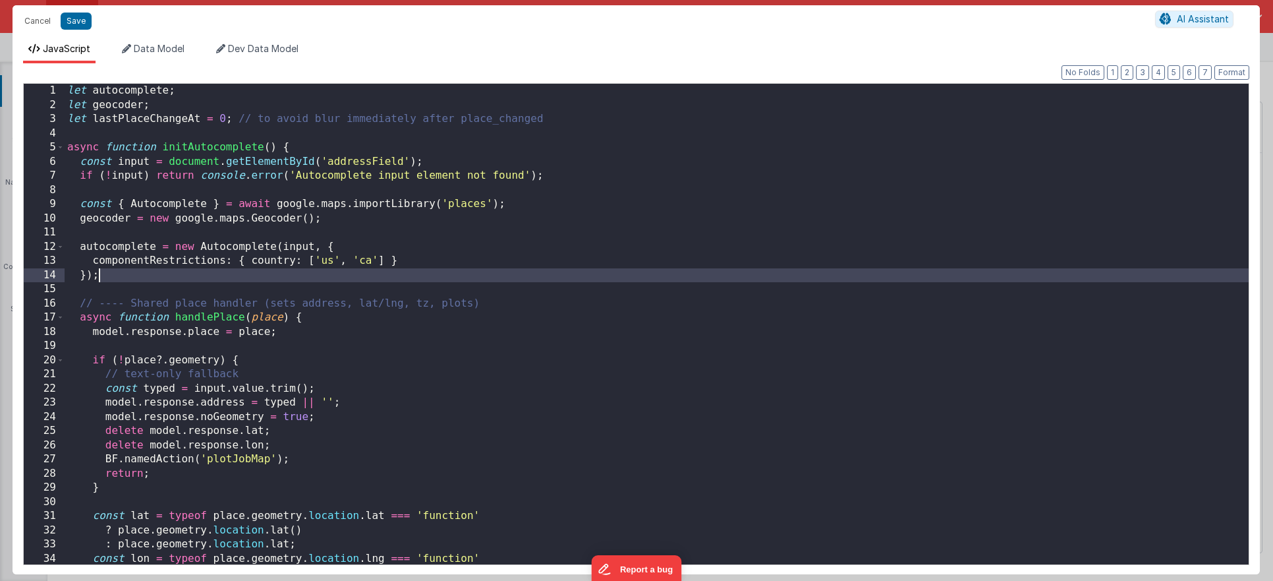
scroll to position [63, 0]
click at [445, 258] on div "let autocomplete ; let geocoder ; let lastPlaceChangeAt = 0 ; // to avoid blur …" at bounding box center [657, 338] width 1184 height 509
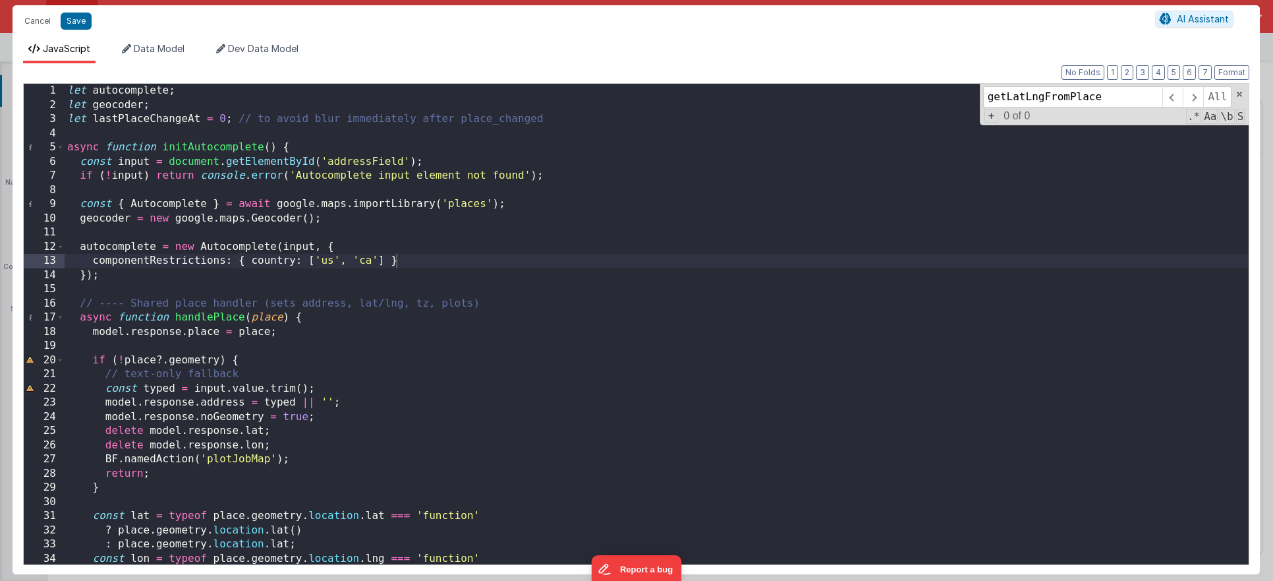
scroll to position [1786, 0]
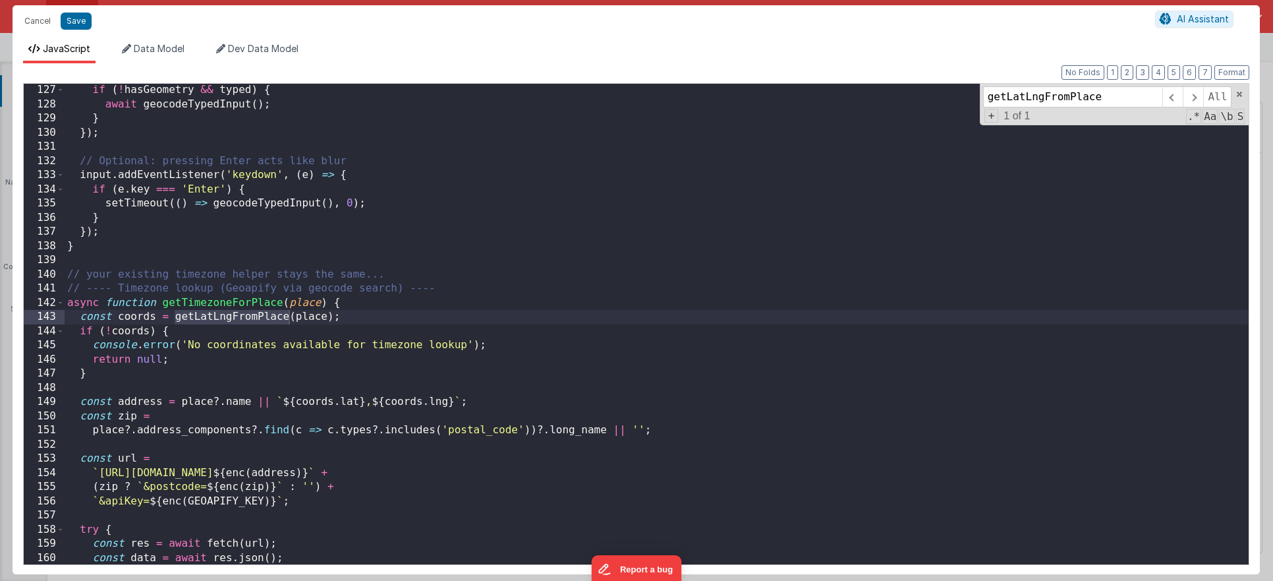
type input "getLatLngFromPlace"
click at [210, 312] on div "if ( ! hasGeometry && typed ) { await geocodeTypedInput ( ) ; } }) ; // Optiona…" at bounding box center [657, 337] width 1184 height 509
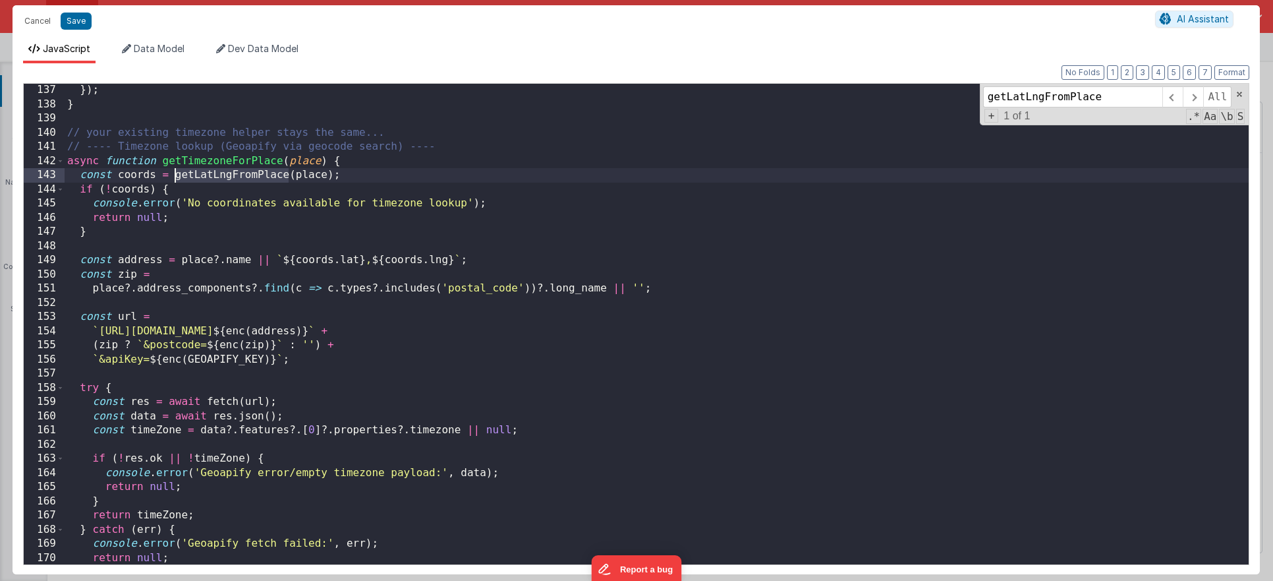
scroll to position [1920, 0]
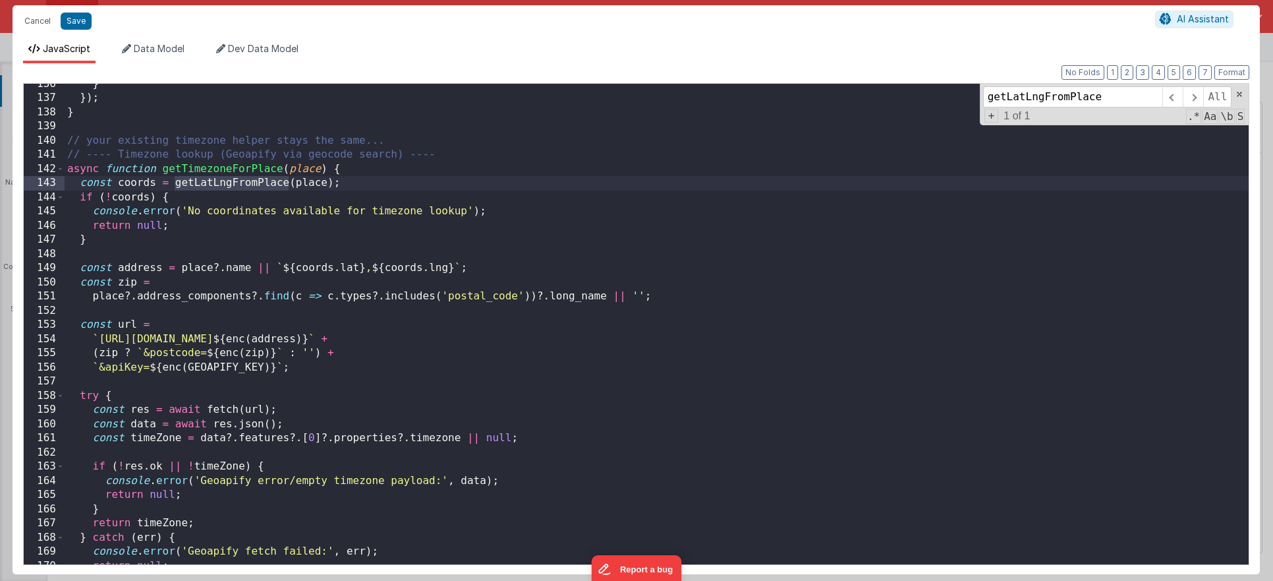
click at [202, 128] on div "} }) ; } // your existing timezone helper stays the same... // ---- Timezone lo…" at bounding box center [657, 331] width 1184 height 509
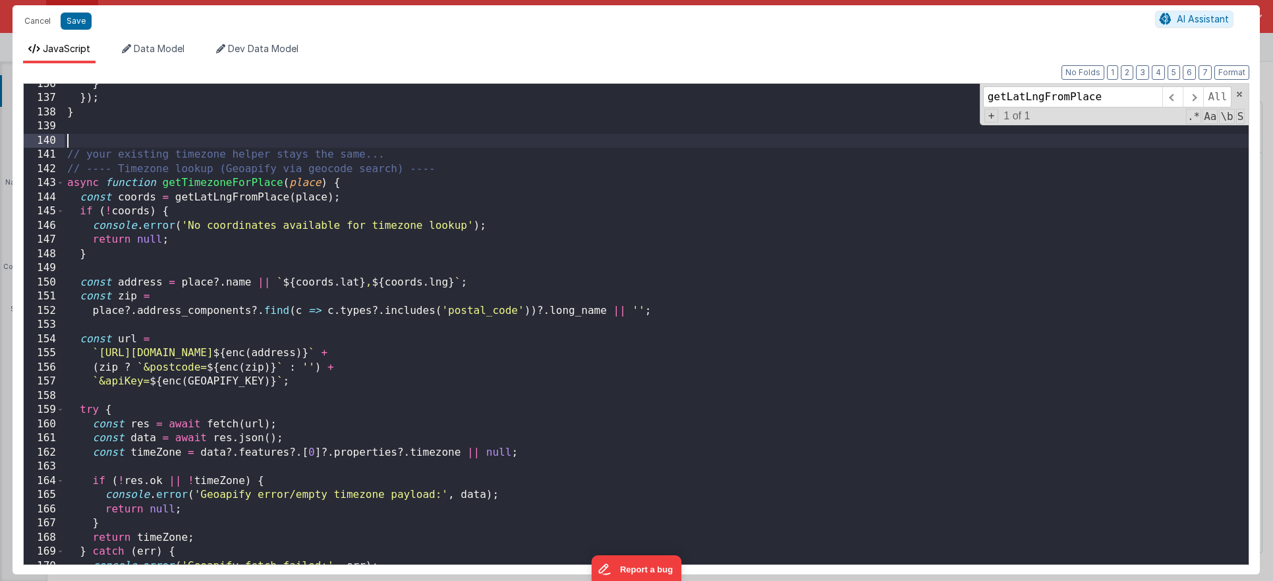
paste textarea
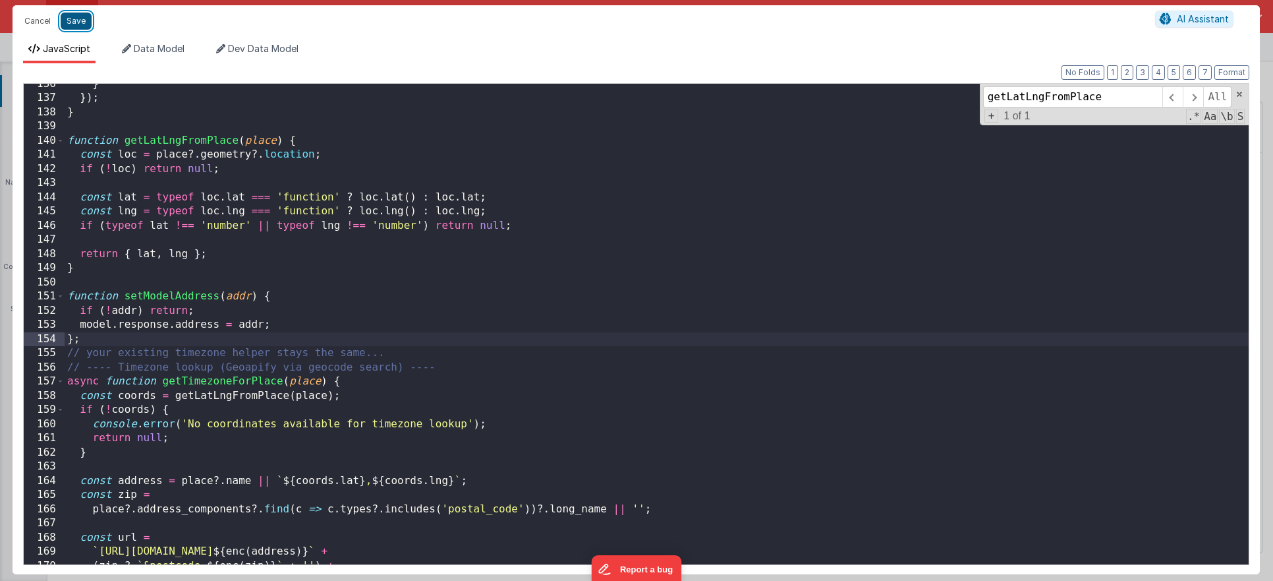
click at [80, 24] on button "Save" at bounding box center [76, 21] width 31 height 17
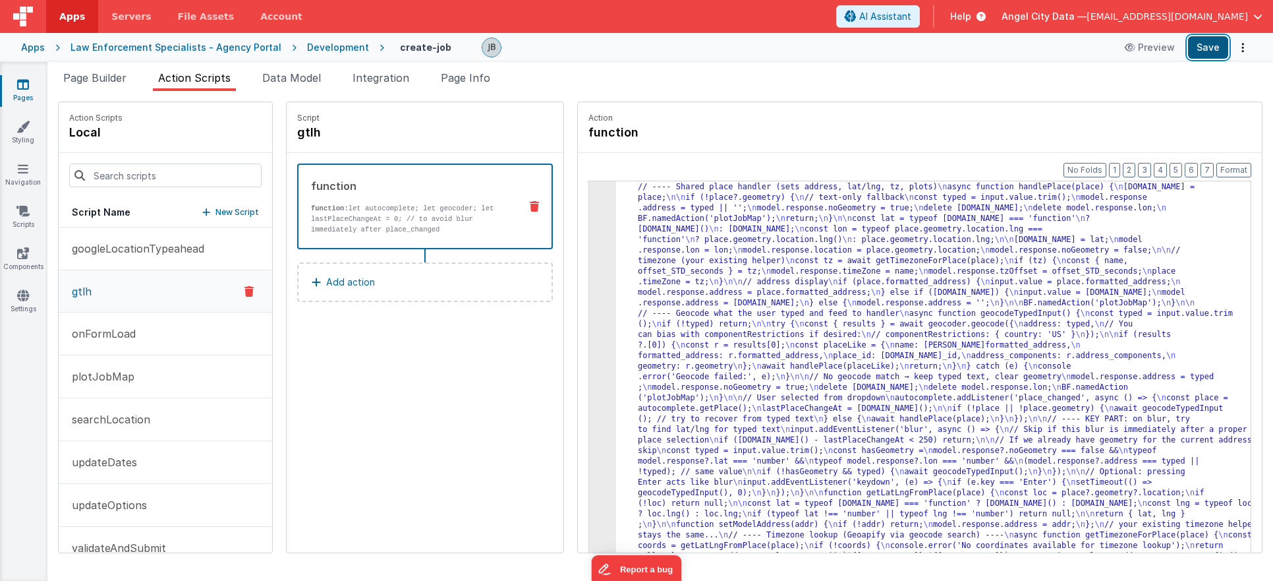
click at [1208, 47] on button "Save" at bounding box center [1208, 47] width 40 height 22
click at [1213, 49] on button "Save" at bounding box center [1208, 47] width 40 height 22
click at [357, 210] on p "function: let autocomplete; let geocoder; let lastPlaceChangeAt = 0; // to avoi…" at bounding box center [410, 219] width 198 height 32
click at [589, 235] on div "3" at bounding box center [602, 377] width 27 height 475
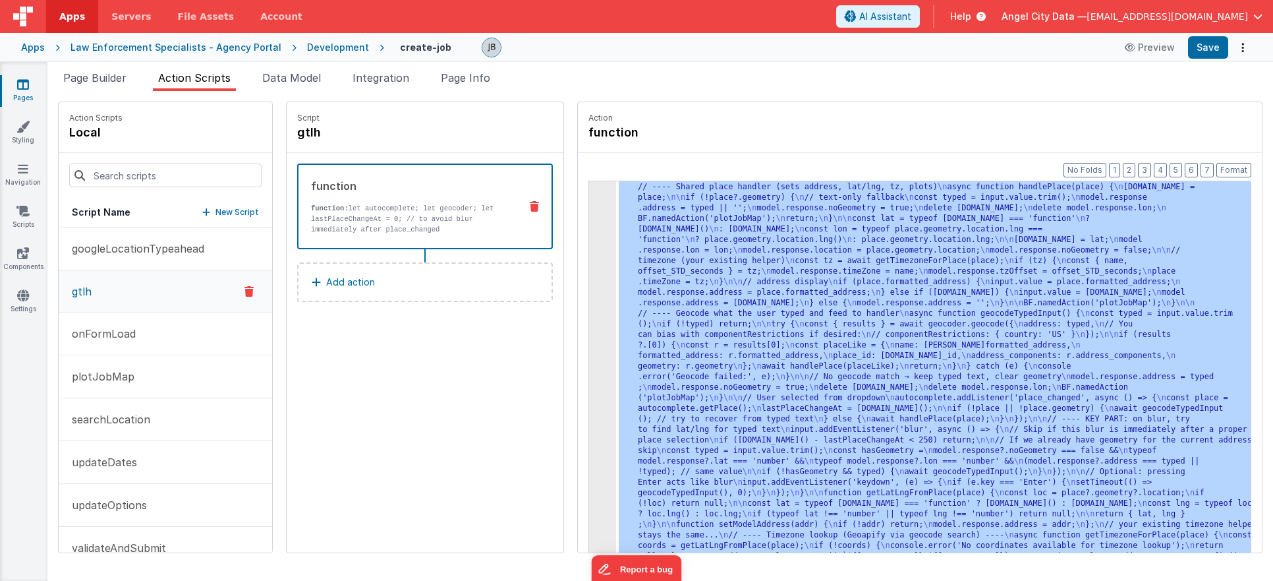
click at [589, 235] on div "3" at bounding box center [602, 377] width 27 height 475
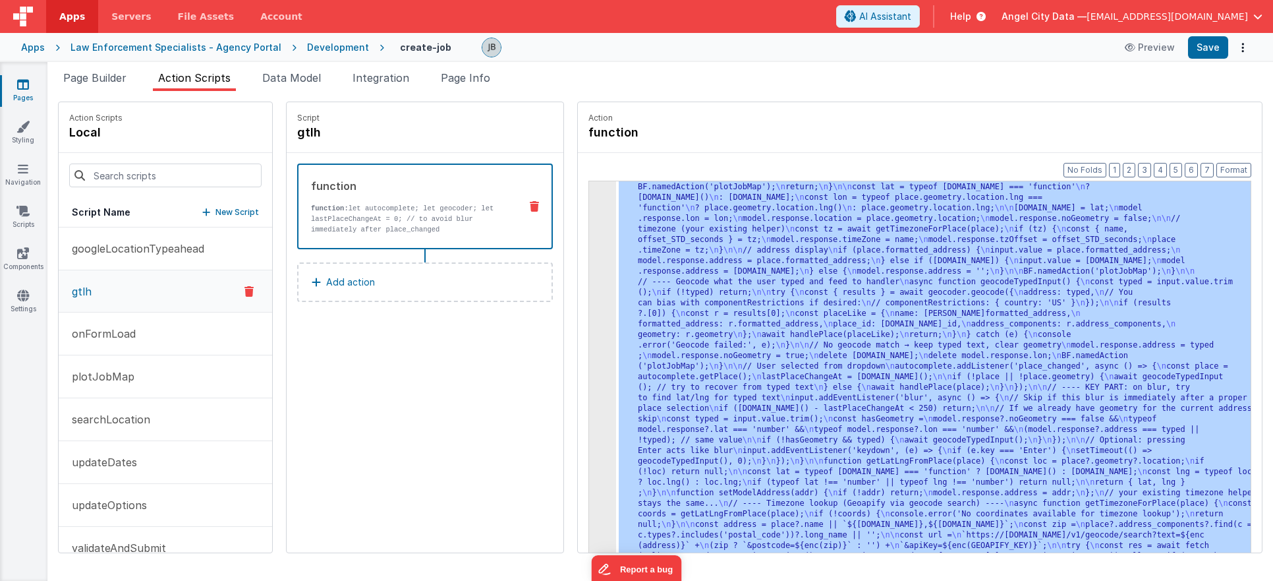
click at [589, 237] on div "3" at bounding box center [602, 345] width 27 height 475
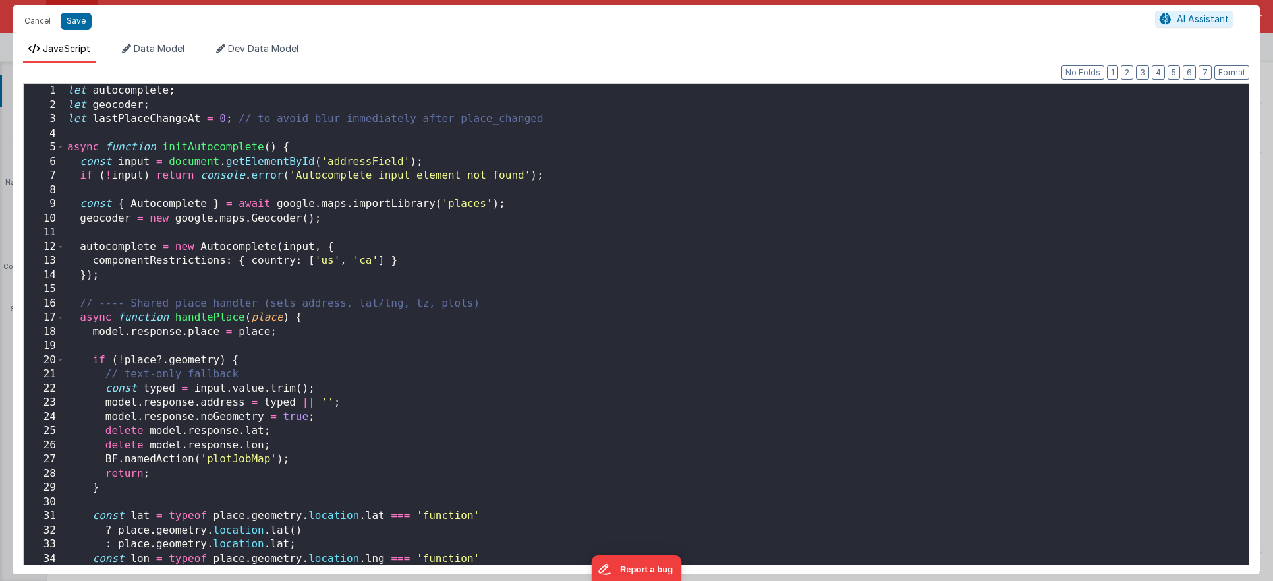
click at [616, 245] on div "let autocomplete ; let geocoder ; let lastPlaceChangeAt = 0 ; // to avoid blur …" at bounding box center [657, 338] width 1184 height 509
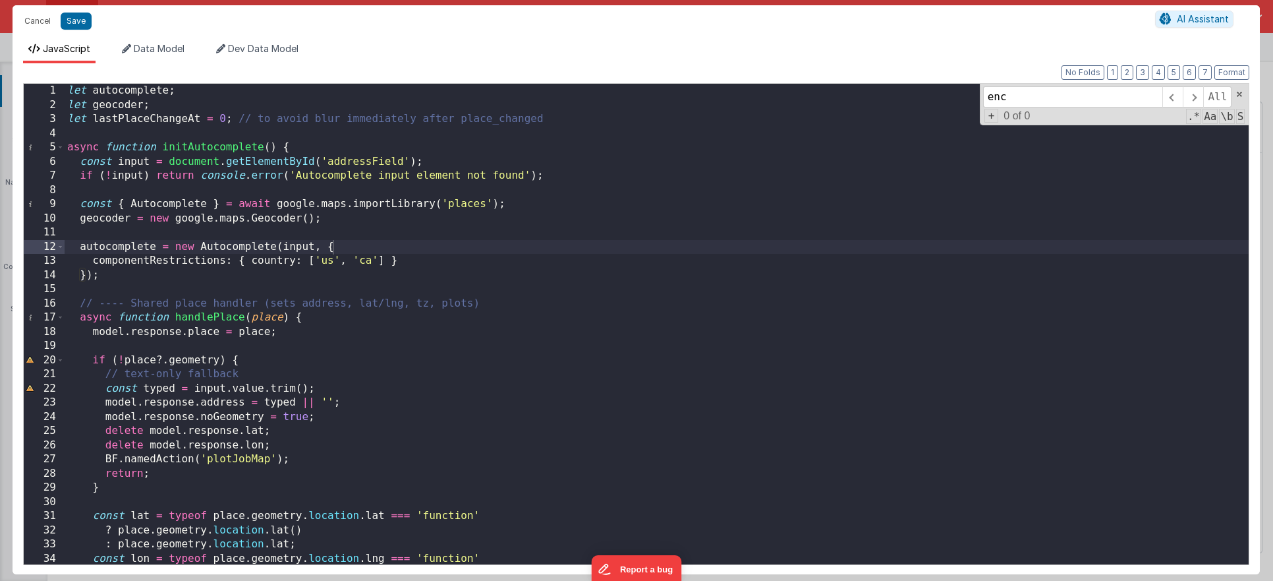
scroll to position [2155, 0]
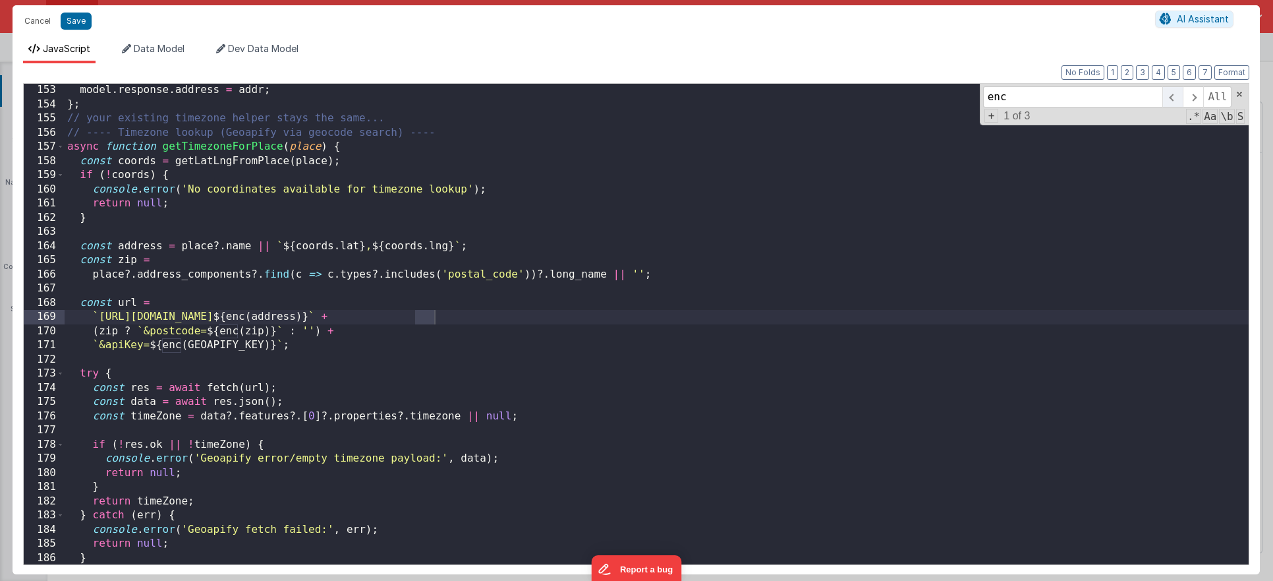
type input "enc"
click at [1174, 98] on span at bounding box center [1173, 96] width 20 height 21
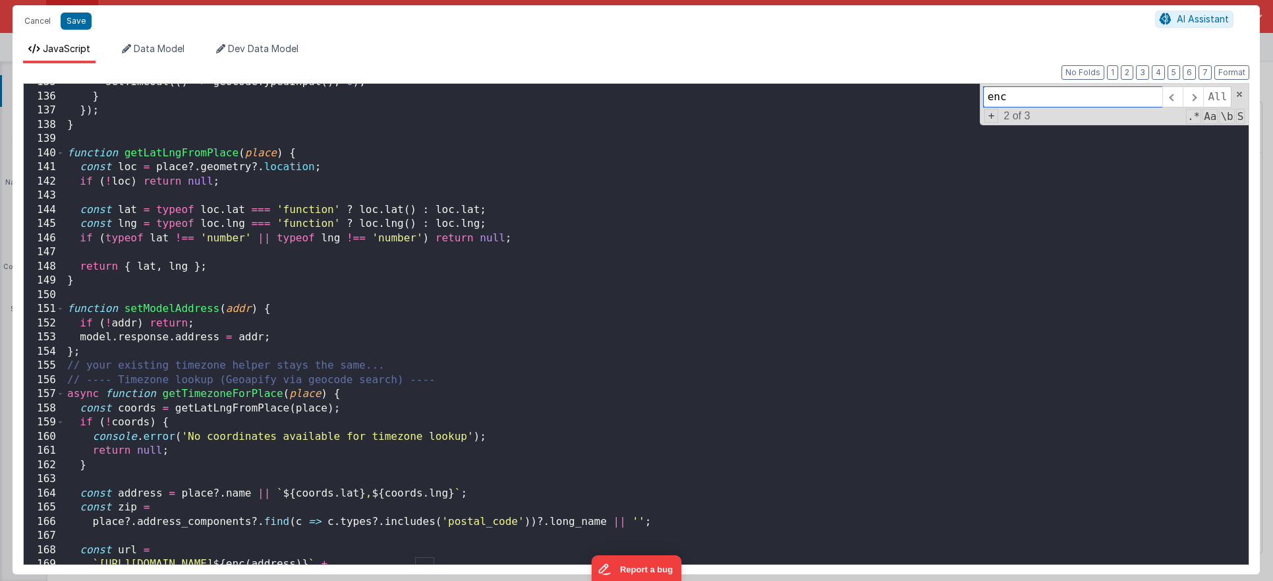
scroll to position [1890, 0]
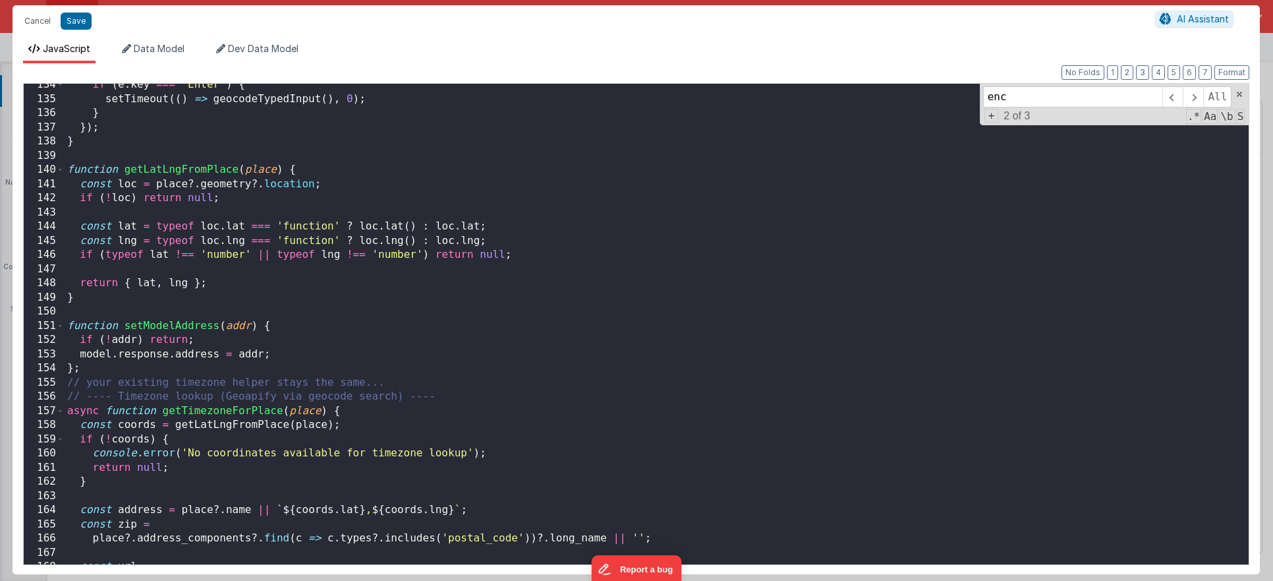
click at [238, 134] on div "if ( e . key === 'Enter' ) { setTimeout (( ) => geocodeTypedInput ( ) , 0 ) ; }…" at bounding box center [657, 332] width 1184 height 509
click at [236, 141] on div "if ( e . key === 'Enter' ) { setTimeout (( ) => geocodeTypedInput ( ) , 0 ) ; }…" at bounding box center [657, 332] width 1184 height 509
click at [231, 149] on div "if ( e . key === 'Enter' ) { setTimeout (( ) => geocodeTypedInput ( ) , 0 ) ; }…" at bounding box center [657, 332] width 1184 height 509
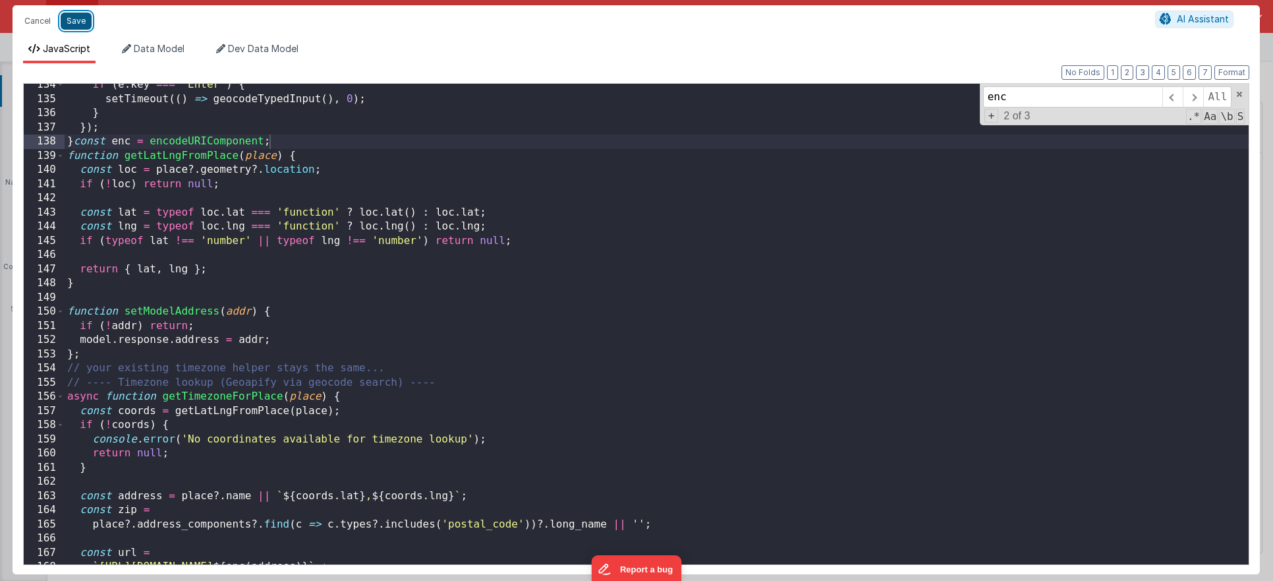
click at [77, 26] on button "Save" at bounding box center [76, 21] width 31 height 17
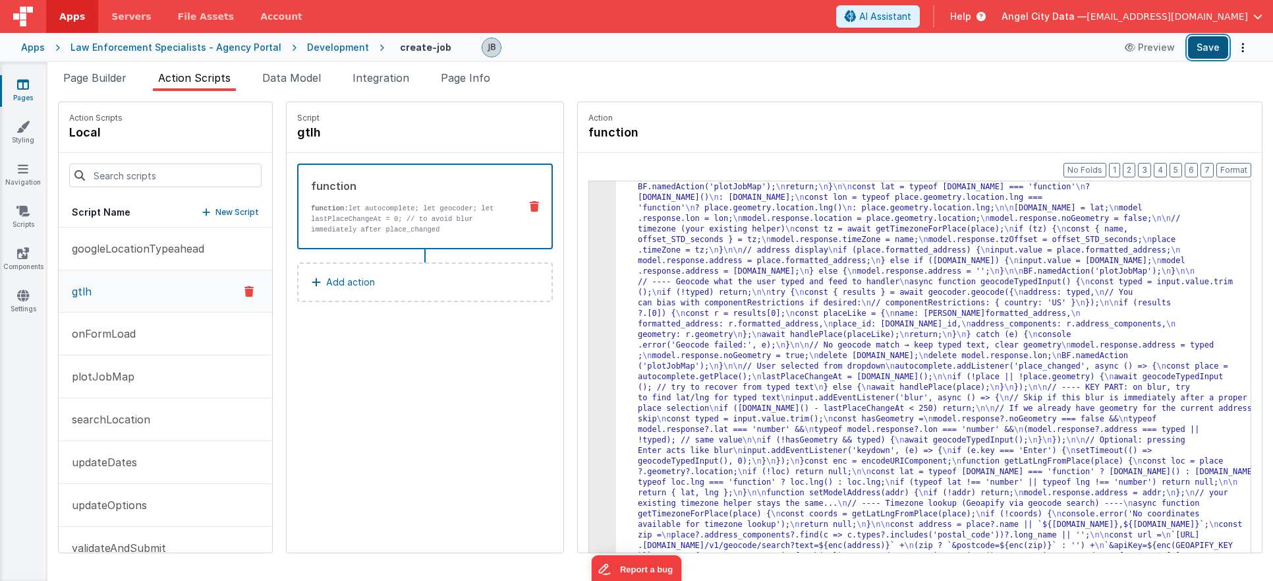
click at [1212, 46] on button "Save" at bounding box center [1208, 47] width 40 height 22
click at [355, 201] on div "function function: let autocomplete; let geocoder; let lastPlaceChangeAt = 0; /…" at bounding box center [404, 206] width 211 height 57
click at [358, 206] on p "function: let autocomplete; let geocoder; let lastPlaceChangeAt = 0; // to avoi…" at bounding box center [410, 219] width 198 height 32
click at [589, 263] on div "3" at bounding box center [602, 350] width 27 height 485
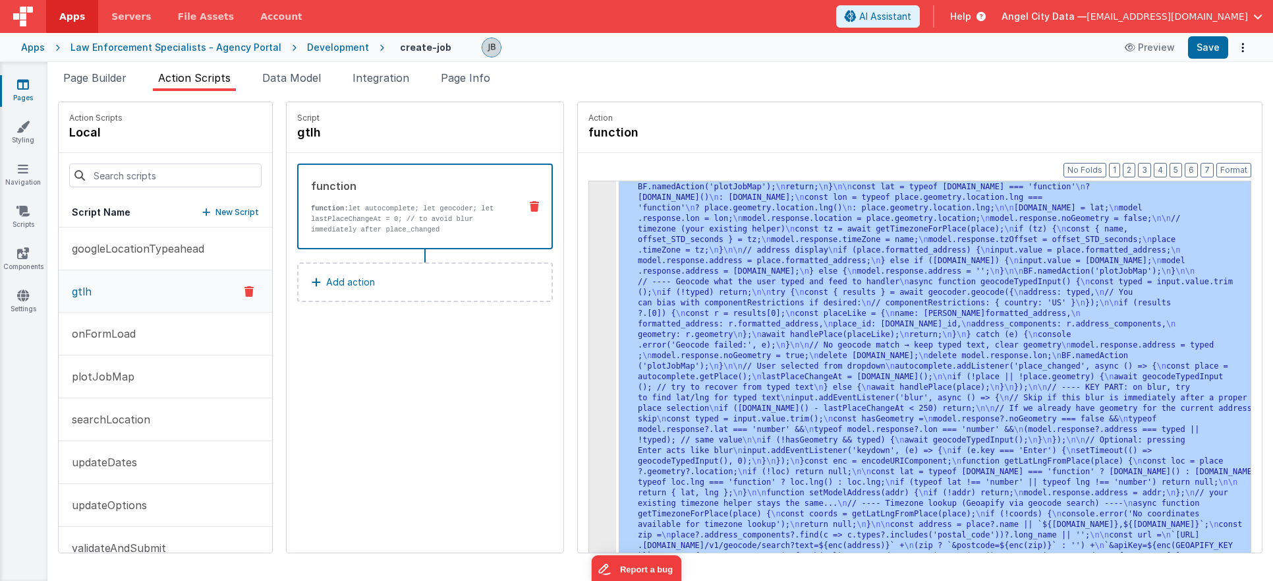
click at [589, 263] on div "3" at bounding box center [602, 350] width 27 height 485
click at [589, 272] on div "3" at bounding box center [602, 350] width 27 height 485
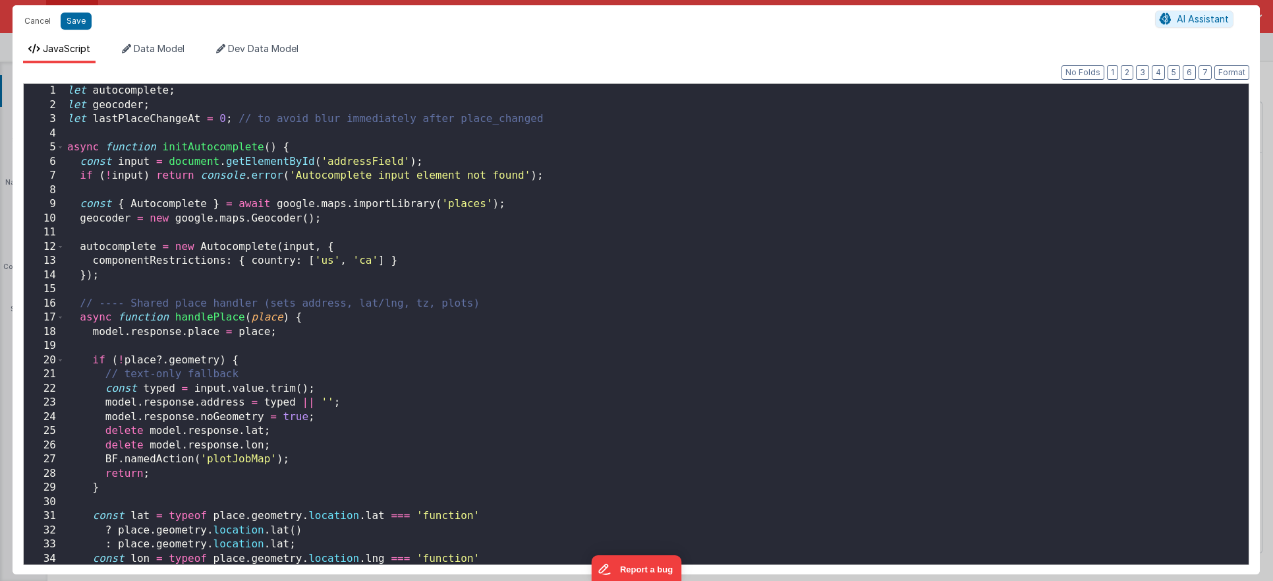
scroll to position [105, 0]
click at [446, 258] on div "let autocomplete ; let geocoder ; let lastPlaceChangeAt = 0 ; // to avoid blur …" at bounding box center [657, 338] width 1184 height 509
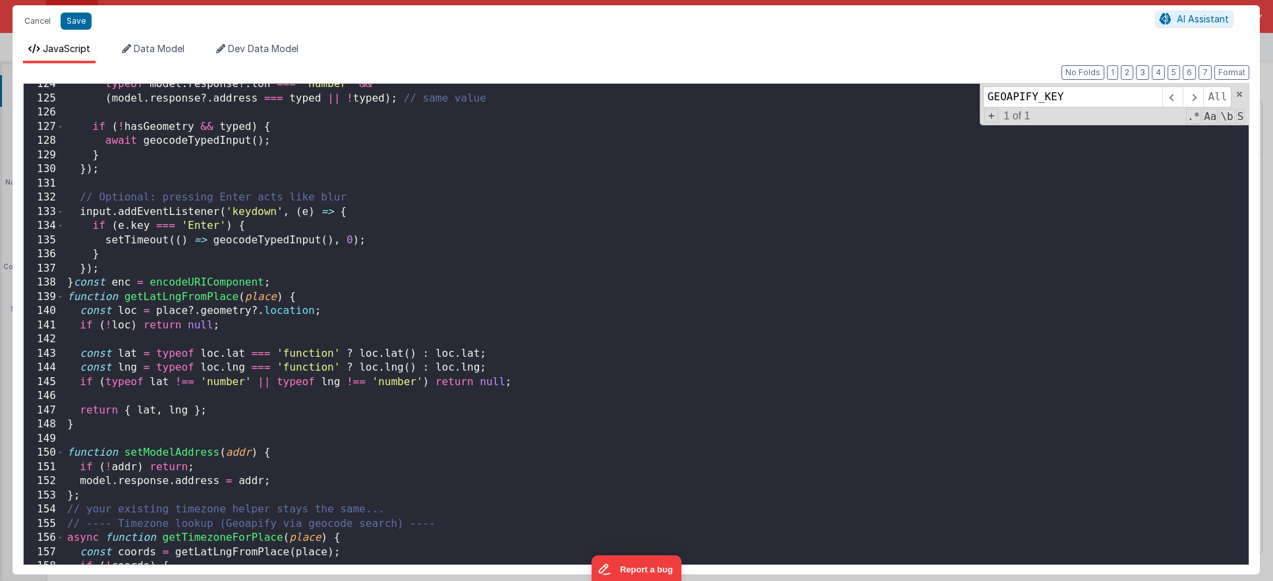
scroll to position [1749, 0]
type input "GEOAPIFY_KEY"
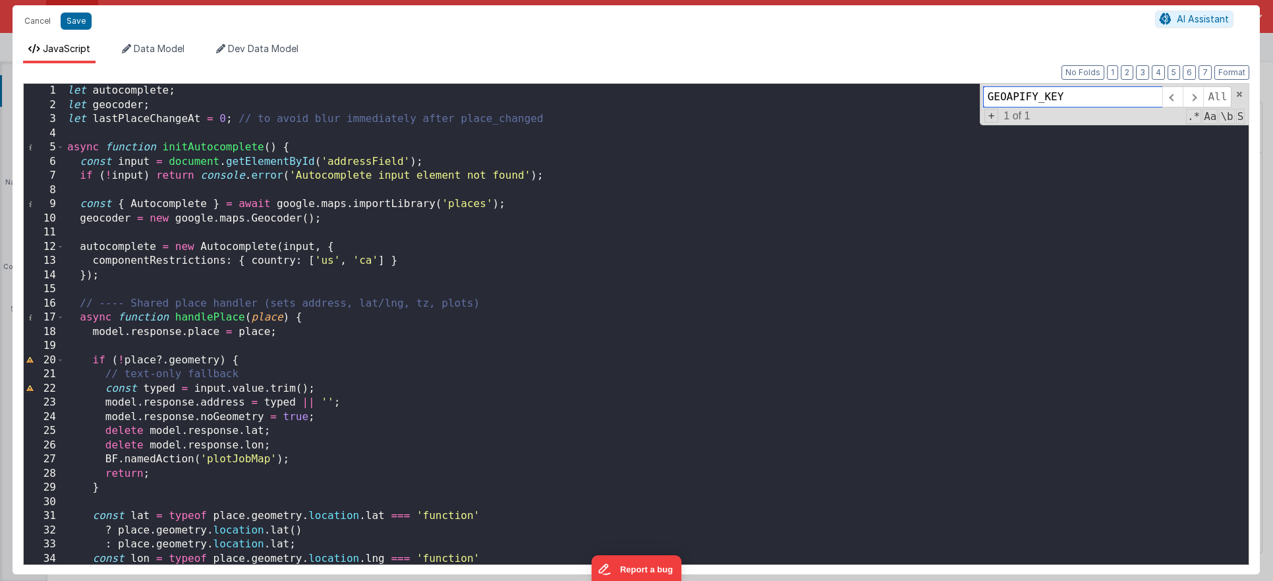
scroll to position [0, 0]
click at [130, 135] on div "let autocomplete ; let geocoder ; let lastPlaceChangeAt = 0 ; // to avoid blur …" at bounding box center [657, 338] width 1184 height 509
paste textarea
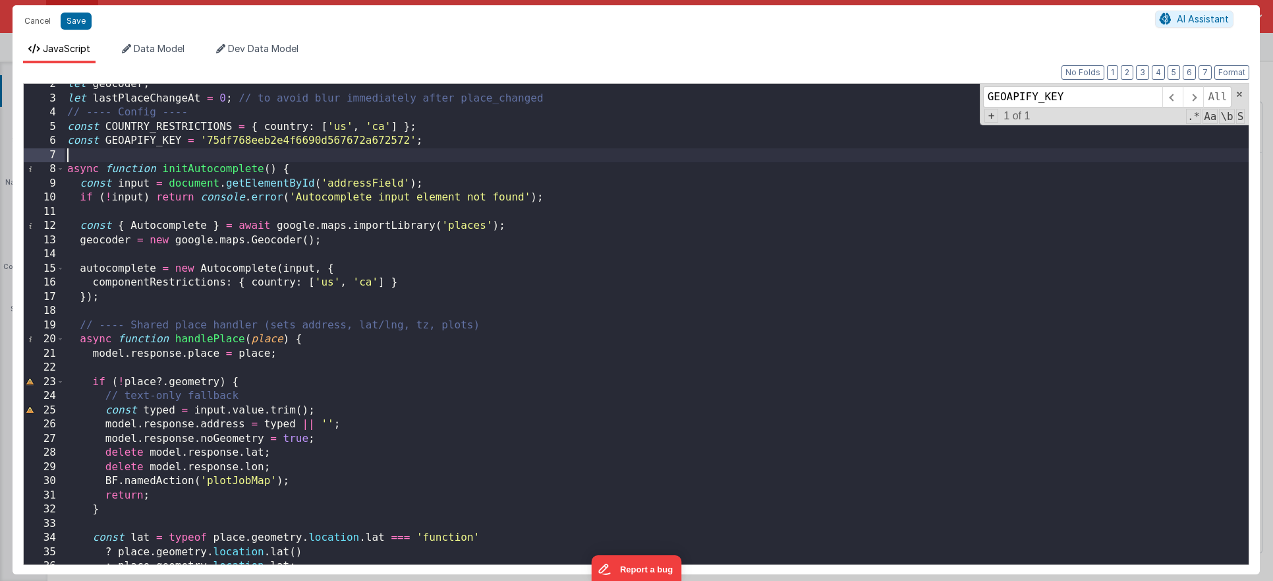
scroll to position [24, 0]
click at [151, 138] on div "let geocoder ; let lastPlaceChangeAt = 0 ; // to avoid blur immediately after p…" at bounding box center [657, 328] width 1184 height 509
click at [1192, 97] on span at bounding box center [1193, 96] width 20 height 21
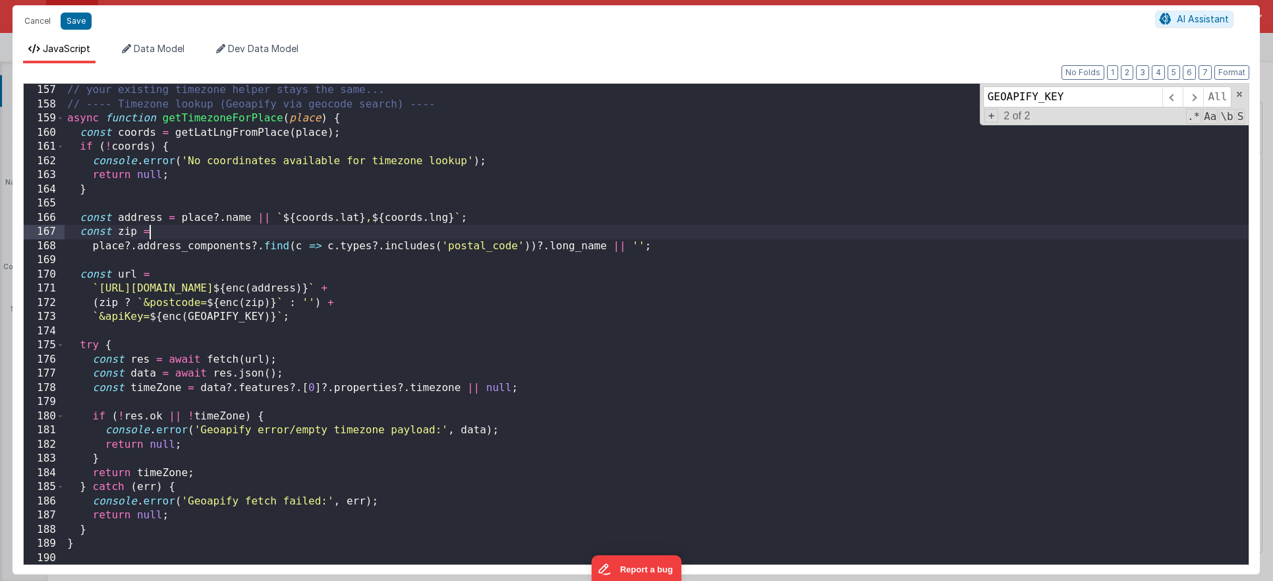
click at [454, 233] on div "// your existing timezone helper stays the same... // ---- Timezone lookup (Geo…" at bounding box center [657, 337] width 1184 height 509
click at [75, 21] on button "Save" at bounding box center [76, 21] width 31 height 17
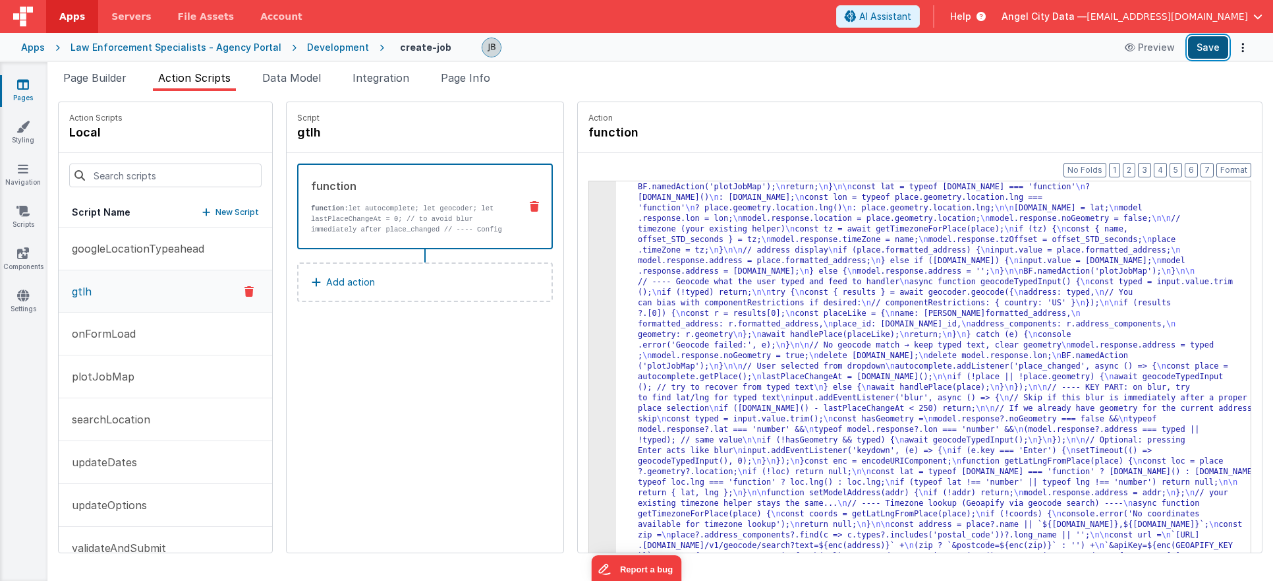
click at [1202, 47] on button "Save" at bounding box center [1208, 47] width 40 height 22
click at [589, 245] on div "3" at bounding box center [602, 346] width 27 height 496
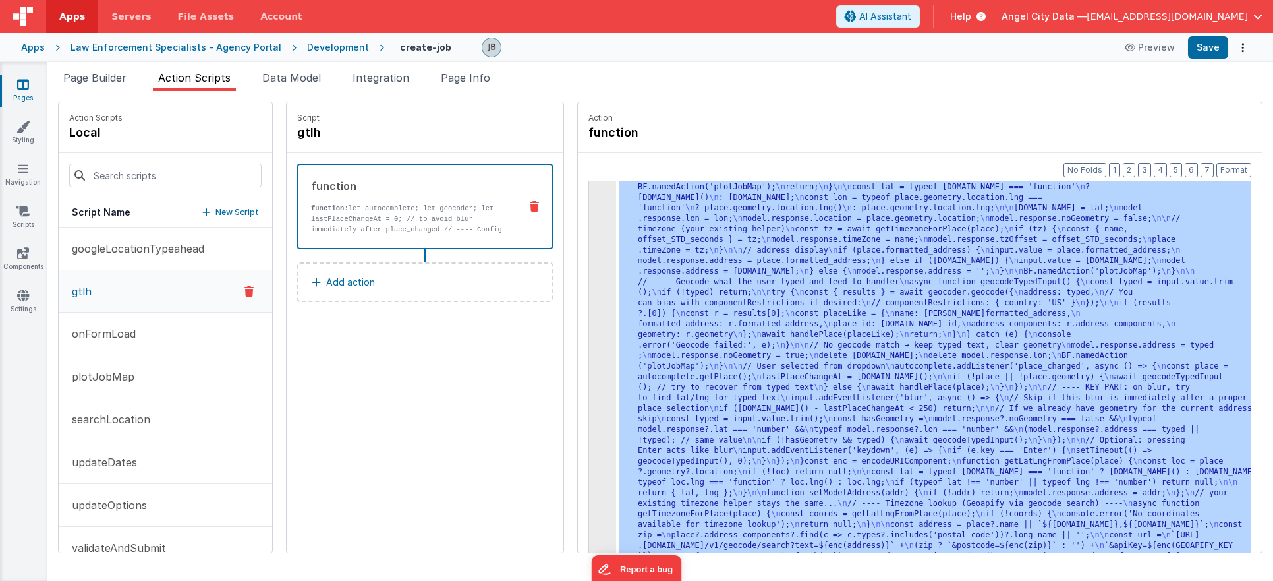
click at [589, 245] on div "3" at bounding box center [602, 346] width 27 height 496
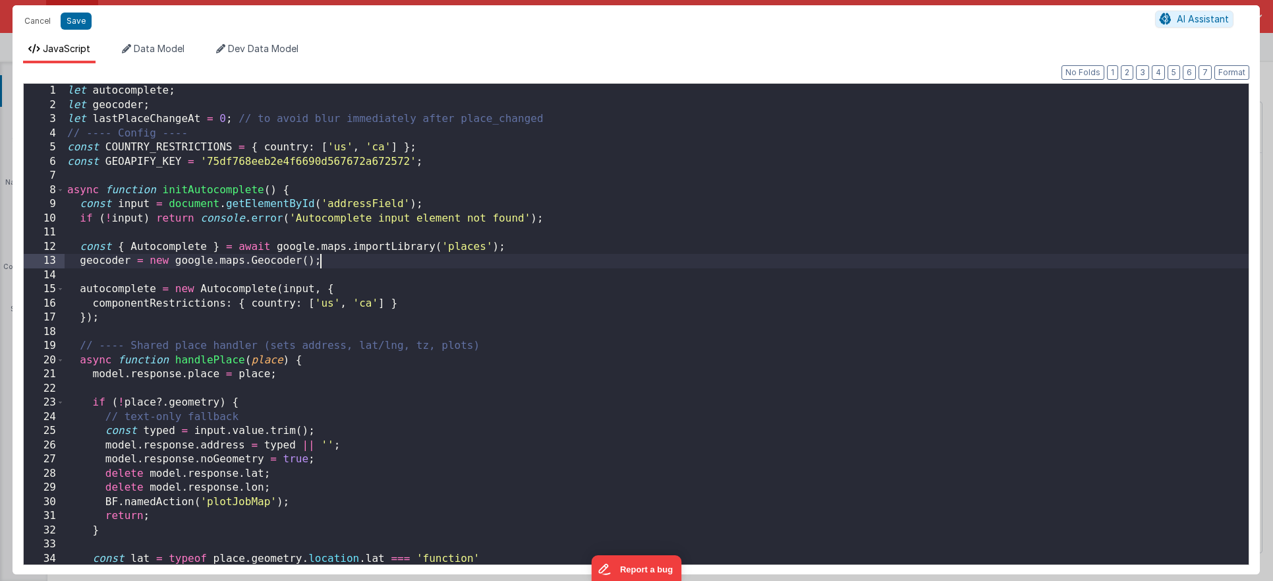
click at [575, 245] on div "let autocomplete ; let geocoder ; let lastPlaceChangeAt = 0 ; // to avoid blur …" at bounding box center [657, 338] width 1184 height 509
click at [386, 210] on div "let autocomplete ; let geocoder ; let lastPlaceChangeAt = 0 ; // to avoid blur …" at bounding box center [657, 338] width 1184 height 509
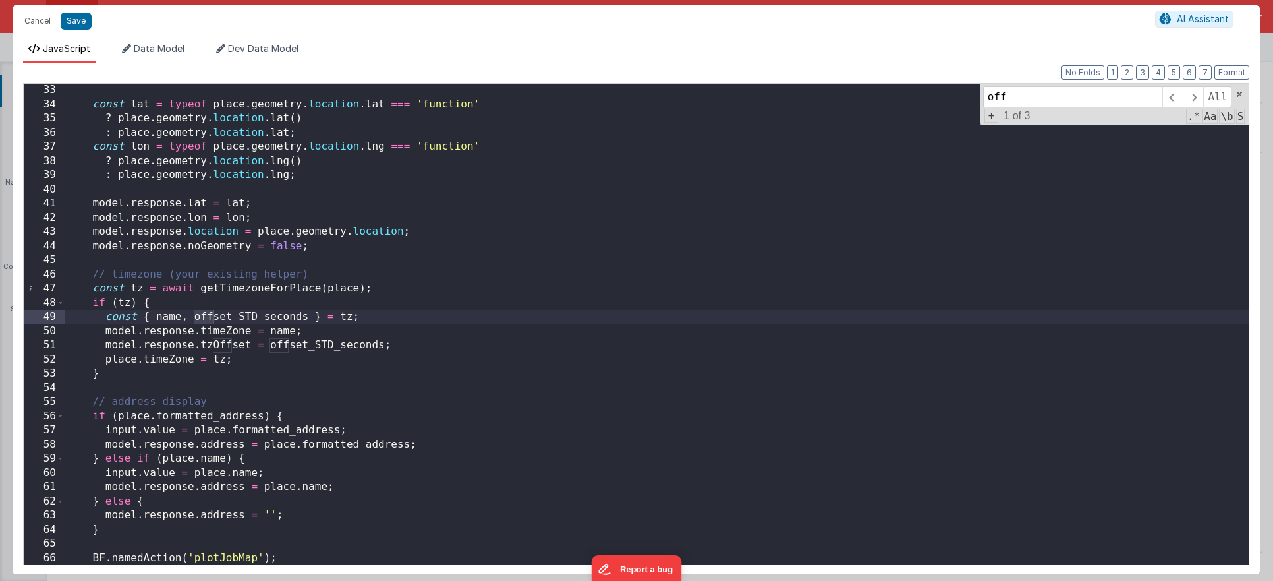
scroll to position [454, 0]
click at [216, 343] on div "const lat = typeof place . geometry . location . lat === 'function' ? place . g…" at bounding box center [657, 337] width 1184 height 509
click at [1055, 96] on input "offset" at bounding box center [1072, 96] width 179 height 21
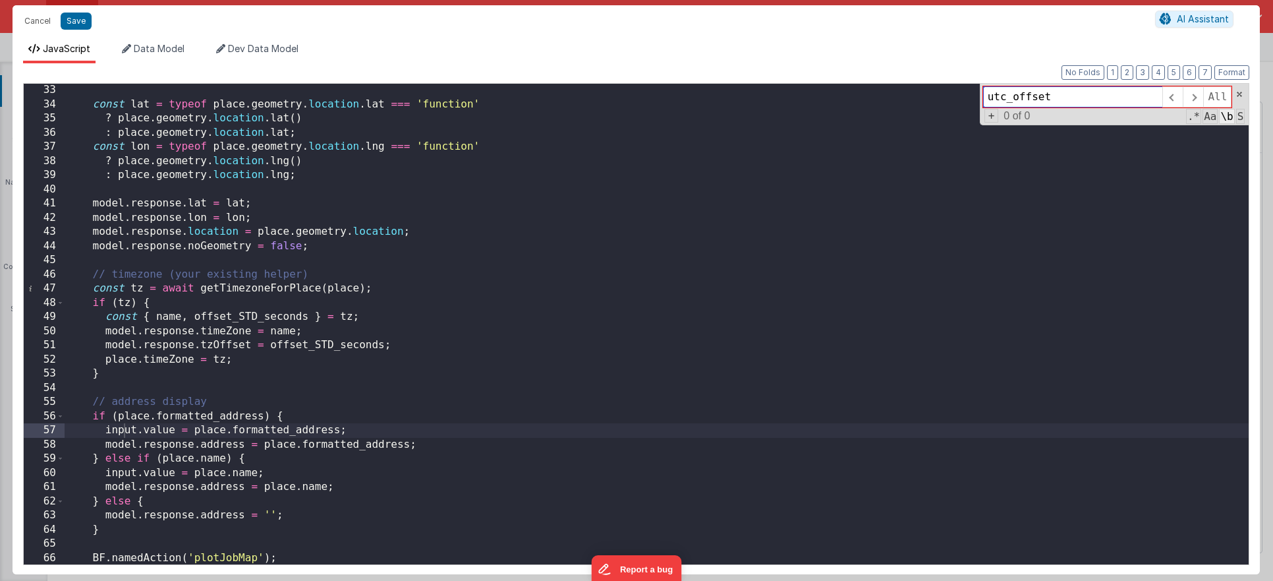
type input "utc_offset"
click at [1230, 117] on span "\b" at bounding box center [1226, 116] width 15 height 15
click at [1243, 118] on span "S" at bounding box center [1241, 116] width 9 height 15
click at [372, 280] on div "const lat = typeof place . geometry . location . lat === 'function' ? place . g…" at bounding box center [657, 337] width 1184 height 509
click at [275, 179] on div "const lat = typeof place . geometry . location . lat === 'function' ? place . g…" at bounding box center [657, 337] width 1184 height 509
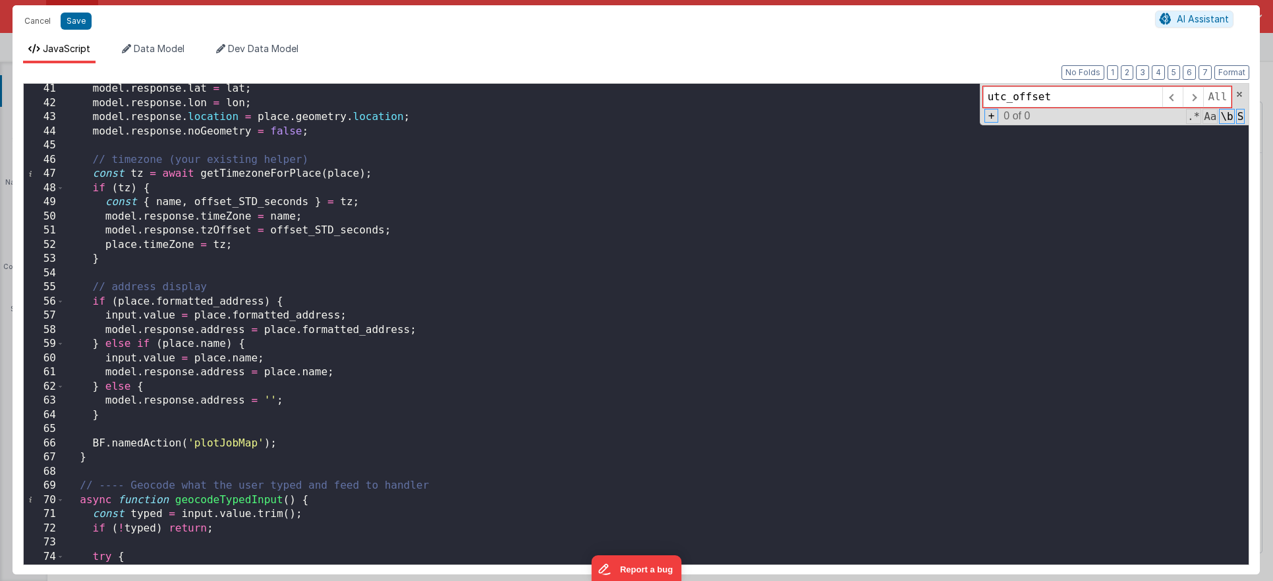
scroll to position [569, 0]
click at [417, 309] on div "model . response . lat = lat ; model . response . lon = lon ; model . response …" at bounding box center [657, 336] width 1184 height 509
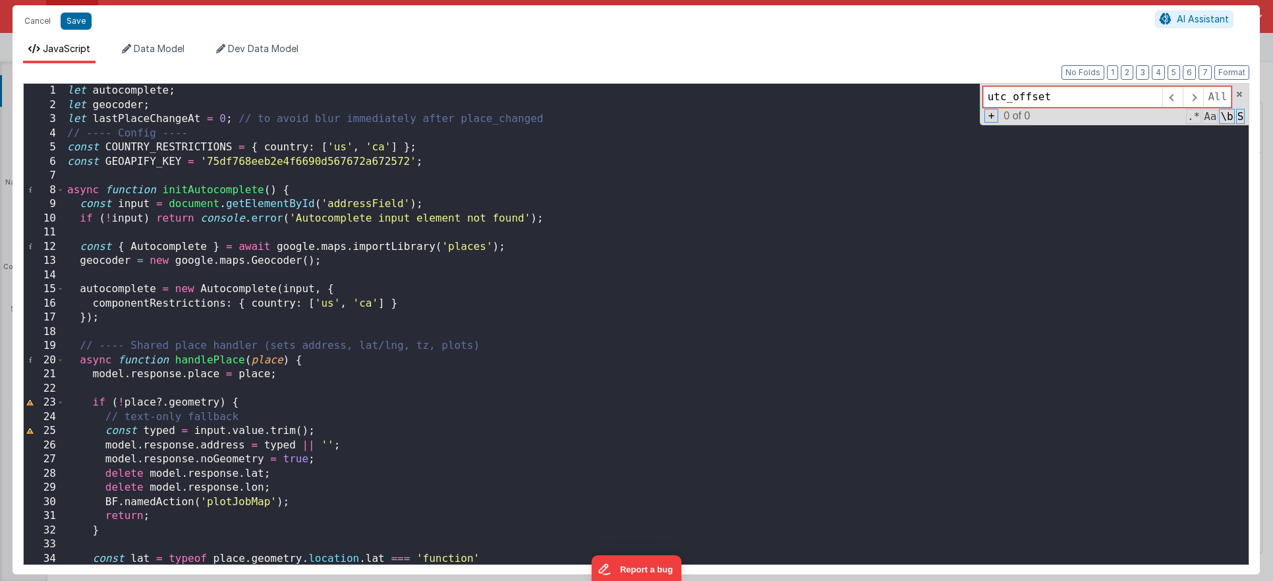
scroll to position [0, 0]
click at [392, 309] on div "let autocomplete ; let geocoder ; let lastPlaceChangeAt = 0 ; // to avoid blur …" at bounding box center [657, 338] width 1184 height 509
click at [126, 291] on div "let autocomplete ; let geocoder ; let lastPlaceChangeAt = 0 ; // to avoid blur …" at bounding box center [657, 338] width 1184 height 509
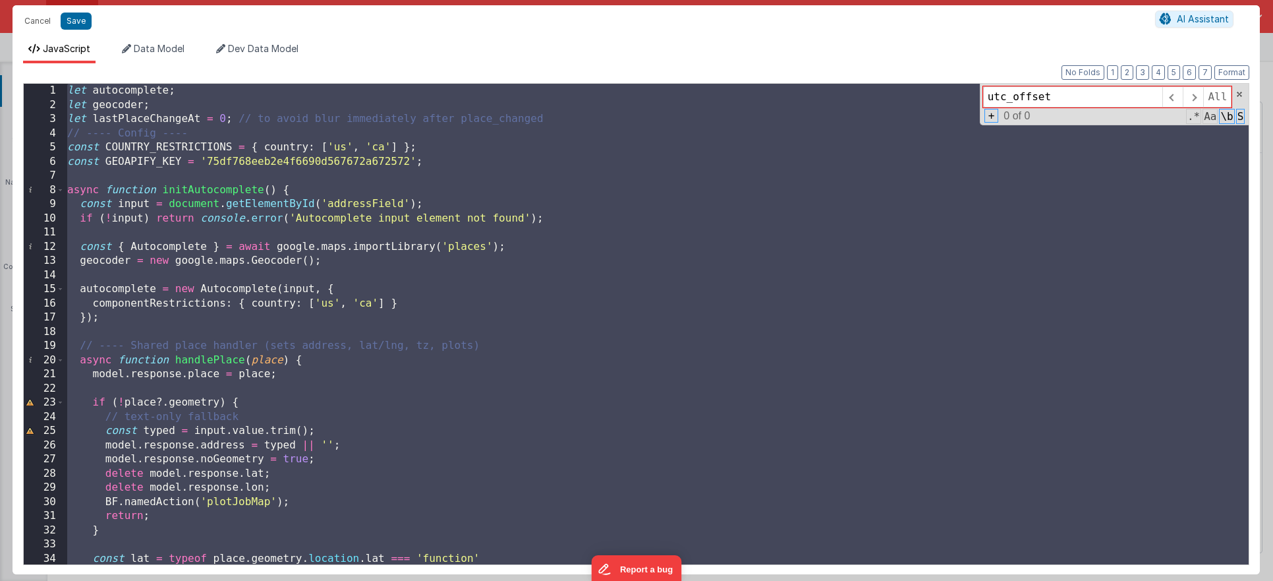
click at [132, 272] on div "let autocomplete ; let geocoder ; let lastPlaceChangeAt = 0 ; // to avoid blur …" at bounding box center [657, 338] width 1184 height 509
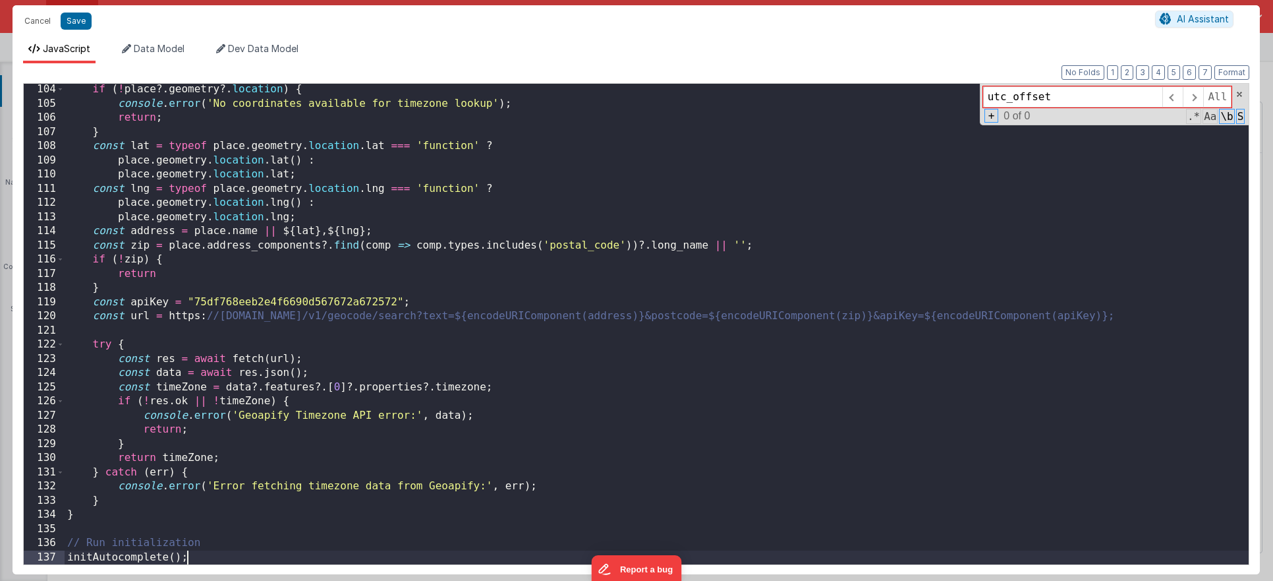
scroll to position [1461, 0]
click at [74, 18] on button "Save" at bounding box center [76, 21] width 31 height 17
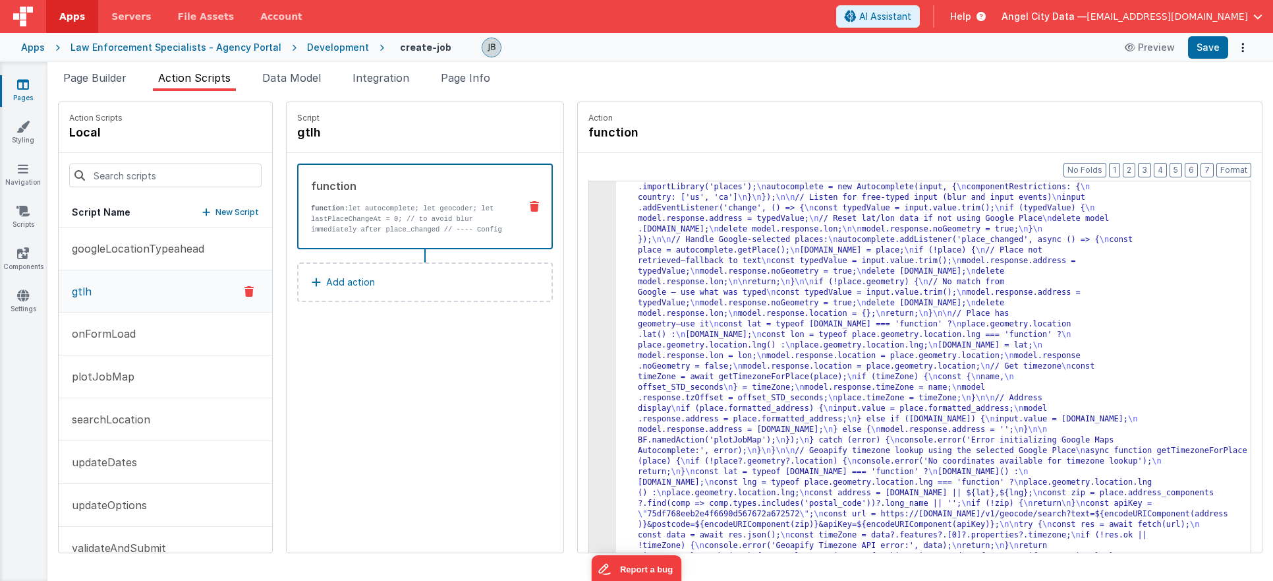
scroll to position [52, 0]
click at [1223, 47] on button "Save" at bounding box center [1208, 47] width 40 height 22
click at [589, 299] on div "3" at bounding box center [602, 361] width 27 height 422
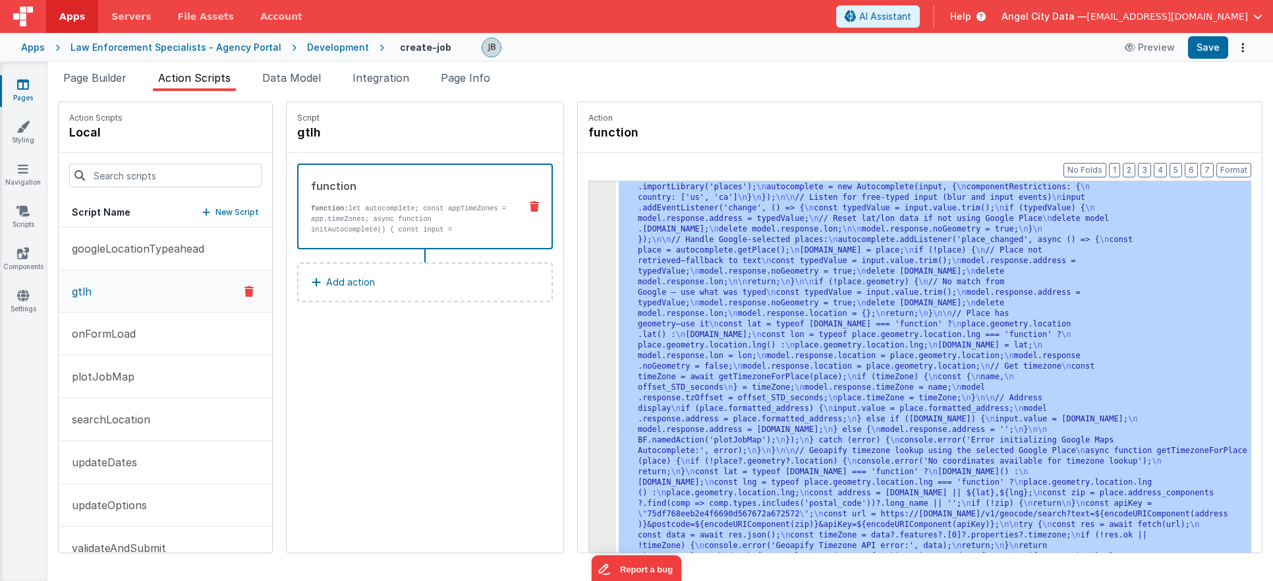
click at [589, 295] on div "3" at bounding box center [602, 361] width 27 height 422
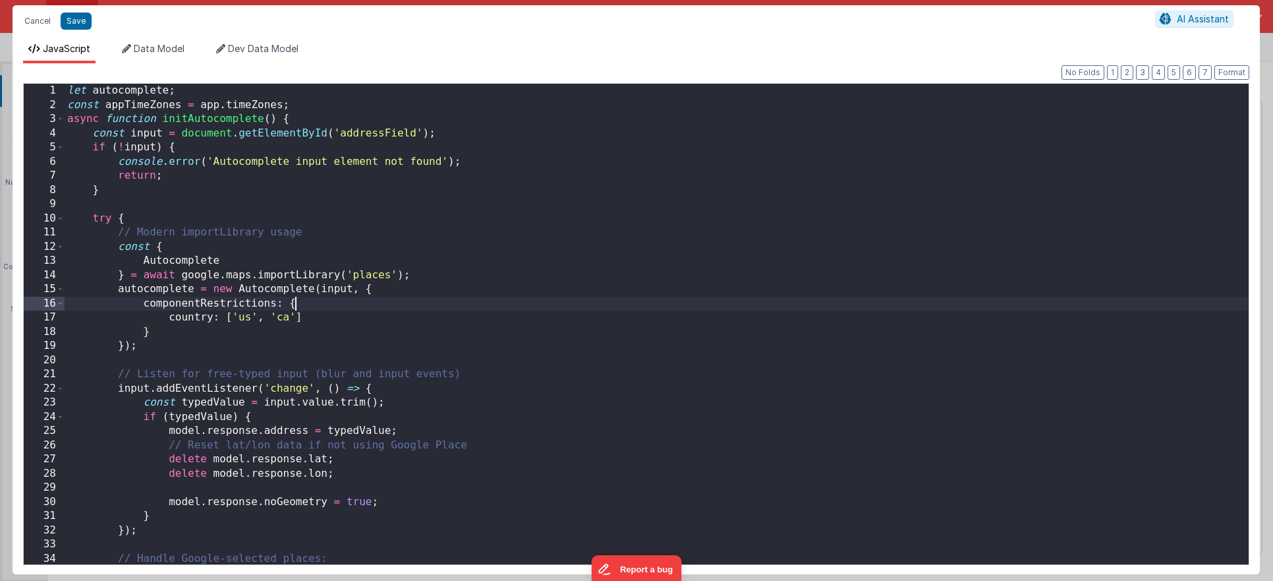
click at [572, 292] on div "let autocomplete ; const appTimeZones = app . timeZones ; async function initAu…" at bounding box center [657, 338] width 1184 height 509
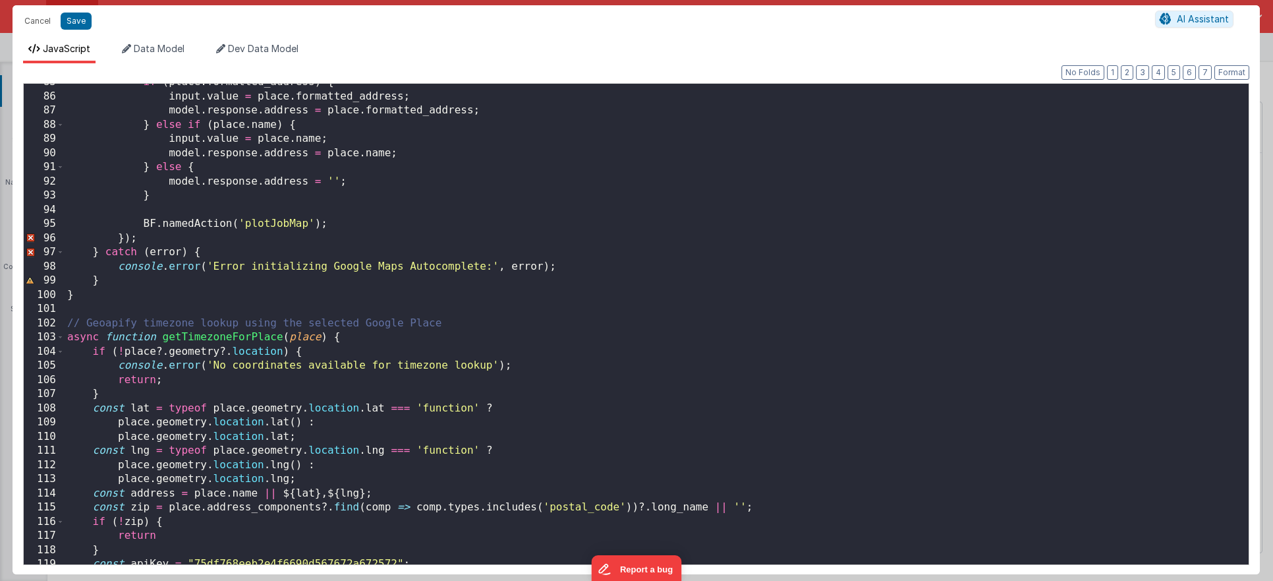
scroll to position [1461, 0]
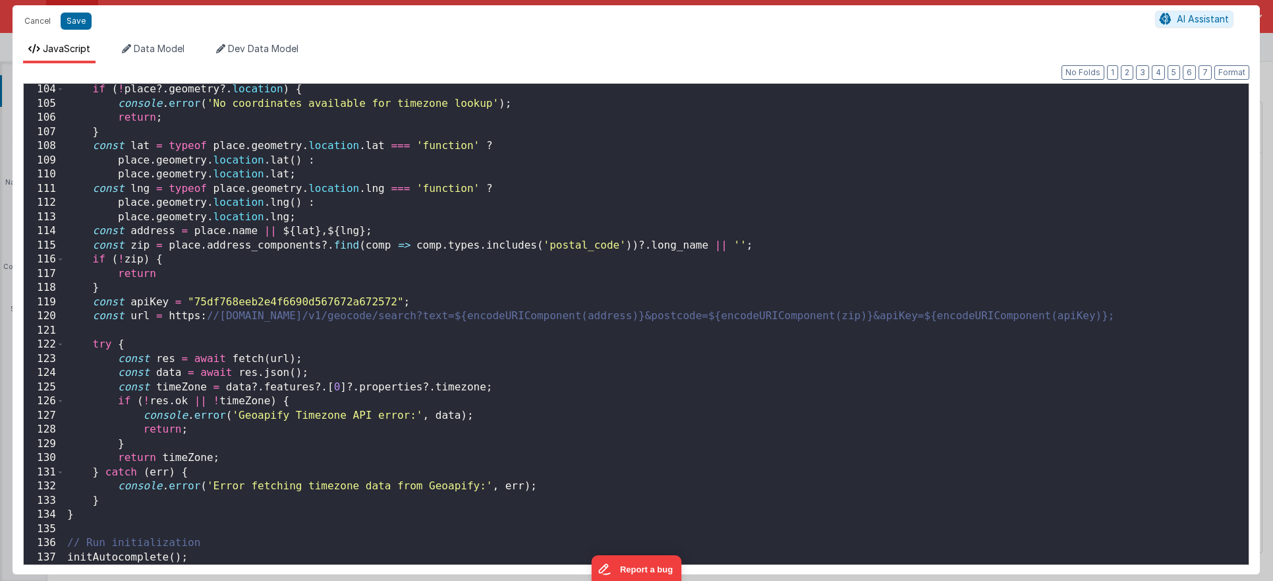
click at [329, 466] on div "if ( ! place ?. geometry ?. location ) { console . error ( 'No coordinates avai…" at bounding box center [657, 336] width 1184 height 509
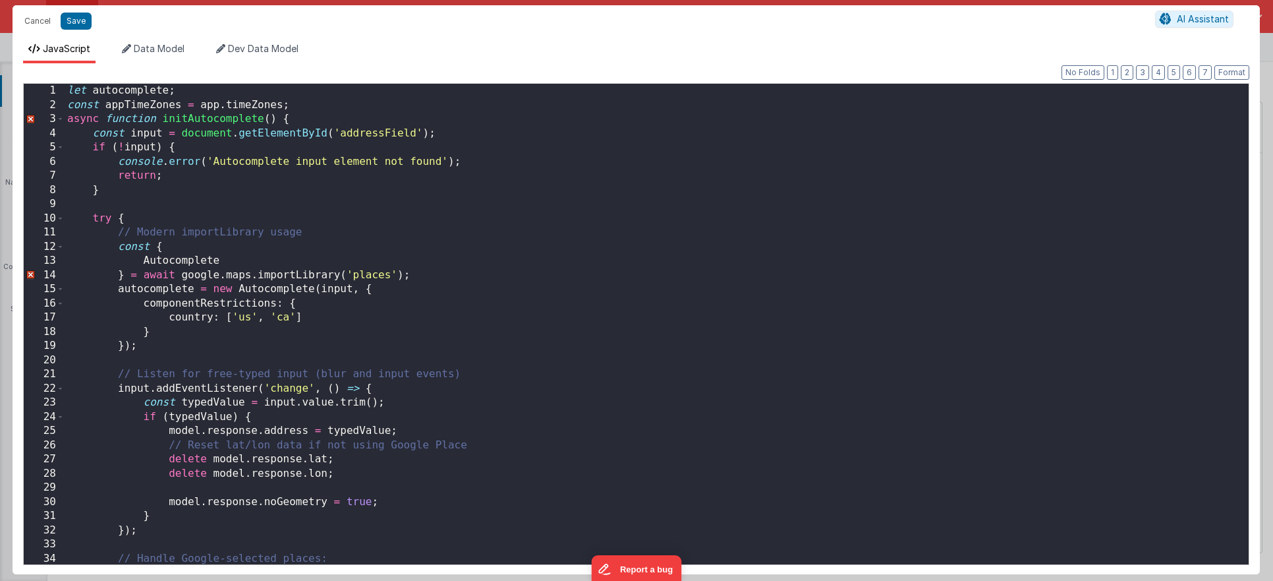
scroll to position [0, 0]
click at [62, 122] on span at bounding box center [60, 119] width 7 height 15
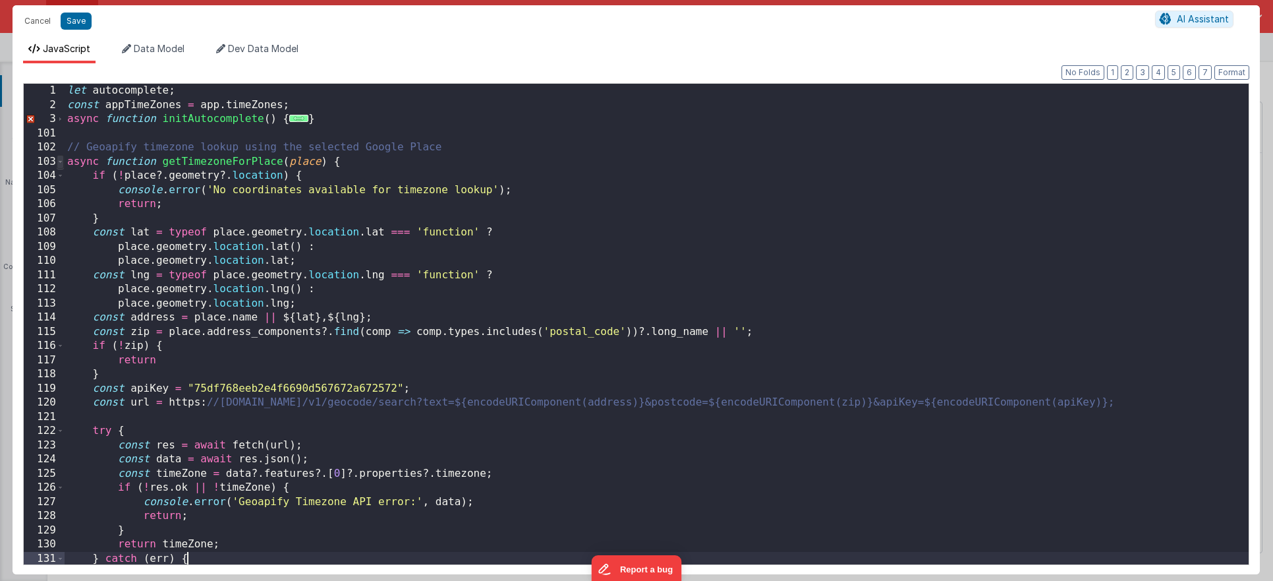
click at [62, 160] on span at bounding box center [60, 162] width 7 height 15
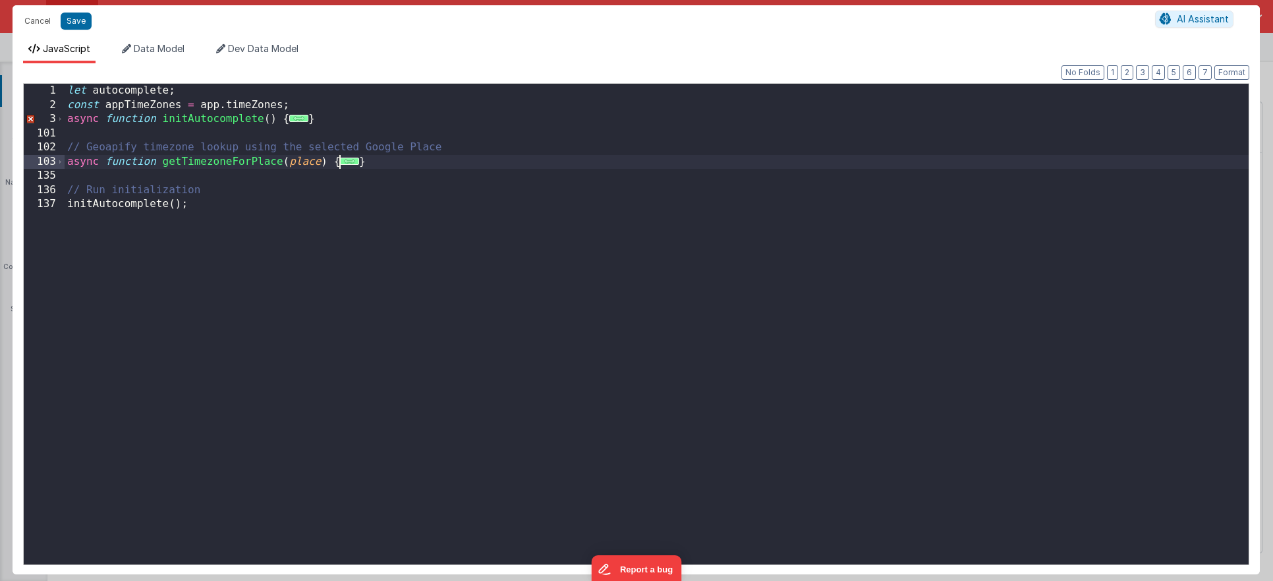
click at [89, 322] on div "let autocomplete ; const appTimeZones = app . timeZones ; async function initAu…" at bounding box center [657, 338] width 1184 height 509
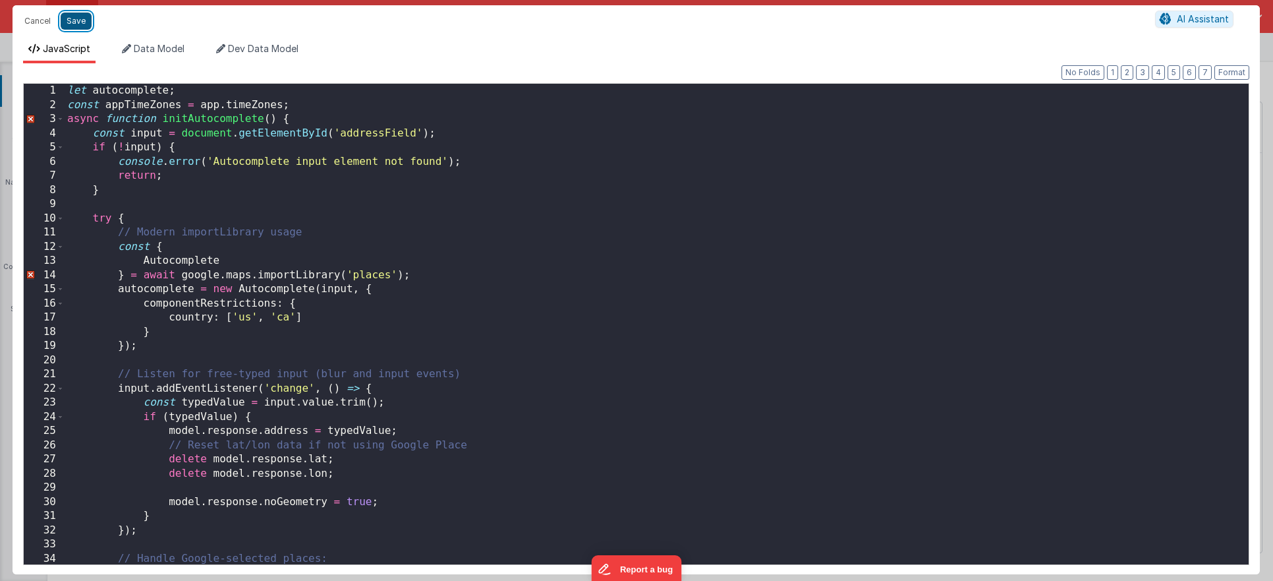
click at [78, 19] on button "Save" at bounding box center [76, 21] width 31 height 17
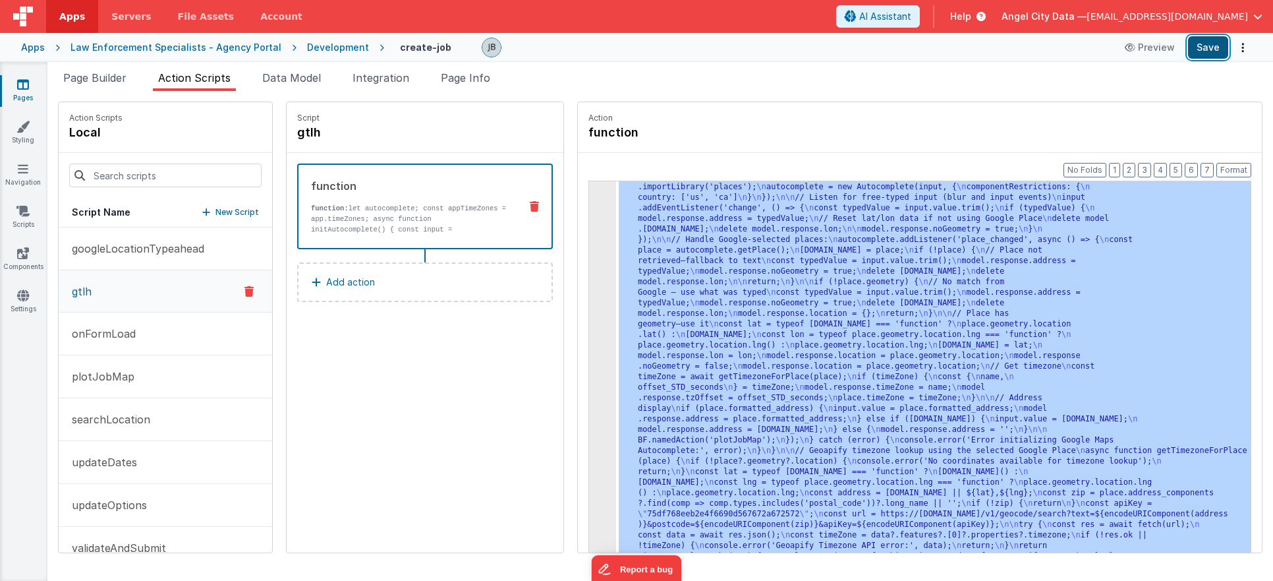
click at [1215, 45] on button "Save" at bounding box center [1208, 47] width 40 height 22
click at [589, 328] on div "3" at bounding box center [602, 361] width 27 height 422
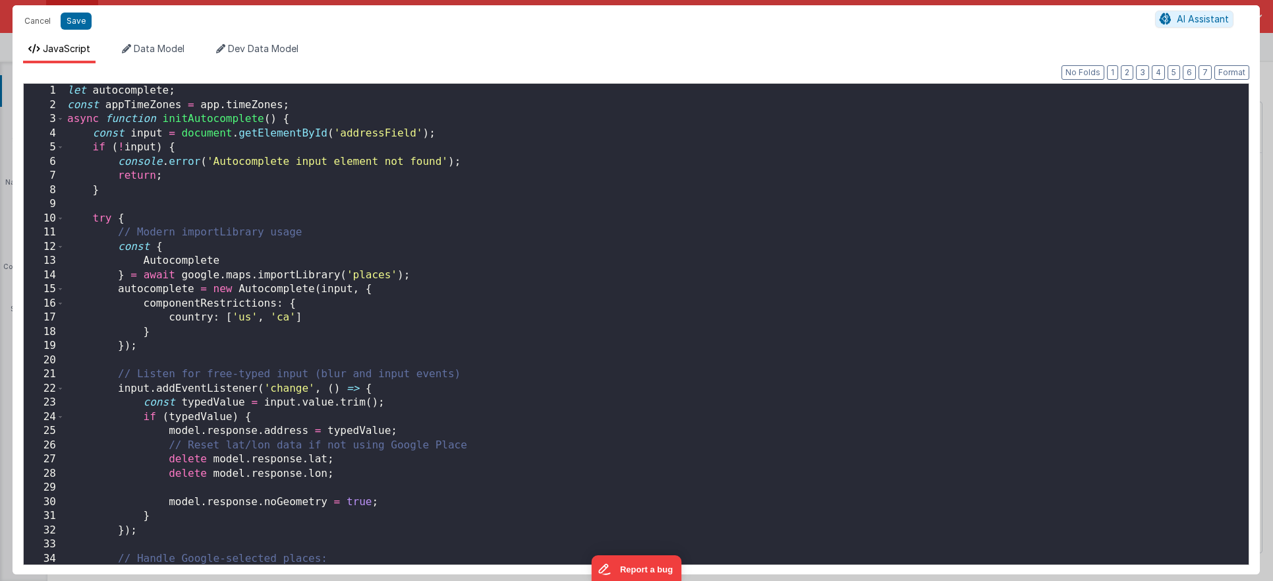
click at [579, 328] on div "Cancel Save AI Assistant JavaScript Data Model Dev Data Model Format 7 6 5 4 3 …" at bounding box center [636, 290] width 1273 height 581
click at [326, 257] on div "let autocomplete ; const appTimeZones = app . timeZones ; async function initAu…" at bounding box center [657, 338] width 1184 height 509
click at [100, 194] on div "let autocomplete ; const appTimeZones = app . timeZones ; async function initAu…" at bounding box center [657, 338] width 1184 height 509
click at [126, 216] on div "let autocomplete ; const appTimeZones = app . timeZones ; async function initAu…" at bounding box center [657, 338] width 1184 height 509
click at [126, 219] on div "let autocomplete ; const appTimeZones = app . timeZones ; async function initAu…" at bounding box center [657, 338] width 1184 height 509
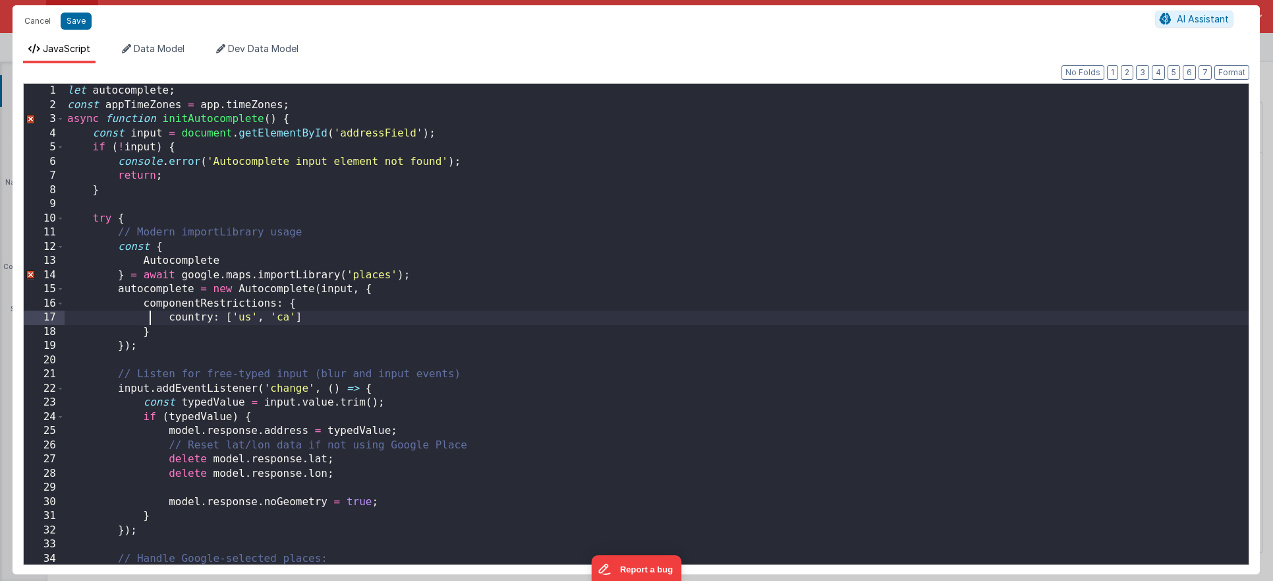
click at [148, 320] on div "let autocomplete ; const appTimeZones = app . timeZones ; async function initAu…" at bounding box center [657, 338] width 1184 height 509
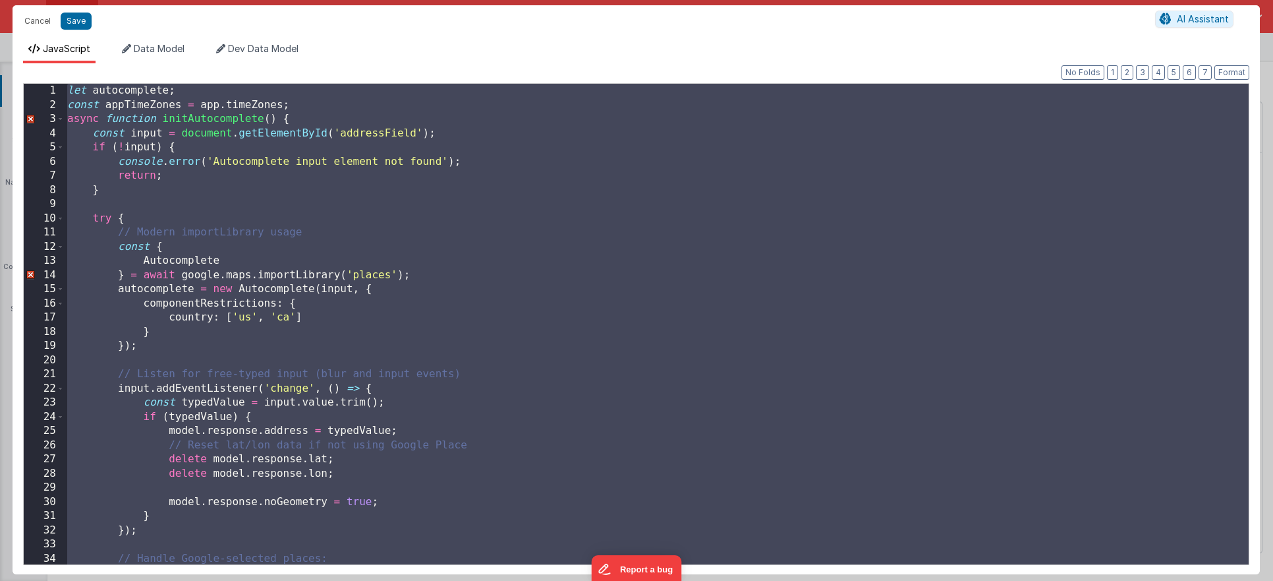
click at [148, 154] on div "let autocomplete ; const appTimeZones = app . timeZones ; async function initAu…" at bounding box center [657, 338] width 1184 height 509
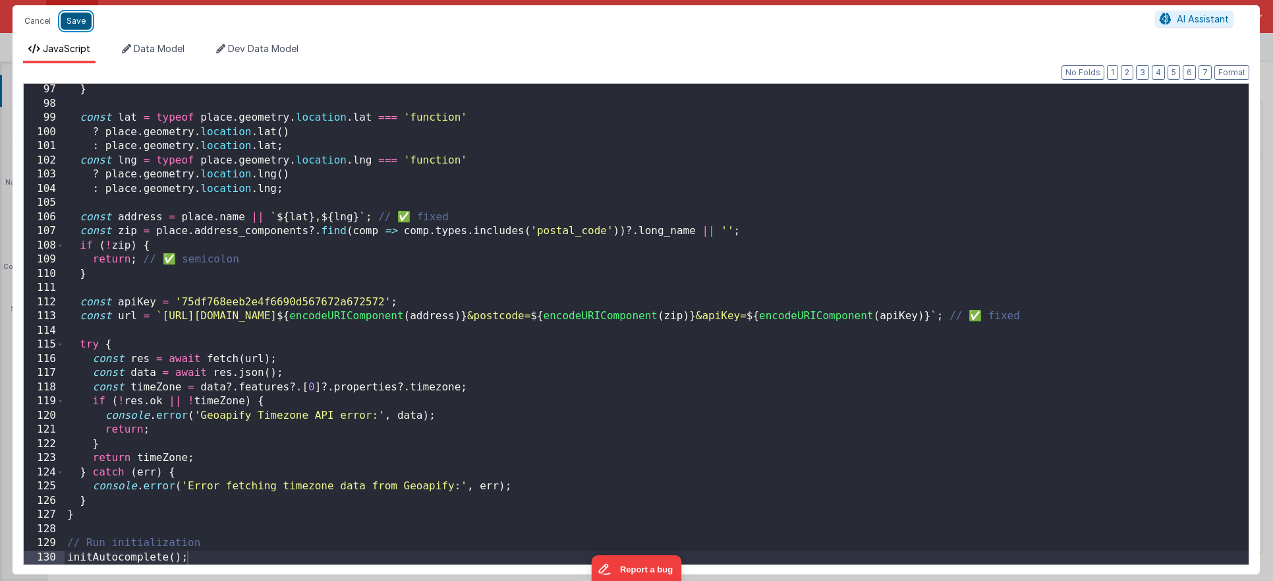
click at [80, 22] on button "Save" at bounding box center [76, 21] width 31 height 17
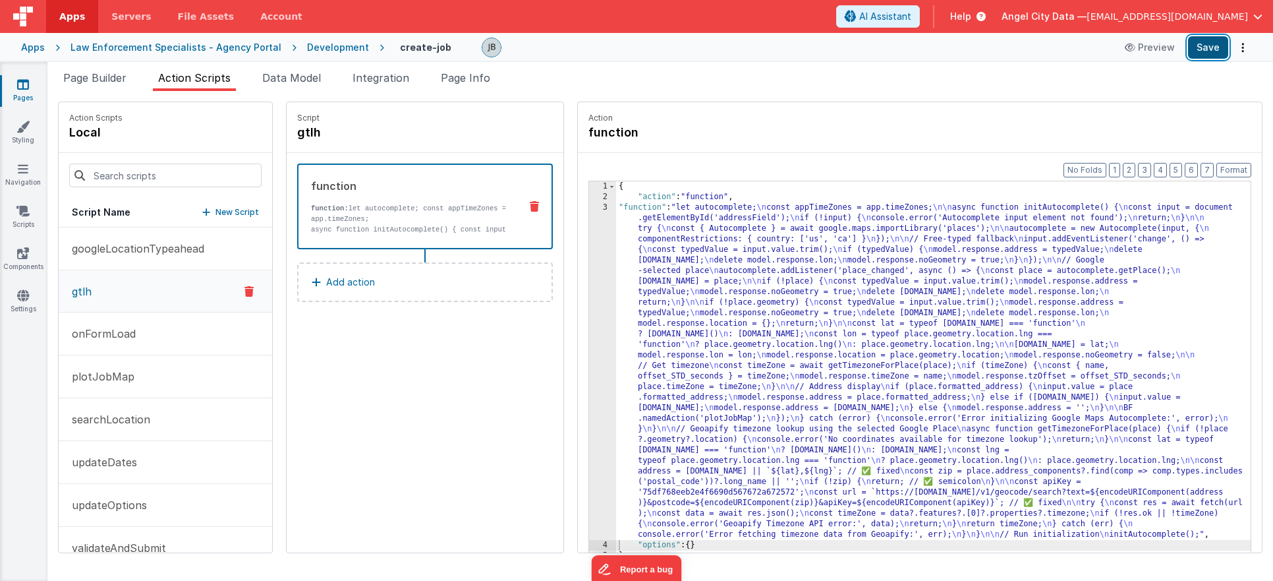
click at [1213, 49] on button "Save" at bounding box center [1208, 47] width 40 height 22
